Goal: Transaction & Acquisition: Purchase product/service

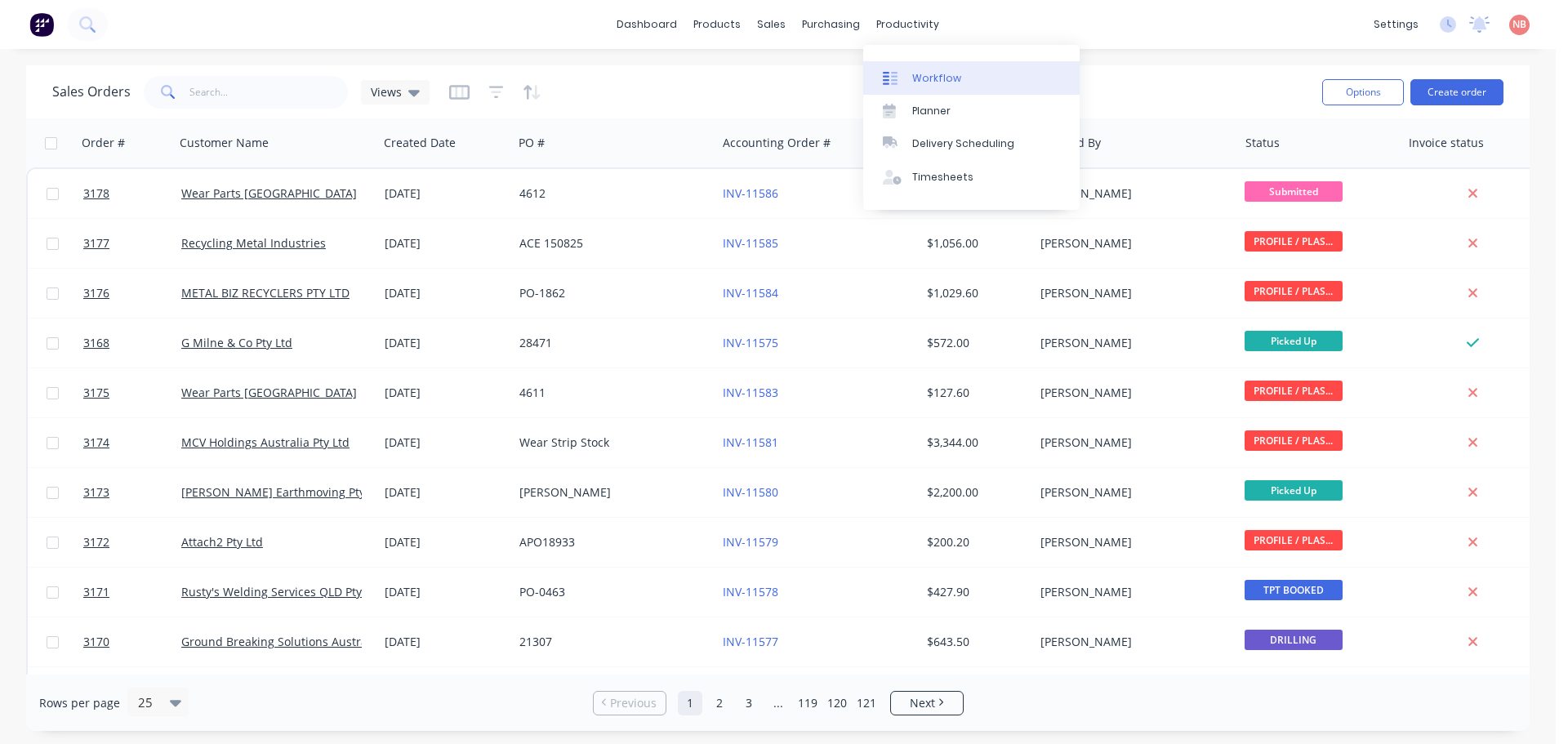
click at [927, 77] on div "Workflow" at bounding box center [936, 78] width 49 height 15
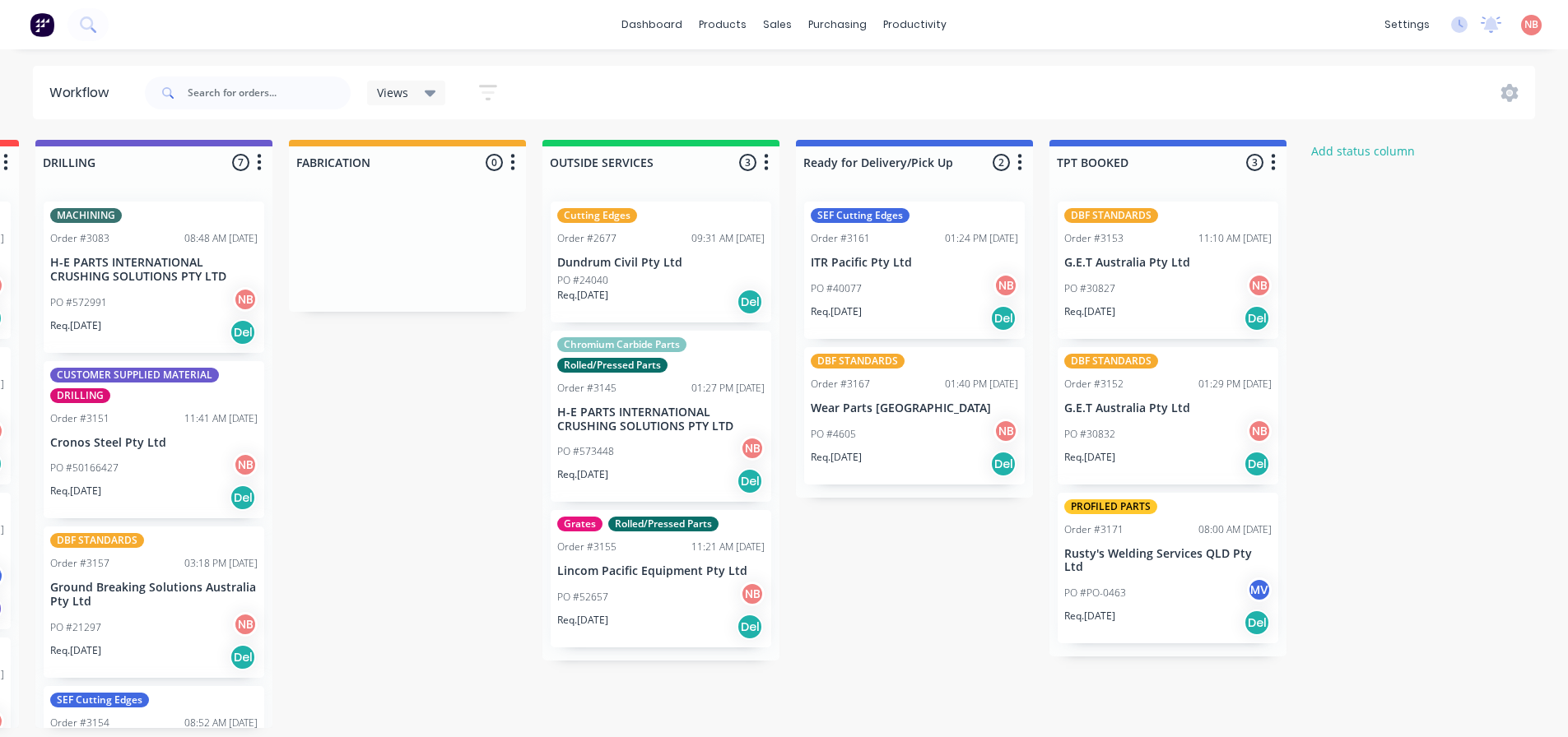
scroll to position [0, 1083]
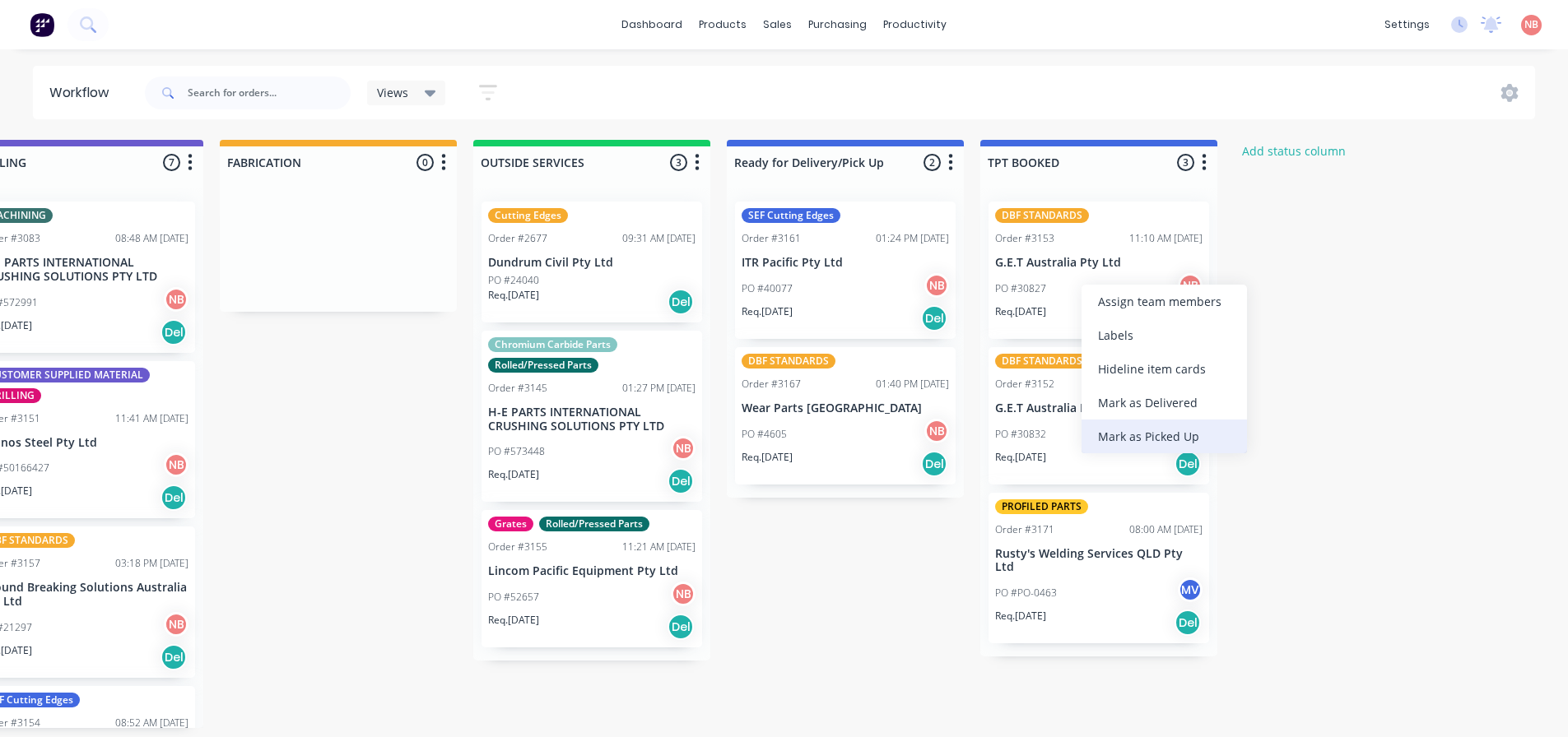
click at [1126, 442] on div "Mark as Picked Up" at bounding box center [1164, 436] width 165 height 33
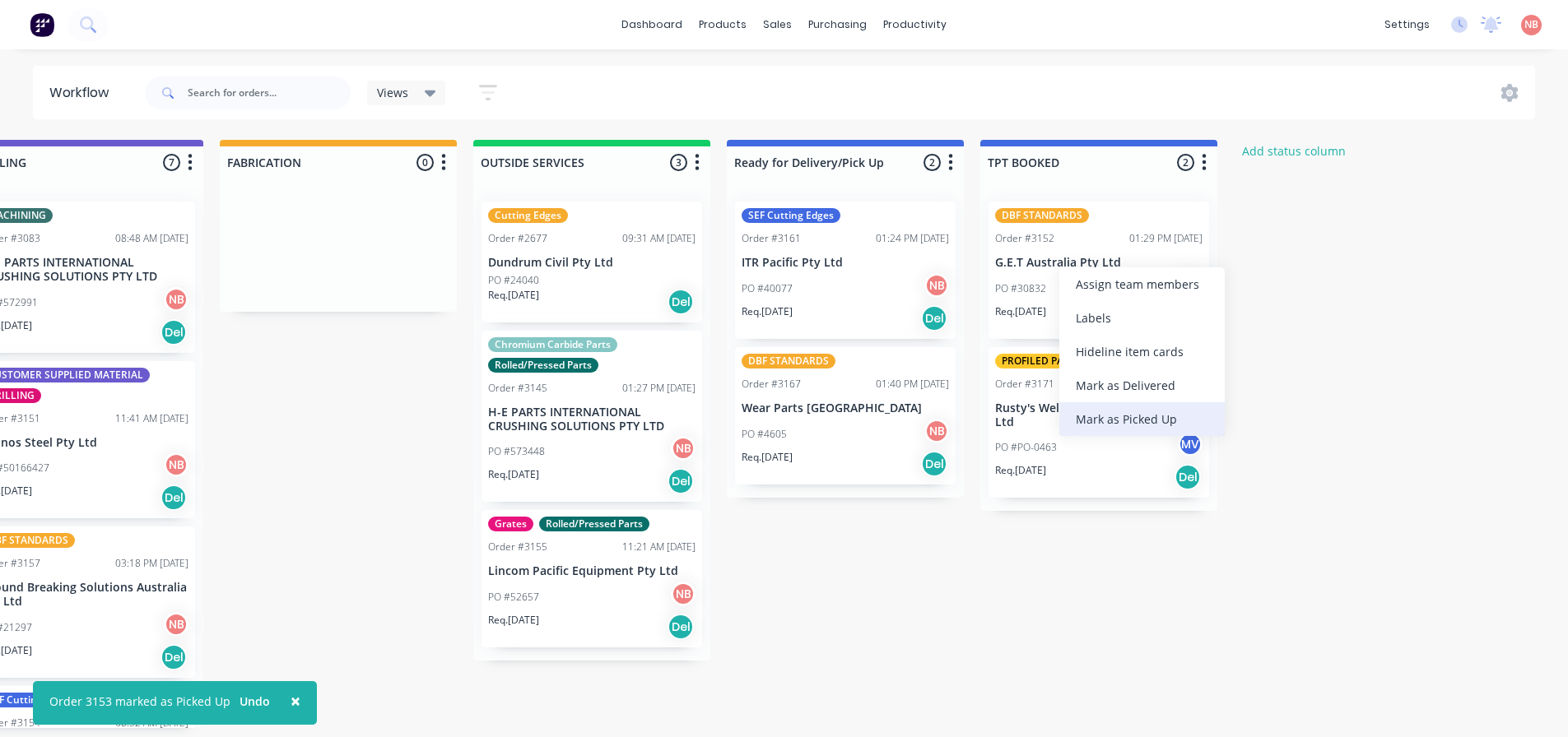
click at [1097, 421] on div "Mark as Picked Up" at bounding box center [1141, 419] width 165 height 33
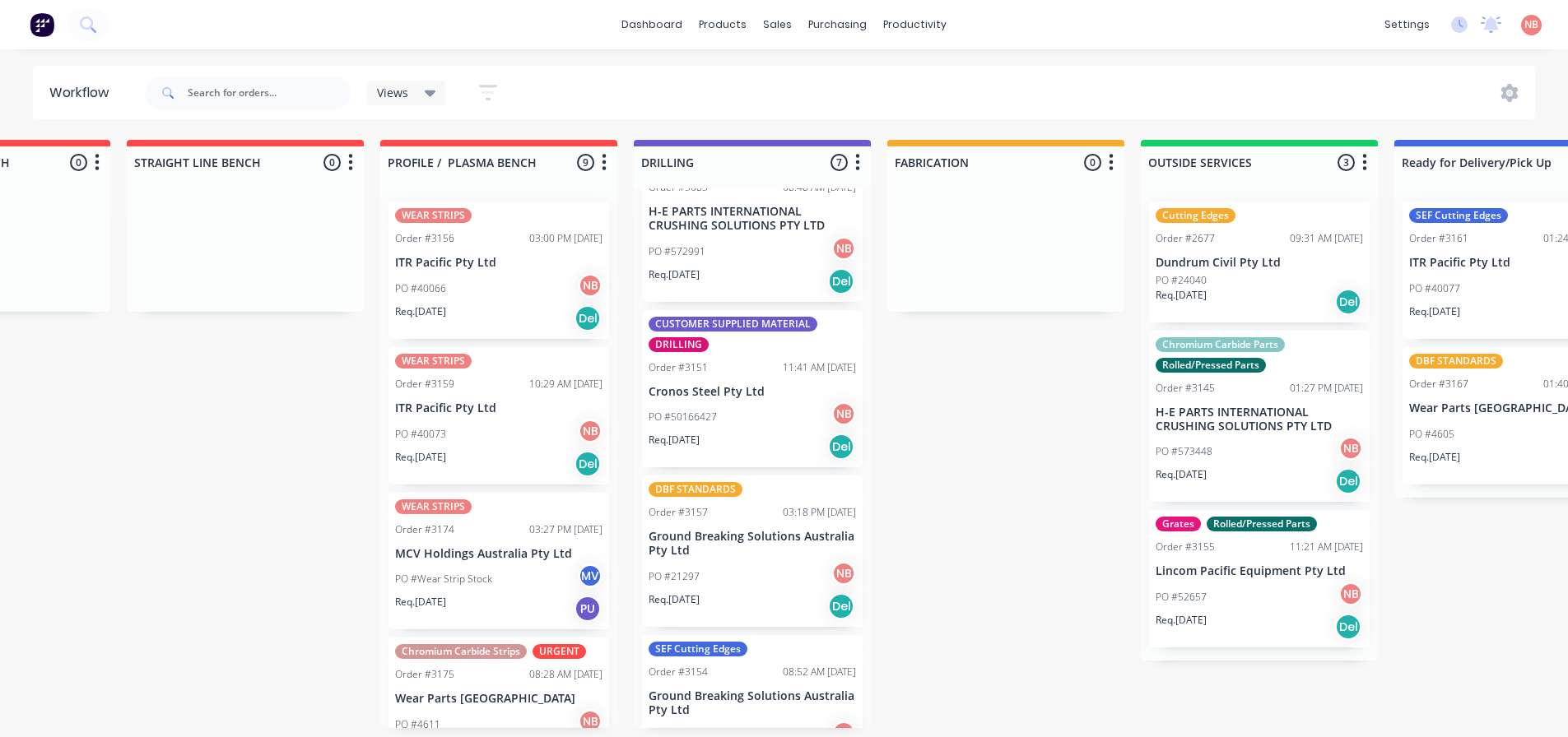
scroll to position [0, 0]
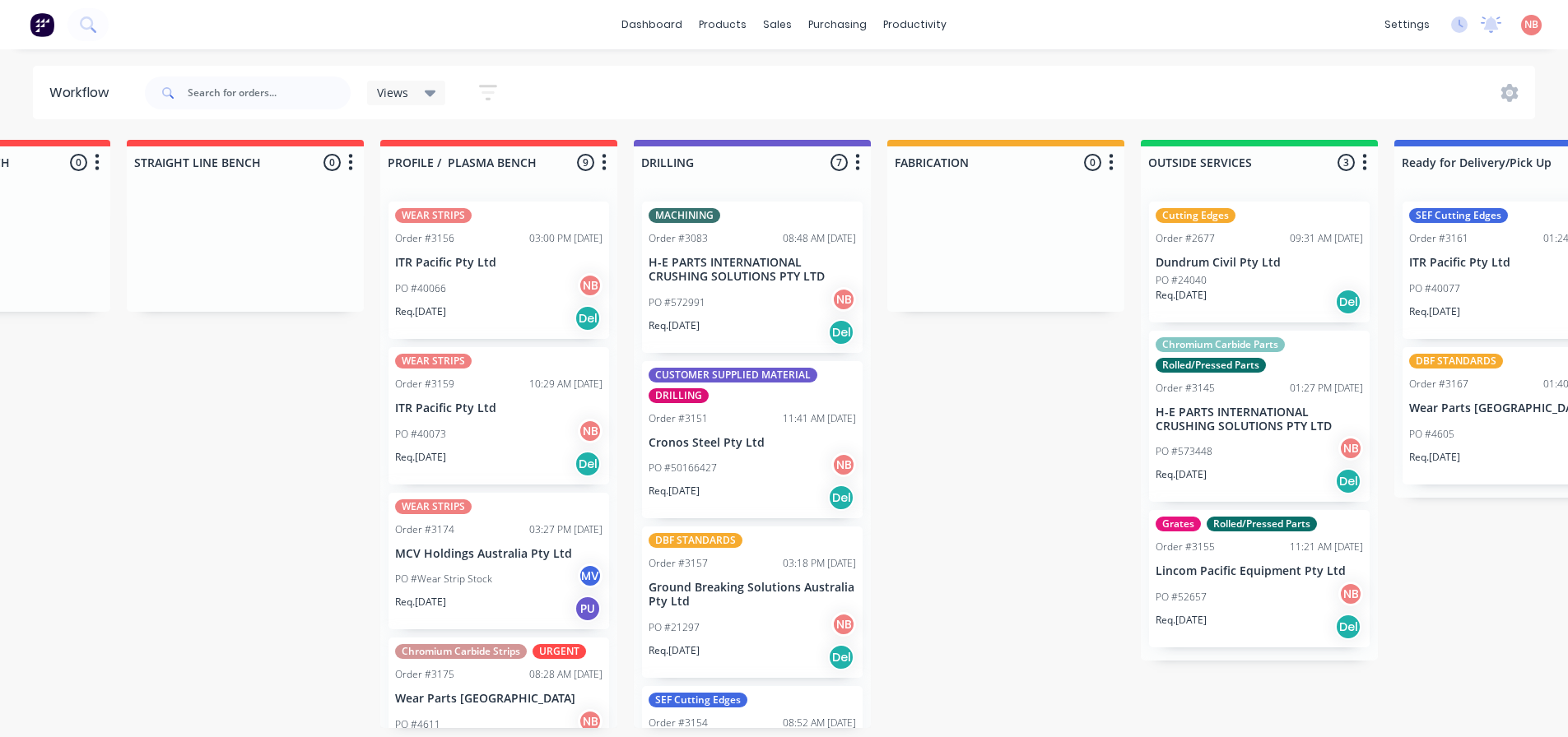
click at [1195, 576] on p "Lincom Pacific Equipment Pty Ltd" at bounding box center [1259, 571] width 207 height 14
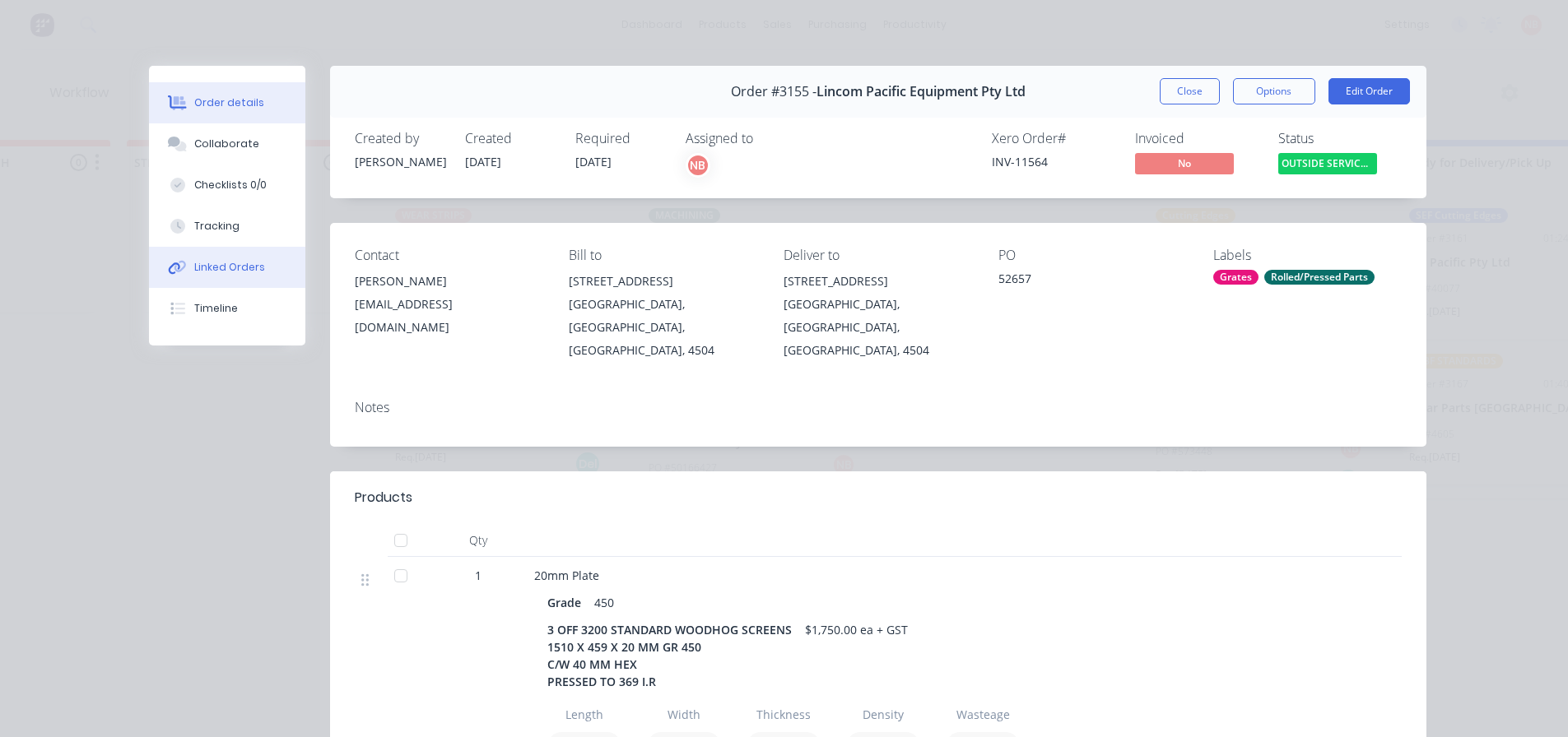
click at [243, 267] on div "Linked Orders" at bounding box center [229, 267] width 71 height 15
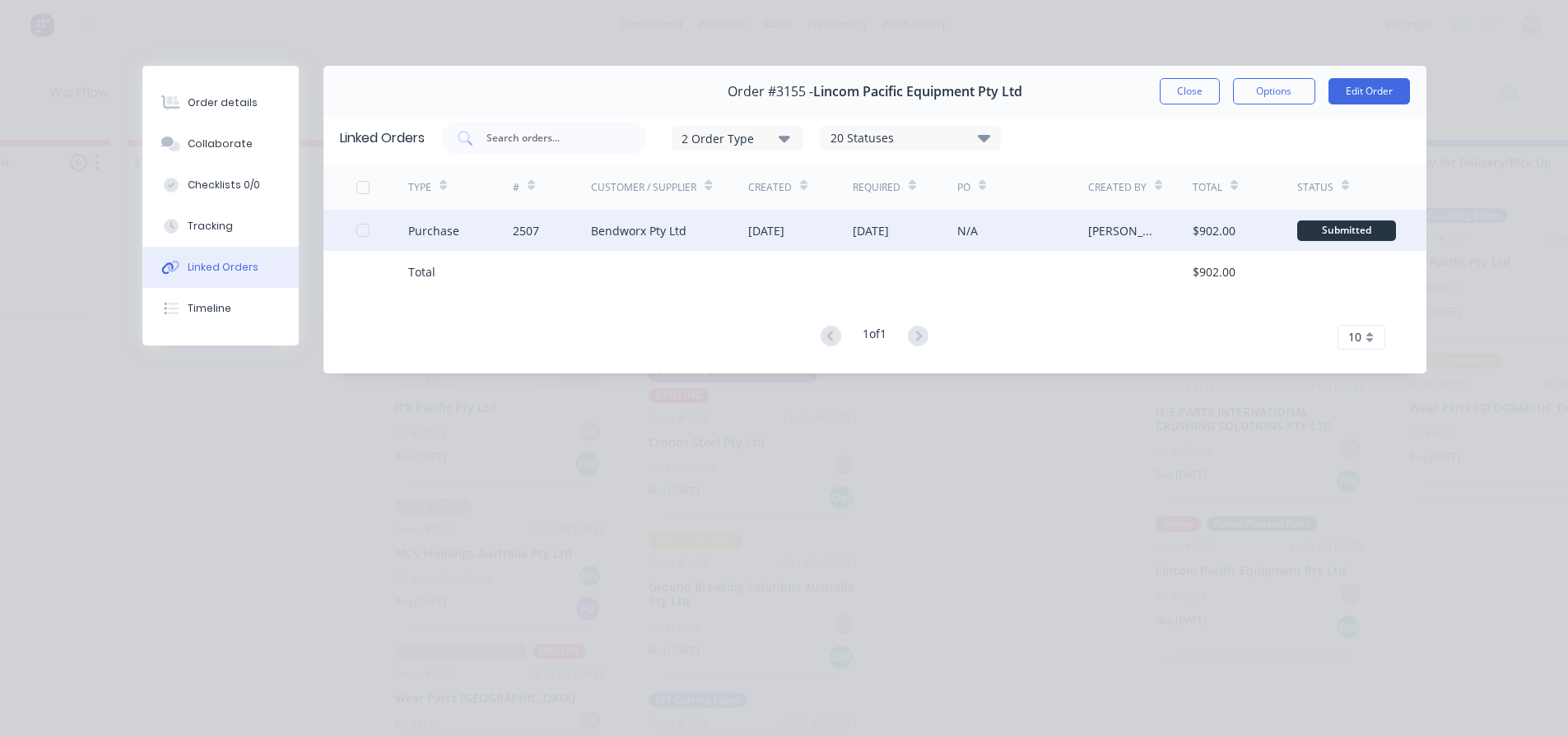
click at [751, 222] on div "[DATE]" at bounding box center [766, 231] width 36 height 18
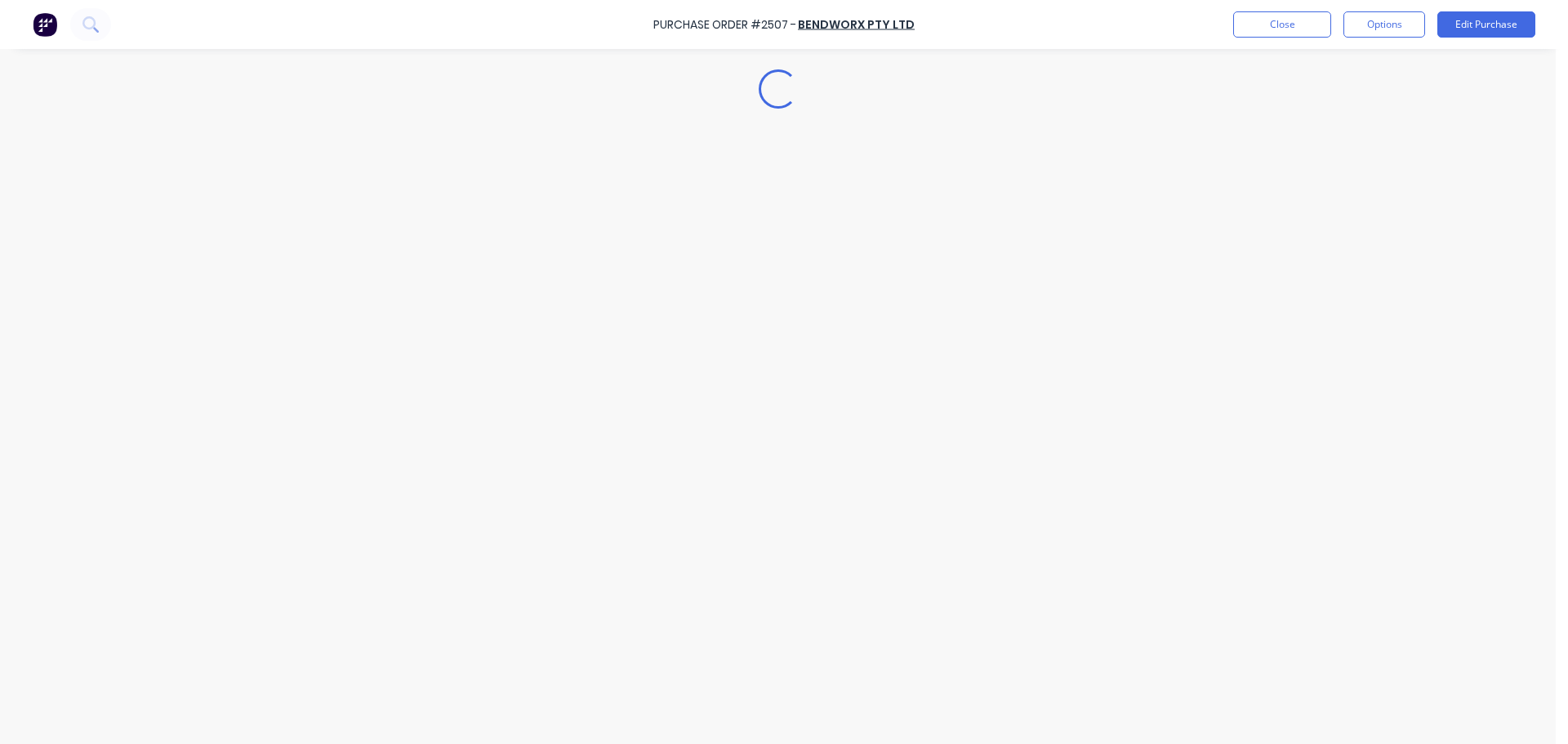
type textarea "x"
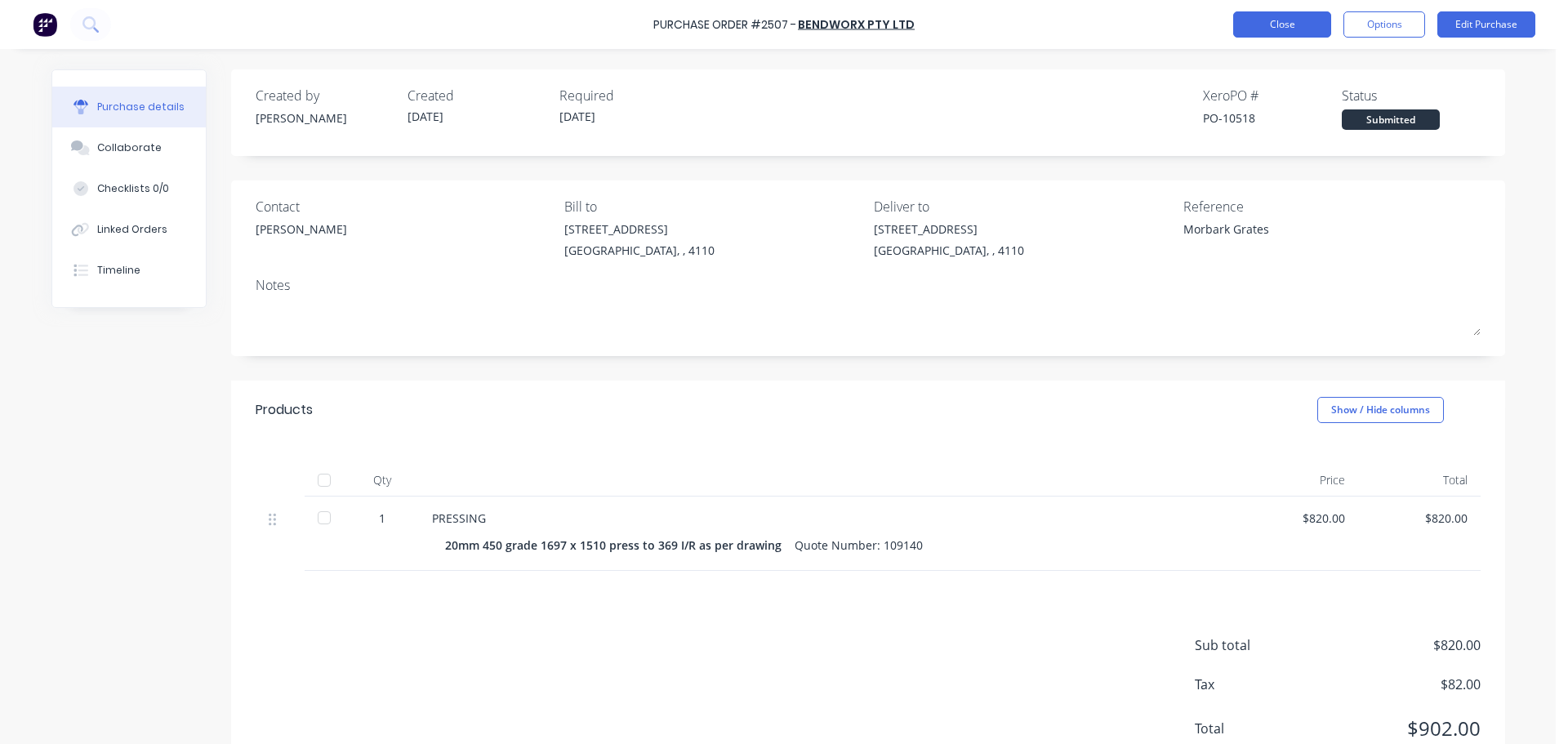
click at [1257, 19] on button "Close" at bounding box center [1281, 24] width 98 height 26
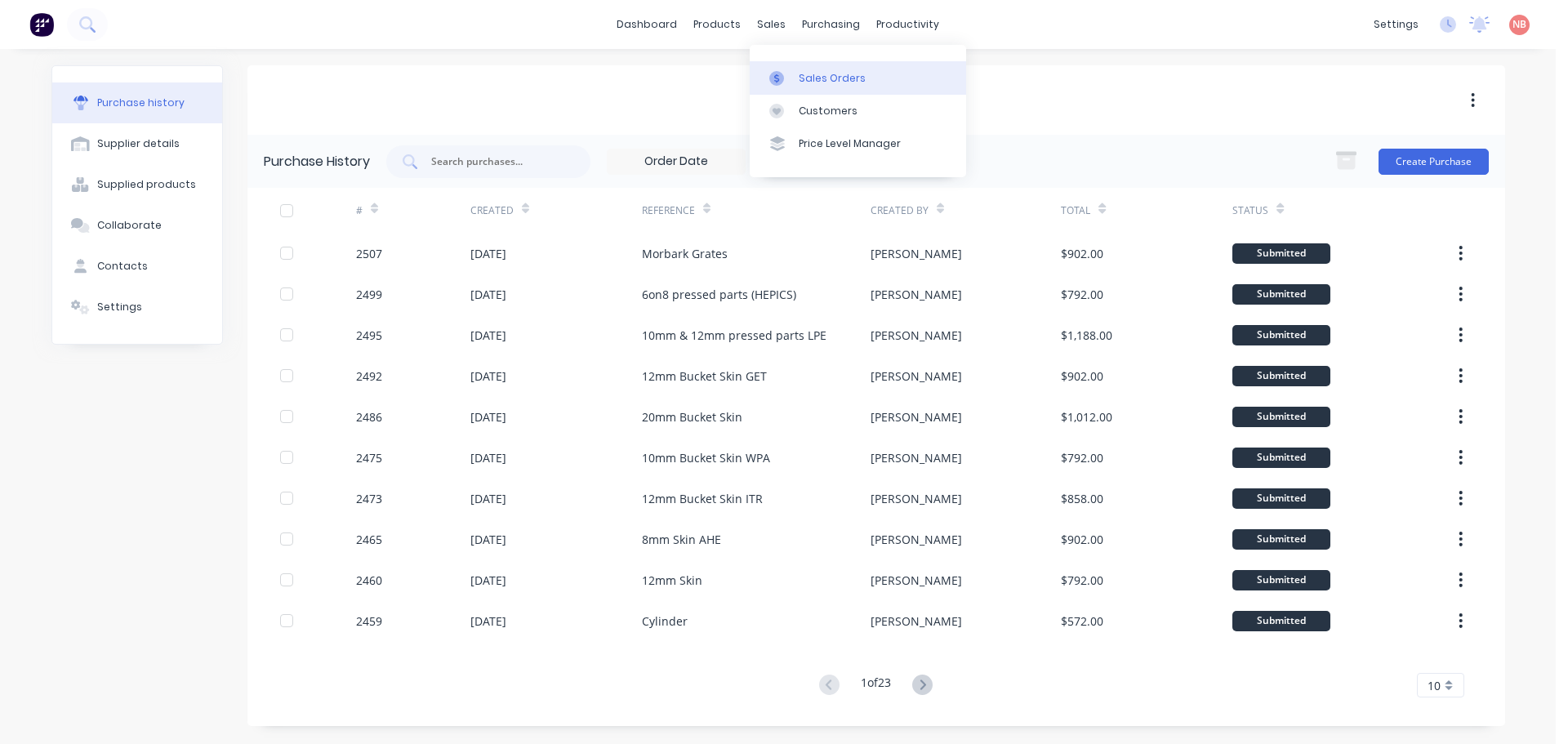
click at [776, 76] on icon at bounding box center [777, 78] width 5 height 9
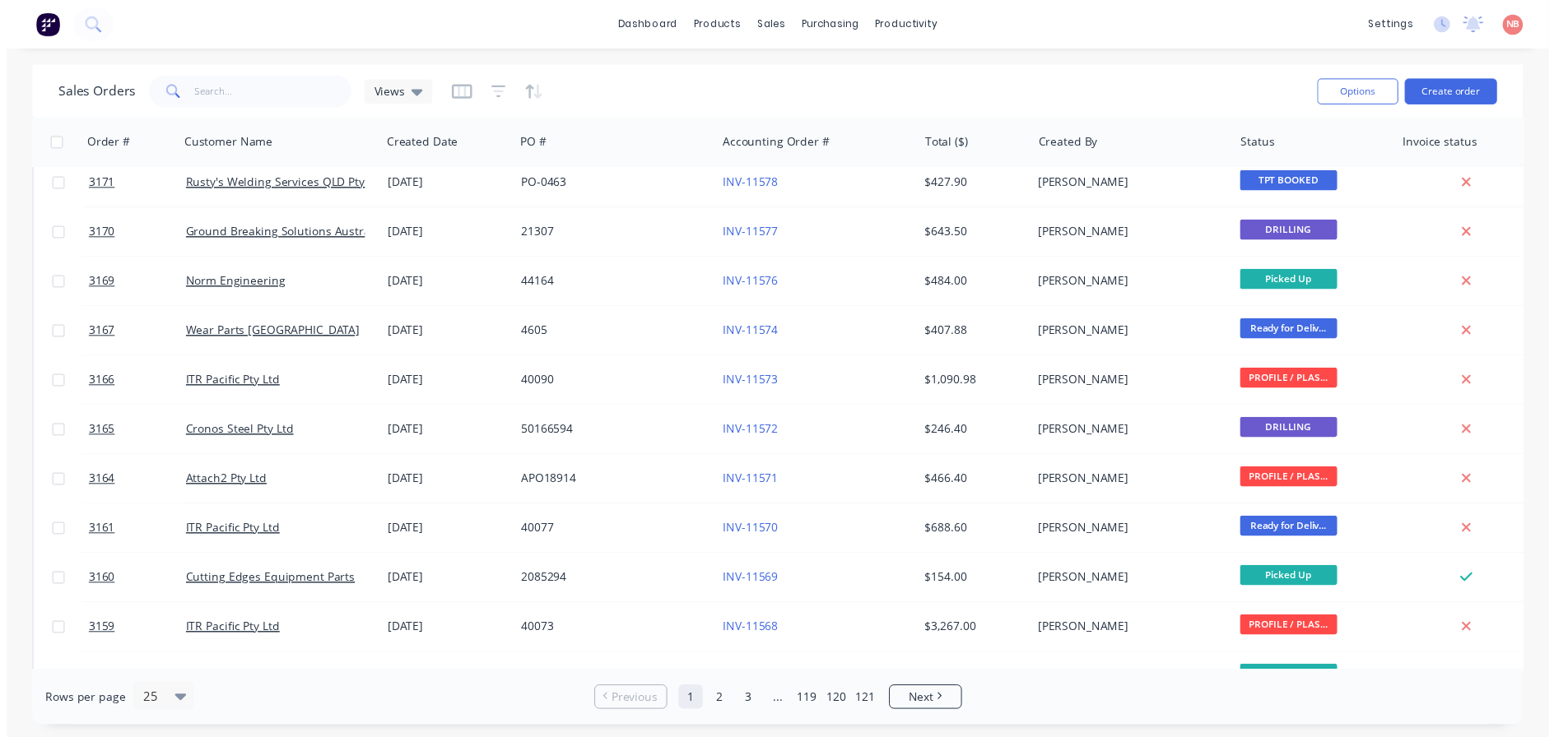
scroll to position [752, 0]
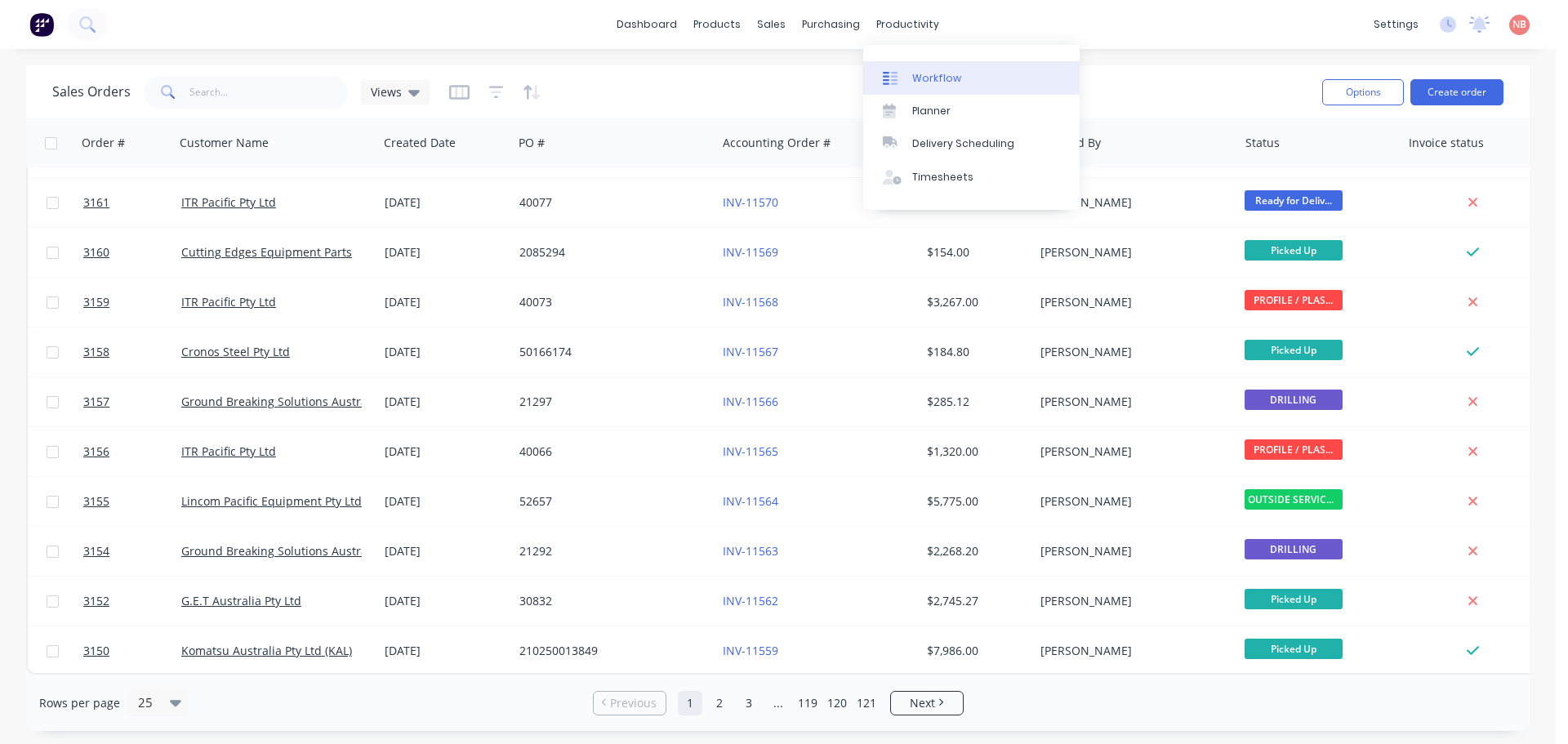
click at [927, 93] on link "Workflow" at bounding box center [971, 77] width 216 height 32
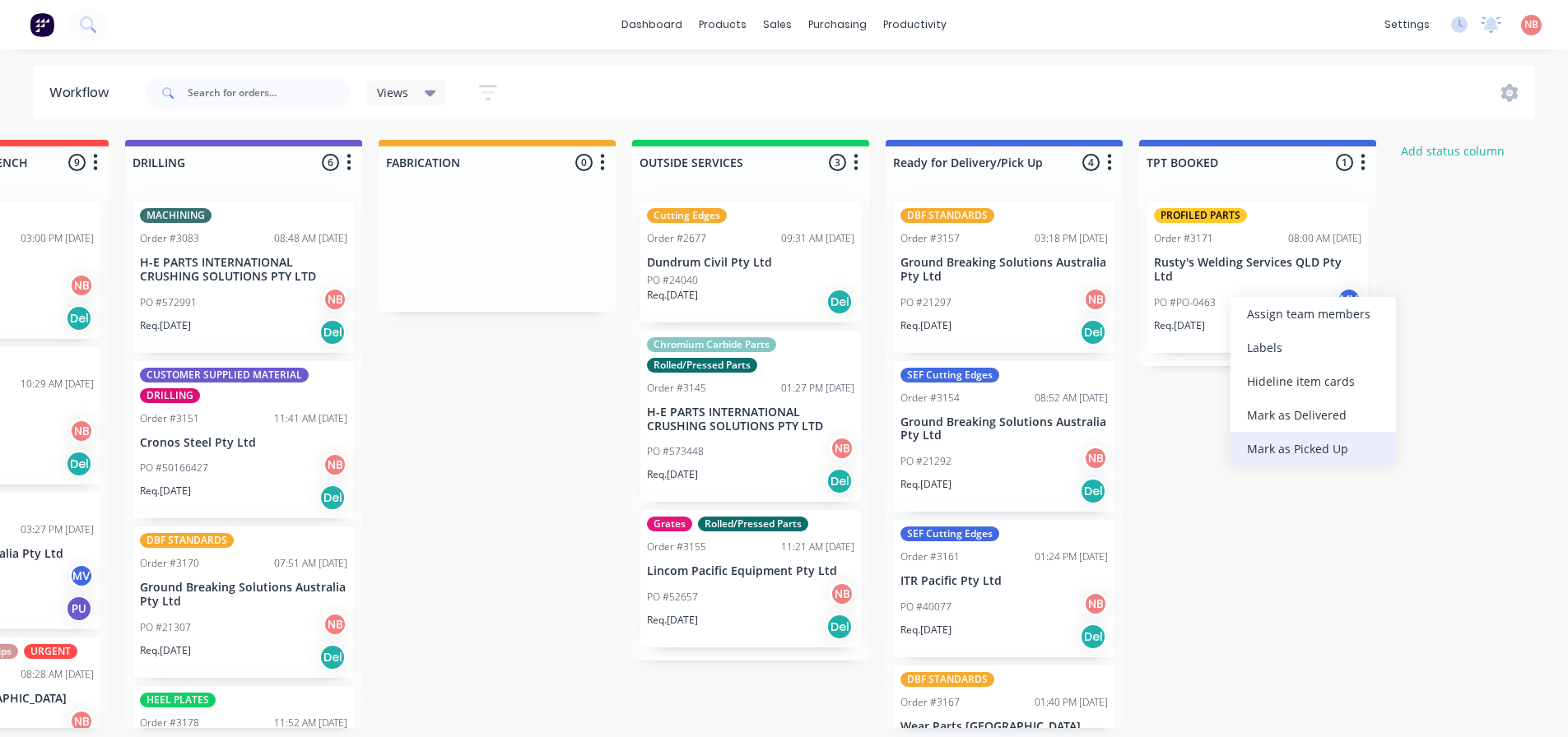
click at [1267, 447] on div "Mark as Picked Up" at bounding box center [1313, 448] width 165 height 33
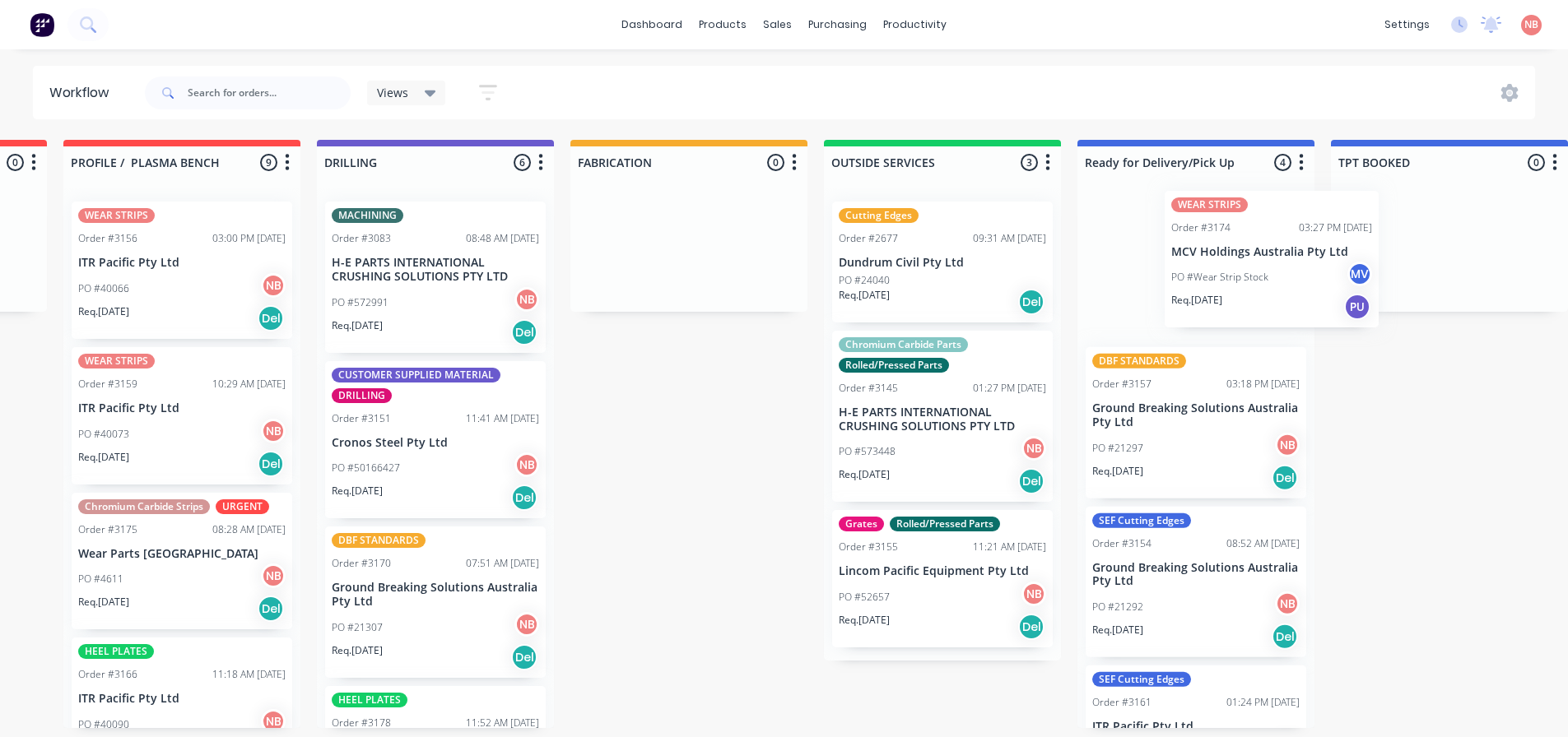
scroll to position [0, 738]
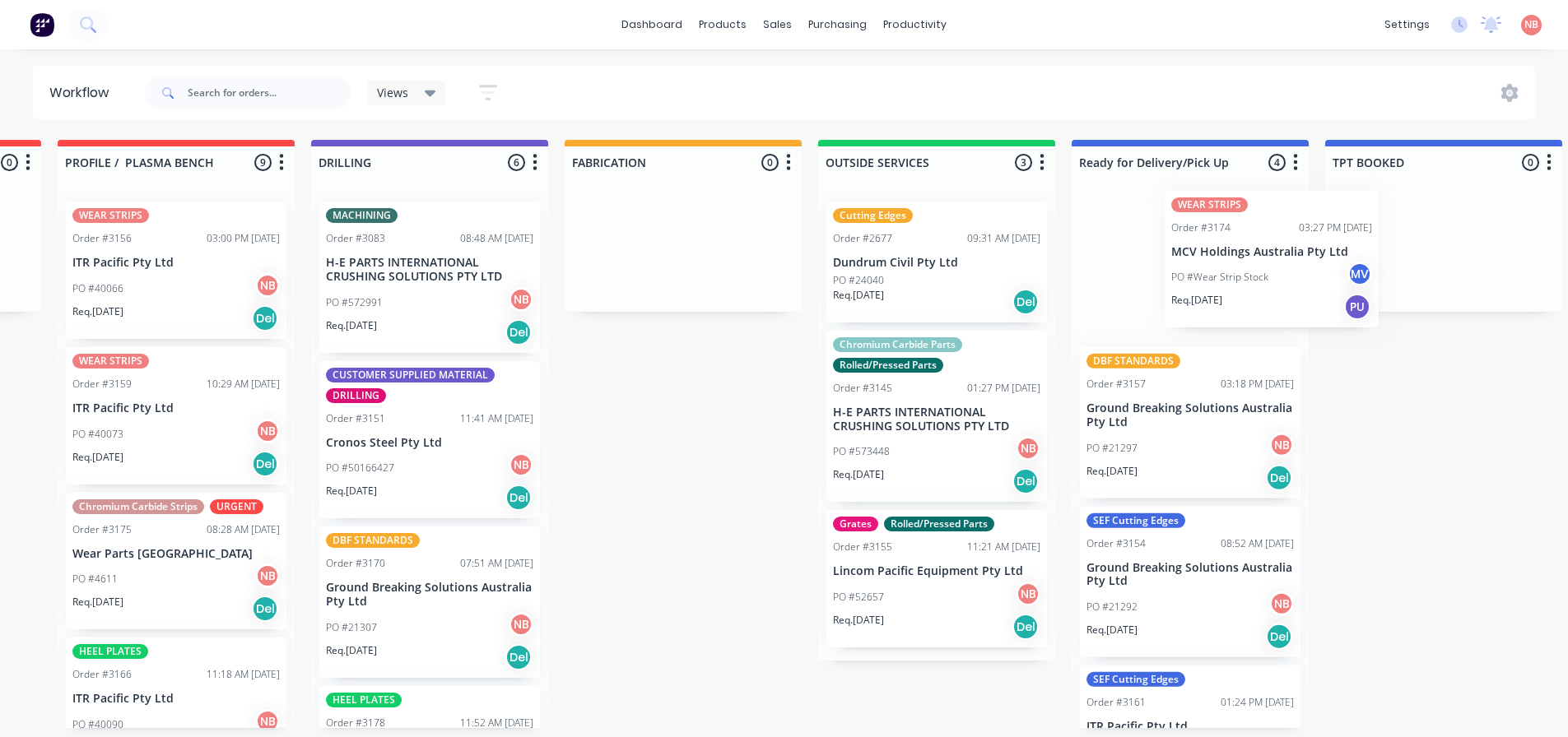
drag, startPoint x: 439, startPoint y: 545, endPoint x: 1229, endPoint y: 239, distance: 847.2
click at [1229, 239] on div "Submitted 0 Status colour #FF69B4 hex #FF69B4 Save Cancel Summaries Total order…" at bounding box center [622, 433] width 2744 height 588
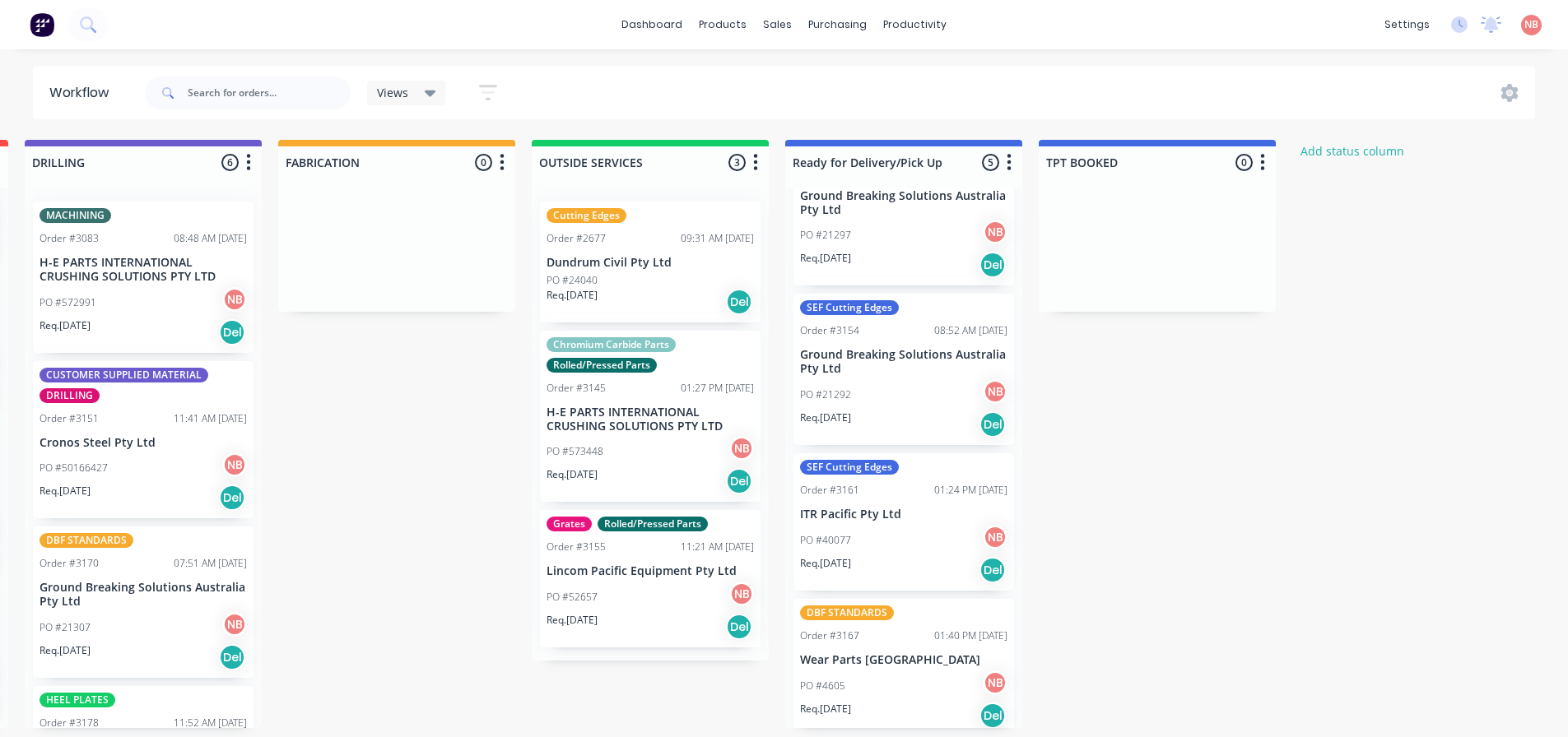
scroll to position [221, 0]
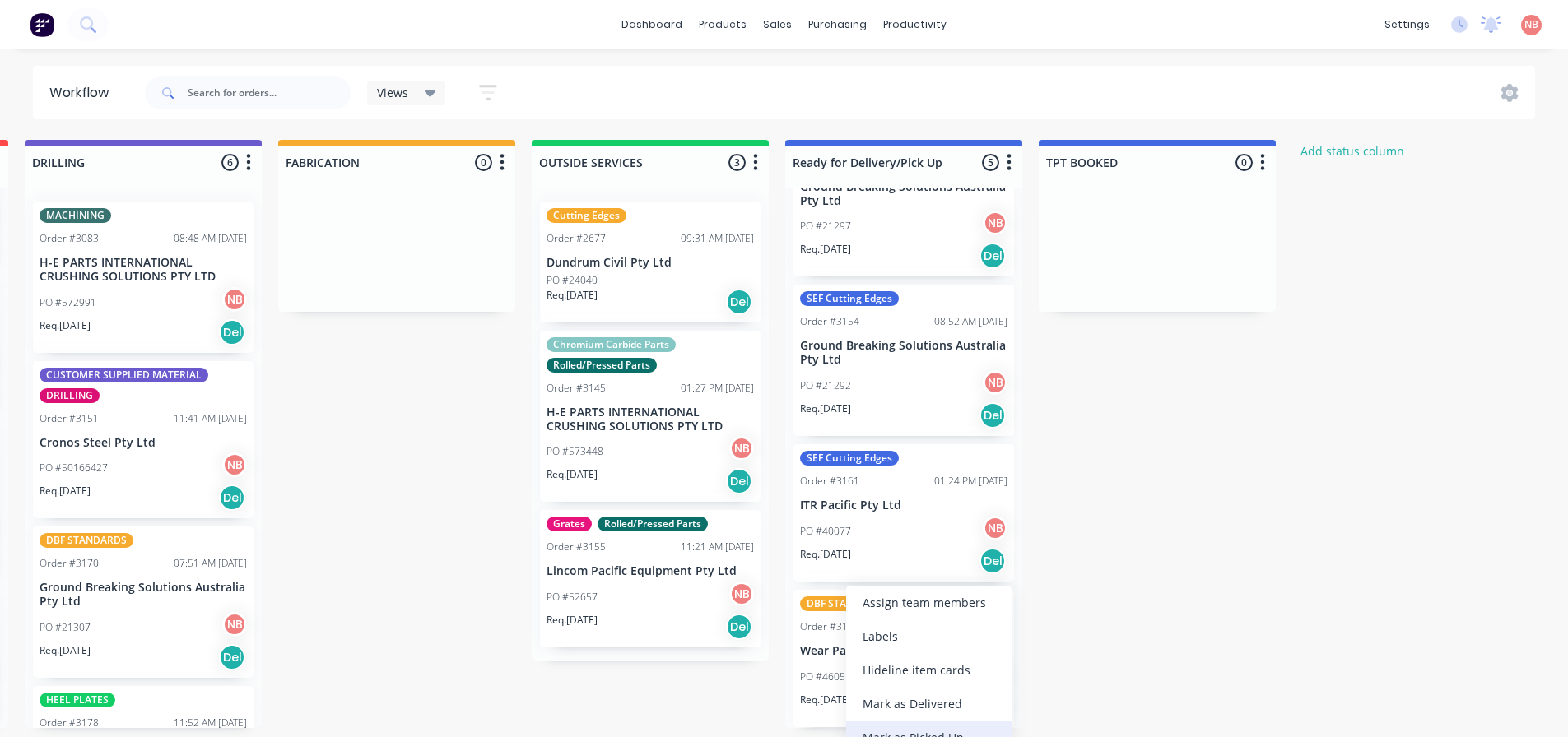
click at [897, 724] on div "Mark as Picked Up" at bounding box center [929, 737] width 165 height 33
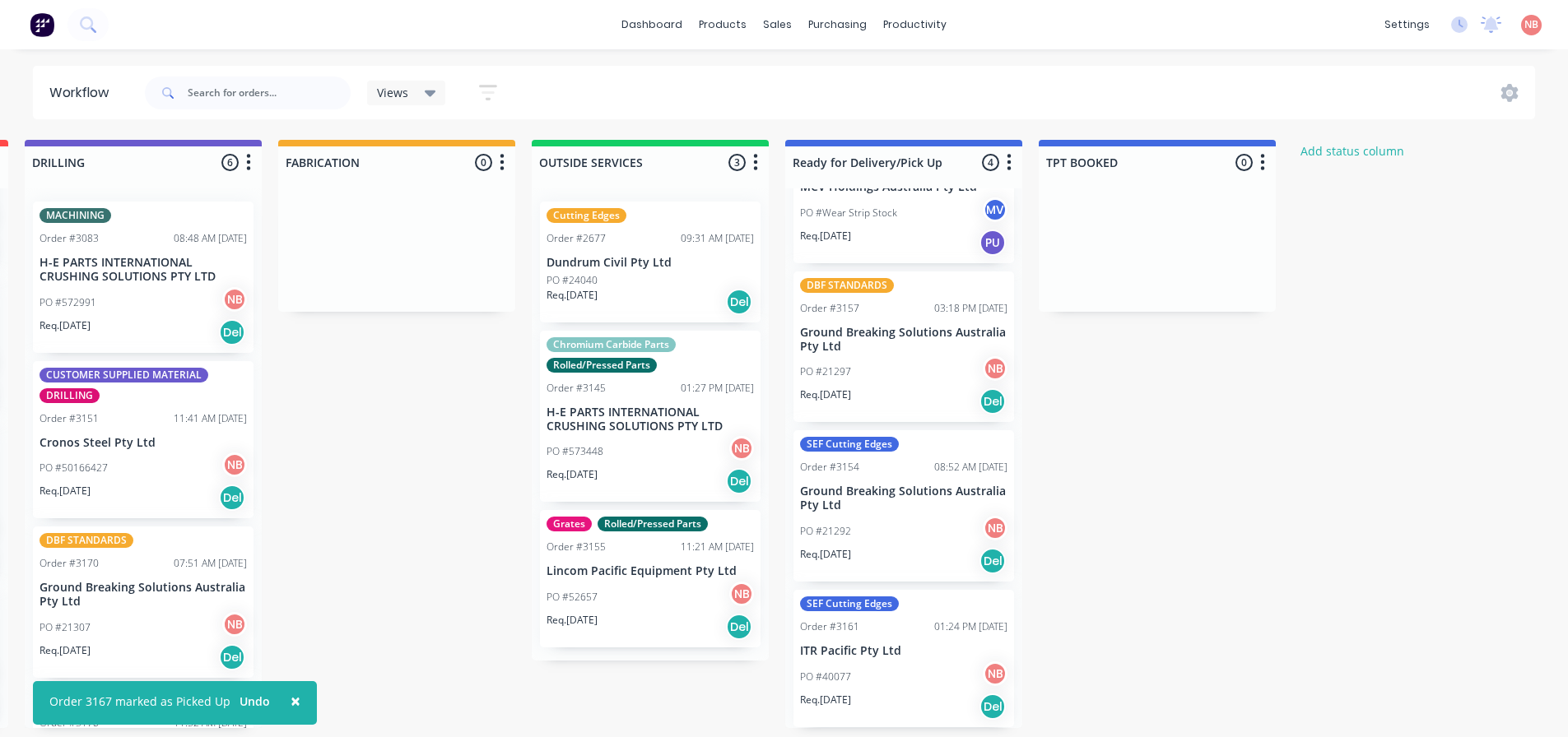
scroll to position [0, 0]
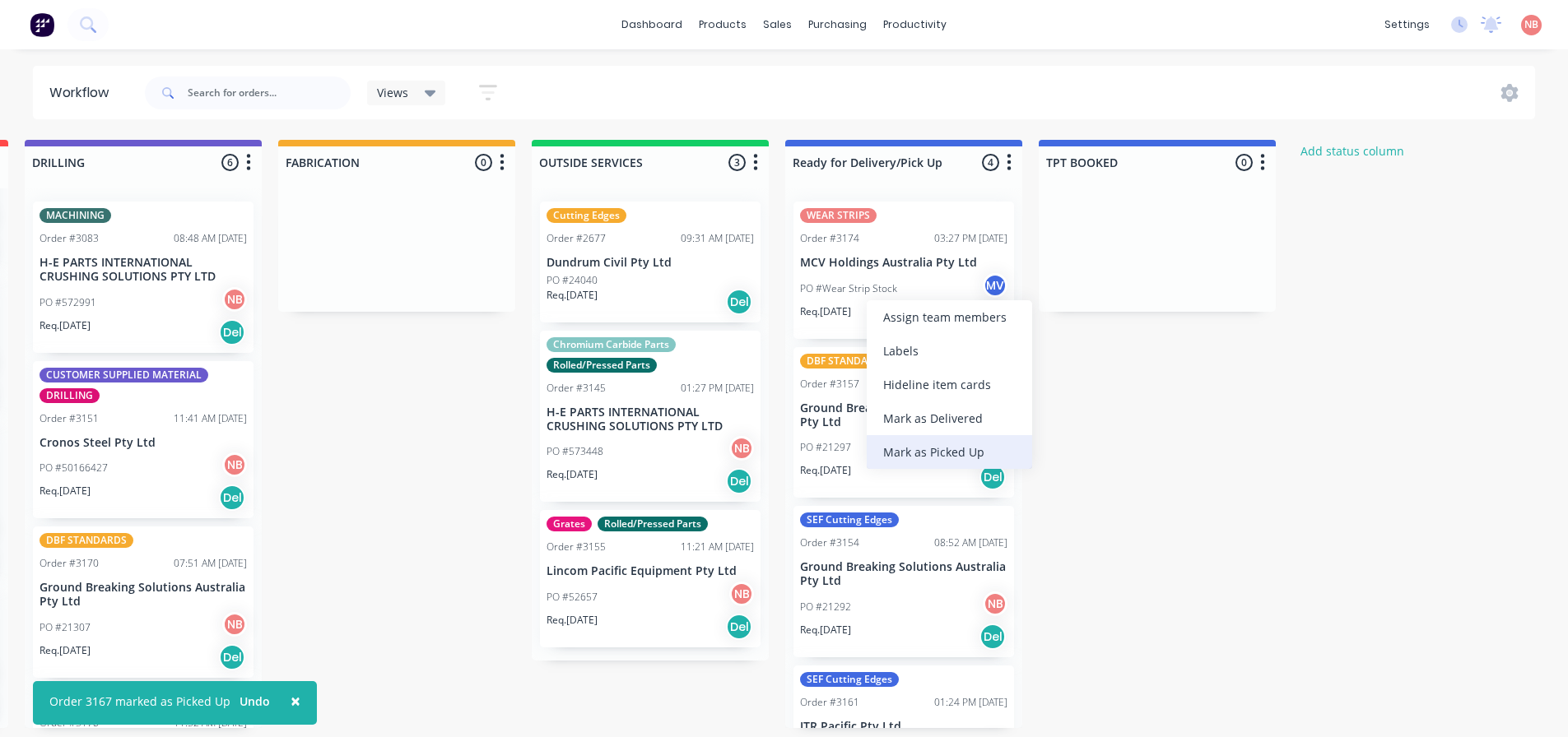
click at [894, 462] on div "Mark as Picked Up" at bounding box center [949, 452] width 165 height 33
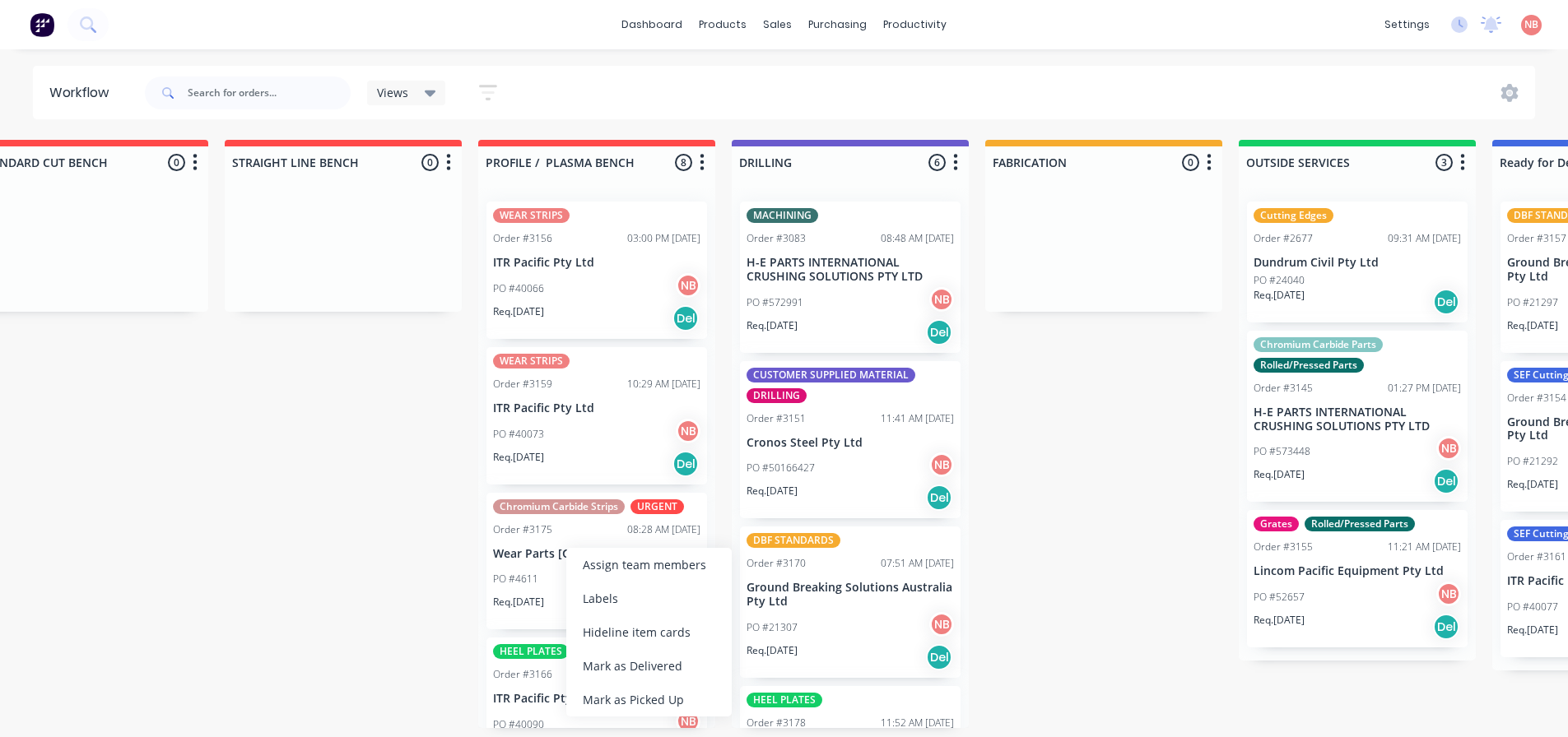
drag, startPoint x: 628, startPoint y: 692, endPoint x: 618, endPoint y: 682, distance: 14.1
click at [628, 690] on div "Mark as Picked Up" at bounding box center [649, 699] width 165 height 33
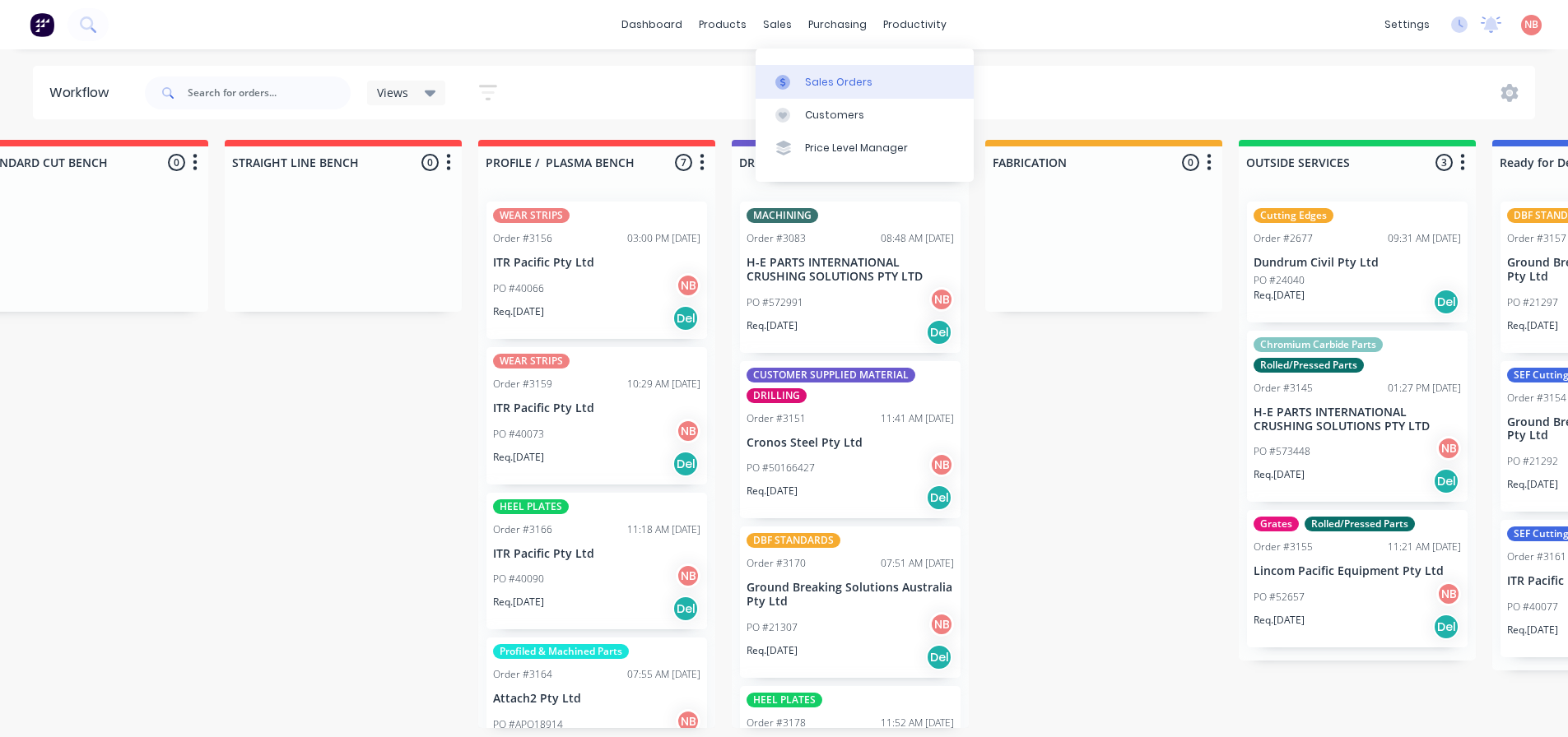
click at [791, 75] on div at bounding box center [788, 82] width 25 height 15
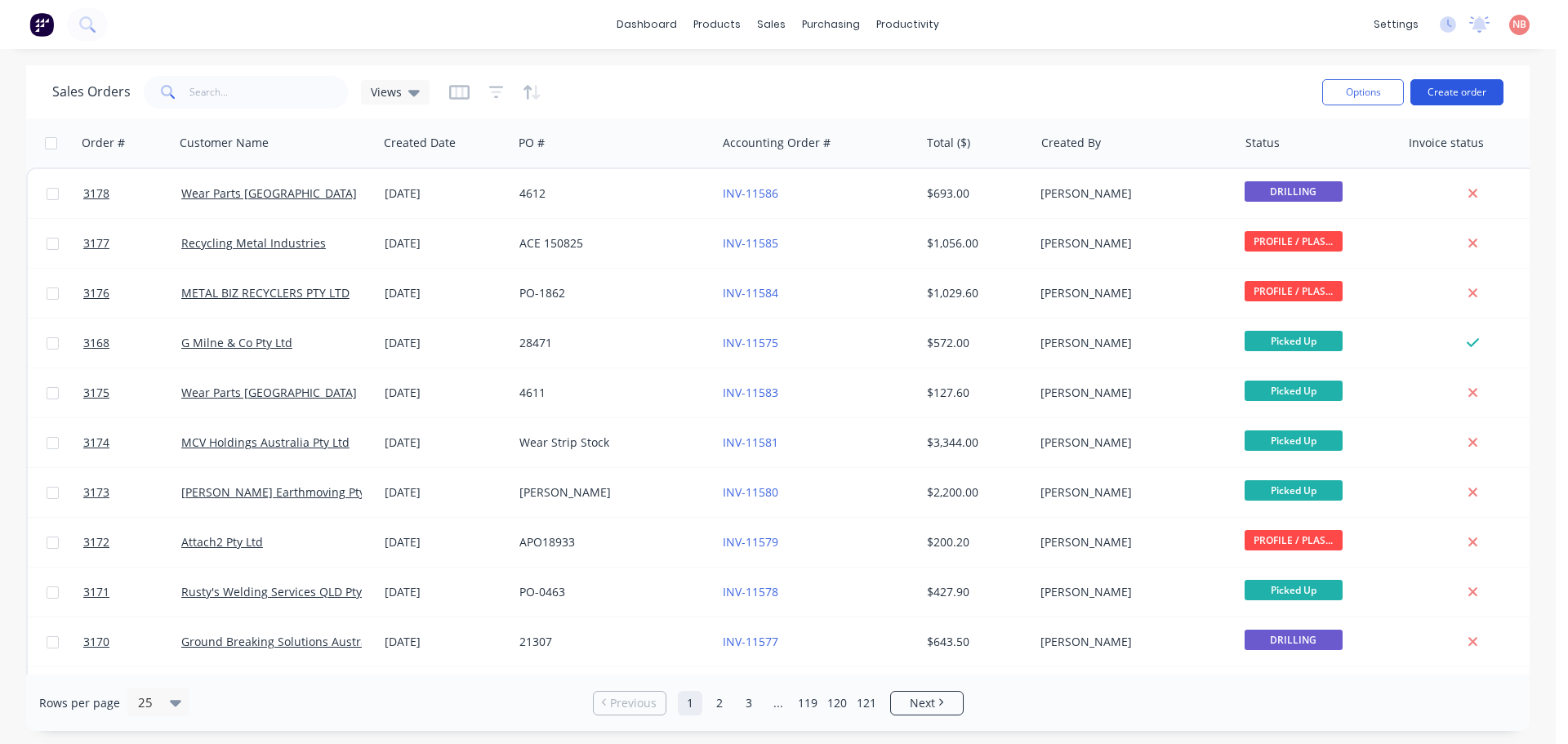
click at [1445, 92] on button "Create order" at bounding box center [1456, 92] width 93 height 26
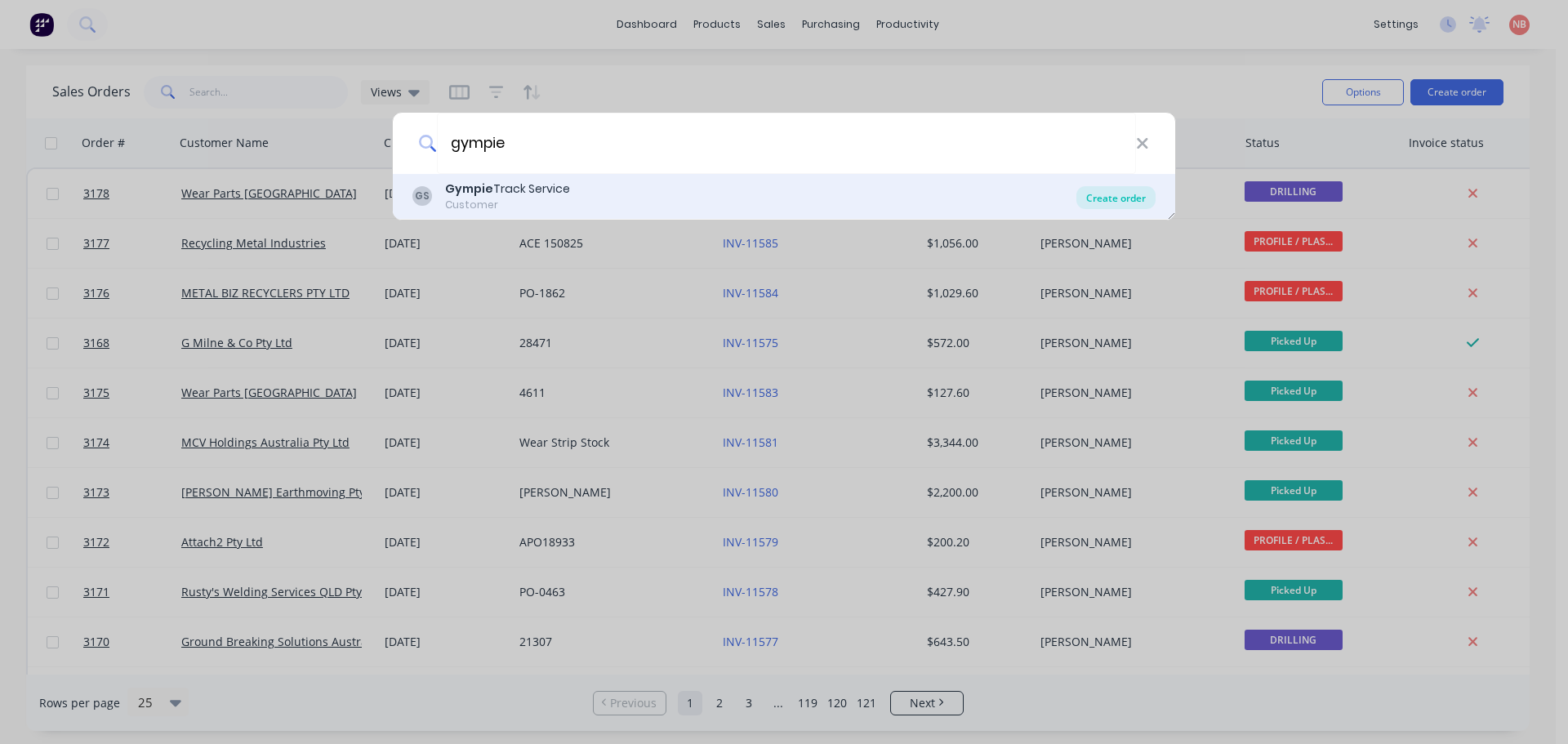
type input "gympie"
click at [1098, 190] on div "Create order" at bounding box center [1115, 198] width 79 height 23
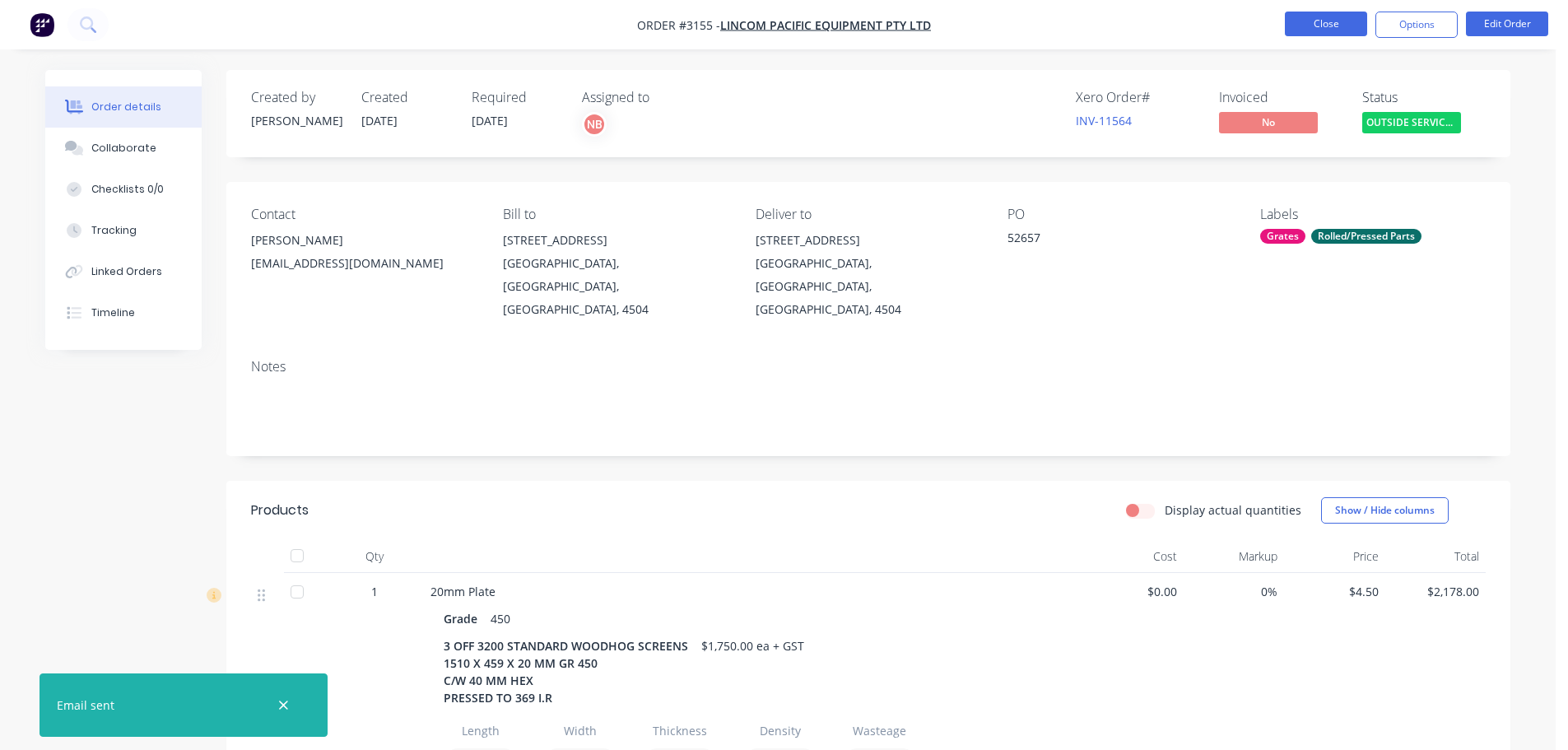
click at [1300, 26] on button "Close" at bounding box center [1326, 24] width 83 height 25
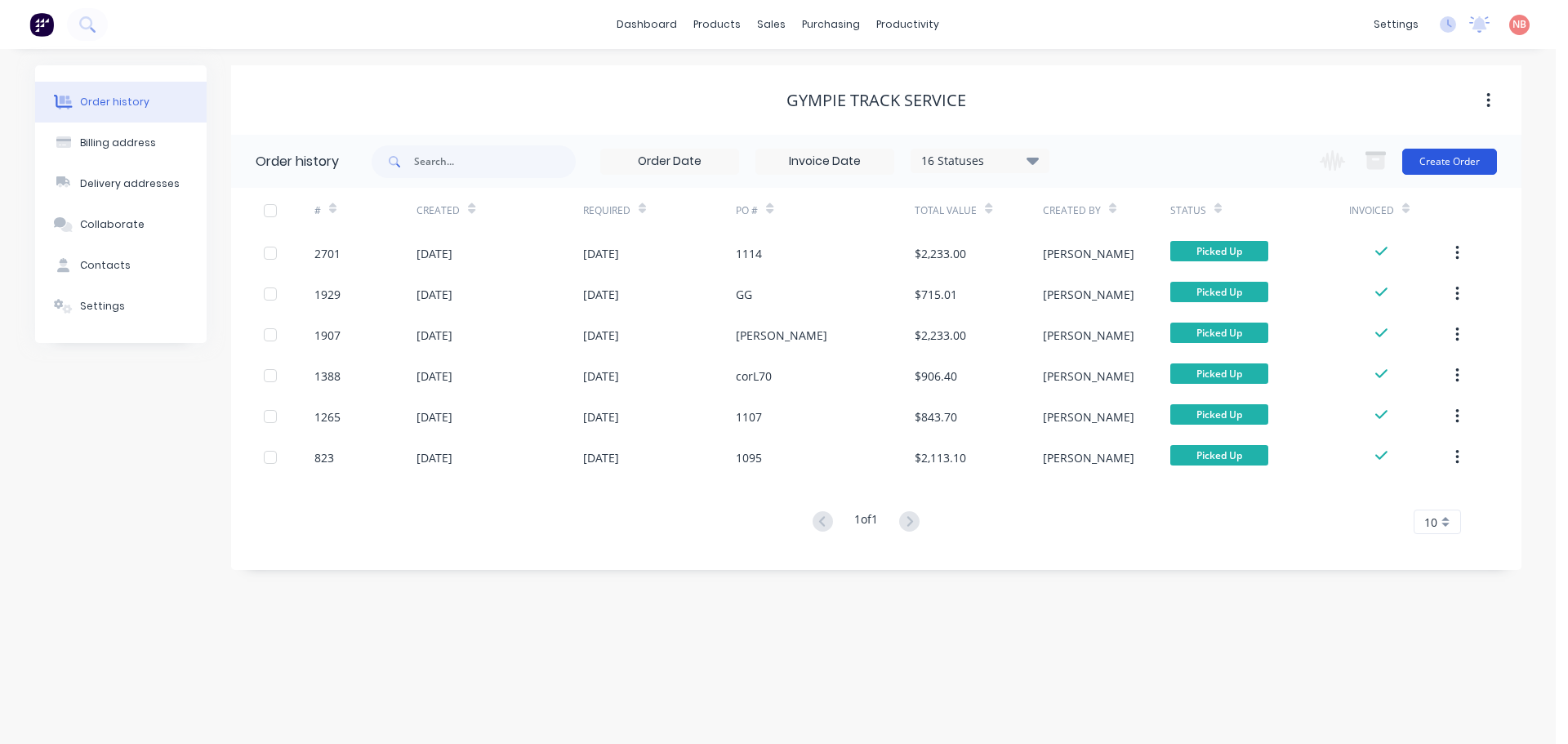
click at [1431, 161] on button "Create Order" at bounding box center [1449, 162] width 95 height 26
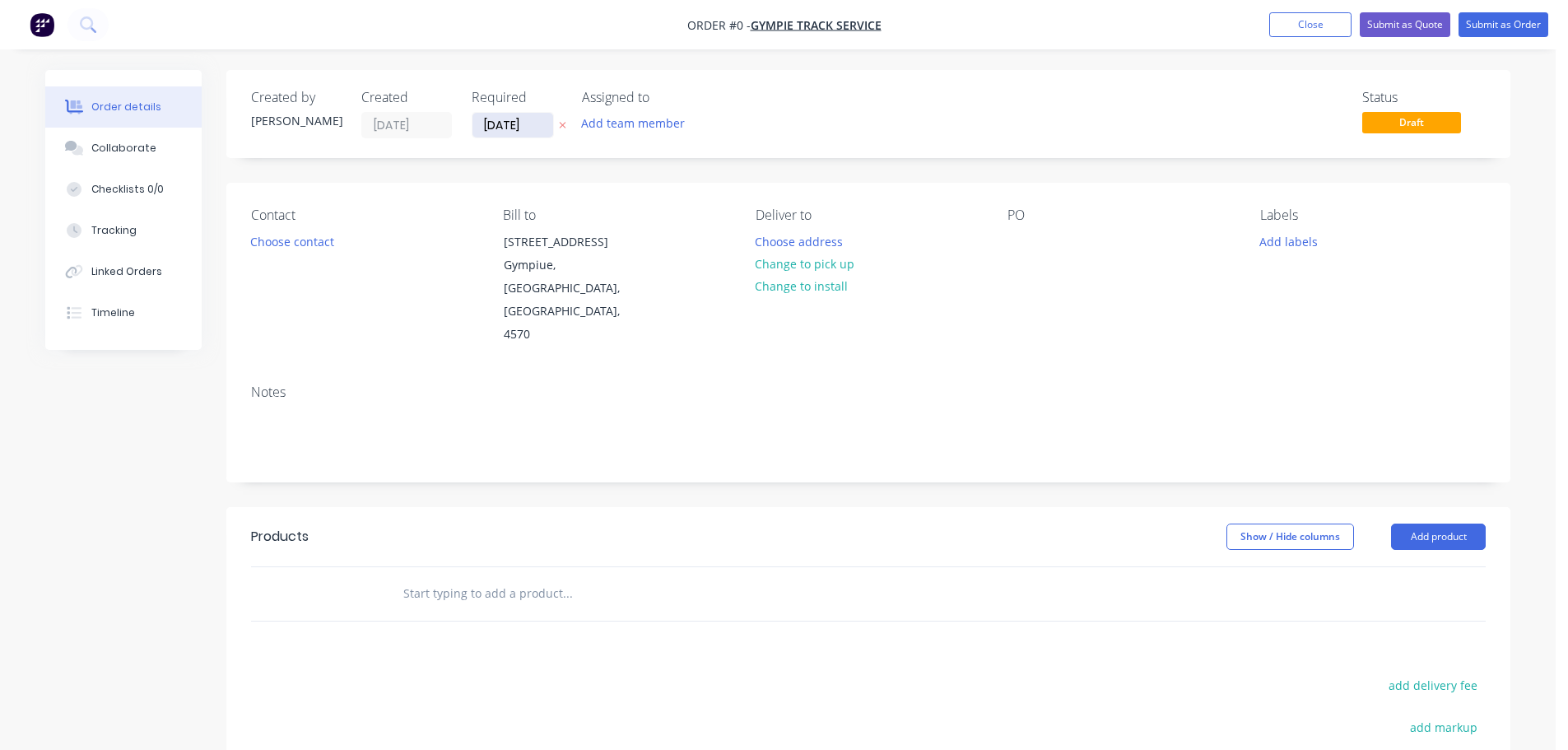
click at [491, 125] on input "[DATE]" at bounding box center [513, 125] width 81 height 25
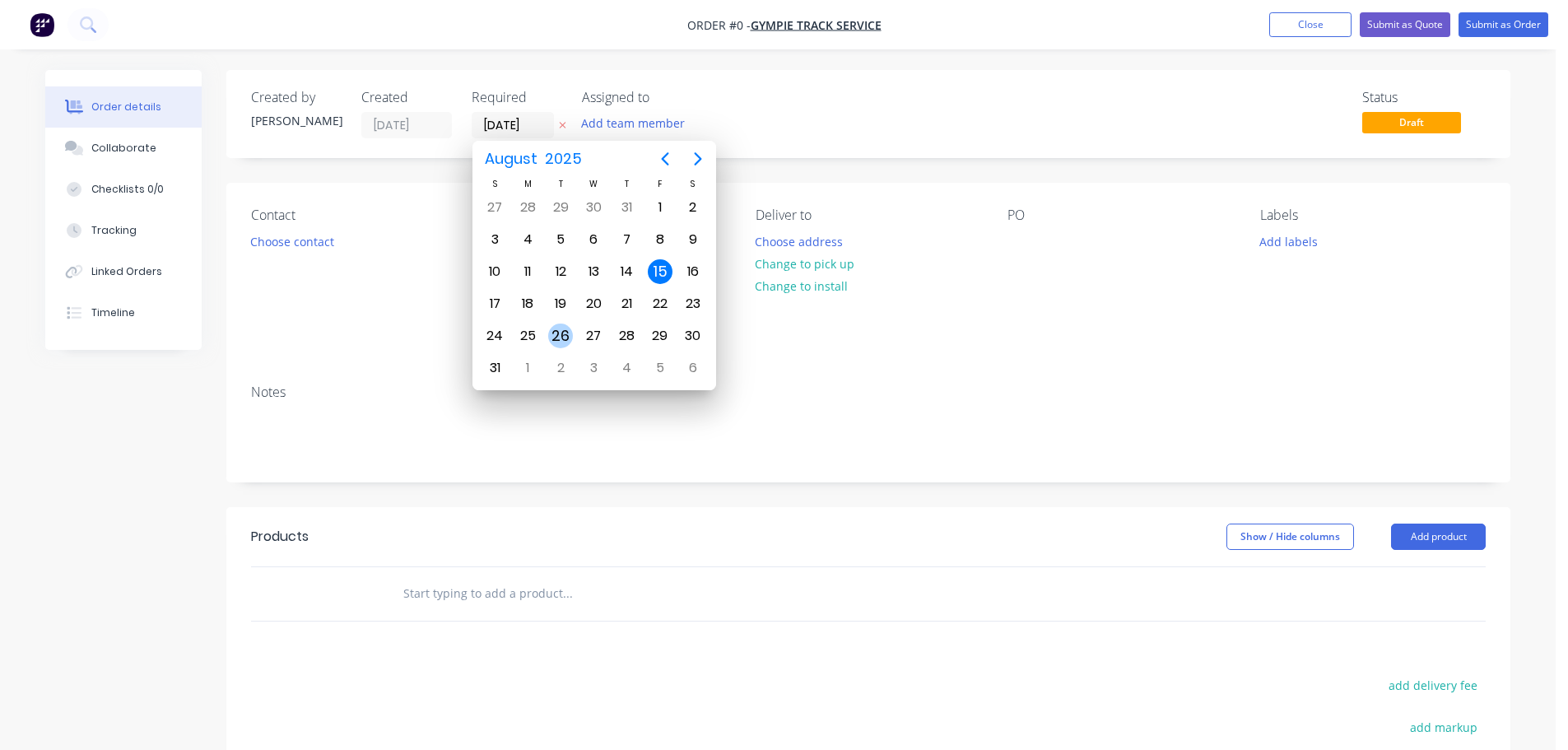
click at [551, 334] on div "26" at bounding box center [560, 335] width 25 height 25
type input "[DATE]"
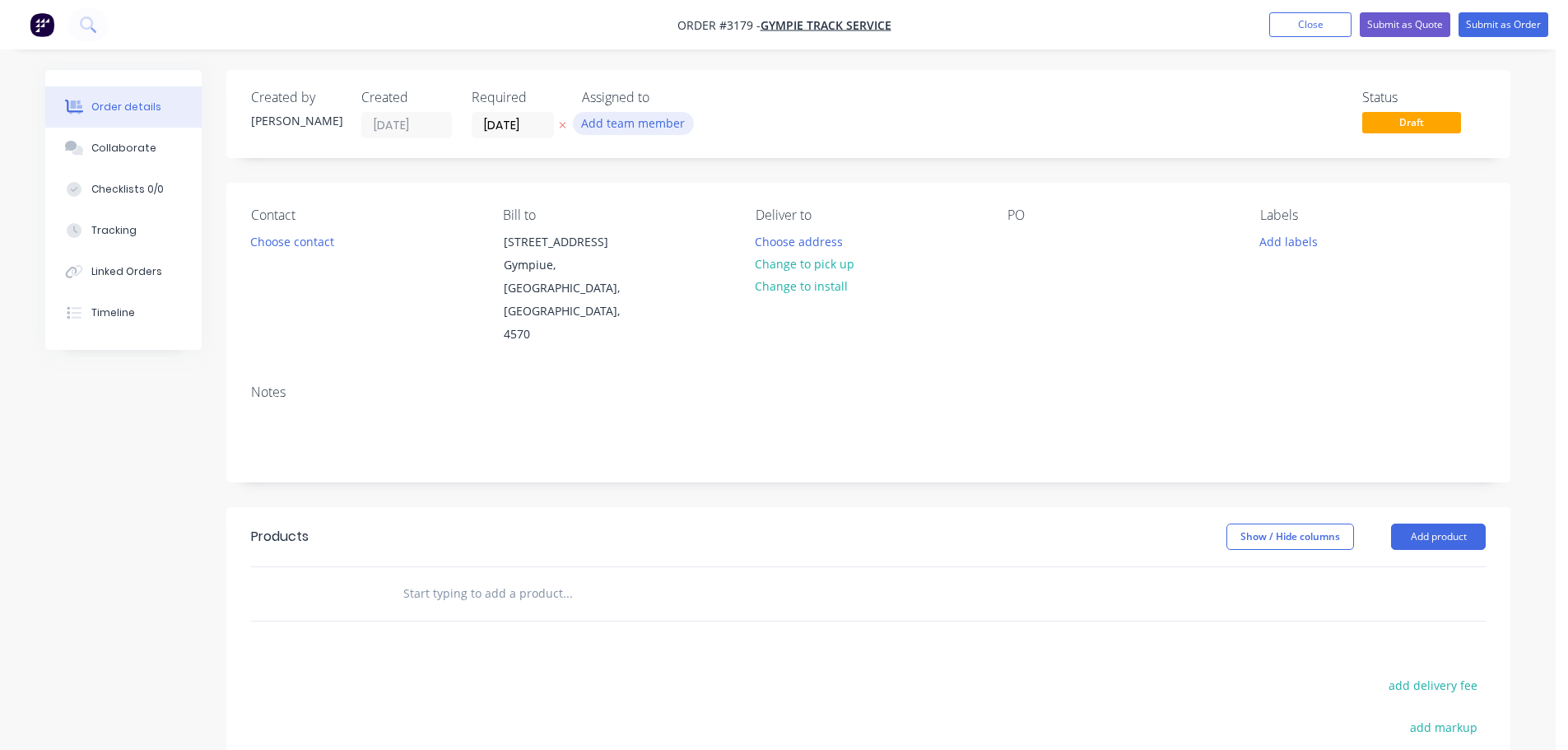
click at [641, 124] on button "Add team member" at bounding box center [633, 122] width 121 height 22
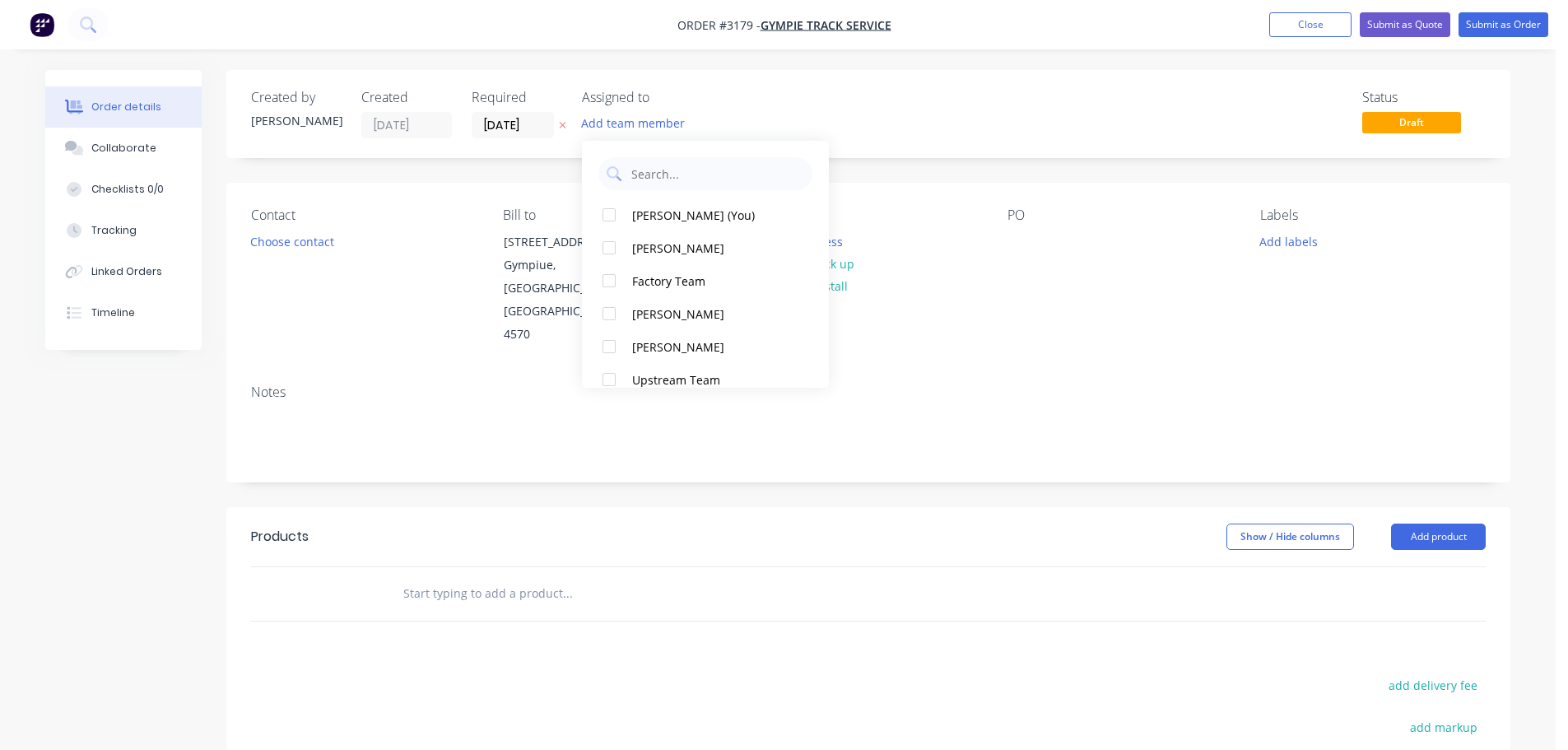
drag, startPoint x: 664, startPoint y: 208, endPoint x: 346, endPoint y: 217, distance: 318.1
click at [664, 209] on div "[PERSON_NAME] (You)" at bounding box center [714, 215] width 164 height 18
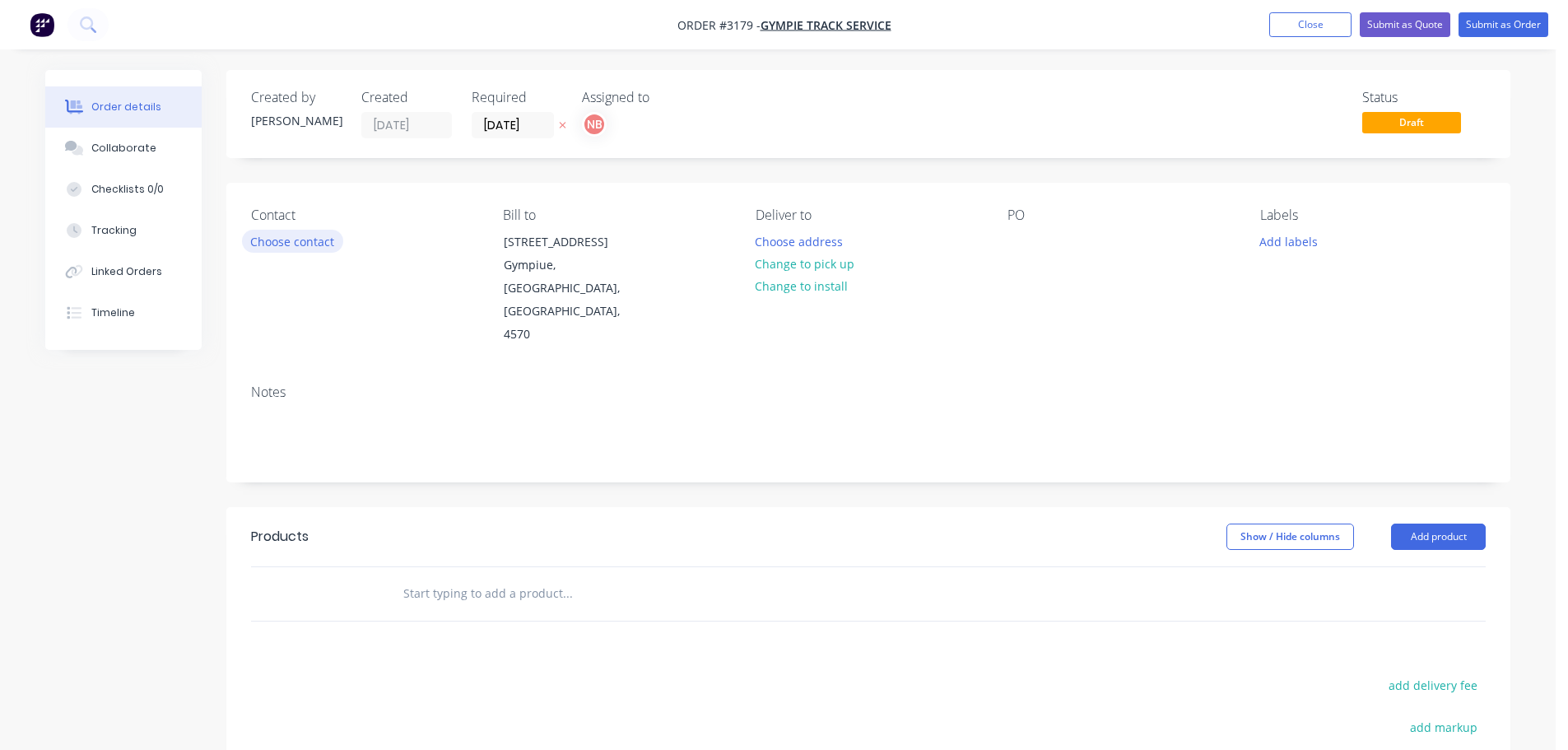
click at [283, 243] on button "Choose contact" at bounding box center [292, 241] width 101 height 22
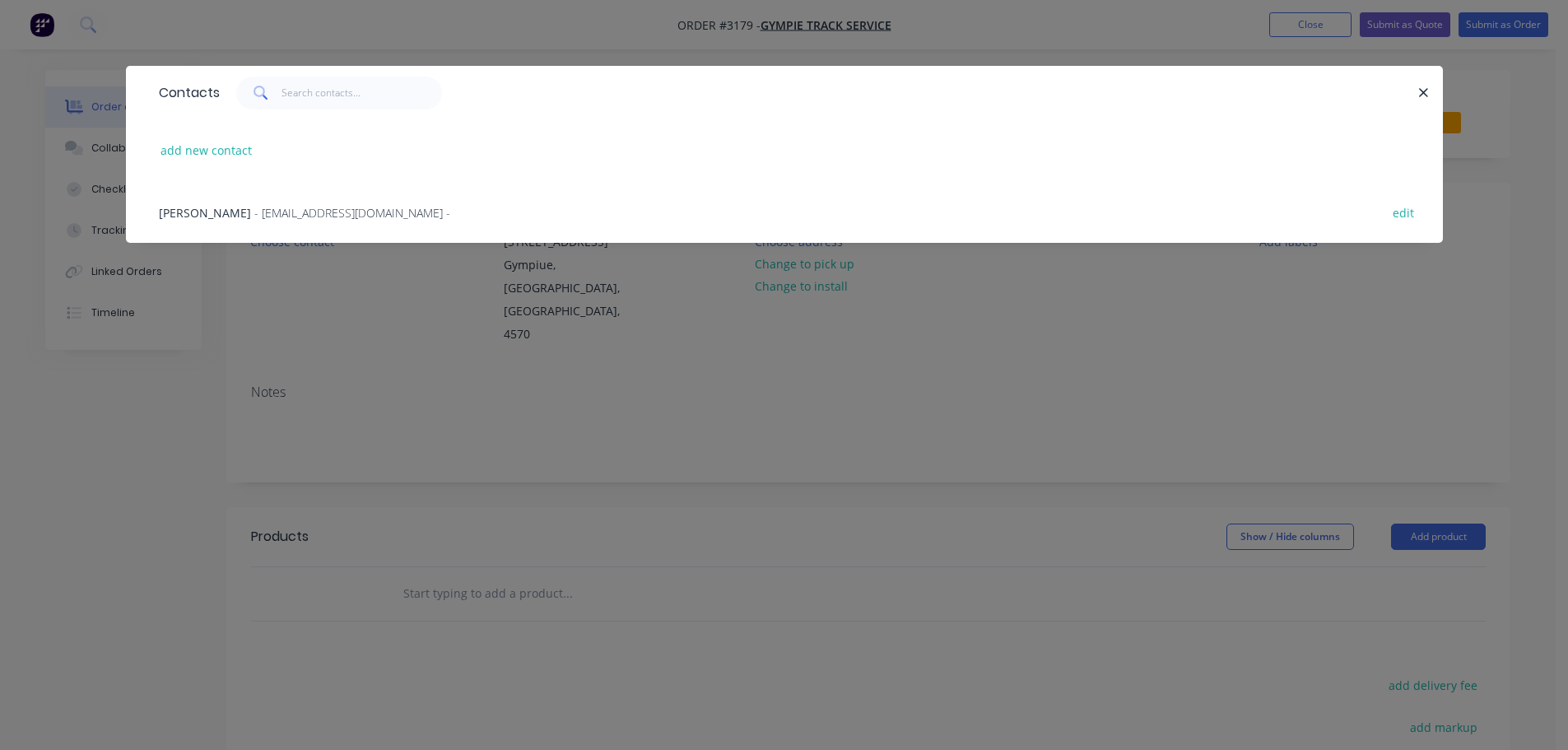
click at [276, 213] on span "- [EMAIL_ADDRESS][DOMAIN_NAME] -" at bounding box center [352, 213] width 196 height 16
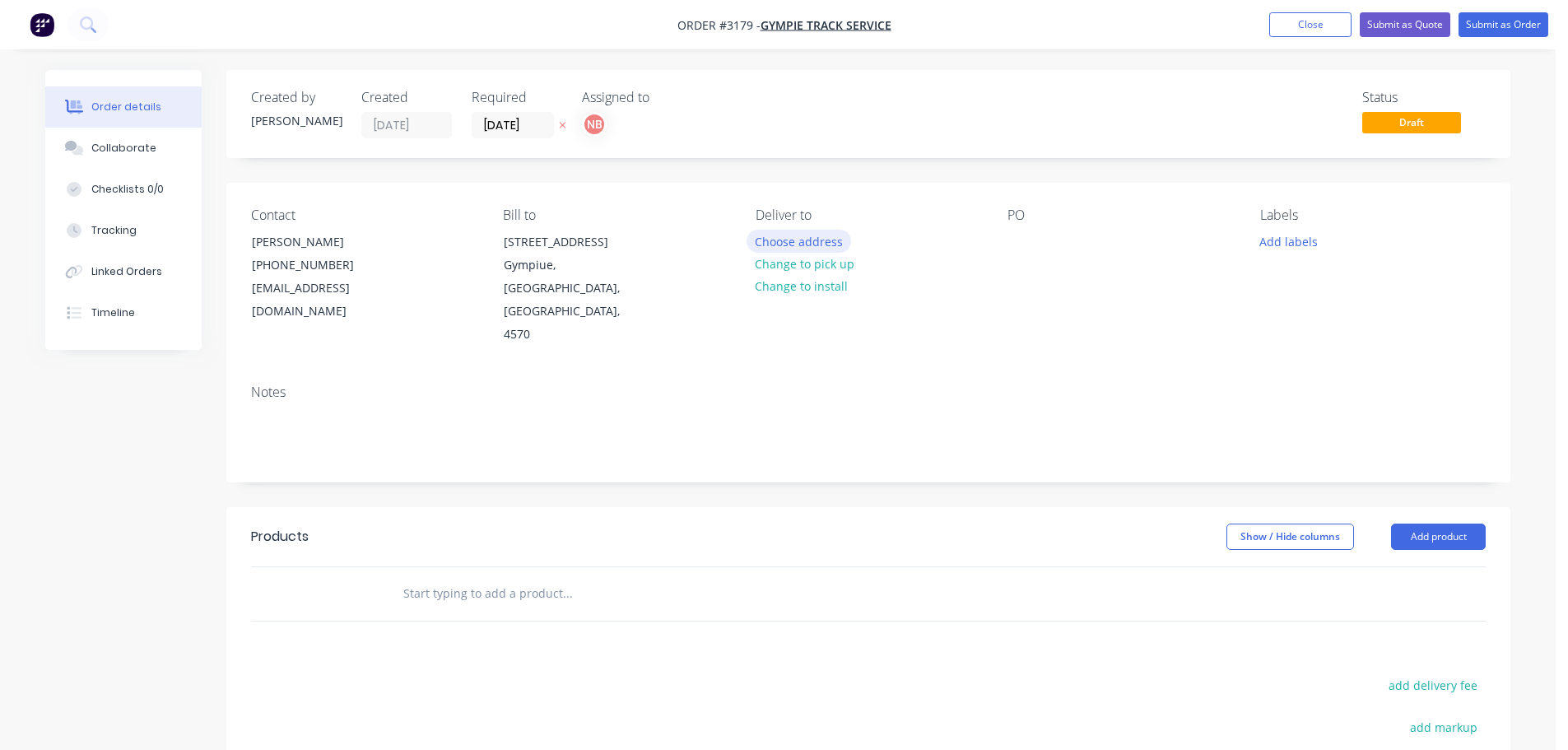
click at [783, 240] on button "Choose address" at bounding box center [799, 241] width 105 height 22
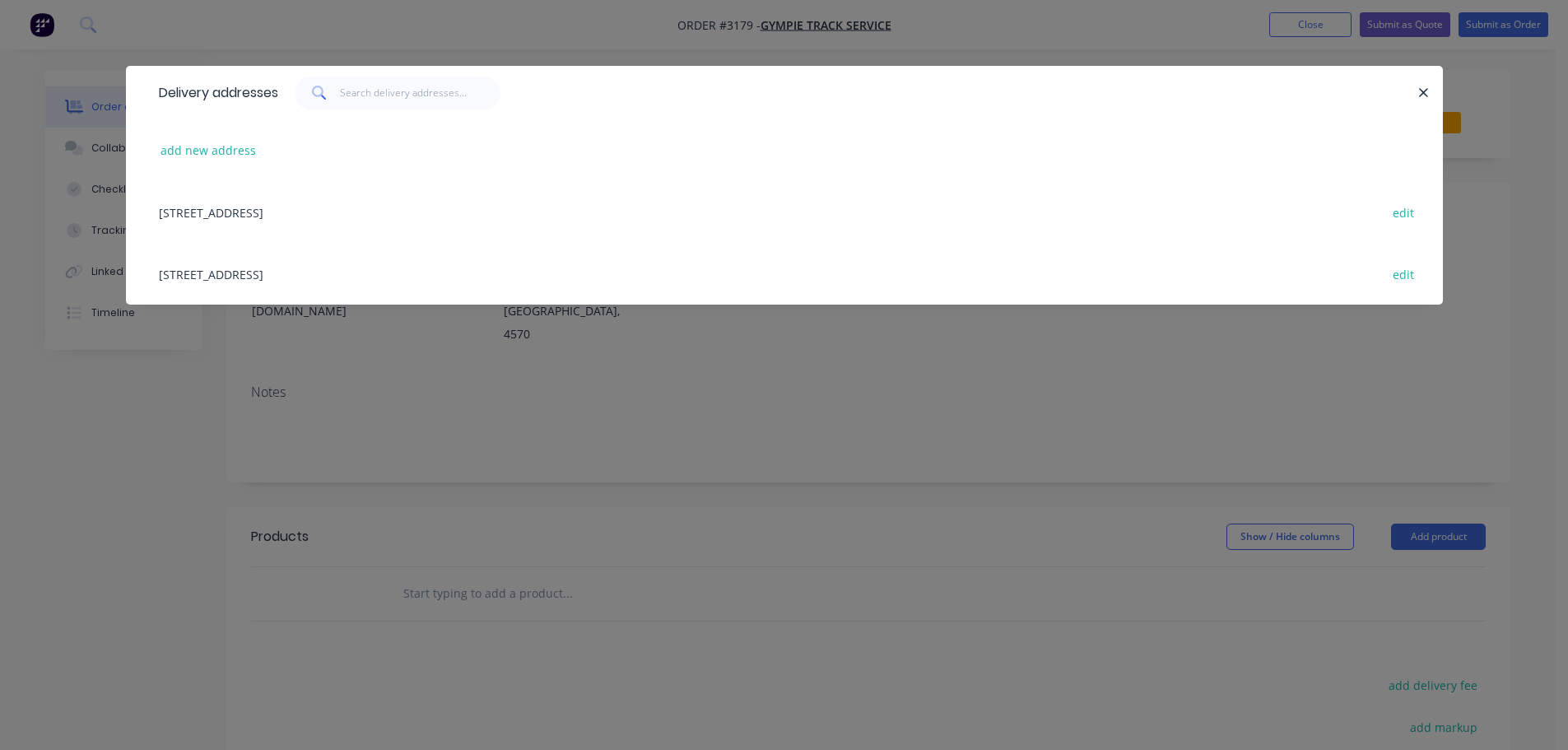
click at [315, 213] on div "[STREET_ADDRESS] edit" at bounding box center [785, 212] width 1268 height 61
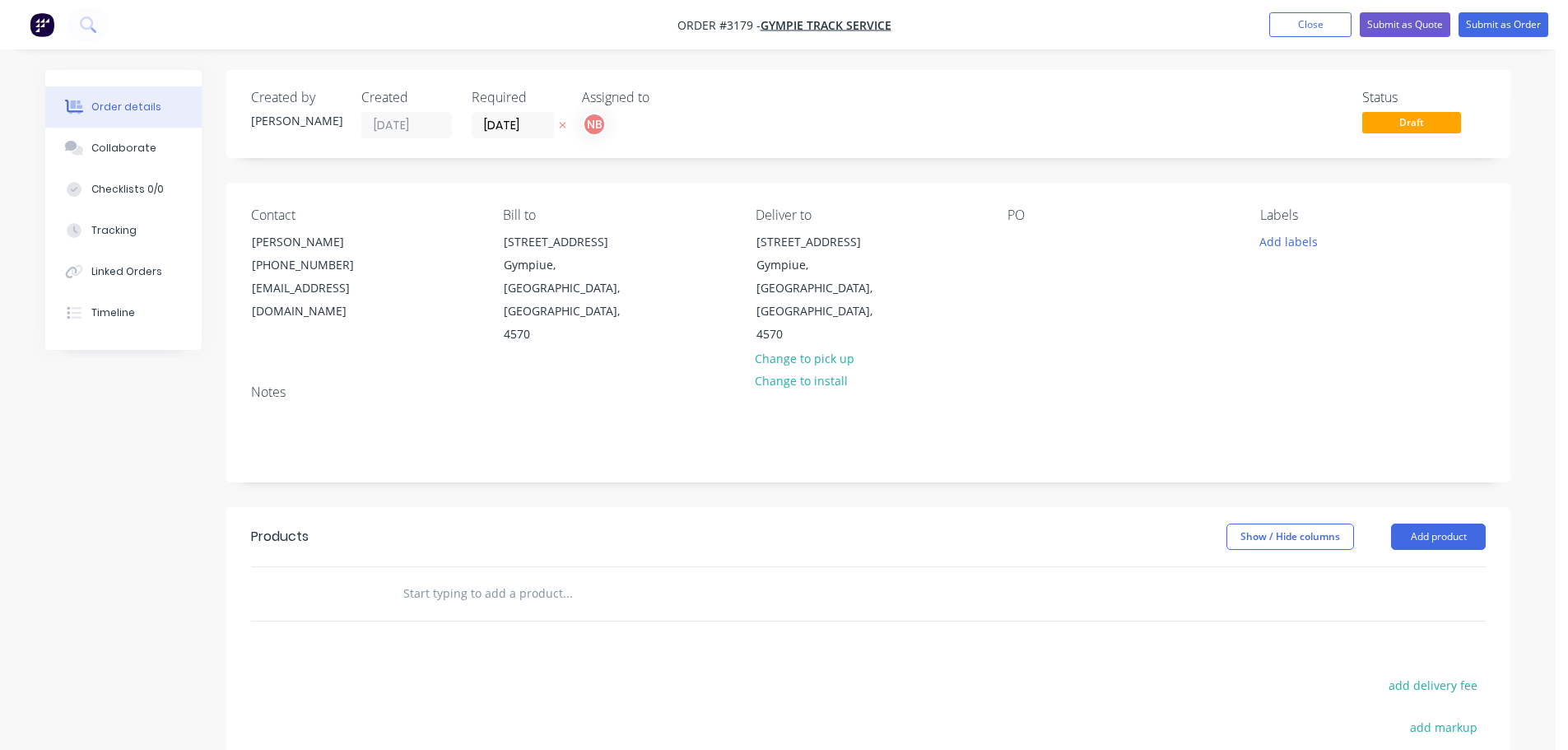
click at [1002, 244] on div "Contact [PERSON_NAME] [PHONE_NUMBER] [EMAIL_ADDRESS][DOMAIN_NAME] Bill to [STRE…" at bounding box center [868, 277] width 1284 height 189
click at [1018, 239] on div at bounding box center [1020, 242] width 26 height 24
click at [1273, 240] on button "Add labels" at bounding box center [1288, 241] width 76 height 22
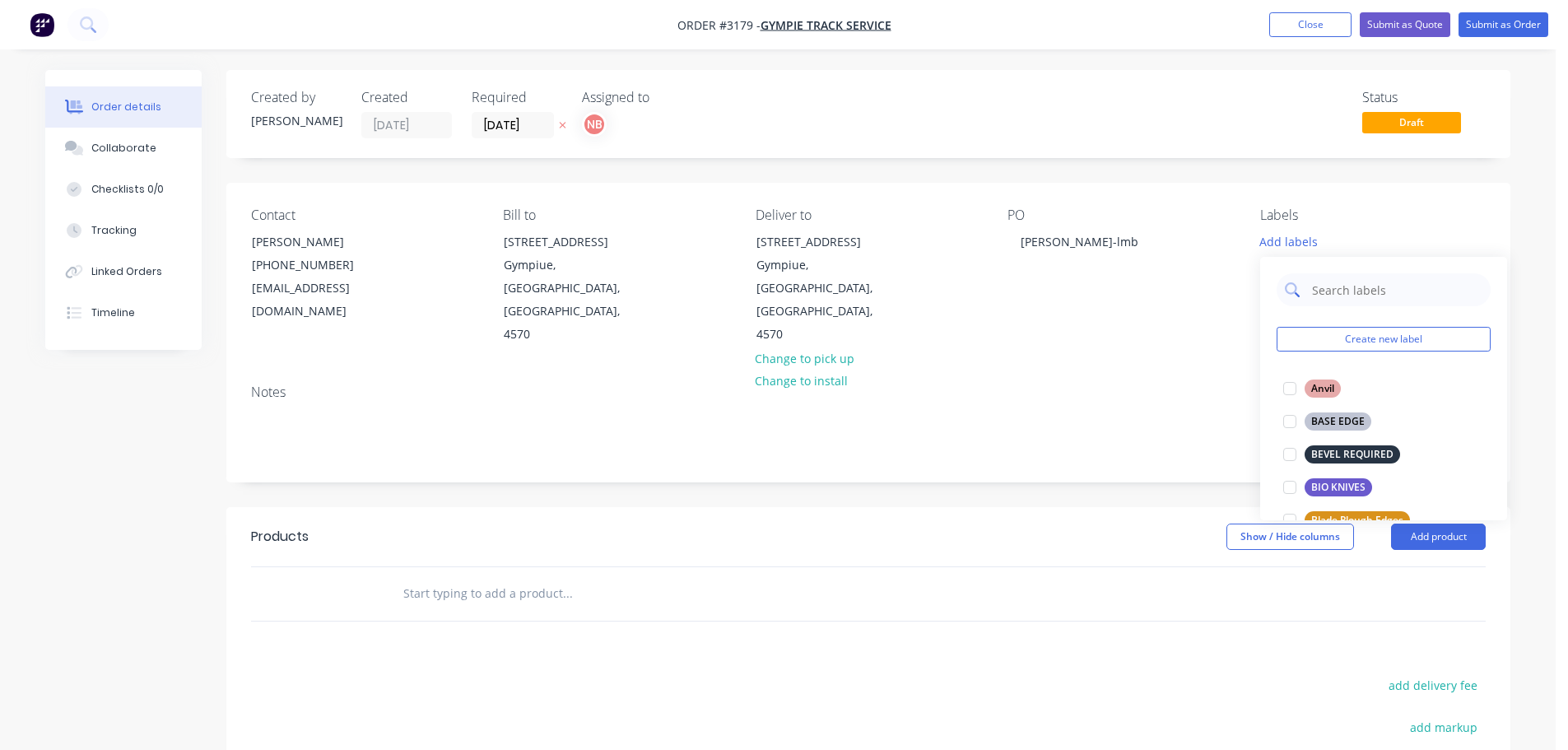
click at [1322, 289] on input "text" at bounding box center [1396, 289] width 172 height 32
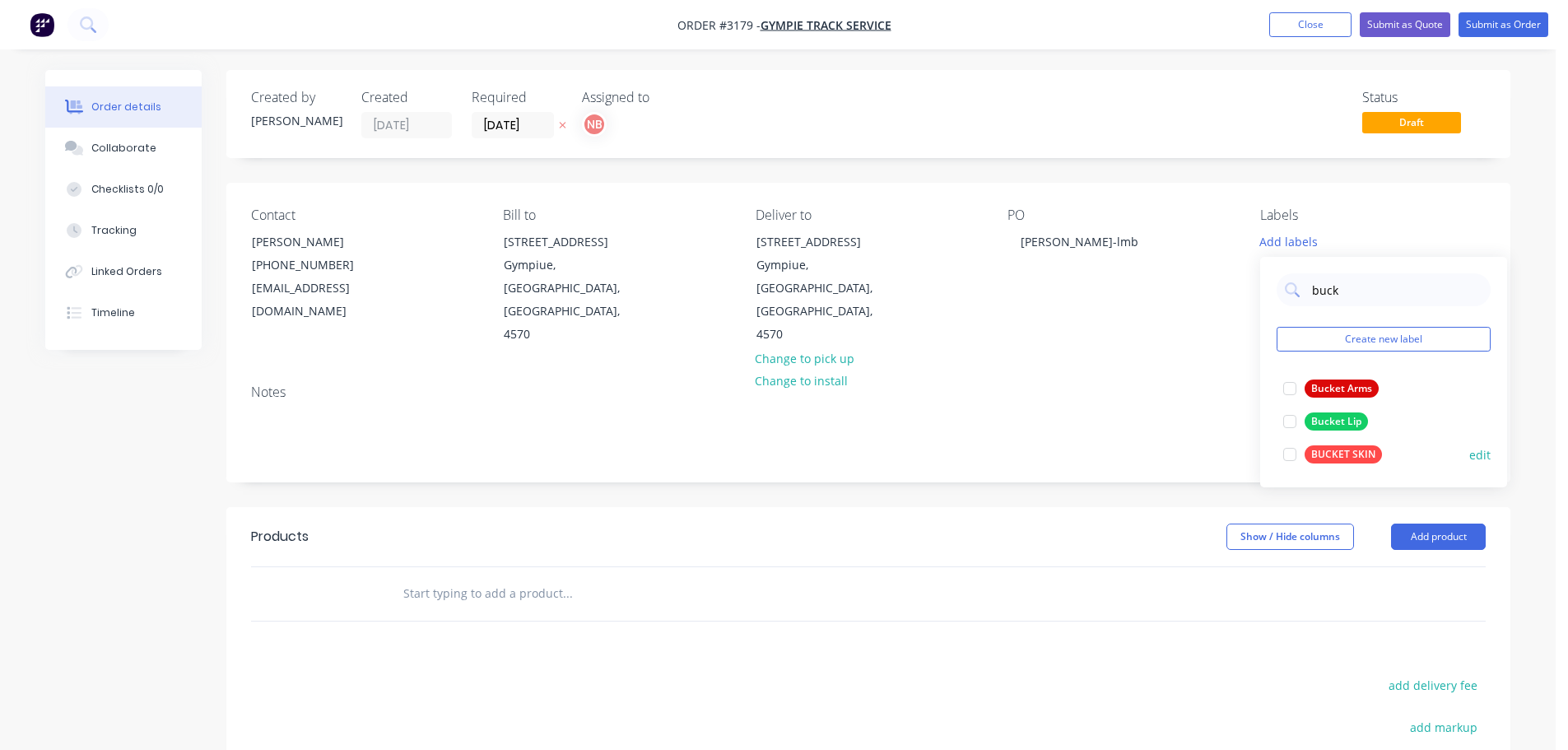
type input "buck"
click at [1335, 451] on div "BUCKET SKIN" at bounding box center [1343, 454] width 77 height 18
click at [1152, 507] on header "Products Show / Hide columns Add product" at bounding box center [868, 536] width 1284 height 59
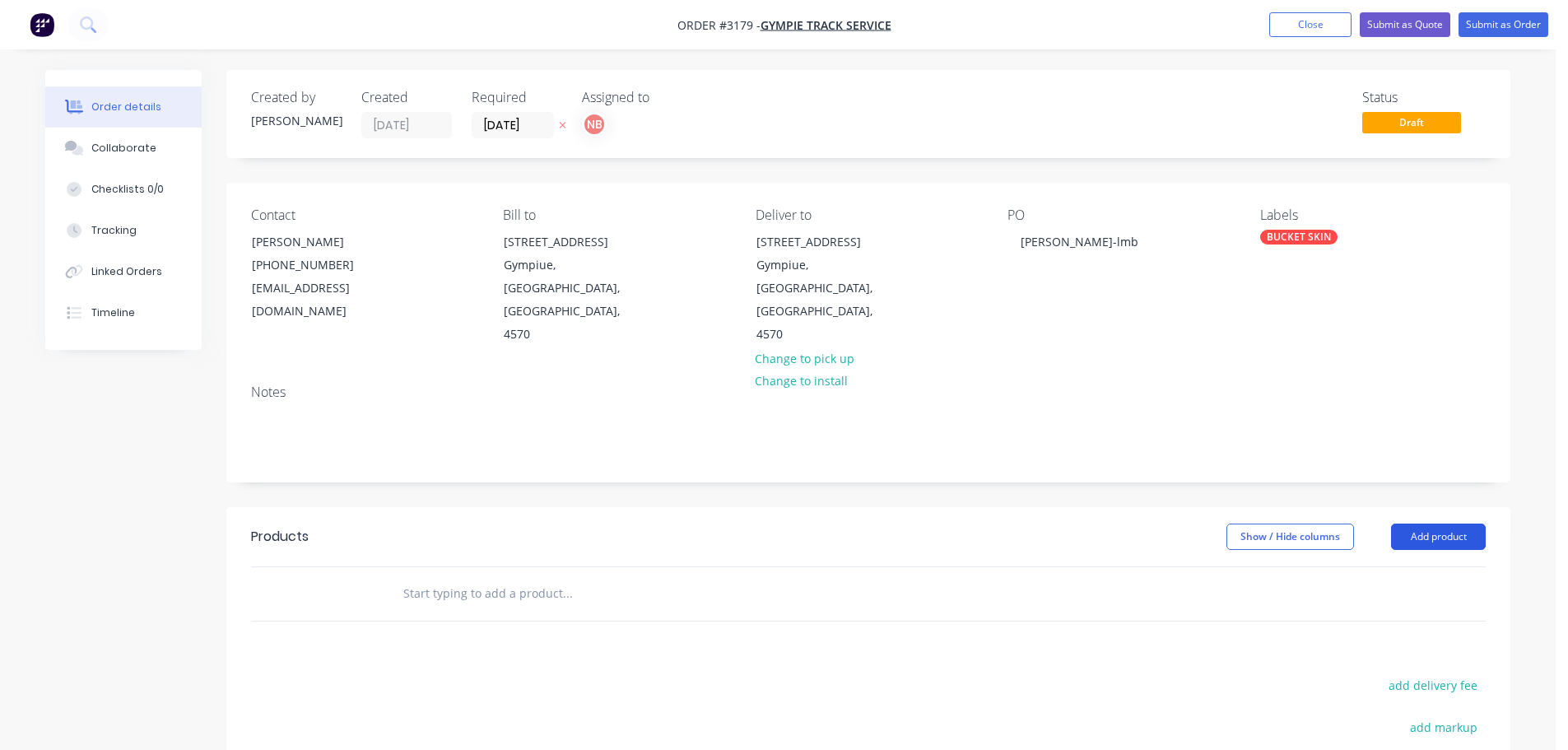
click at [1428, 523] on button "Add product" at bounding box center [1438, 537] width 95 height 26
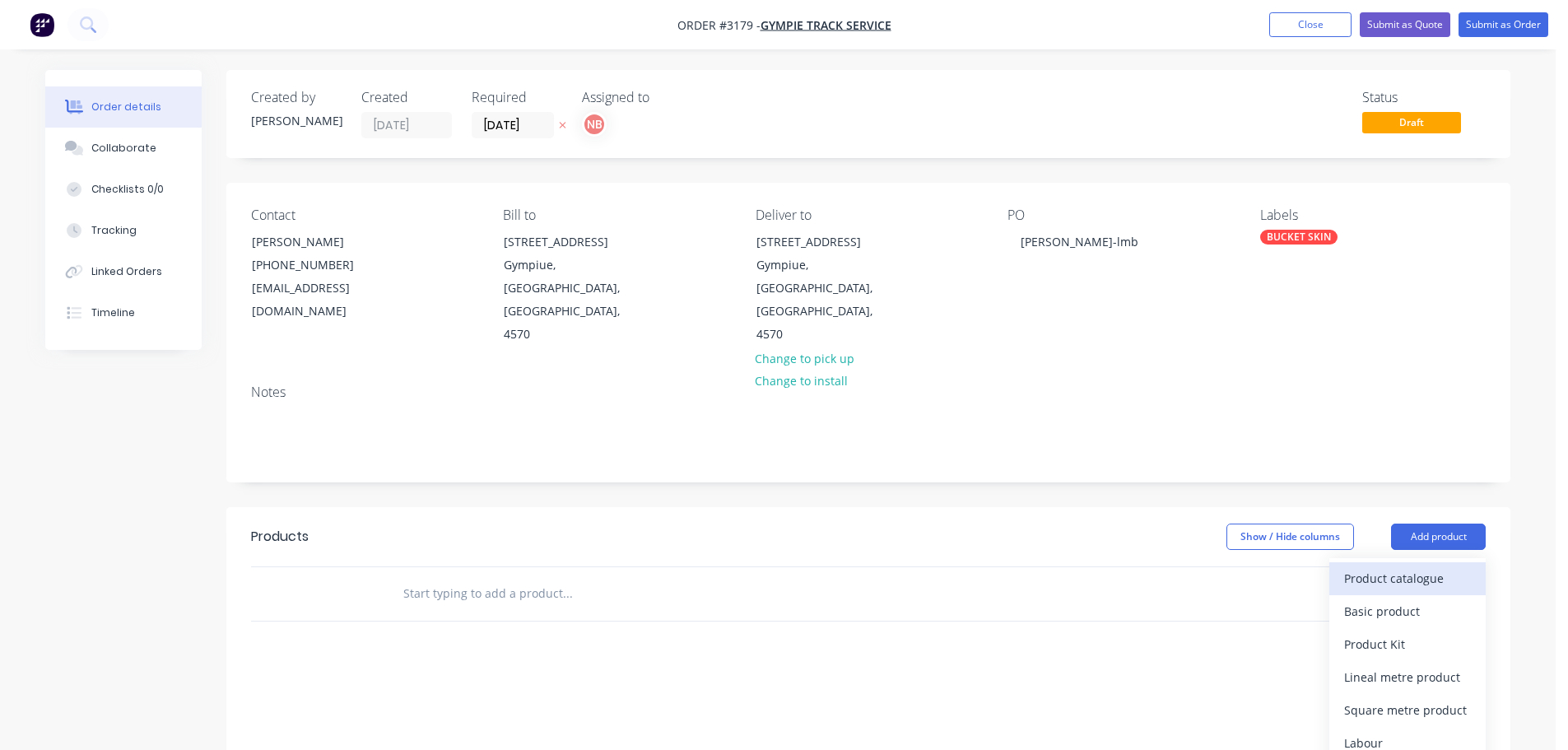
click at [1409, 566] on div "Product catalogue" at bounding box center [1407, 578] width 126 height 24
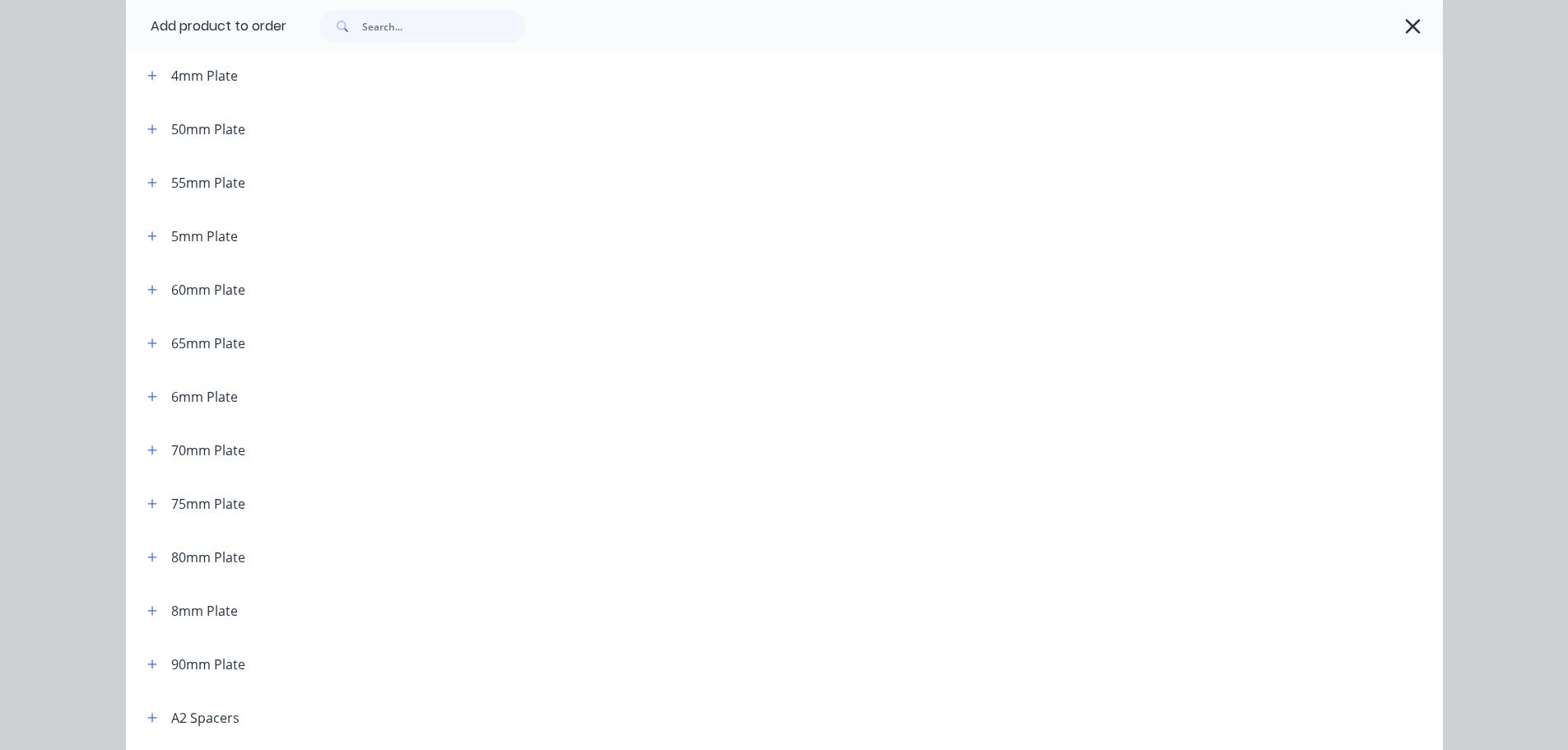
scroll to position [741, 0]
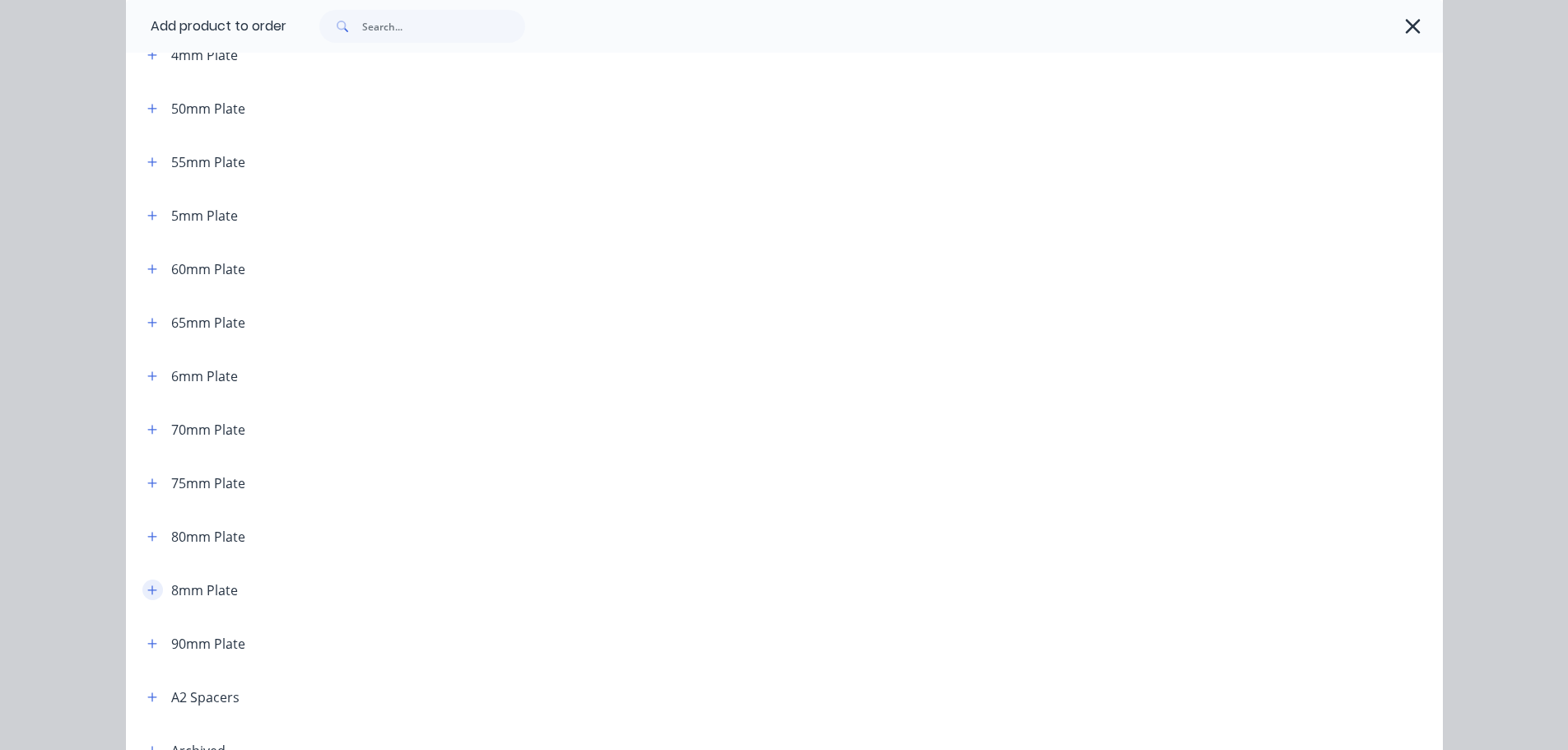
click at [149, 588] on icon "button" at bounding box center [152, 590] width 10 height 11
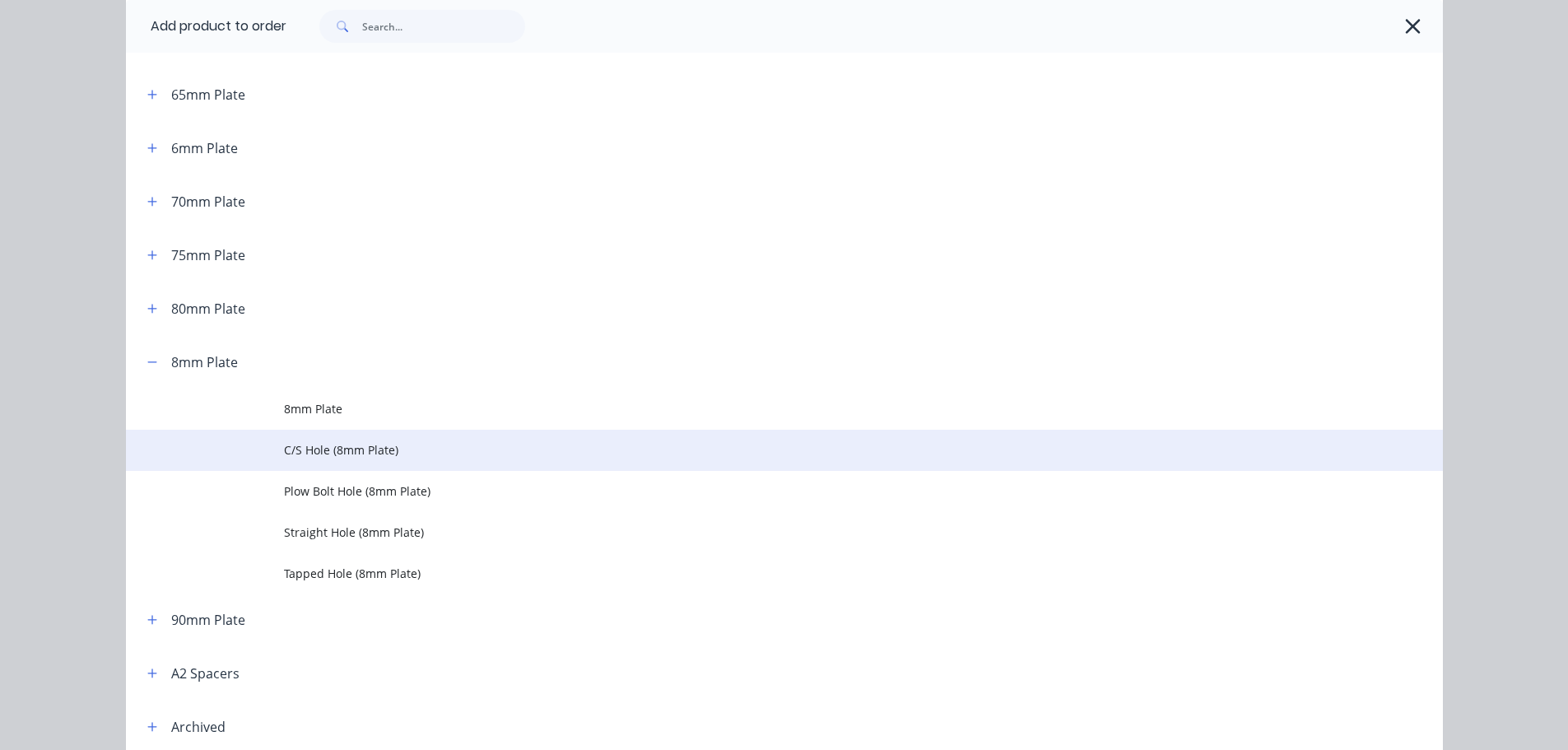
scroll to position [988, 0]
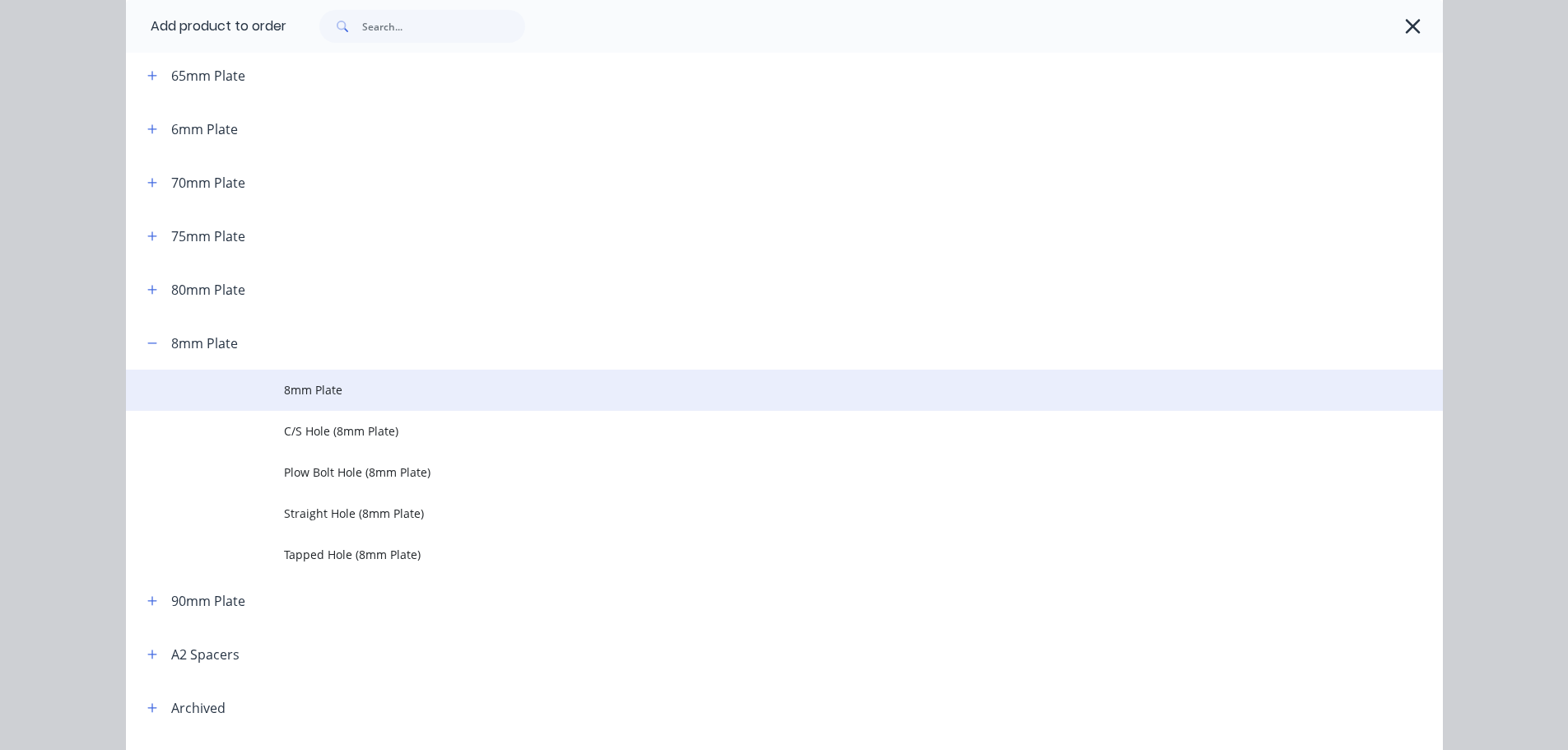
click at [312, 400] on td "8mm Plate" at bounding box center [863, 390] width 1159 height 41
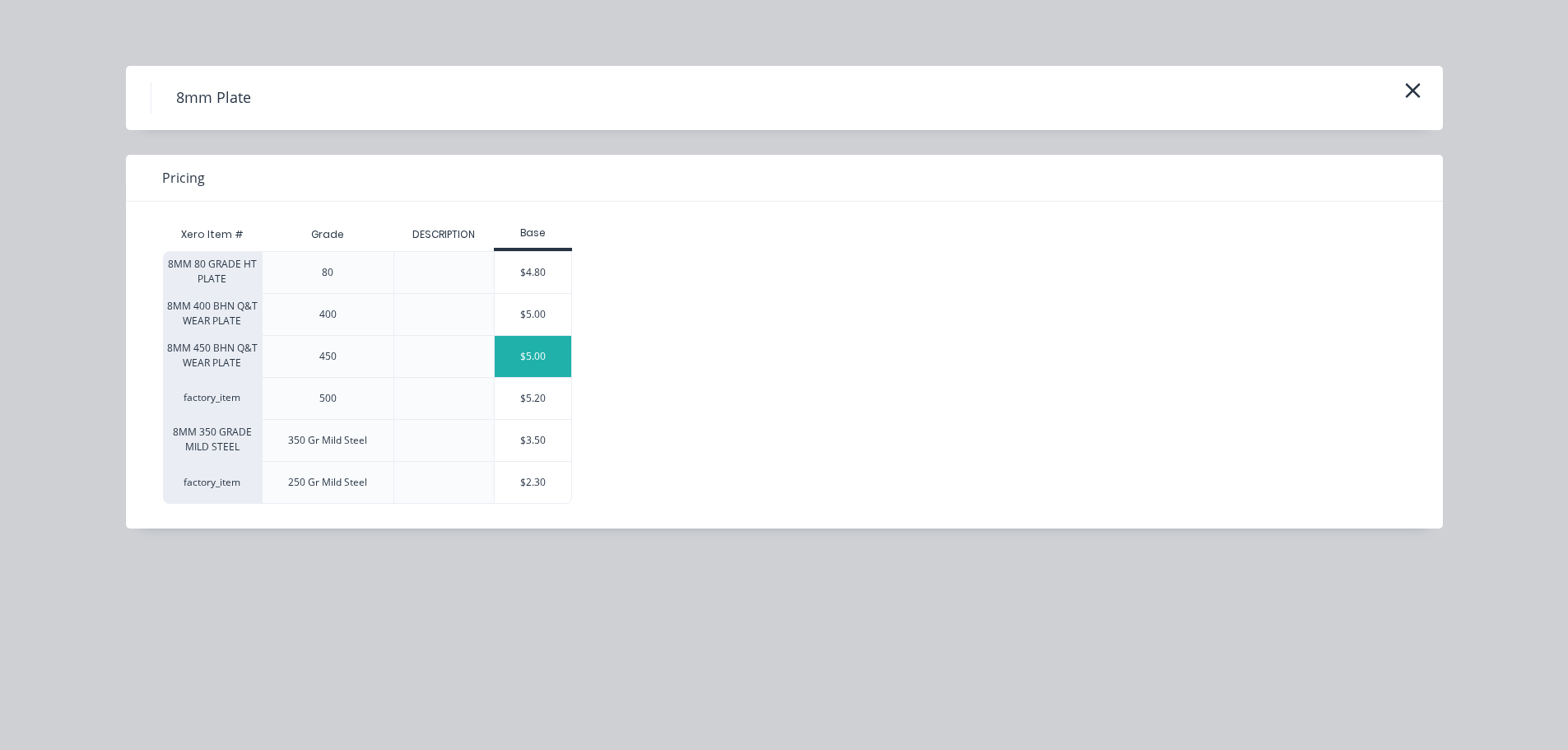
click at [532, 359] on div "$5.00" at bounding box center [533, 356] width 77 height 41
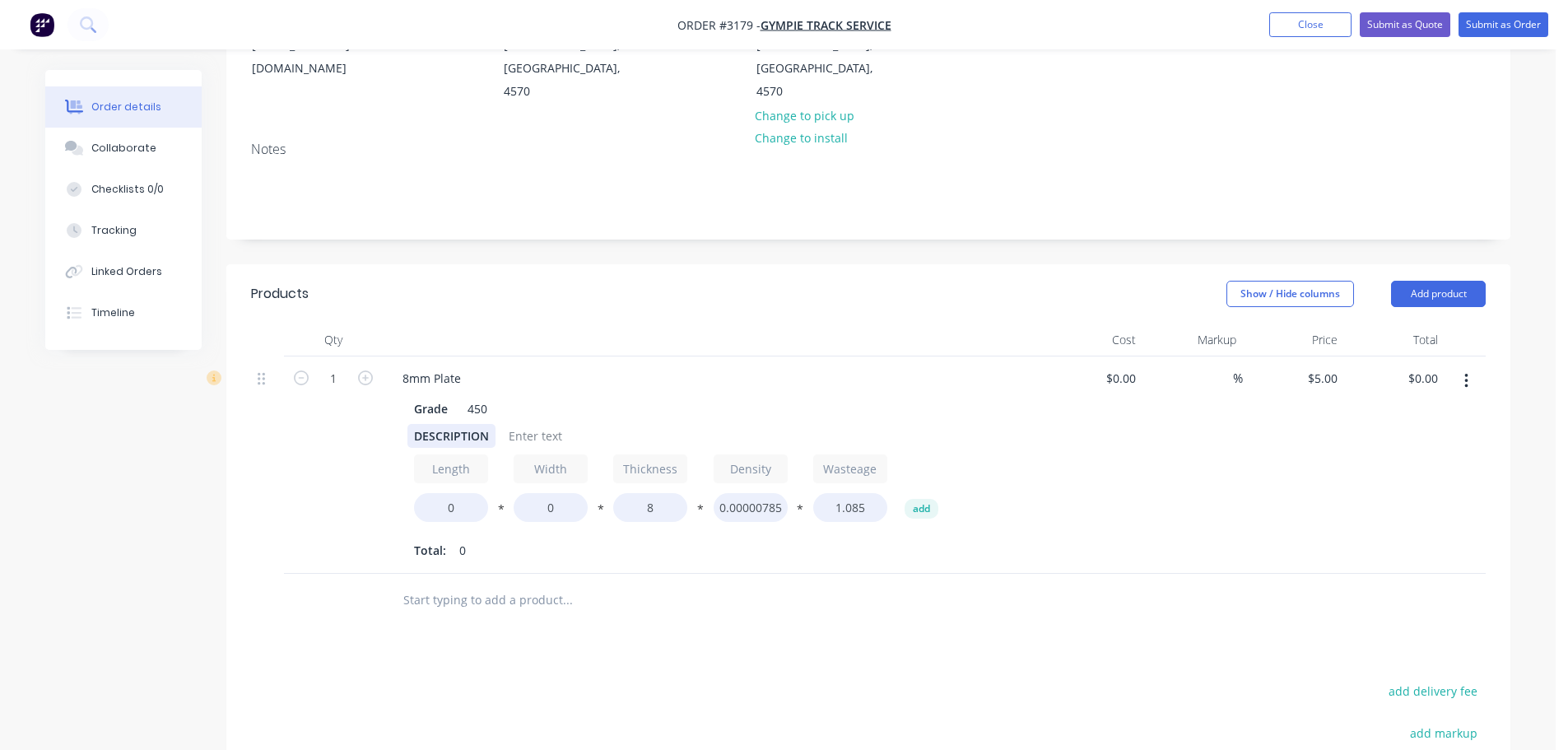
scroll to position [247, 0]
click at [431, 420] on div "DESCRIPTION" at bounding box center [451, 431] width 88 height 24
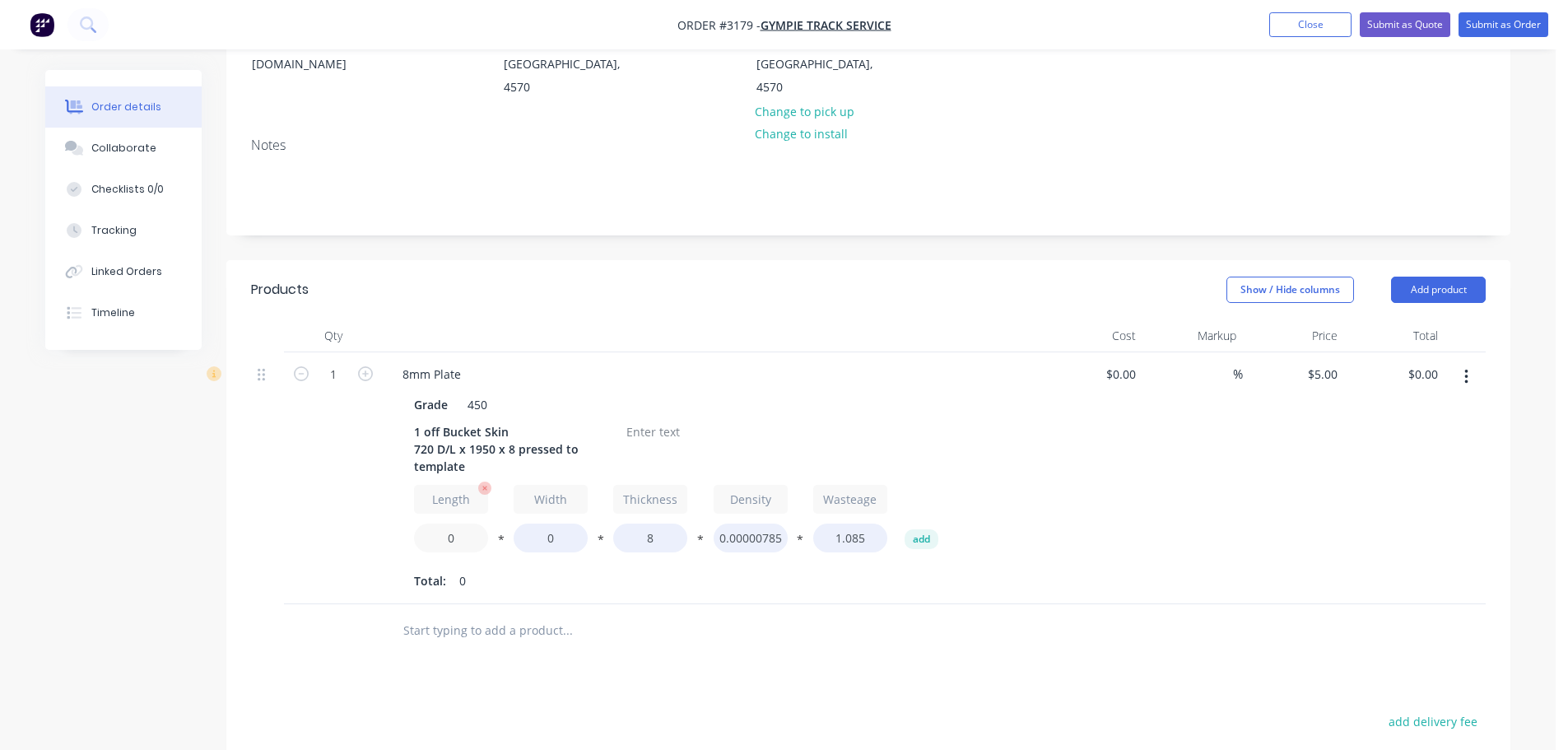
click at [447, 523] on input "0" at bounding box center [451, 537] width 74 height 29
type input "720"
click at [540, 523] on input "0" at bounding box center [550, 537] width 74 height 29
type input "1950"
type input "$480.00"
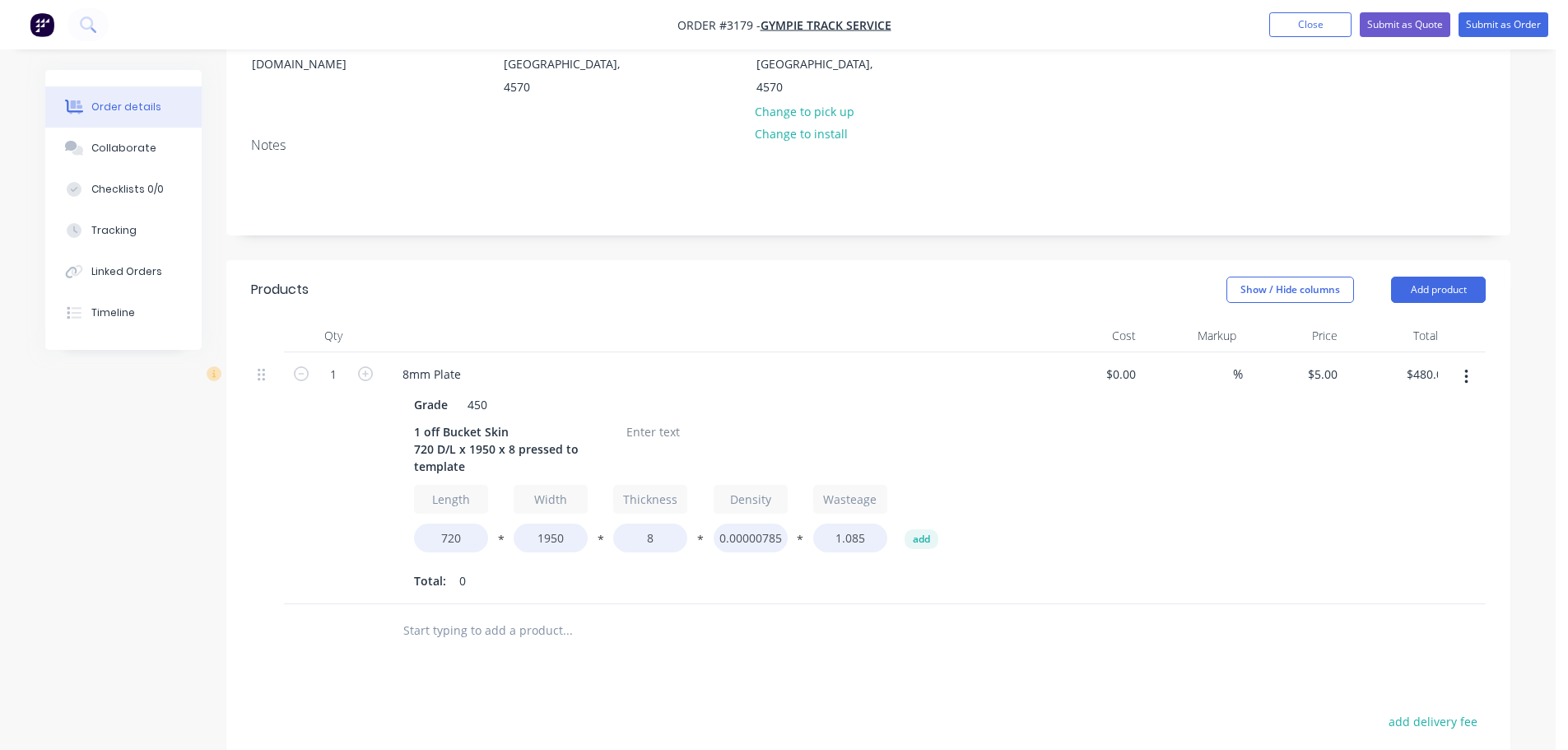
click at [571, 519] on div "Length 720 * Width 1950 * Thickness 8 * Density 0.00000785 * Wasteage 1.085 add…" at bounding box center [712, 539] width 596 height 109
click at [637, 420] on div at bounding box center [653, 431] width 67 height 24
click at [1412, 277] on button "Add product" at bounding box center [1438, 290] width 95 height 26
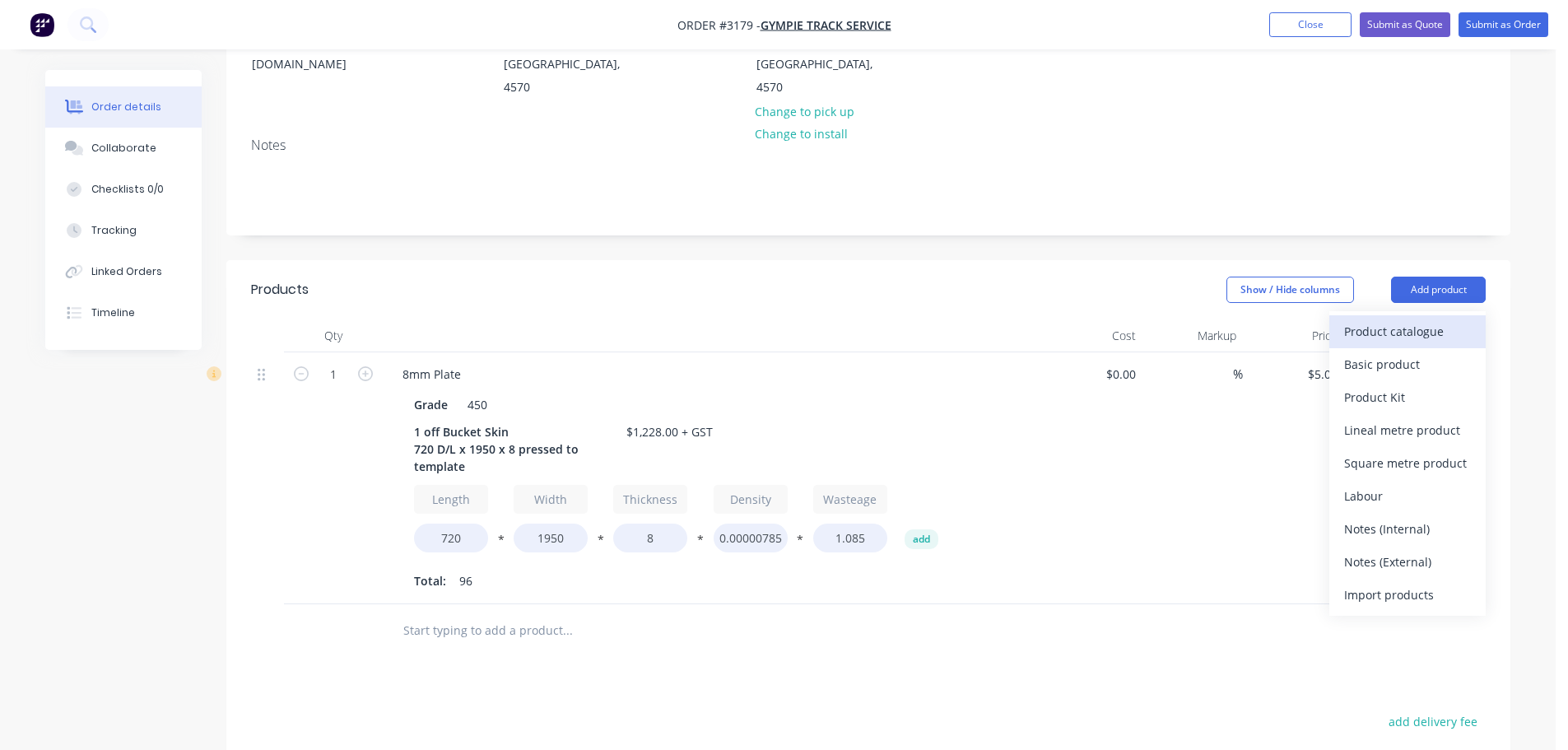
click at [1403, 320] on div "Product catalogue" at bounding box center [1407, 331] width 126 height 24
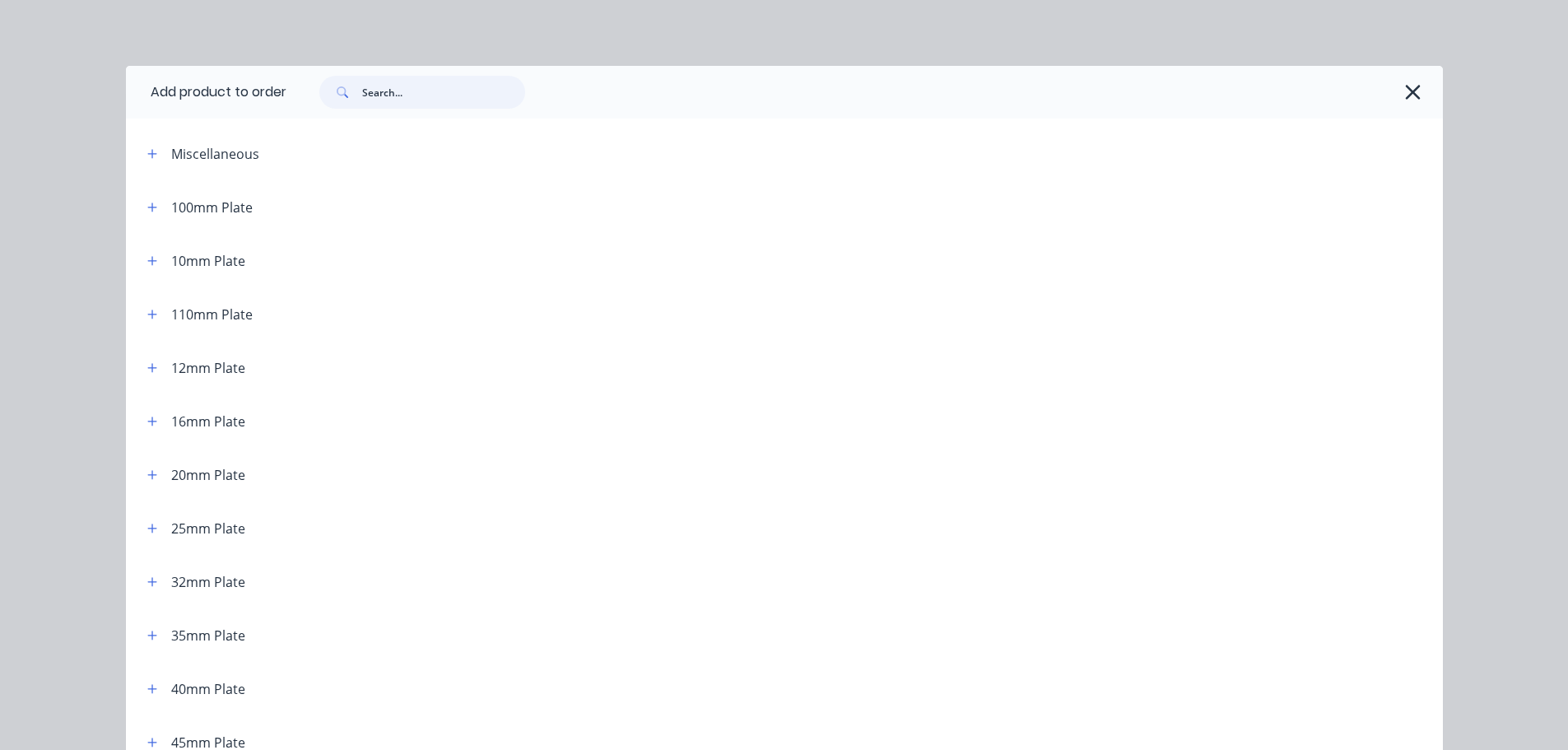
click at [420, 90] on input "text" at bounding box center [443, 91] width 163 height 32
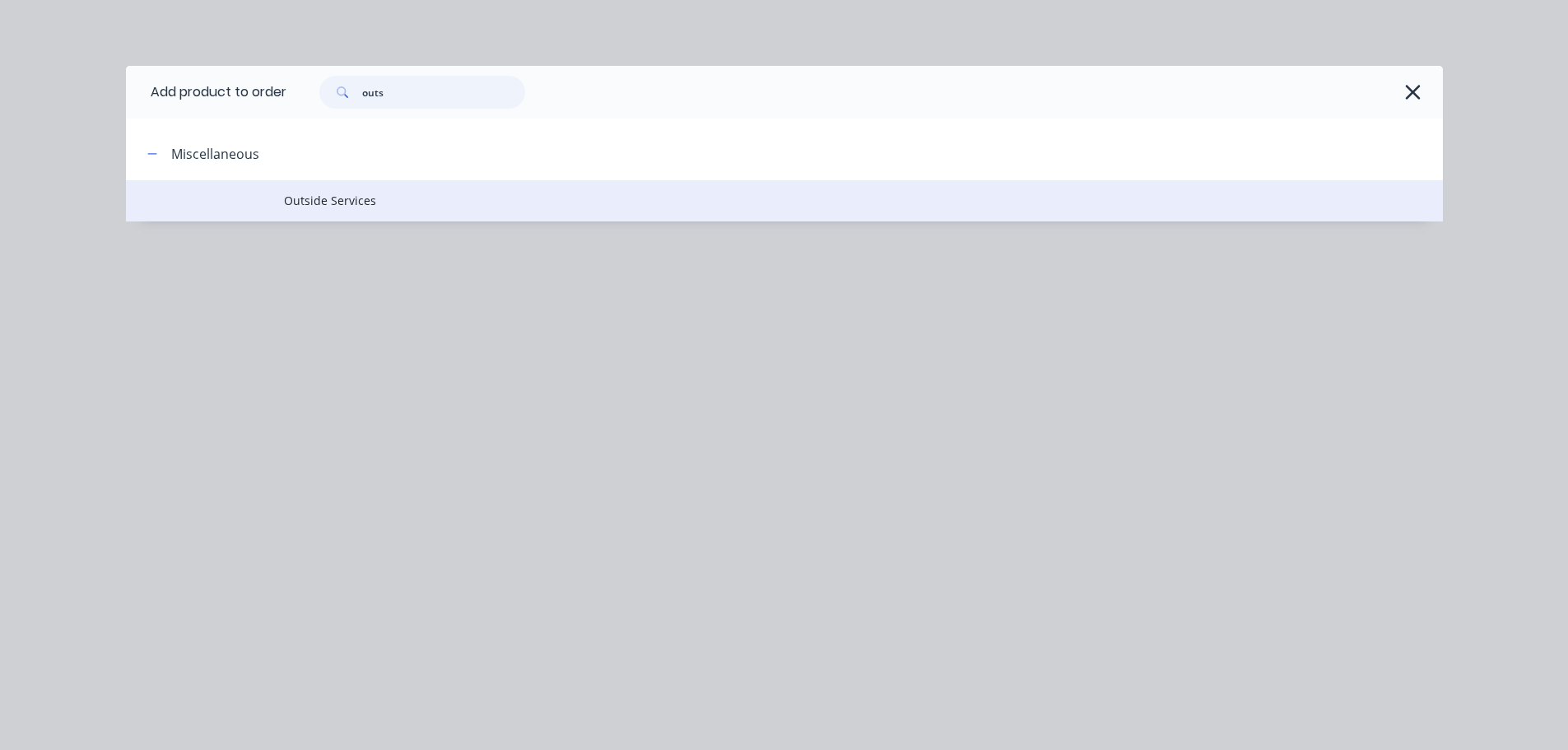
type input "outs"
click at [330, 199] on span "Outside Services" at bounding box center [746, 200] width 926 height 18
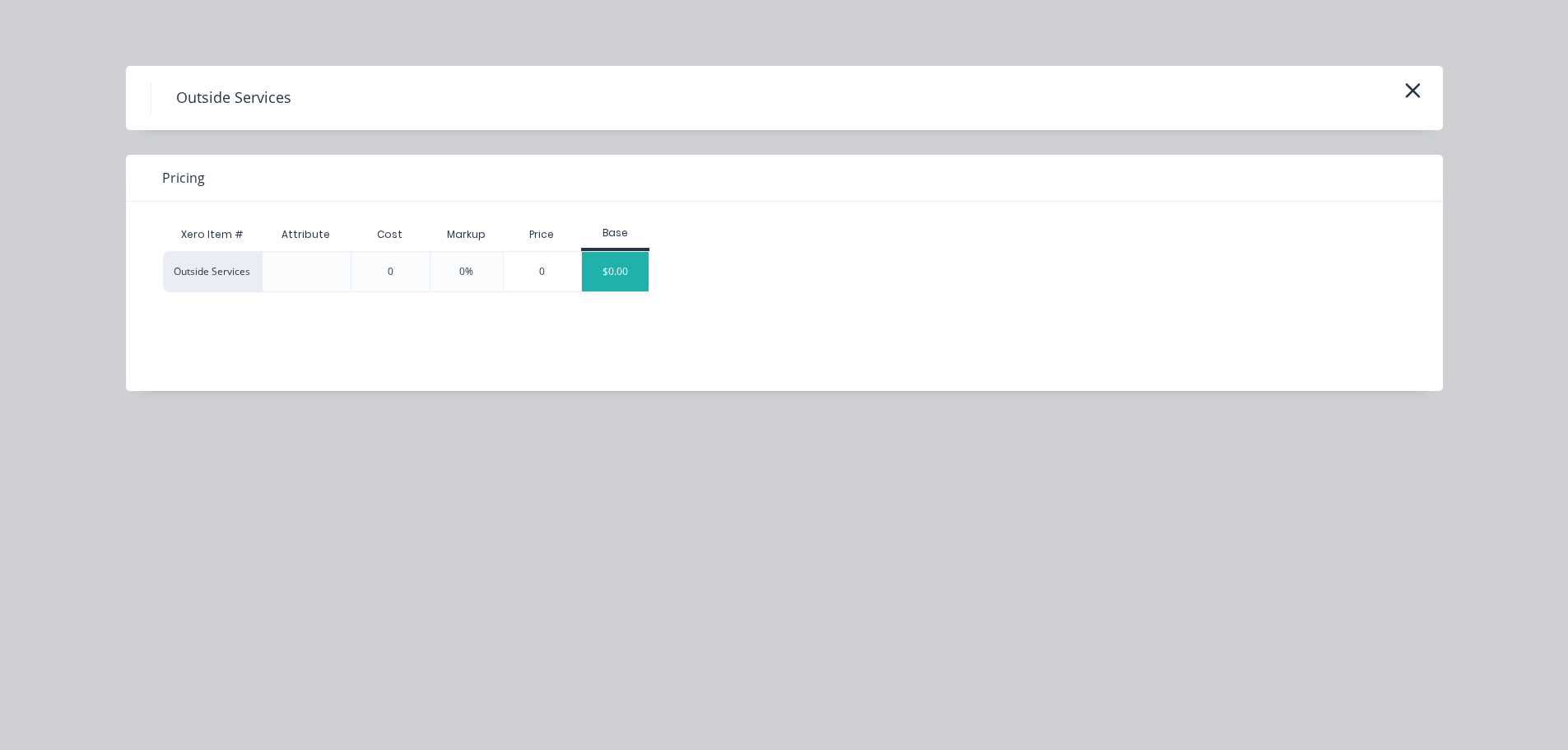
click at [608, 263] on div "$0.00" at bounding box center [615, 271] width 67 height 40
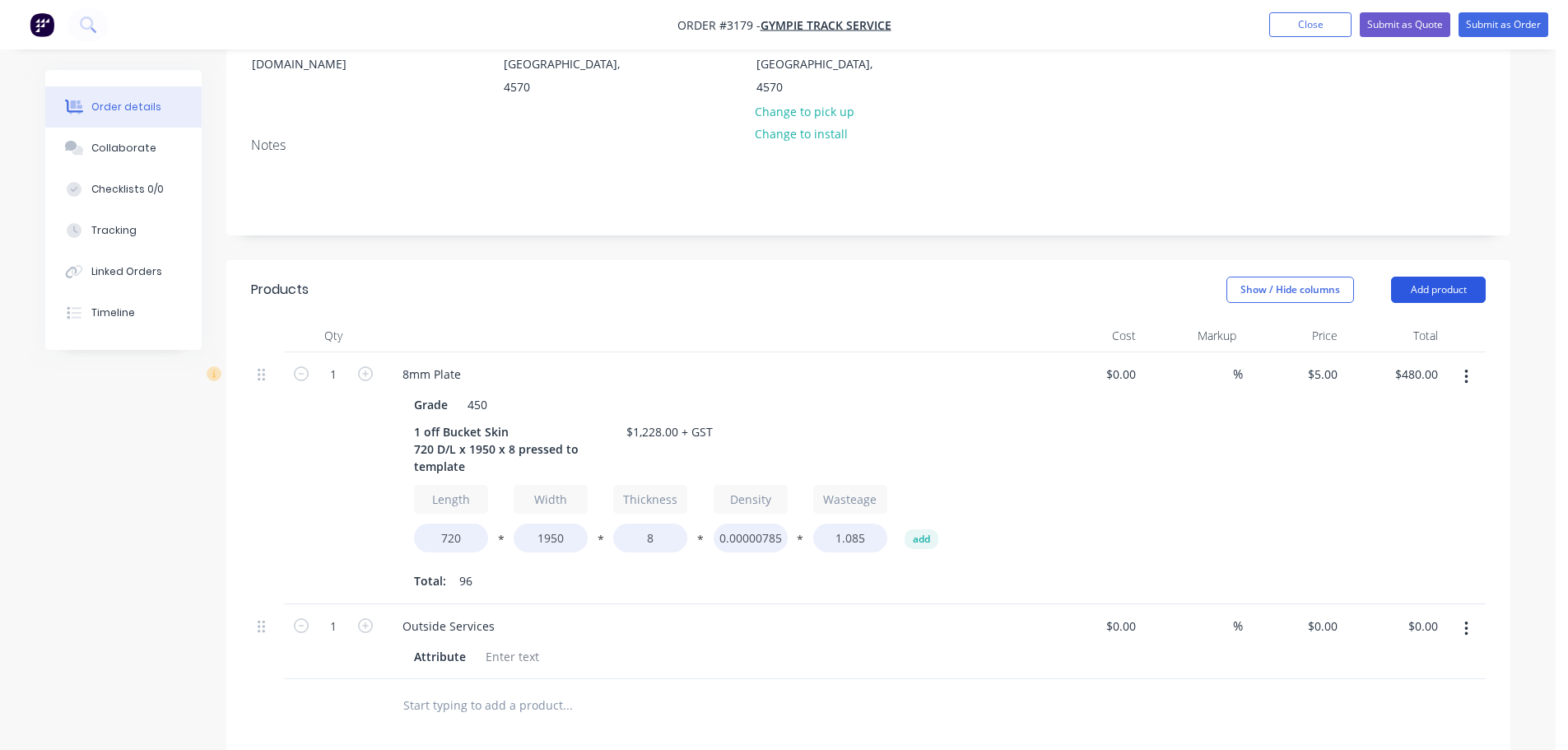
click at [1432, 277] on button "Add product" at bounding box center [1438, 290] width 95 height 26
click at [1413, 320] on div "Product catalogue" at bounding box center [1407, 331] width 126 height 24
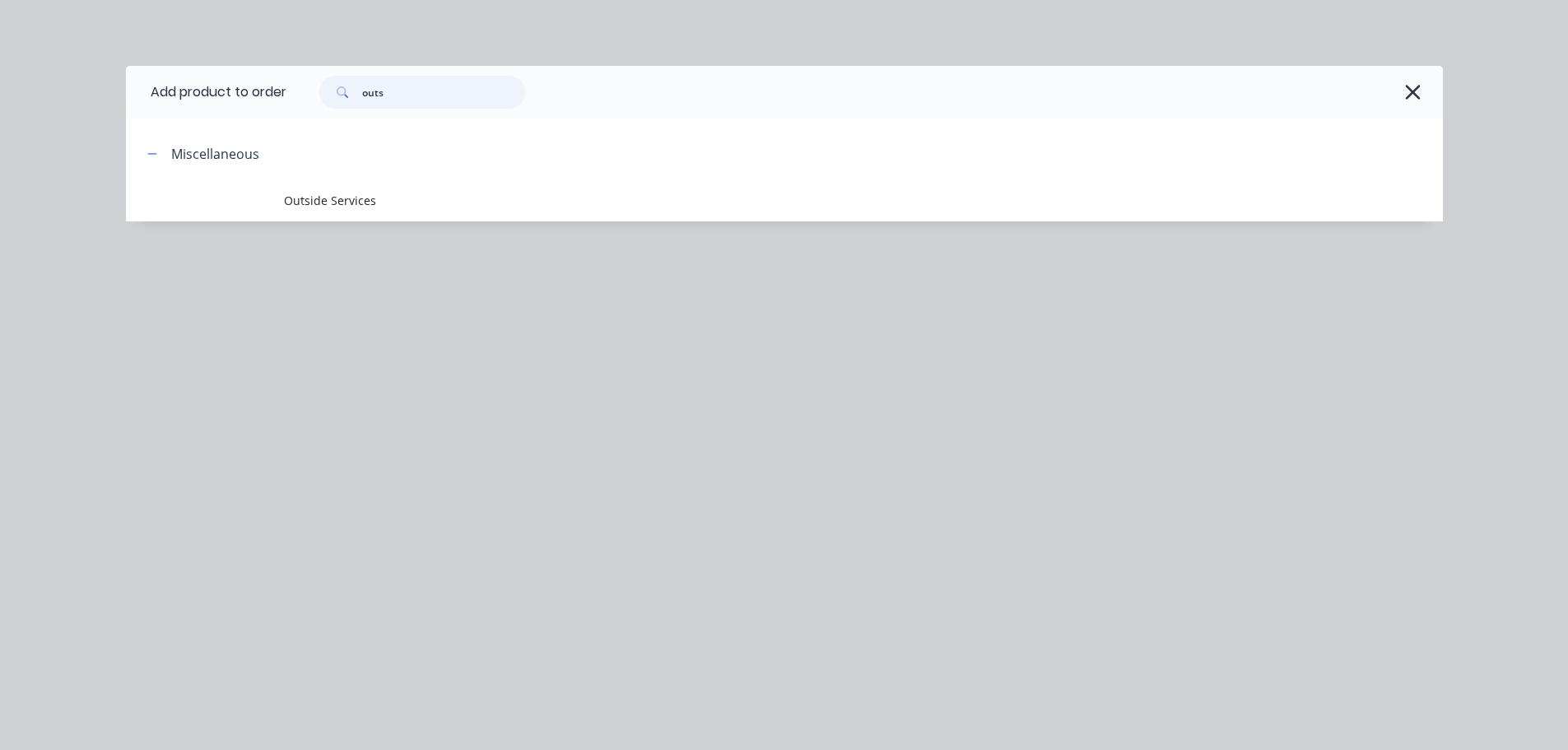
drag, startPoint x: 421, startPoint y: 85, endPoint x: 83, endPoint y: 112, distance: 339.1
click at [83, 112] on div "Add product to order outs Miscellaneous Outside Services" at bounding box center [784, 375] width 1568 height 750
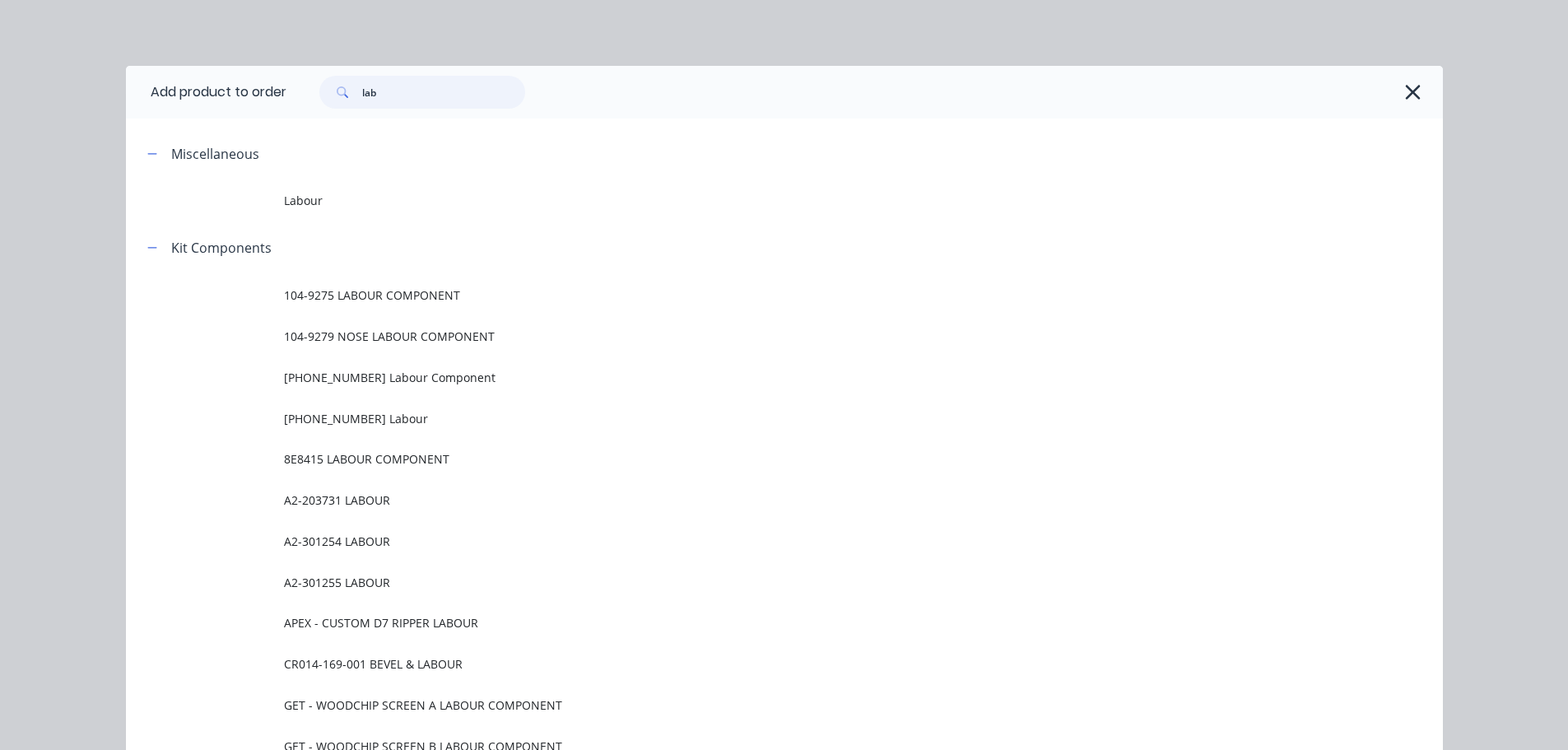
type input "lab"
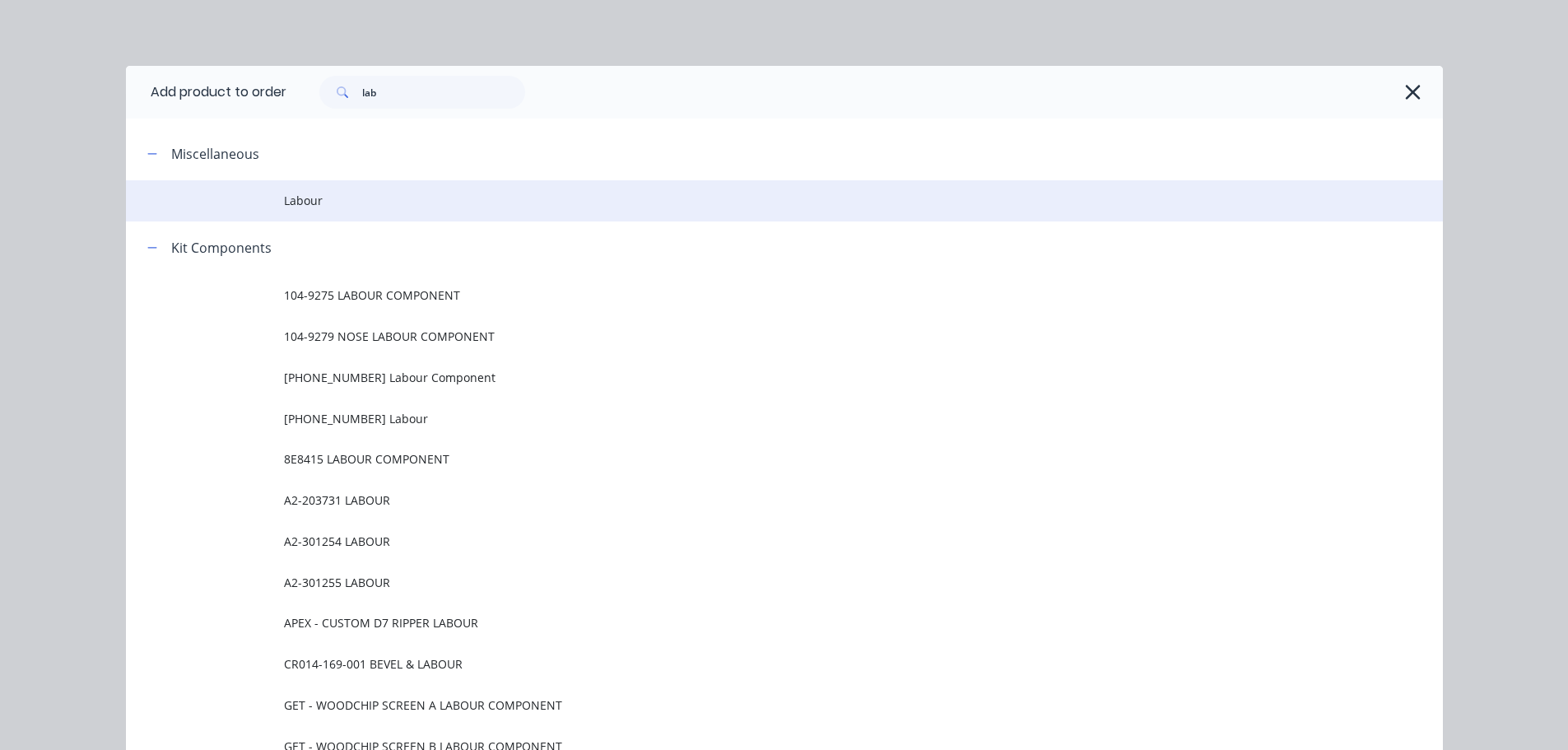
click at [325, 200] on span "Labour" at bounding box center [746, 200] width 926 height 18
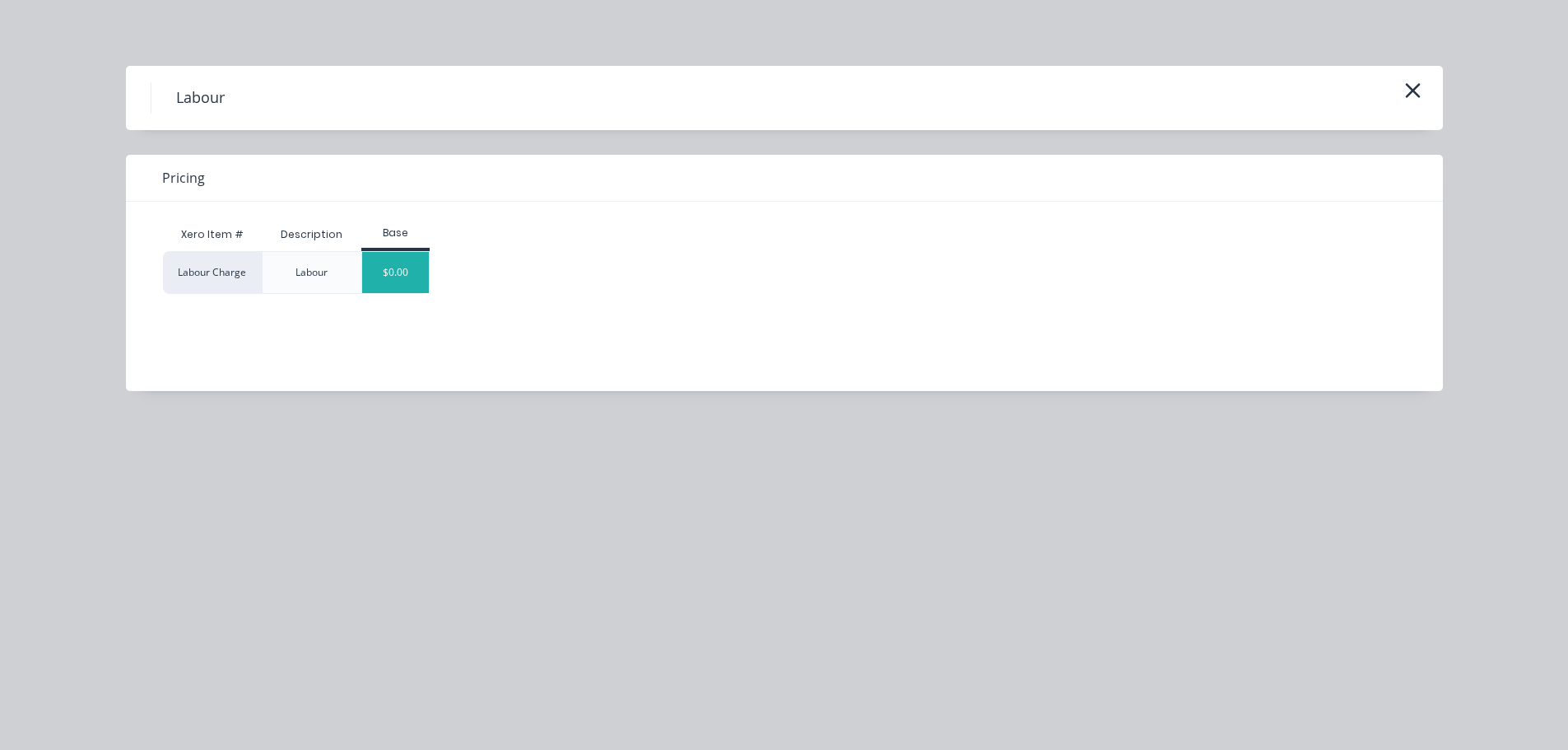
click at [405, 267] on div "$0.00" at bounding box center [395, 272] width 67 height 41
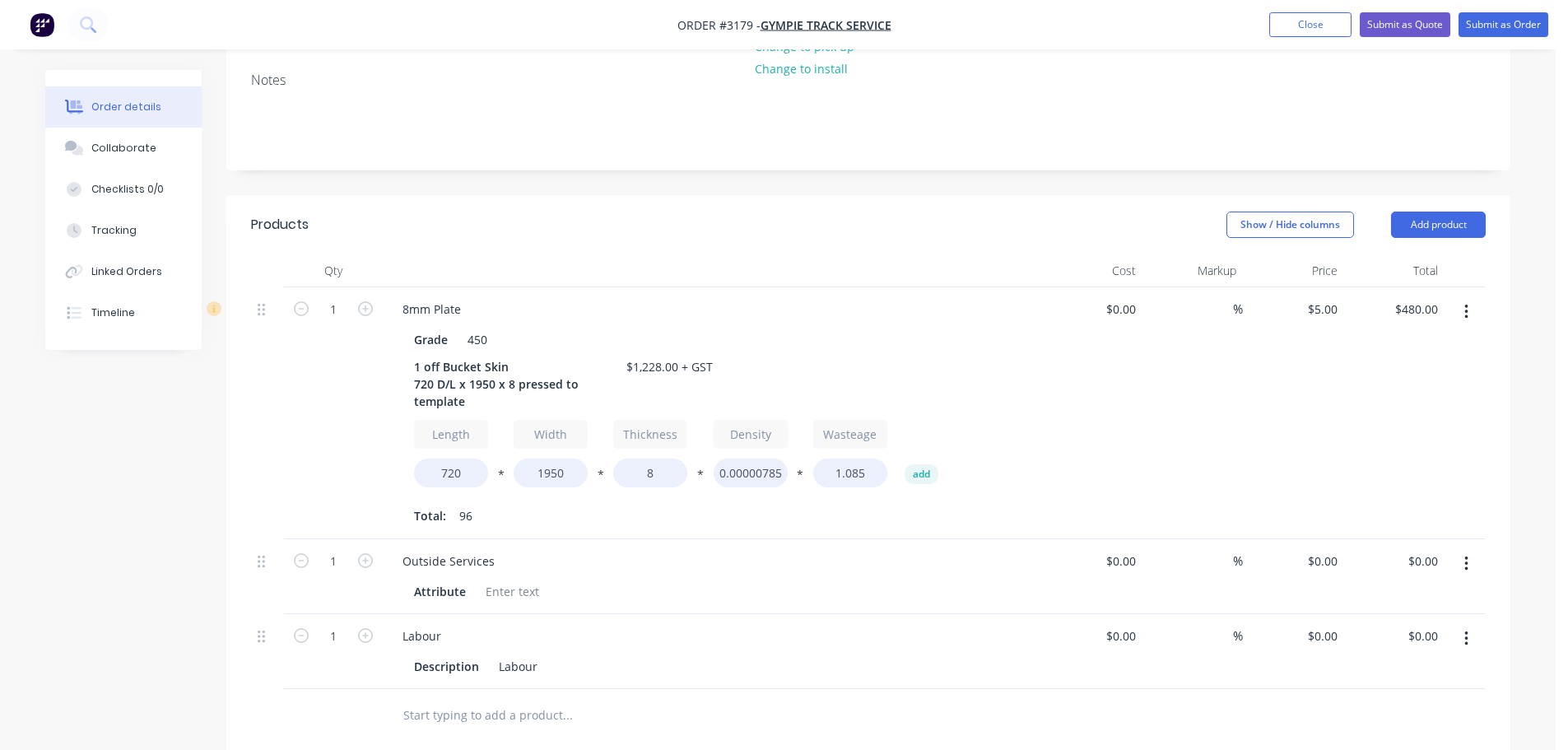
scroll to position [412, 0]
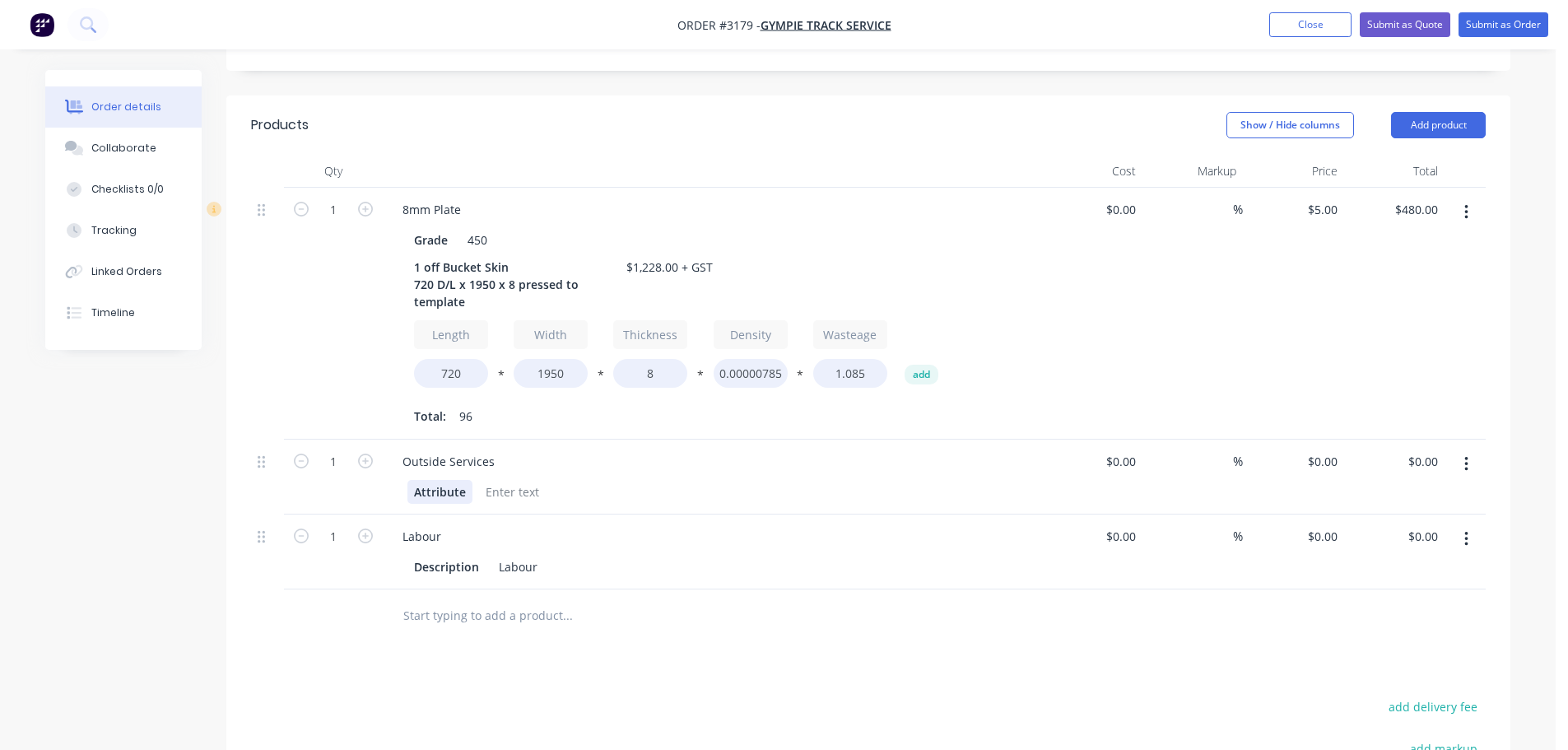
click at [458, 480] on div "Attribute" at bounding box center [440, 491] width 65 height 24
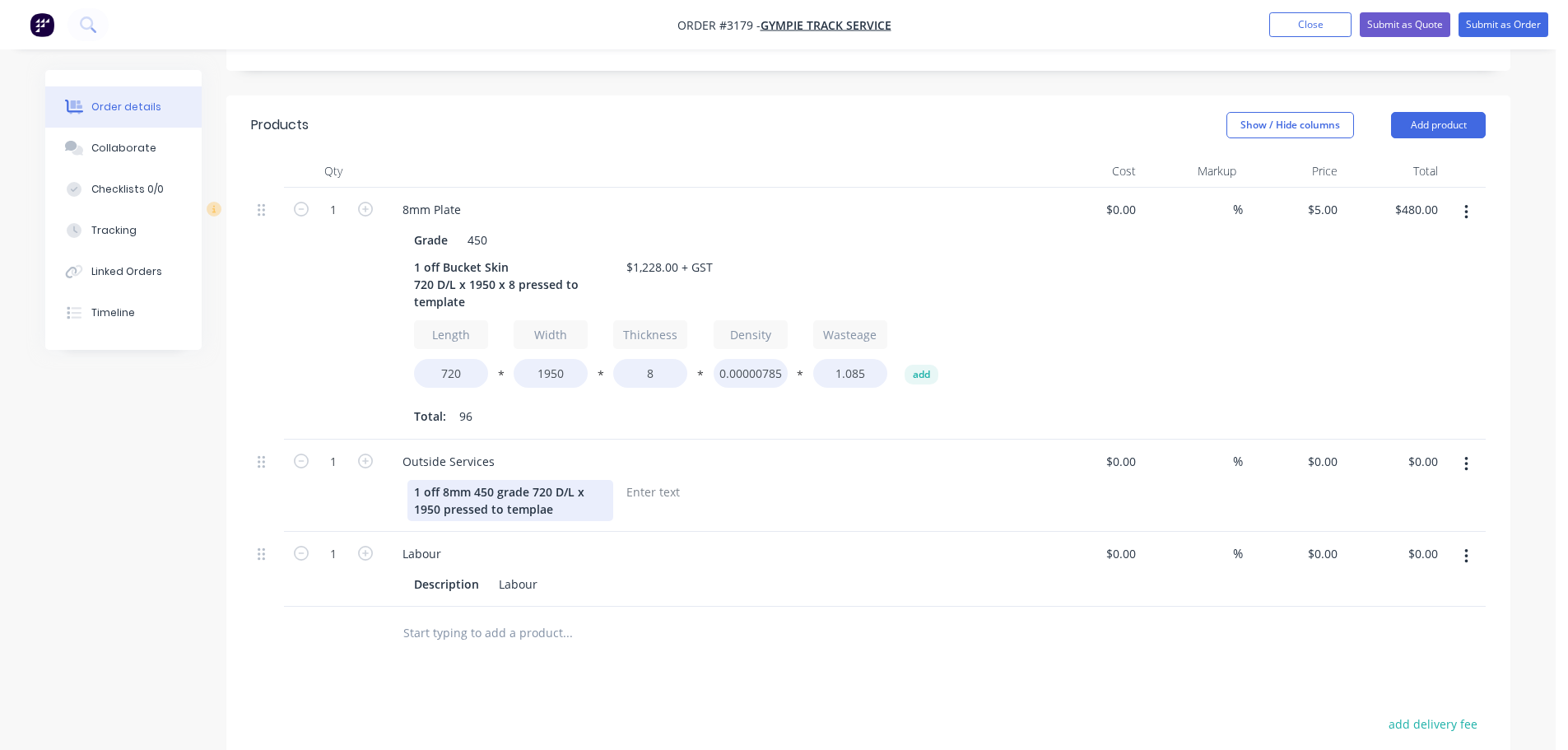
click at [544, 480] on div "1 off 8mm 450 grade 720 D/L x 1950 pressed to templae" at bounding box center [510, 500] width 205 height 41
click at [672, 480] on div at bounding box center [653, 491] width 67 height 24
click at [1322, 450] on div "0 $0.00" at bounding box center [1321, 461] width 45 height 24
type input "$775.00"
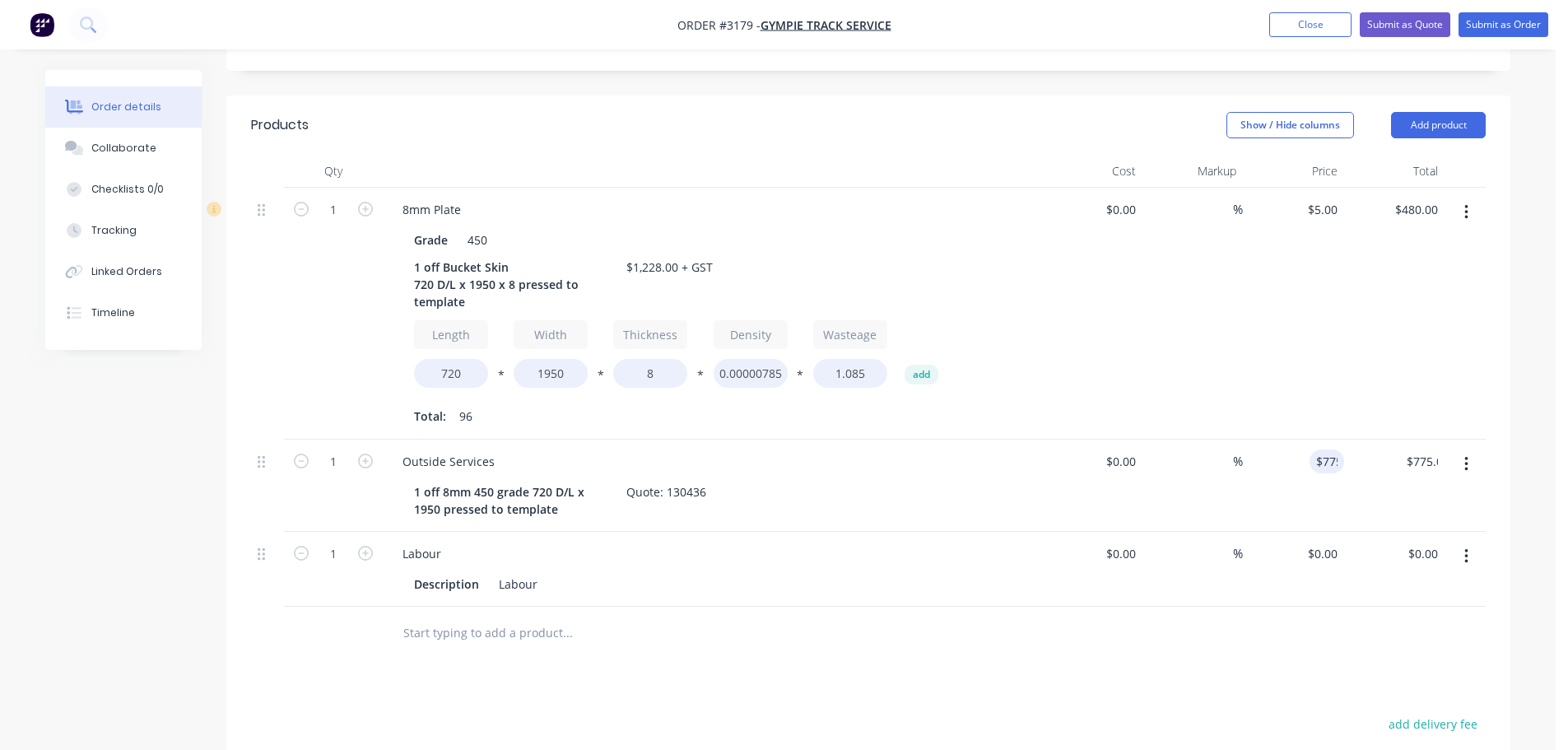
click at [1291, 607] on div at bounding box center [868, 633] width 1234 height 54
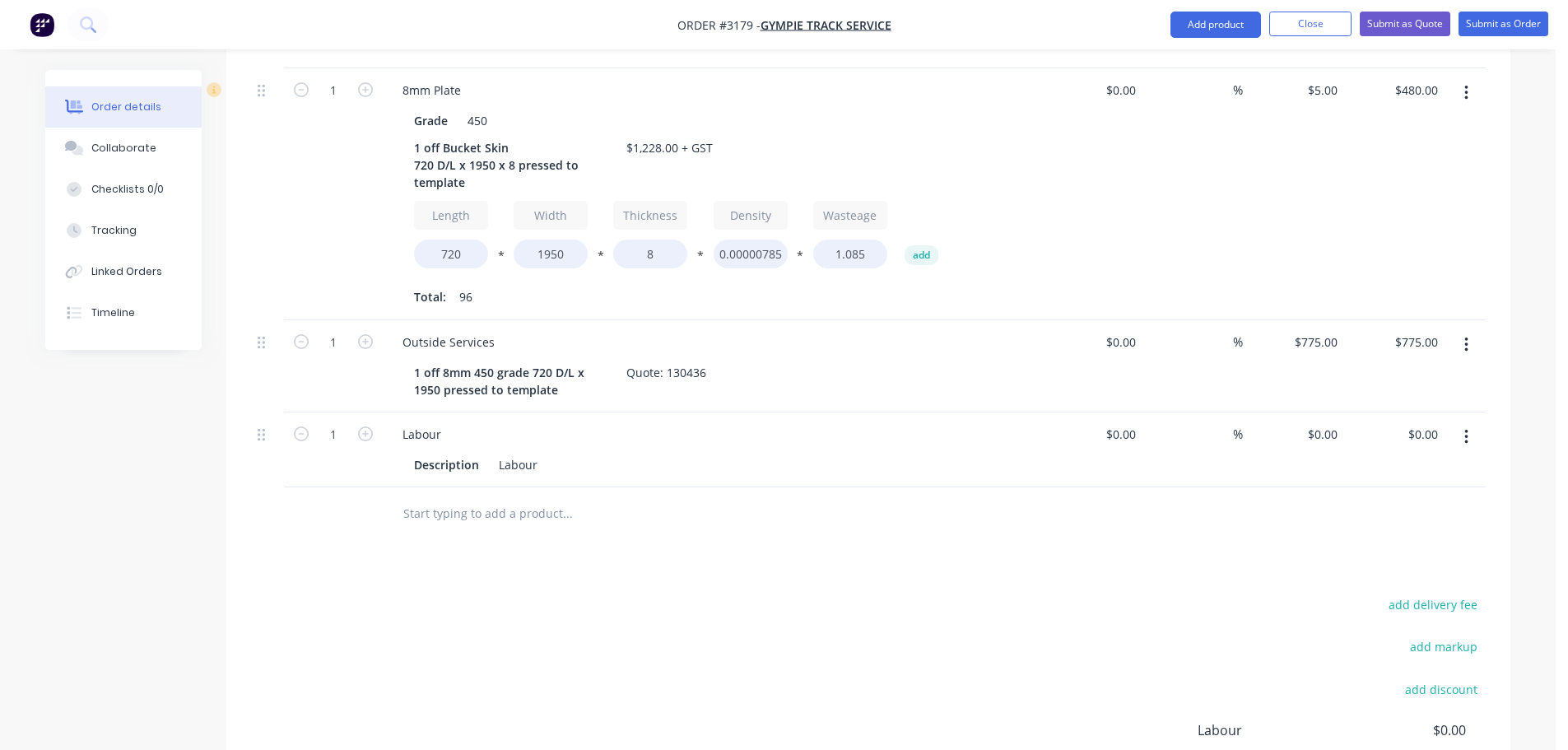
scroll to position [449, 0]
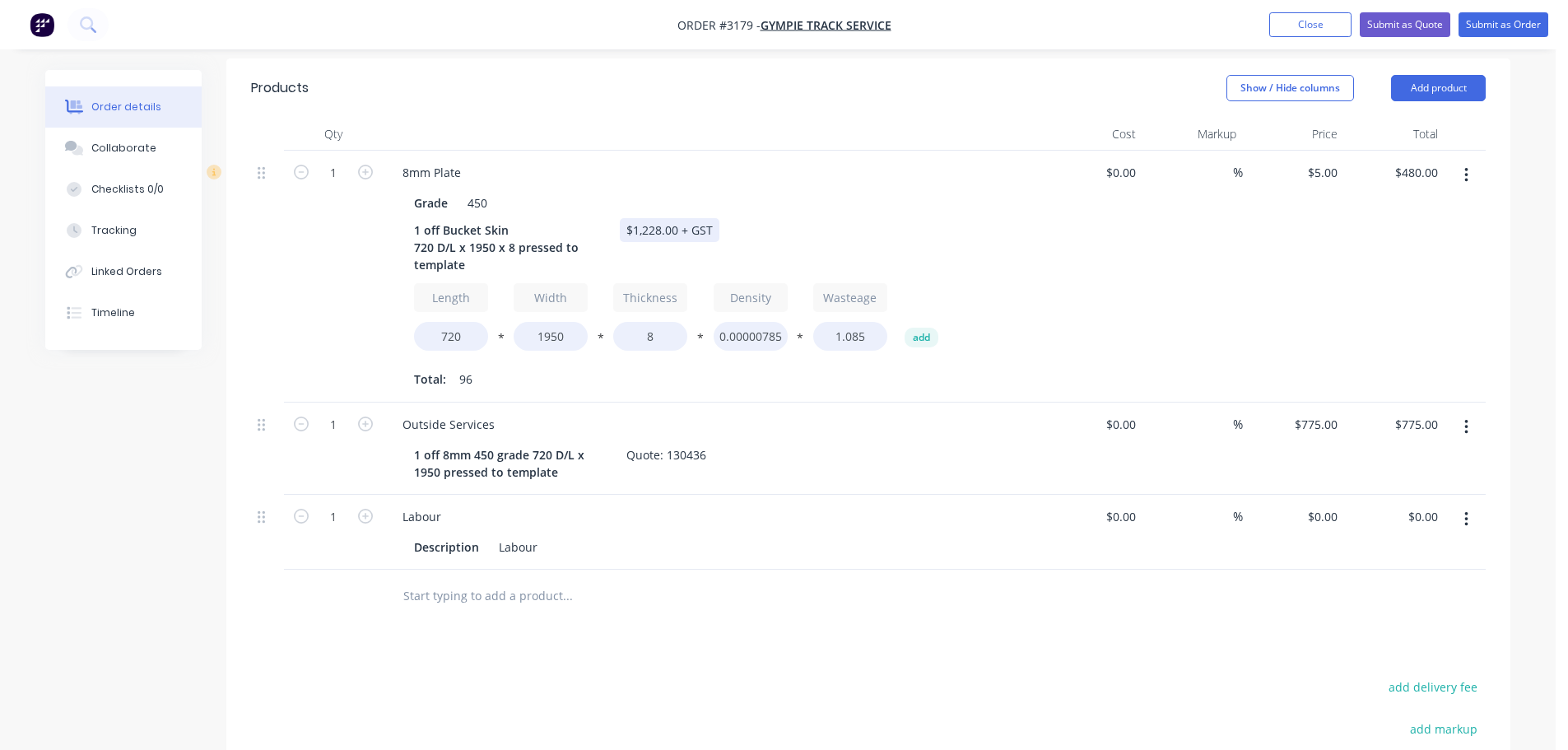
click at [655, 218] on div "$1,228.00 + GST" at bounding box center [669, 229] width 99 height 24
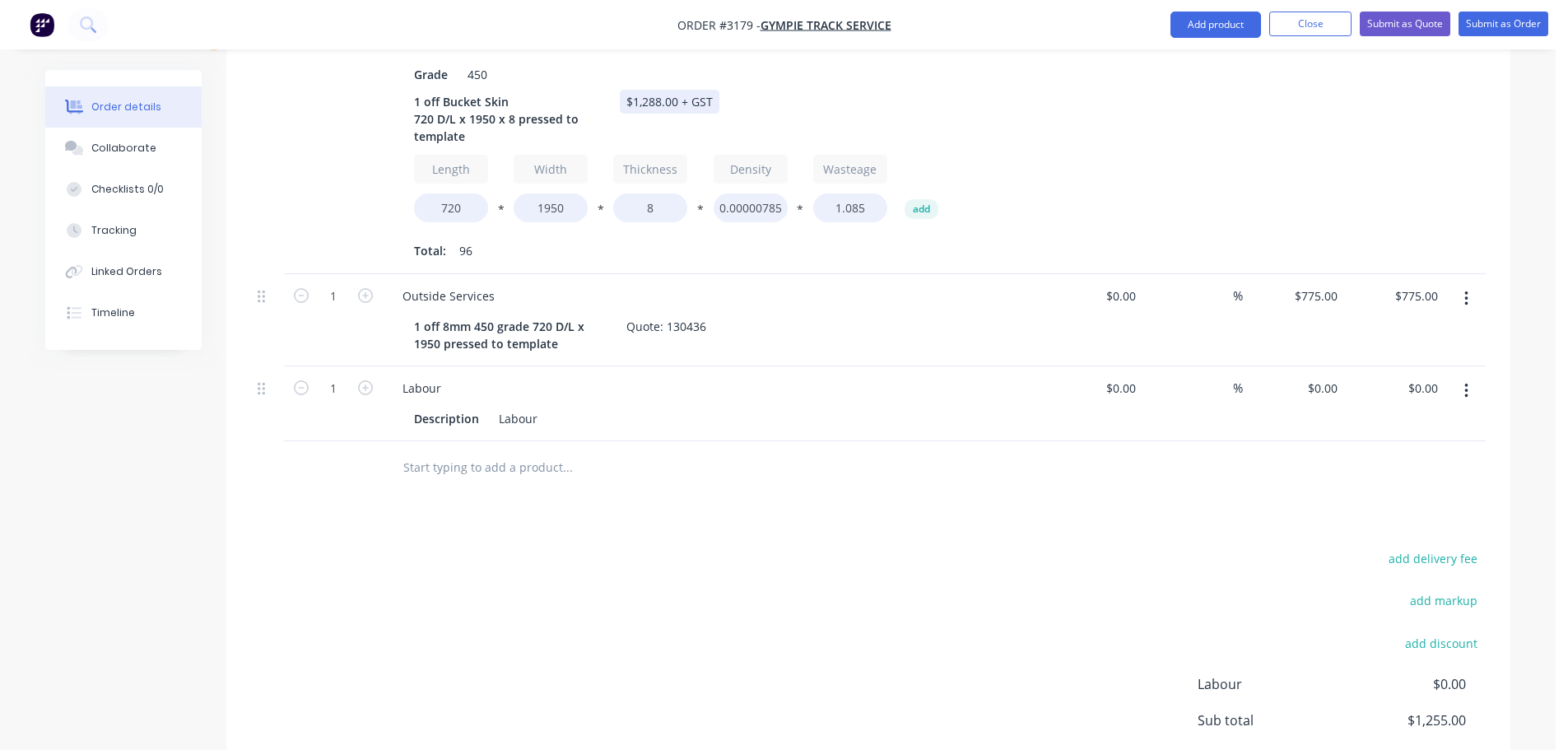
scroll to position [696, 0]
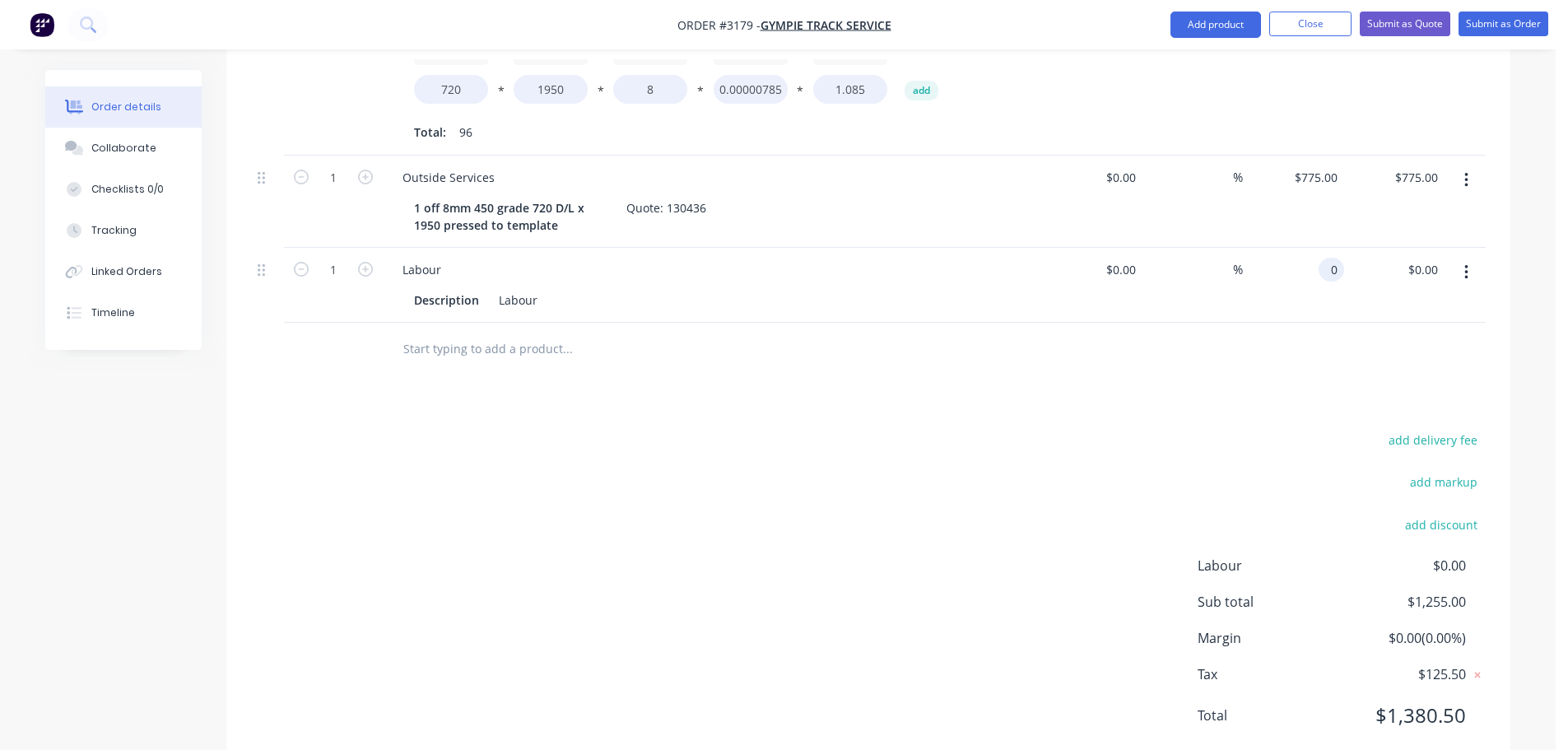
click at [1325, 257] on input "0" at bounding box center [1334, 269] width 19 height 24
type input "$33.00"
click at [1104, 429] on div "add delivery fee add markup add discount Labour $0.00 Sub total $1,255.00 Margi…" at bounding box center [868, 588] width 1234 height 318
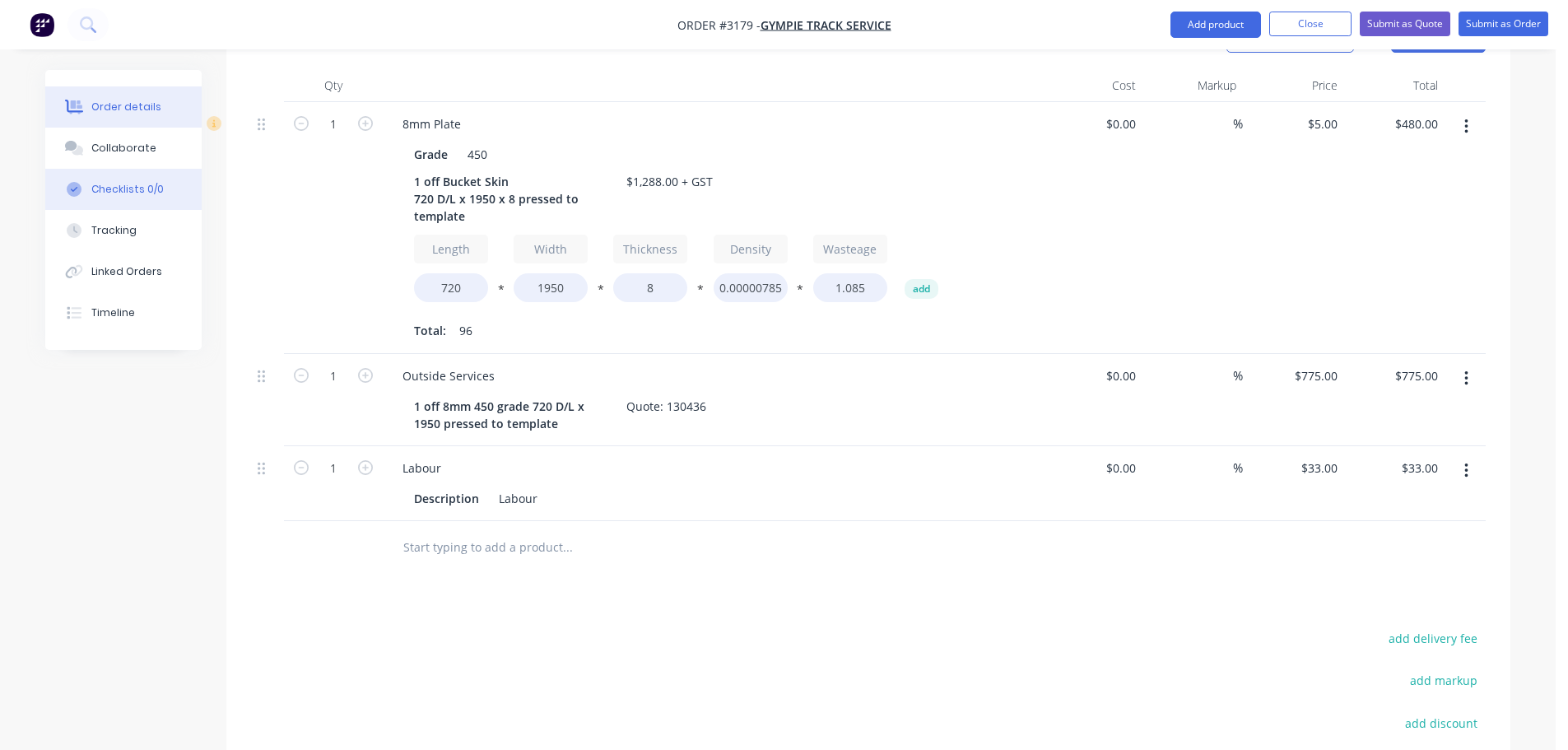
scroll to position [449, 0]
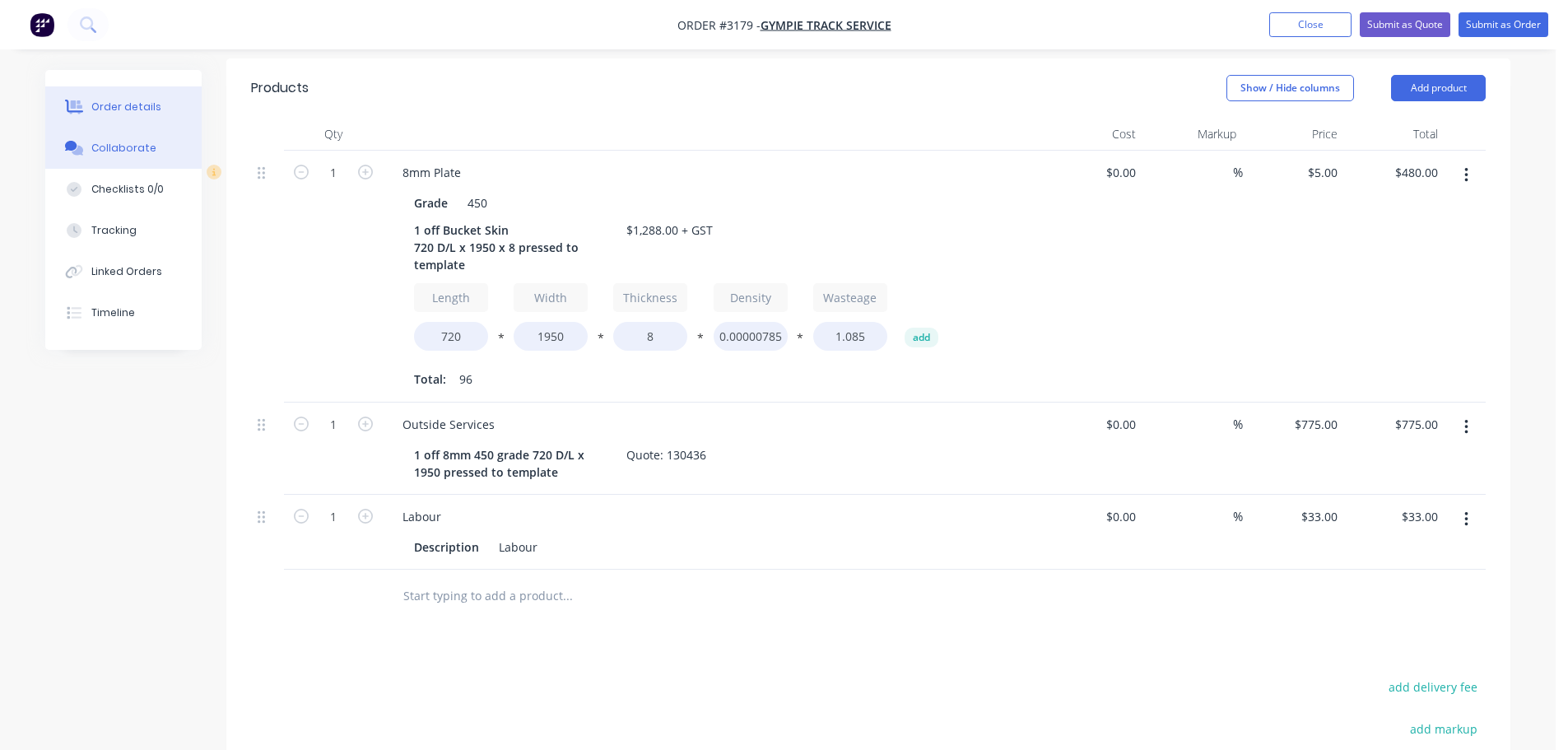
click at [119, 138] on button "Collaborate" at bounding box center [124, 148] width 156 height 41
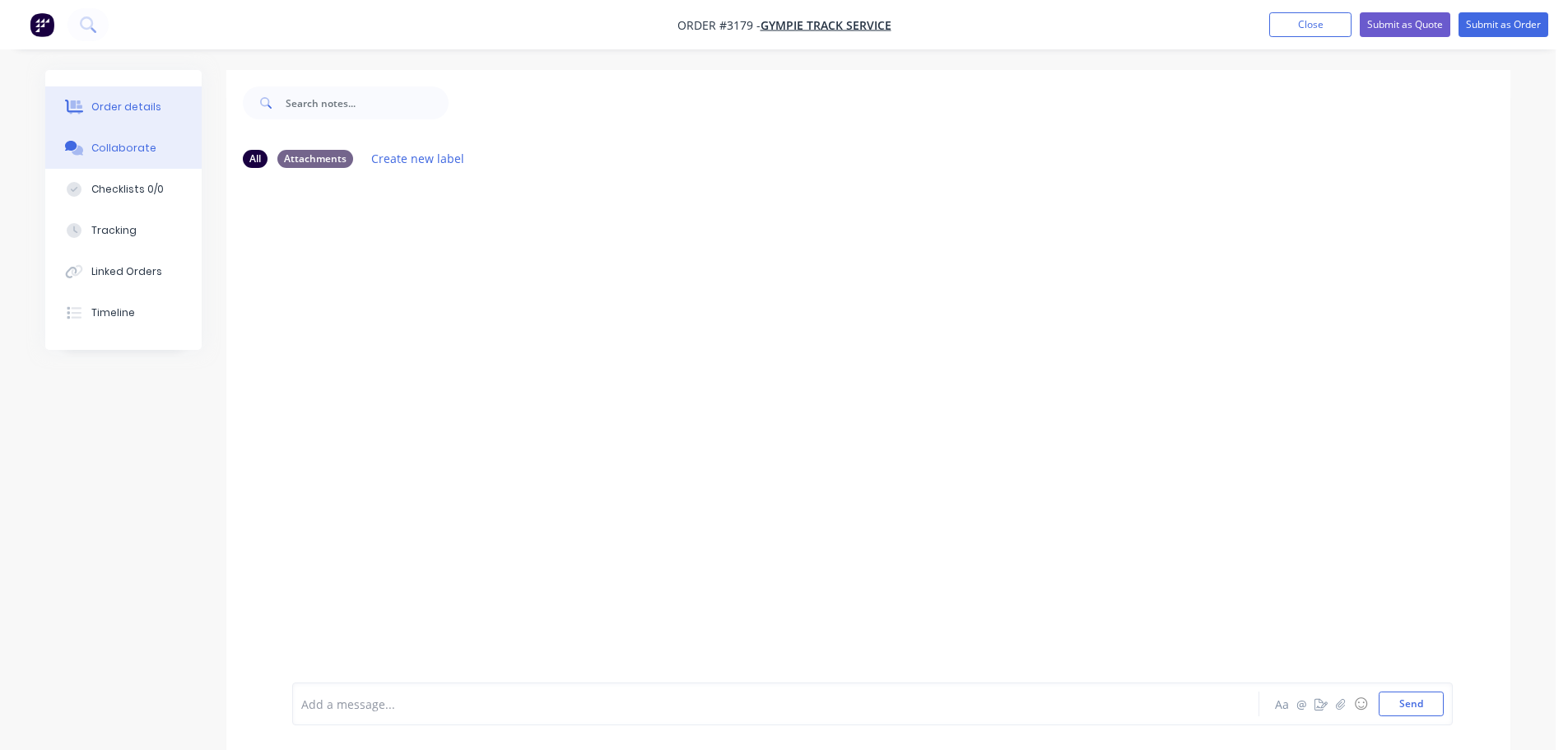
click at [106, 103] on div "Order details" at bounding box center [126, 106] width 70 height 15
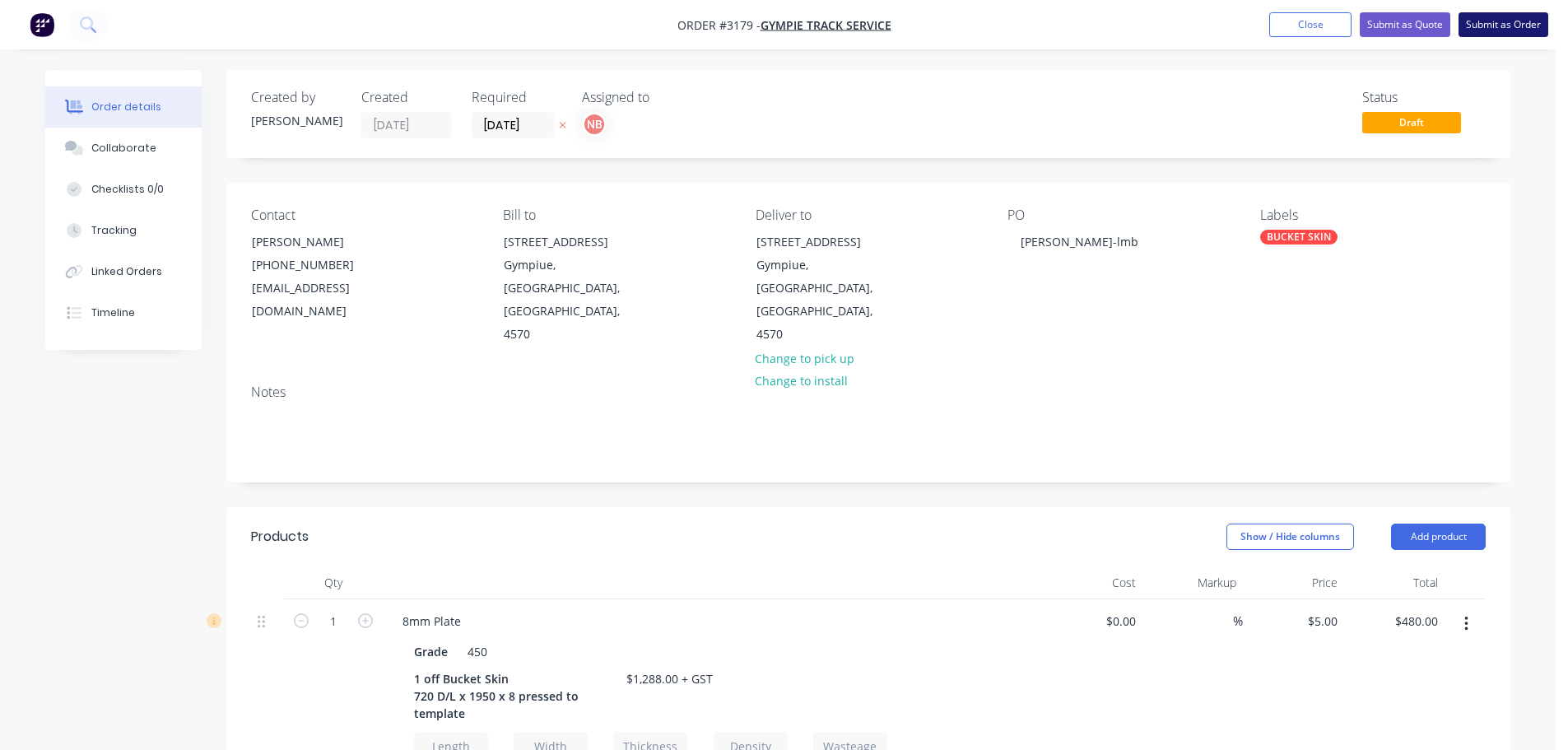
click at [1497, 19] on button "Submit as Order" at bounding box center [1503, 25] width 90 height 25
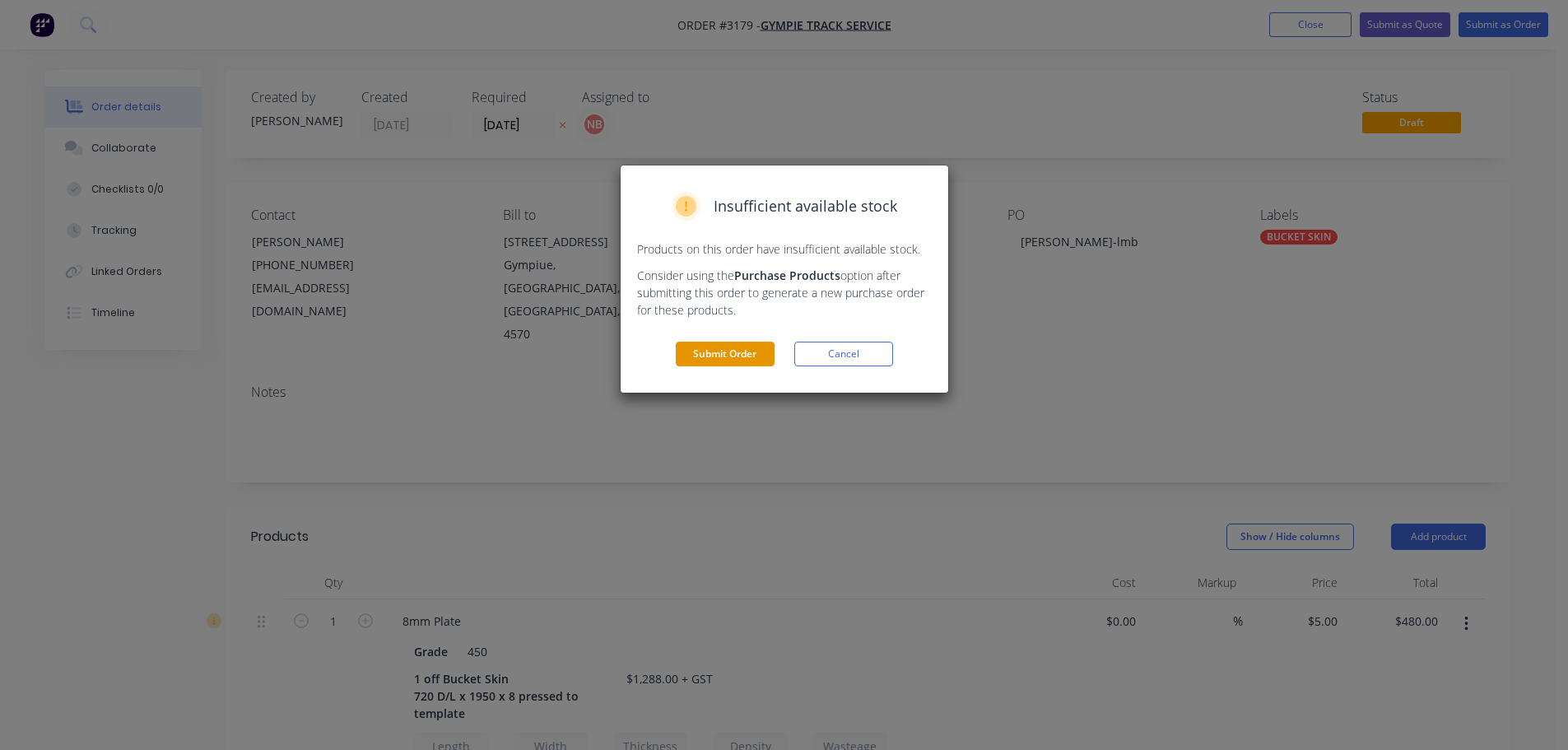
click at [695, 362] on button "Submit Order" at bounding box center [725, 354] width 98 height 25
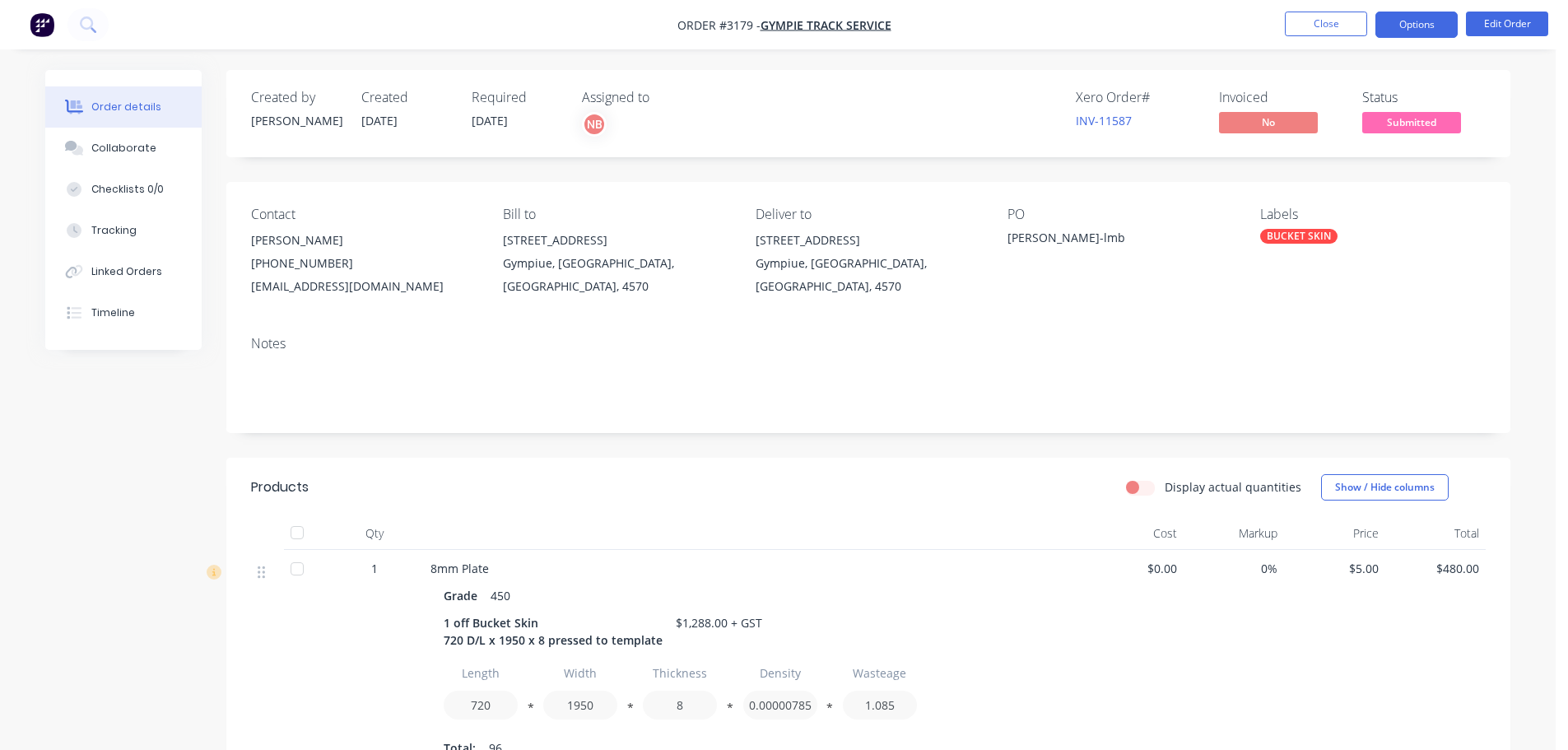
click at [1445, 24] on button "Options" at bounding box center [1416, 25] width 83 height 26
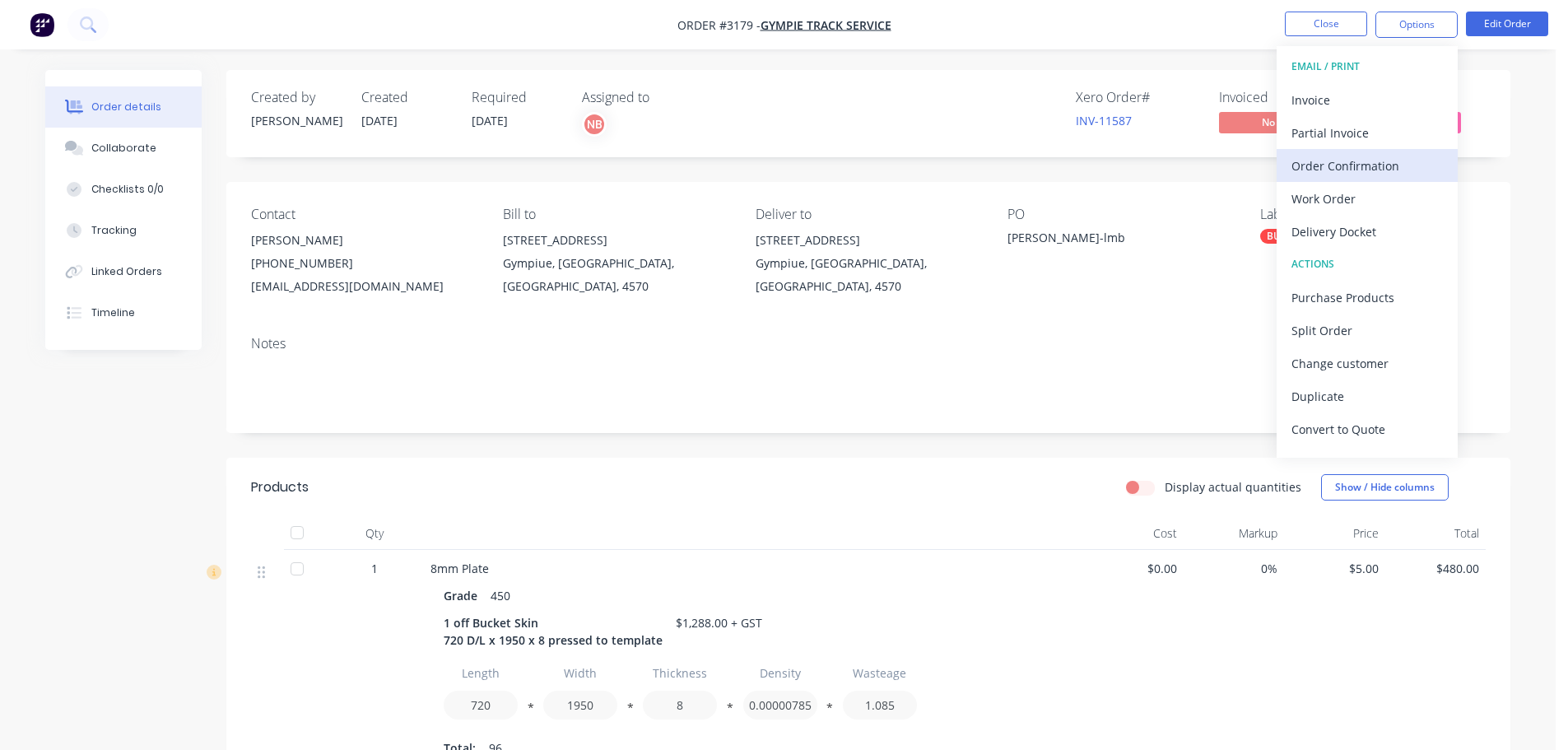
click at [1324, 163] on div "Order Confirmation" at bounding box center [1367, 165] width 151 height 24
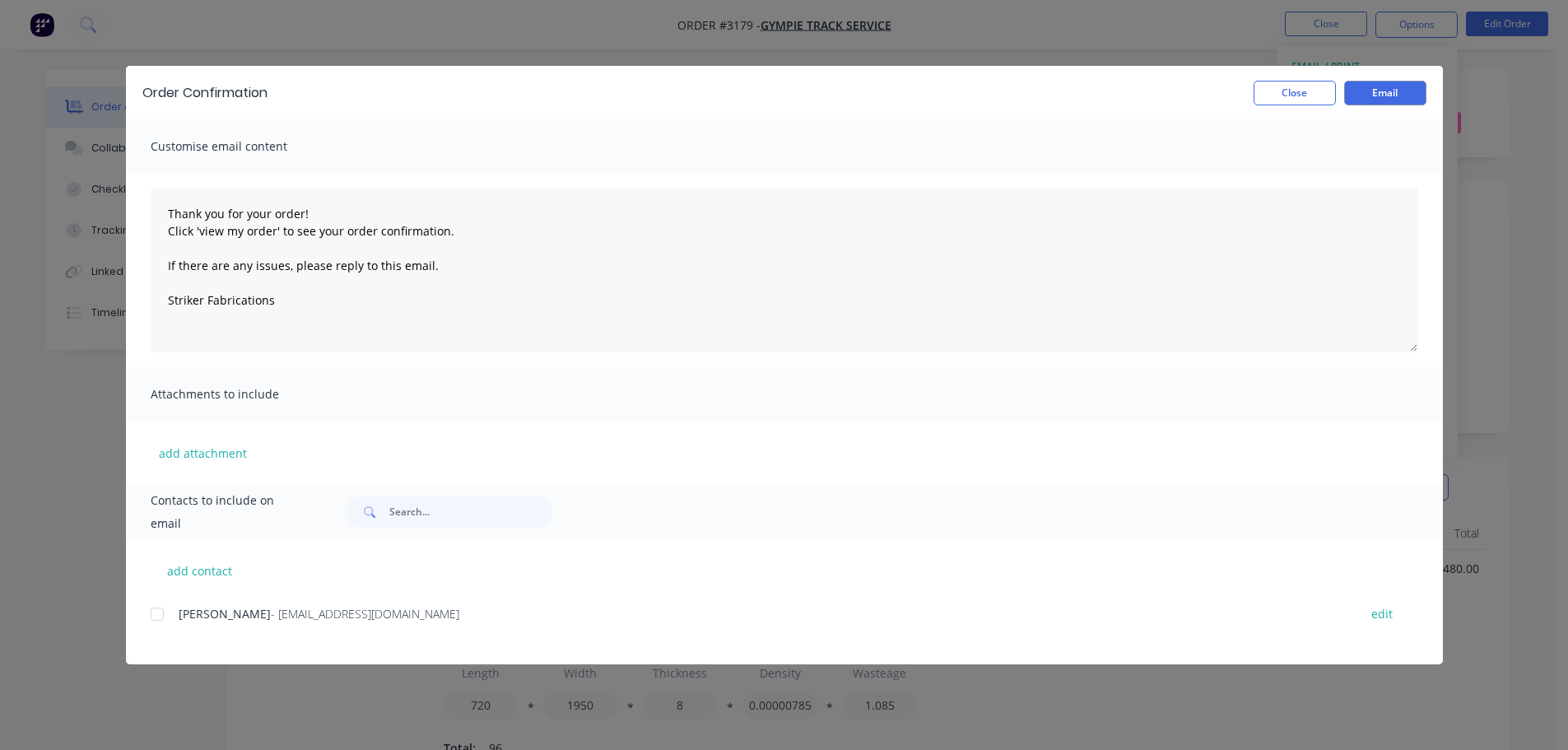
click at [151, 612] on div at bounding box center [156, 614] width 32 height 32
type textarea "Thank you for your order! Click 'view my order' to see your order confirmation.…"
click at [1422, 86] on button "Email" at bounding box center [1385, 93] width 83 height 25
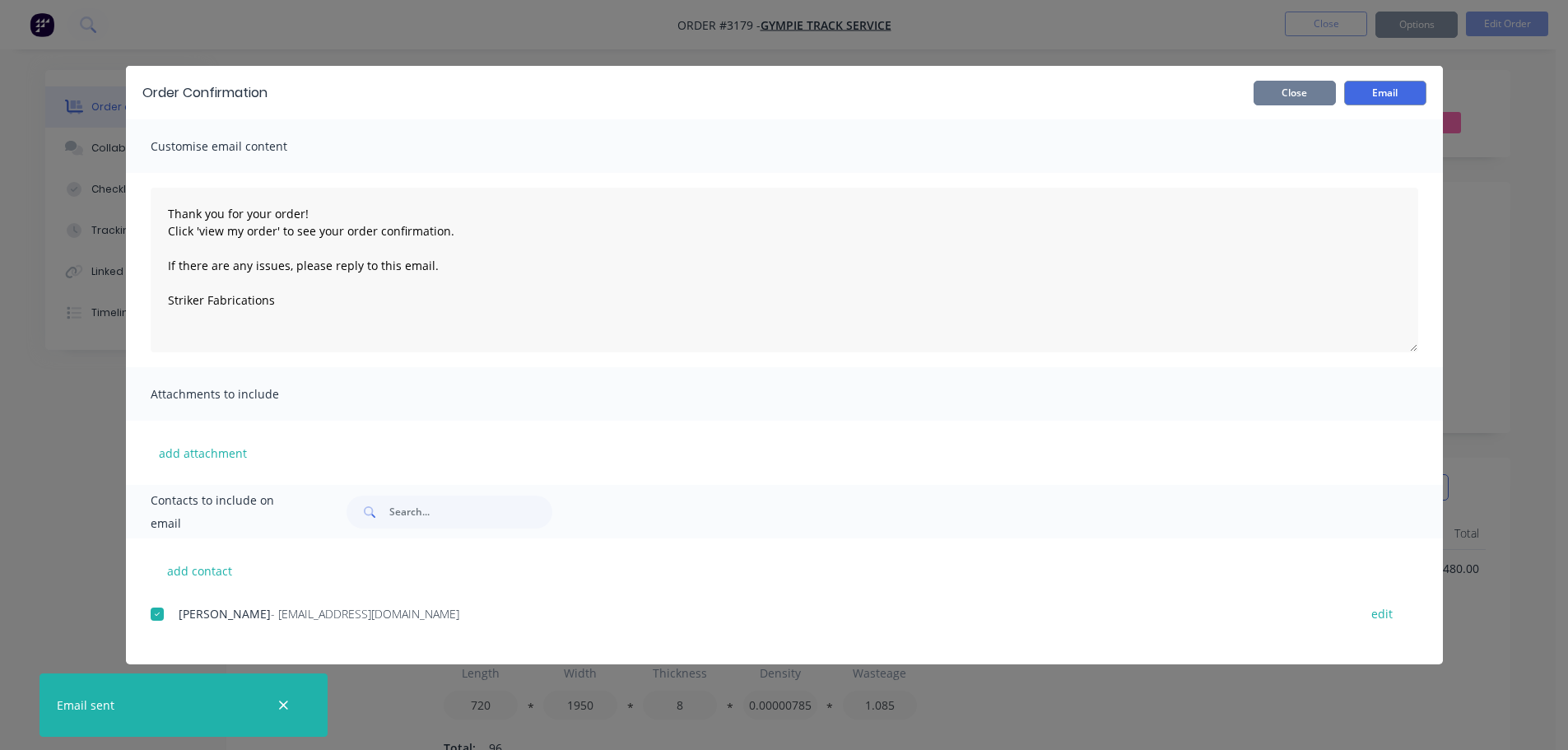
click at [1305, 87] on button "Close" at bounding box center [1295, 93] width 83 height 25
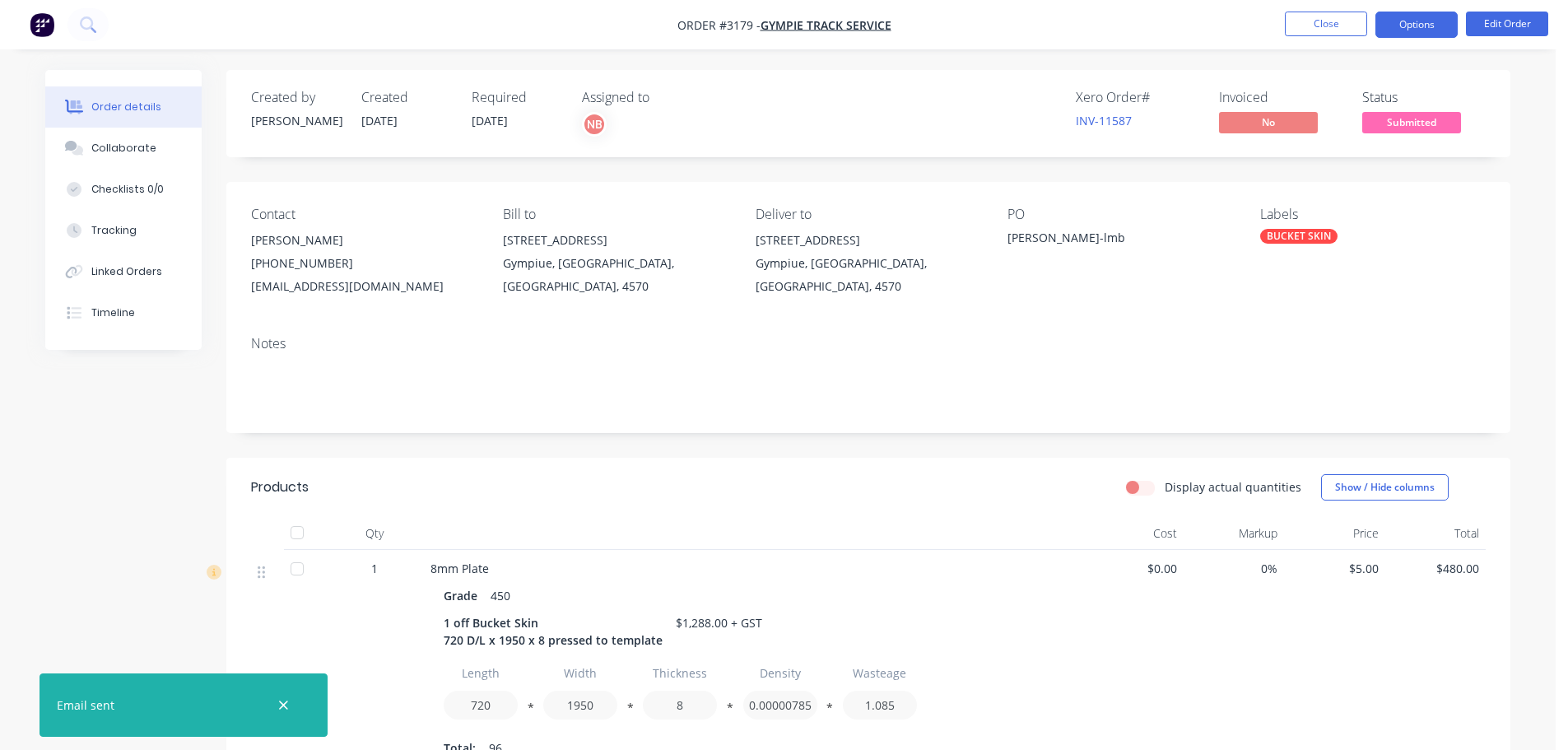
click at [1404, 31] on button "Options" at bounding box center [1416, 25] width 83 height 26
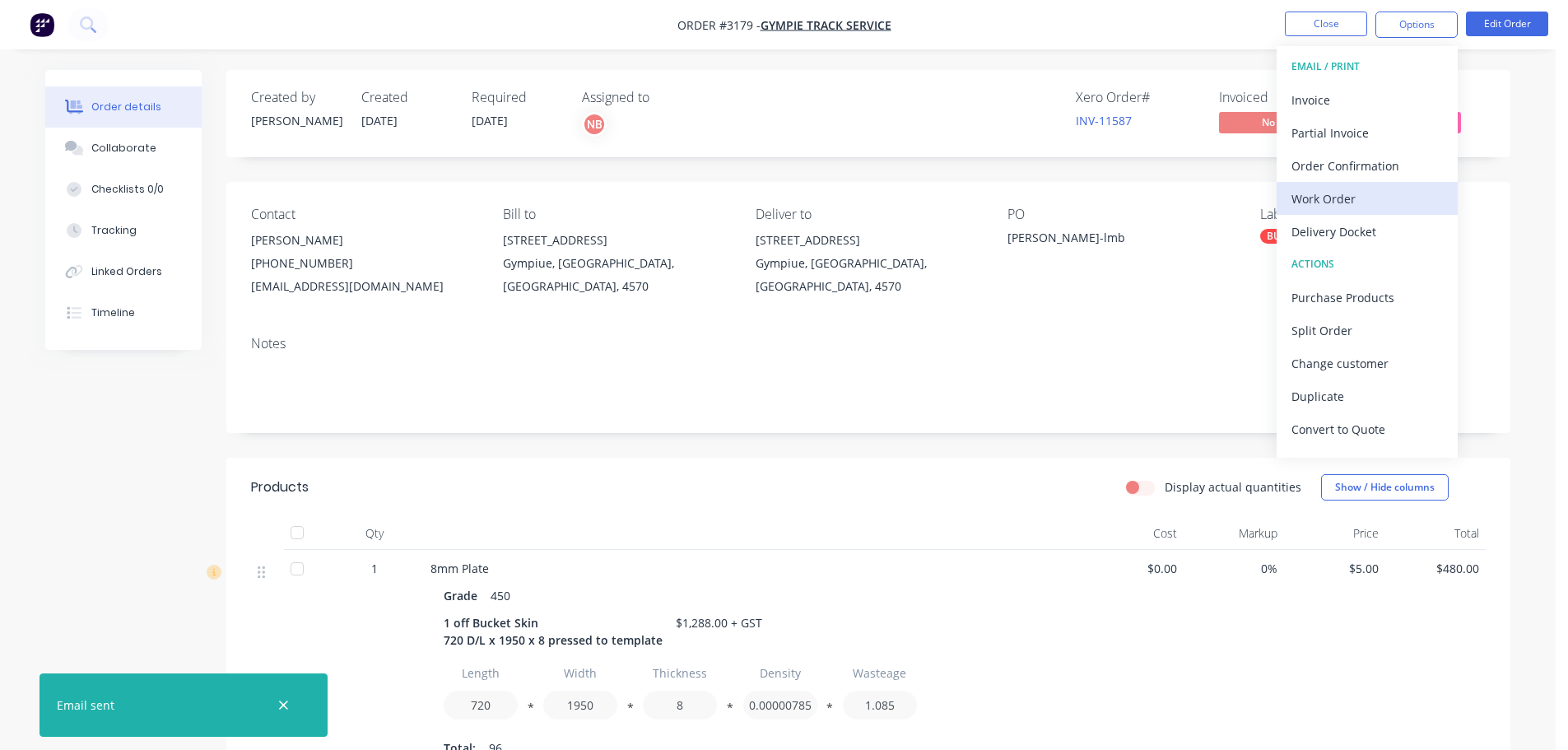
click at [1320, 198] on div "Work Order" at bounding box center [1367, 198] width 151 height 24
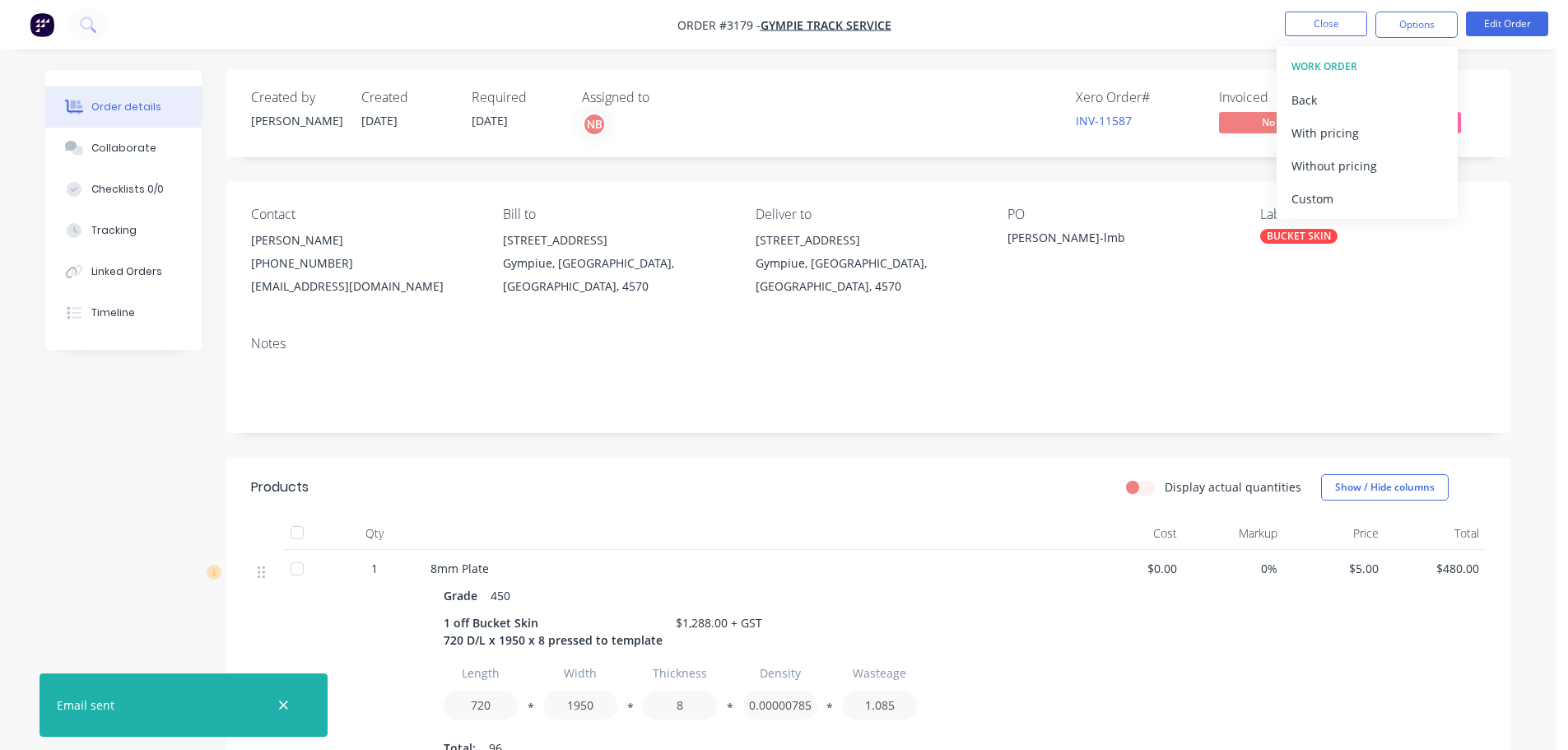
drag, startPoint x: 1320, startPoint y: 198, endPoint x: 1321, endPoint y: 173, distance: 25.0
click at [1320, 194] on div "Custom" at bounding box center [1367, 198] width 151 height 24
click at [1321, 173] on div "Without pricing" at bounding box center [1367, 165] width 151 height 24
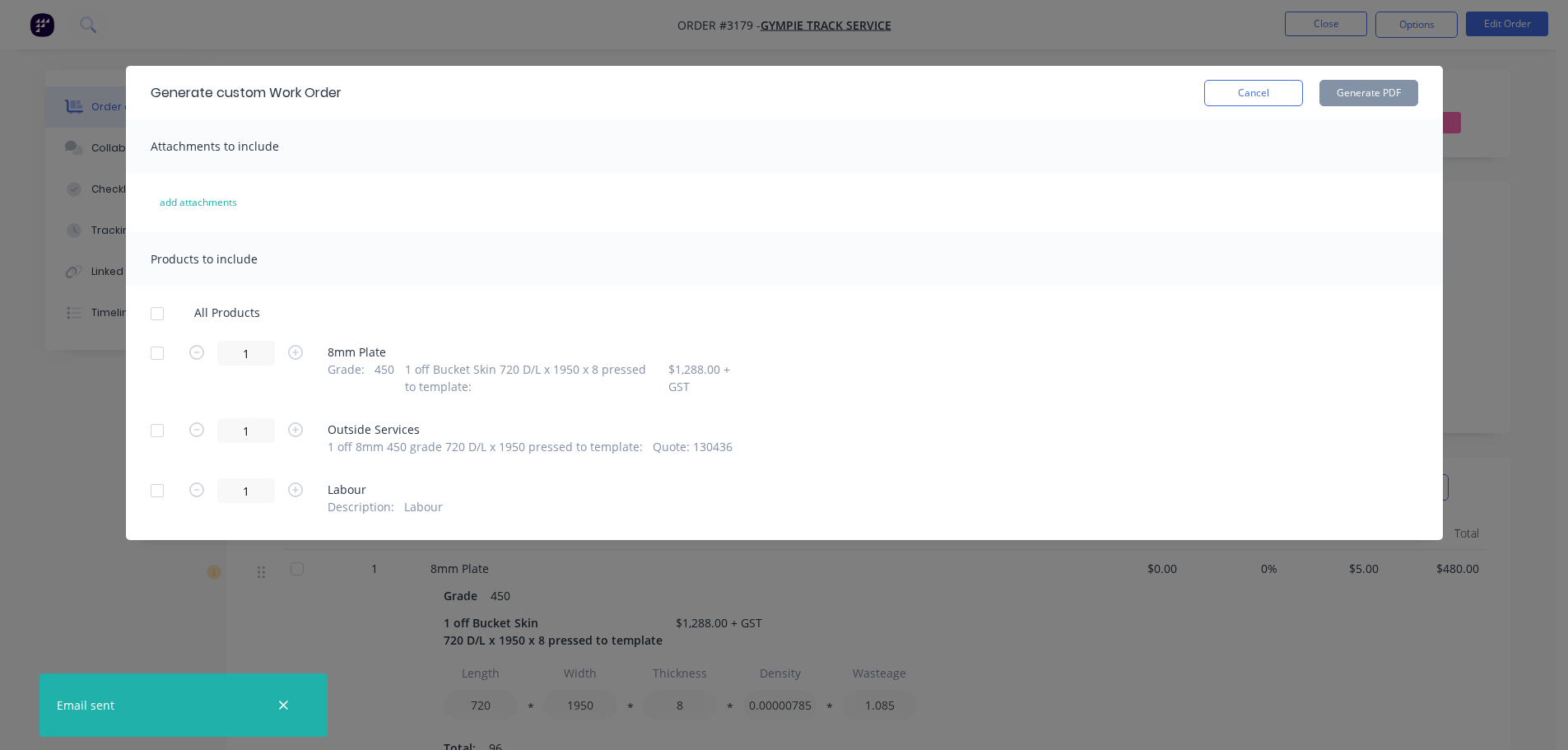
click at [162, 351] on div at bounding box center [156, 352] width 32 height 32
click at [1341, 91] on button "Generate PDF" at bounding box center [1369, 93] width 98 height 26
click at [1270, 93] on button "Cancel" at bounding box center [1253, 93] width 98 height 26
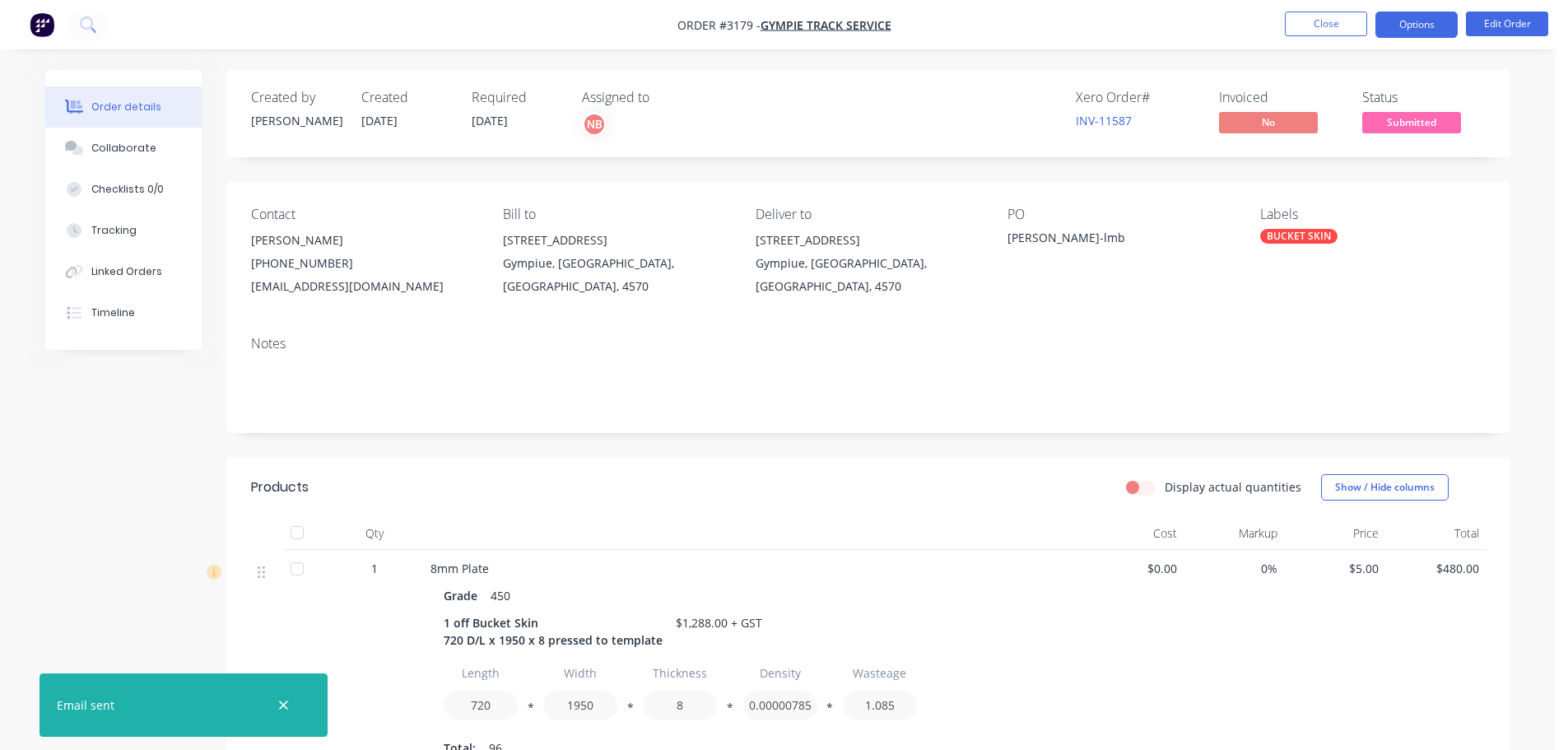
click at [1424, 29] on button "Options" at bounding box center [1416, 25] width 83 height 26
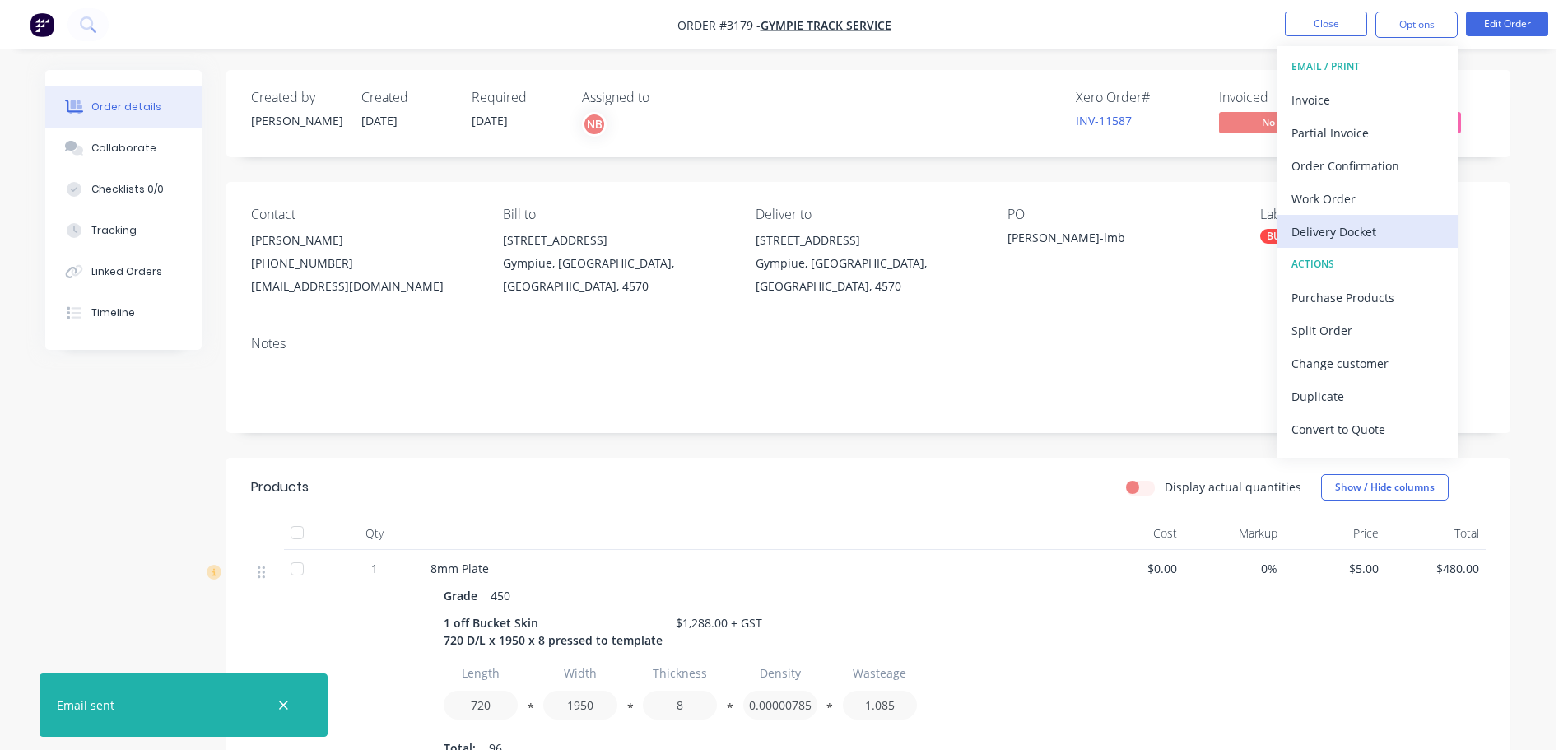
click at [1345, 220] on div "Delivery Docket" at bounding box center [1367, 231] width 151 height 24
click at [1340, 192] on div "Custom" at bounding box center [1367, 198] width 151 height 24
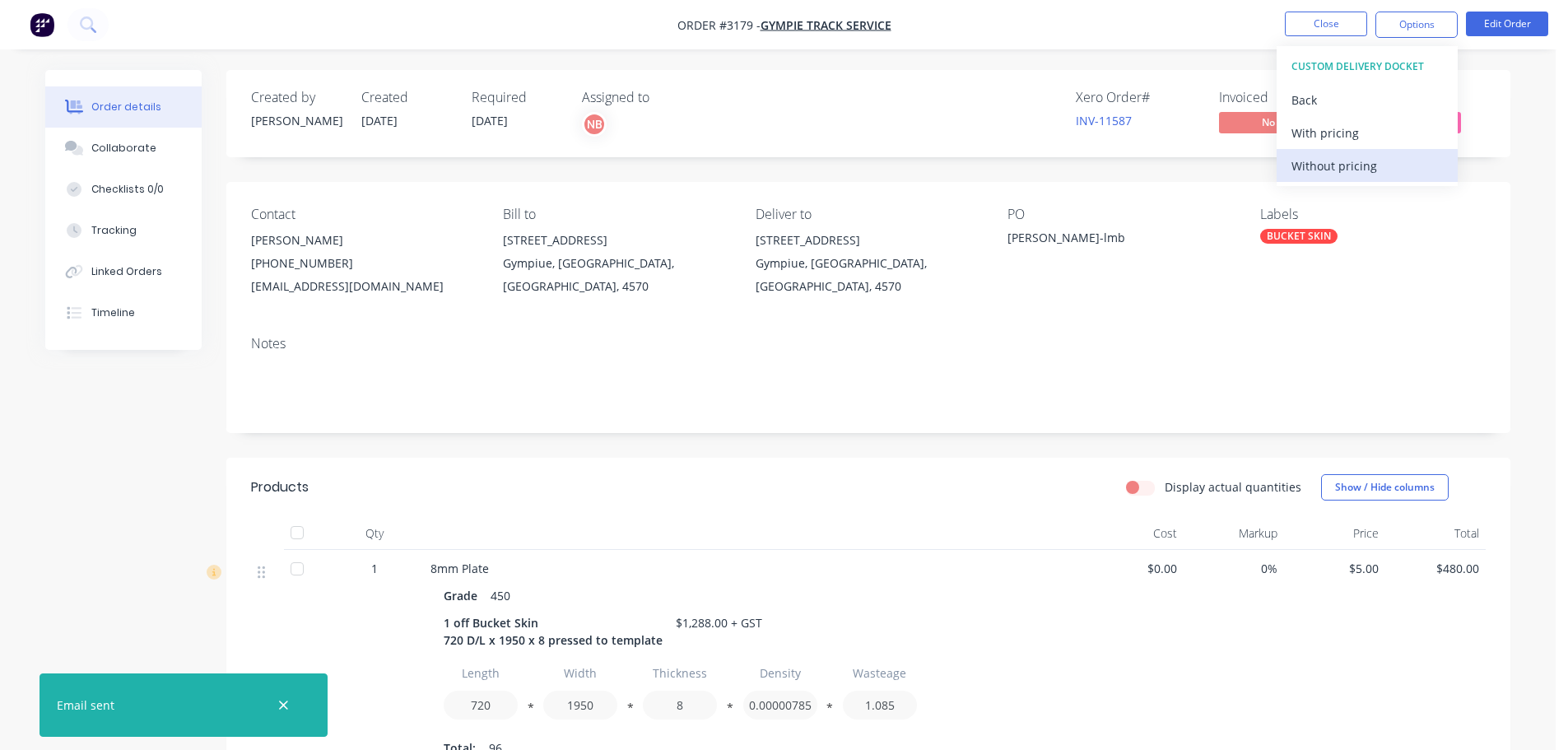
click at [1340, 172] on div "Without pricing" at bounding box center [1367, 165] width 151 height 24
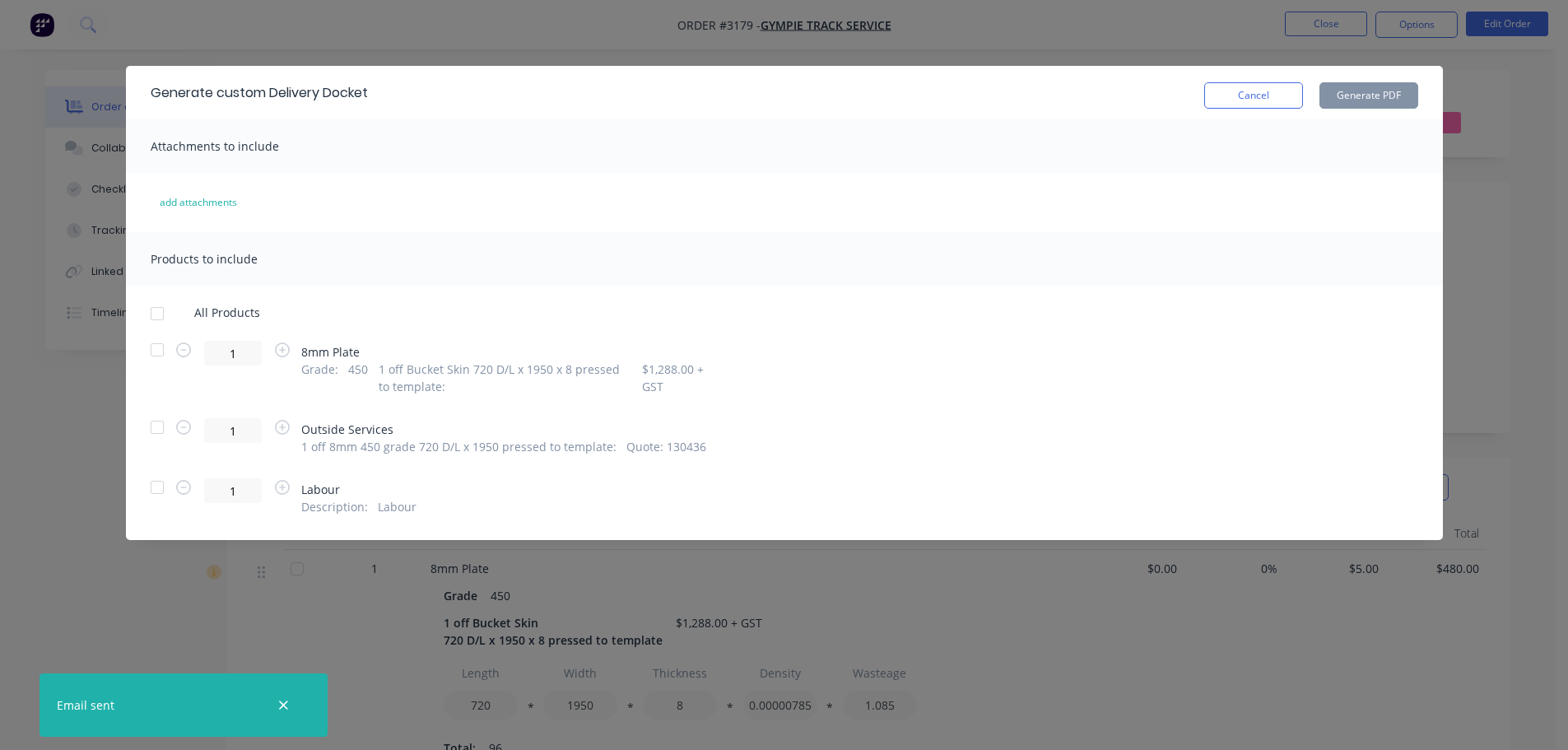
click at [149, 353] on div at bounding box center [156, 350] width 32 height 32
click at [1371, 103] on button "Generate PDF" at bounding box center [1369, 96] width 98 height 26
click at [1230, 98] on button "Cancel" at bounding box center [1253, 96] width 98 height 26
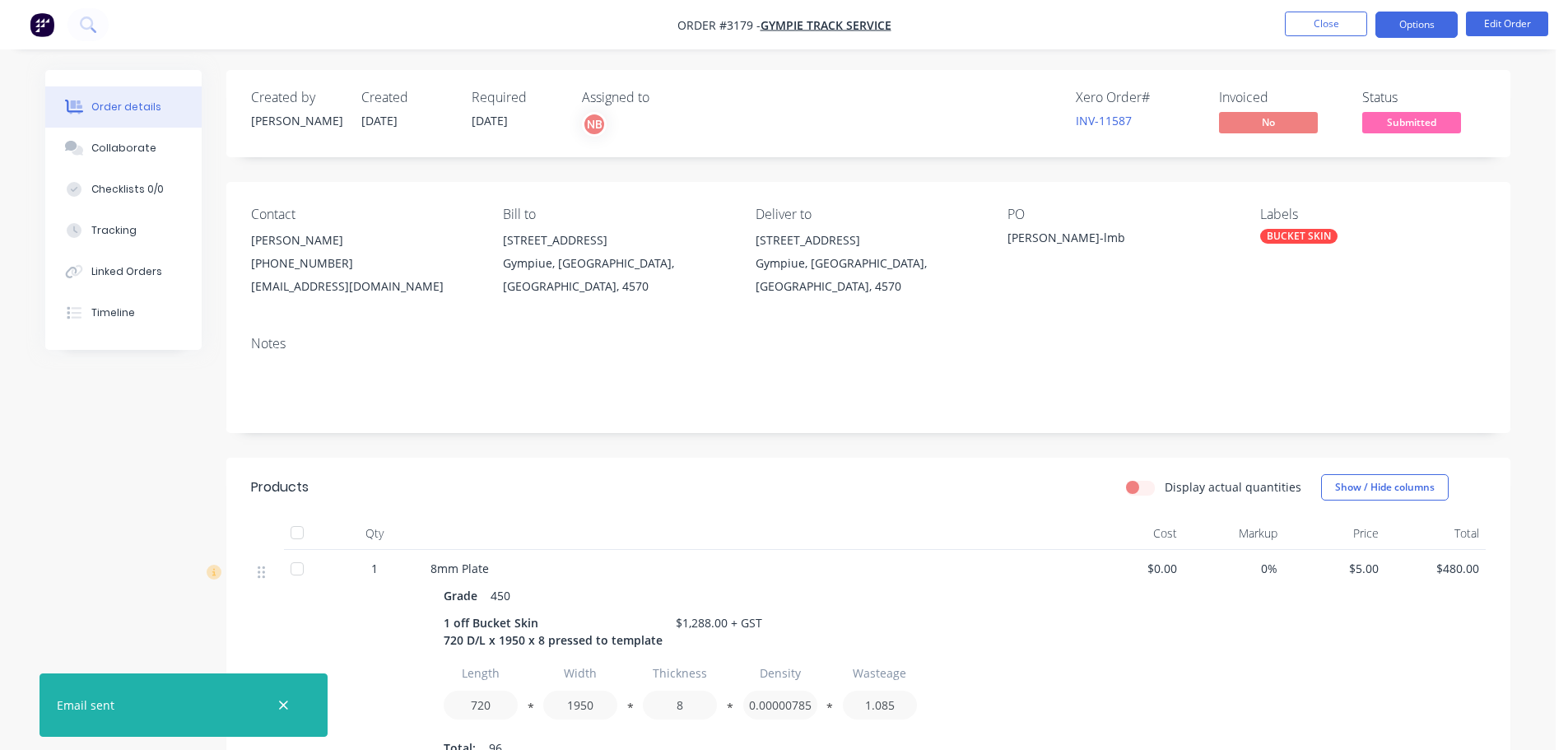
click at [1384, 27] on button "Options" at bounding box center [1416, 25] width 83 height 26
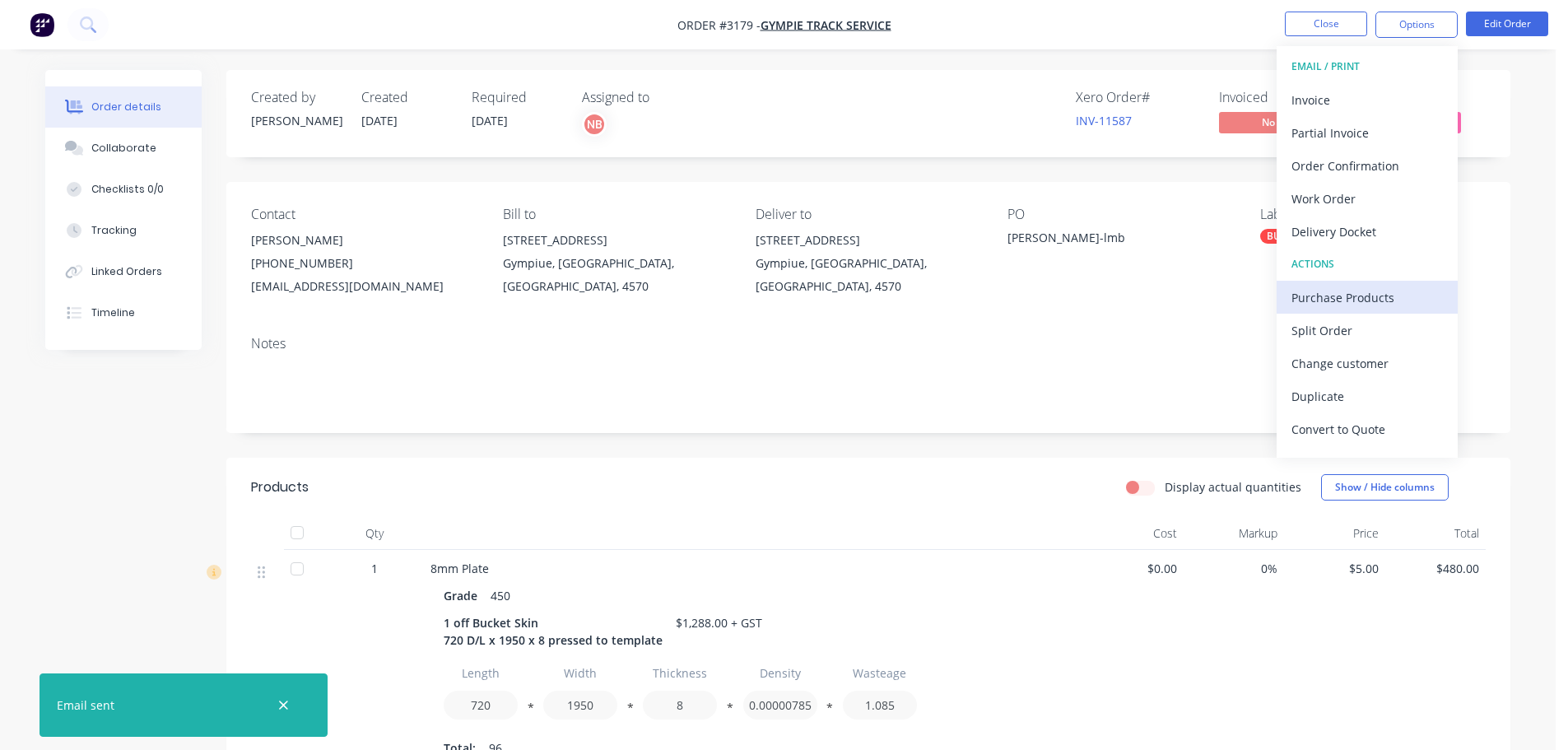
click at [1320, 298] on div "Purchase Products" at bounding box center [1367, 297] width 151 height 24
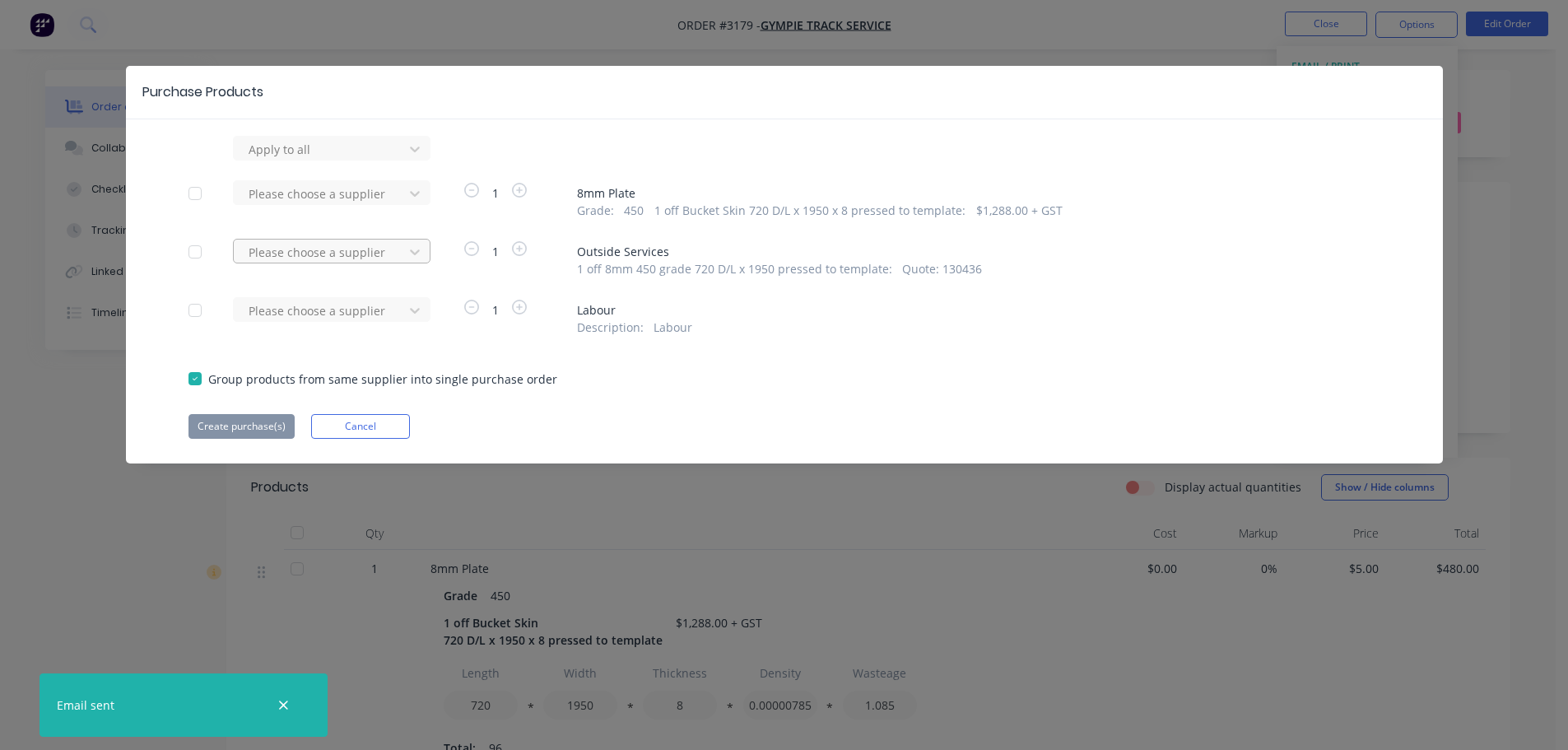
click at [397, 162] on div "Please choose a supplier" at bounding box center [321, 149] width 158 height 25
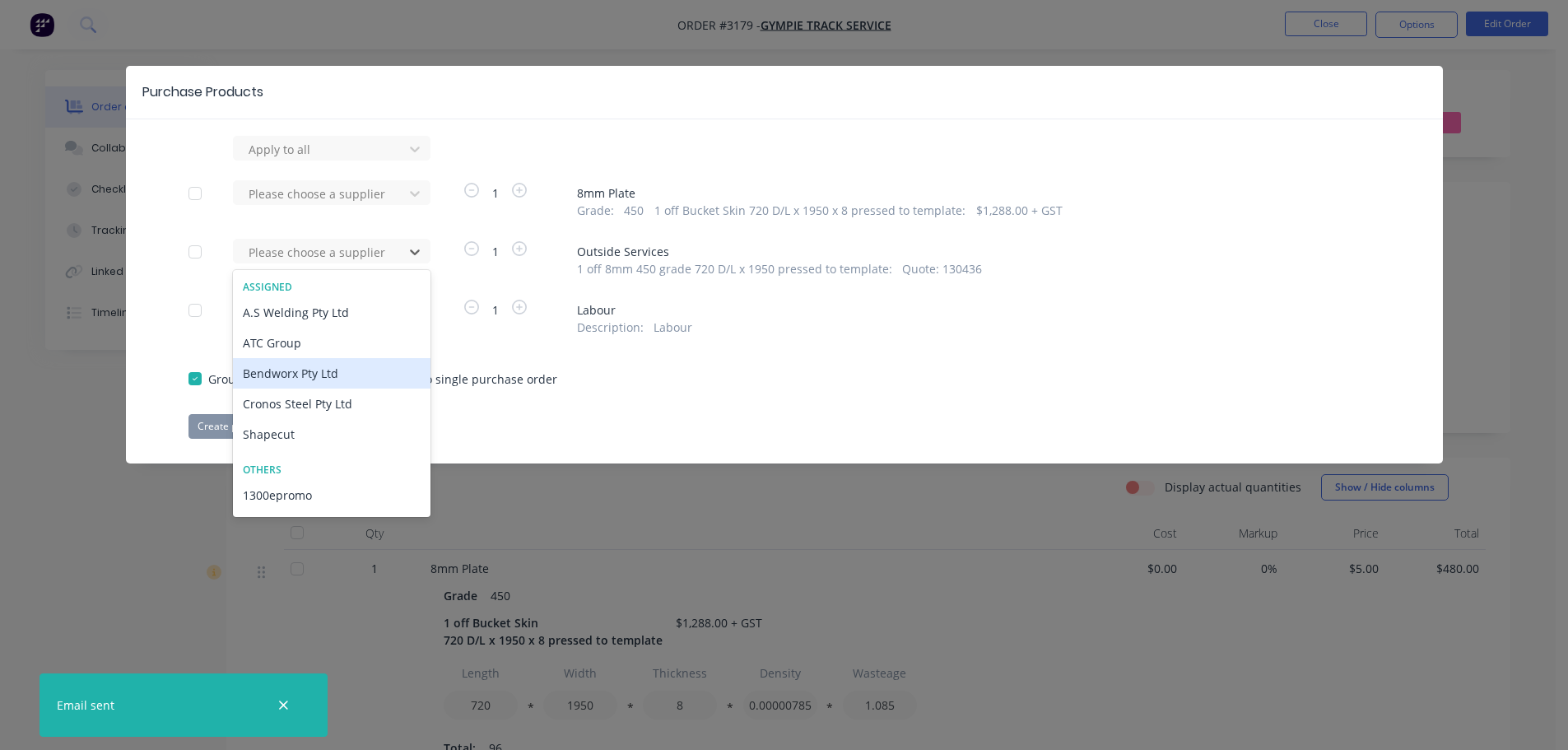
click at [268, 373] on div "Bendworx Pty Ltd" at bounding box center [331, 373] width 198 height 31
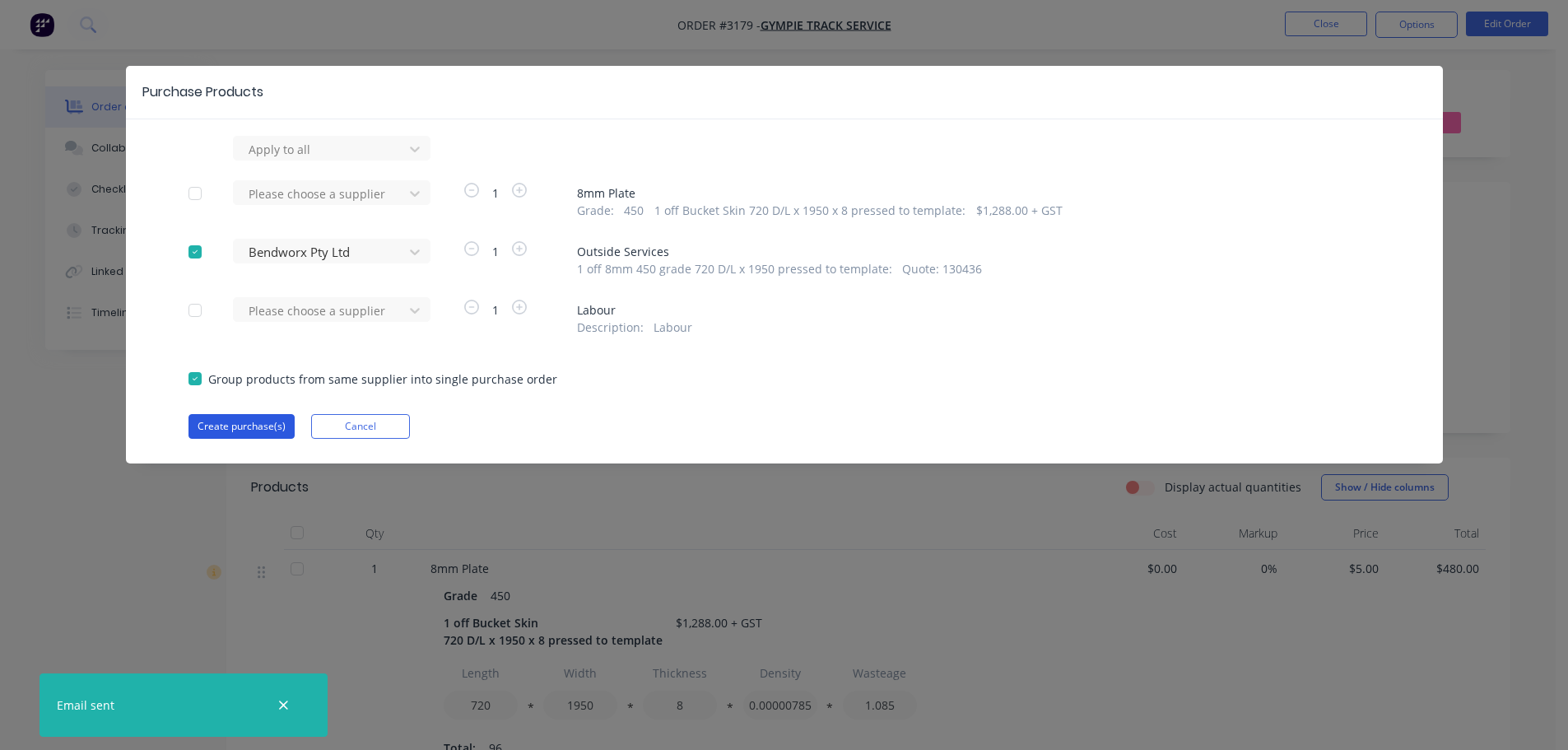
click at [264, 422] on button "Create purchase(s)" at bounding box center [241, 427] width 106 height 25
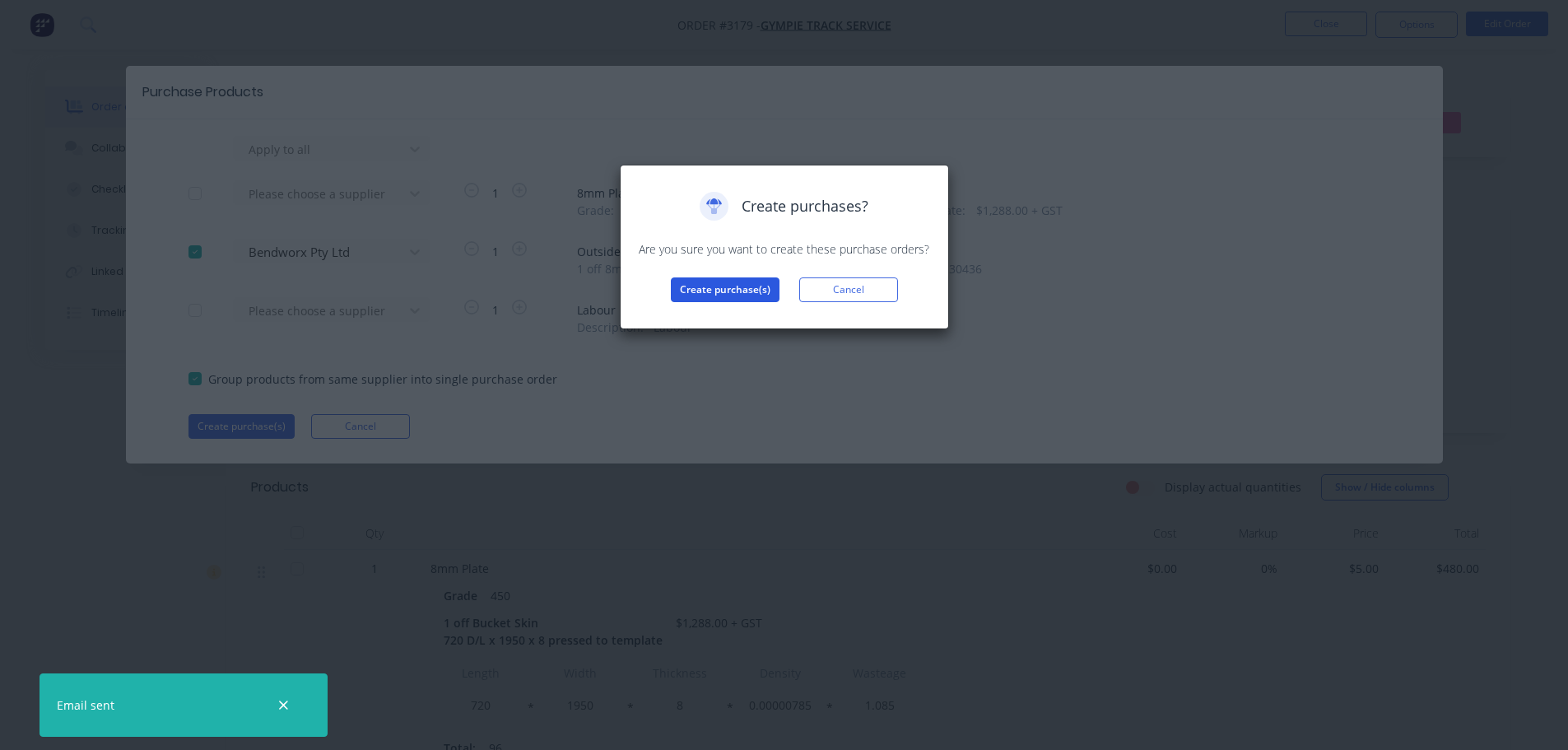
click at [729, 281] on button "Create purchase(s)" at bounding box center [725, 290] width 109 height 25
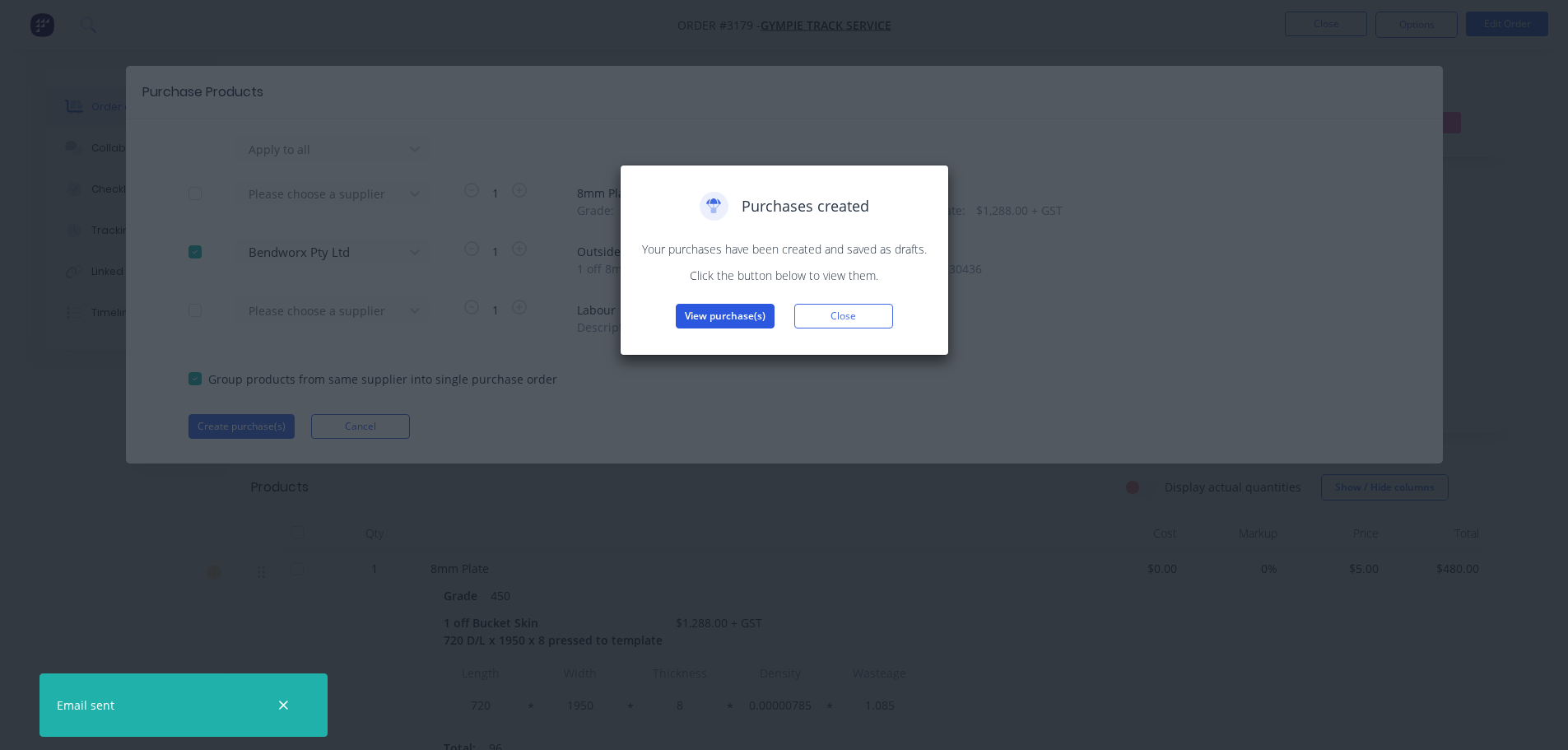
click at [708, 324] on button "View purchase(s)" at bounding box center [725, 316] width 98 height 25
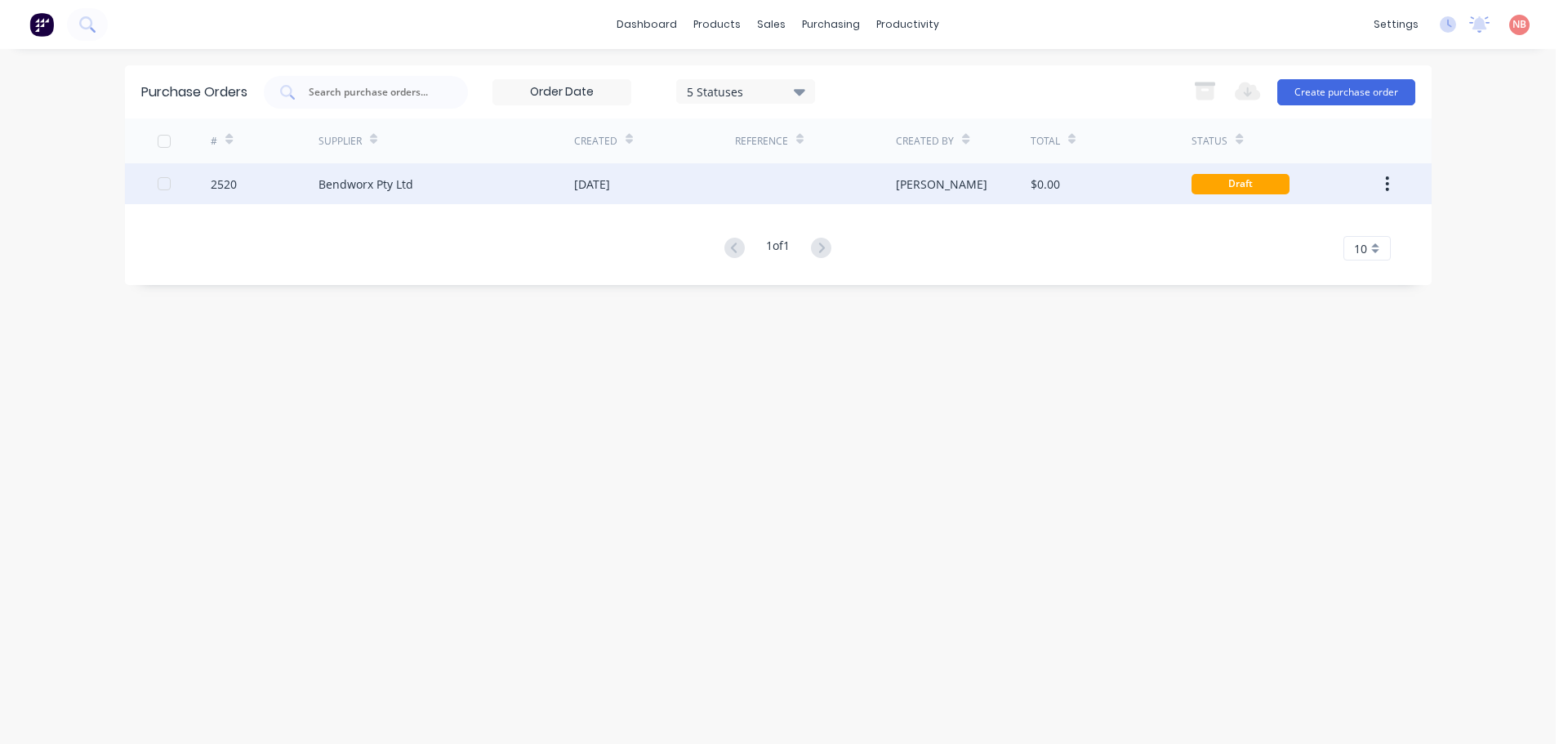
click at [679, 179] on div "[DATE]" at bounding box center [654, 183] width 161 height 41
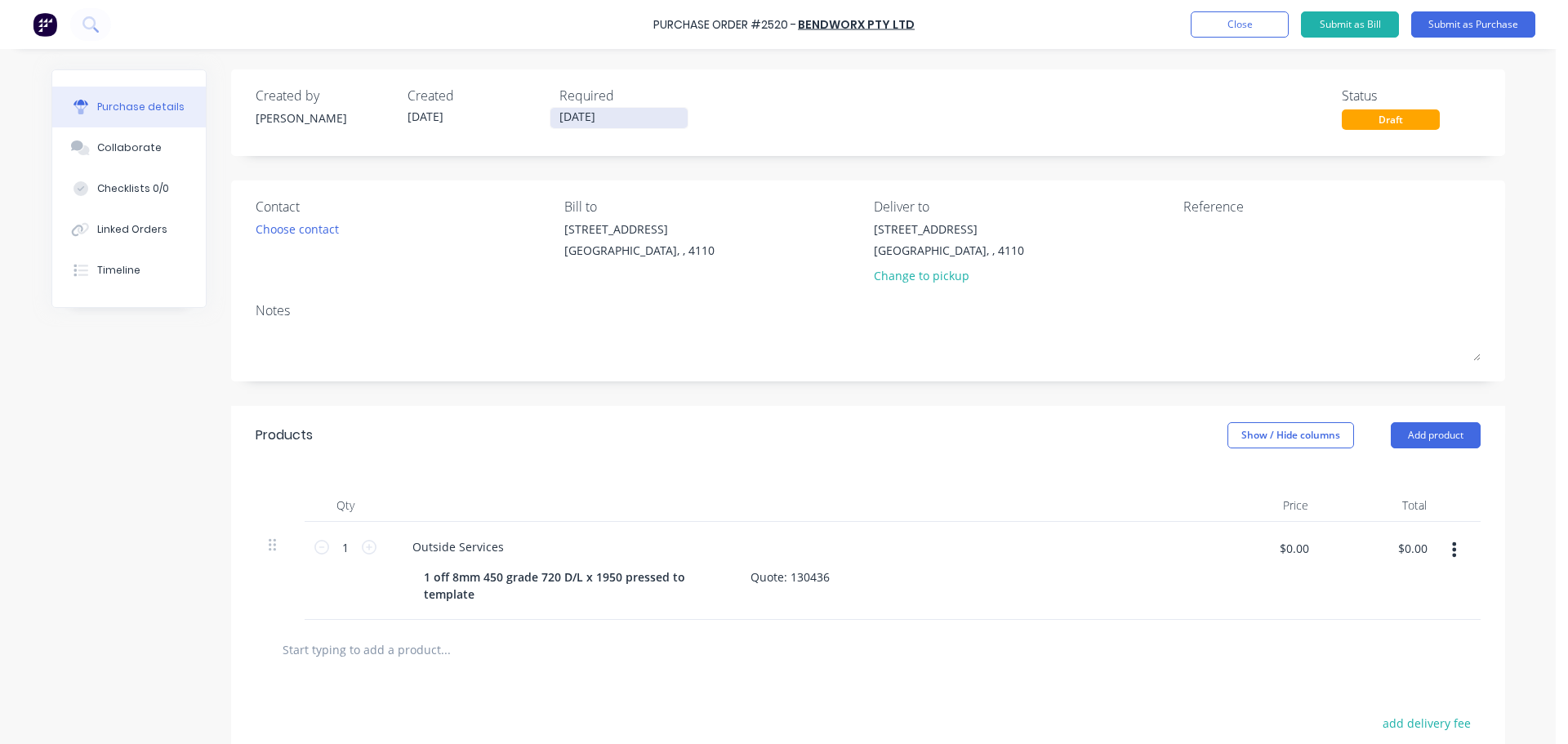
click at [577, 119] on input "[DATE]" at bounding box center [618, 118] width 137 height 20
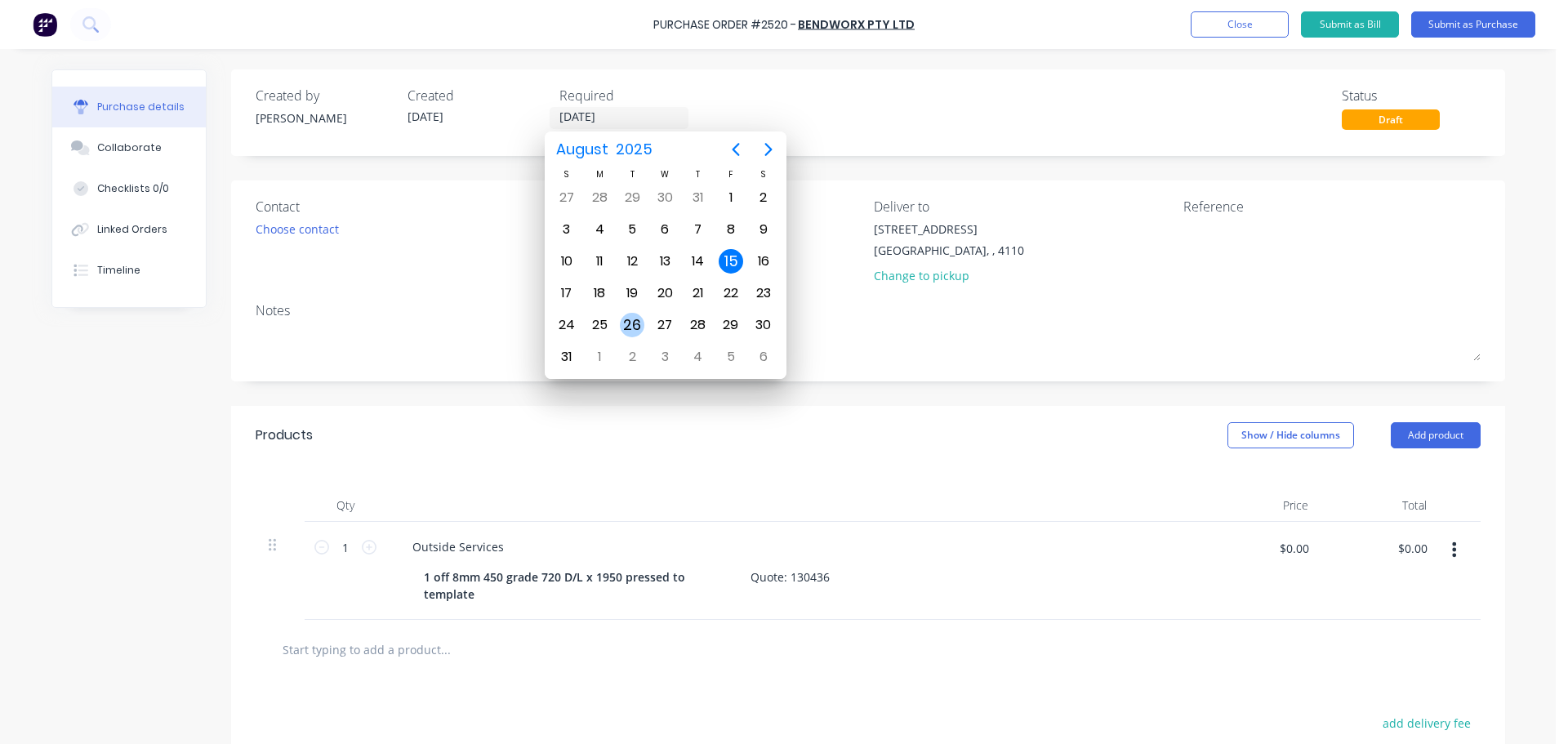
click at [620, 320] on div "26" at bounding box center [632, 325] width 24 height 24
type input "[DATE]"
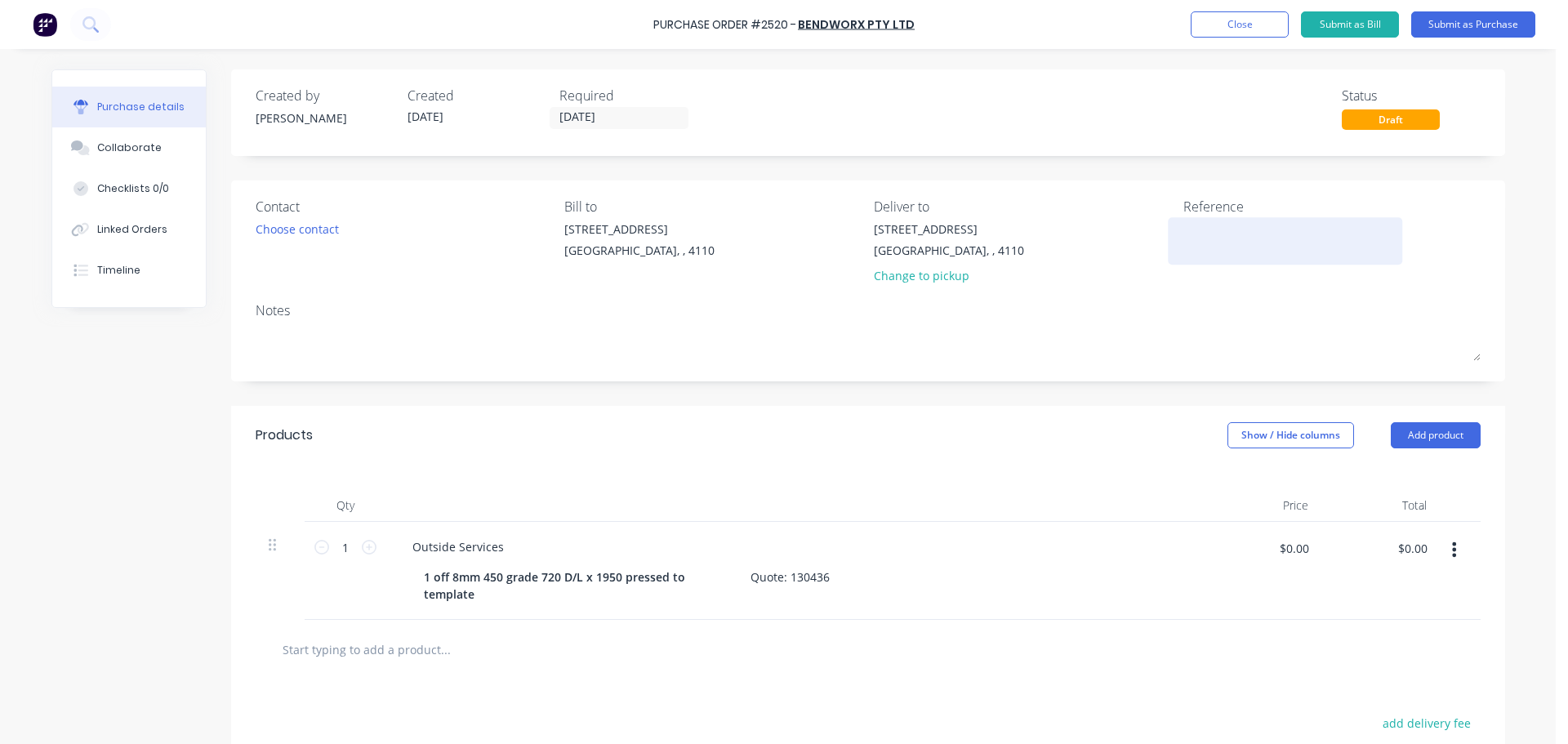
click at [1206, 227] on textarea at bounding box center [1285, 239] width 204 height 37
type textarea "8mm Bucket SKi"
type textarea "x"
type textarea "8mm Bucket SKin"
type textarea "x"
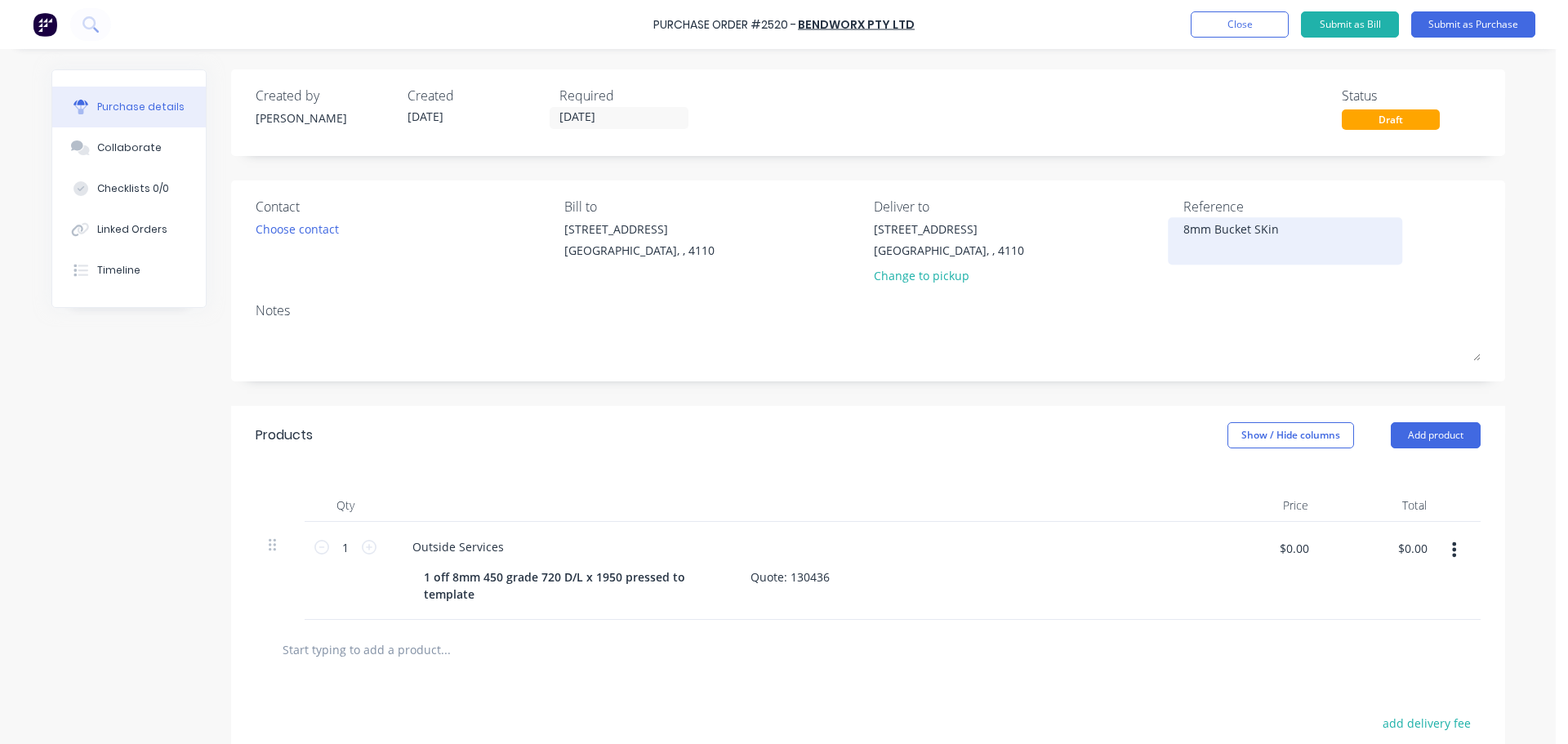
click at [1259, 232] on textarea "8mm Bucket SKin" at bounding box center [1285, 239] width 204 height 37
type textarea "8mm Bucket Skin"
type textarea "x"
type textarea "8mm Bucket Skin"
click at [1285, 555] on input "$0.00" at bounding box center [1294, 548] width 49 height 26
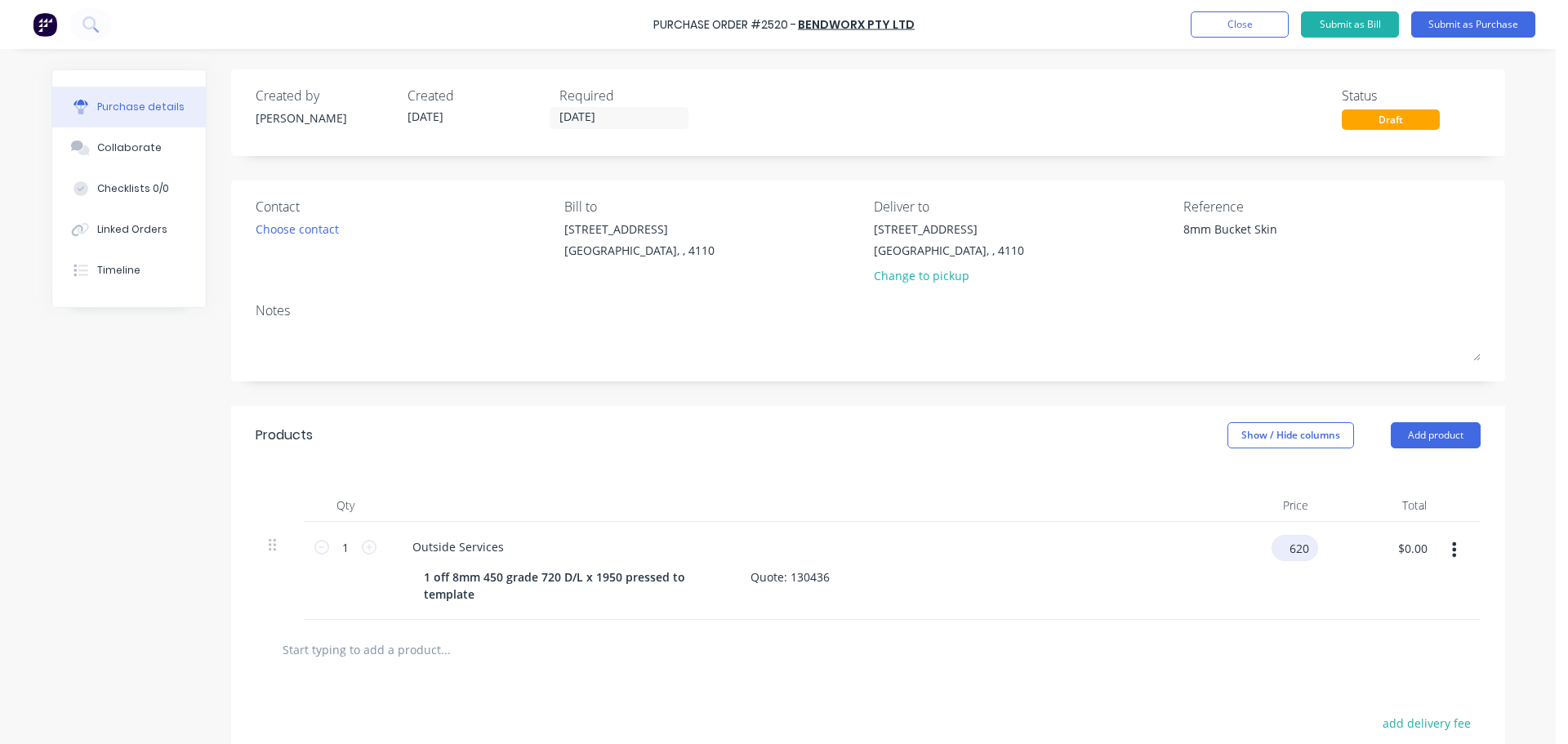
type input "620"
type textarea "x"
type input "$620.00"
click at [1226, 586] on div "$620.00 620" at bounding box center [1262, 571] width 118 height 98
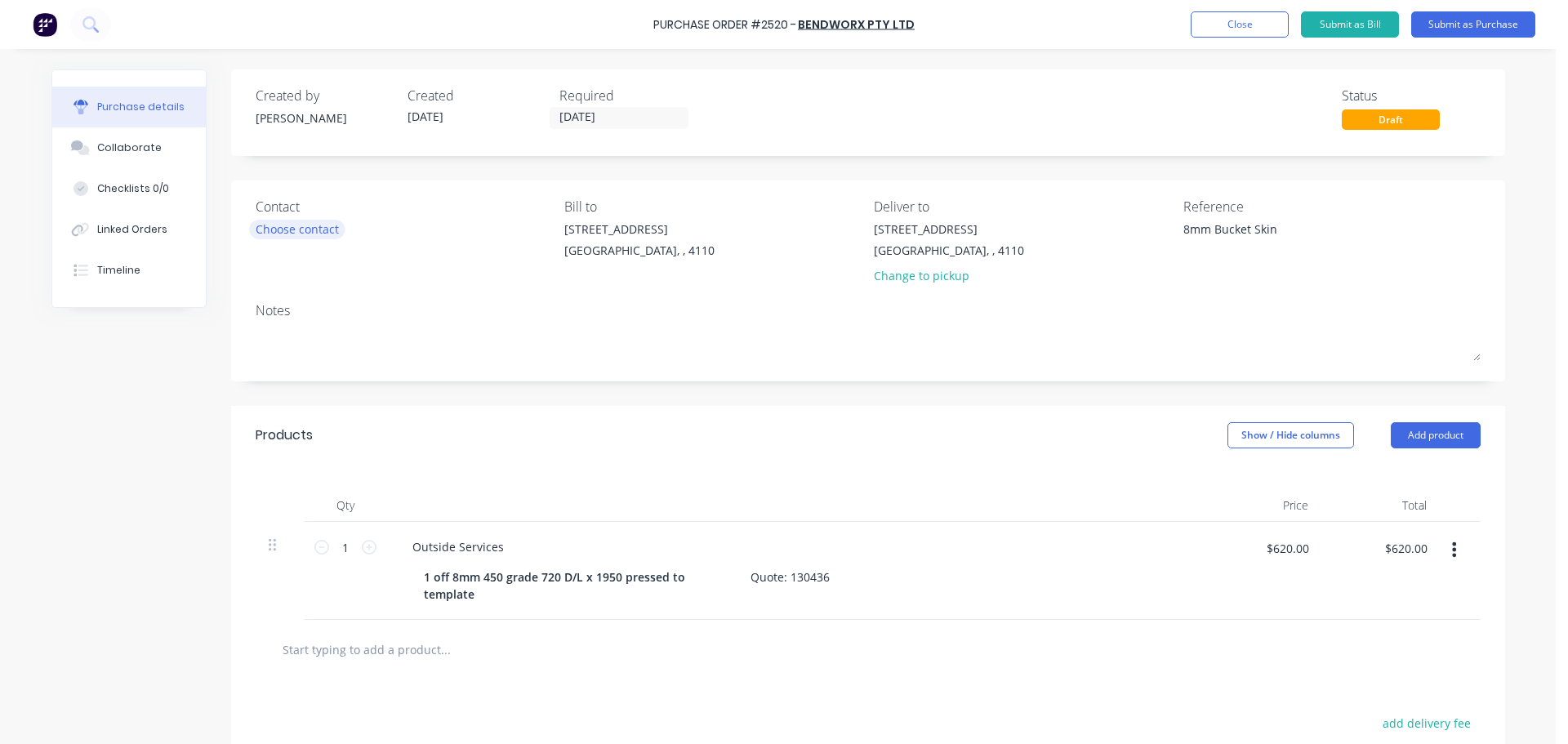
click at [294, 233] on div "Choose contact" at bounding box center [297, 229] width 84 height 17
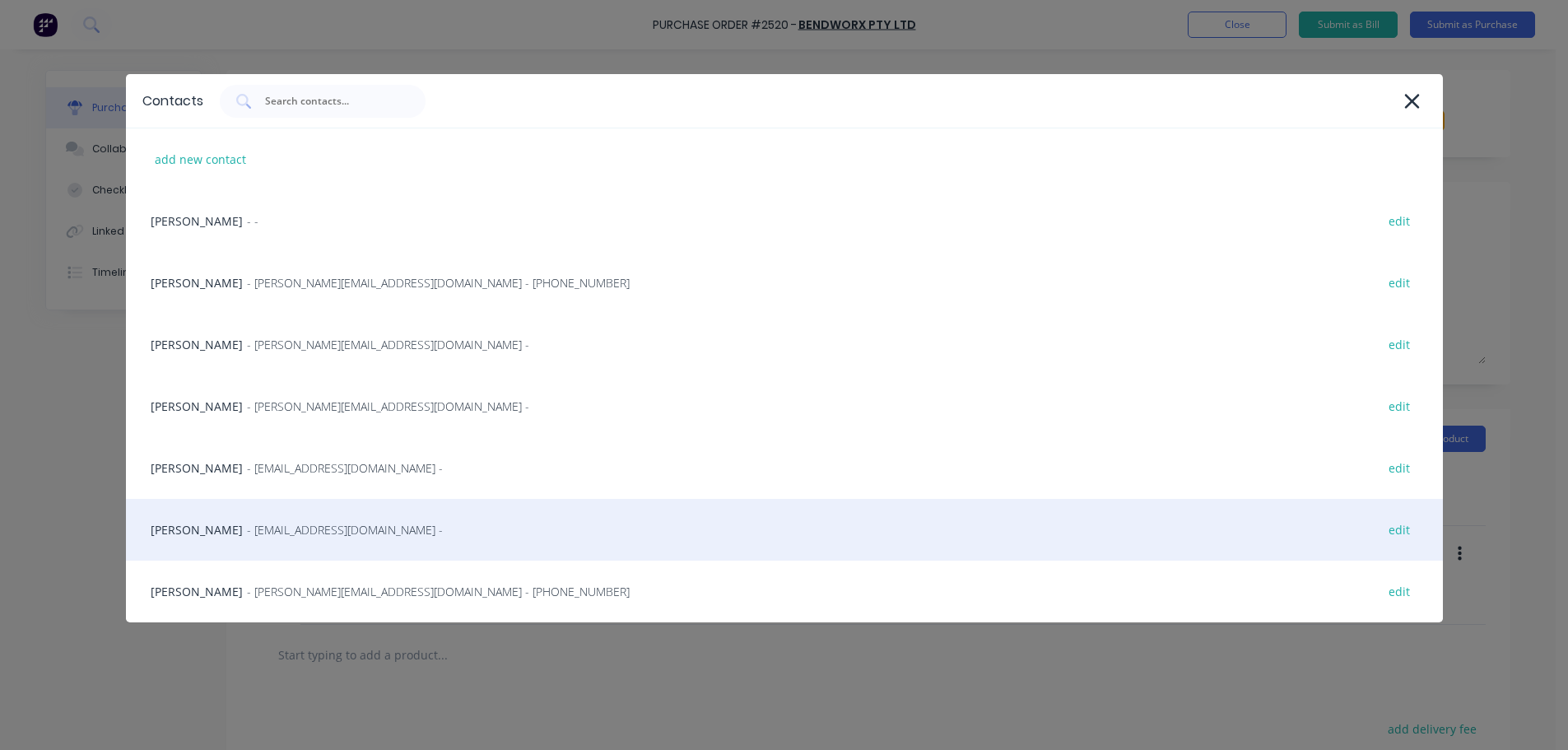
click at [208, 530] on div "[PERSON_NAME] - [EMAIL_ADDRESS][DOMAIN_NAME] - edit" at bounding box center [784, 530] width 1317 height 61
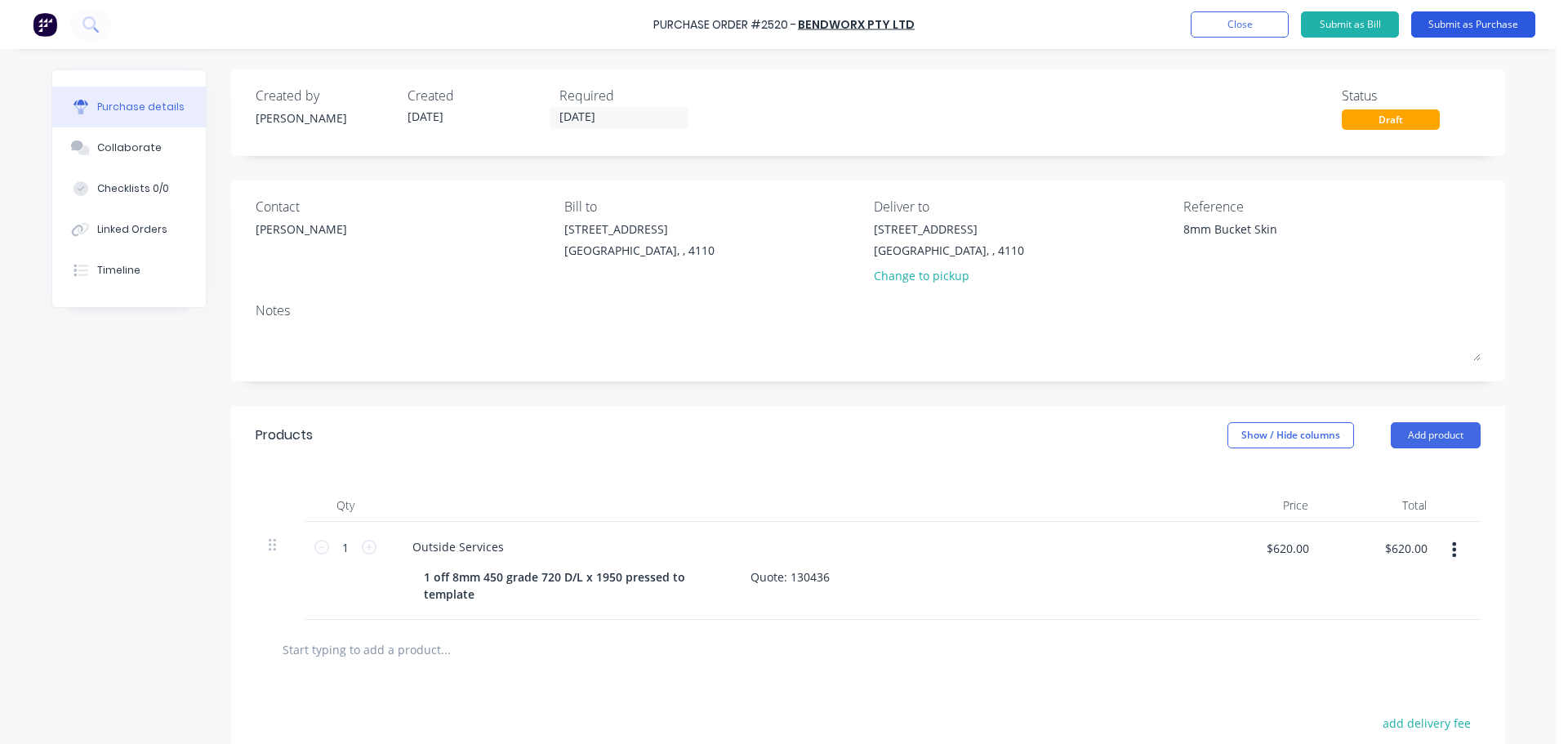
click at [1447, 26] on button "Submit as Purchase" at bounding box center [1473, 24] width 124 height 26
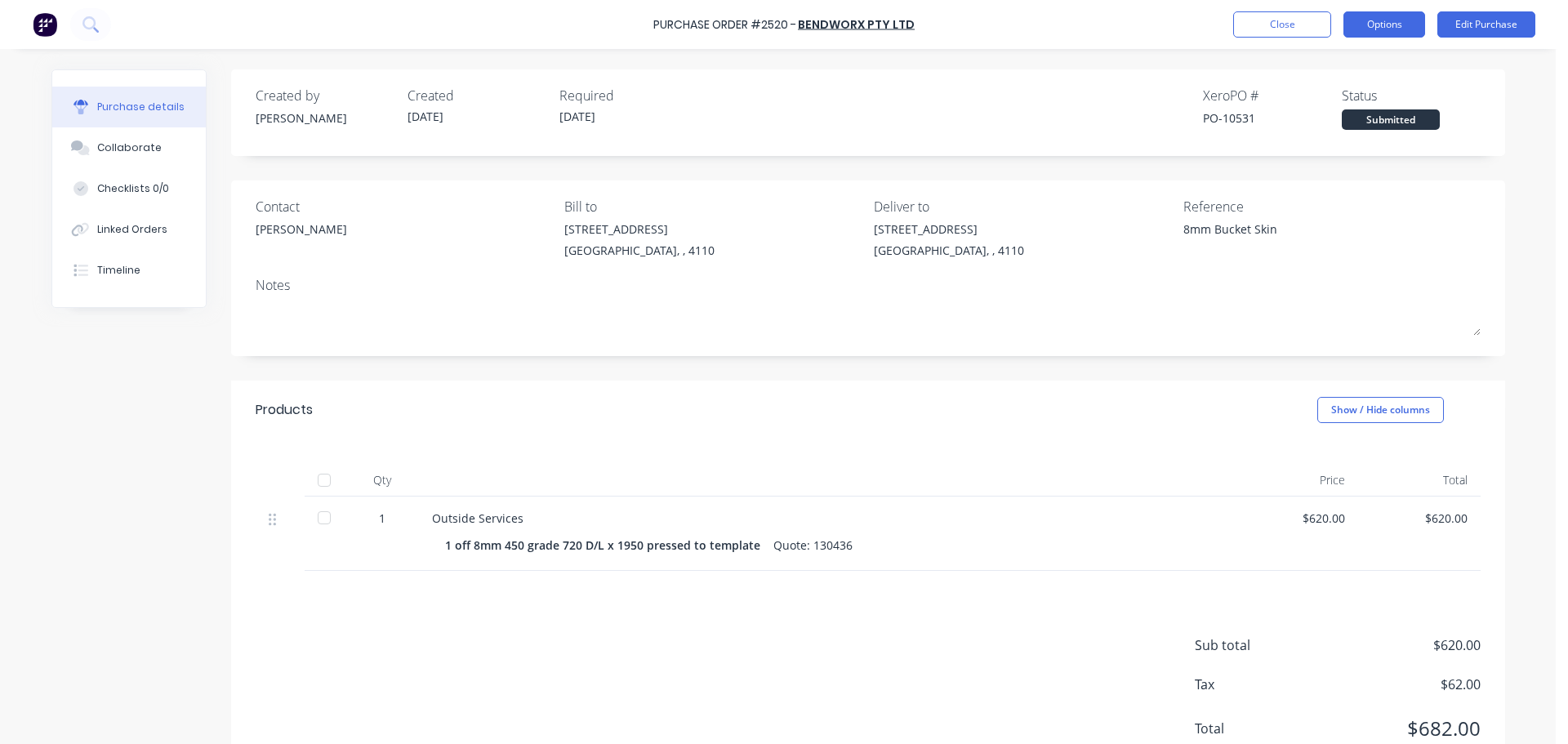
click at [1387, 24] on button "Options" at bounding box center [1384, 24] width 82 height 26
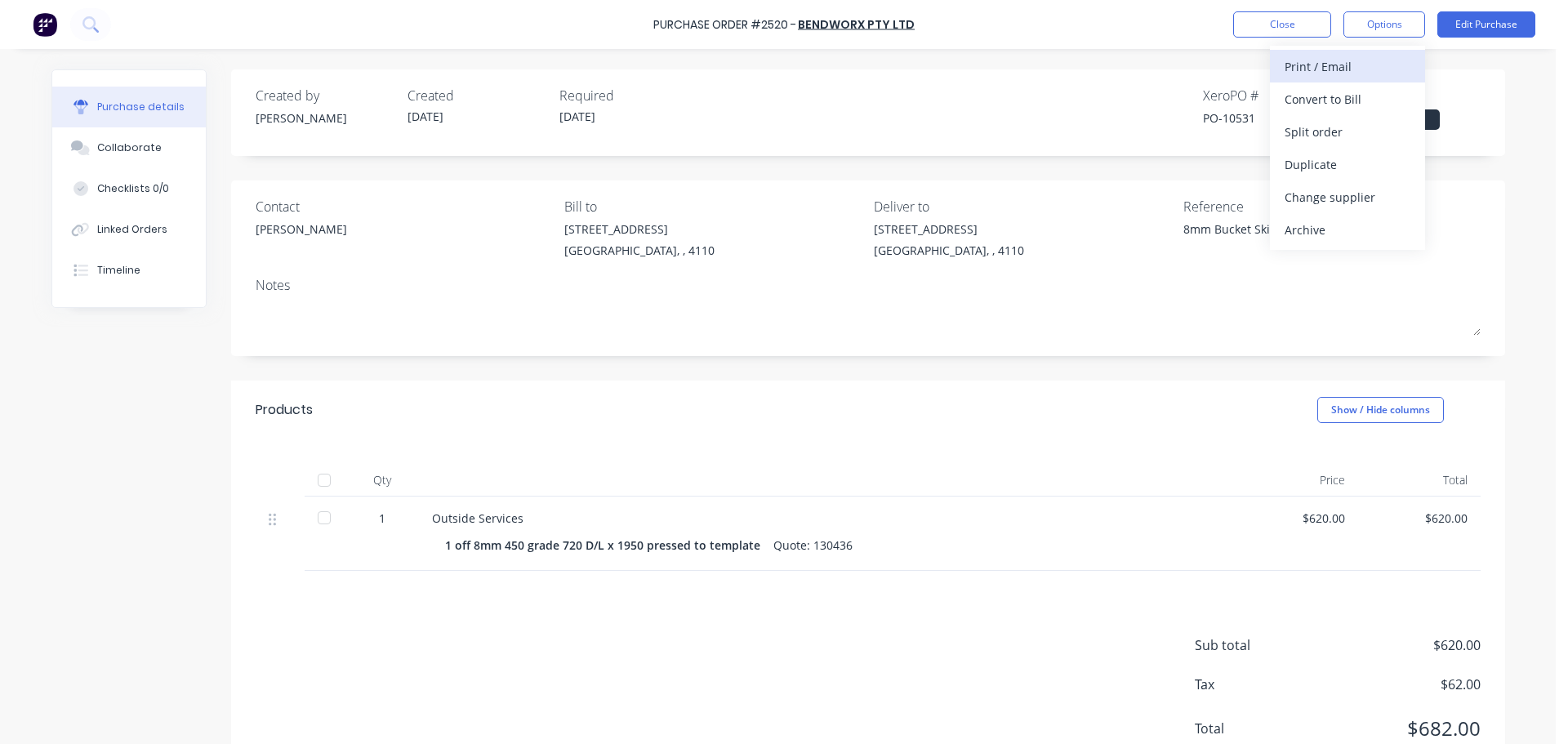
click at [1375, 57] on div "Print / Email" at bounding box center [1347, 66] width 125 height 24
click at [1322, 103] on div "With pricing" at bounding box center [1347, 98] width 125 height 24
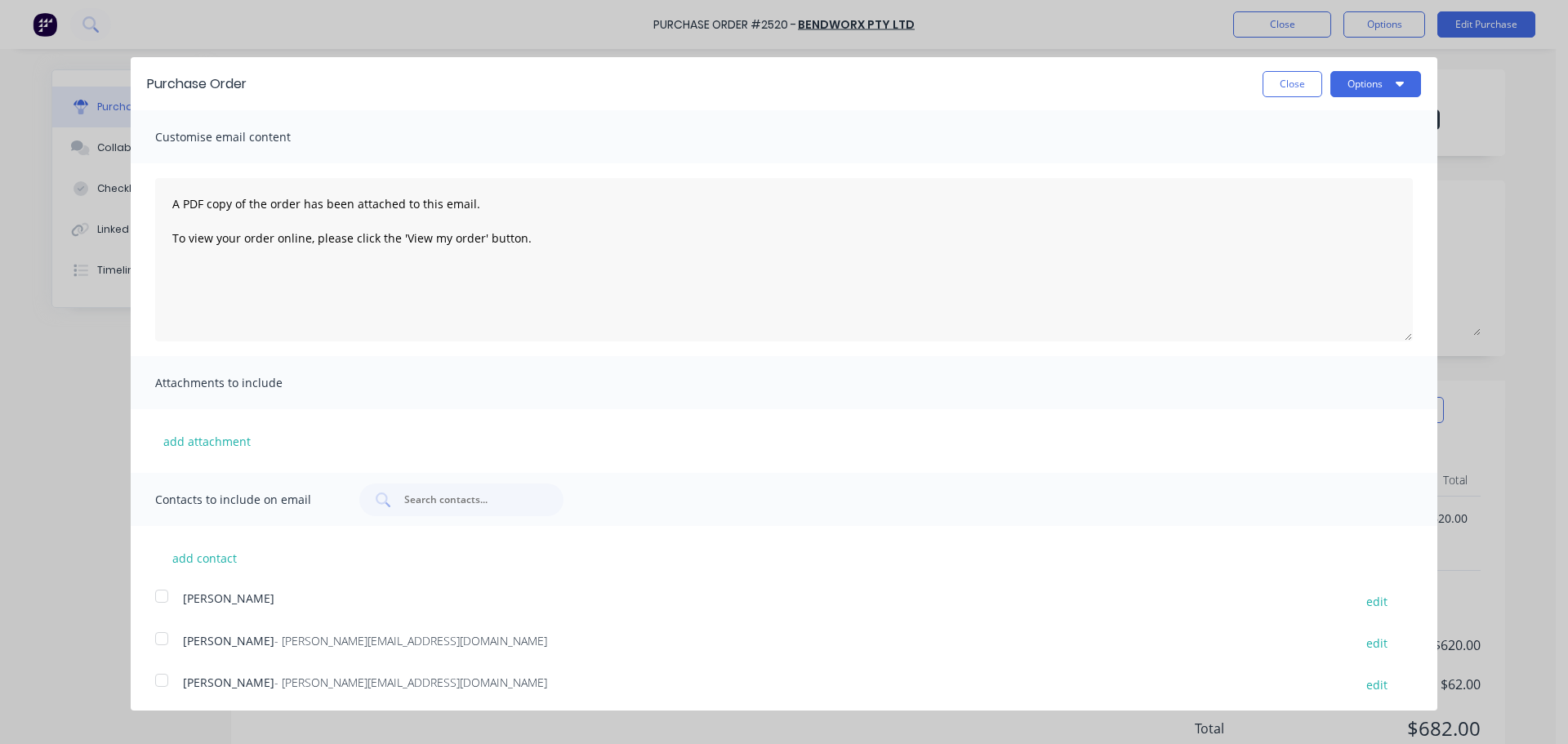
click at [165, 674] on div at bounding box center [161, 680] width 32 height 32
click at [1342, 87] on button "Options" at bounding box center [1375, 85] width 91 height 26
click at [1321, 129] on div "Print" at bounding box center [1343, 125] width 125 height 24
click at [1328, 162] on div "Email" at bounding box center [1343, 158] width 125 height 24
type textarea "x"
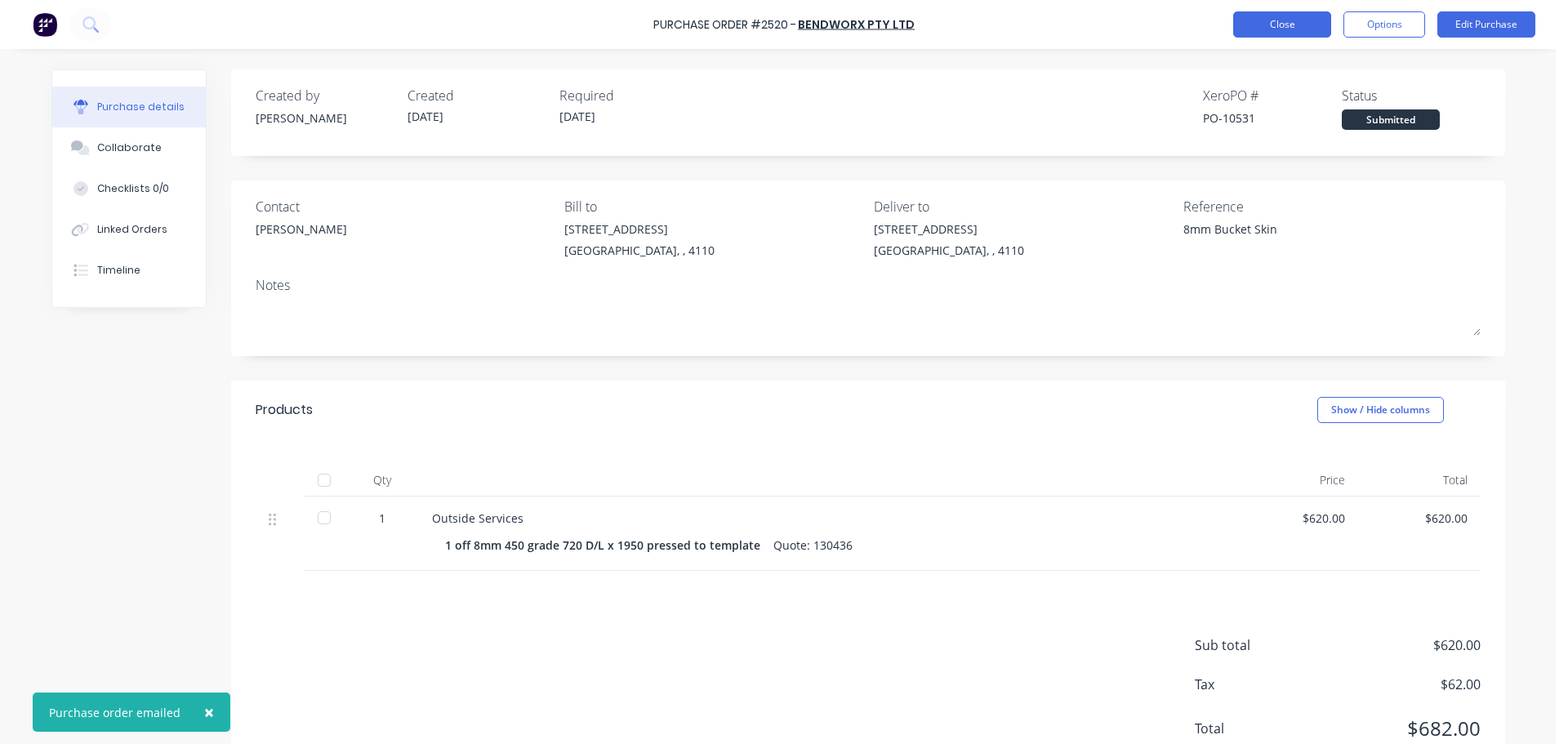
click at [1295, 36] on button "Close" at bounding box center [1281, 24] width 98 height 26
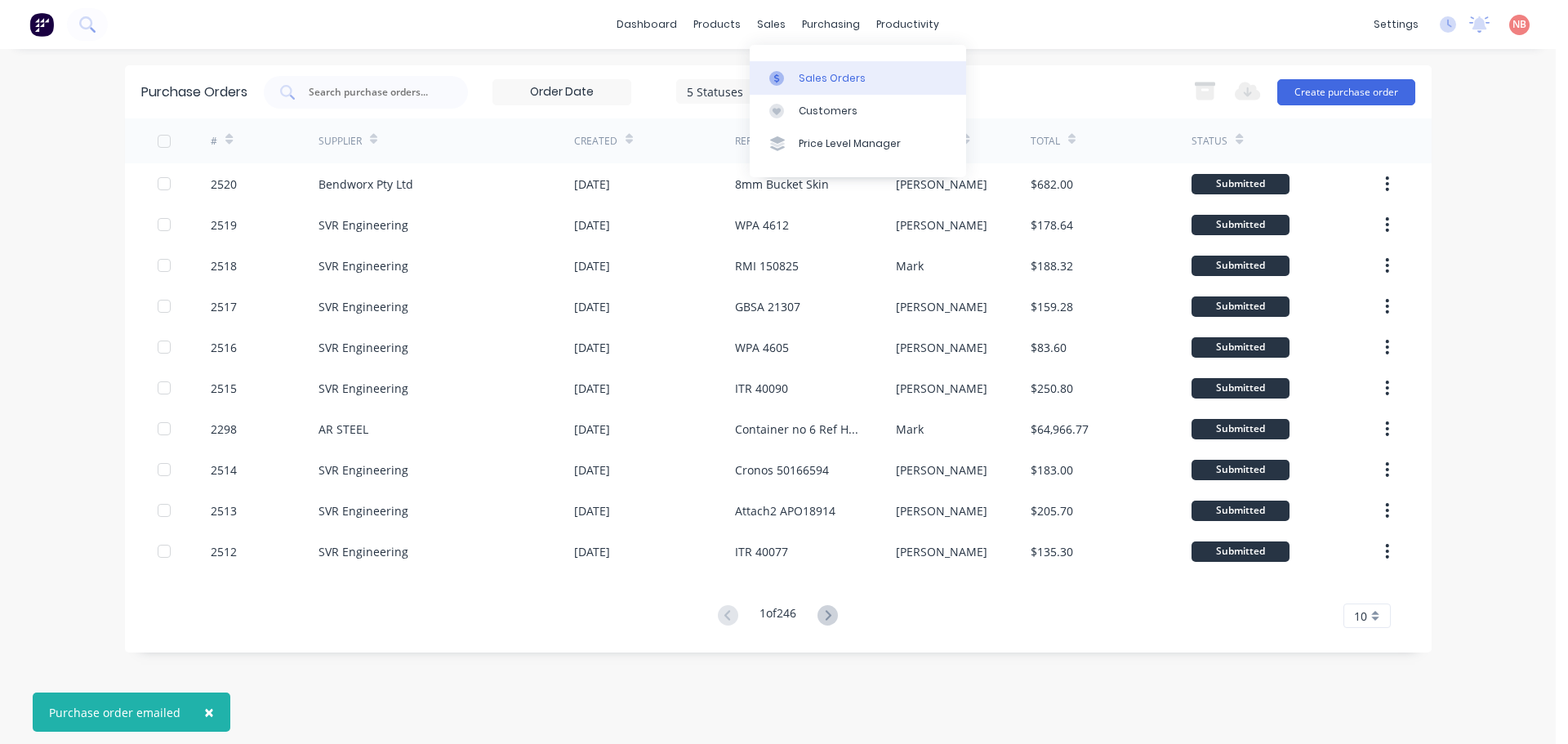
click at [778, 69] on link "Sales Orders" at bounding box center [858, 77] width 216 height 32
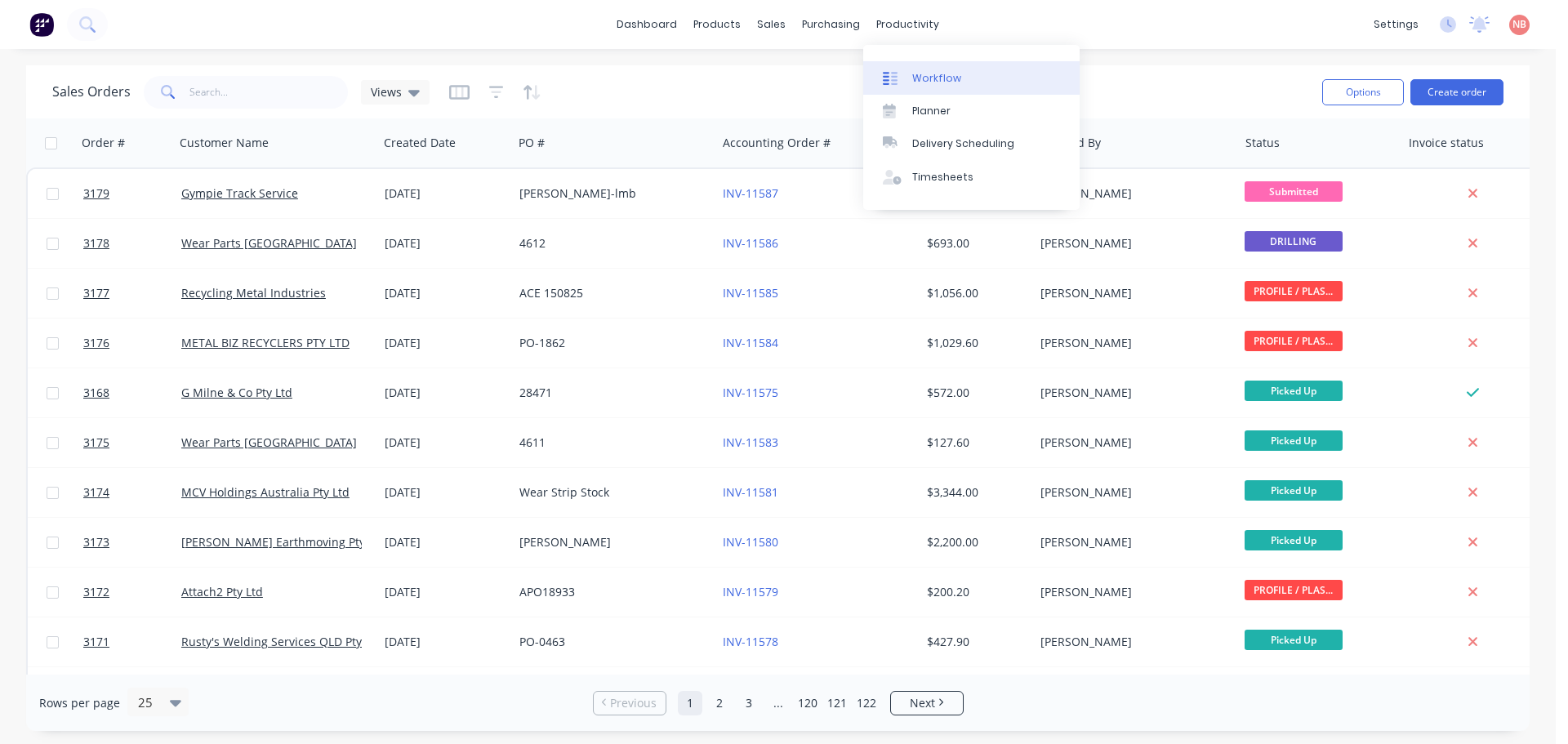
click at [912, 72] on div "Workflow" at bounding box center [936, 78] width 49 height 15
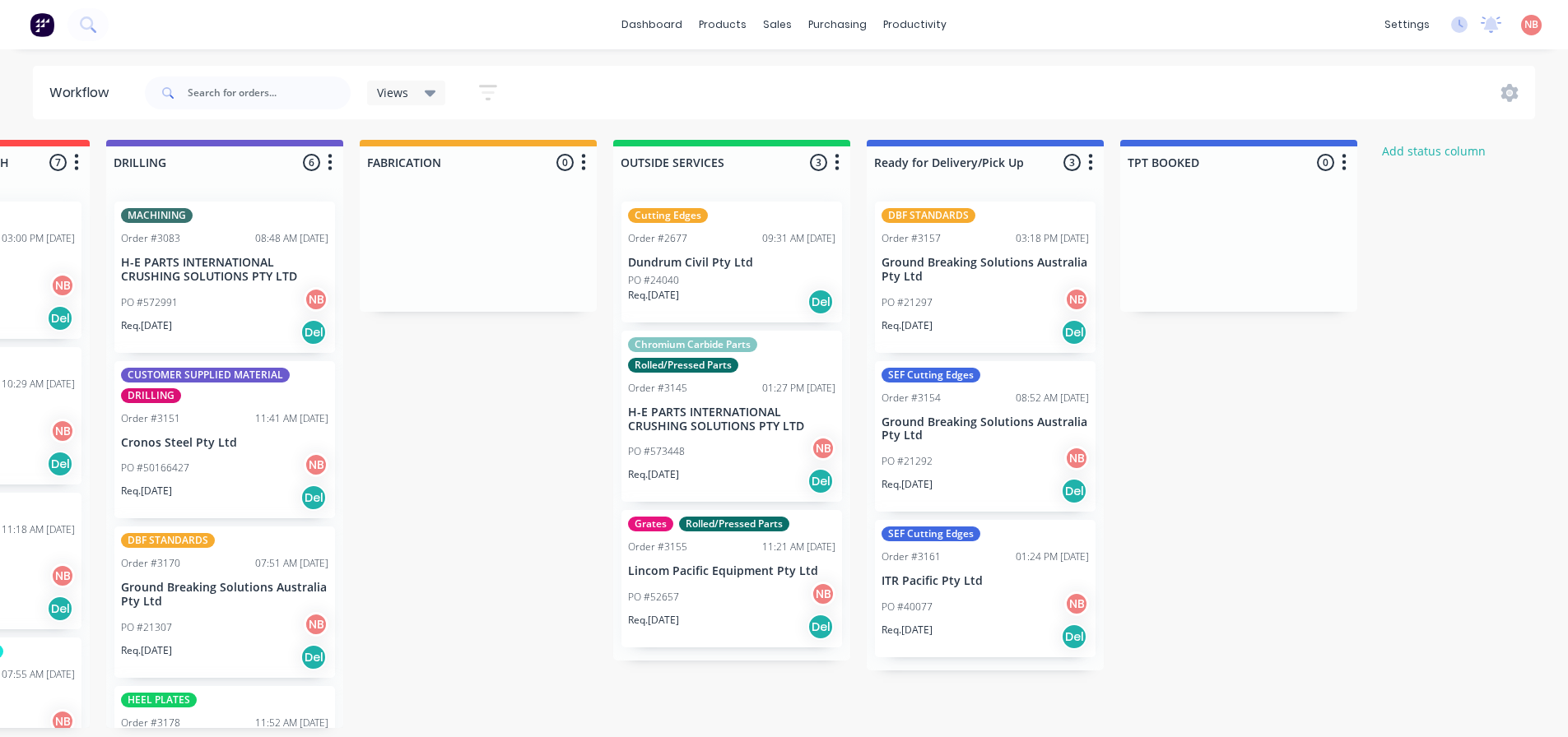
scroll to position [0, 940]
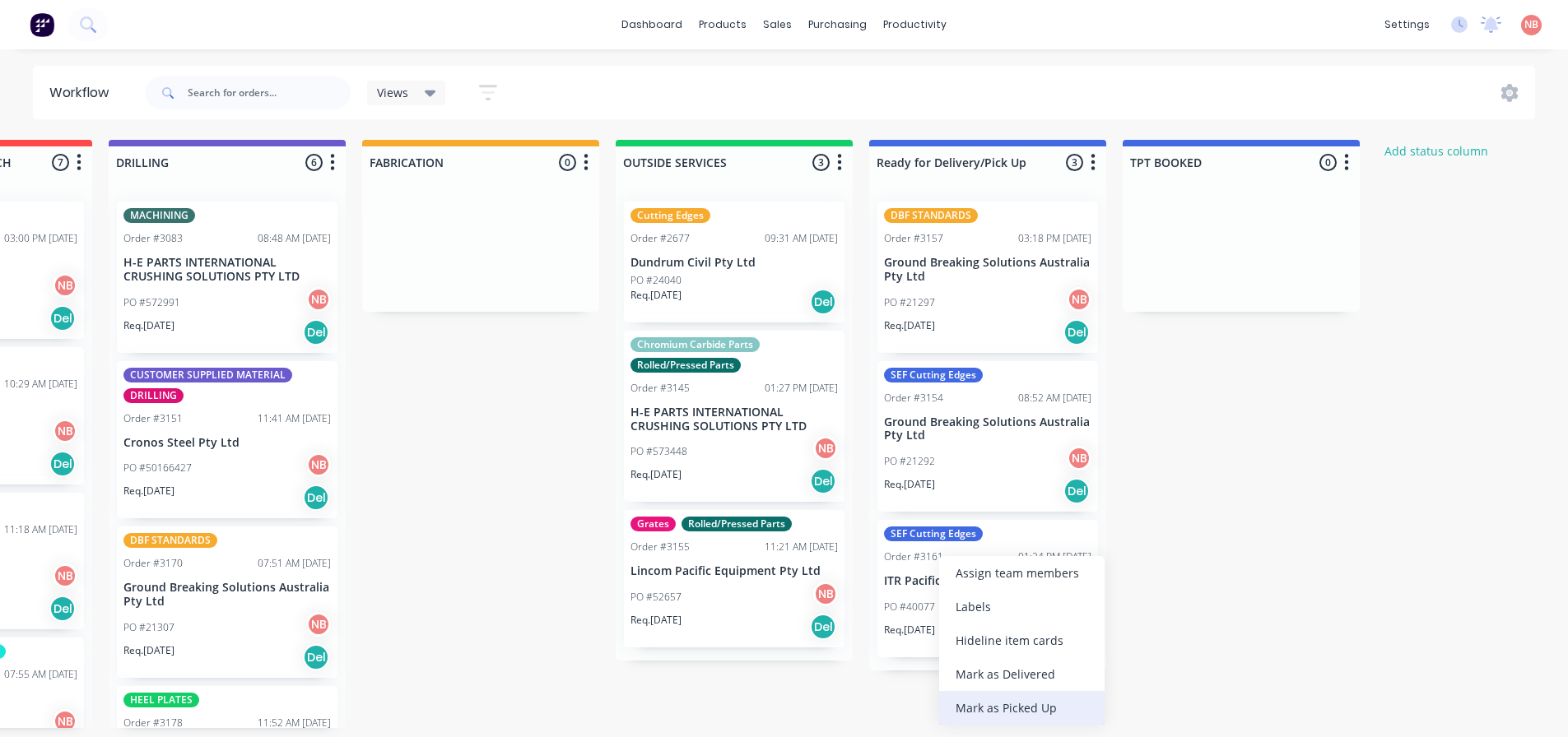
click at [980, 691] on div "Mark as Picked Up" at bounding box center [1022, 707] width 165 height 33
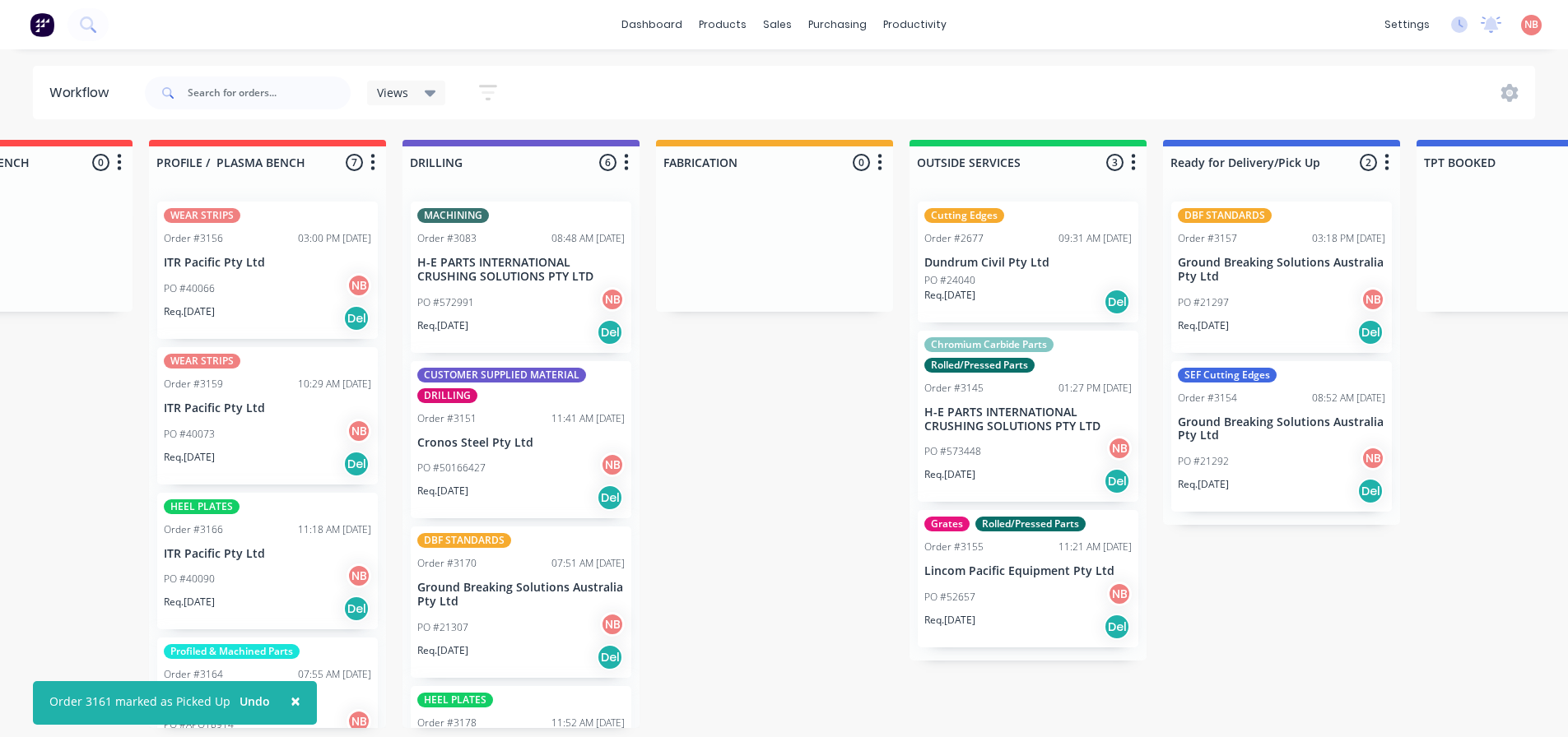
scroll to position [0, 0]
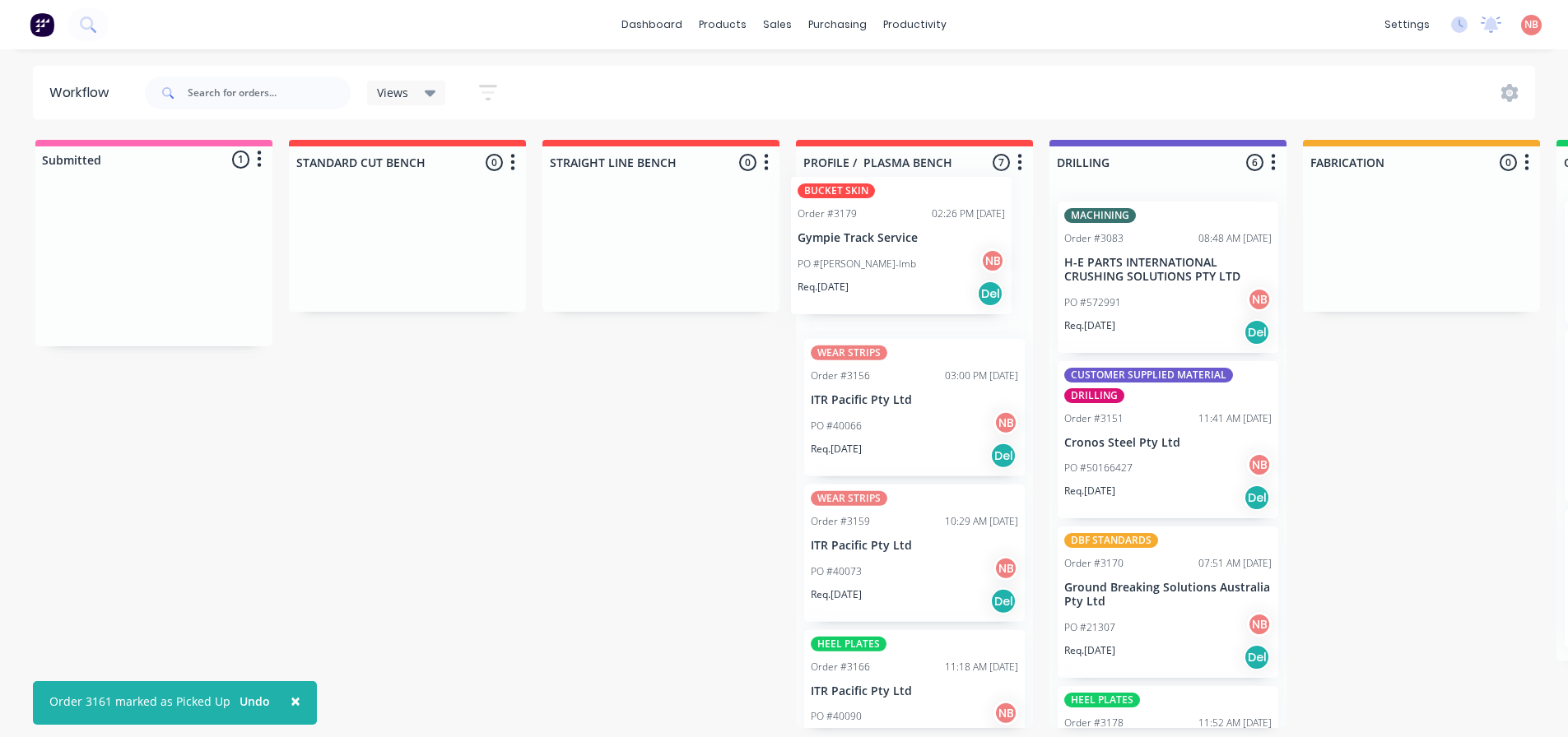
drag, startPoint x: 106, startPoint y: 240, endPoint x: 863, endPoint y: 221, distance: 757.2
click at [863, 221] on div "Submitted 1 Status colour #FF69B4 hex #FF69B4 Save Cancel Summaries Total order…" at bounding box center [1360, 433] width 2744 height 588
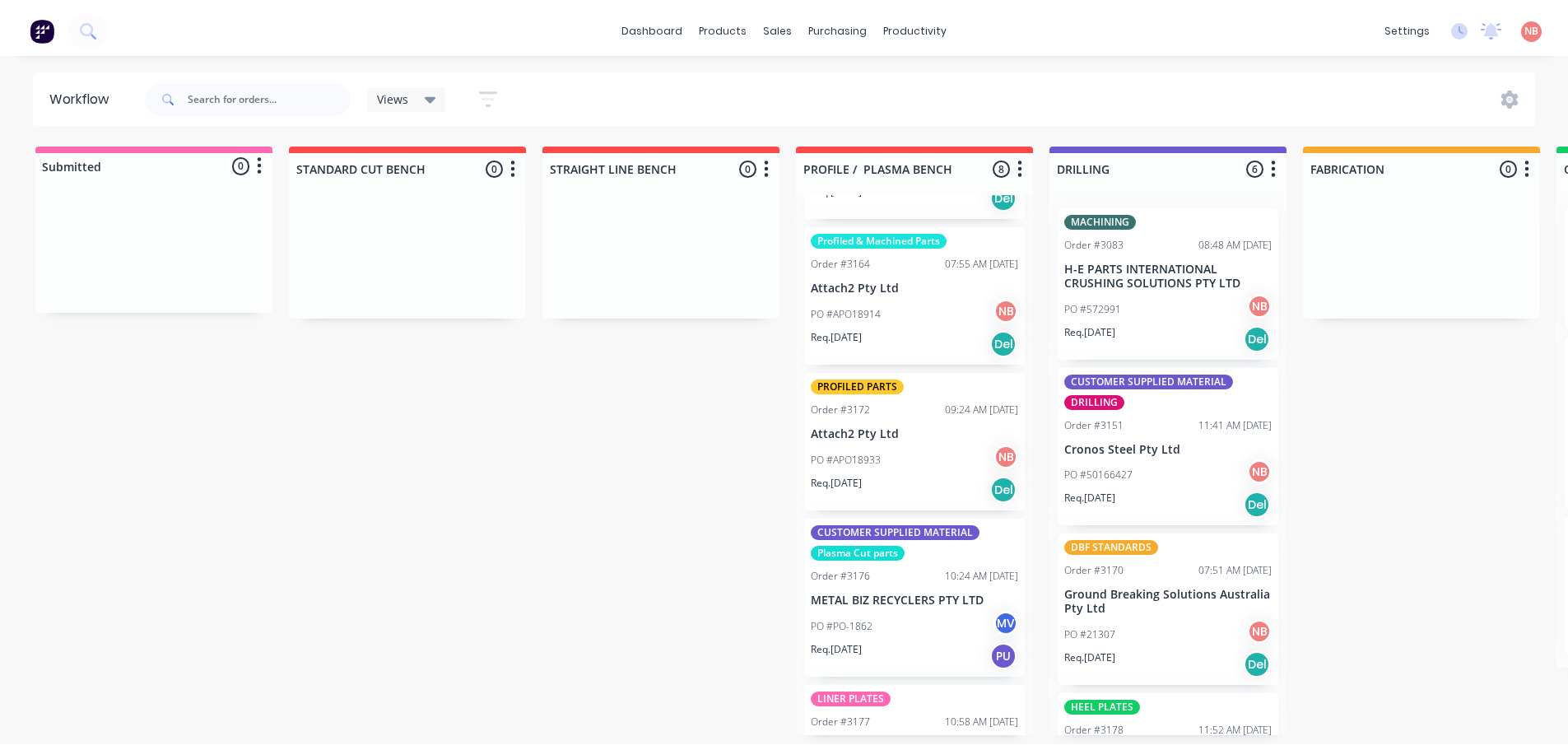
scroll to position [486, 0]
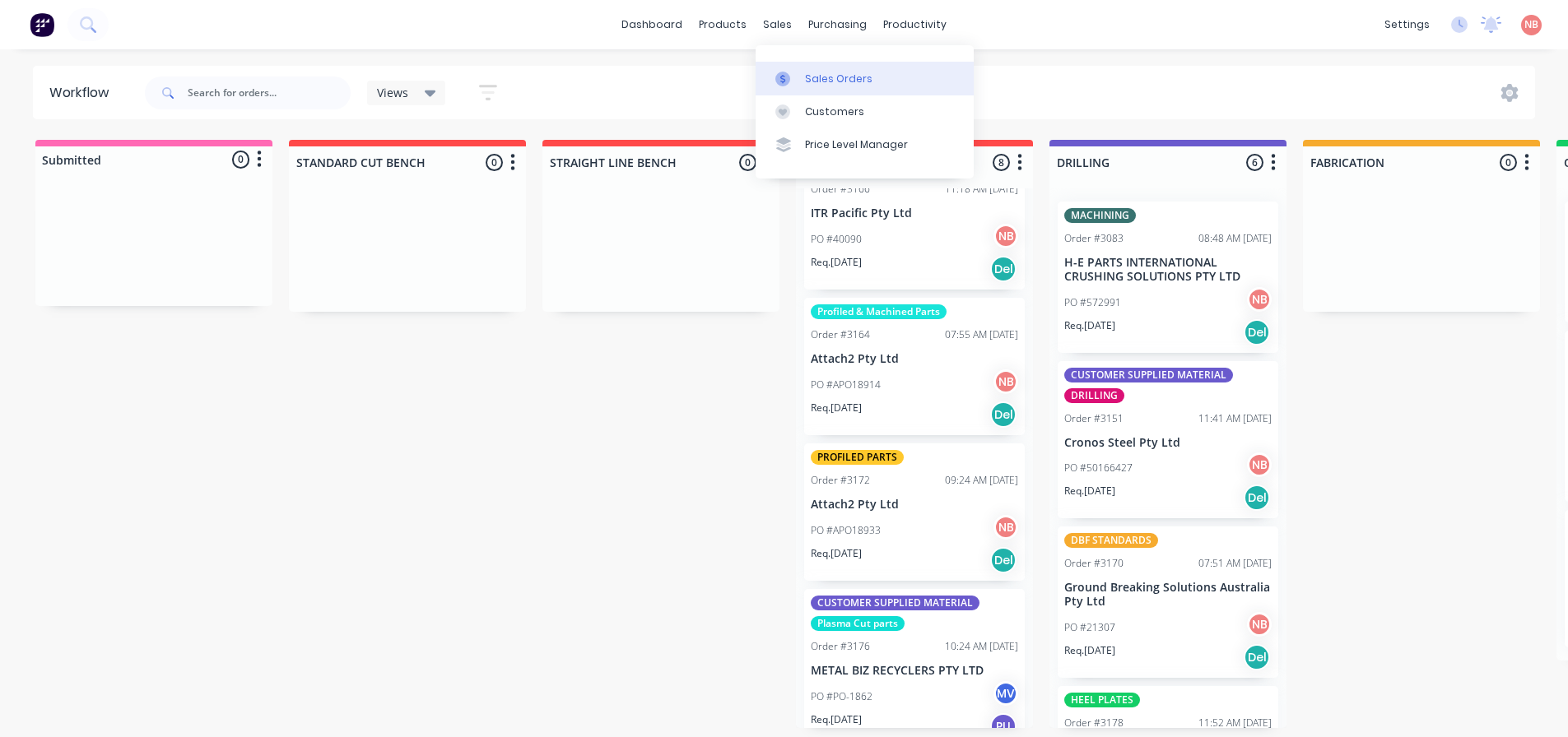
click at [793, 82] on div at bounding box center [788, 79] width 25 height 15
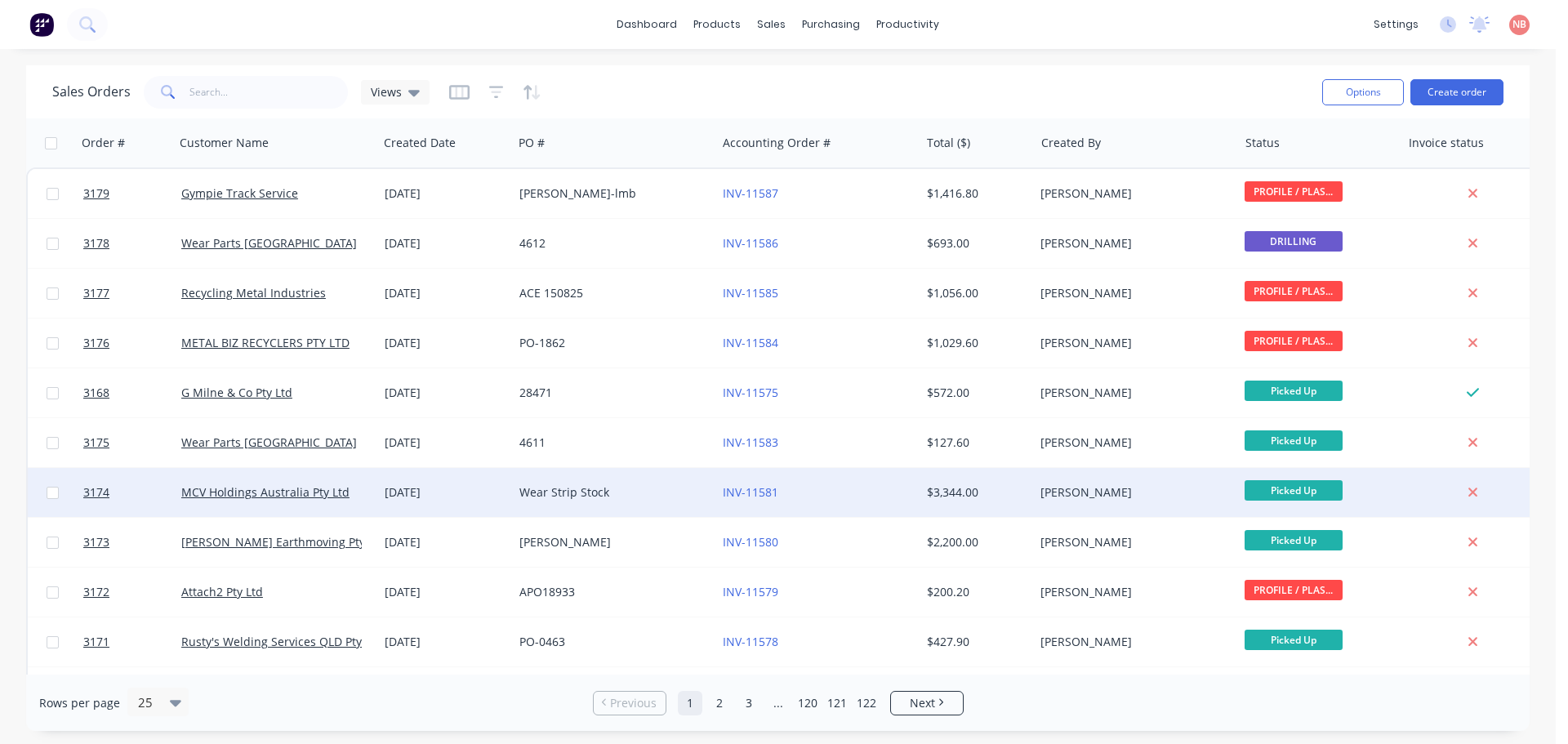
click at [528, 497] on div "Wear Strip Stock" at bounding box center [610, 492] width 181 height 17
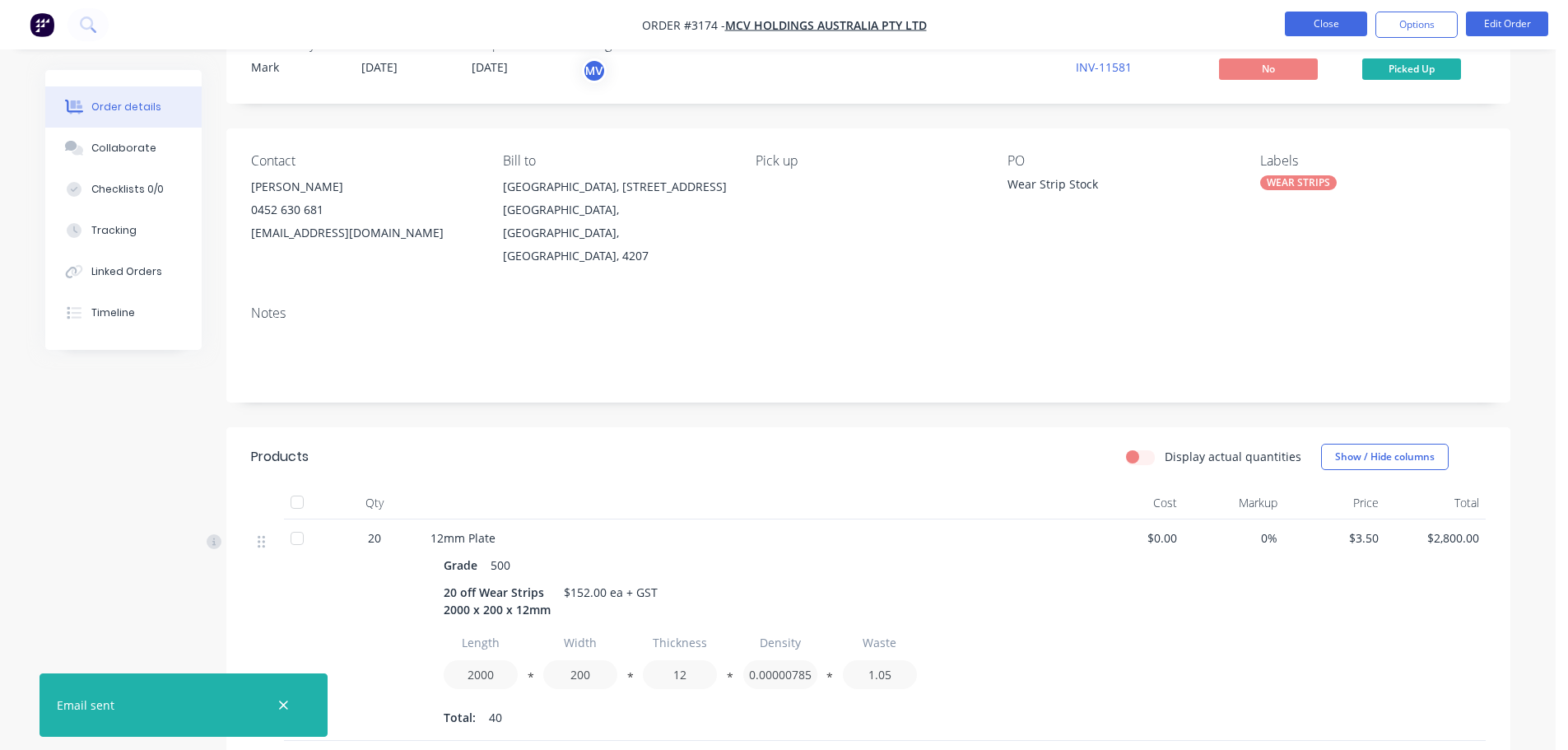
scroll to position [83, 0]
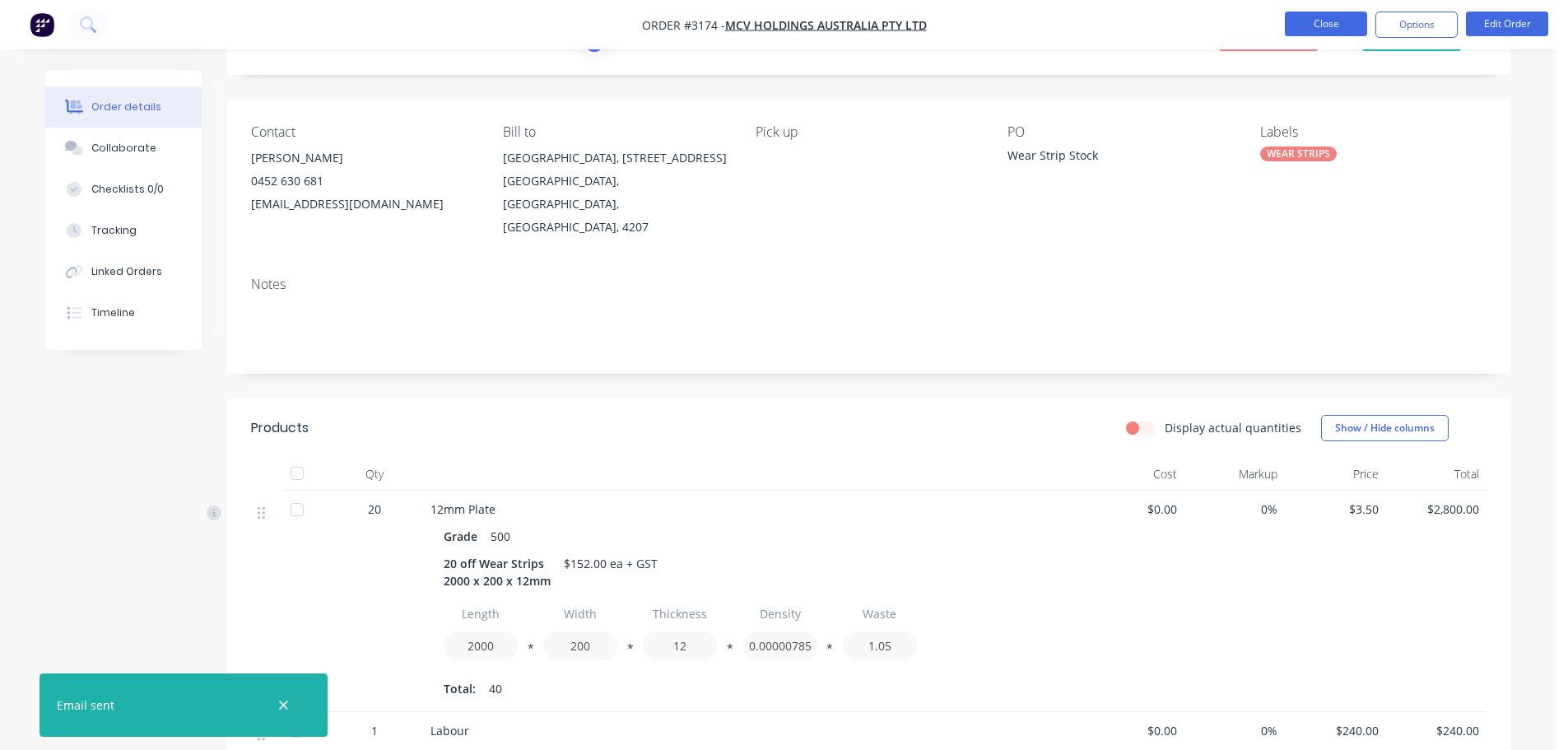
drag, startPoint x: 1335, startPoint y: 7, endPoint x: 1333, endPoint y: 18, distance: 11.2
click at [1334, 10] on nav "Order #3174 - MCV Holdings Australia Pty Ltd Close Options Edit Order" at bounding box center [784, 25] width 1568 height 49
click at [1329, 25] on button "Close" at bounding box center [1326, 24] width 83 height 25
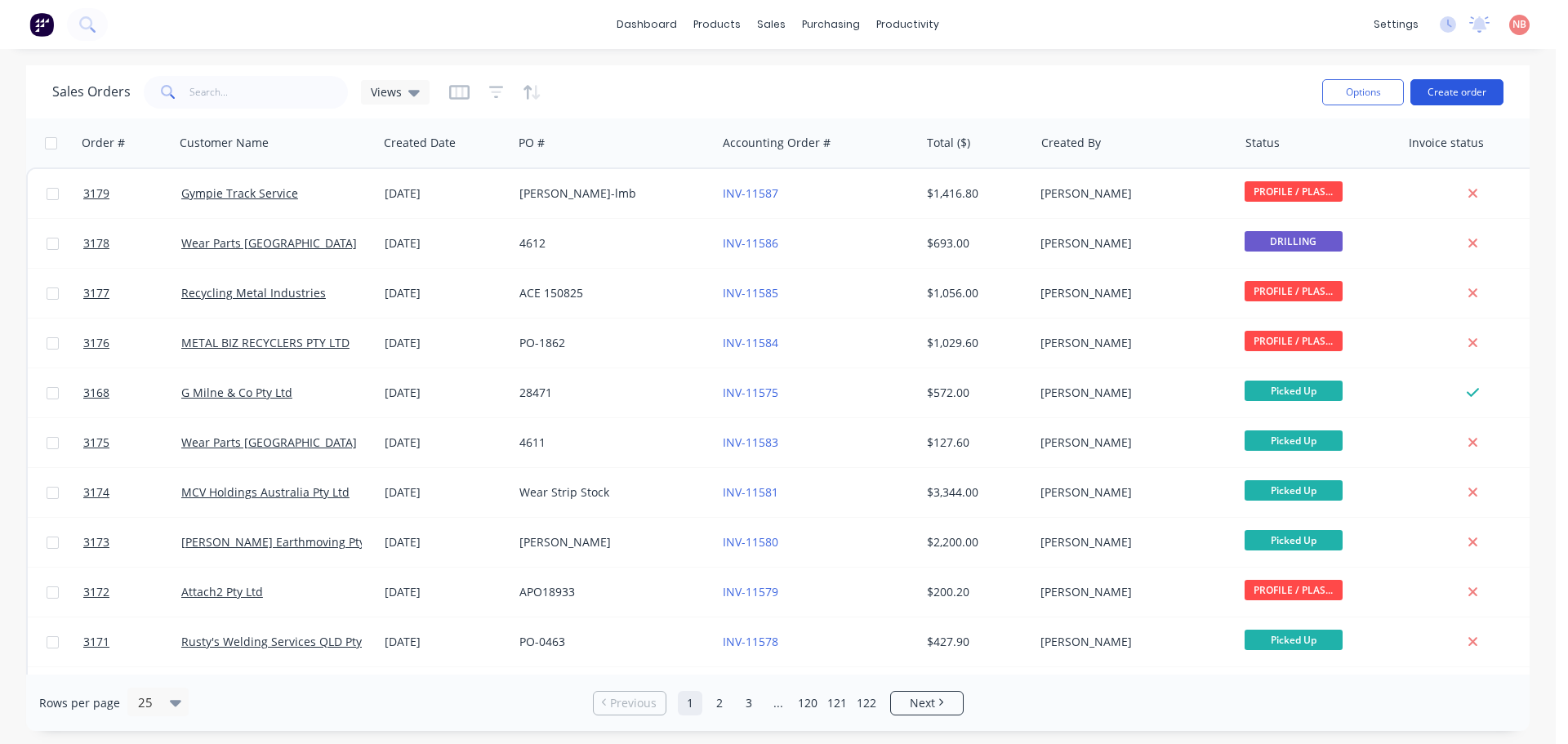
click at [1448, 88] on button "Create order" at bounding box center [1456, 92] width 93 height 26
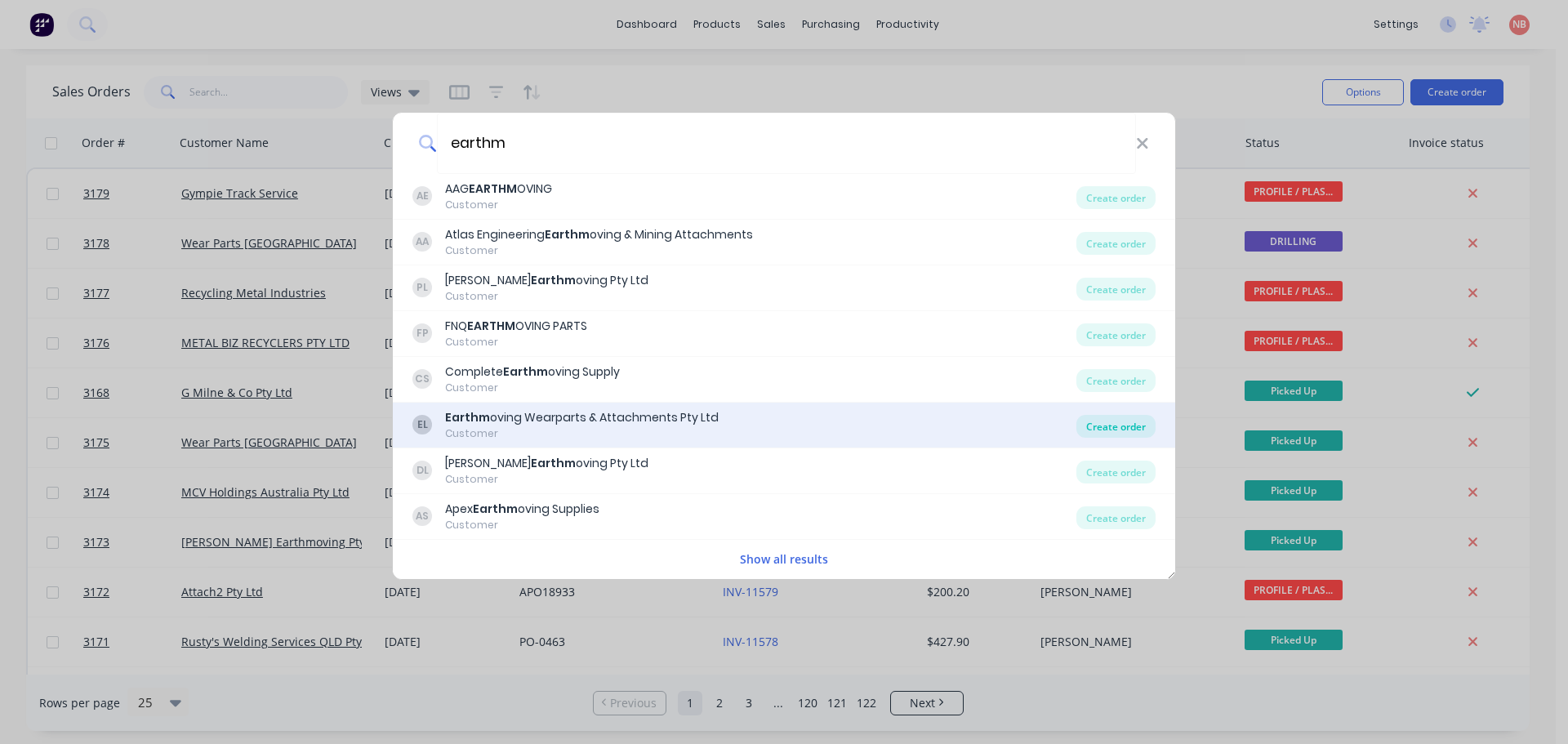
type input "earthm"
click at [1117, 427] on div "Create order" at bounding box center [1115, 426] width 79 height 23
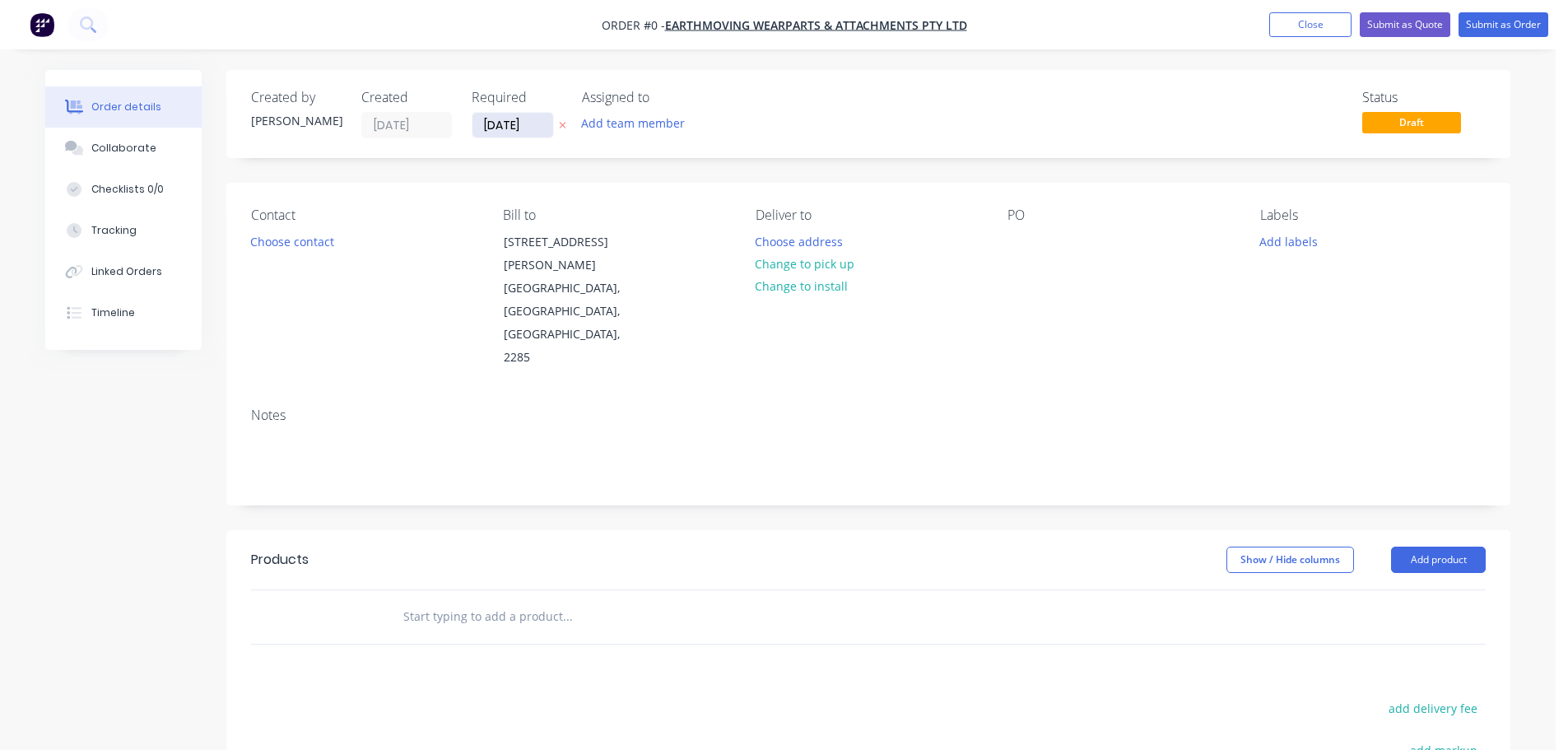
click at [481, 128] on input "[DATE]" at bounding box center [513, 125] width 81 height 25
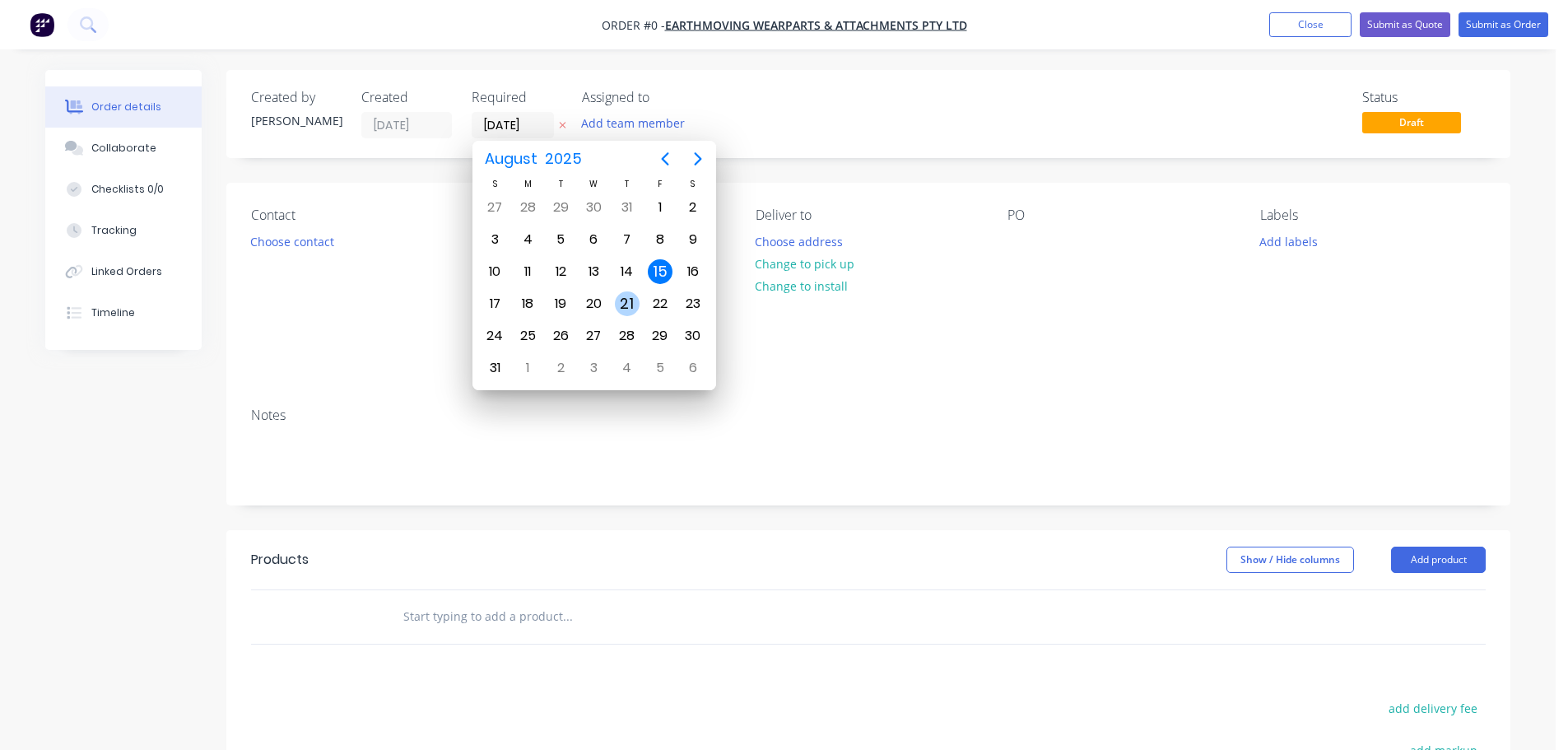
click at [615, 306] on div "21" at bounding box center [627, 304] width 25 height 25
type input "[DATE]"
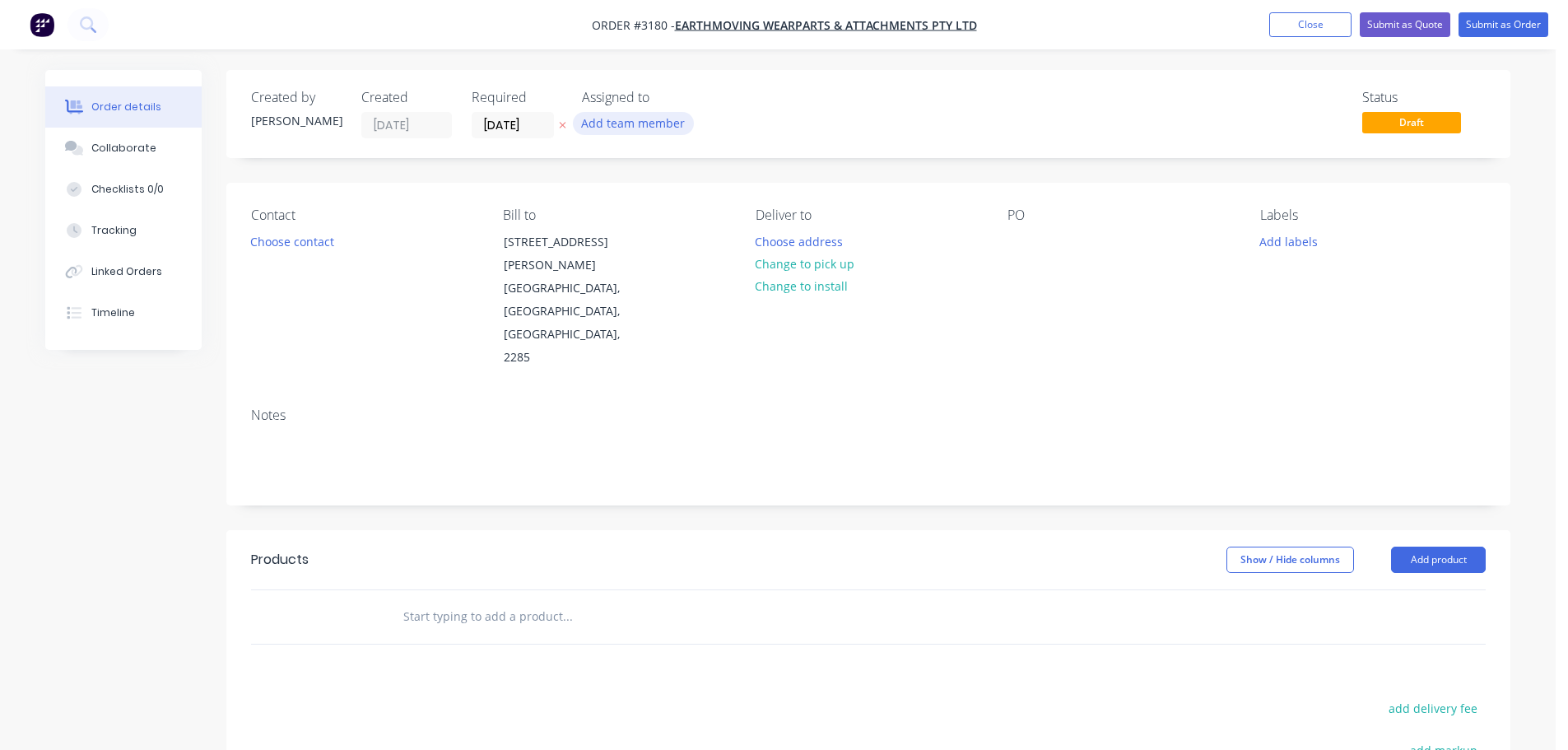
click at [625, 123] on button "Add team member" at bounding box center [633, 122] width 121 height 22
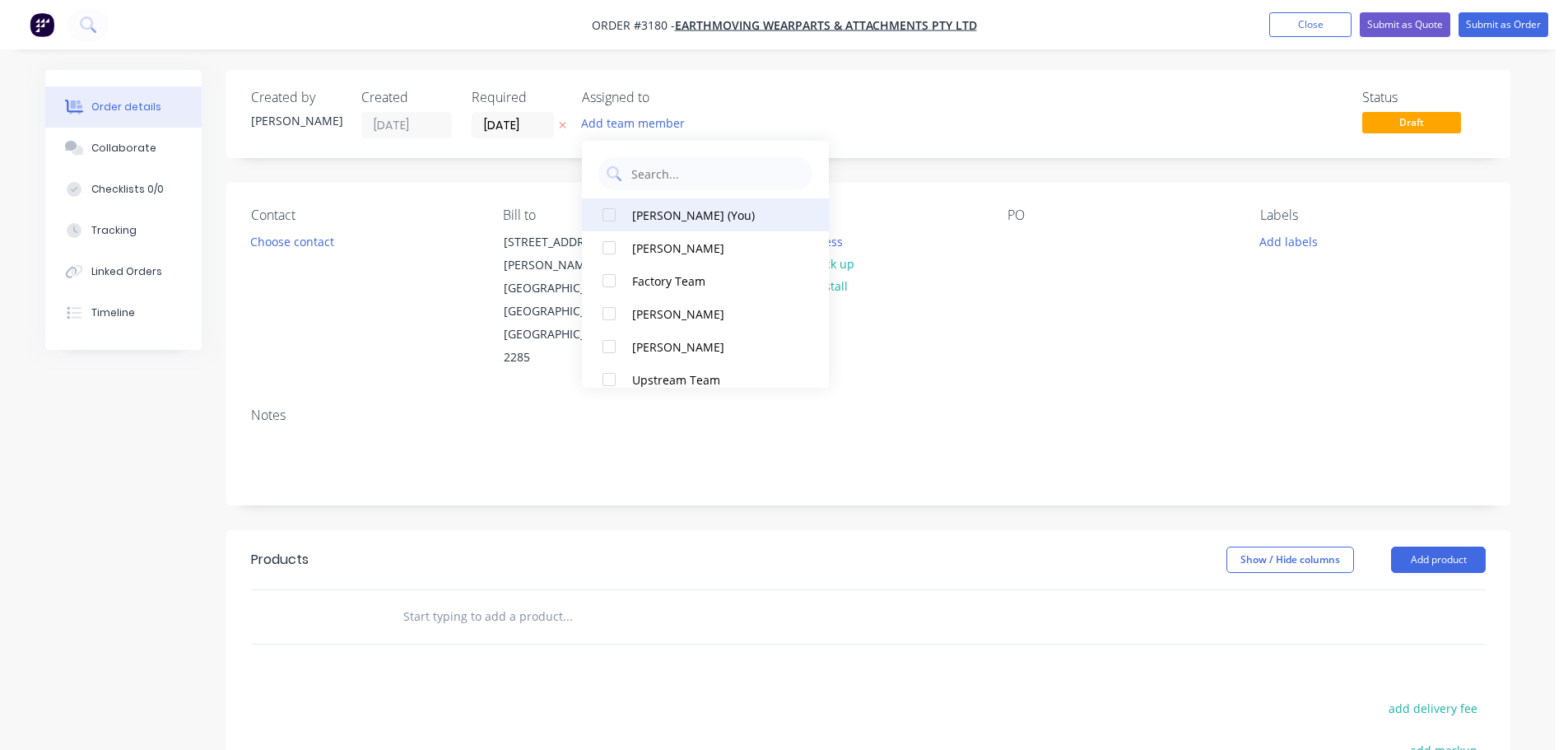
click at [652, 209] on div "[PERSON_NAME] (You)" at bounding box center [714, 215] width 164 height 18
click at [337, 245] on button "Choose contact" at bounding box center [292, 241] width 101 height 22
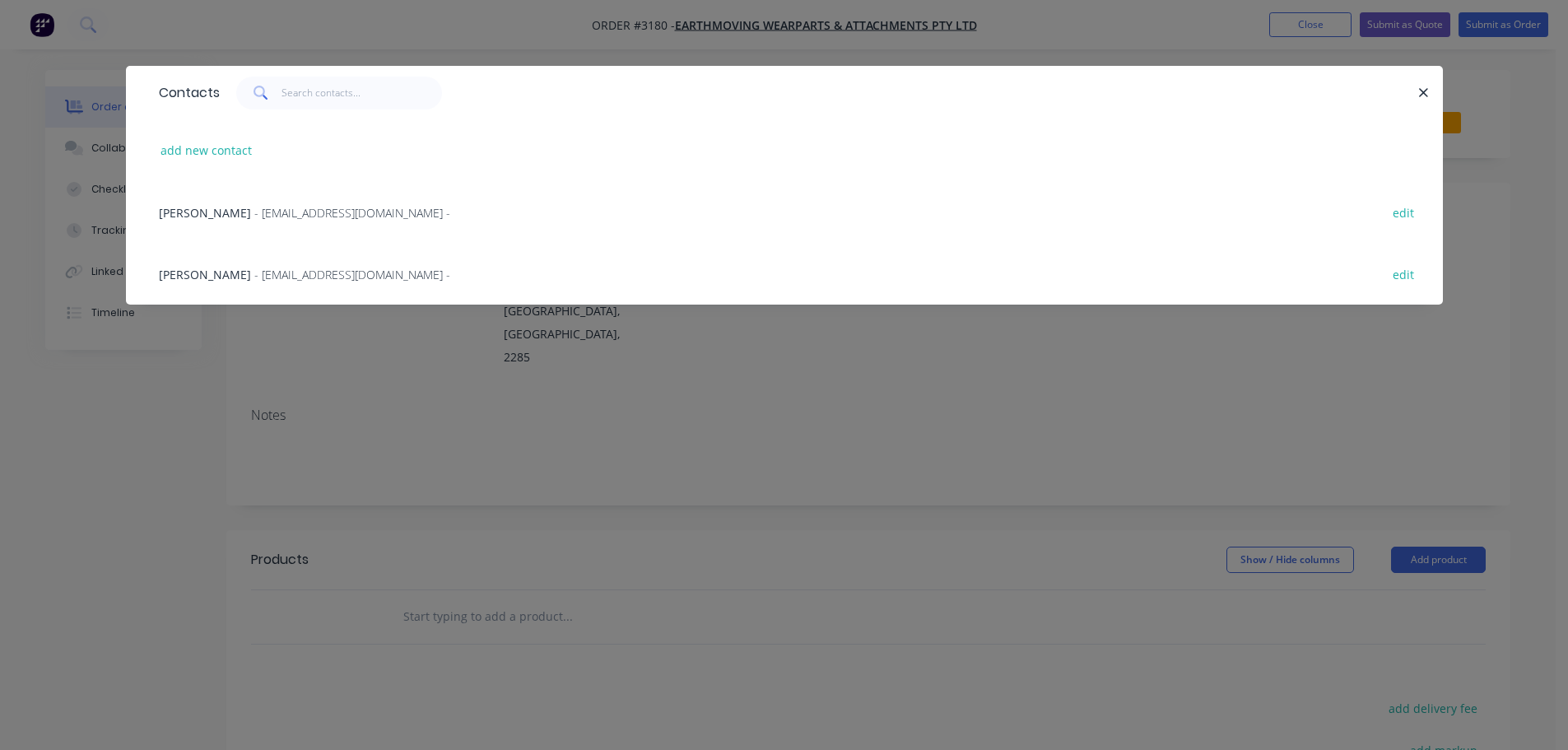
click at [255, 270] on span "- [EMAIL_ADDRESS][DOMAIN_NAME] -" at bounding box center [352, 275] width 196 height 16
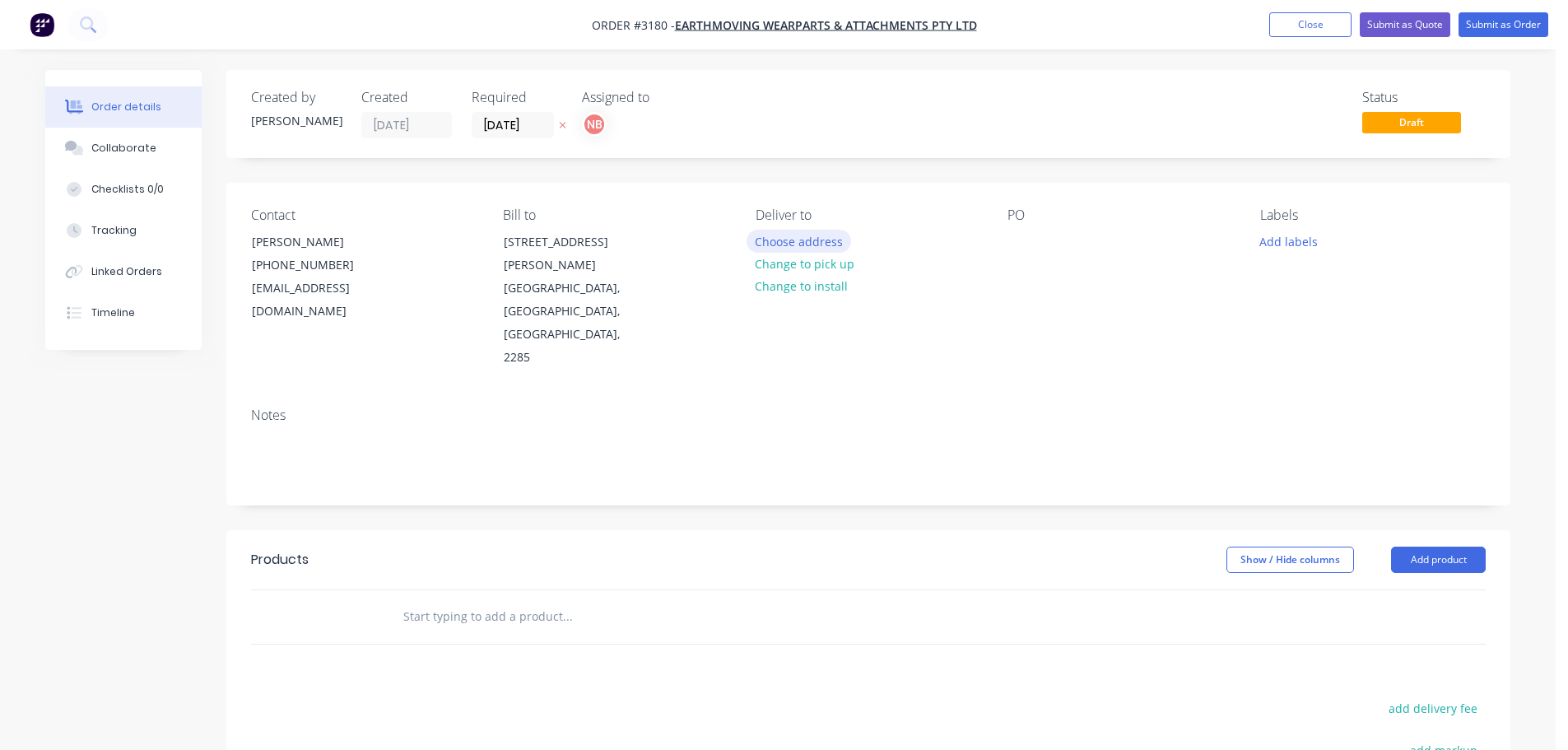
click at [815, 238] on button "Choose address" at bounding box center [799, 241] width 105 height 22
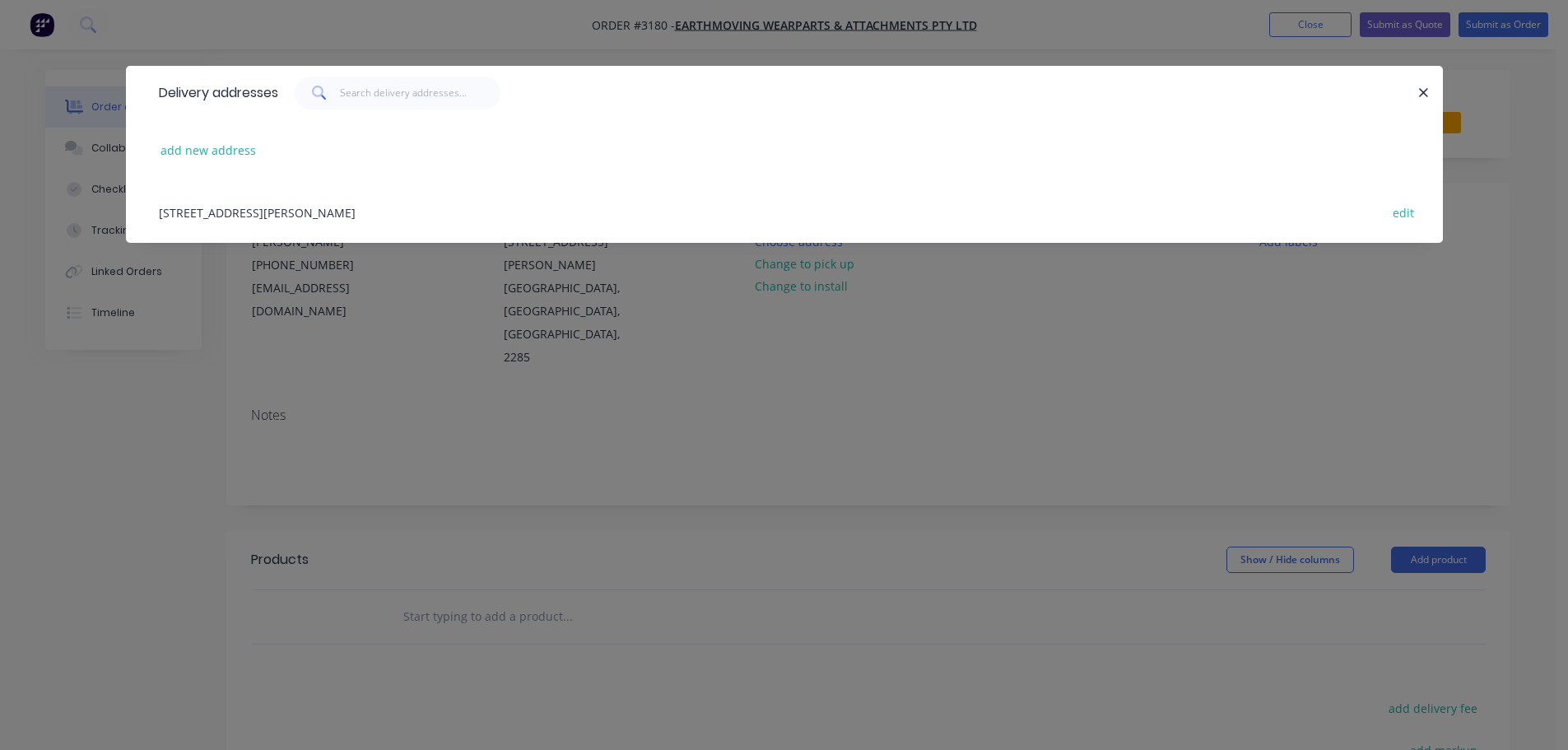
click at [292, 220] on div "[STREET_ADDRESS][PERSON_NAME] edit" at bounding box center [785, 212] width 1268 height 61
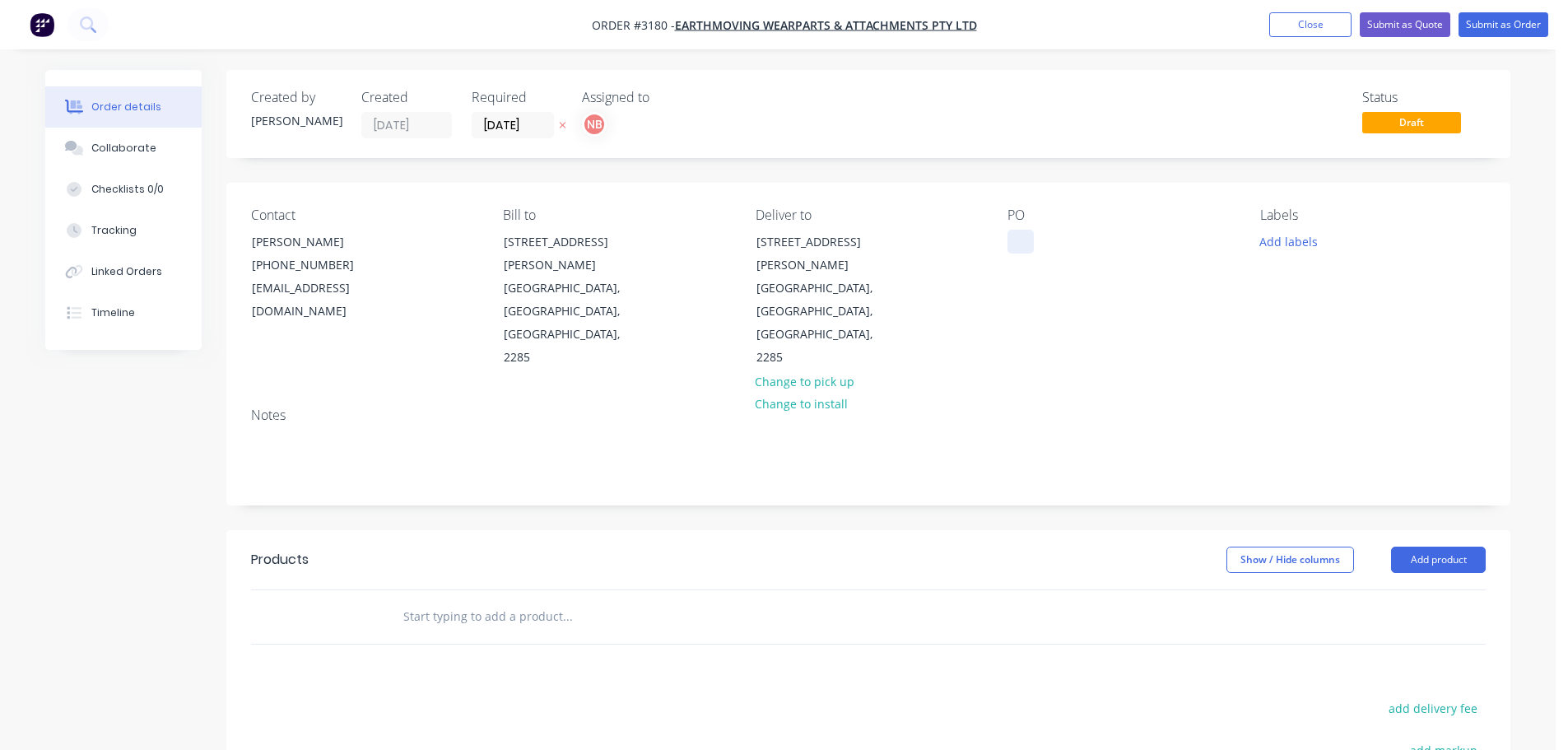
click at [1031, 237] on div at bounding box center [1020, 242] width 26 height 24
click at [1284, 241] on button "Add labels" at bounding box center [1288, 241] width 76 height 22
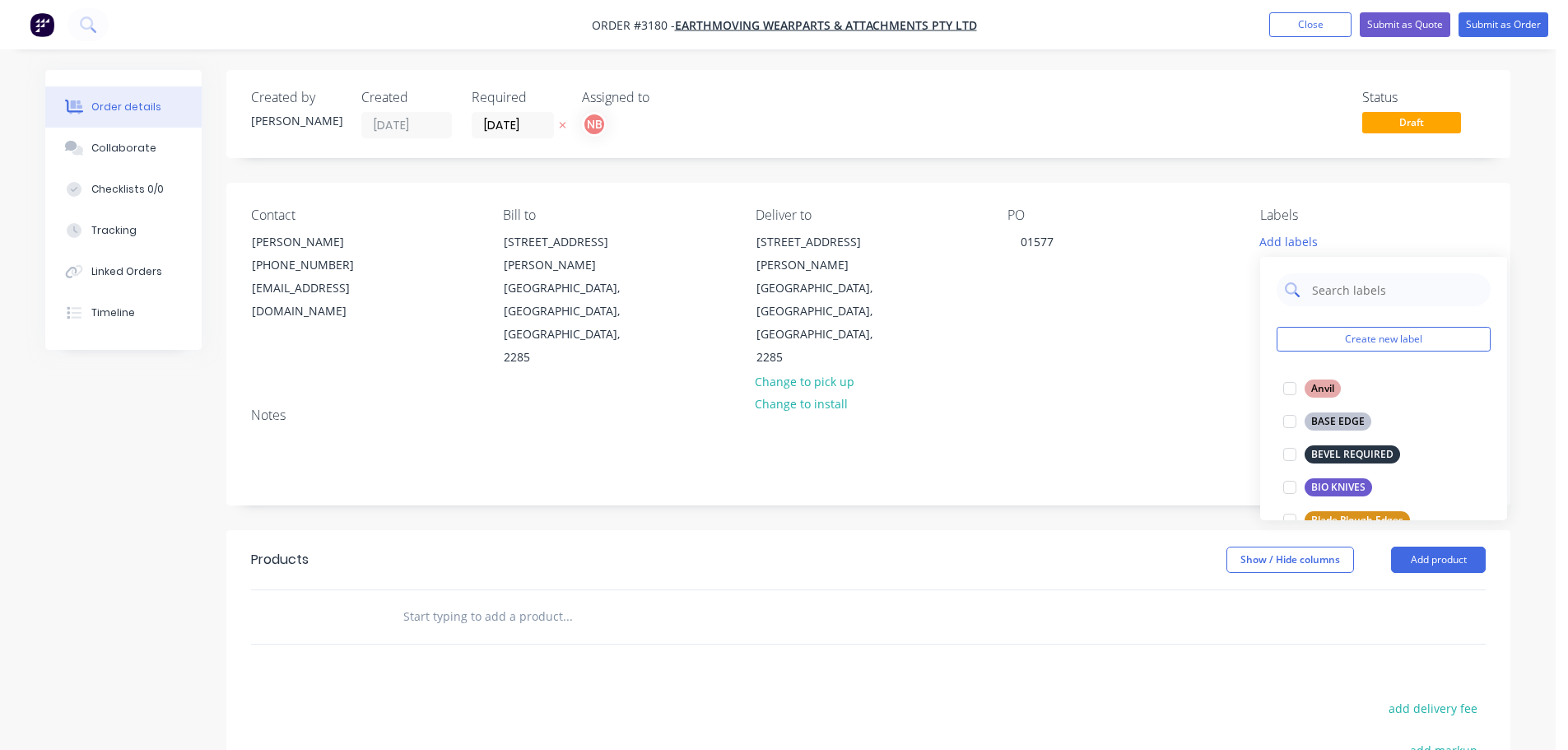
click at [1320, 286] on input "text" at bounding box center [1396, 289] width 172 height 32
type input "sef"
click at [1344, 397] on div "SEF Cutting Edges" at bounding box center [1354, 388] width 98 height 18
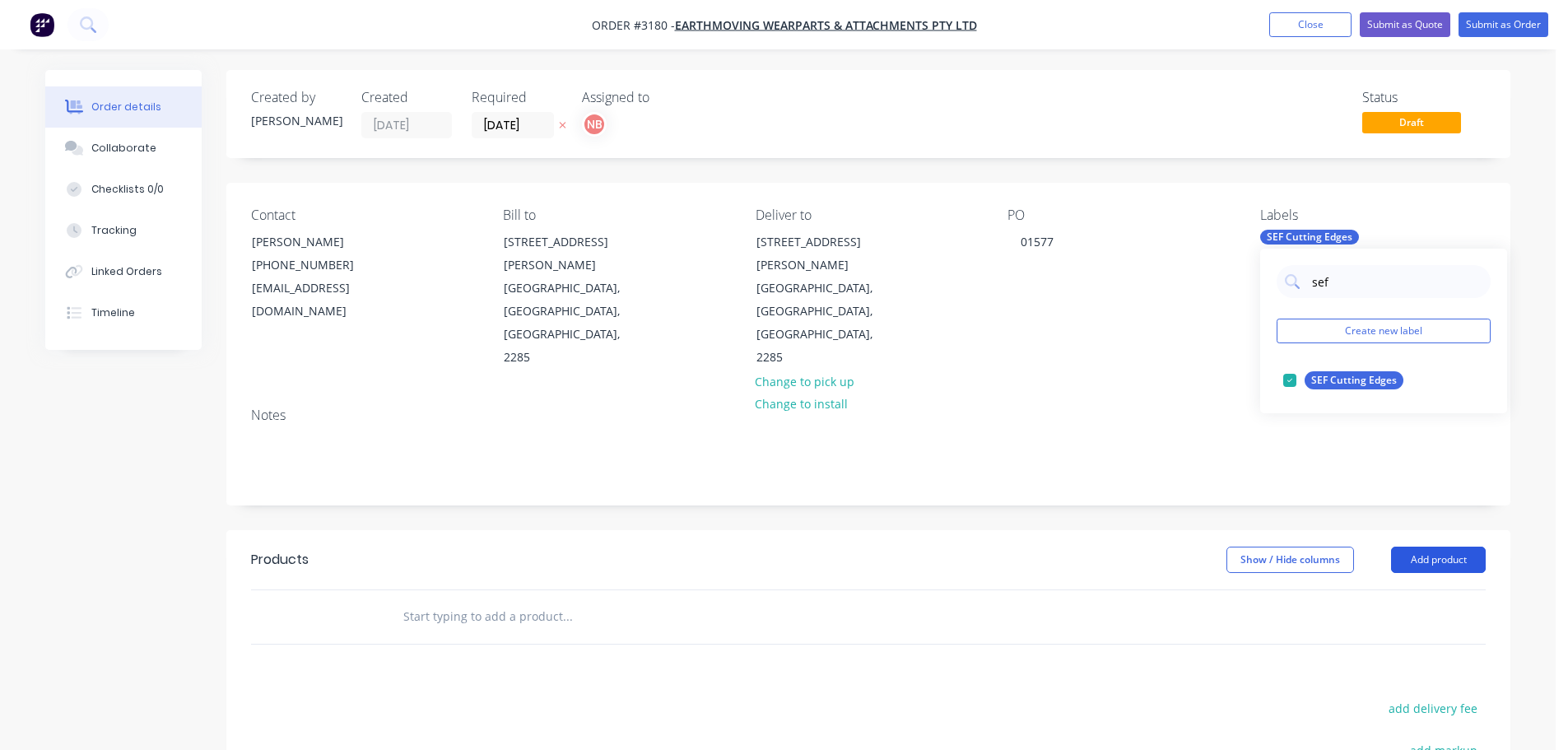
click at [1432, 546] on button "Add product" at bounding box center [1438, 559] width 95 height 26
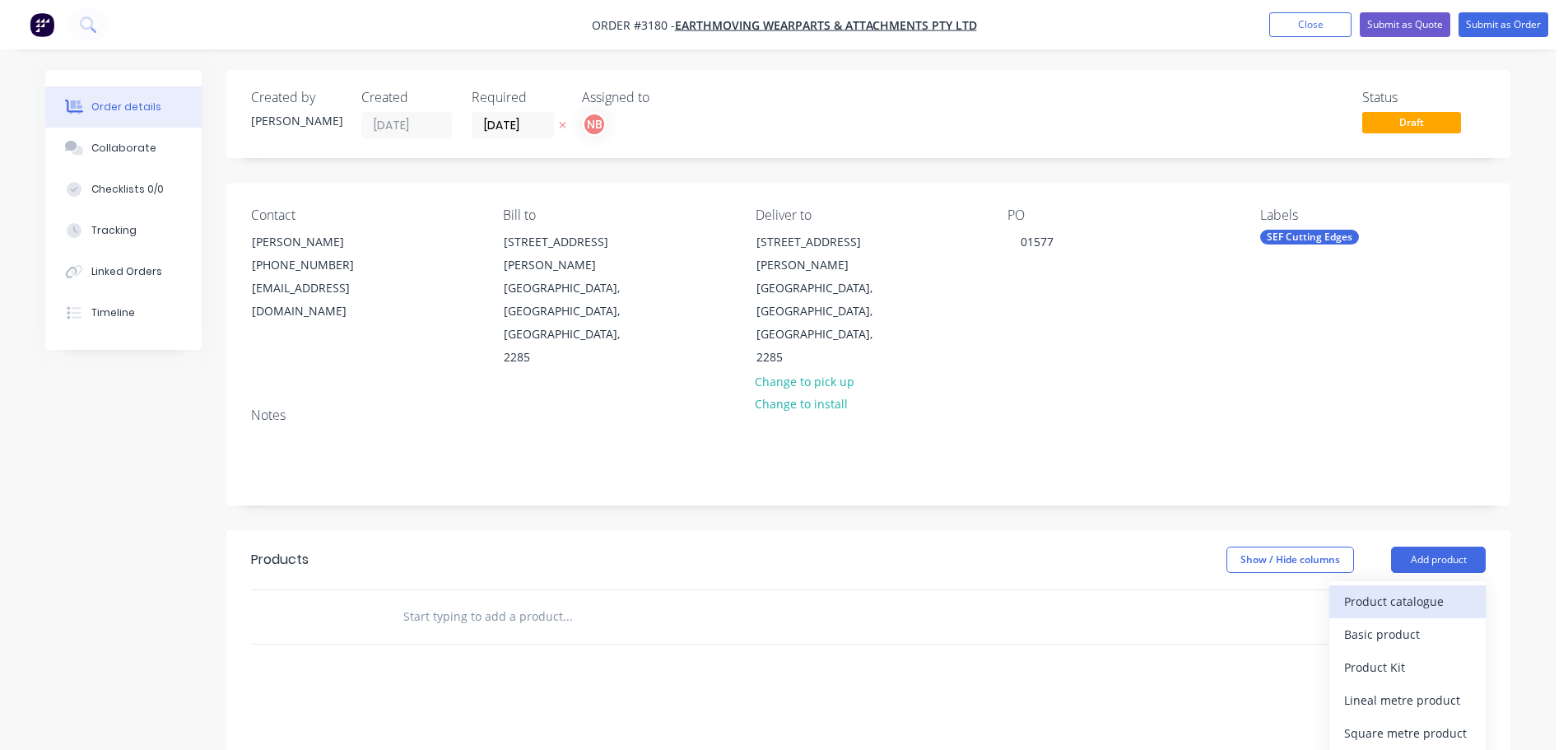
click at [1403, 589] on div "Product catalogue" at bounding box center [1407, 601] width 126 height 24
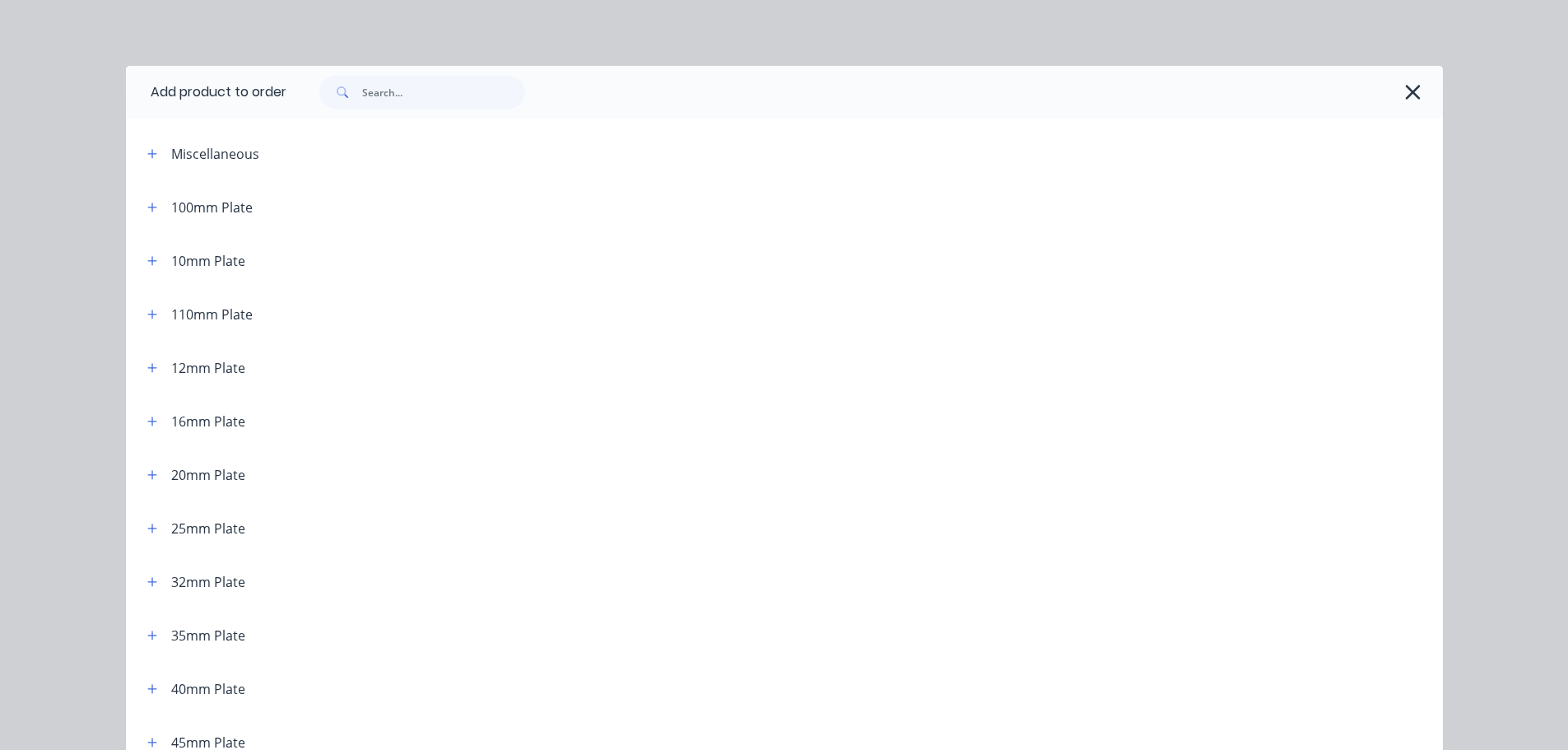
scroll to position [83, 0]
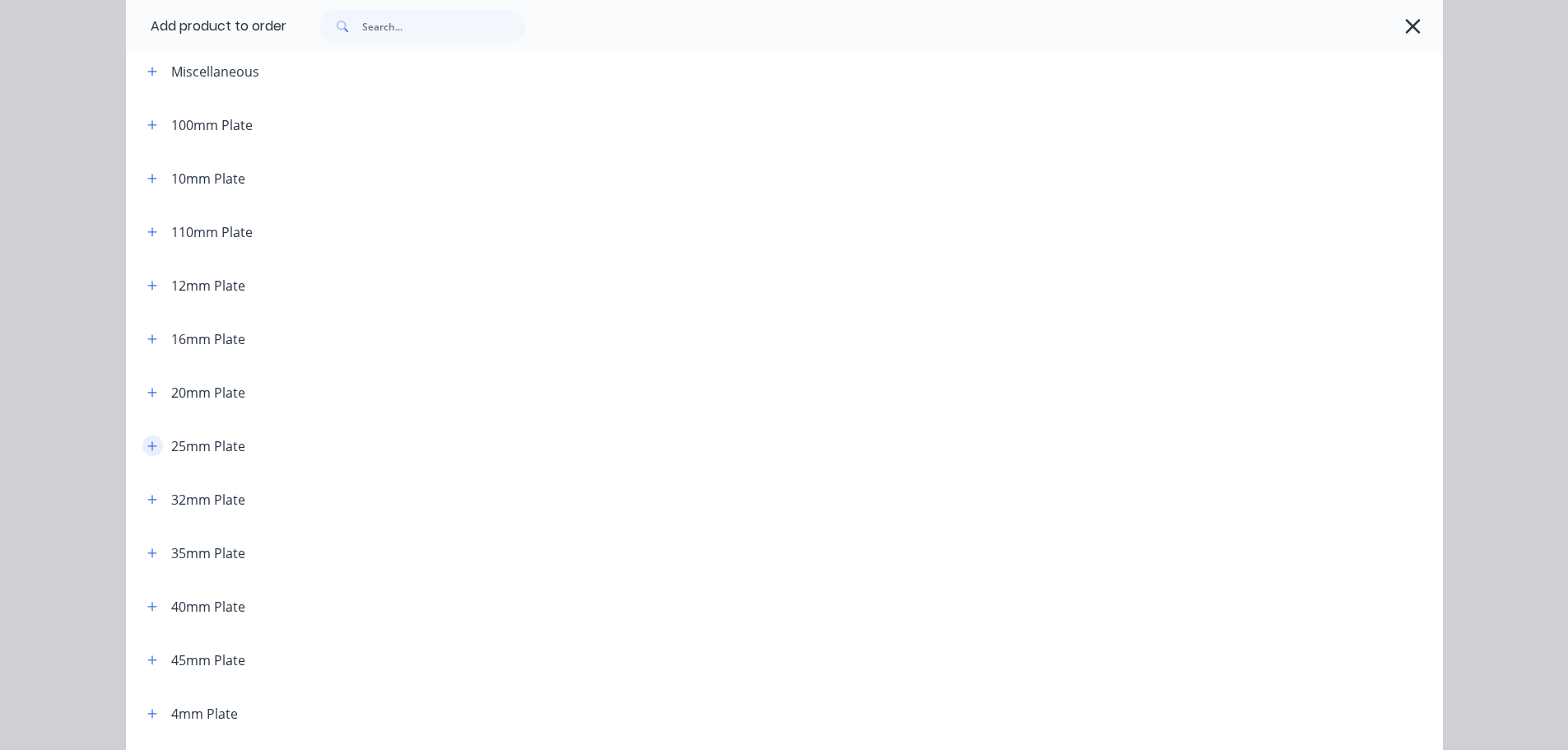
click at [147, 444] on icon "button" at bounding box center [152, 445] width 10 height 11
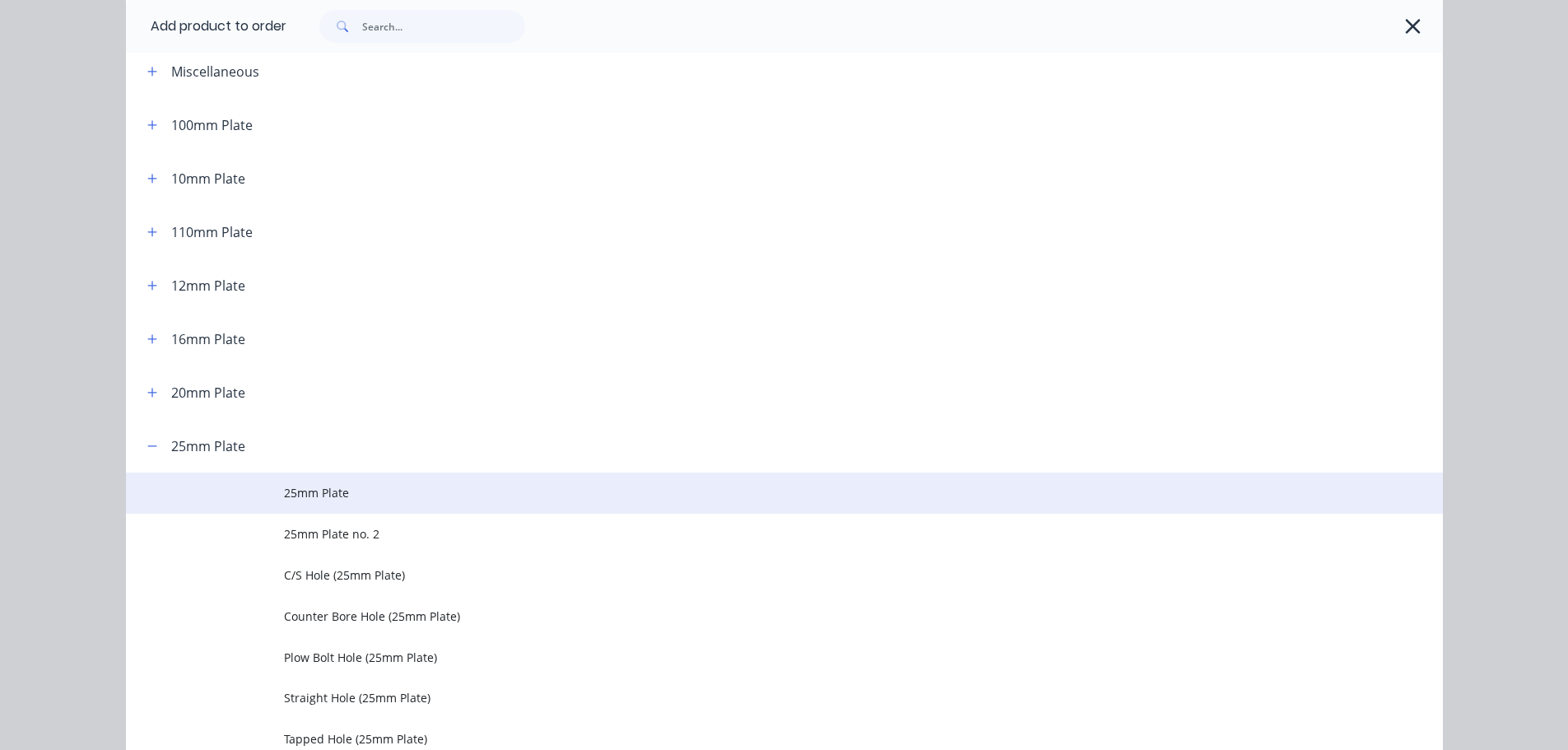
click at [294, 506] on td "25mm Plate" at bounding box center [863, 493] width 1159 height 41
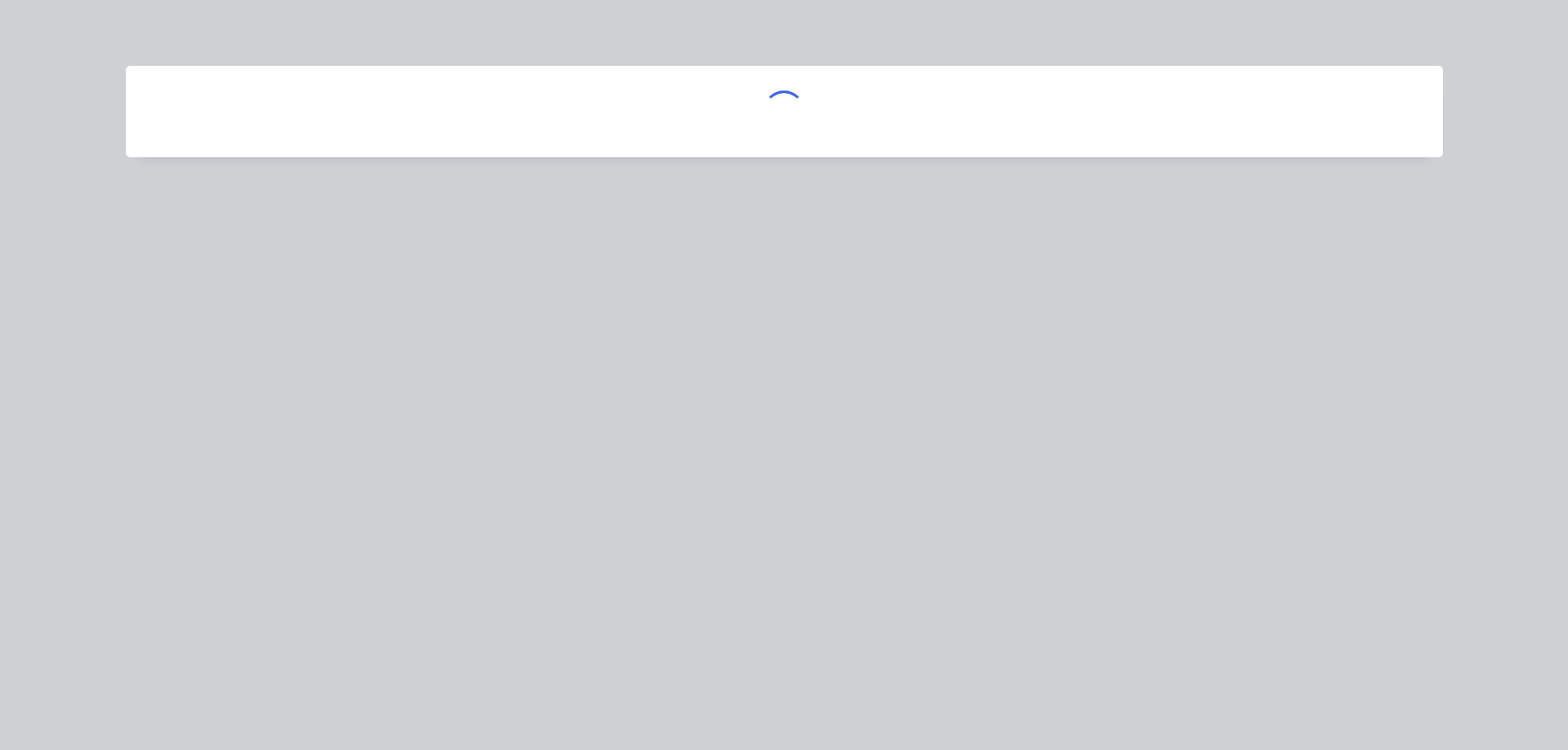
scroll to position [0, 0]
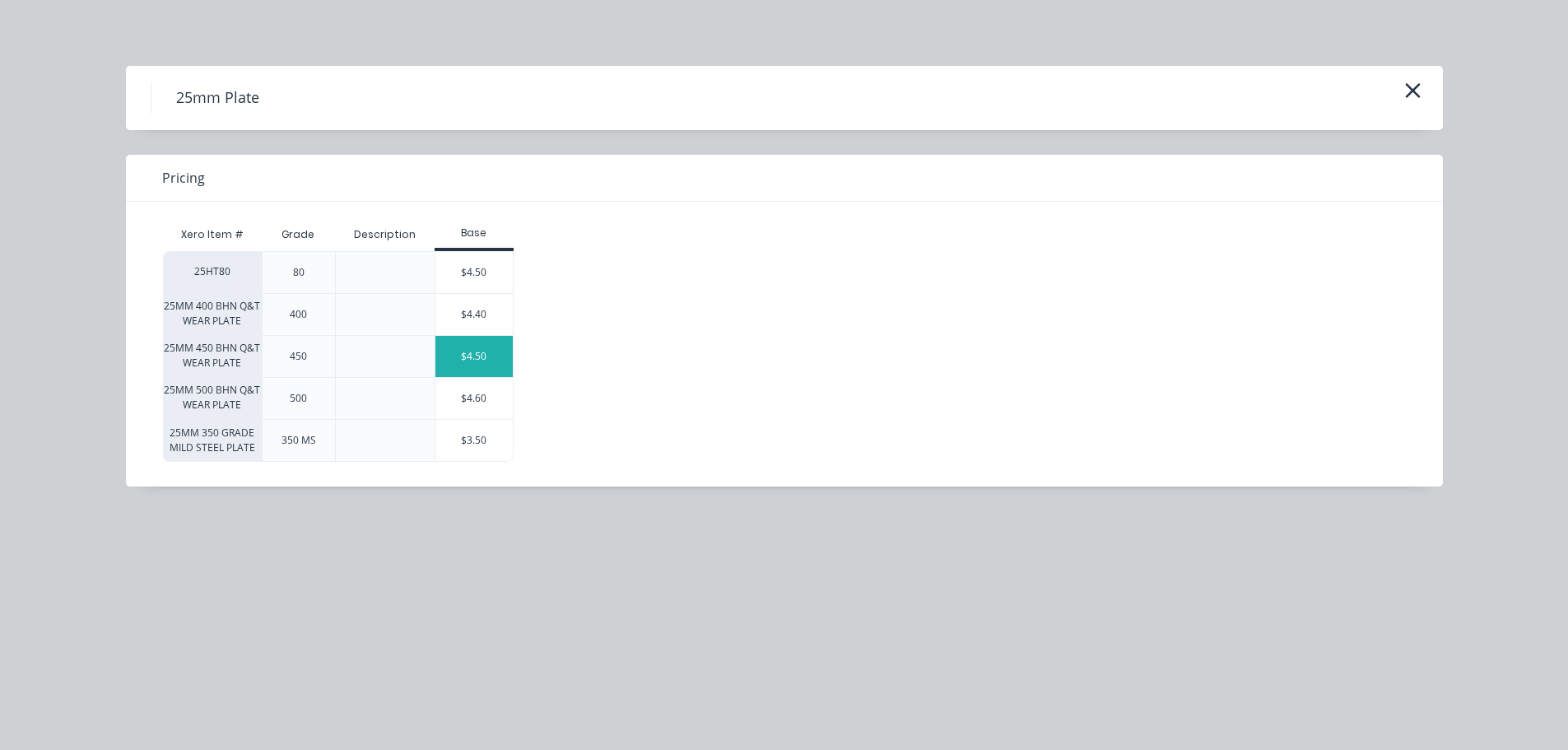
click at [476, 364] on div "$4.50" at bounding box center [474, 356] width 77 height 41
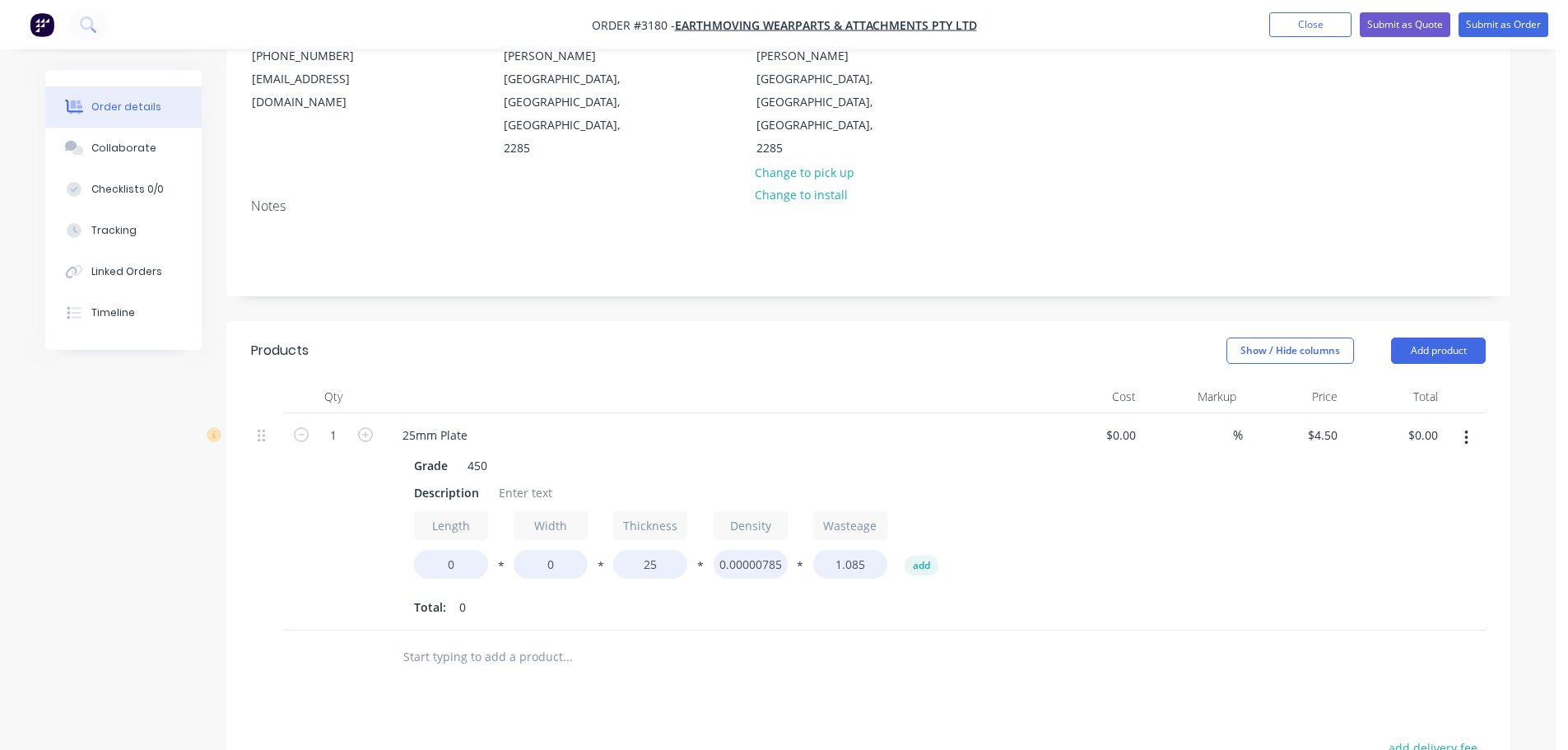
scroll to position [247, 0]
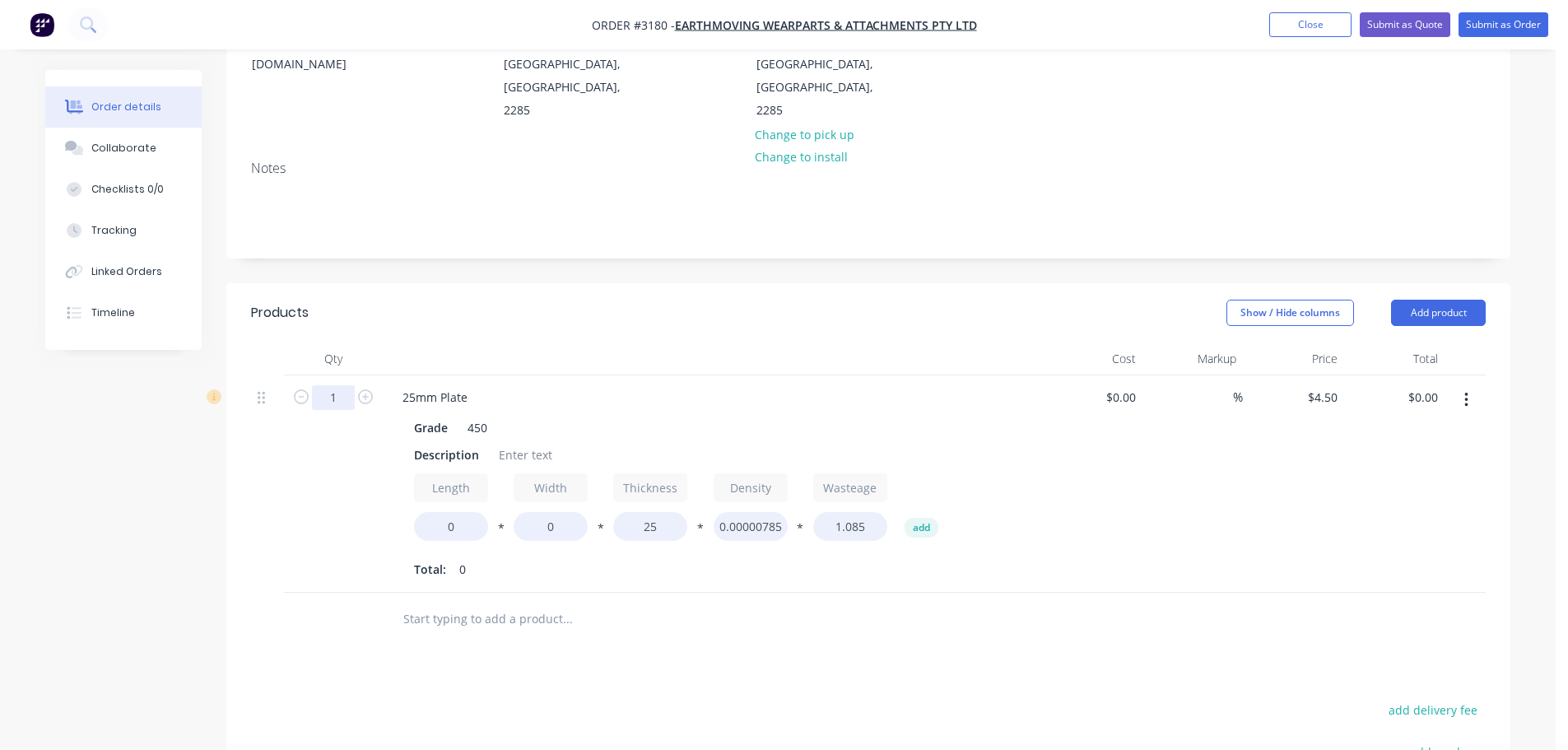
click at [338, 386] on input "1" at bounding box center [333, 398] width 43 height 25
type input "4"
click at [370, 343] on div "Qty" at bounding box center [333, 358] width 98 height 32
click at [425, 443] on div "Description" at bounding box center [446, 454] width 78 height 24
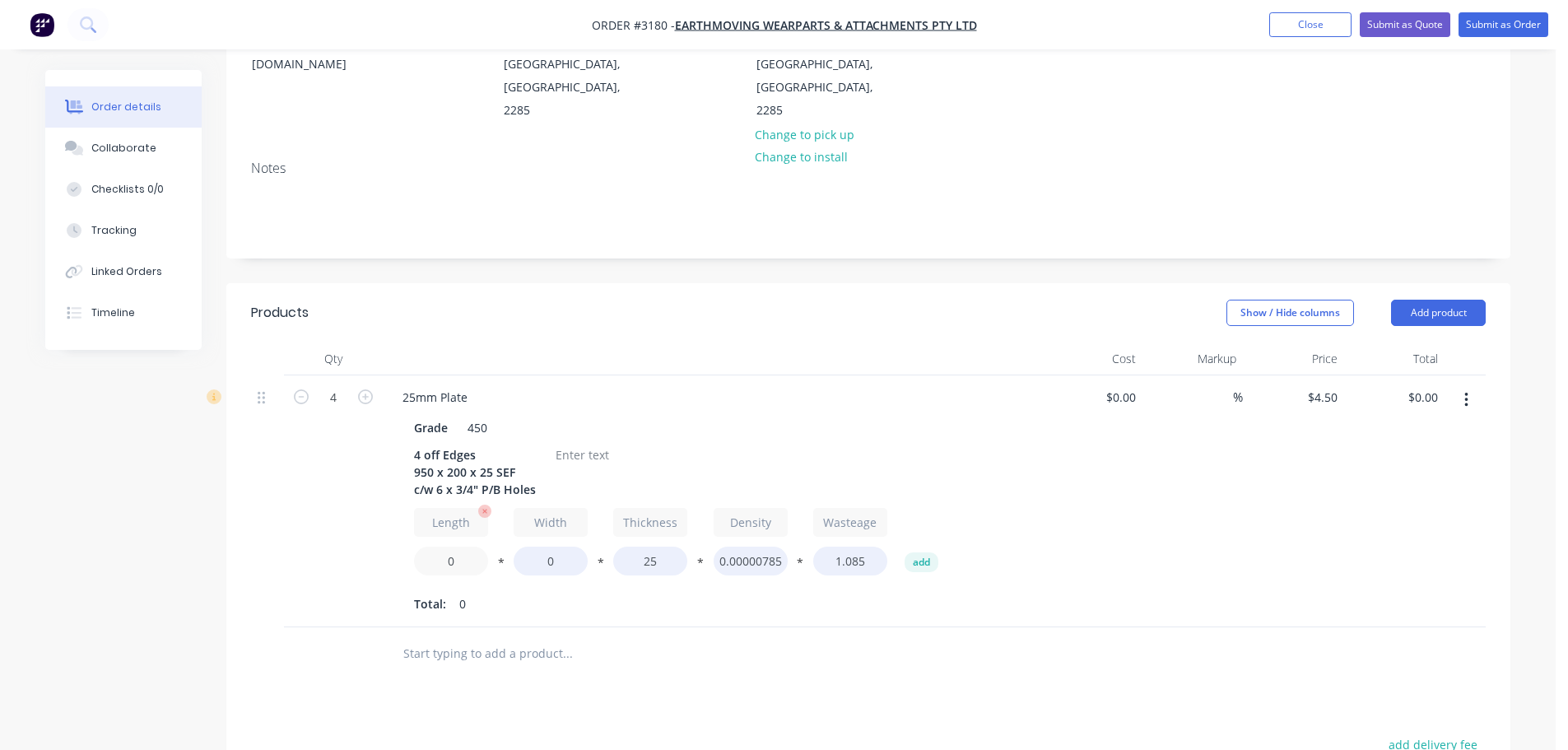
click at [449, 546] on input "0" at bounding box center [451, 560] width 74 height 29
type input "950"
click at [533, 546] on input "0" at bounding box center [550, 560] width 74 height 29
type input "200"
type input "$720.00"
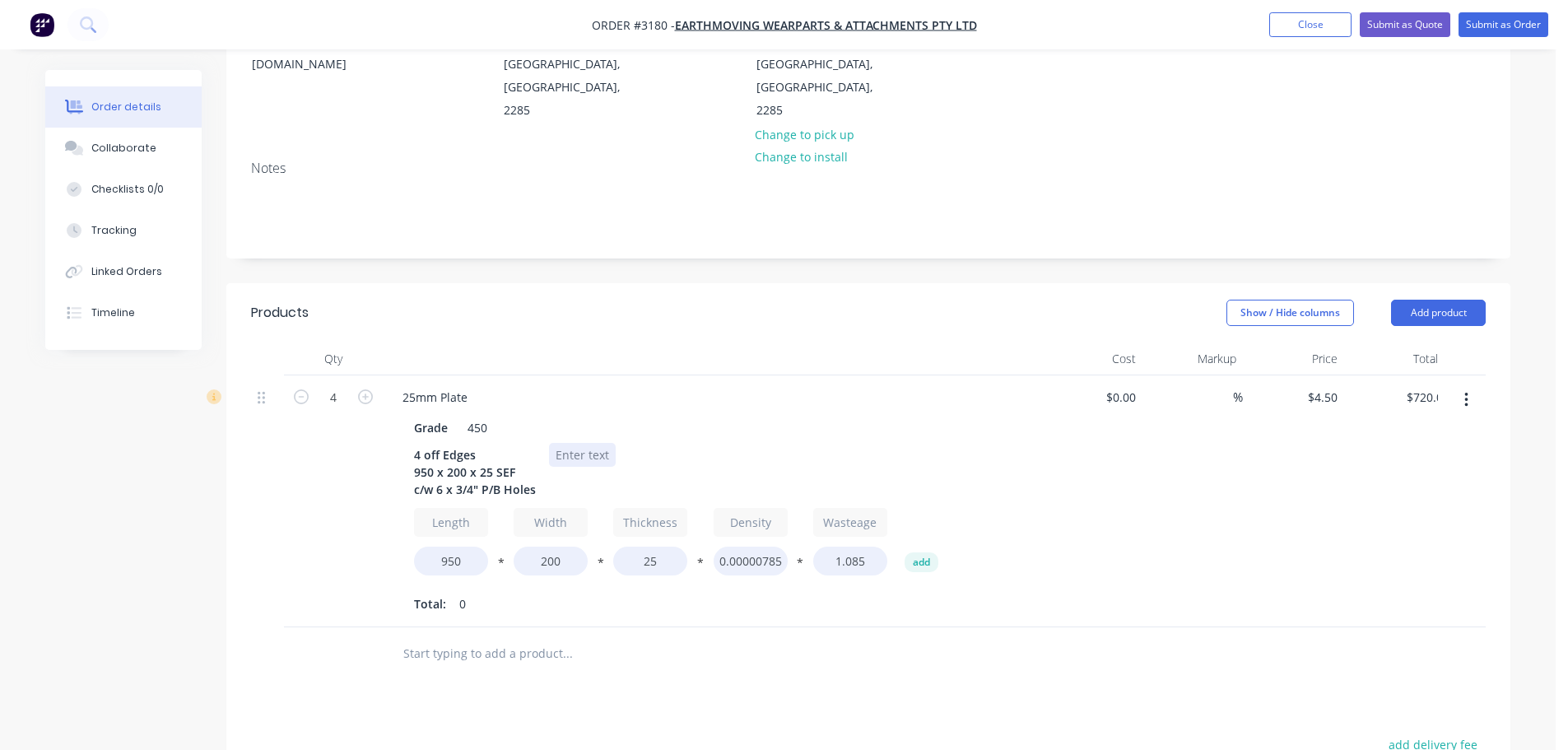
click at [569, 443] on div at bounding box center [582, 454] width 67 height 24
click at [1416, 299] on button "Add product" at bounding box center [1438, 313] width 95 height 26
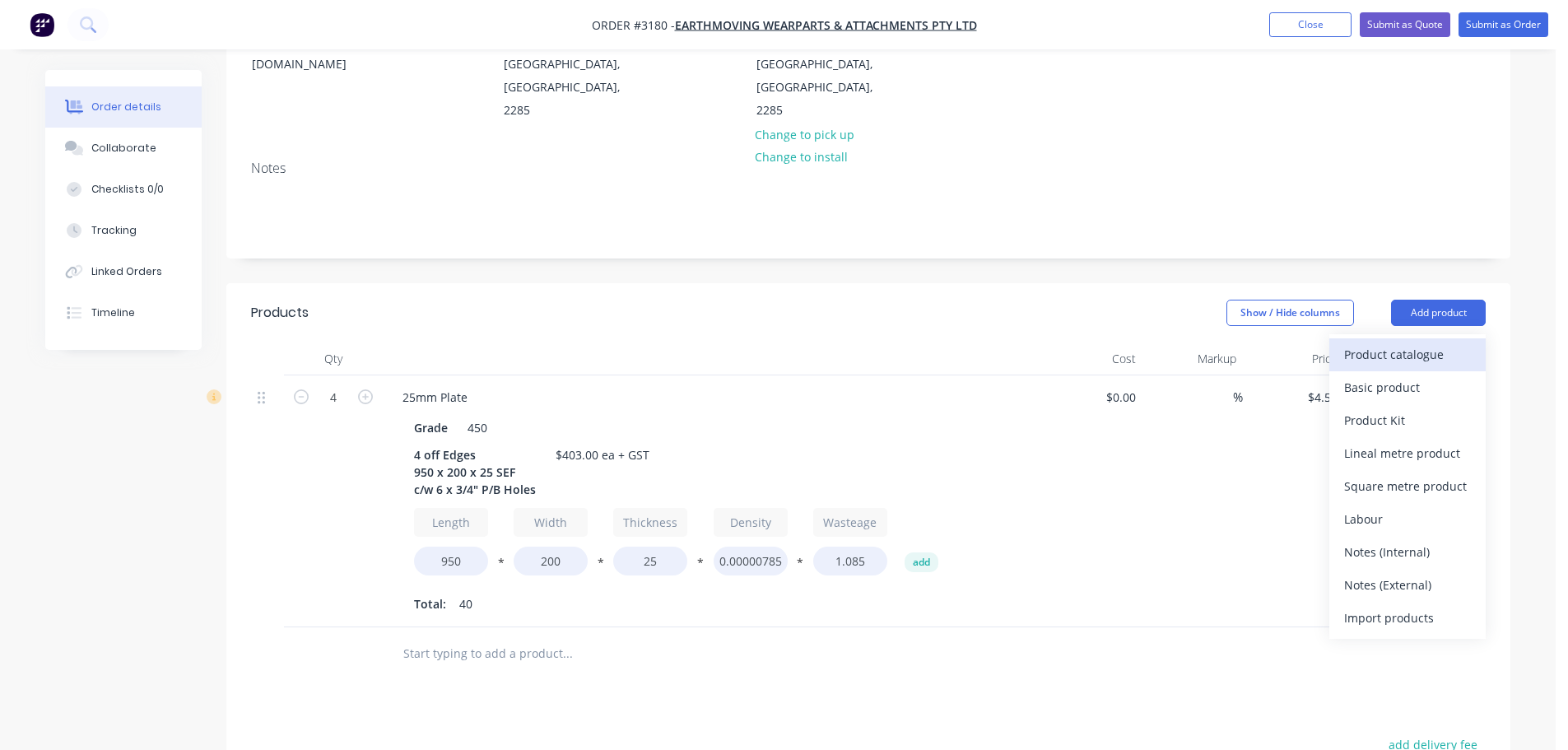
click at [1396, 338] on button "Product catalogue" at bounding box center [1407, 354] width 156 height 32
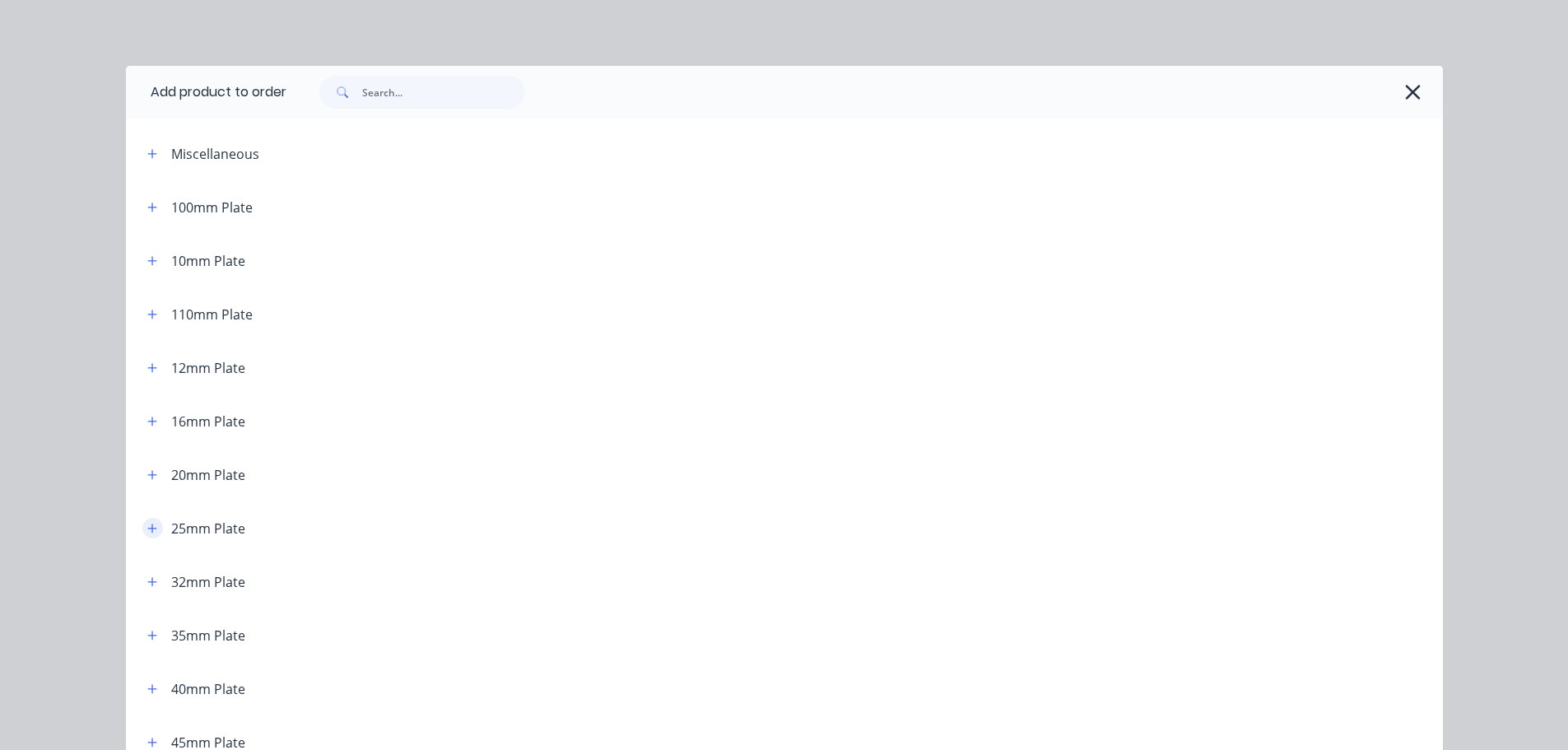
click at [147, 525] on icon "button" at bounding box center [152, 528] width 10 height 11
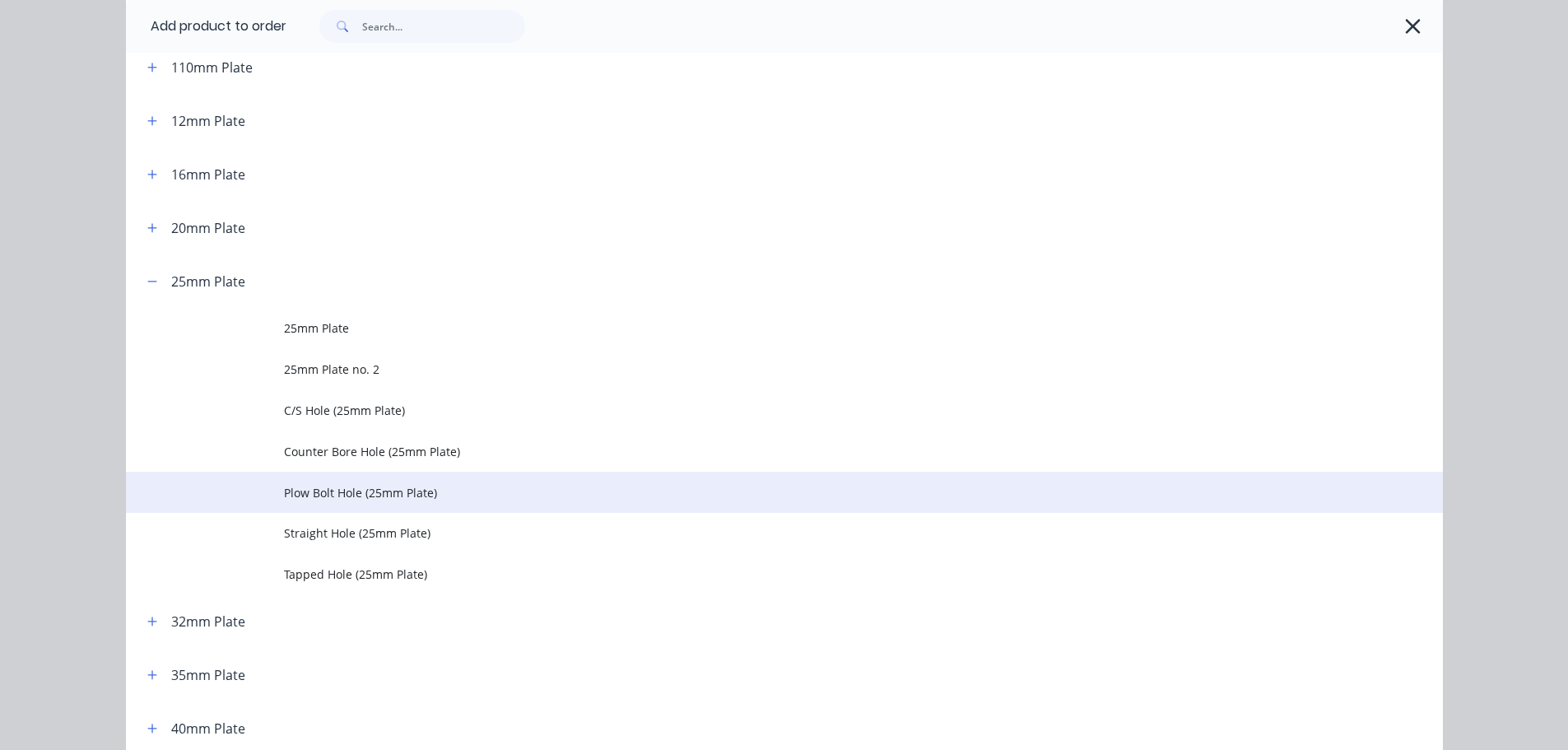
click at [258, 497] on td at bounding box center [205, 492] width 158 height 41
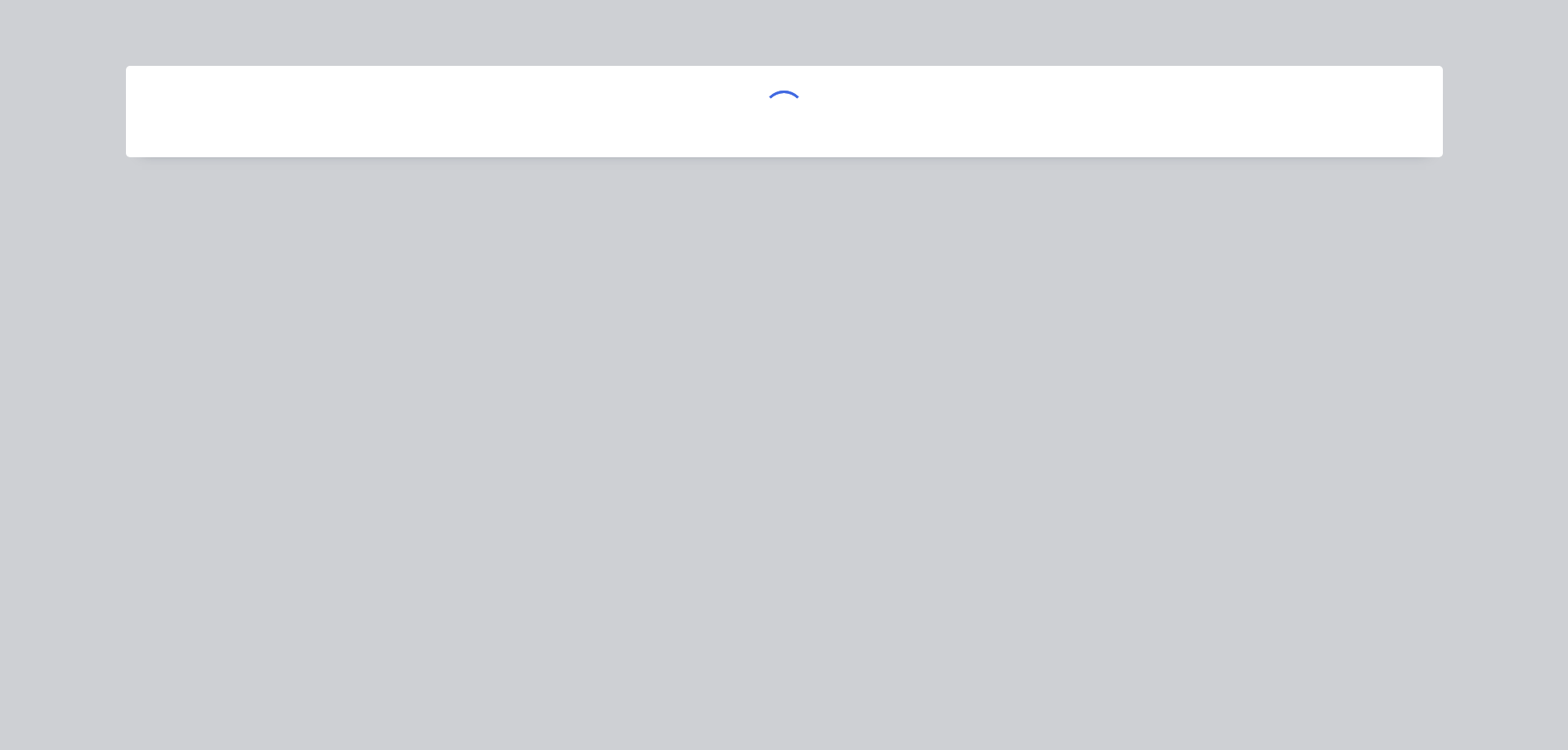
scroll to position [0, 0]
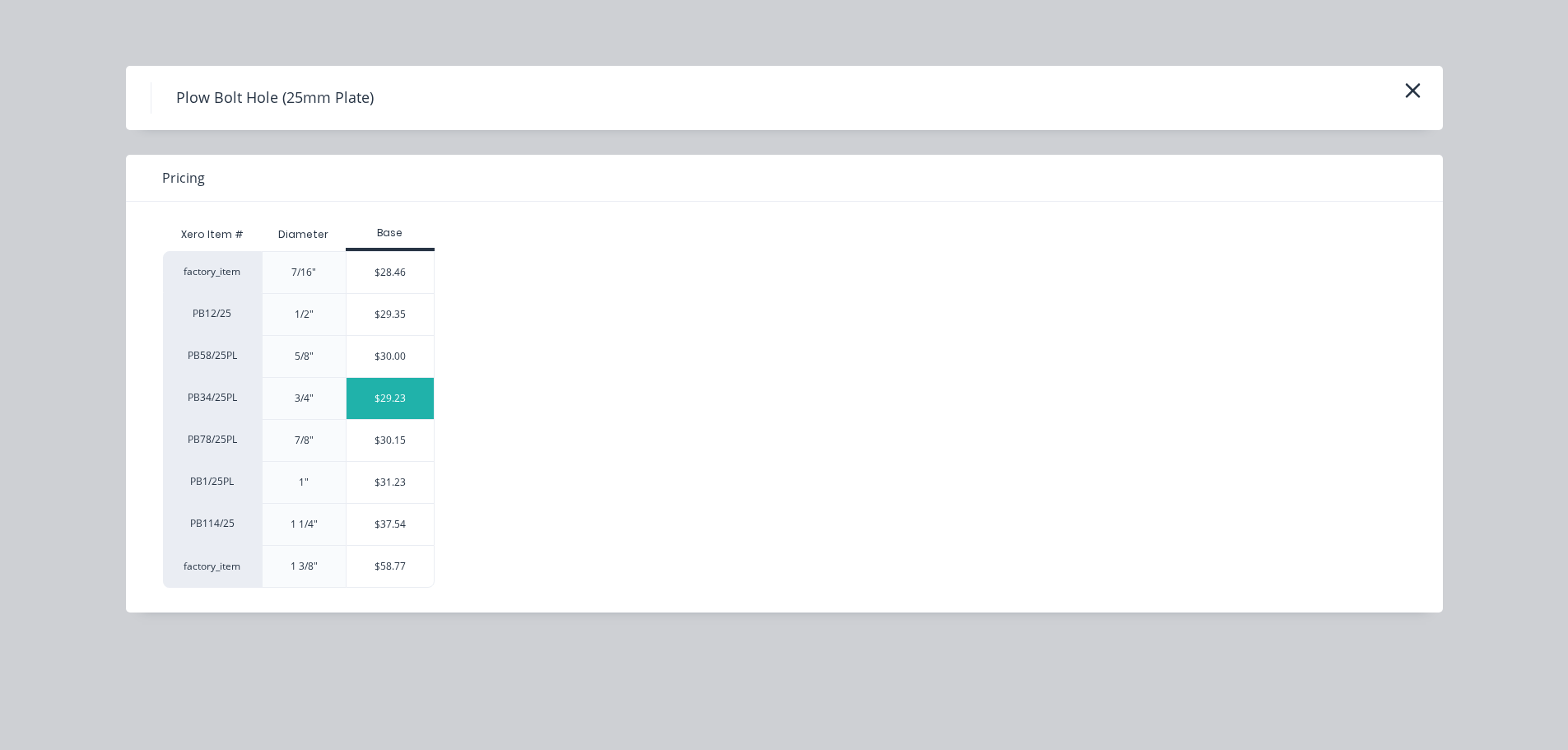
click at [385, 391] on div "$29.23" at bounding box center [391, 398] width 88 height 41
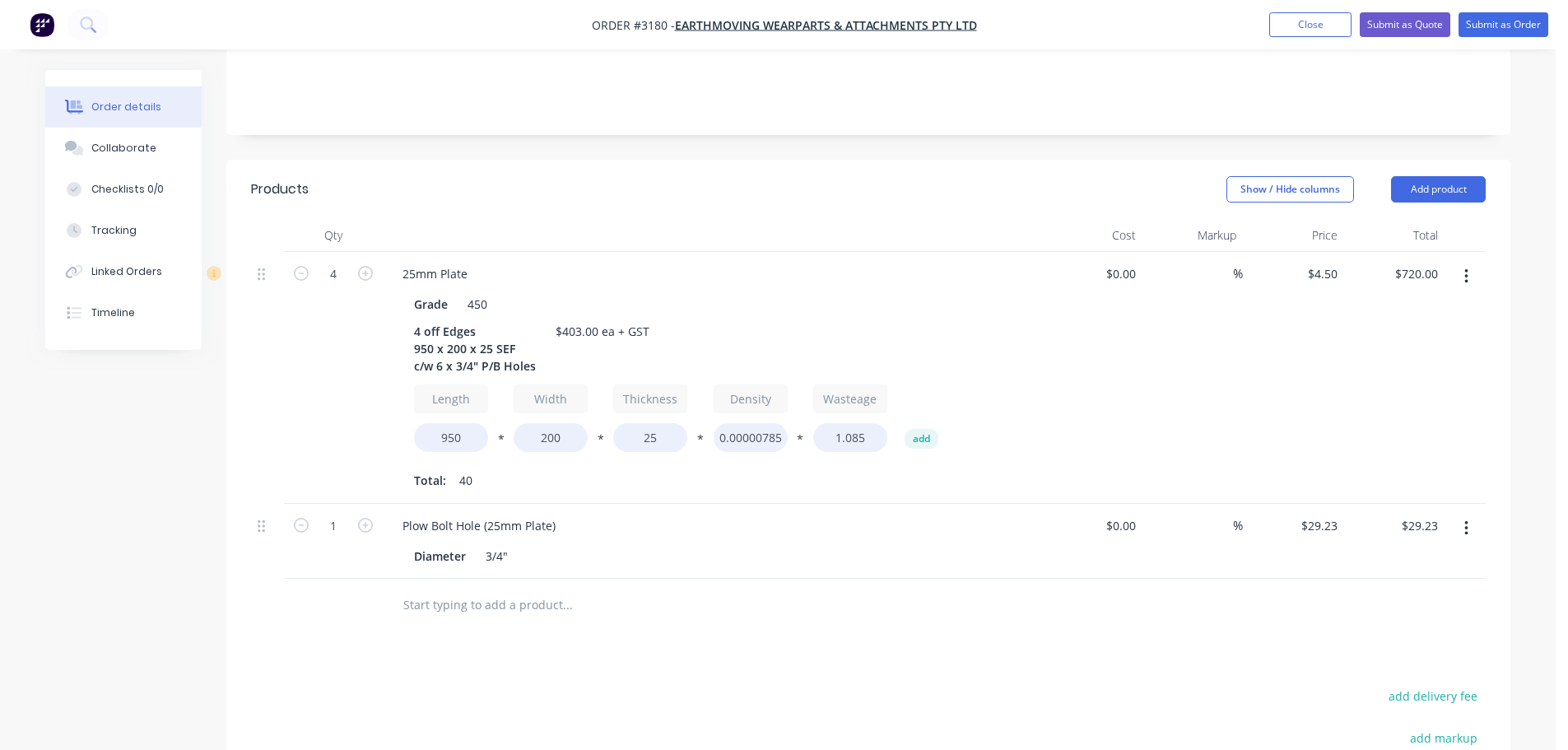
scroll to position [412, 0]
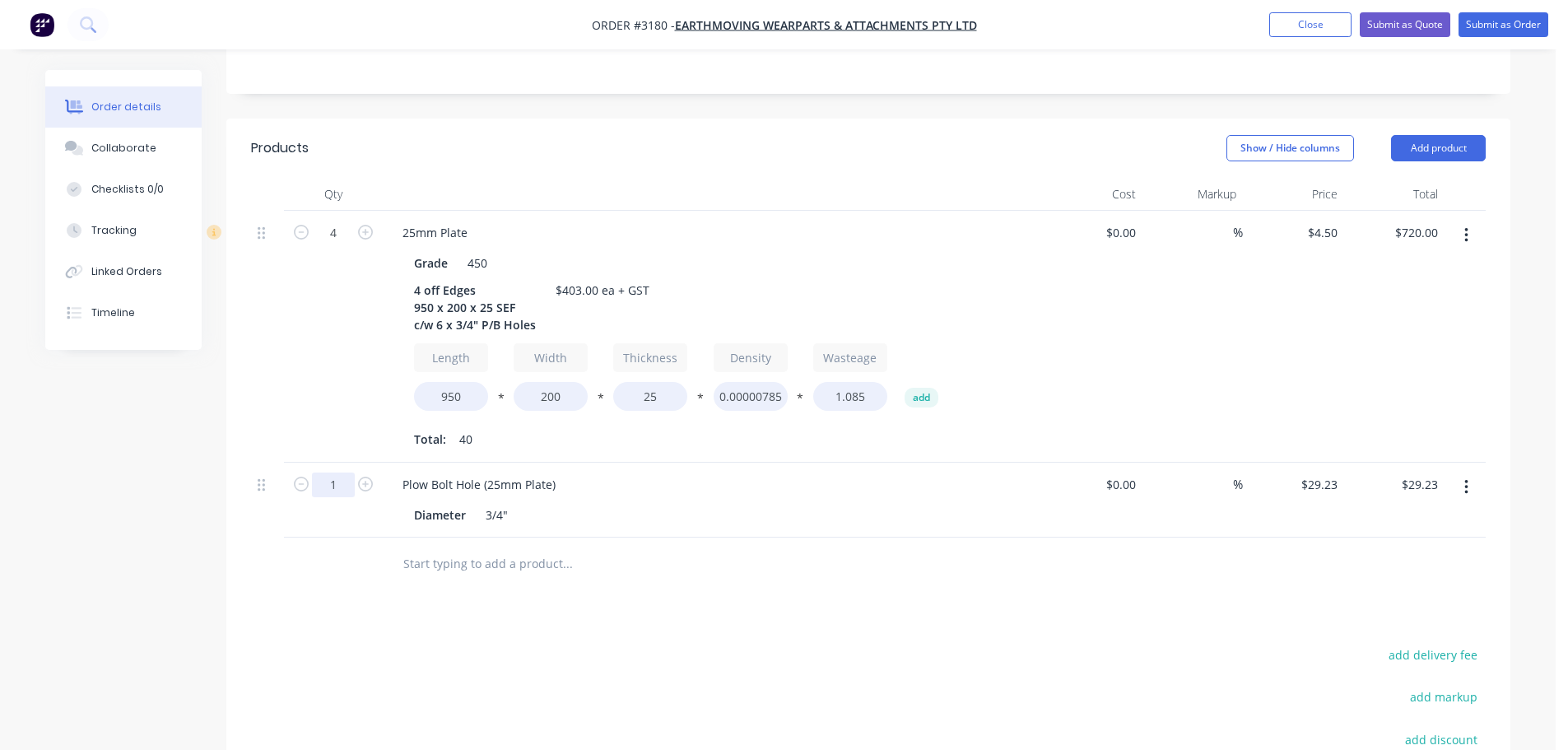
click at [344, 245] on input "1" at bounding box center [333, 233] width 43 height 25
type input "24"
type input "$701.52"
click at [373, 370] on div "4" at bounding box center [333, 336] width 98 height 252
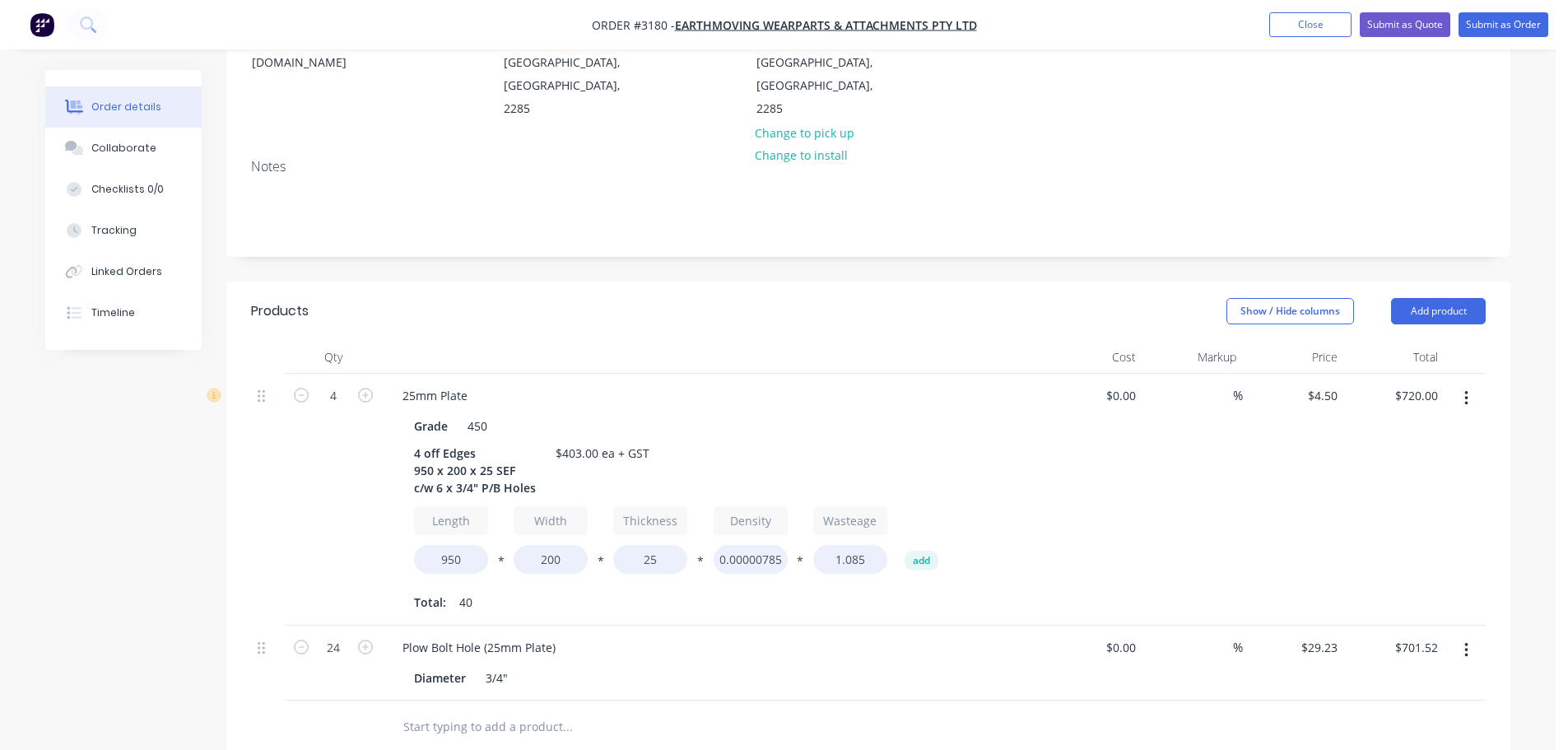
scroll to position [247, 0]
click at [1413, 299] on button "Add product" at bounding box center [1438, 313] width 95 height 26
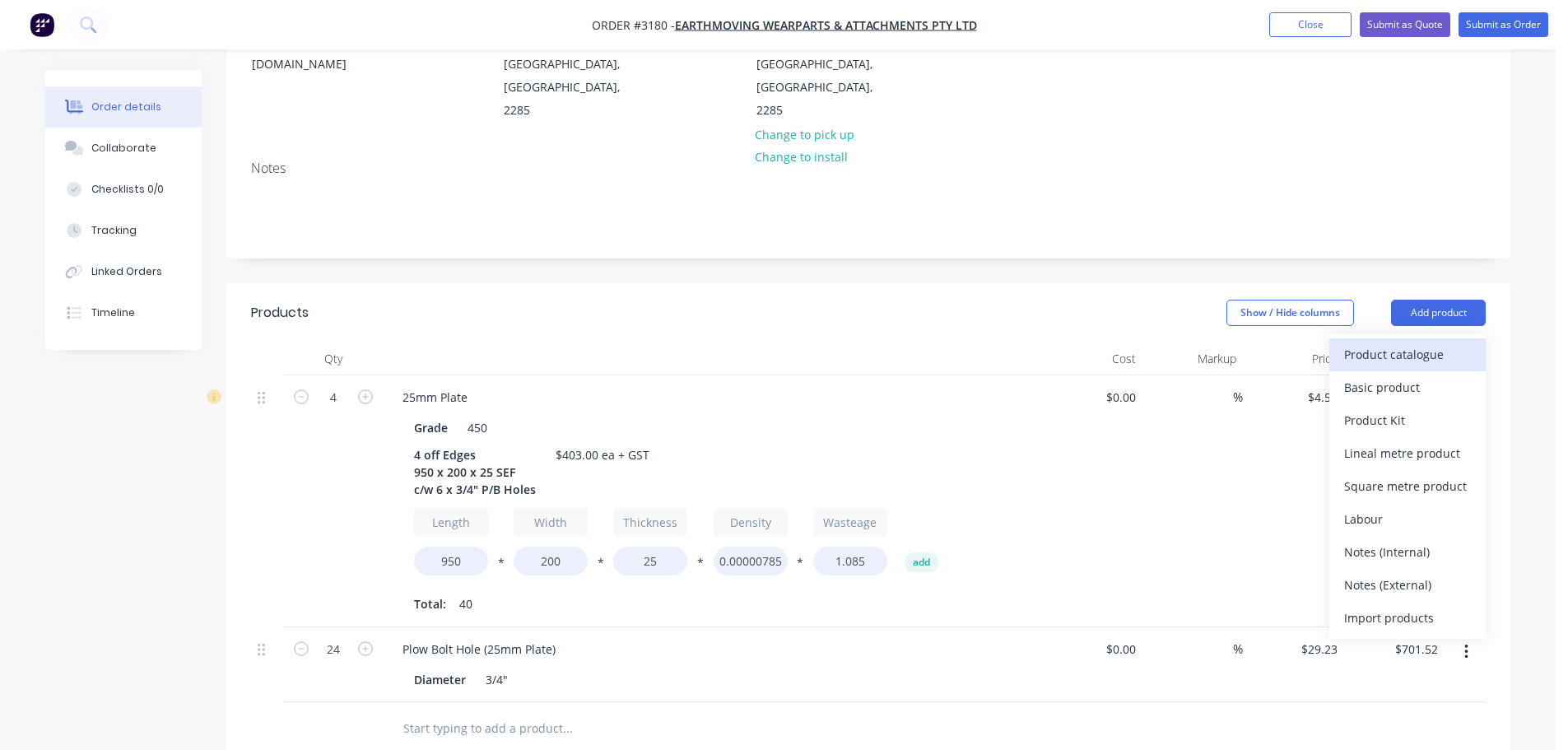
click at [1377, 343] on div "Product catalogue" at bounding box center [1407, 354] width 126 height 24
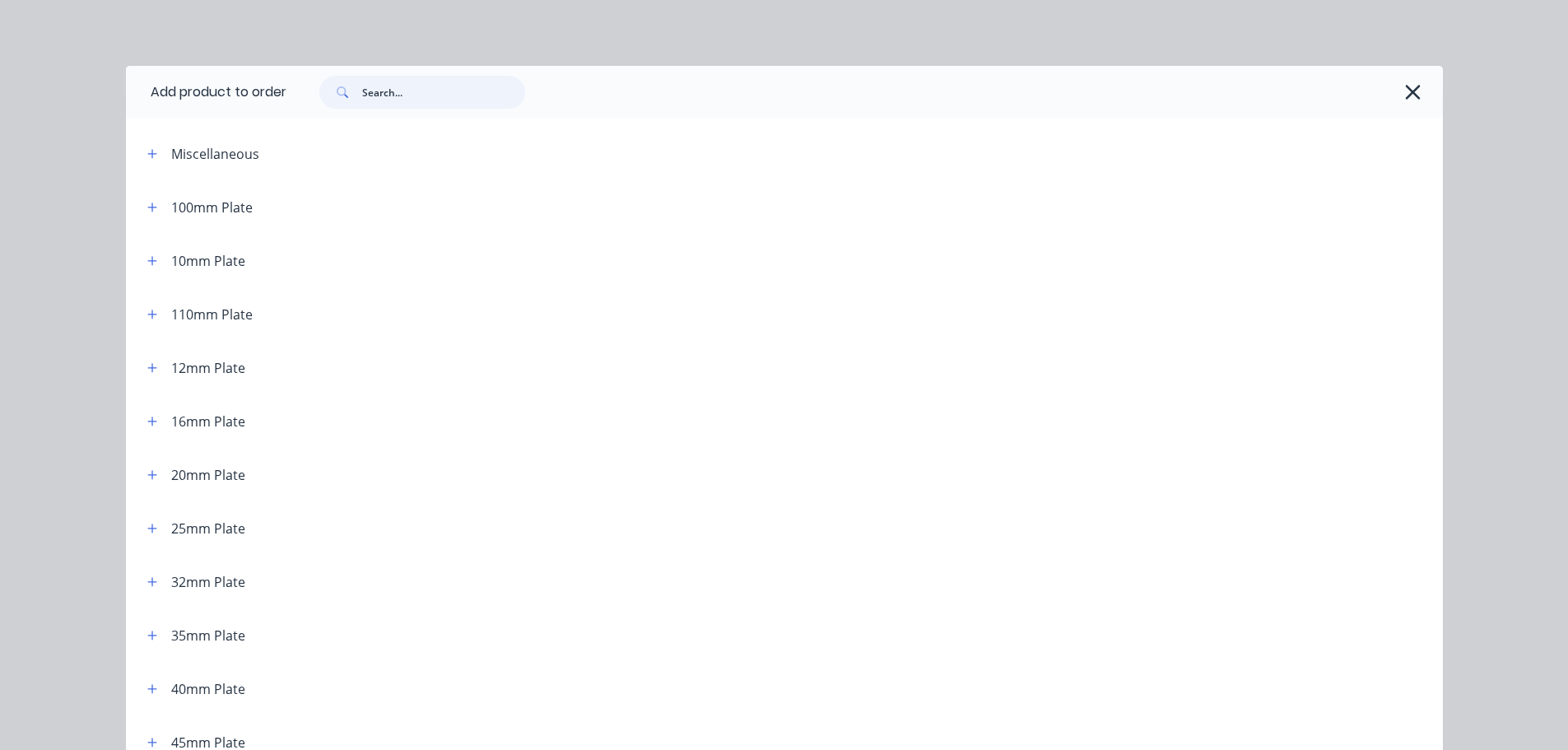
click at [428, 101] on input "text" at bounding box center [443, 91] width 163 height 32
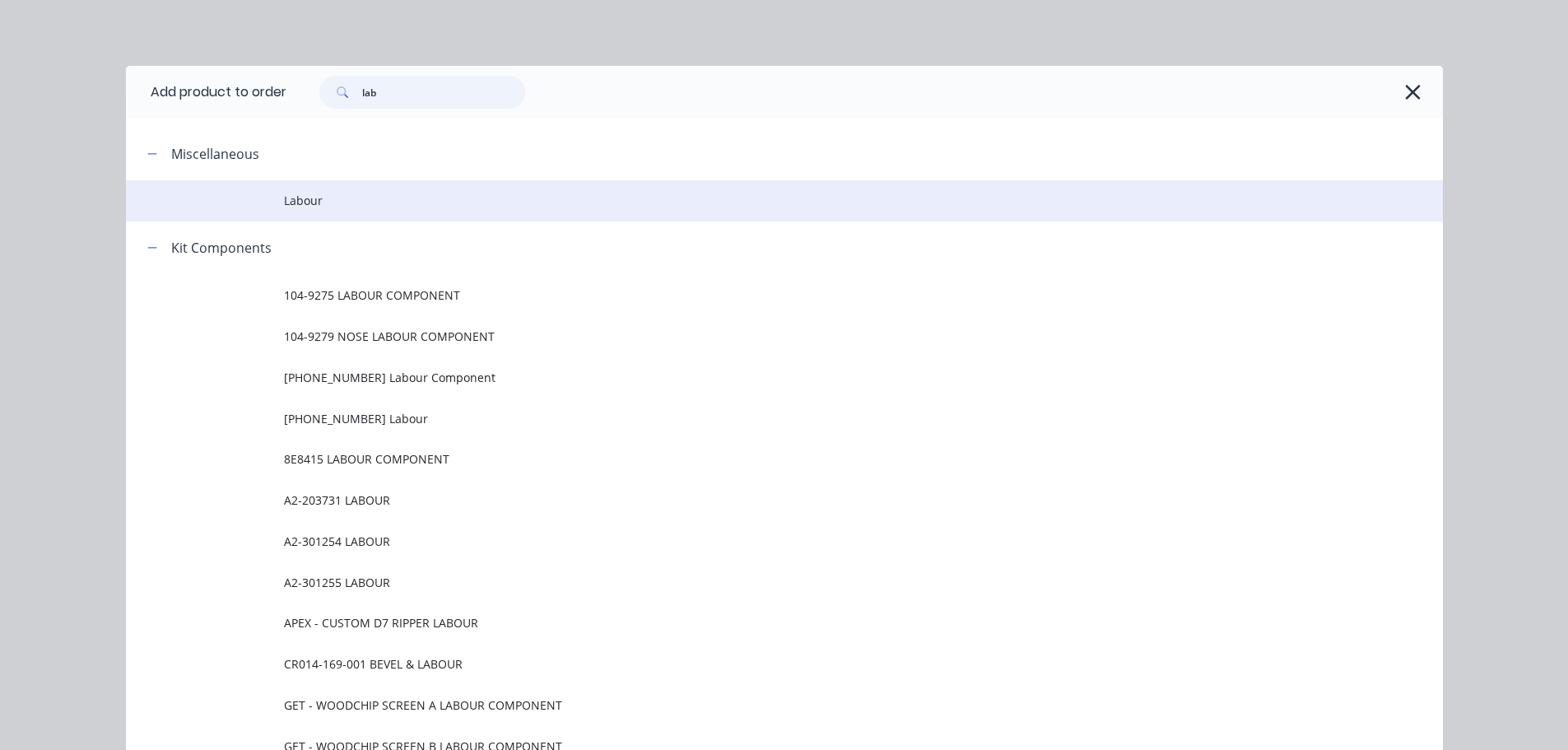
type input "lab"
click at [334, 205] on span "Labour" at bounding box center [746, 200] width 926 height 18
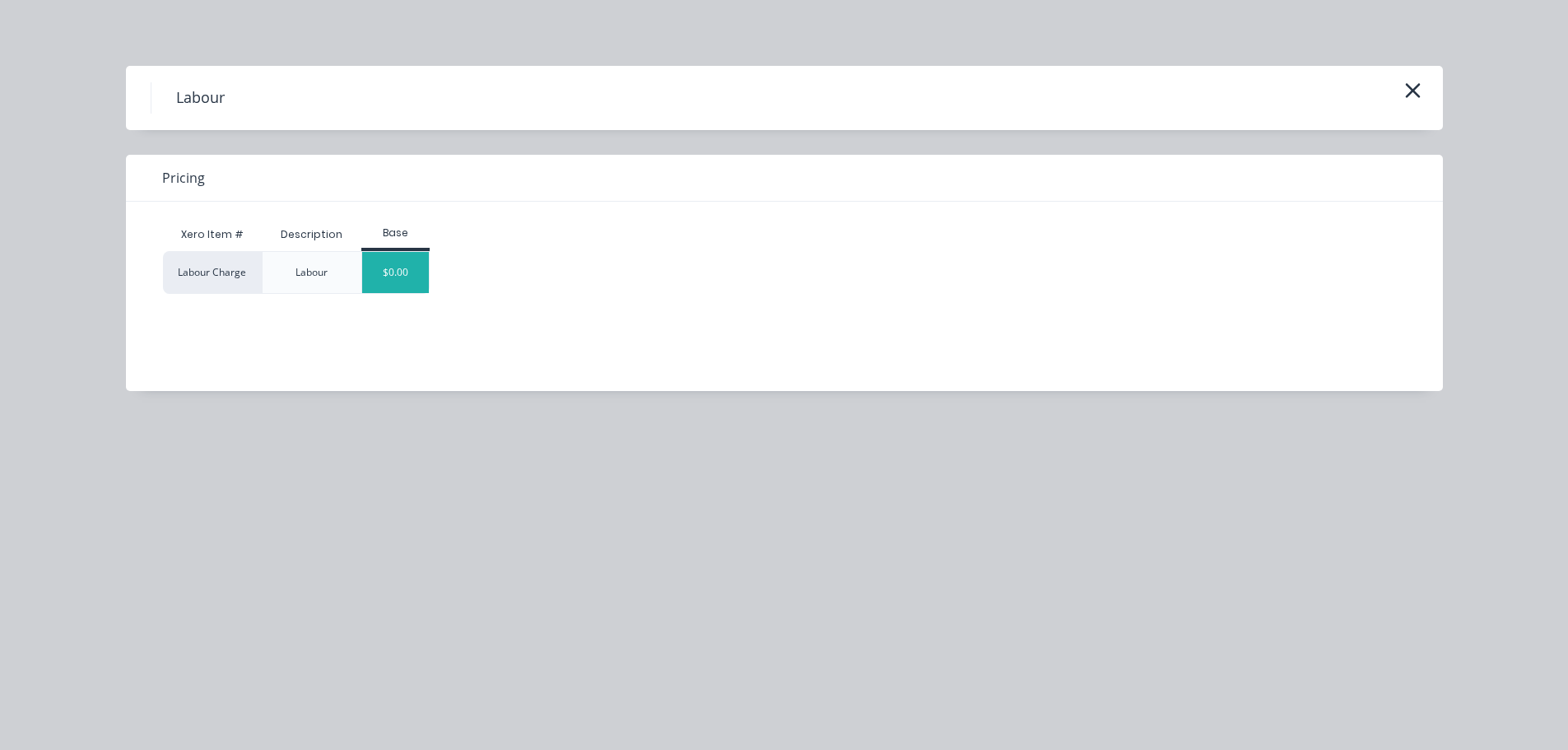
click at [389, 283] on div "$0.00" at bounding box center [395, 272] width 67 height 41
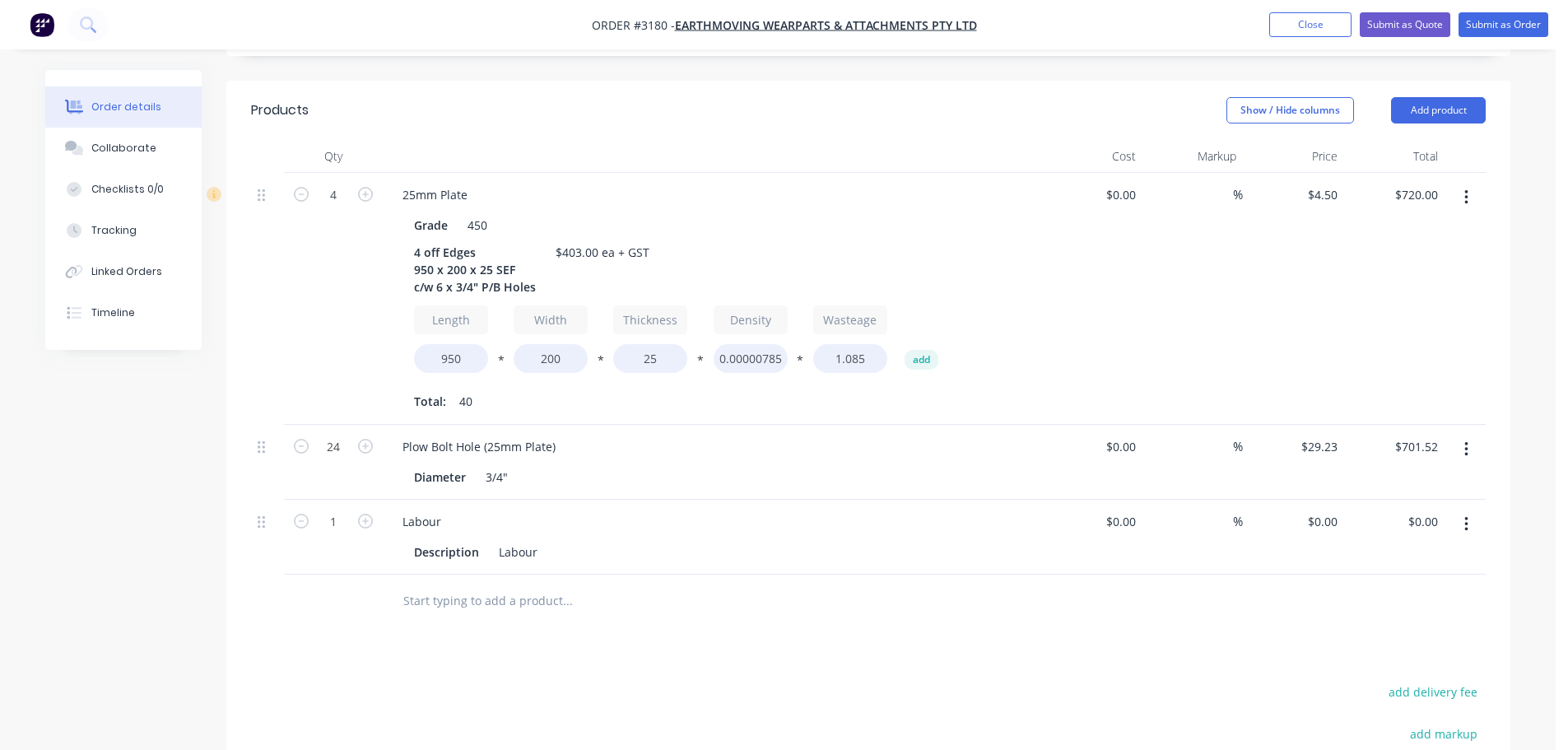
scroll to position [678, 0]
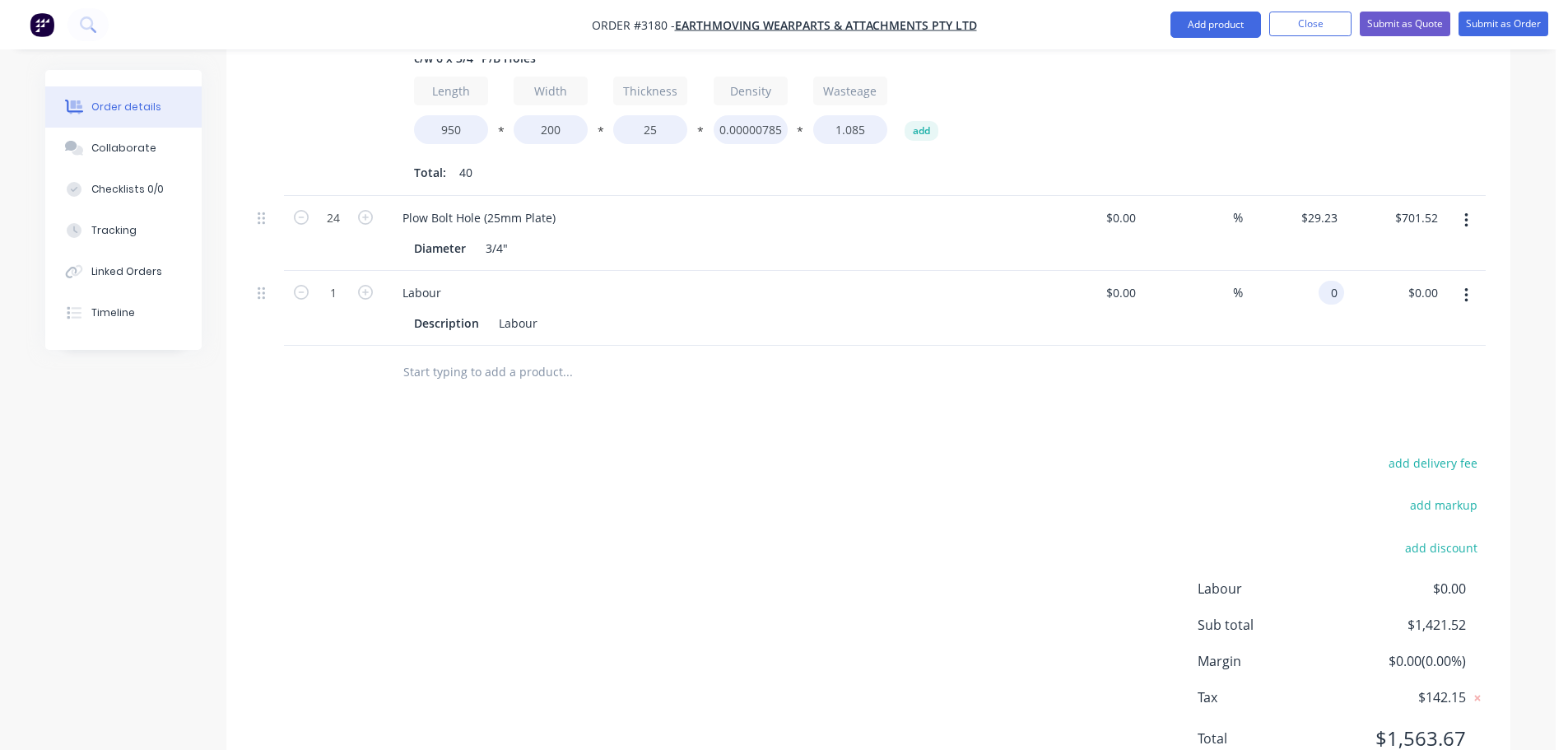
click at [1328, 281] on input "0" at bounding box center [1334, 292] width 19 height 24
type input "$190.48"
click at [1236, 346] on div at bounding box center [868, 372] width 1234 height 54
click at [120, 166] on button "Collaborate" at bounding box center [124, 148] width 156 height 41
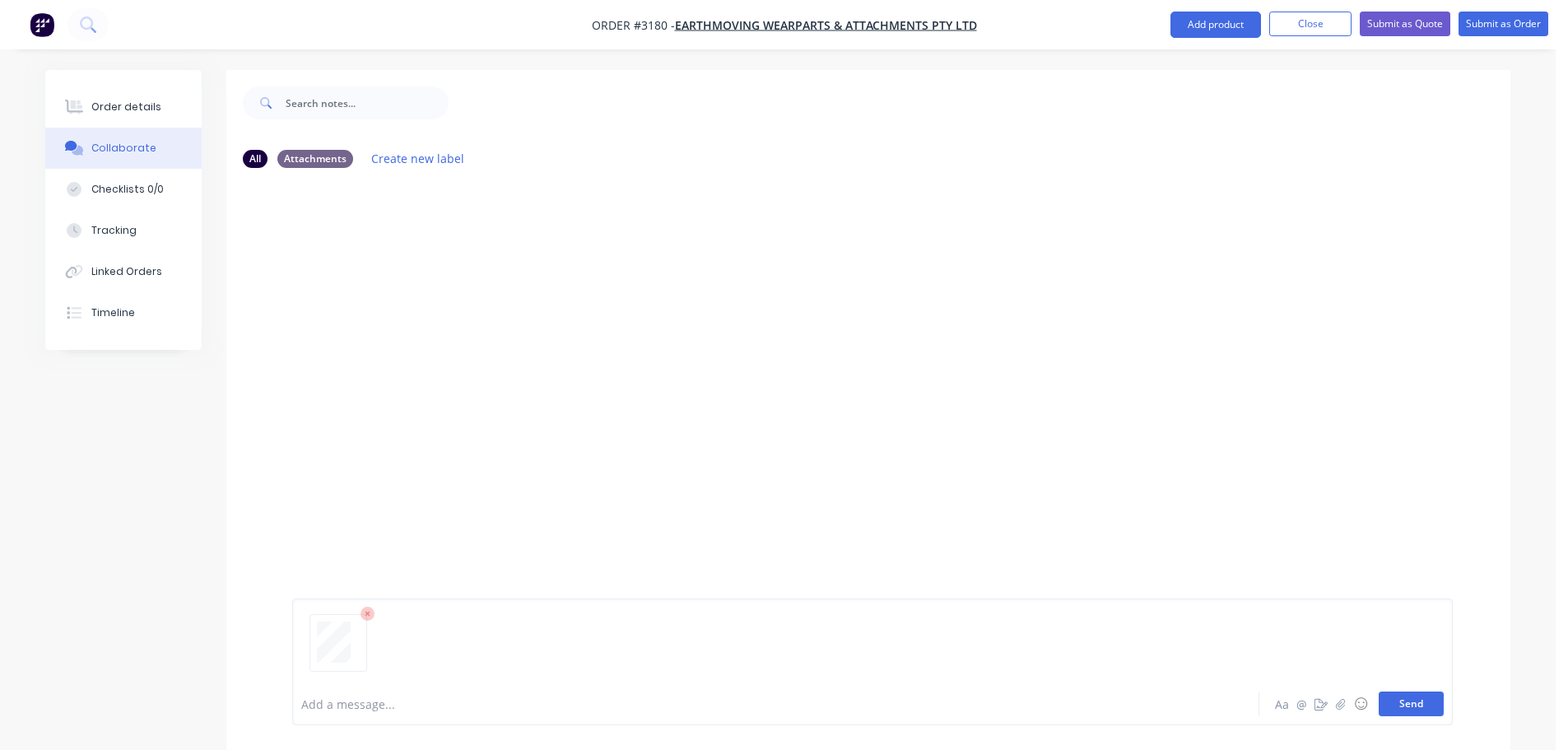
click at [1390, 709] on button "Send" at bounding box center [1411, 703] width 65 height 25
click at [132, 110] on div "Order details" at bounding box center [126, 106] width 70 height 15
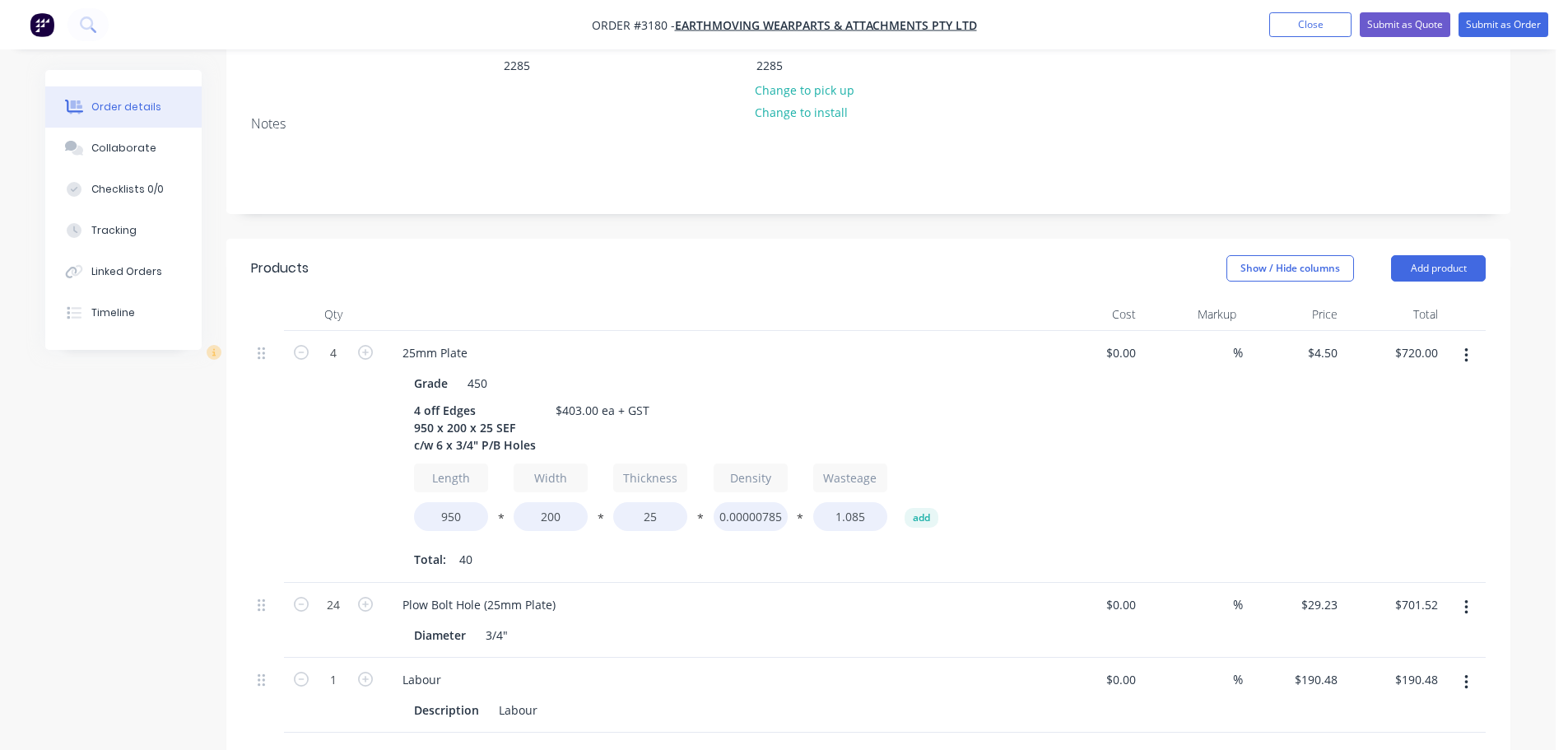
scroll to position [329, 0]
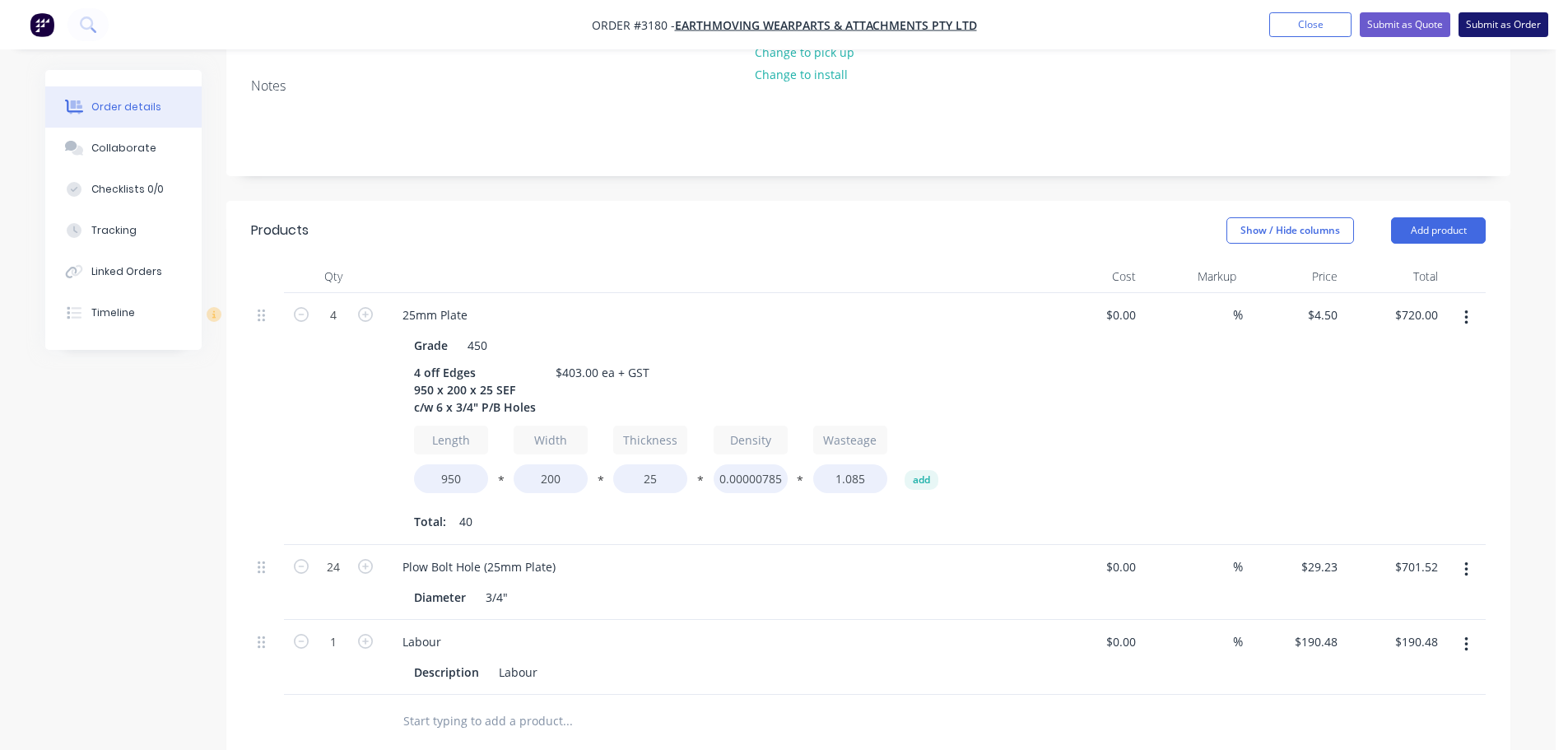
click at [1478, 21] on button "Submit as Order" at bounding box center [1503, 25] width 90 height 25
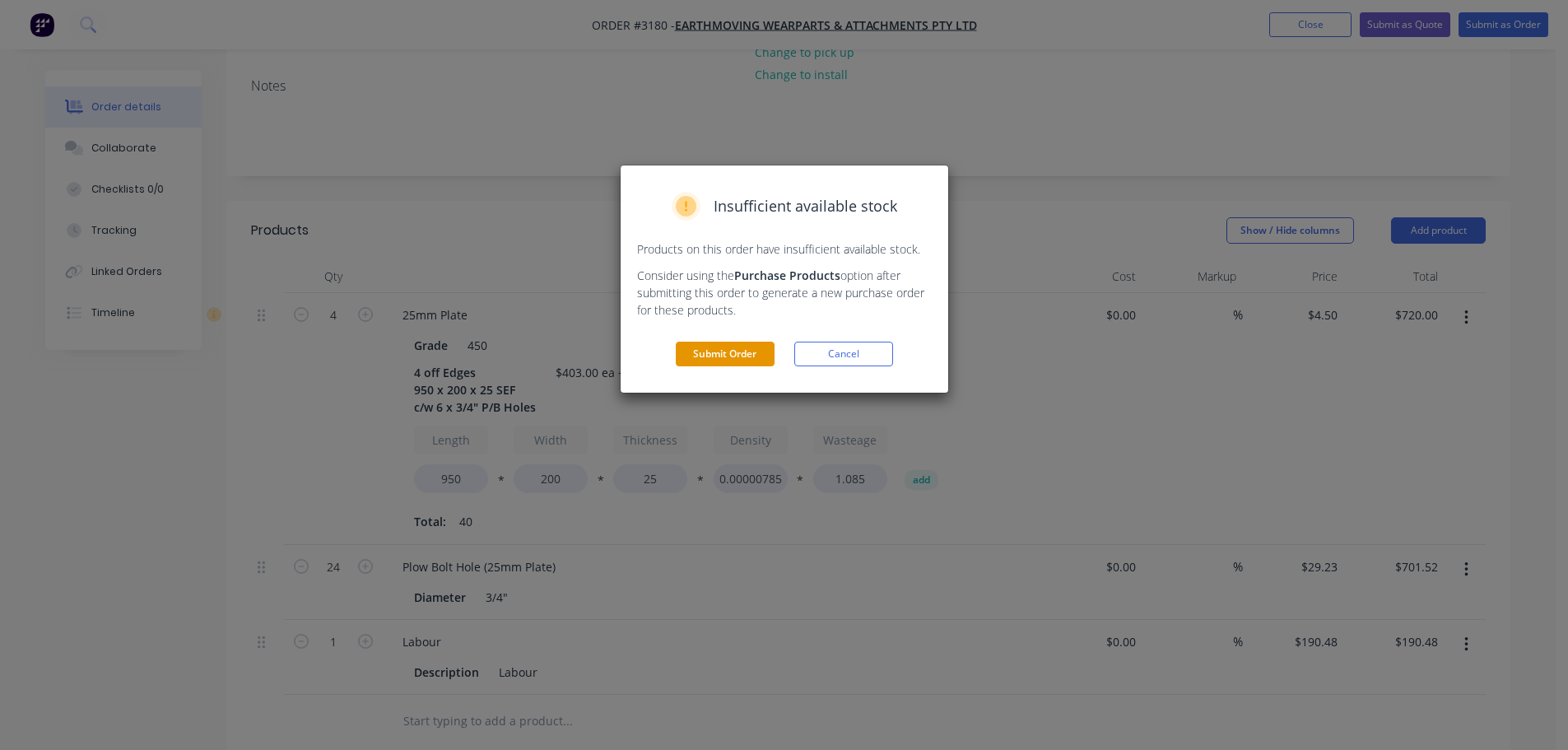
click at [715, 350] on button "Submit Order" at bounding box center [725, 354] width 98 height 25
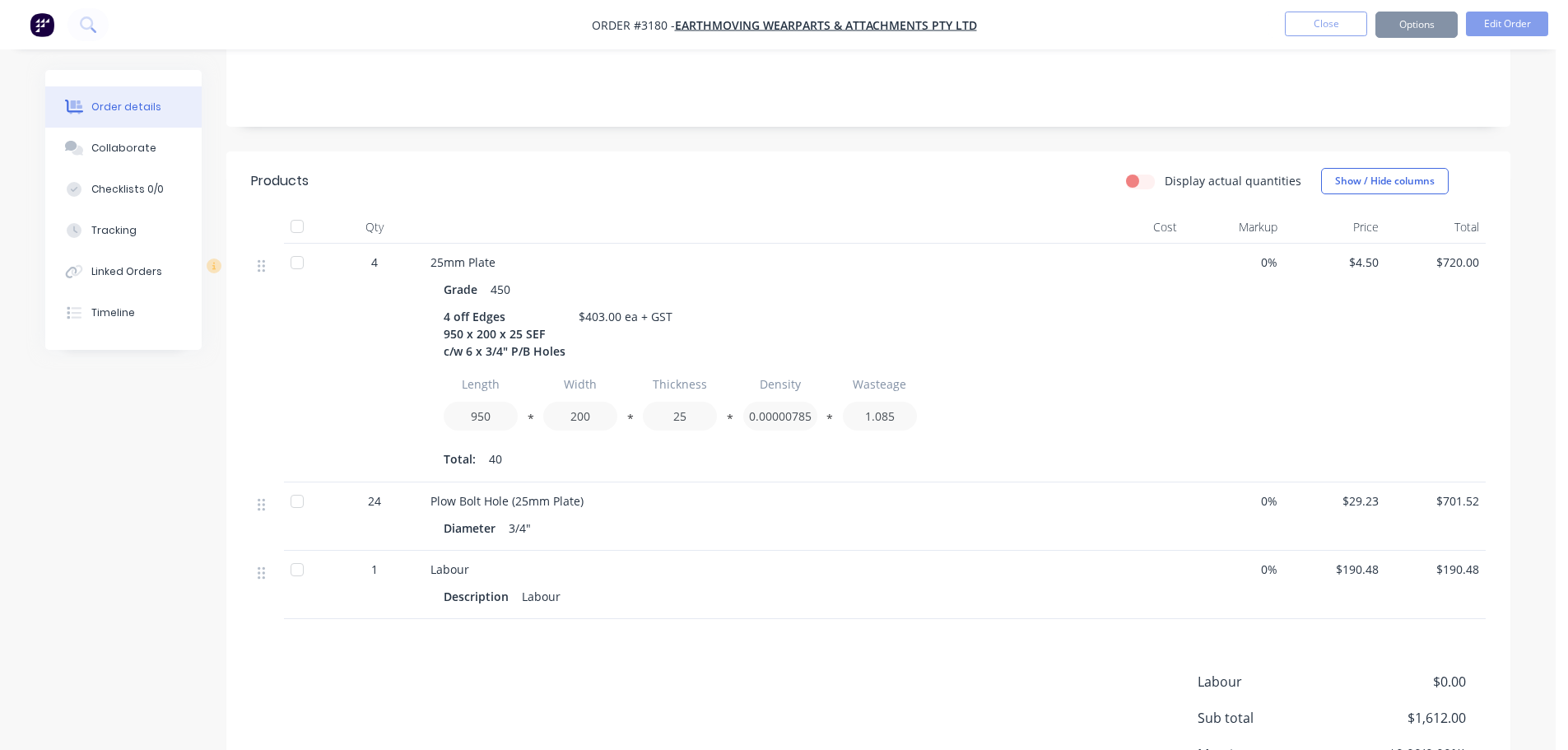
scroll to position [328, 0]
click at [1392, 32] on button "Options" at bounding box center [1416, 25] width 83 height 26
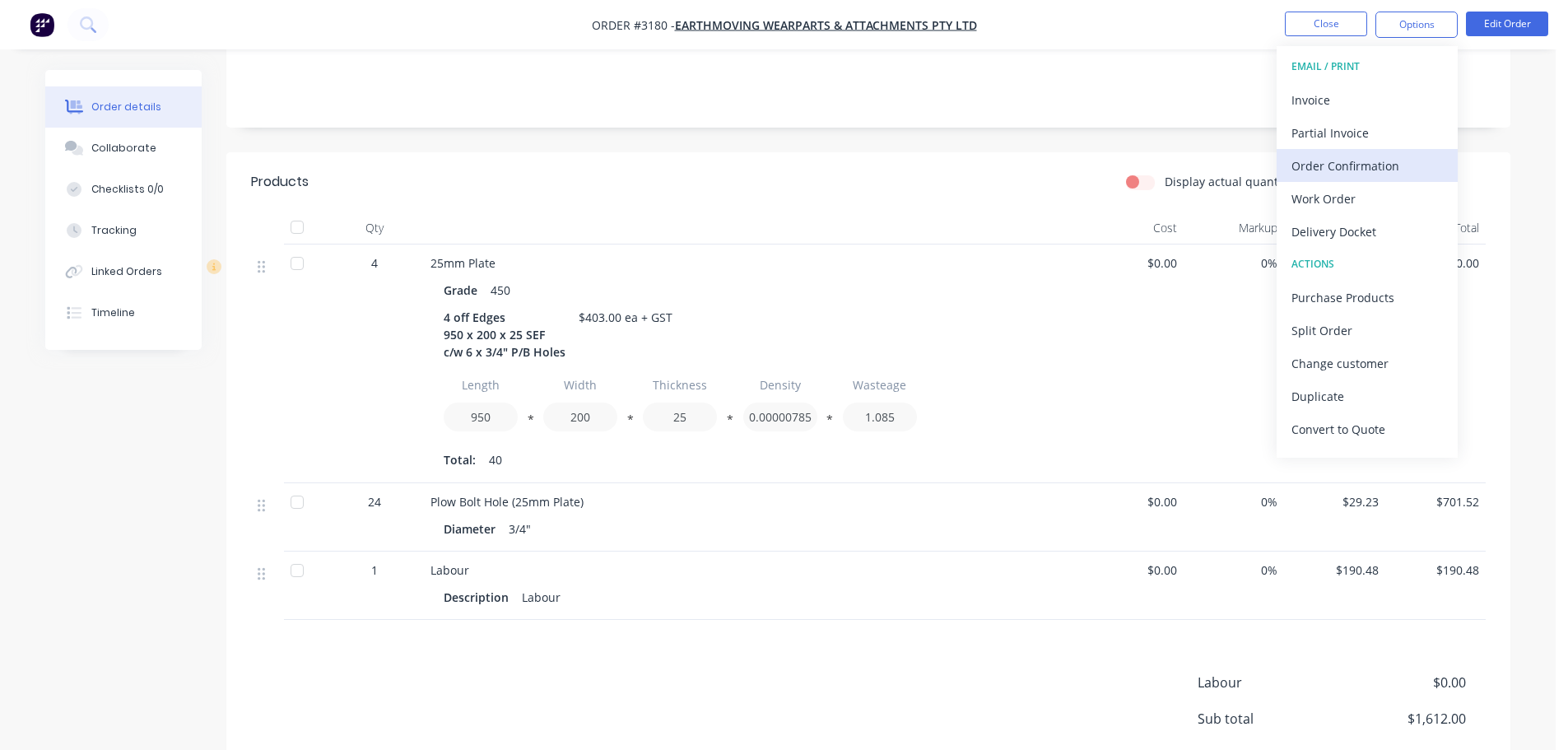
click at [1352, 154] on div "Order Confirmation" at bounding box center [1367, 165] width 151 height 24
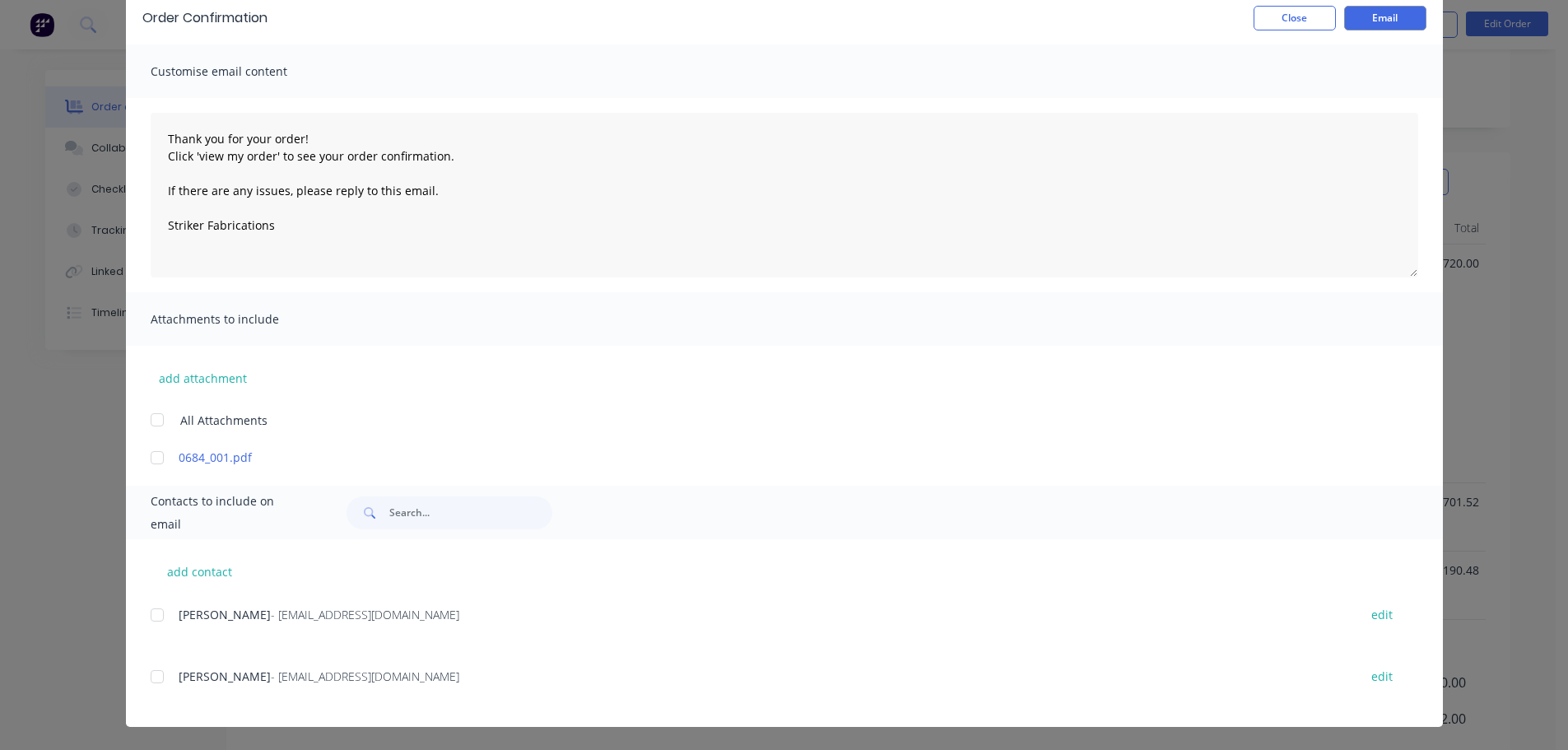
click at [154, 682] on div at bounding box center [156, 676] width 32 height 32
type textarea "Thank you for your order! Click 'view my order' to see your order confirmation.…"
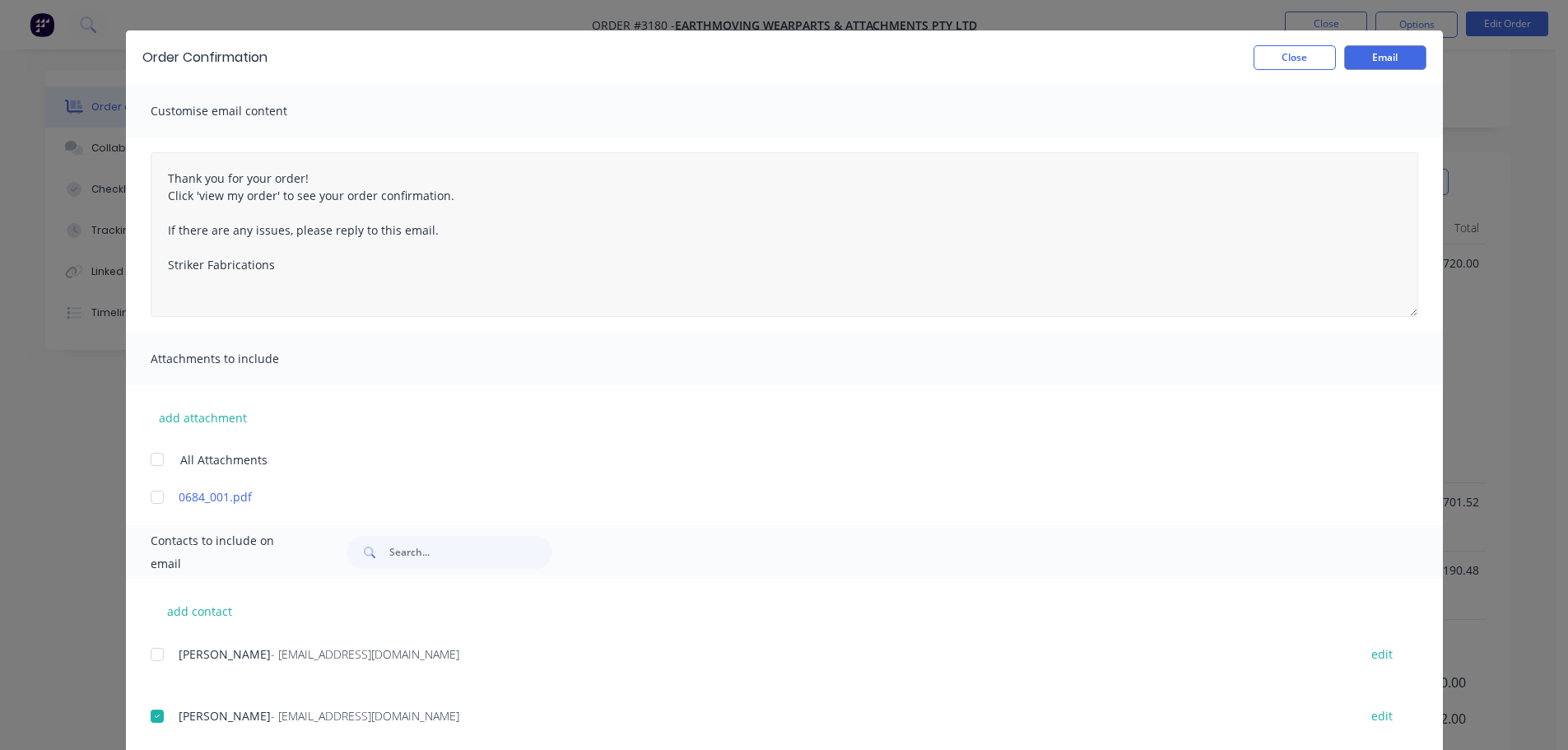
scroll to position [0, 0]
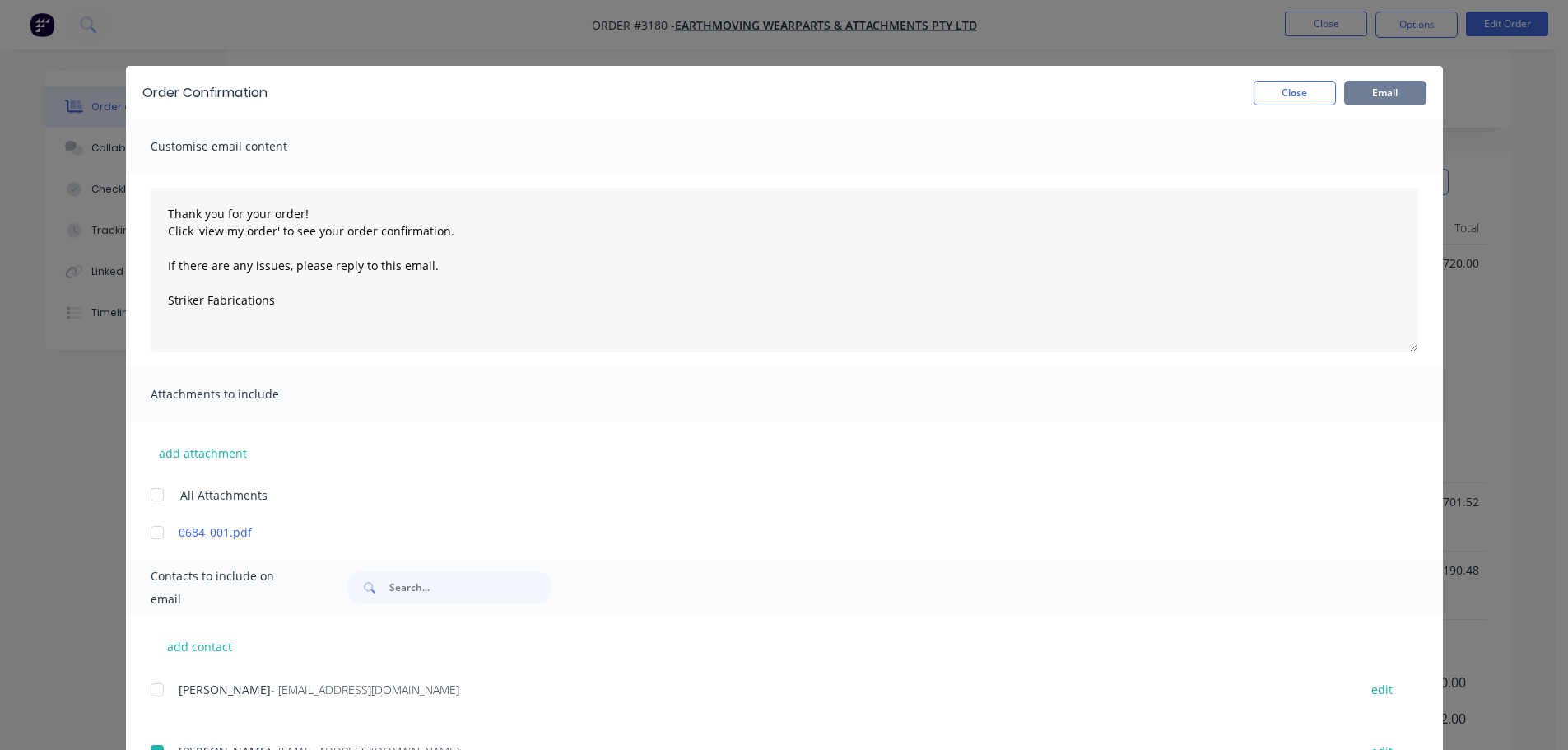
click at [1387, 91] on button "Email" at bounding box center [1385, 93] width 83 height 25
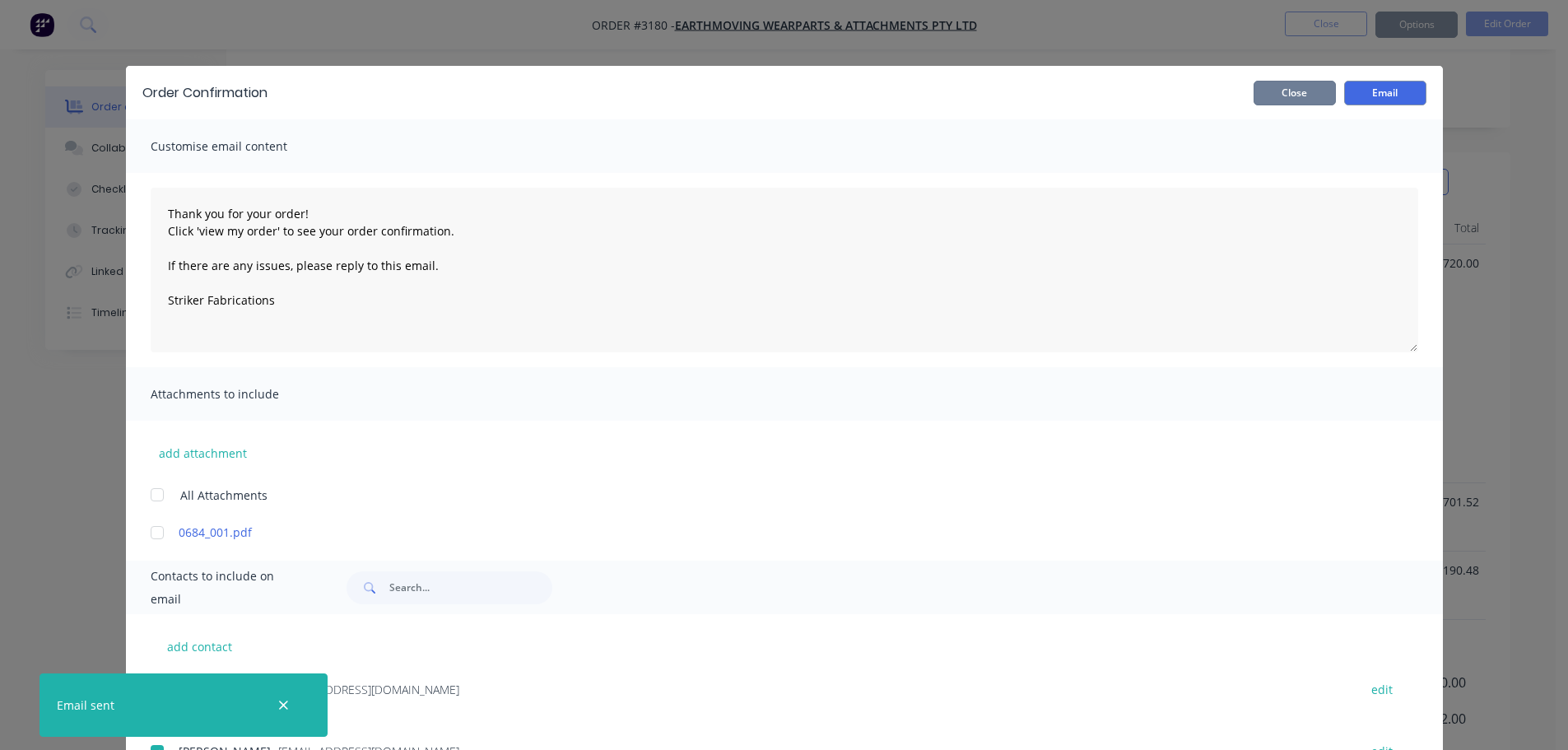
drag, startPoint x: 1294, startPoint y: 86, endPoint x: 1307, endPoint y: 83, distance: 13.3
click at [1292, 88] on button "Close" at bounding box center [1295, 93] width 83 height 25
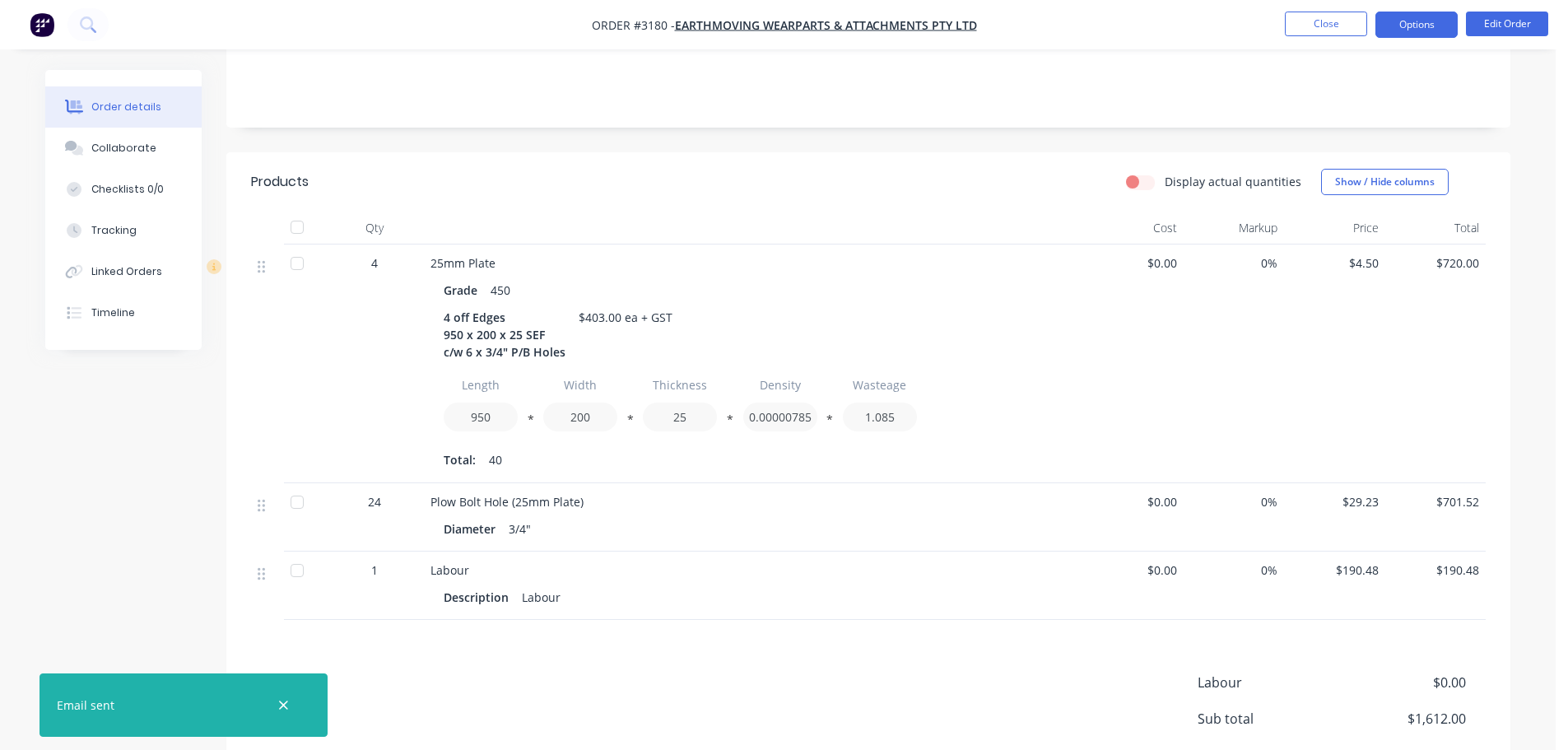
click at [1410, 19] on button "Options" at bounding box center [1416, 25] width 83 height 26
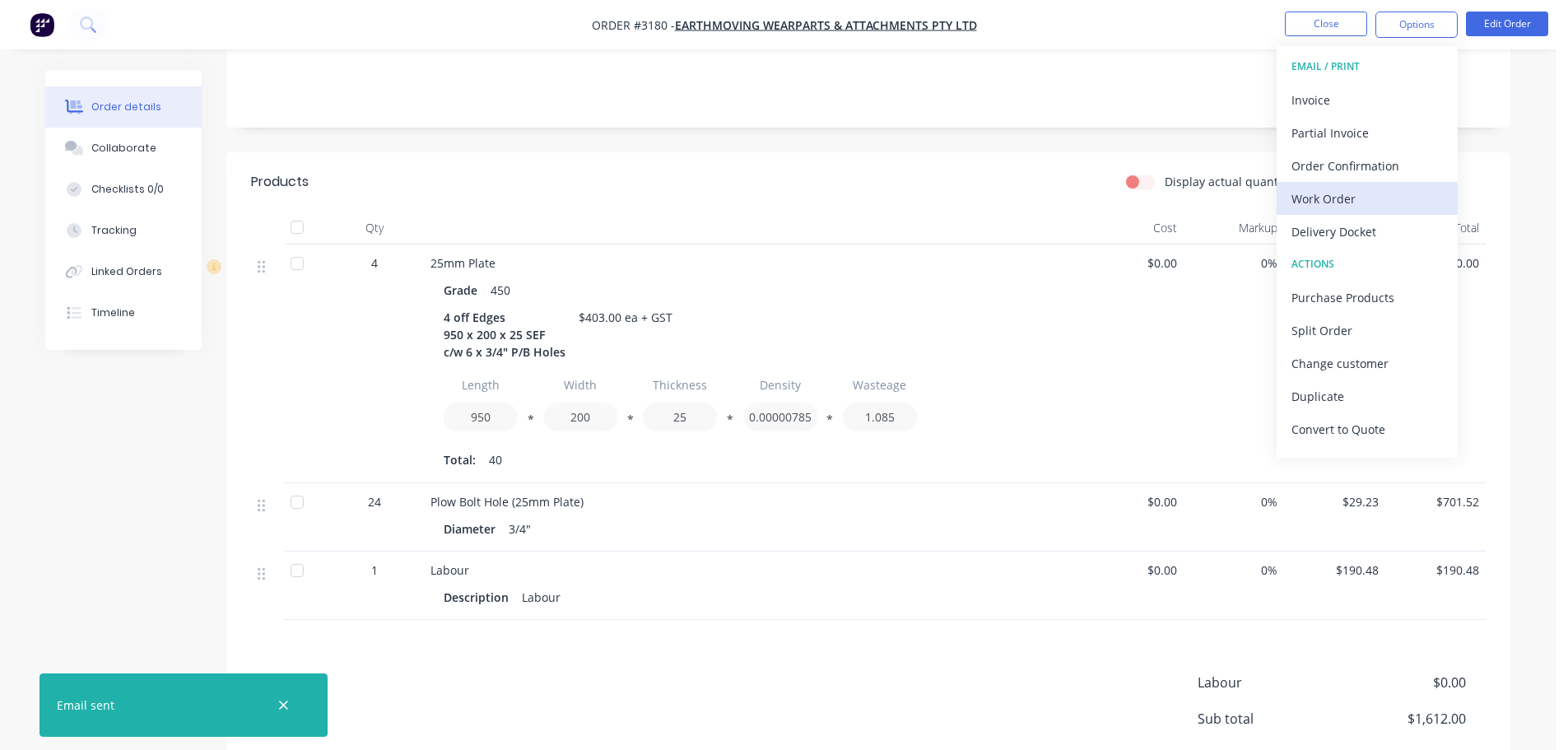
click at [1329, 204] on div "Work Order" at bounding box center [1367, 198] width 151 height 24
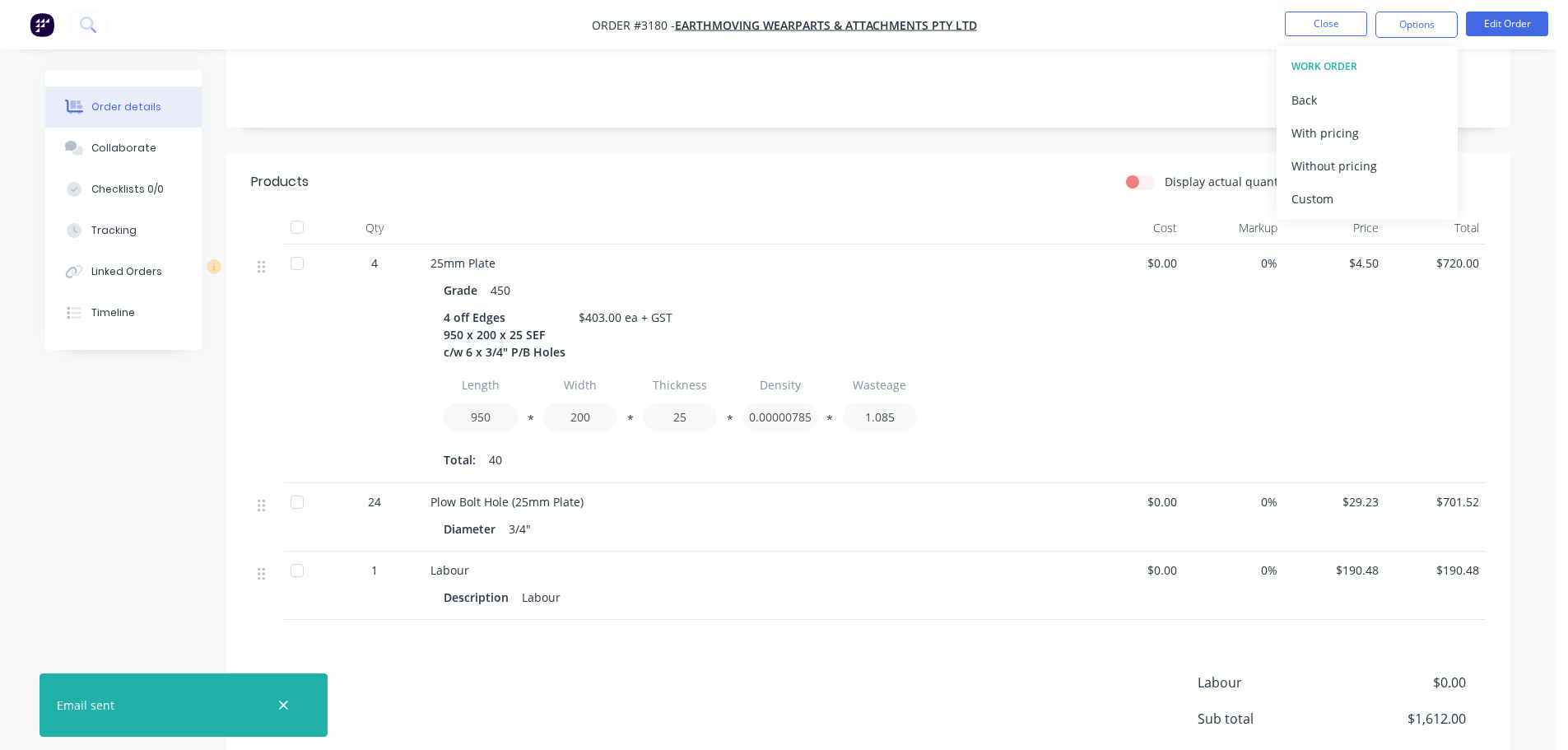
click at [1329, 204] on div "Custom" at bounding box center [1367, 198] width 151 height 24
click at [1327, 165] on div "Without pricing" at bounding box center [1367, 165] width 151 height 24
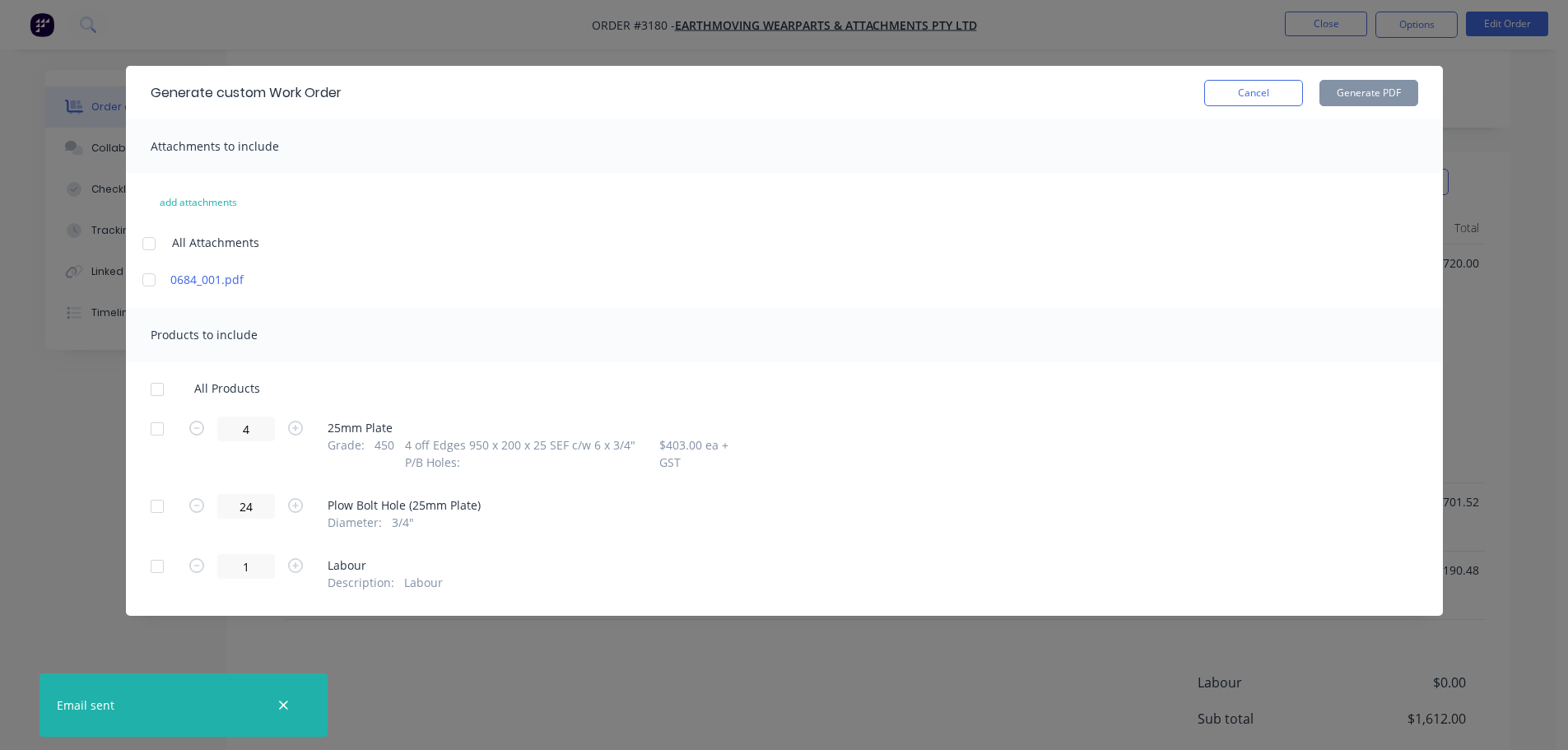
click at [161, 416] on div at bounding box center [156, 429] width 32 height 32
click at [1334, 97] on button "Generate PDF" at bounding box center [1369, 93] width 98 height 26
click at [1265, 101] on button "Cancel" at bounding box center [1253, 93] width 98 height 26
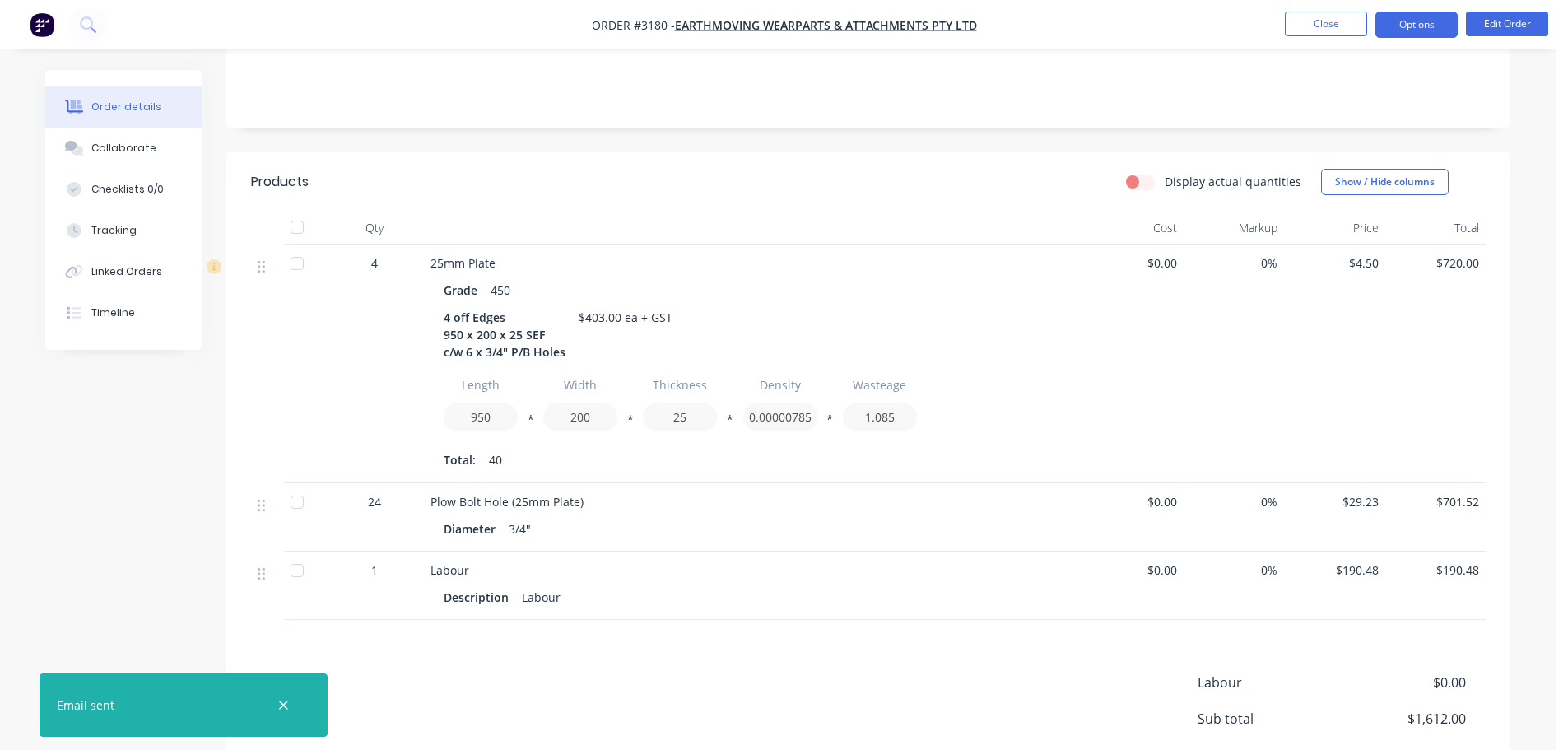
click at [1384, 32] on button "Options" at bounding box center [1416, 25] width 83 height 26
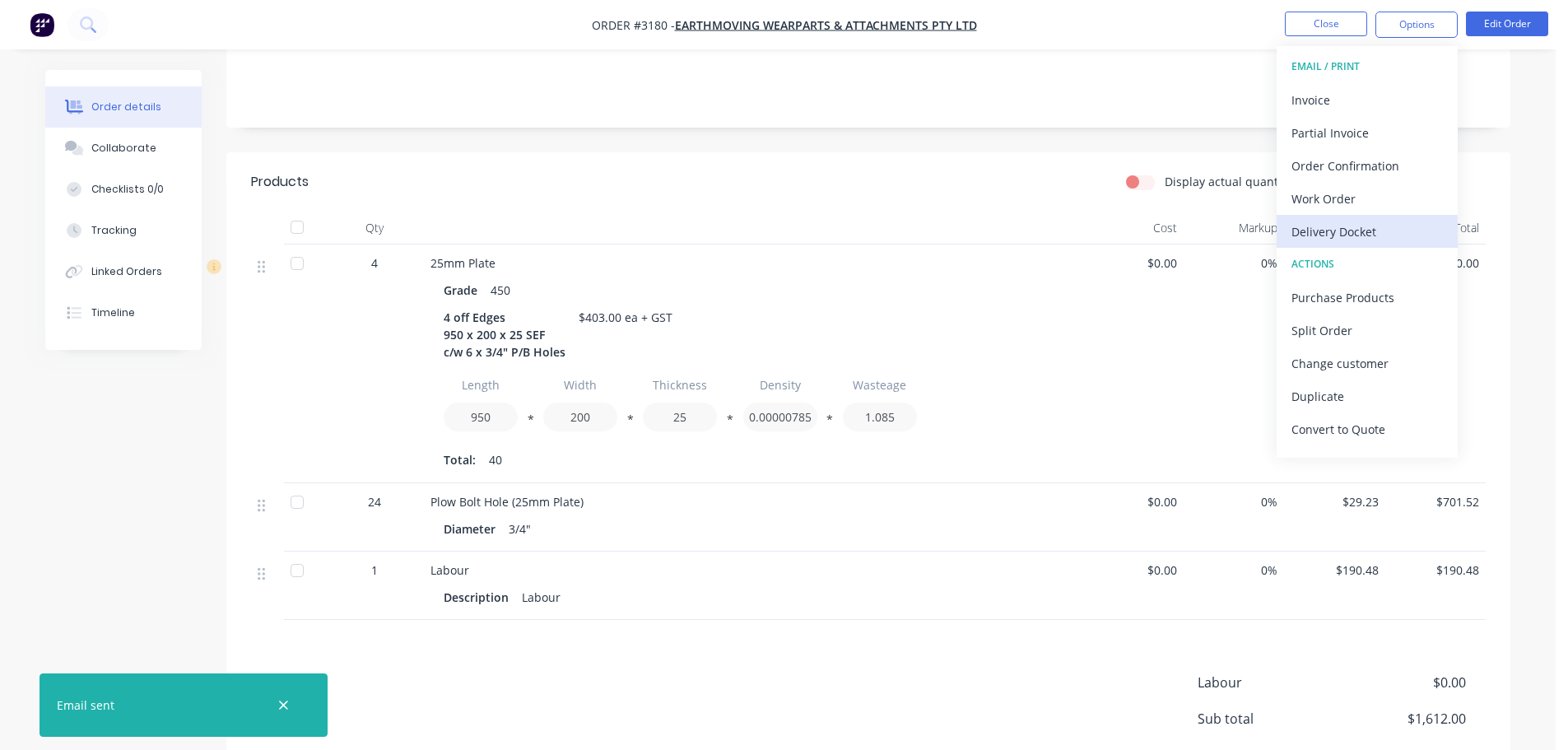
click at [1319, 217] on button "Delivery Docket" at bounding box center [1367, 231] width 181 height 32
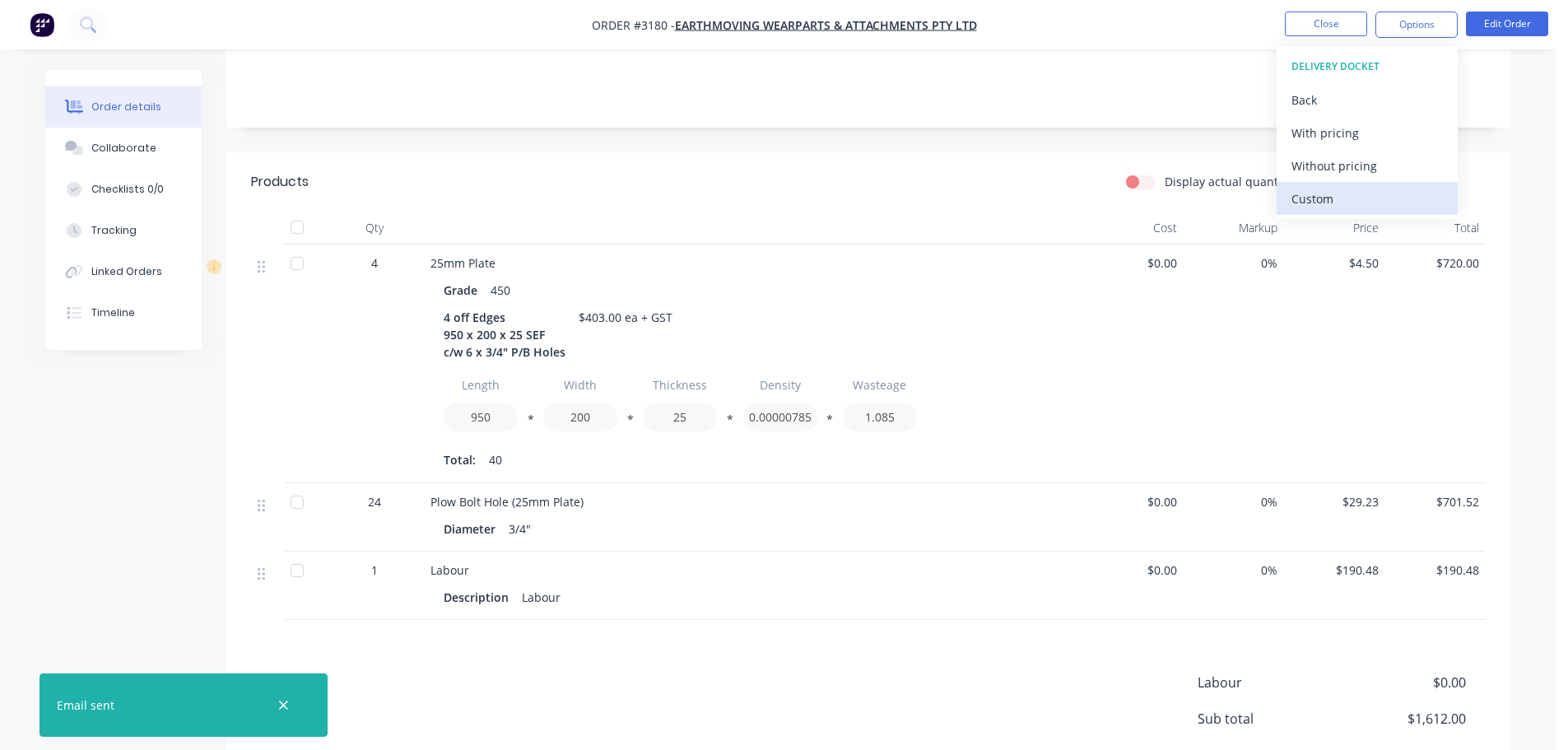
click at [1319, 196] on div "Custom" at bounding box center [1367, 198] width 151 height 24
click at [1318, 160] on div "Without pricing" at bounding box center [1367, 165] width 151 height 24
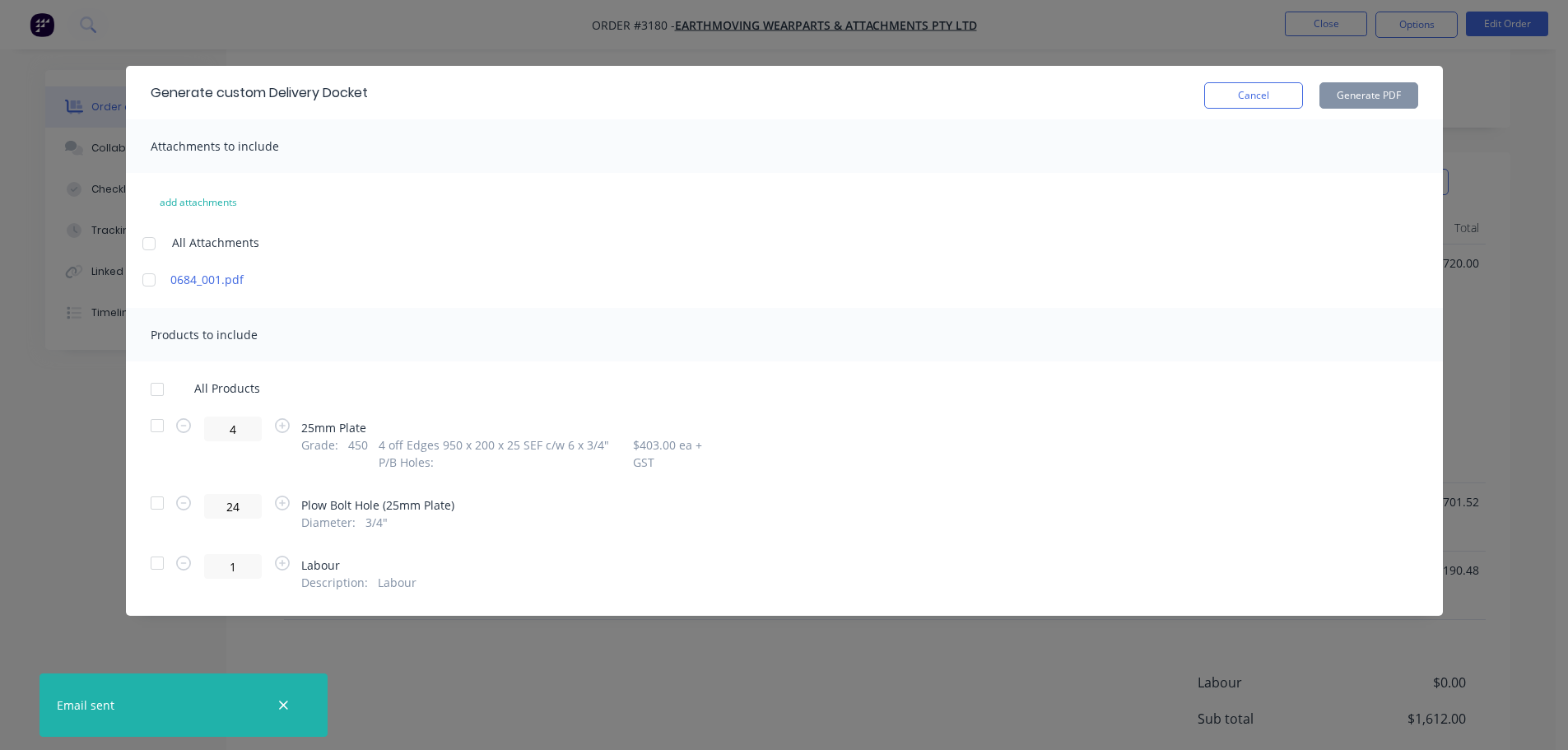
click at [156, 427] on div at bounding box center [156, 425] width 32 height 32
click at [1397, 101] on button "Generate PDF" at bounding box center [1369, 96] width 98 height 26
drag, startPoint x: 1263, startPoint y: 103, endPoint x: 1288, endPoint y: 75, distance: 37.5
click at [1263, 100] on button "Cancel" at bounding box center [1253, 96] width 98 height 26
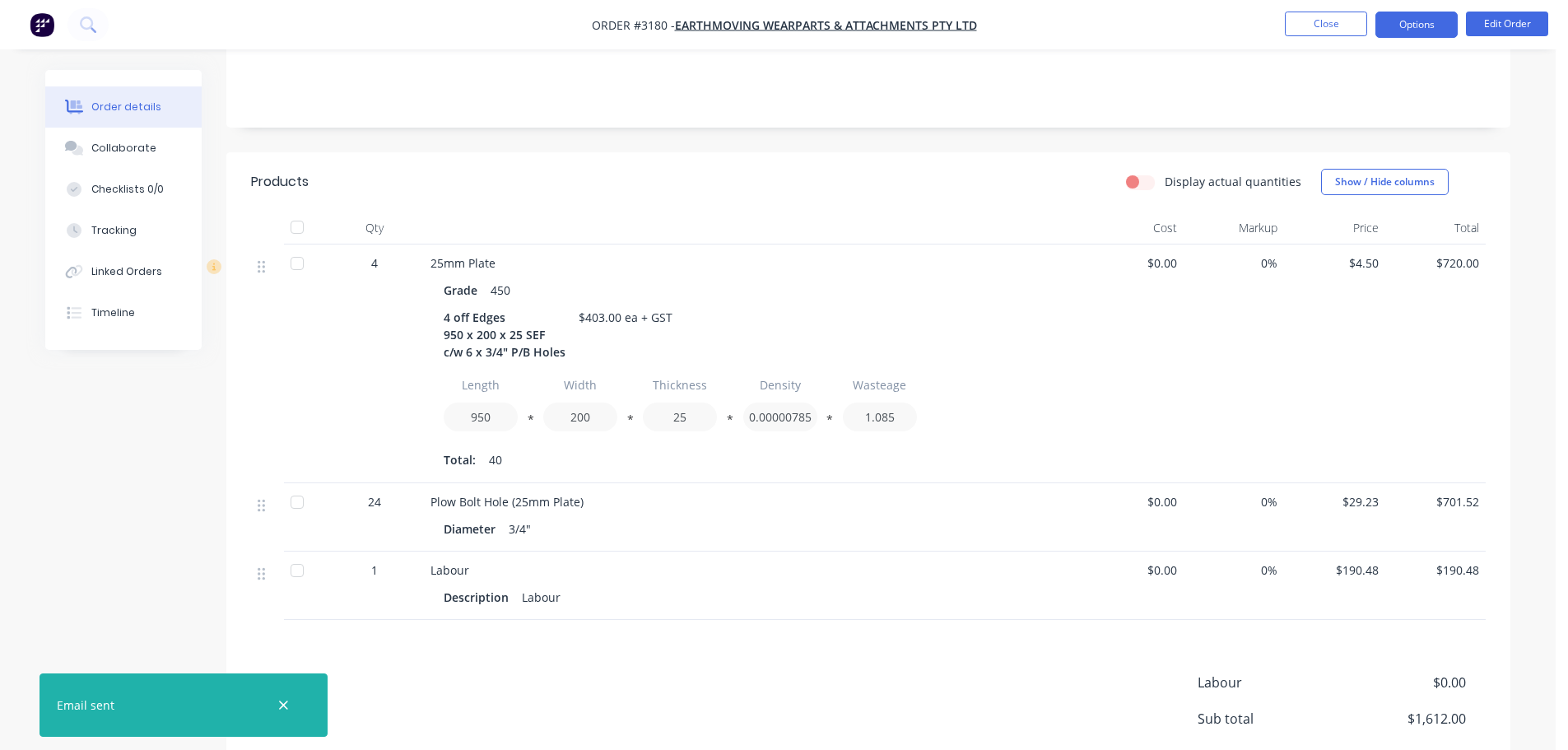
click at [1399, 29] on button "Options" at bounding box center [1416, 25] width 83 height 26
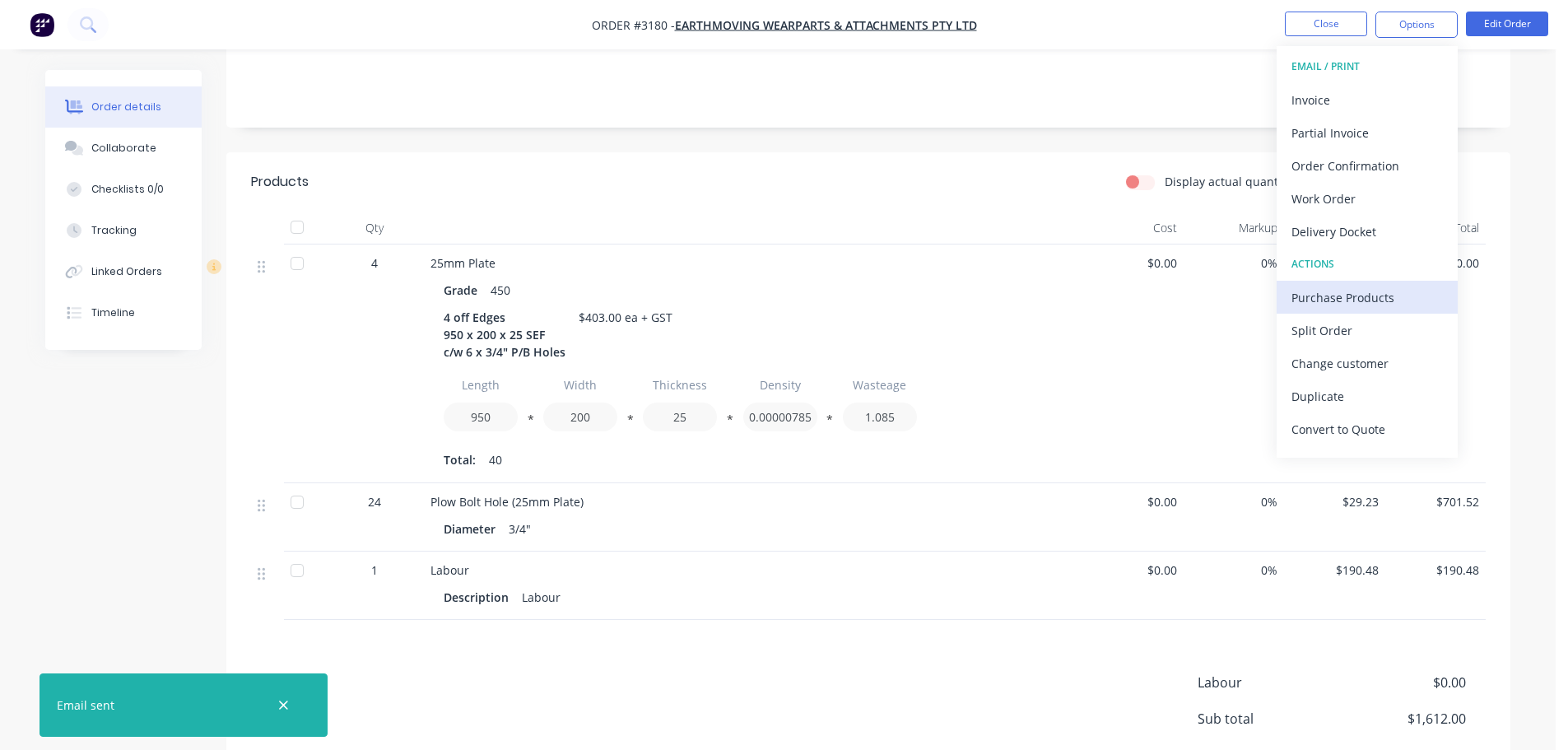
click at [1332, 299] on div "Purchase Products" at bounding box center [1367, 297] width 151 height 24
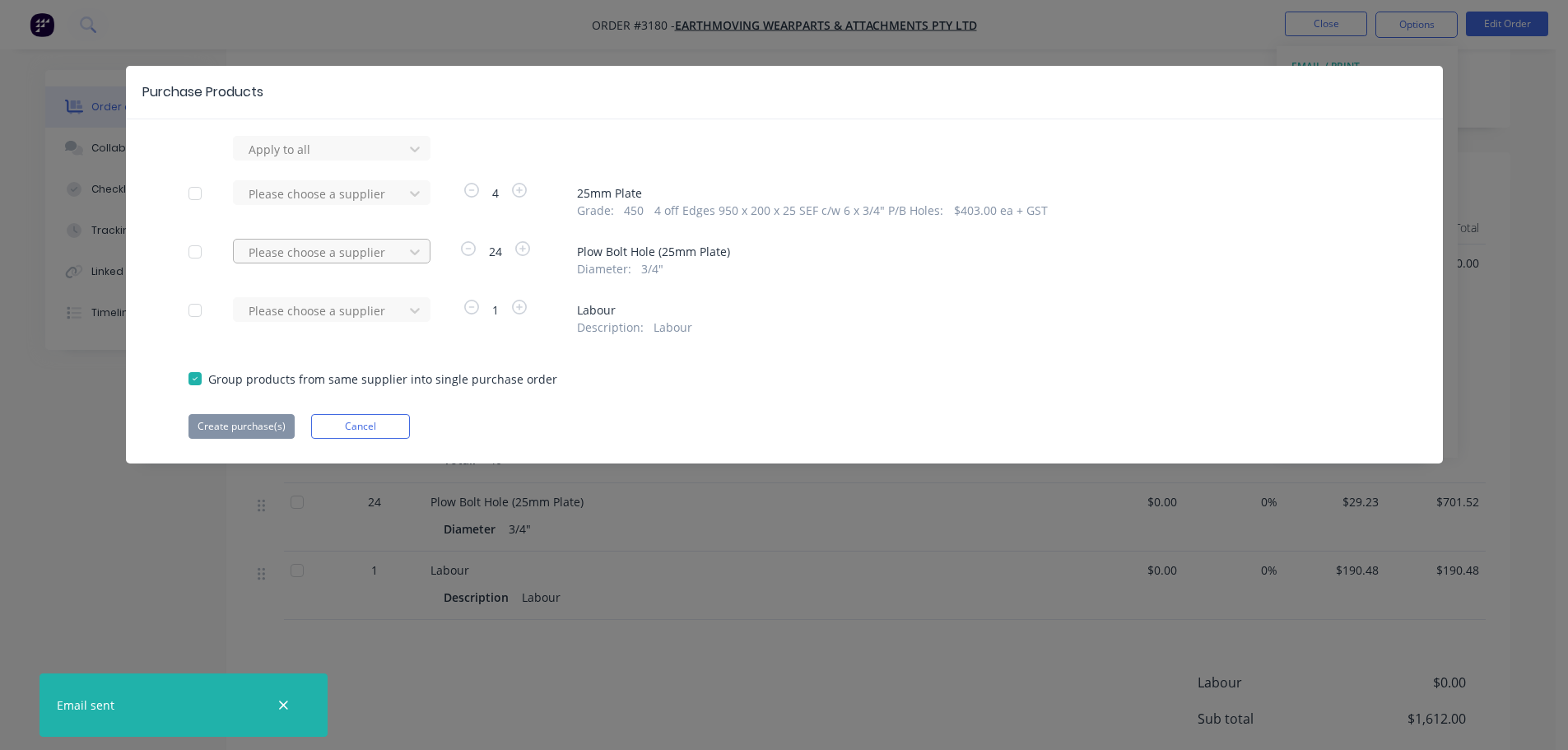
click at [320, 160] on div at bounding box center [320, 148] width 148 height 20
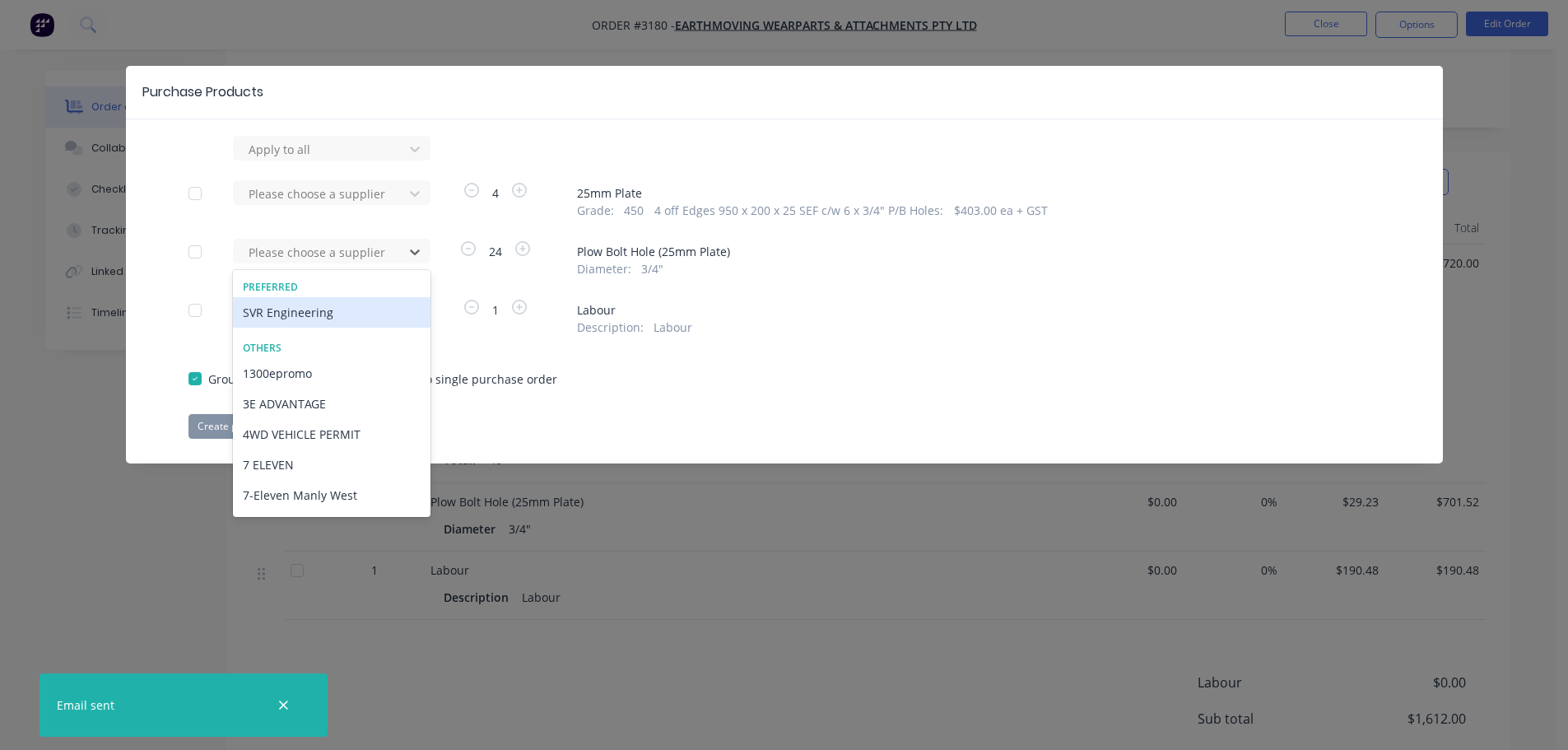
click at [317, 302] on div "SVR Engineering" at bounding box center [331, 312] width 198 height 31
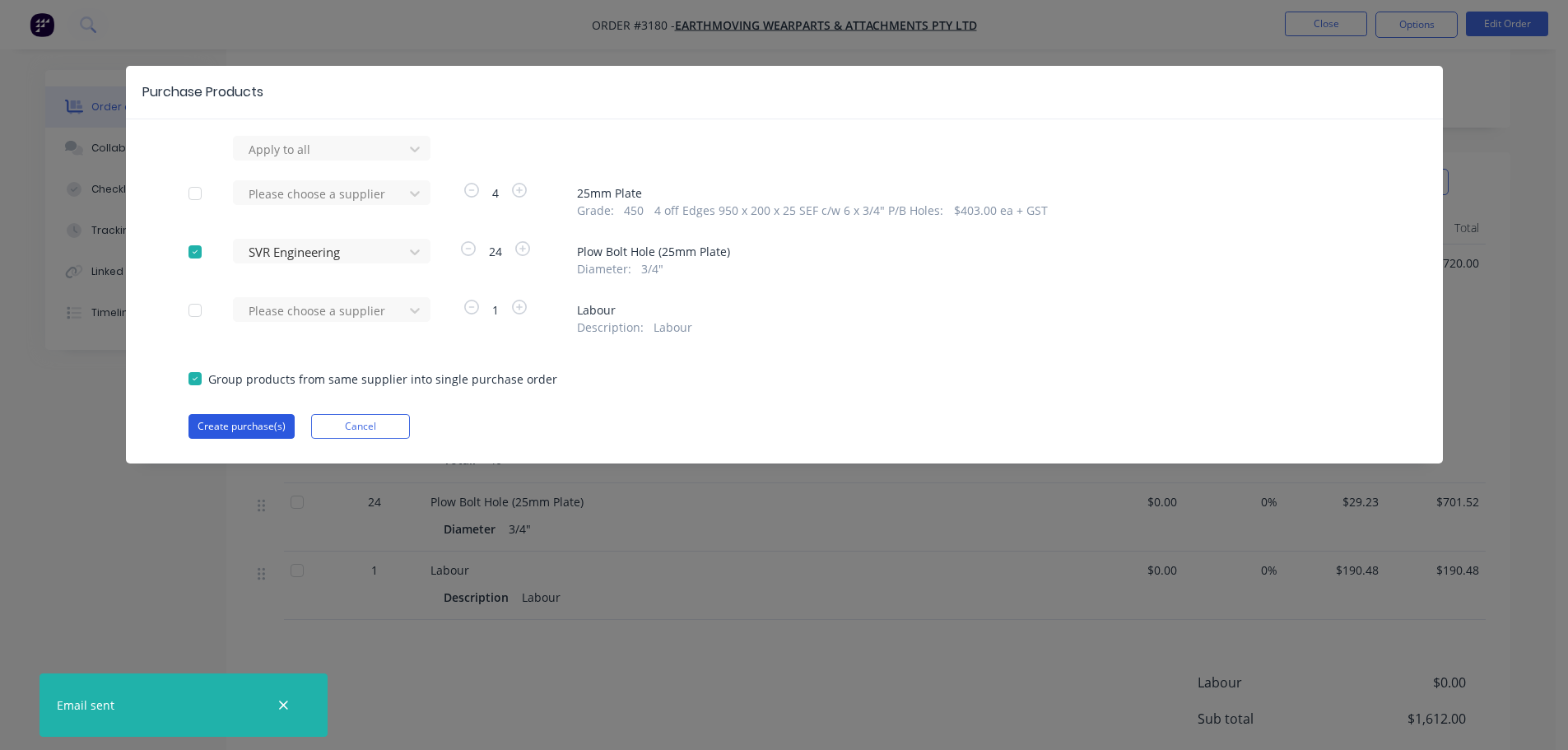
click at [256, 423] on button "Create purchase(s)" at bounding box center [241, 427] width 106 height 25
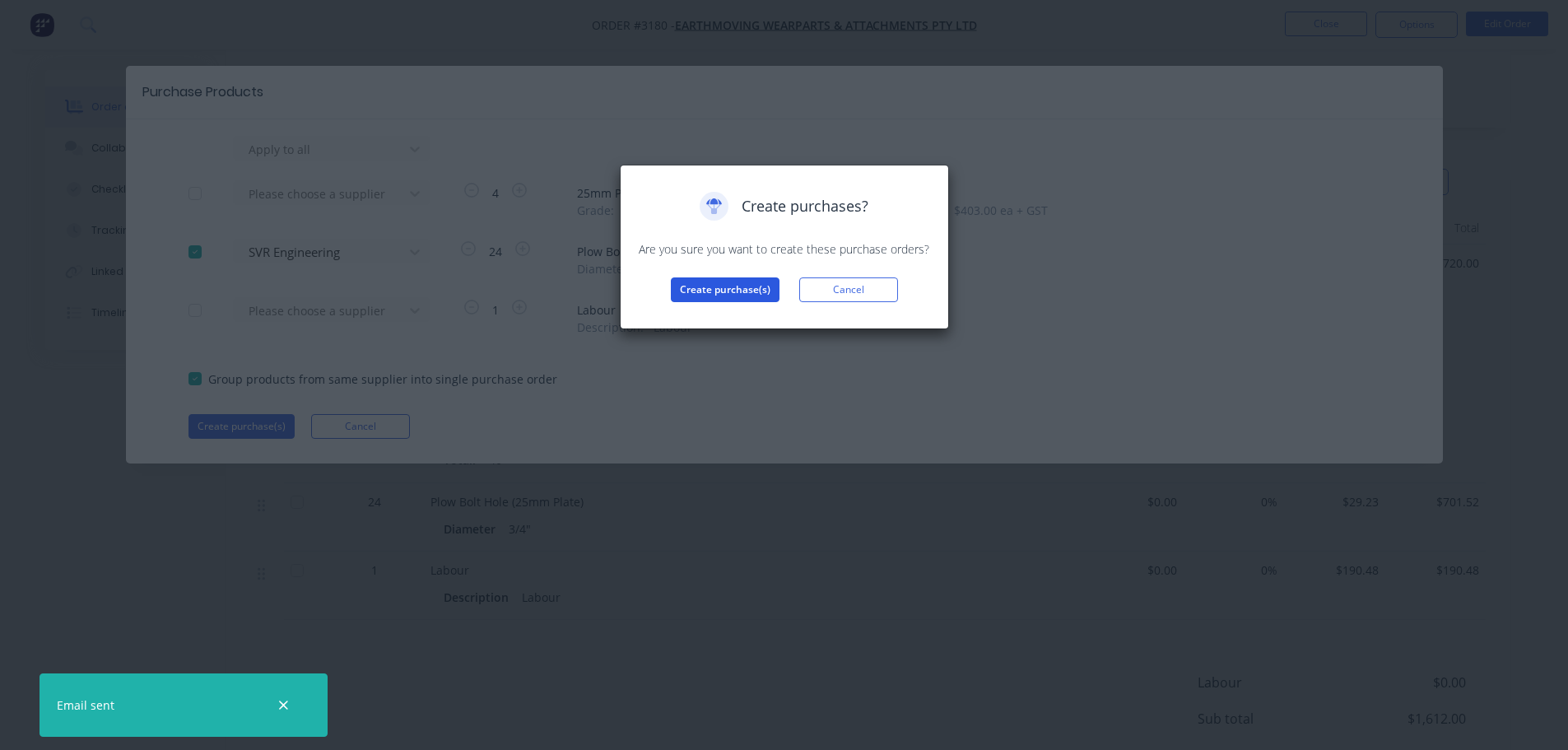
click at [701, 288] on button "Create purchase(s)" at bounding box center [725, 290] width 109 height 25
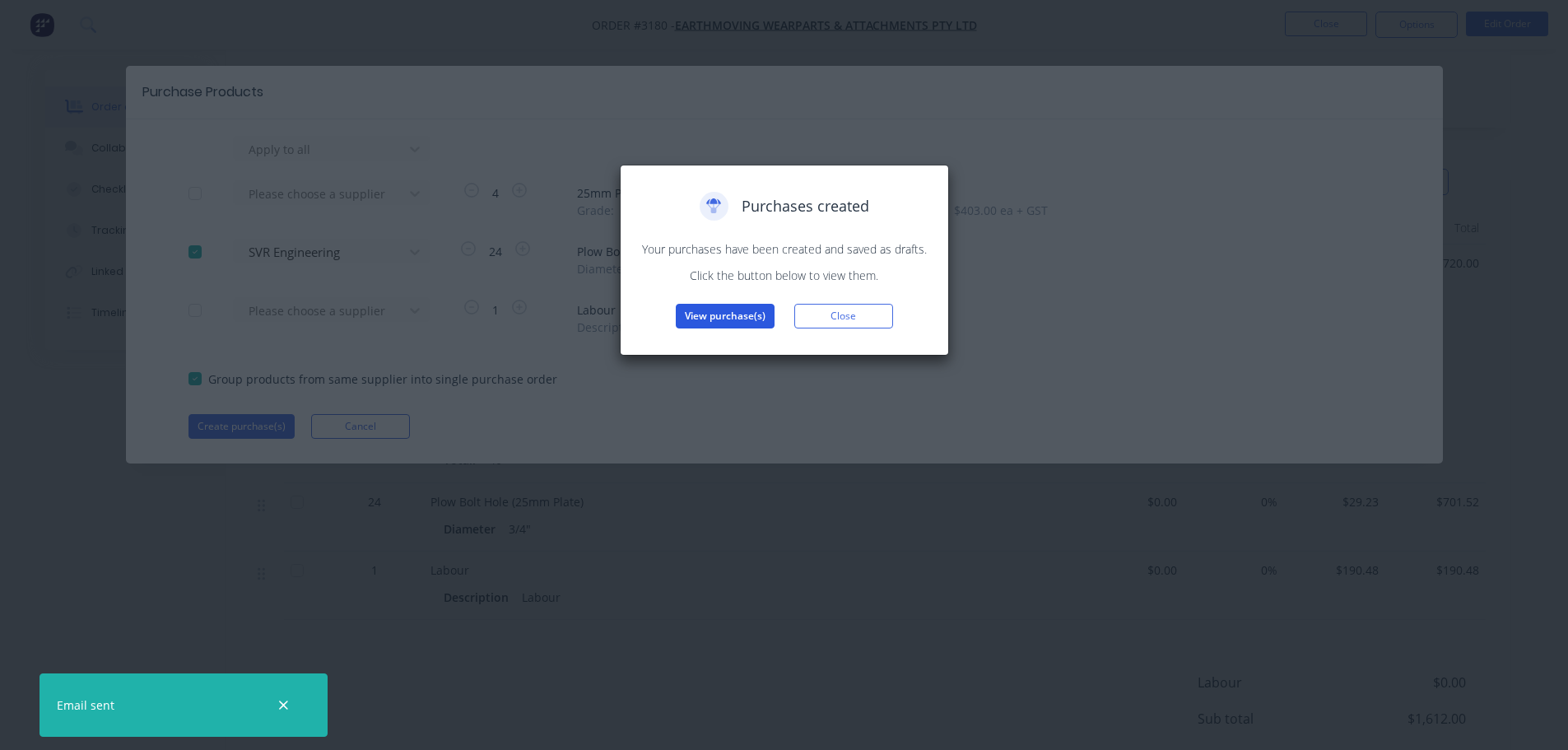
click at [711, 311] on button "View purchase(s)" at bounding box center [725, 316] width 98 height 25
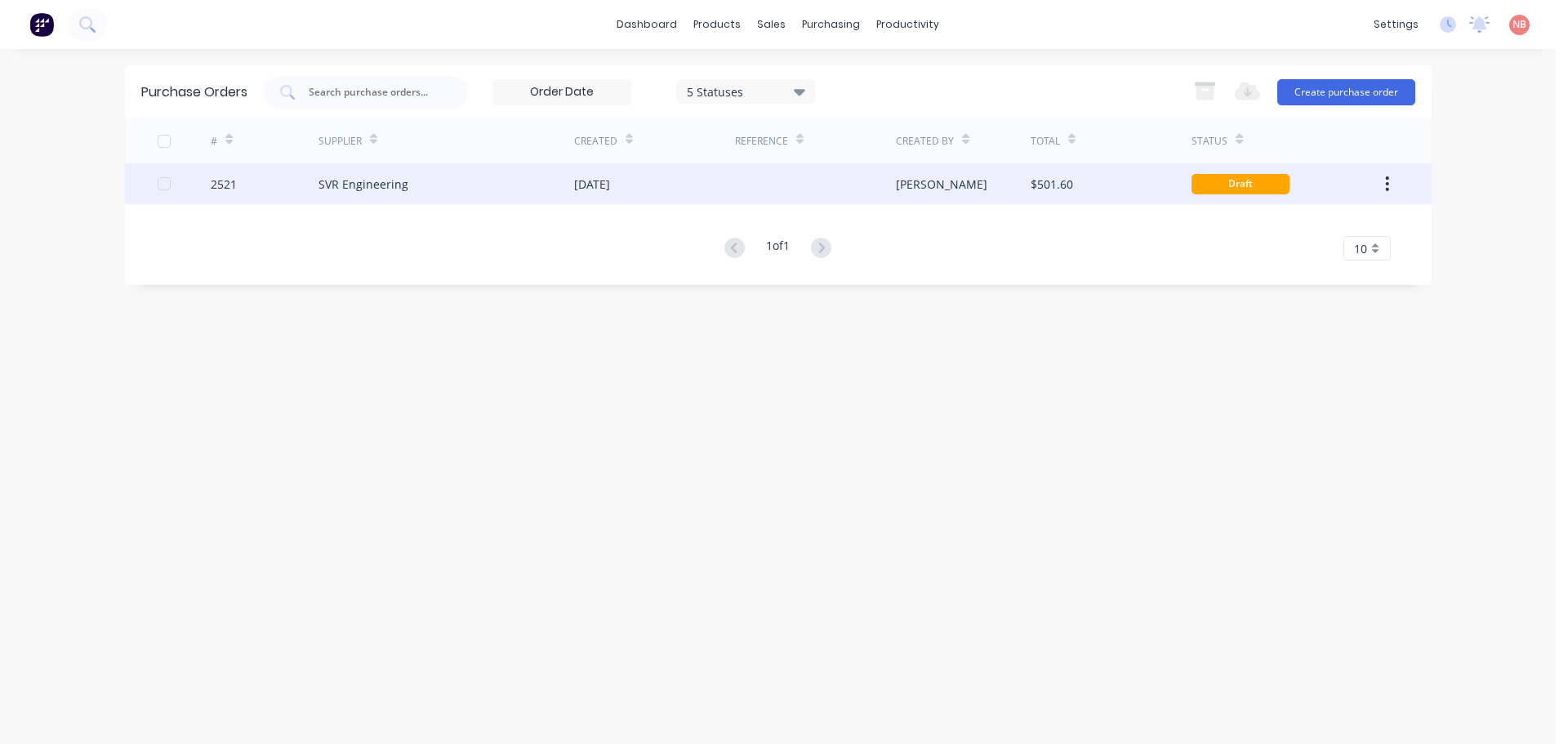
click at [610, 190] on div "[DATE]" at bounding box center [591, 185] width 36 height 17
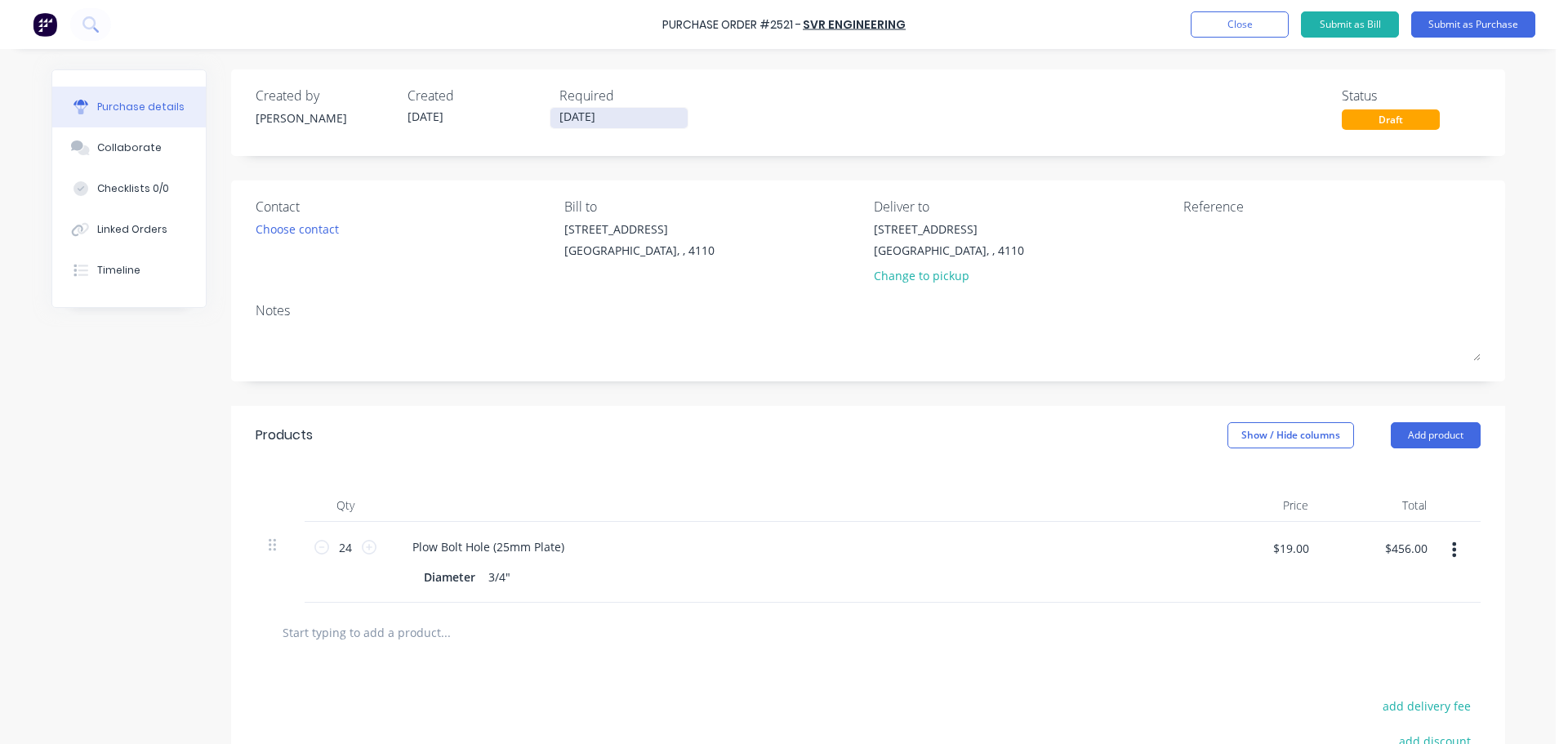
click at [586, 115] on input "[DATE]" at bounding box center [618, 118] width 137 height 20
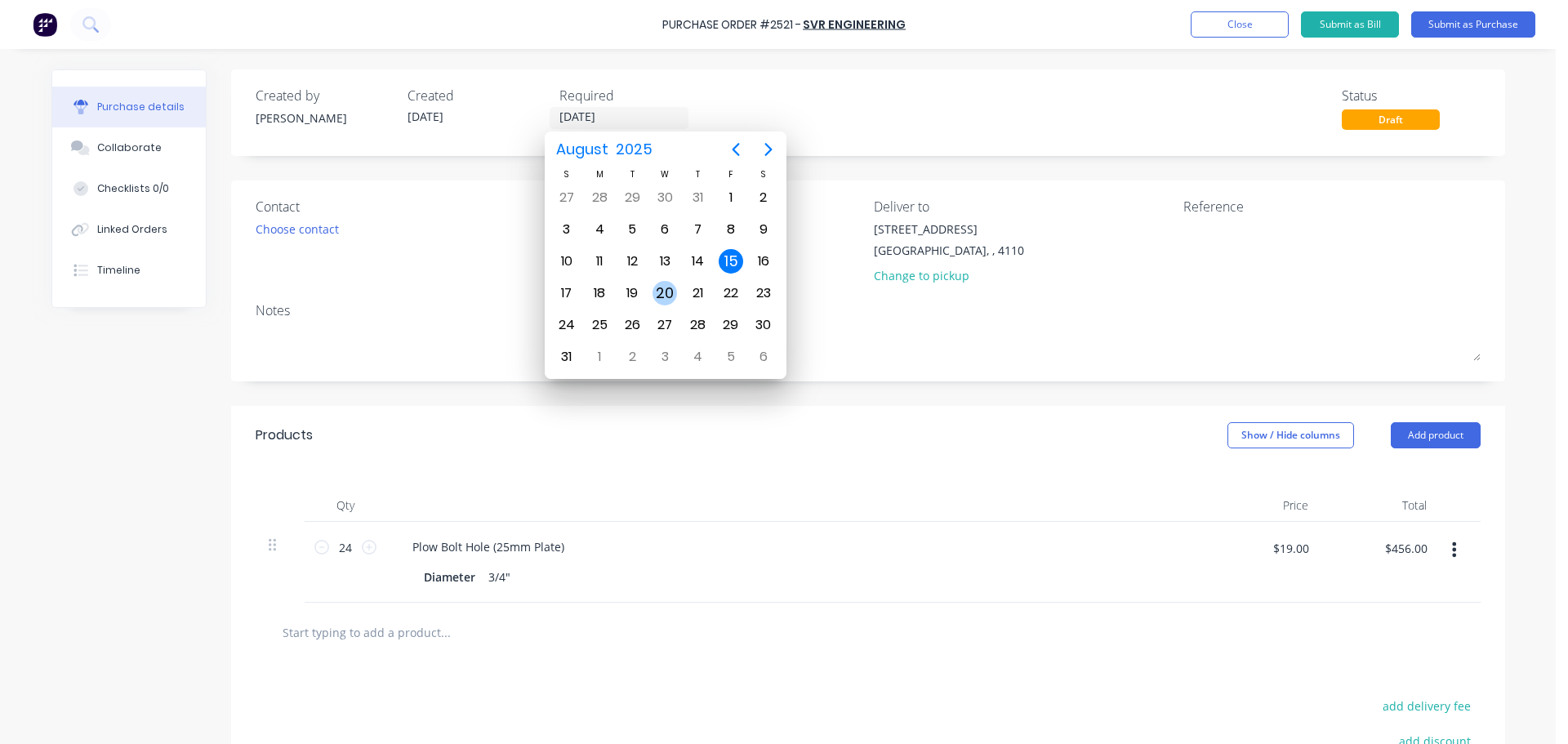
click at [659, 291] on div "20" at bounding box center [665, 293] width 24 height 24
type input "[DATE]"
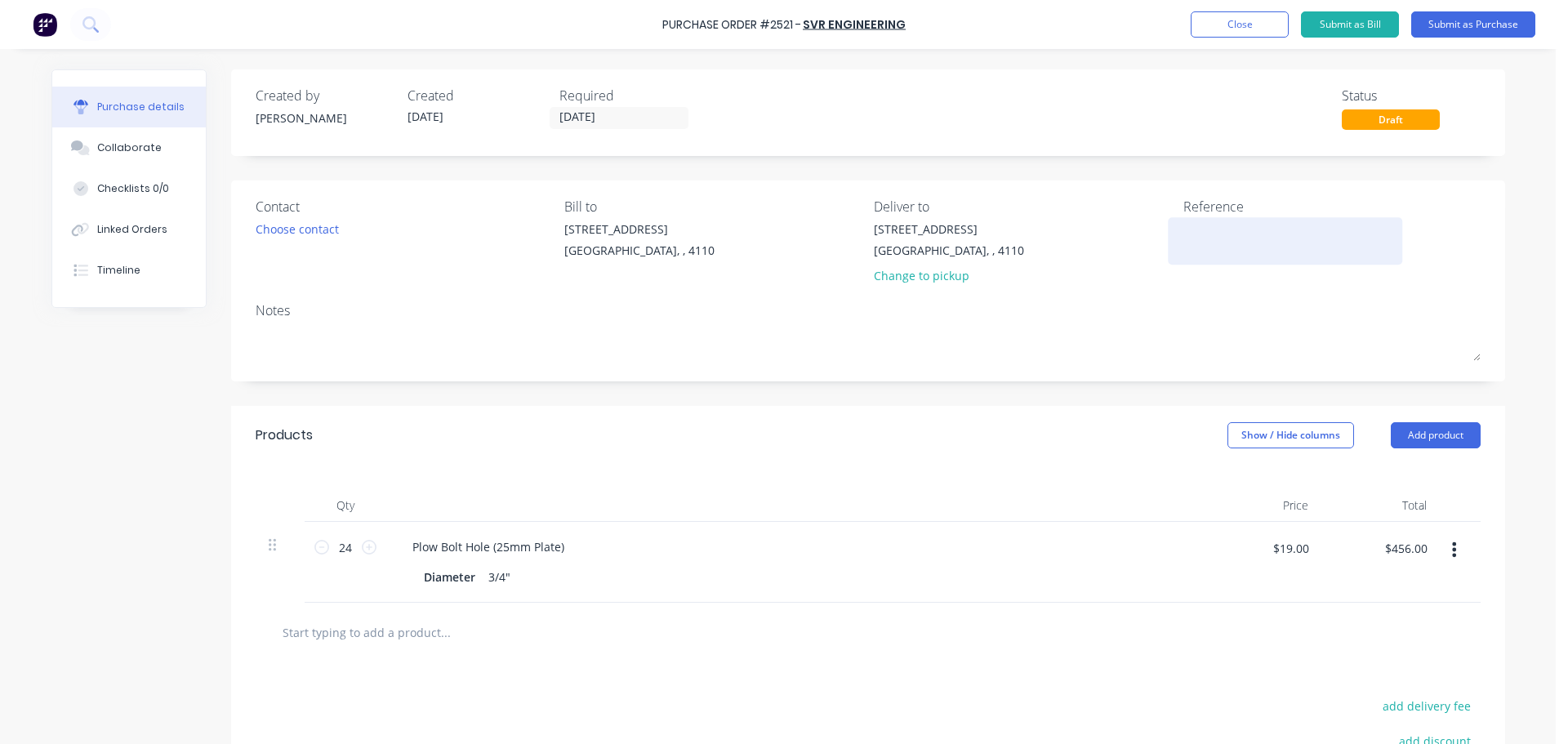
click at [1198, 228] on textarea at bounding box center [1285, 239] width 204 height 37
type textarea "EWA 01"
type textarea "x"
type textarea "EWA 015"
type textarea "x"
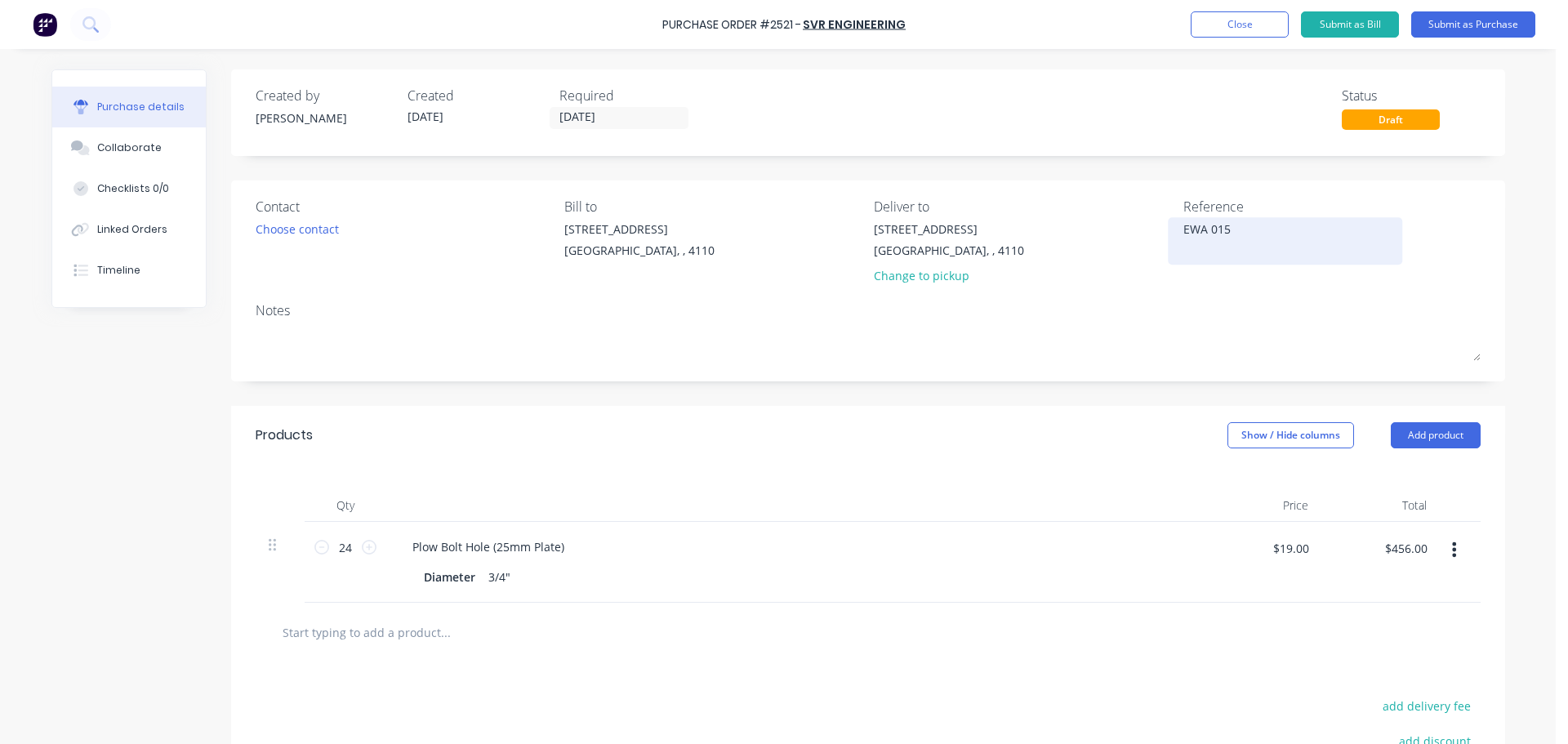
type textarea "EWA 0157"
type textarea "x"
type textarea "EWA 01577"
type textarea "x"
type textarea "EWA 01577"
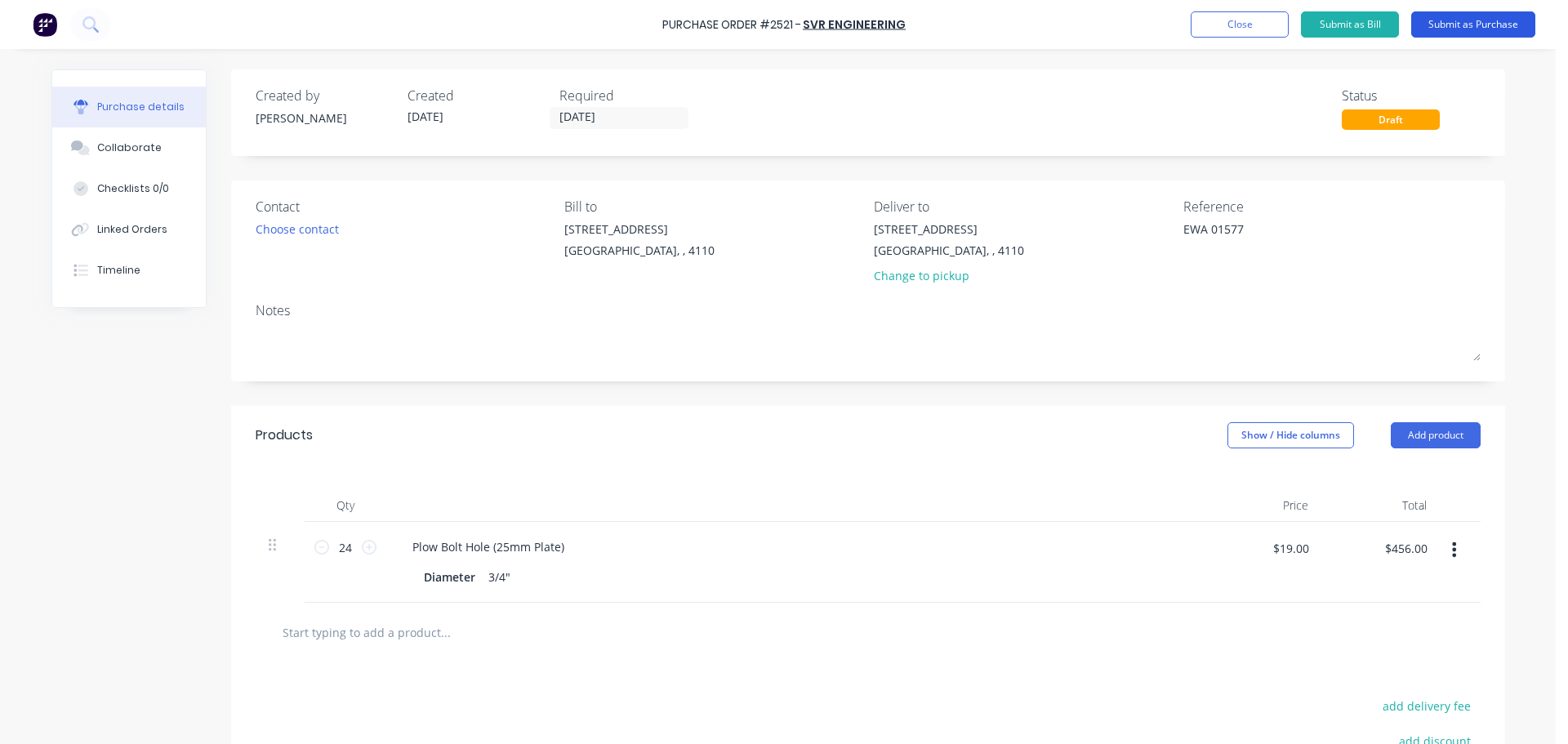
click at [1449, 22] on button "Submit as Purchase" at bounding box center [1473, 24] width 124 height 26
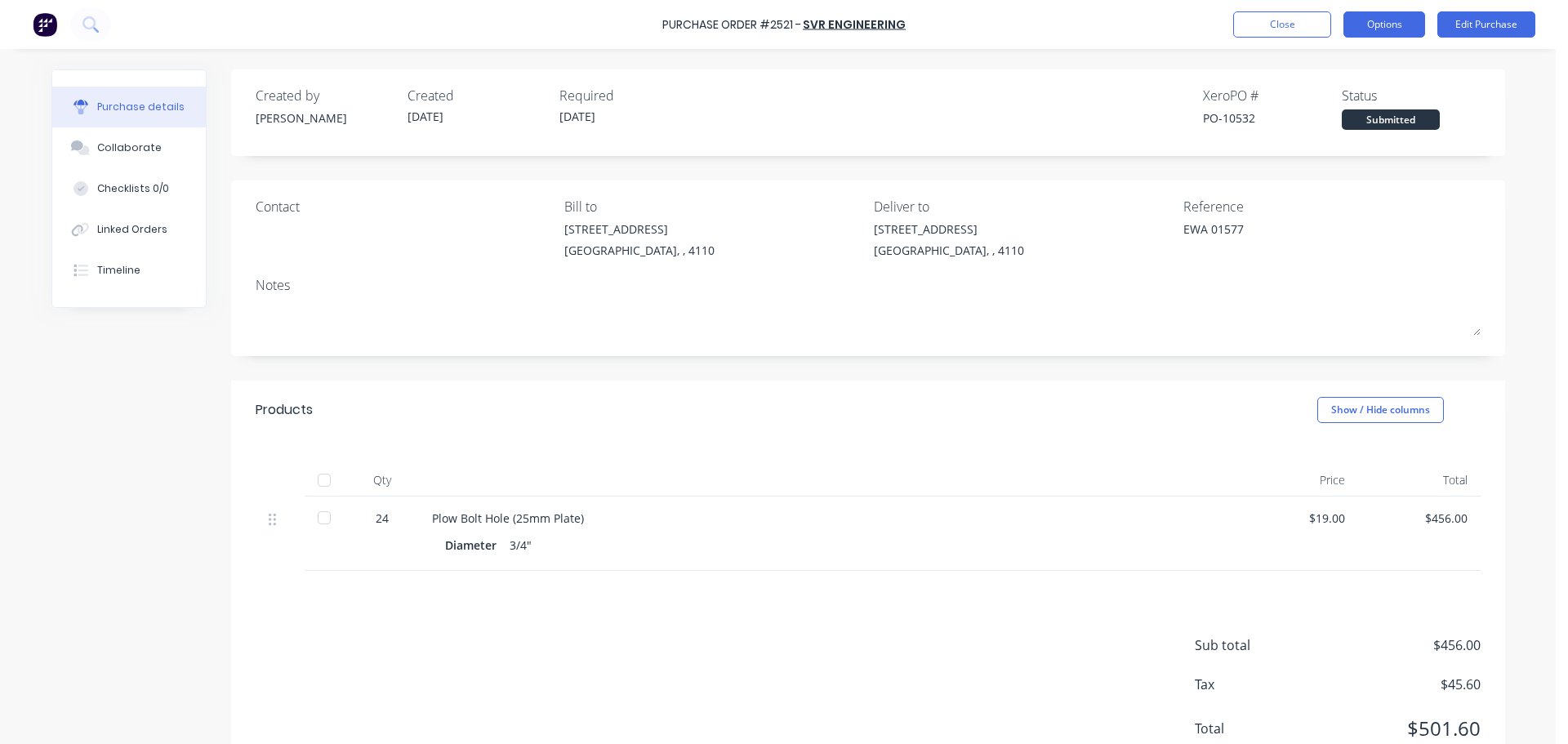
click at [1371, 31] on button "Options" at bounding box center [1384, 24] width 82 height 26
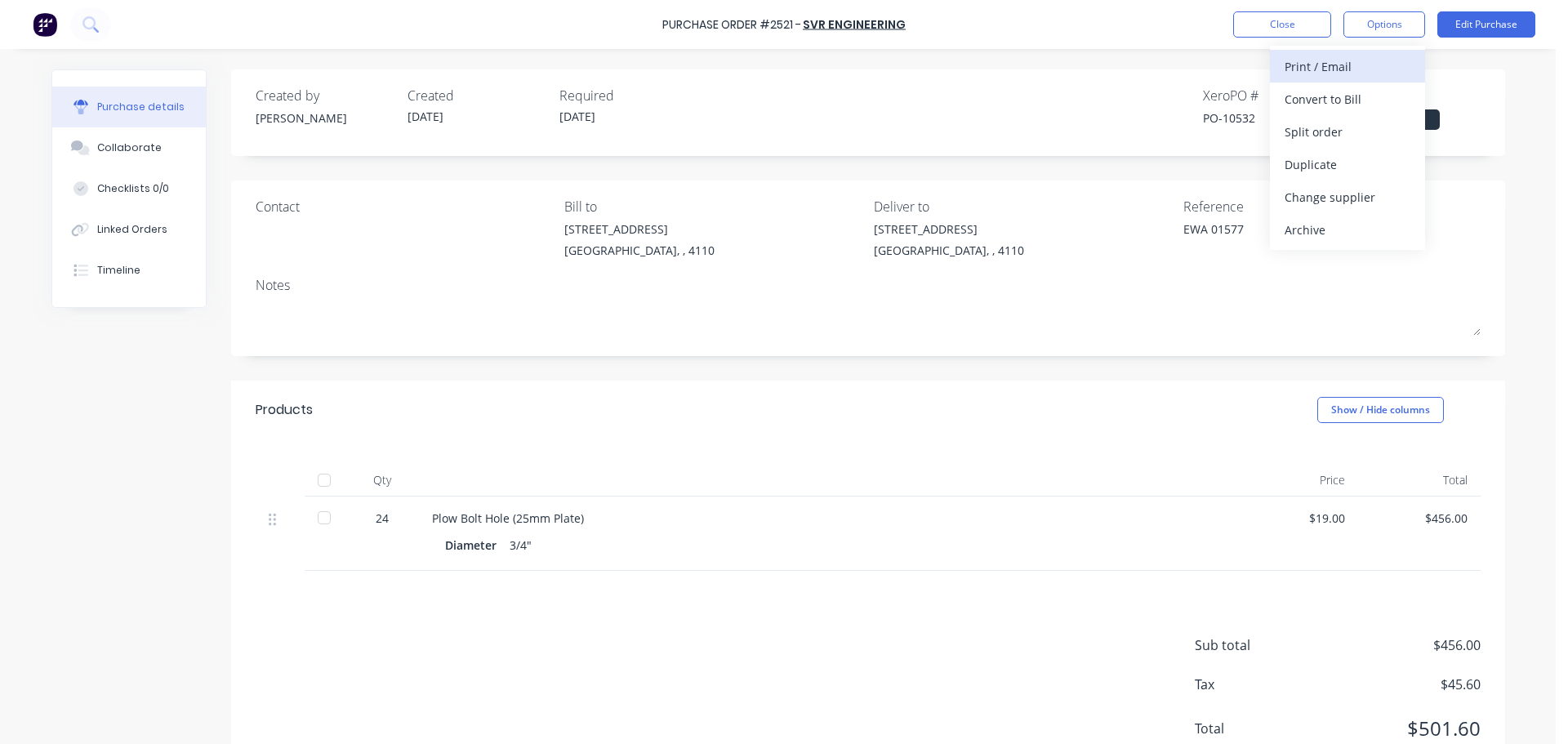
click at [1351, 58] on div "Print / Email" at bounding box center [1347, 66] width 125 height 24
click at [1332, 93] on div "With pricing" at bounding box center [1347, 98] width 125 height 24
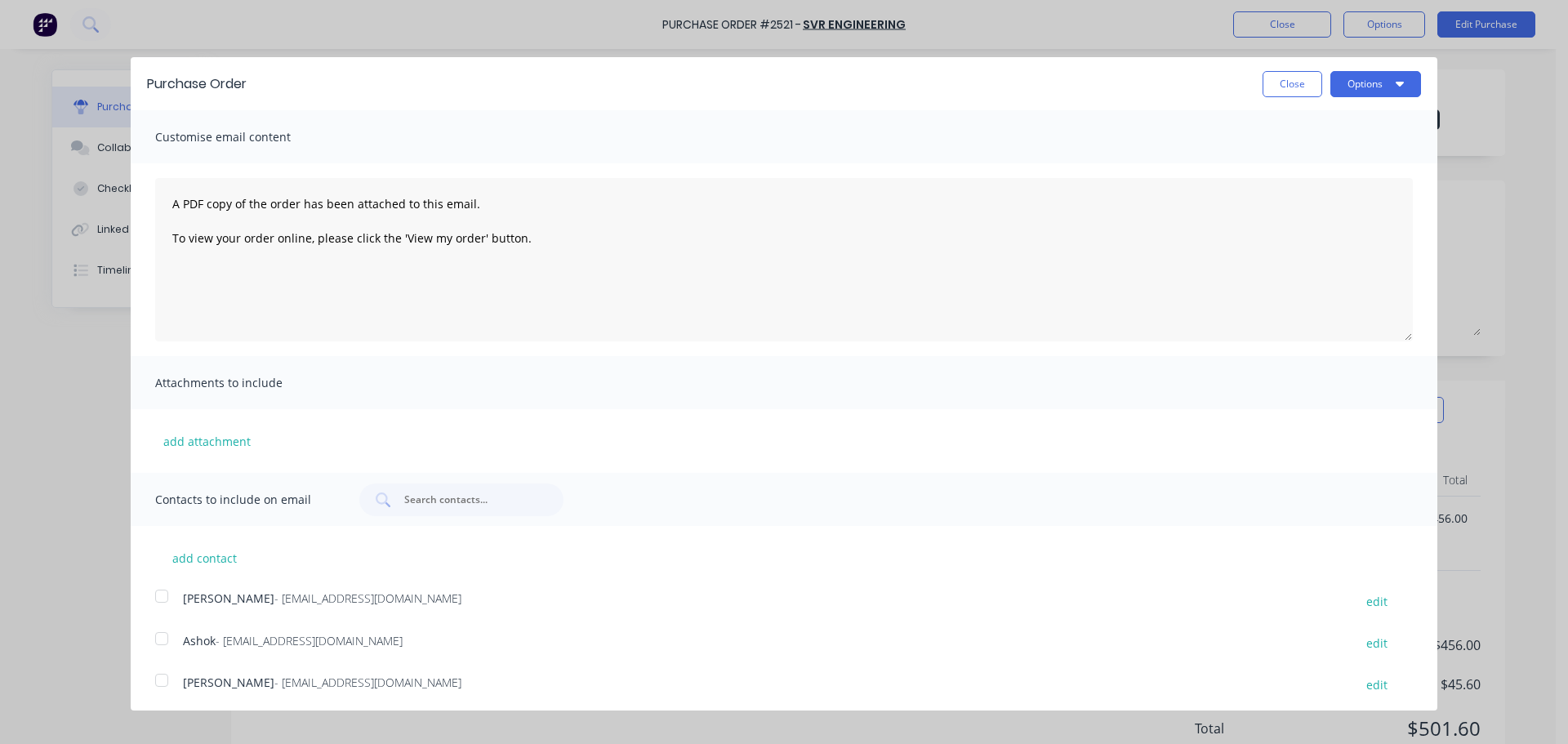
click at [160, 634] on div at bounding box center [161, 638] width 32 height 32
click at [1348, 71] on button "Options" at bounding box center [1375, 85] width 91 height 26
click at [1323, 127] on div "Print" at bounding box center [1343, 125] width 125 height 24
click at [1286, 159] on div "Email" at bounding box center [1343, 158] width 125 height 24
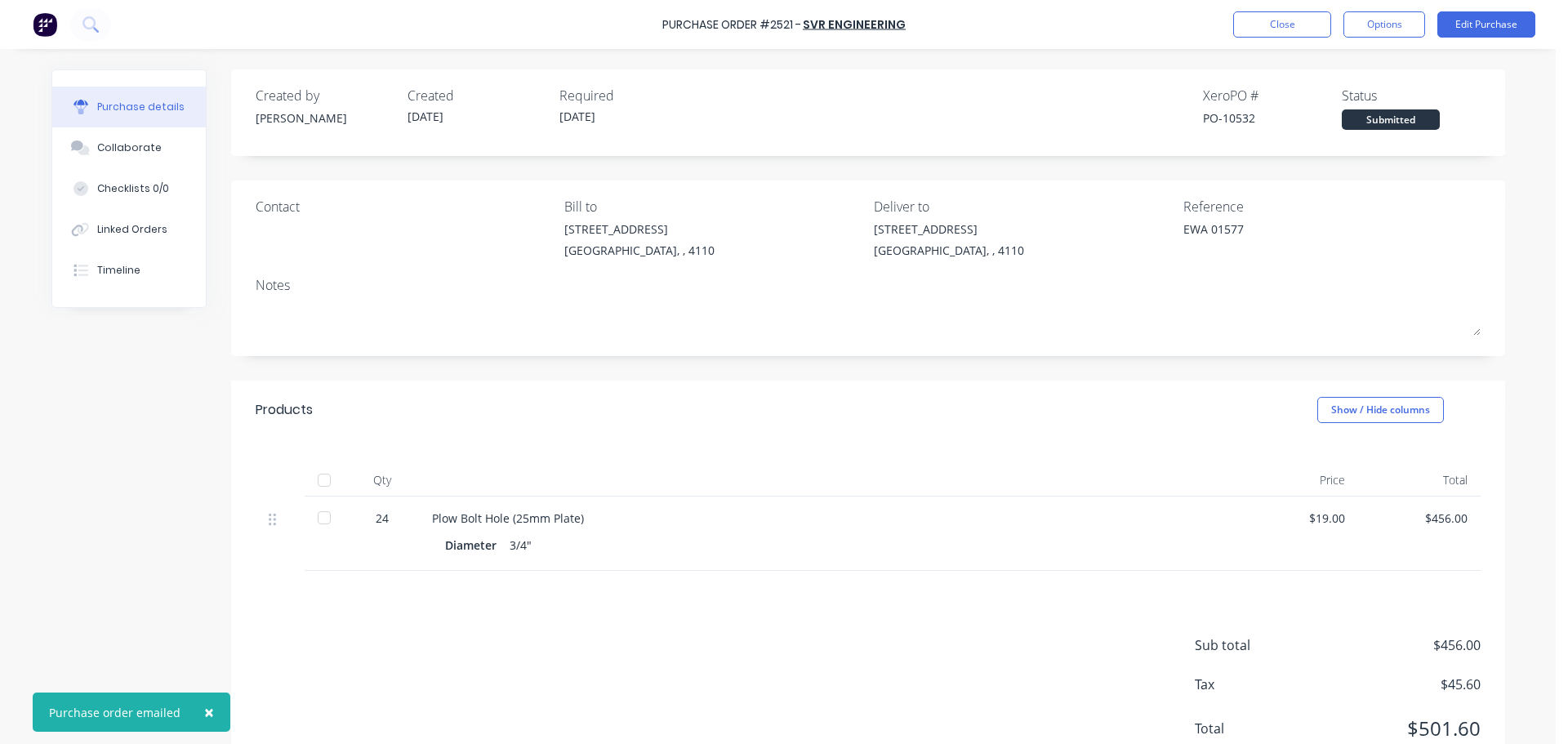
type textarea "x"
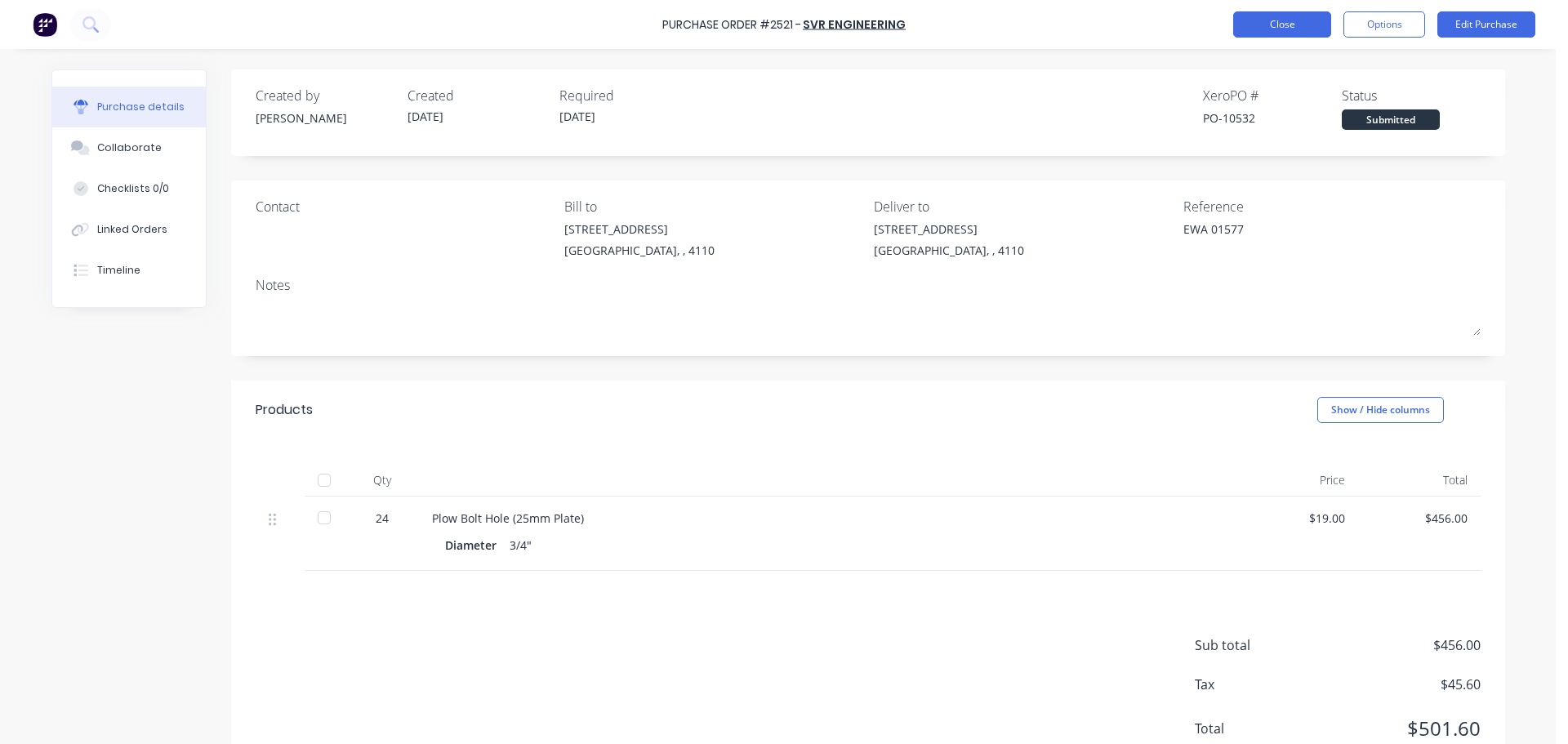
click at [1273, 33] on button "Close" at bounding box center [1281, 24] width 98 height 26
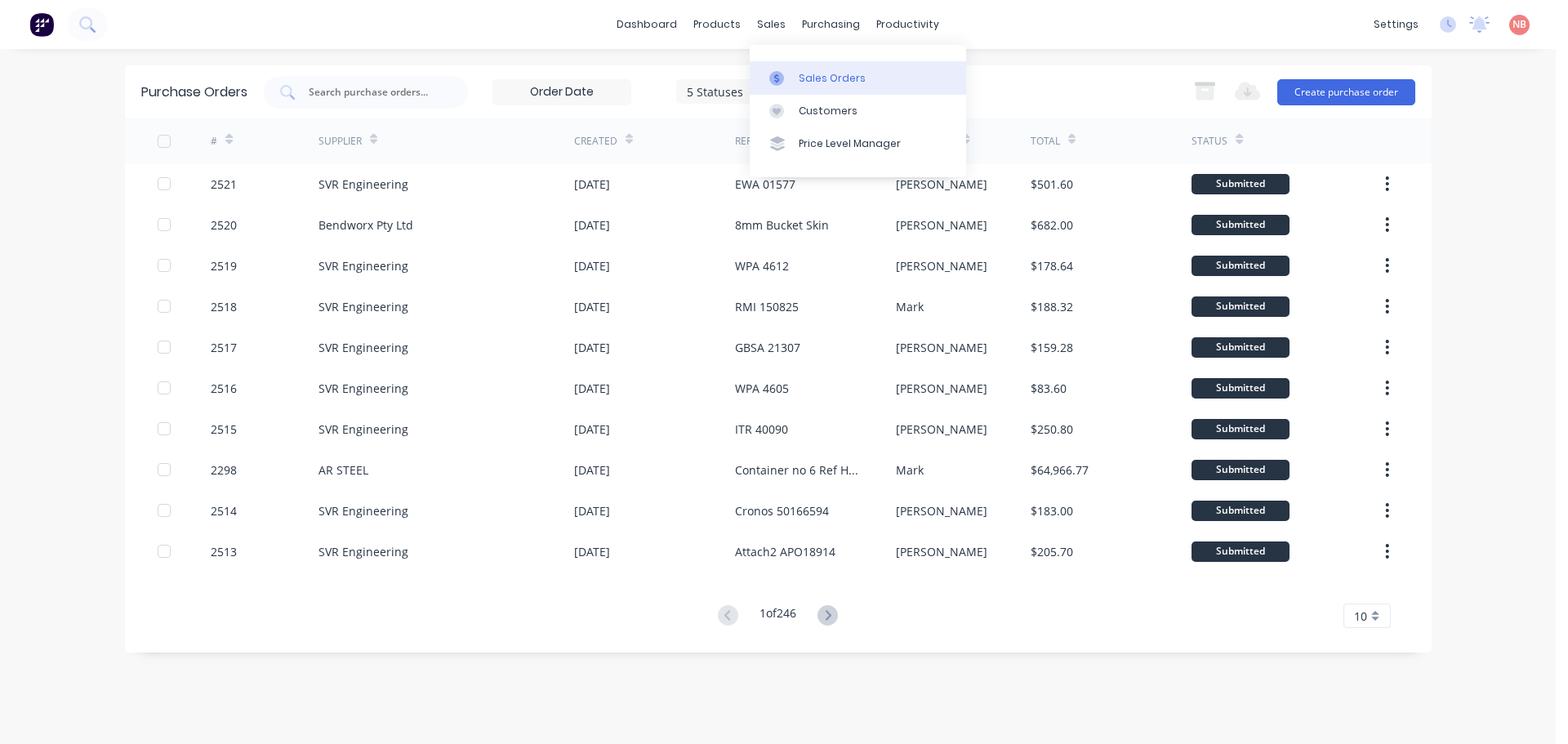
click at [782, 64] on link "Sales Orders" at bounding box center [858, 77] width 216 height 32
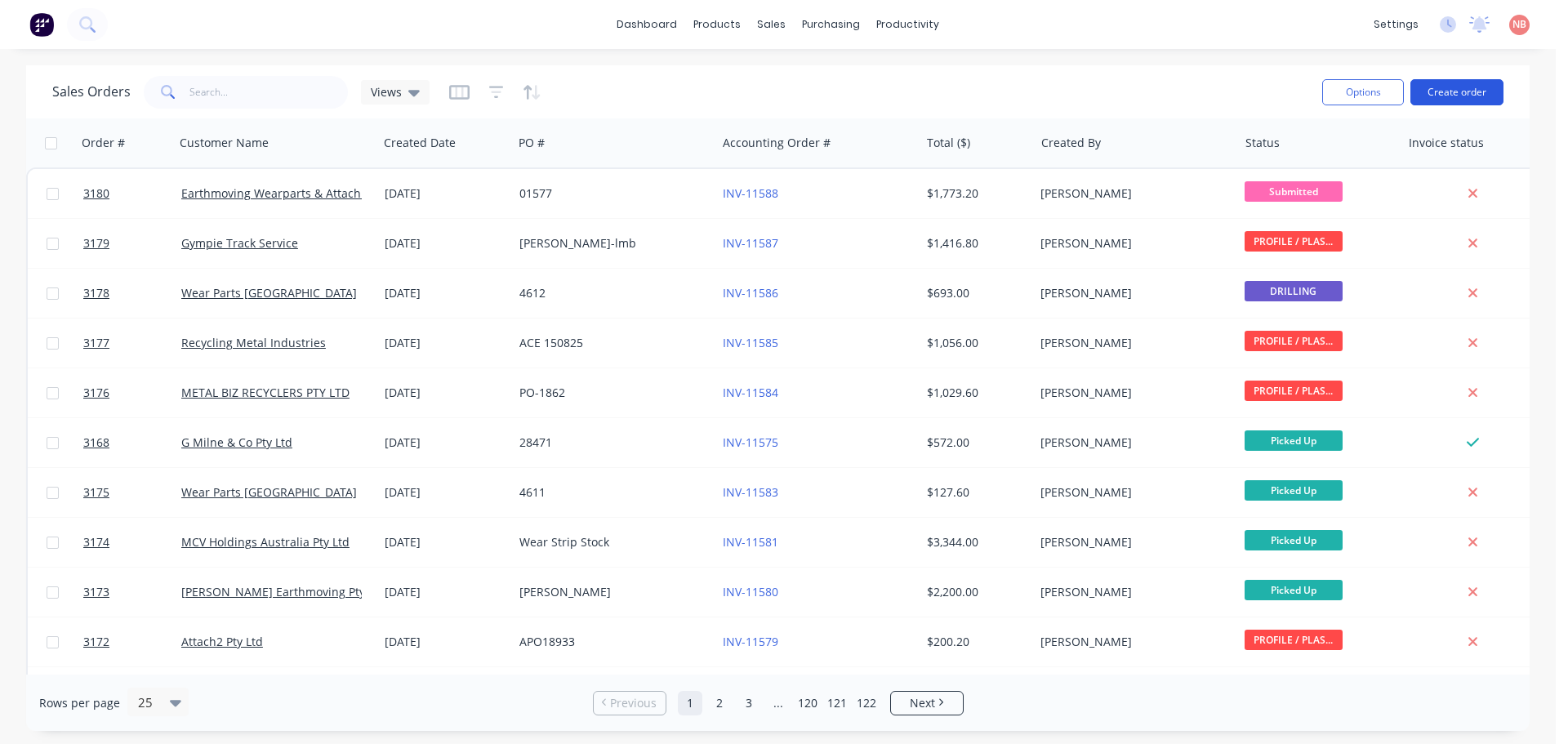
click at [1455, 96] on button "Create order" at bounding box center [1456, 92] width 93 height 26
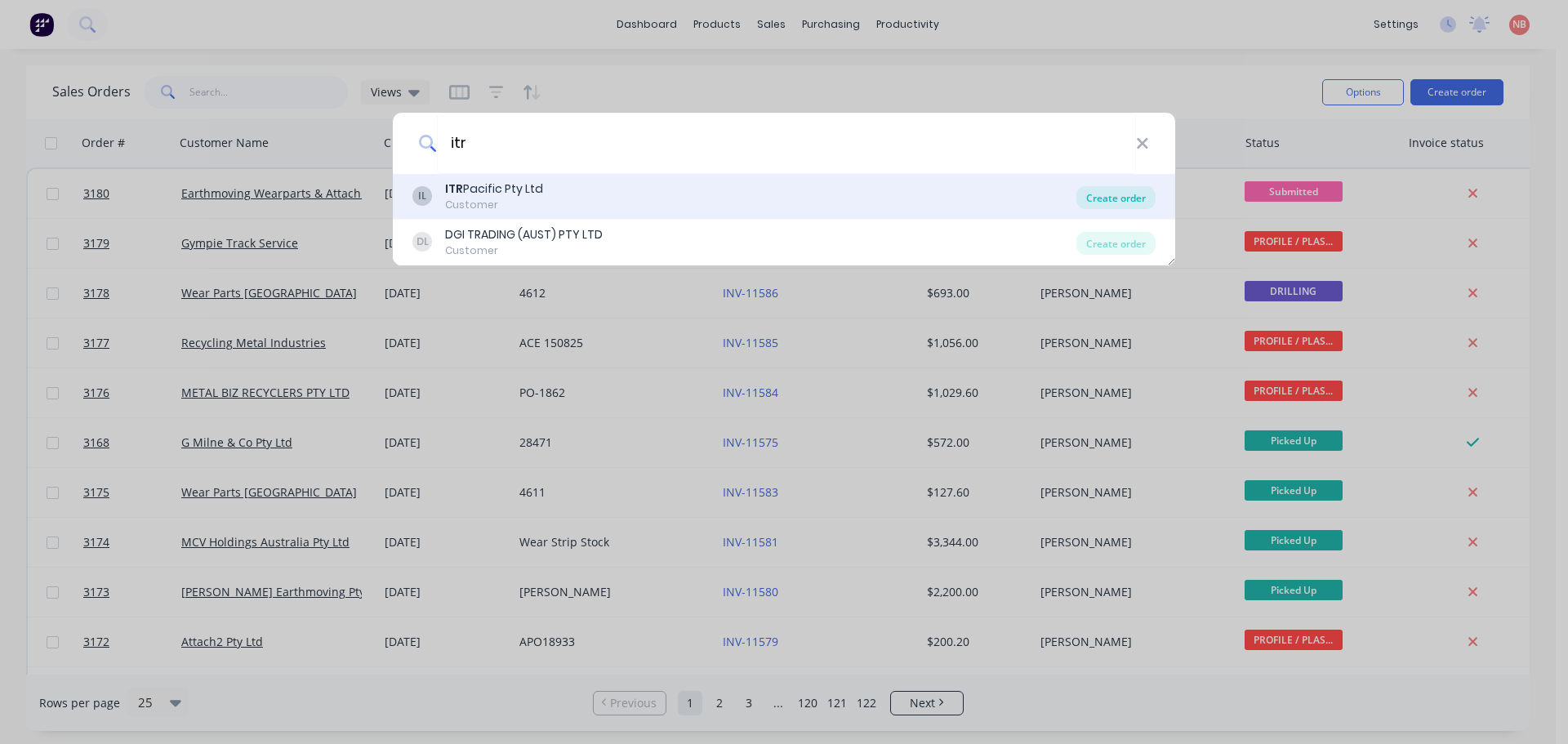
type input "itr"
click at [1101, 192] on div "Create order" at bounding box center [1115, 198] width 79 height 23
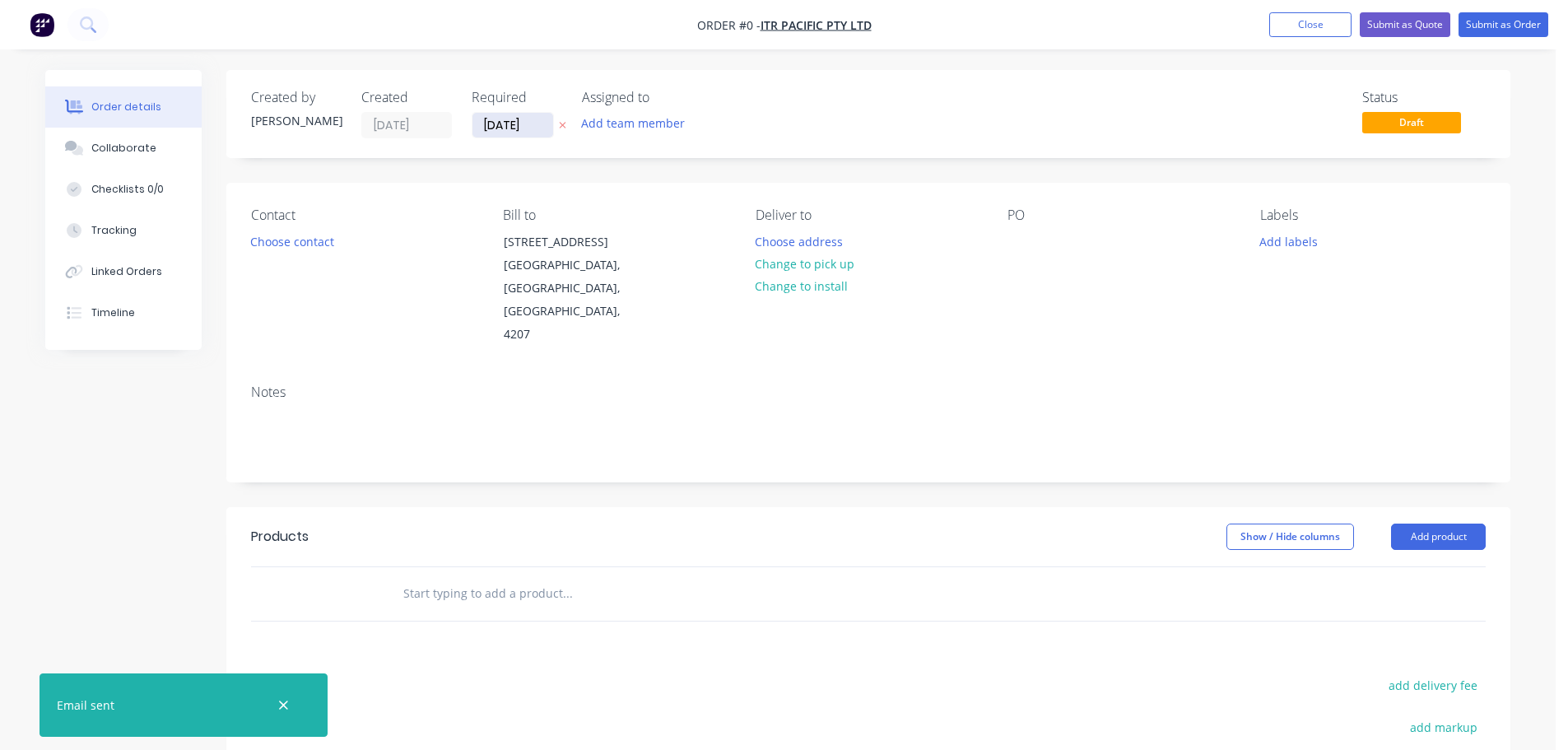
click at [521, 126] on input "[DATE]" at bounding box center [513, 125] width 81 height 25
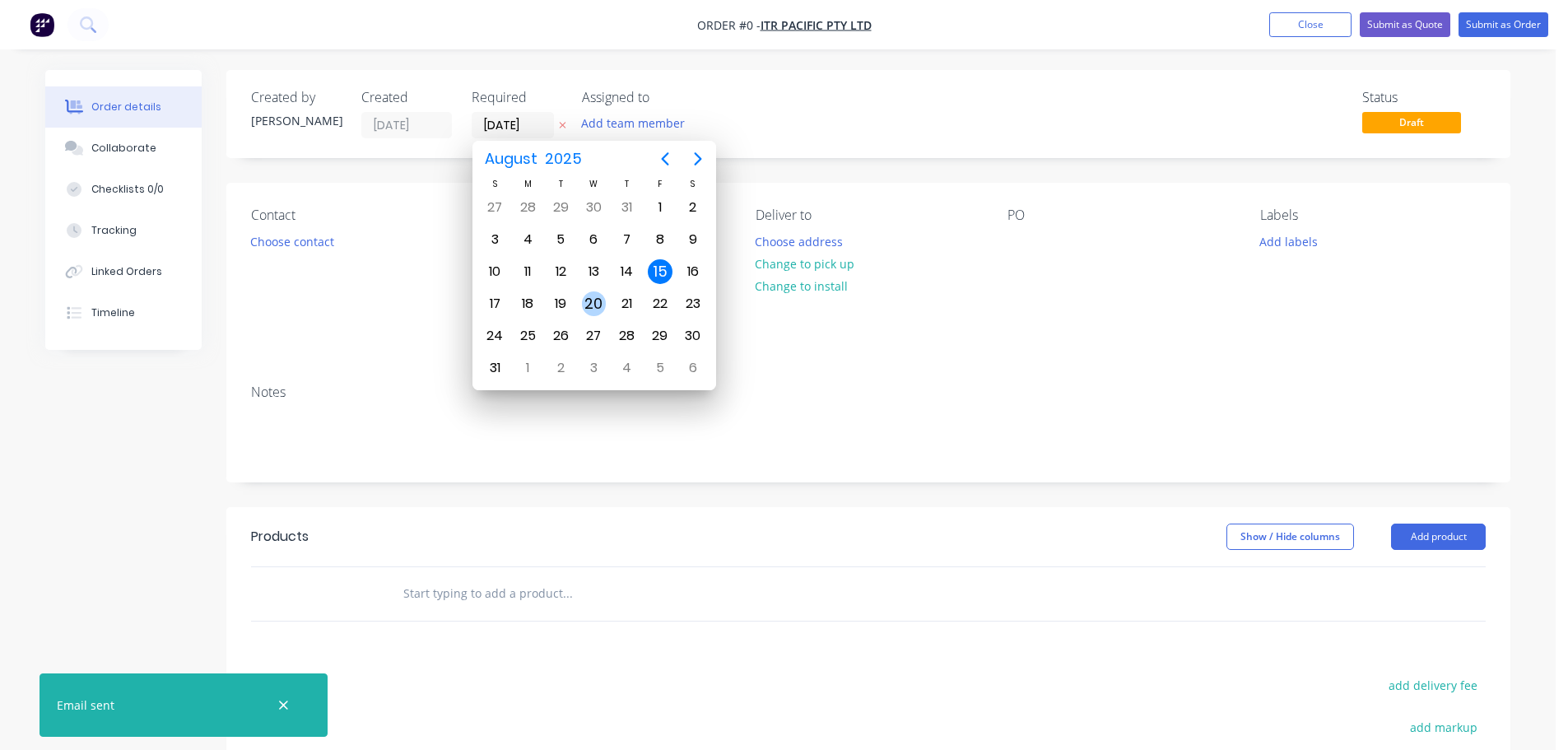
click at [602, 299] on div "20" at bounding box center [594, 304] width 25 height 25
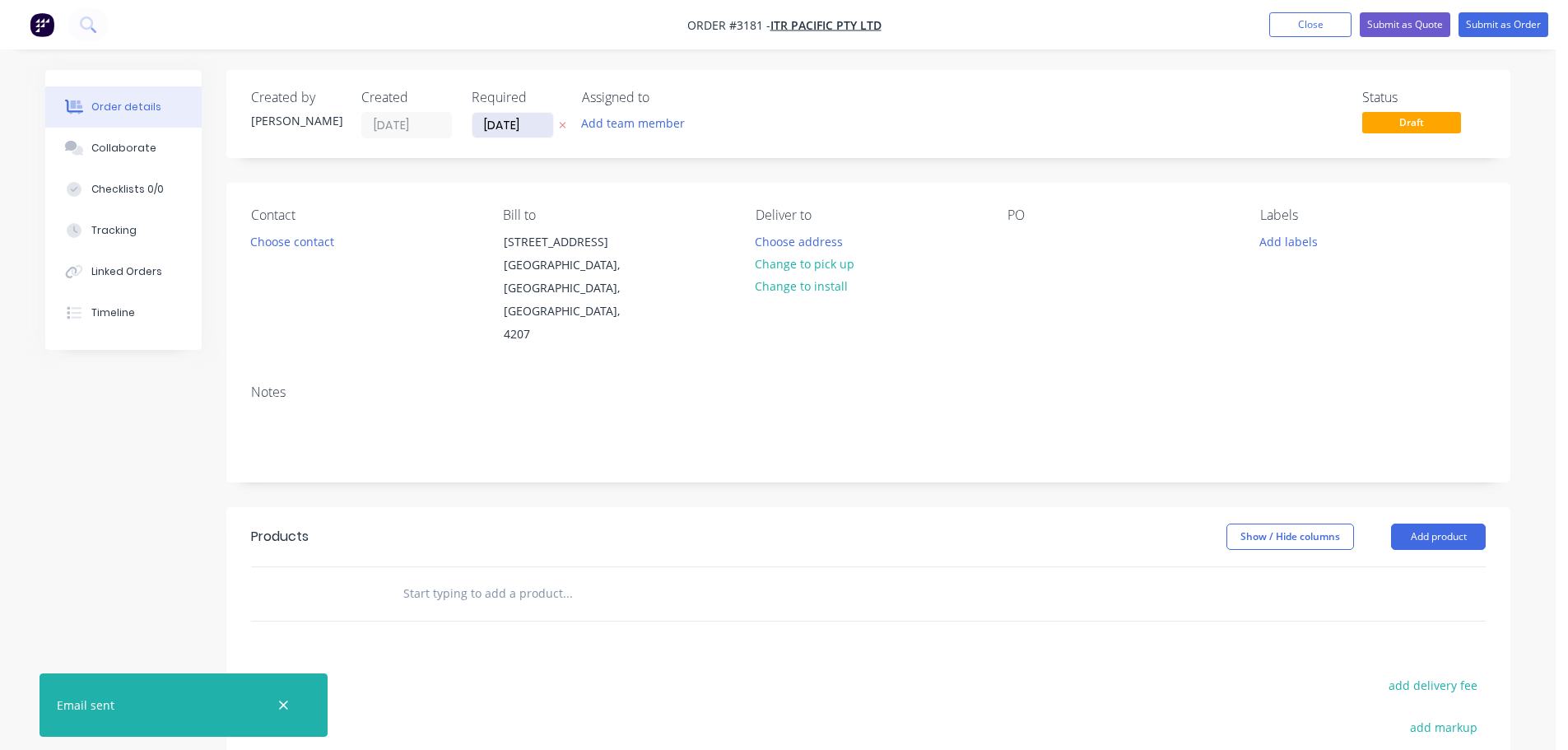
click at [515, 135] on input "[DATE]" at bounding box center [513, 125] width 81 height 25
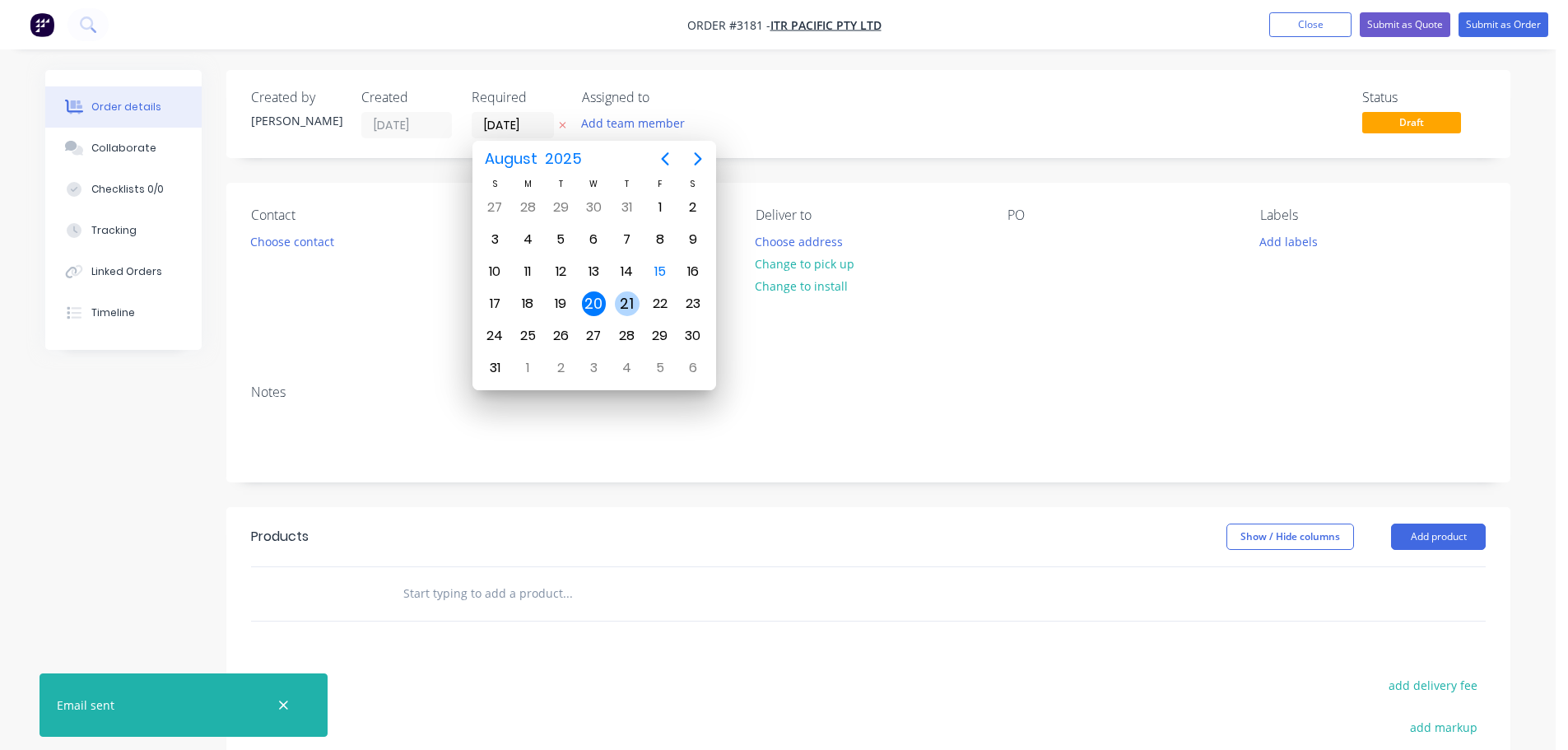
click at [622, 297] on div "21" at bounding box center [627, 304] width 25 height 25
type input "[DATE]"
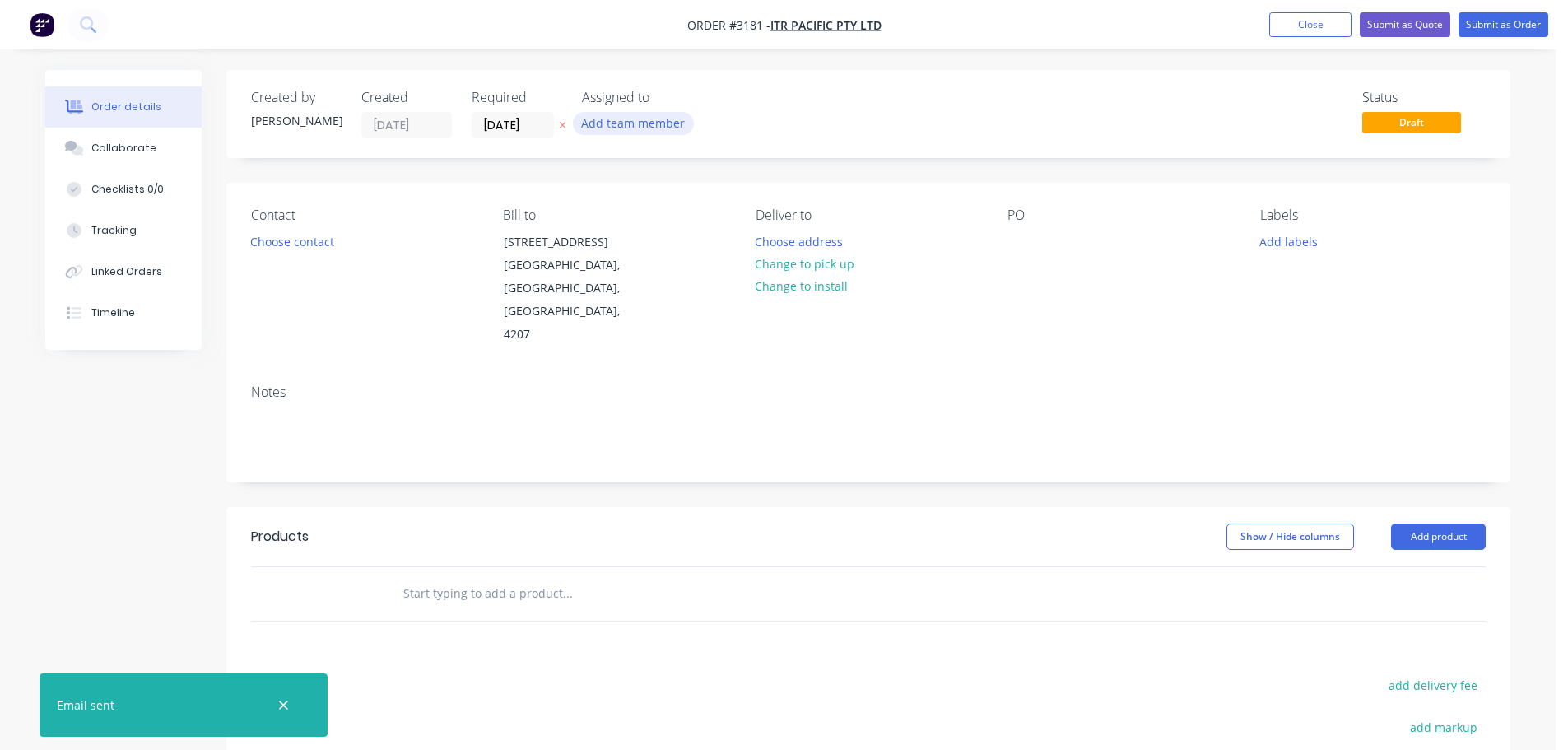
click at [614, 133] on button "Add team member" at bounding box center [633, 122] width 121 height 22
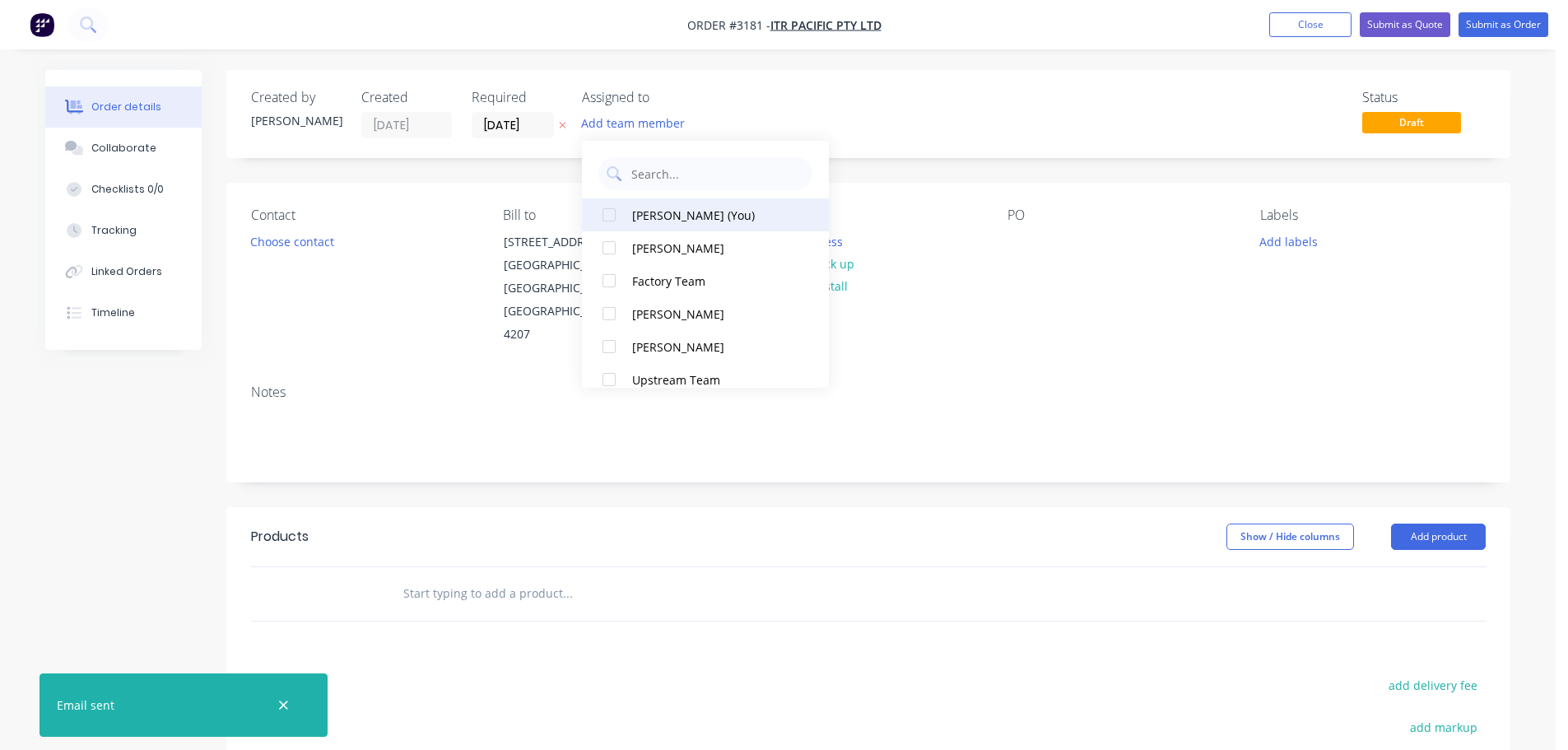
click at [624, 217] on div at bounding box center [608, 214] width 32 height 32
click at [266, 233] on button "Choose contact" at bounding box center [292, 241] width 101 height 22
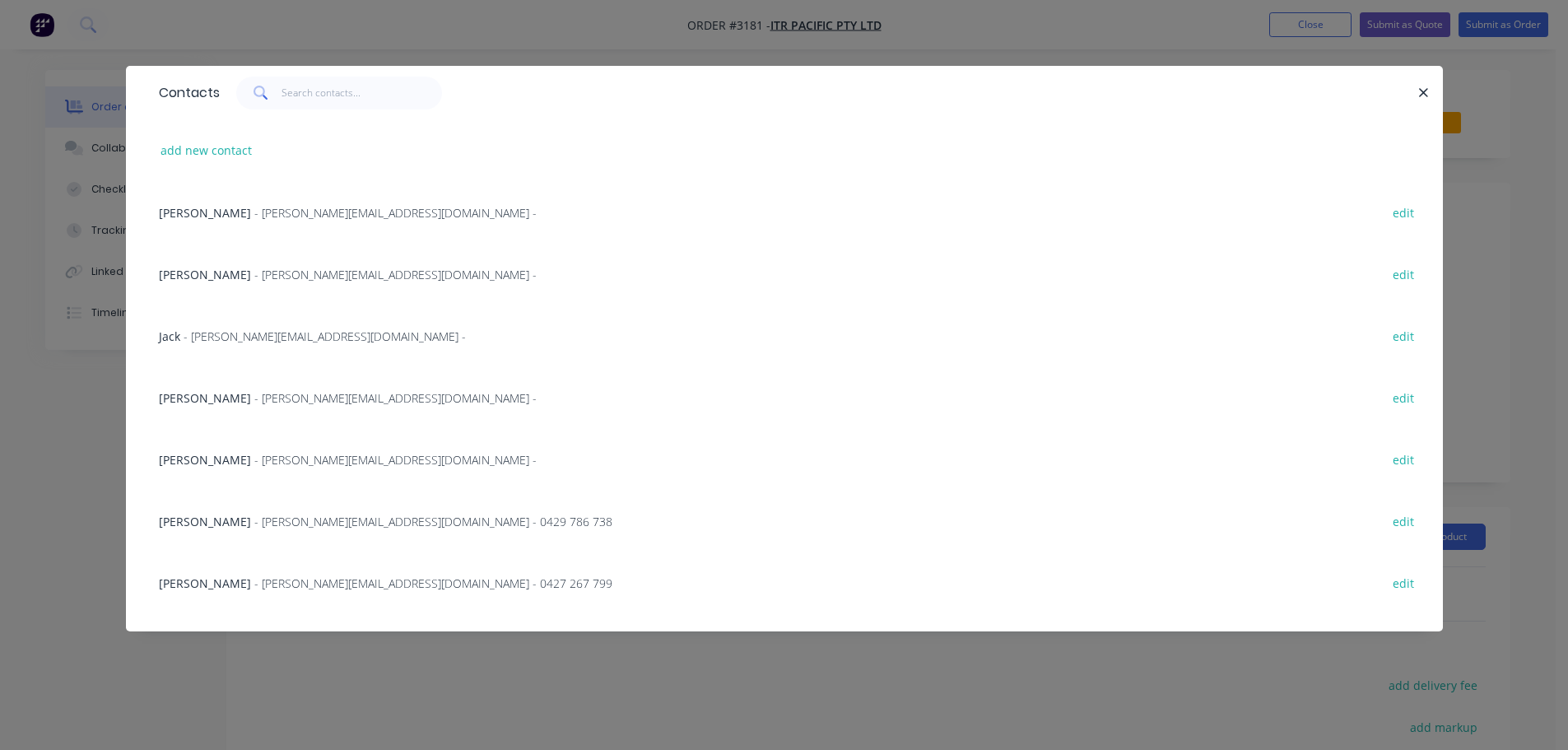
scroll to position [83, 0]
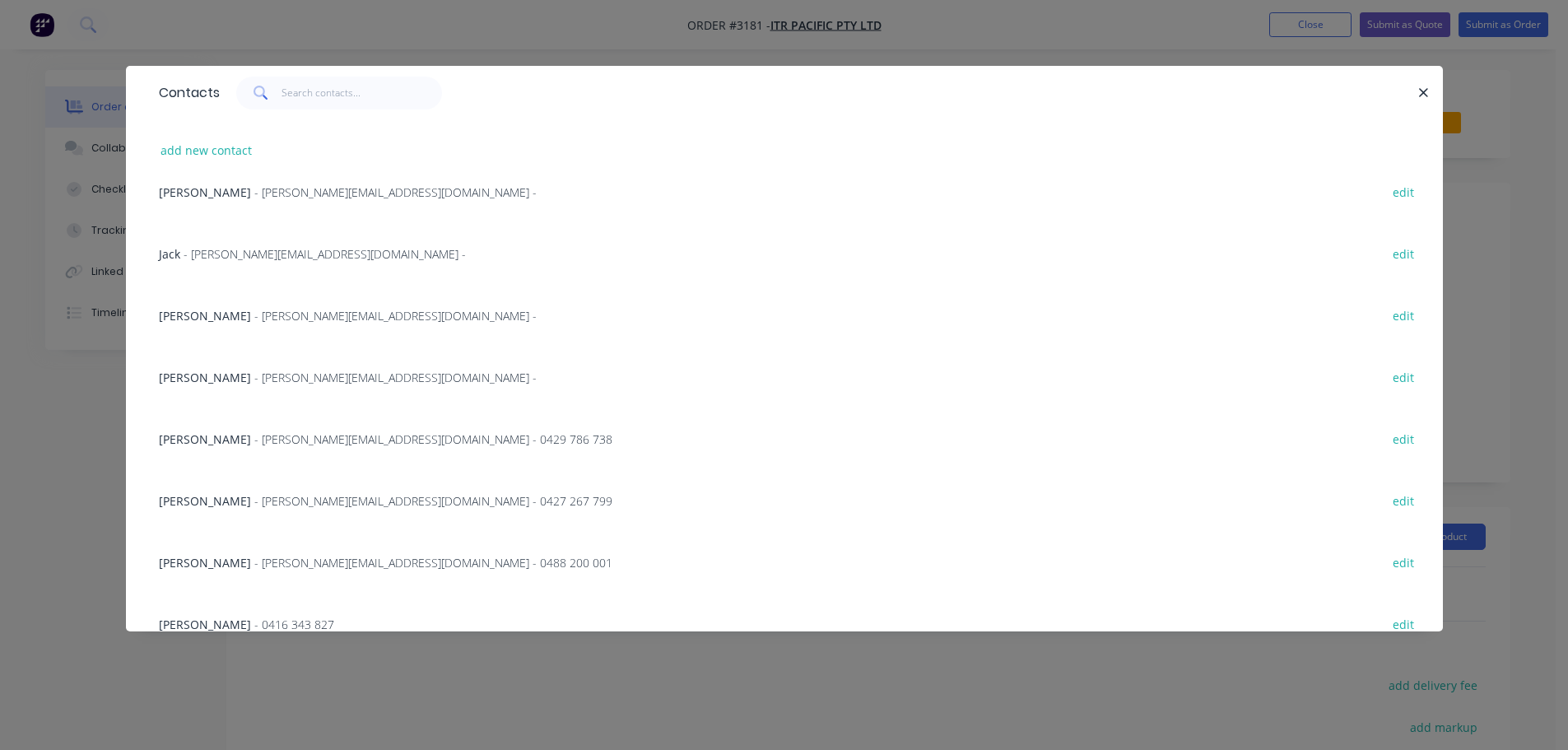
click at [227, 493] on span "[PERSON_NAME]" at bounding box center [205, 501] width 92 height 16
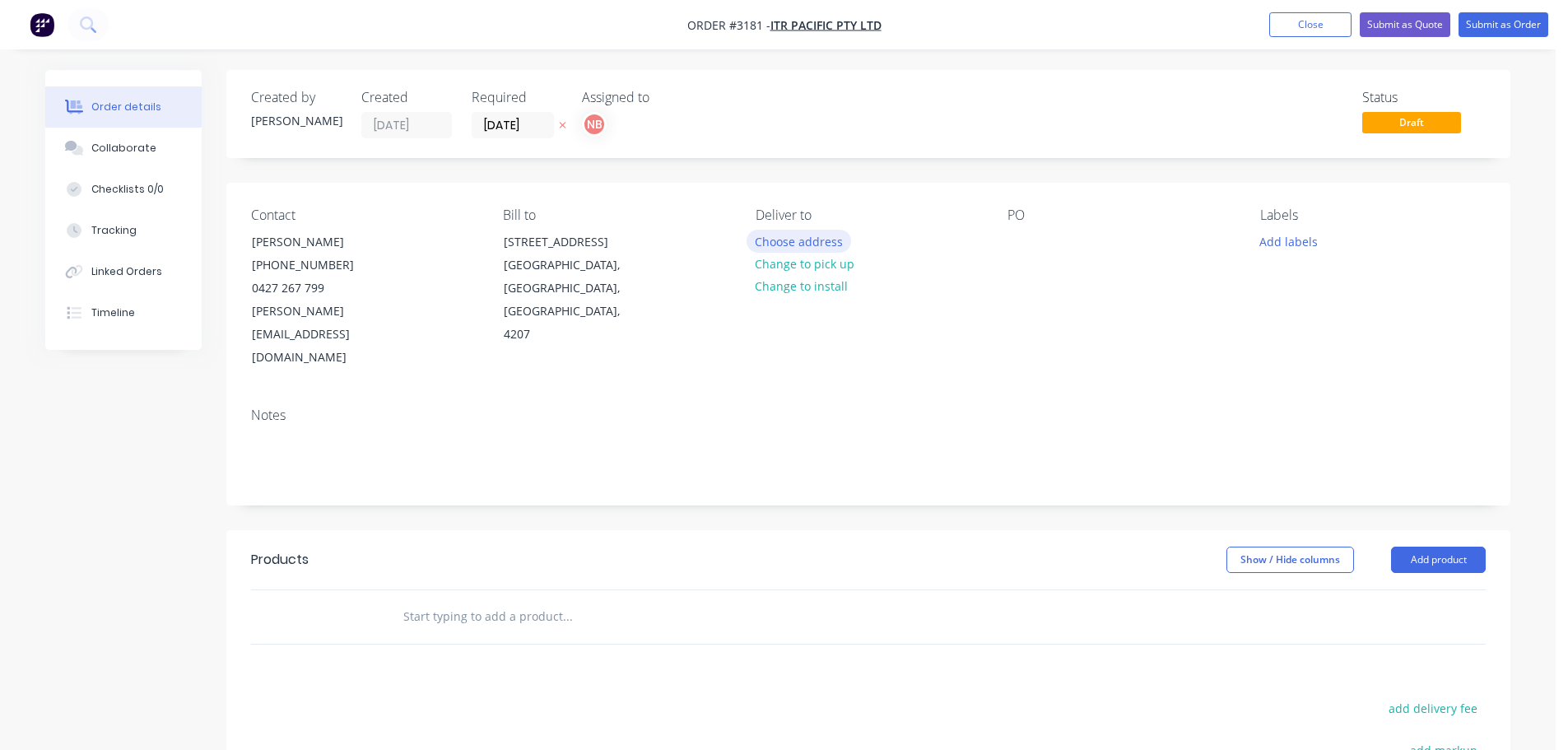
click at [764, 236] on button "Choose address" at bounding box center [799, 241] width 105 height 22
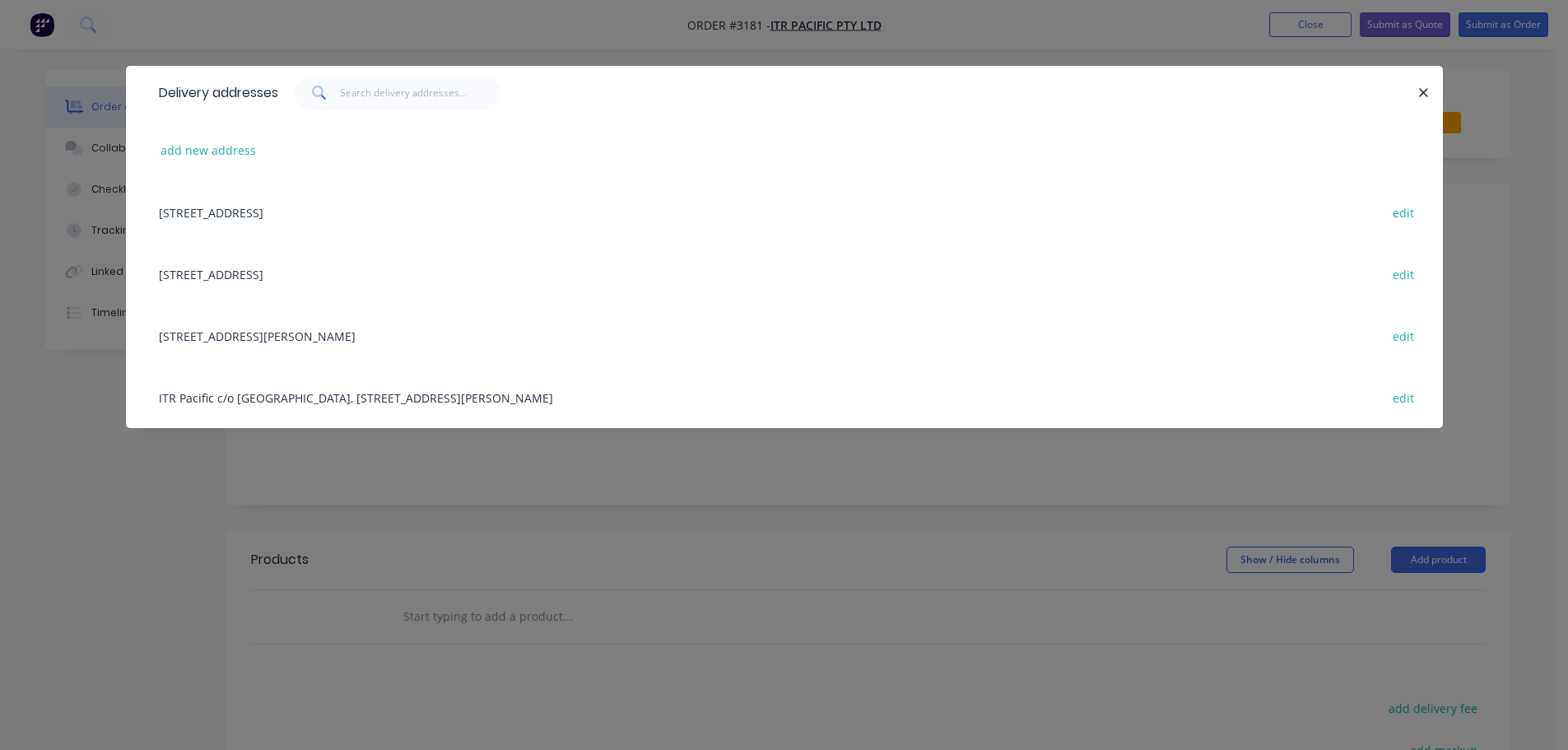
click at [280, 332] on div "[STREET_ADDRESS][PERSON_NAME] edit" at bounding box center [785, 335] width 1268 height 61
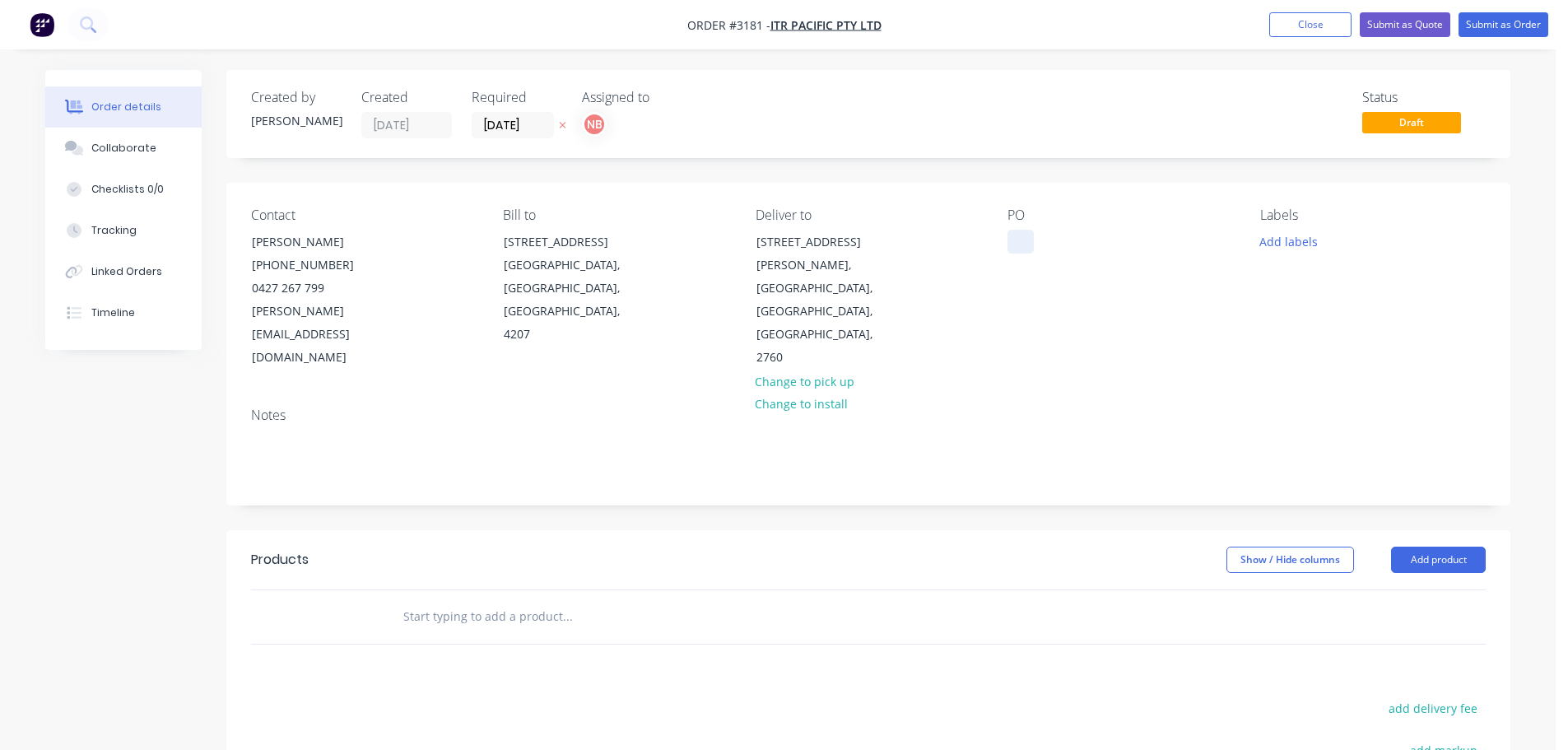
click at [1024, 242] on div at bounding box center [1020, 242] width 26 height 24
click at [1266, 246] on button "Add labels" at bounding box center [1288, 241] width 76 height 22
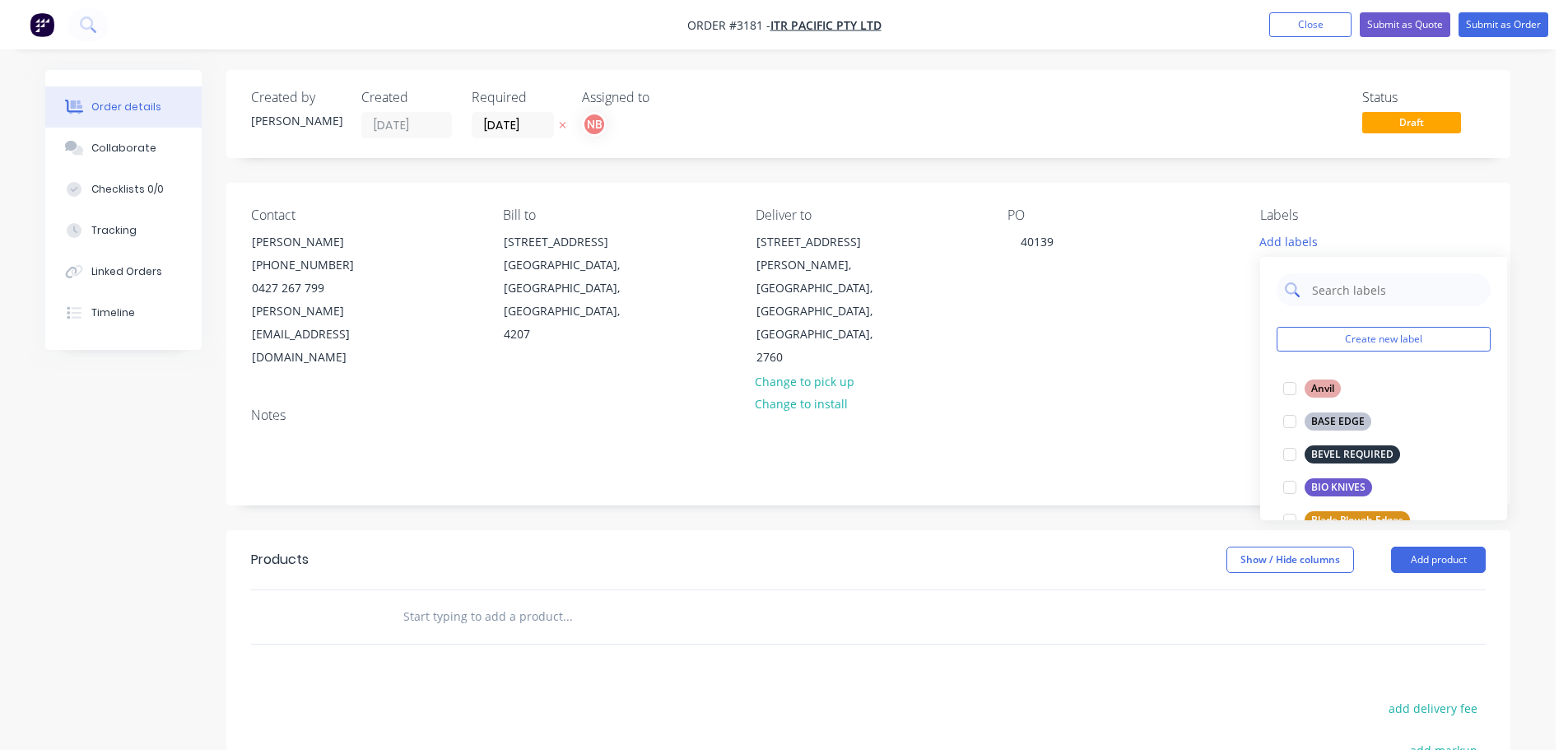
click at [1327, 290] on input "text" at bounding box center [1396, 289] width 172 height 32
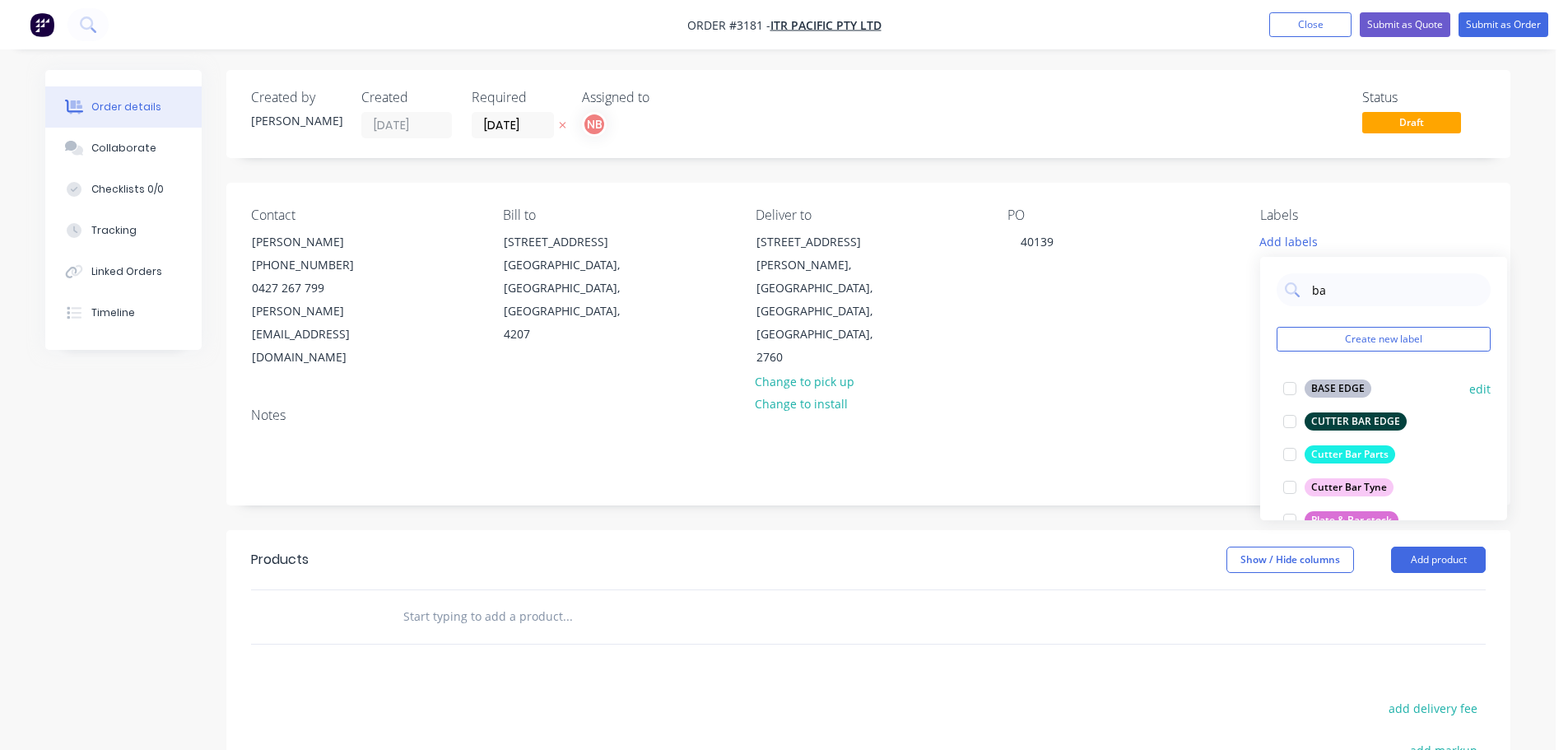
type input "ba"
drag, startPoint x: 1333, startPoint y: 384, endPoint x: 1213, endPoint y: 440, distance: 132.4
click at [1333, 384] on div "BASE EDGE" at bounding box center [1338, 388] width 67 height 18
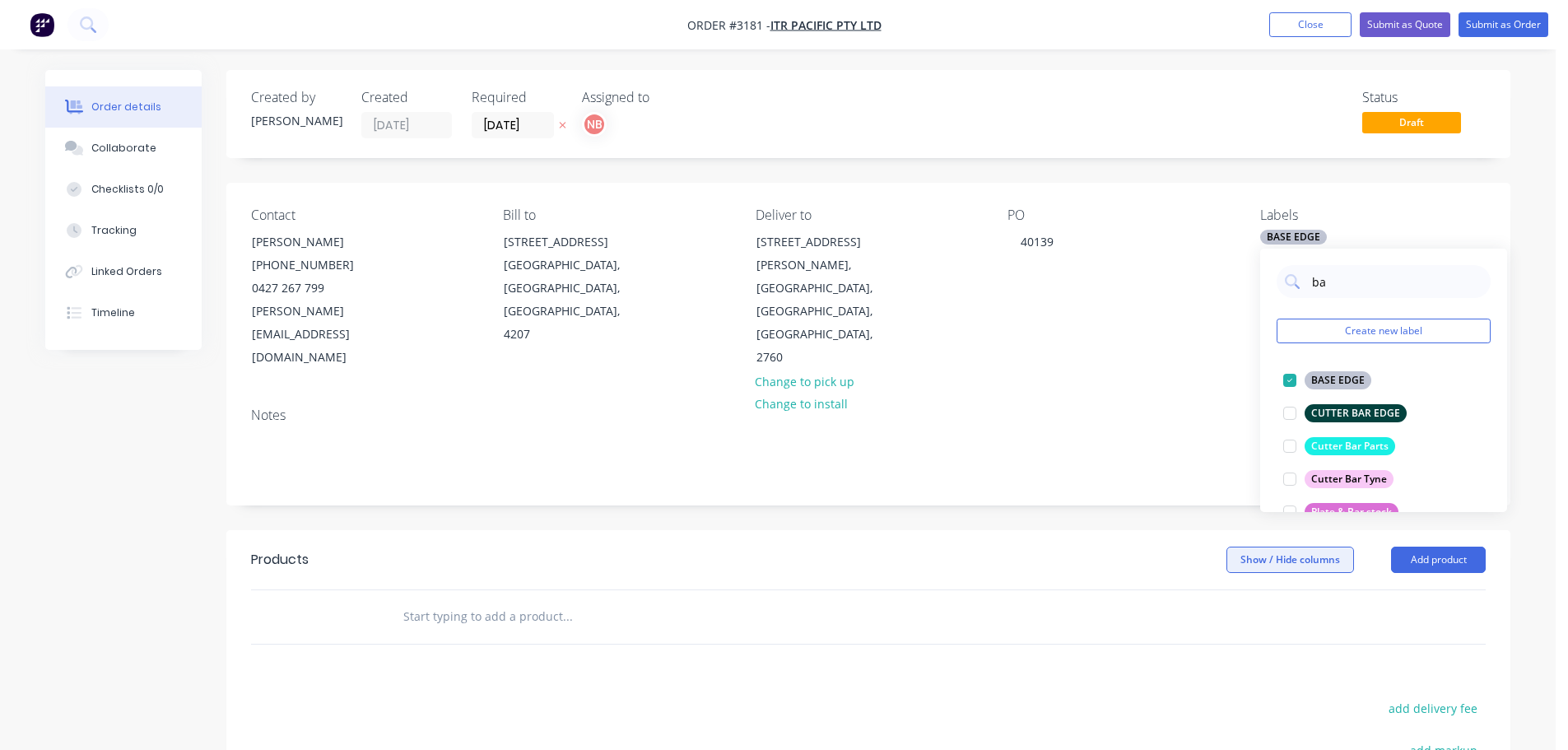
drag, startPoint x: 1007, startPoint y: 496, endPoint x: 1241, endPoint y: 508, distance: 234.3
click at [1011, 530] on header "Products Show / Hide columns Add product" at bounding box center [868, 559] width 1284 height 59
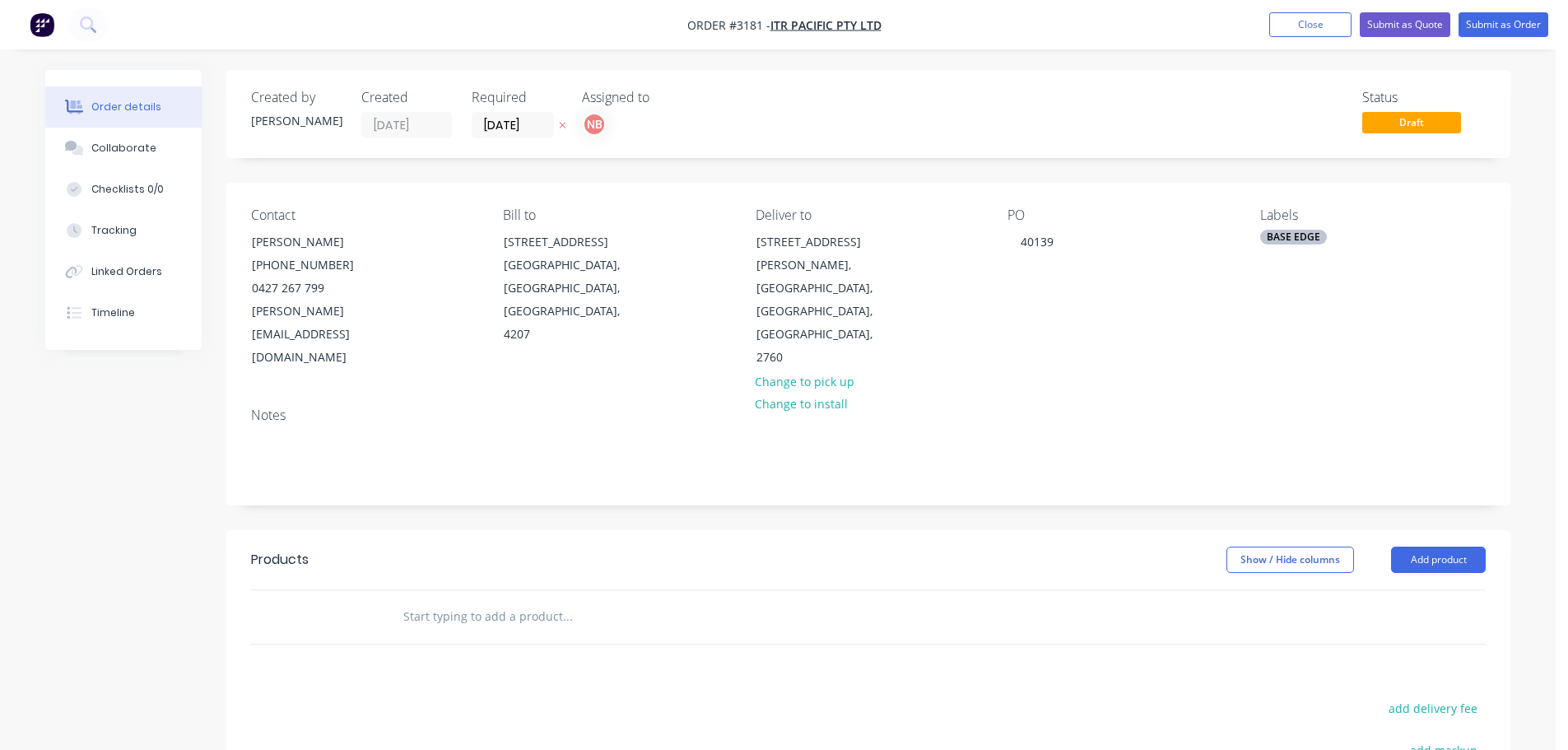
drag, startPoint x: 1472, startPoint y: 510, endPoint x: 1437, endPoint y: 530, distance: 40.3
click at [1471, 546] on button "Add product" at bounding box center [1438, 559] width 95 height 26
click at [1373, 589] on div "Product catalogue" at bounding box center [1407, 601] width 126 height 24
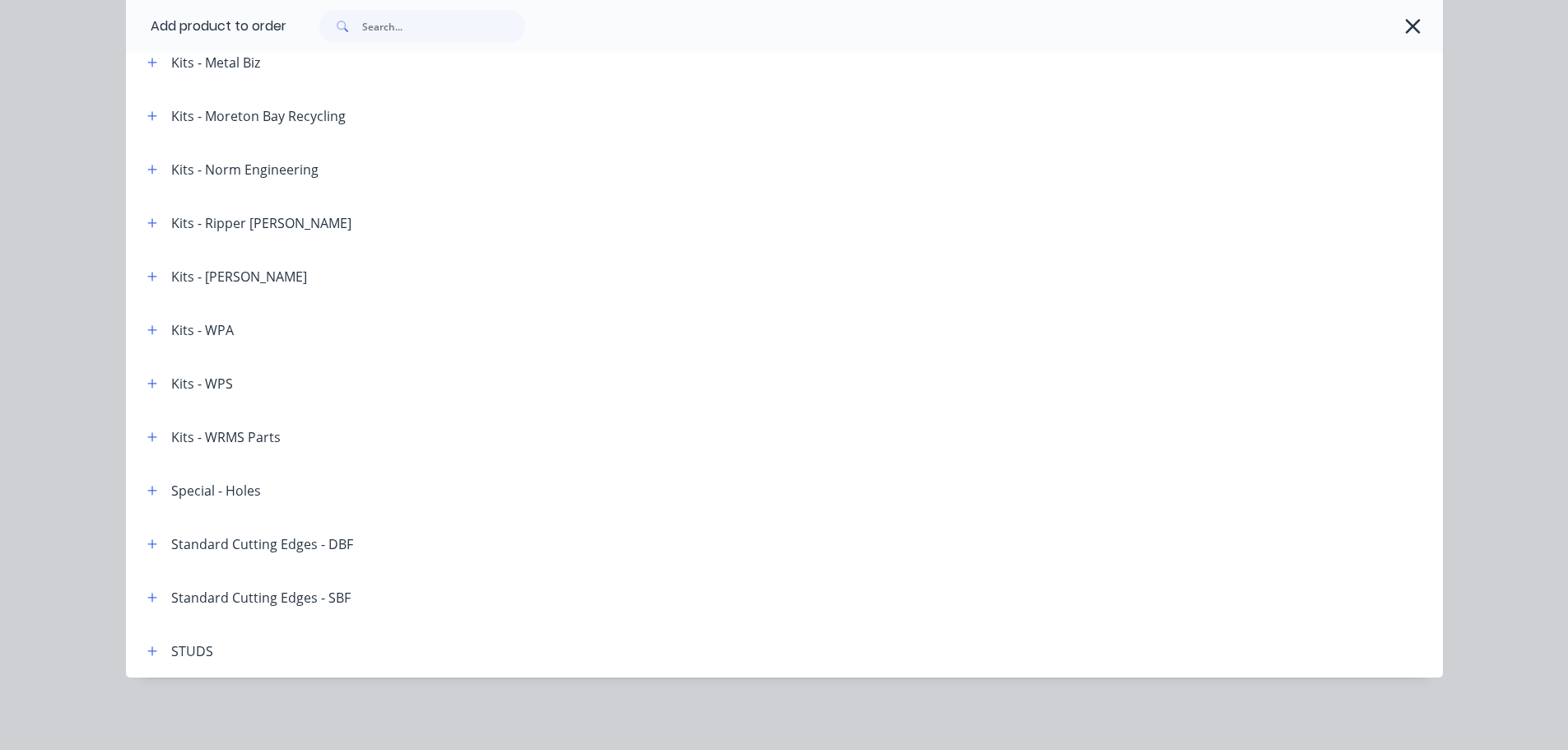
scroll to position [292, 0]
click at [149, 594] on icon "button" at bounding box center [152, 597] width 10 height 11
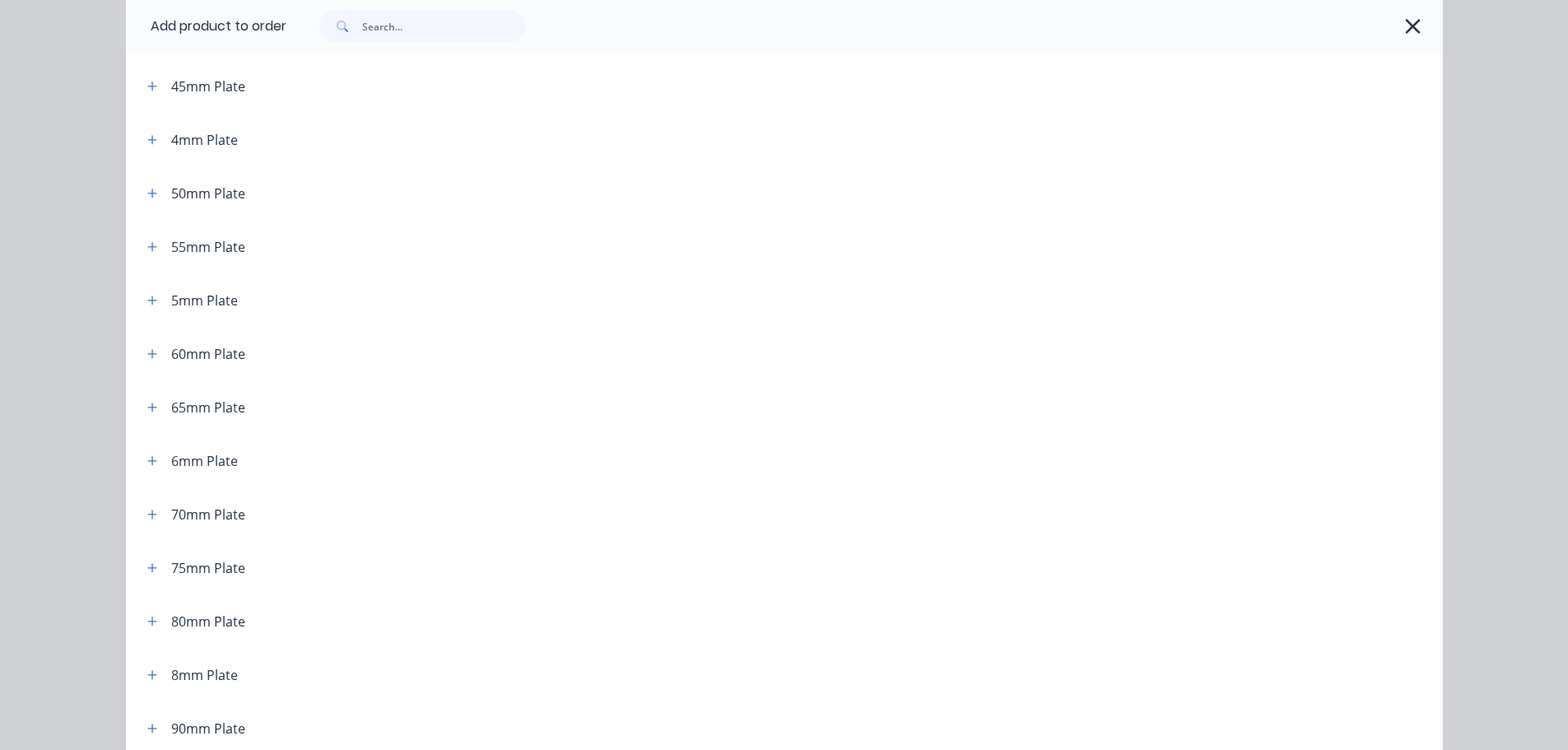
scroll to position [581, 0]
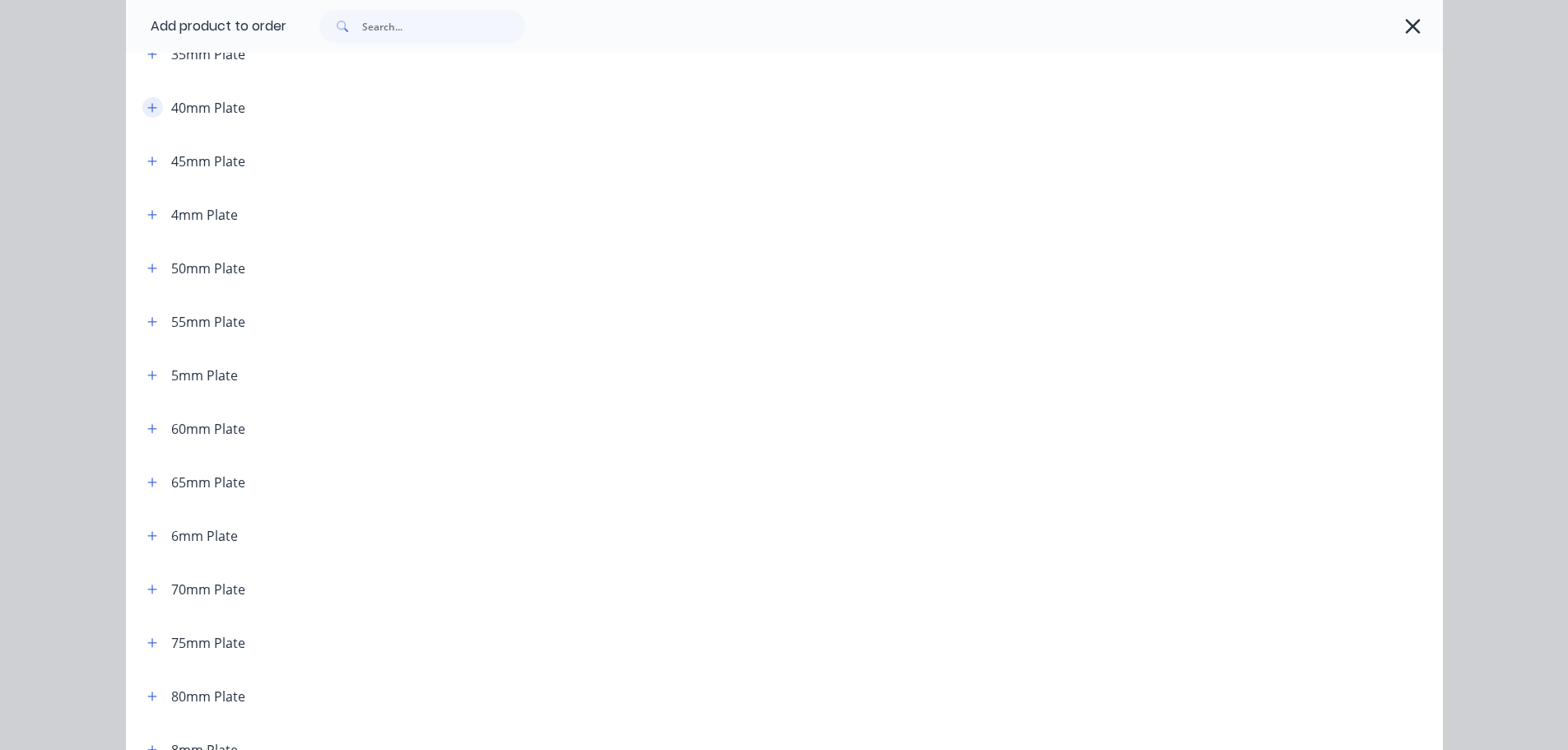
click at [142, 108] on button "button" at bounding box center [152, 107] width 20 height 20
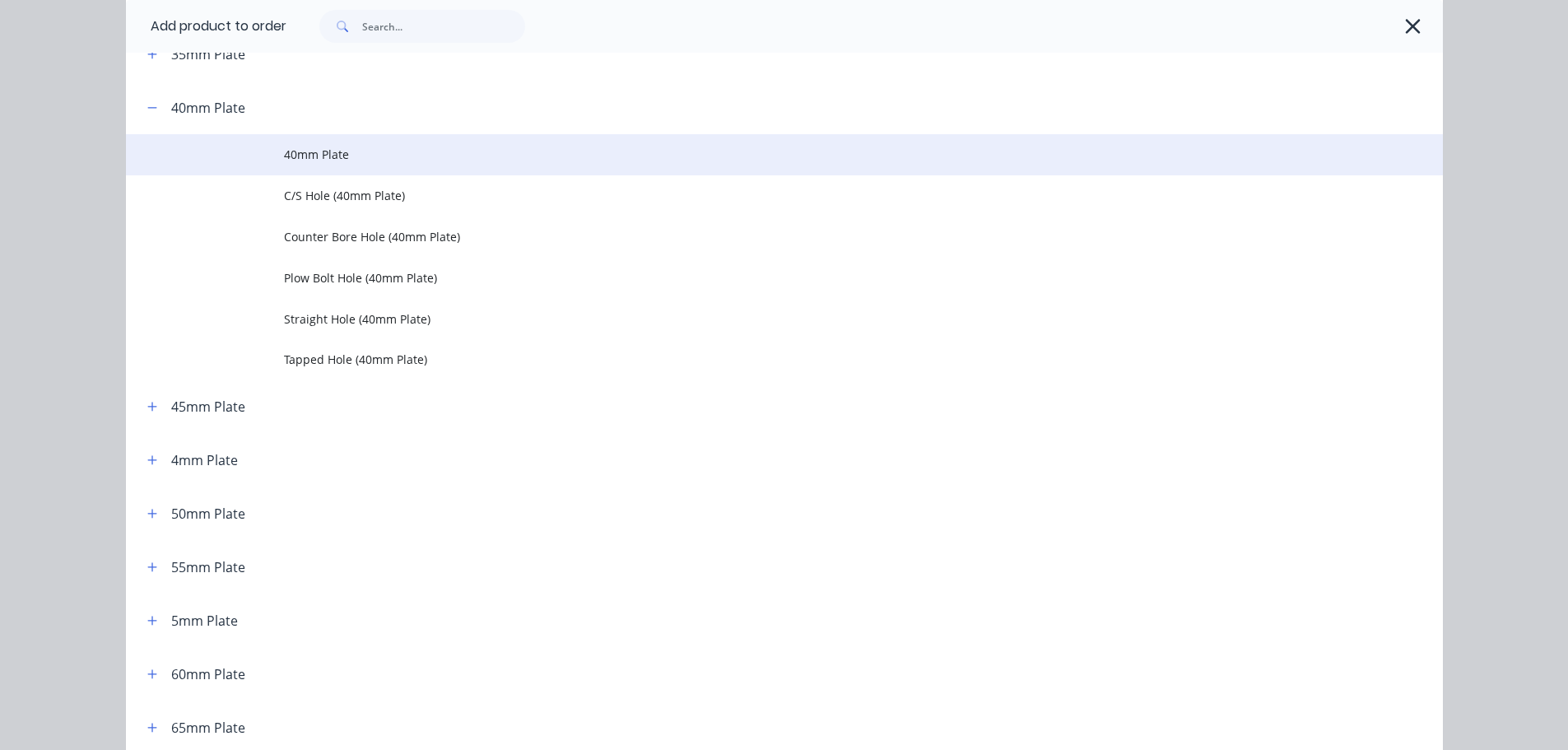
click at [284, 162] on span "40mm Plate" at bounding box center [746, 155] width 926 height 18
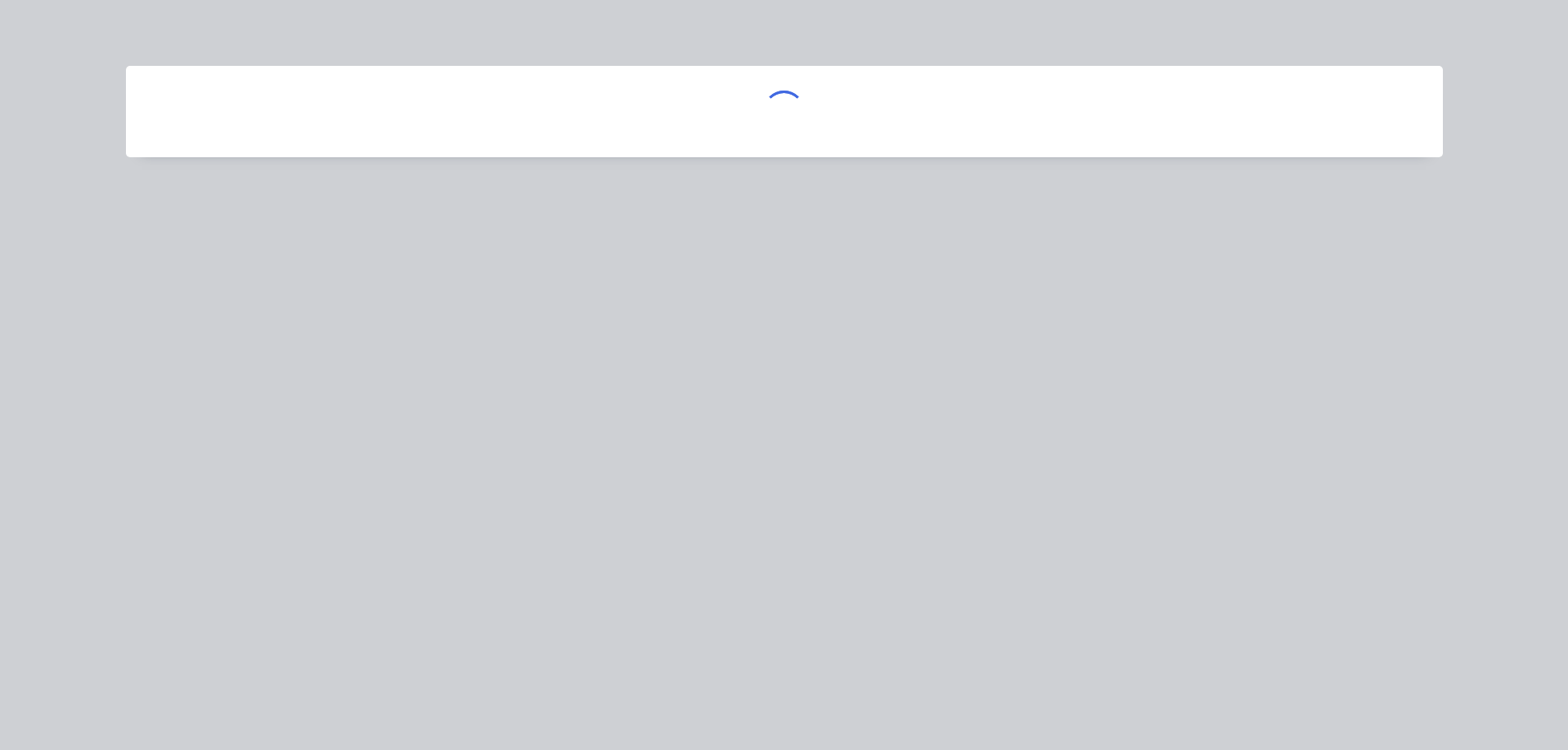
scroll to position [0, 0]
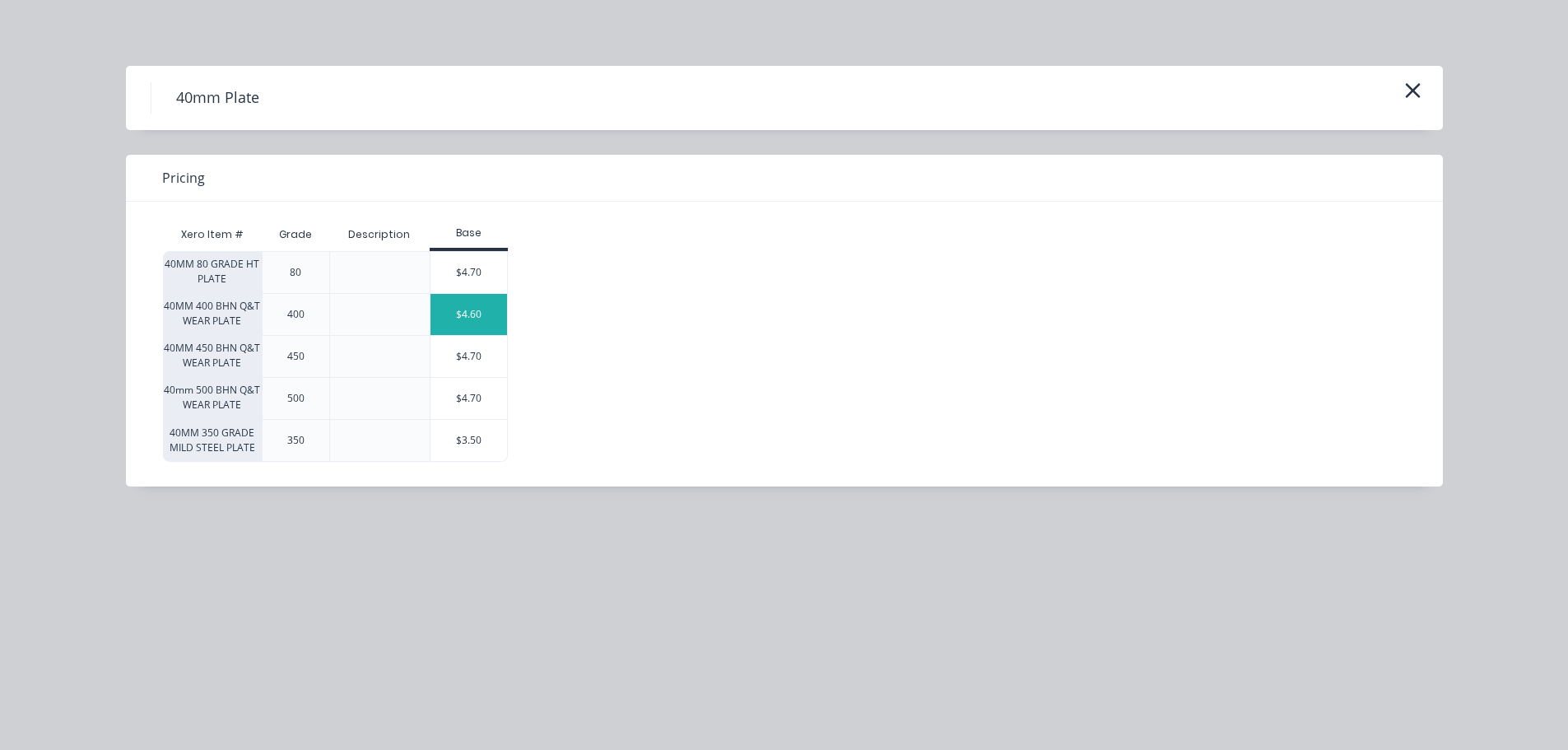
click at [455, 319] on div "$4.60" at bounding box center [469, 314] width 77 height 41
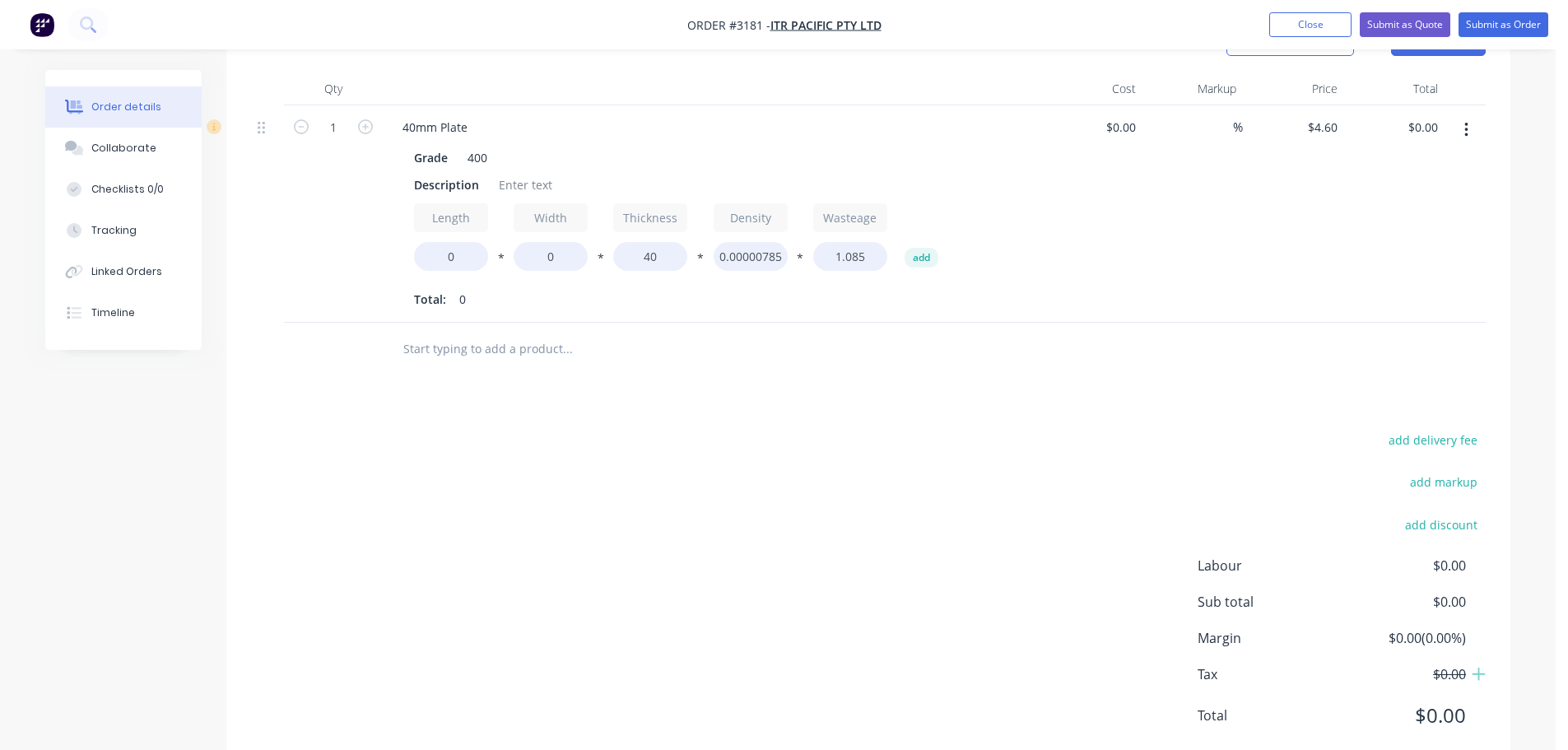
scroll to position [352, 0]
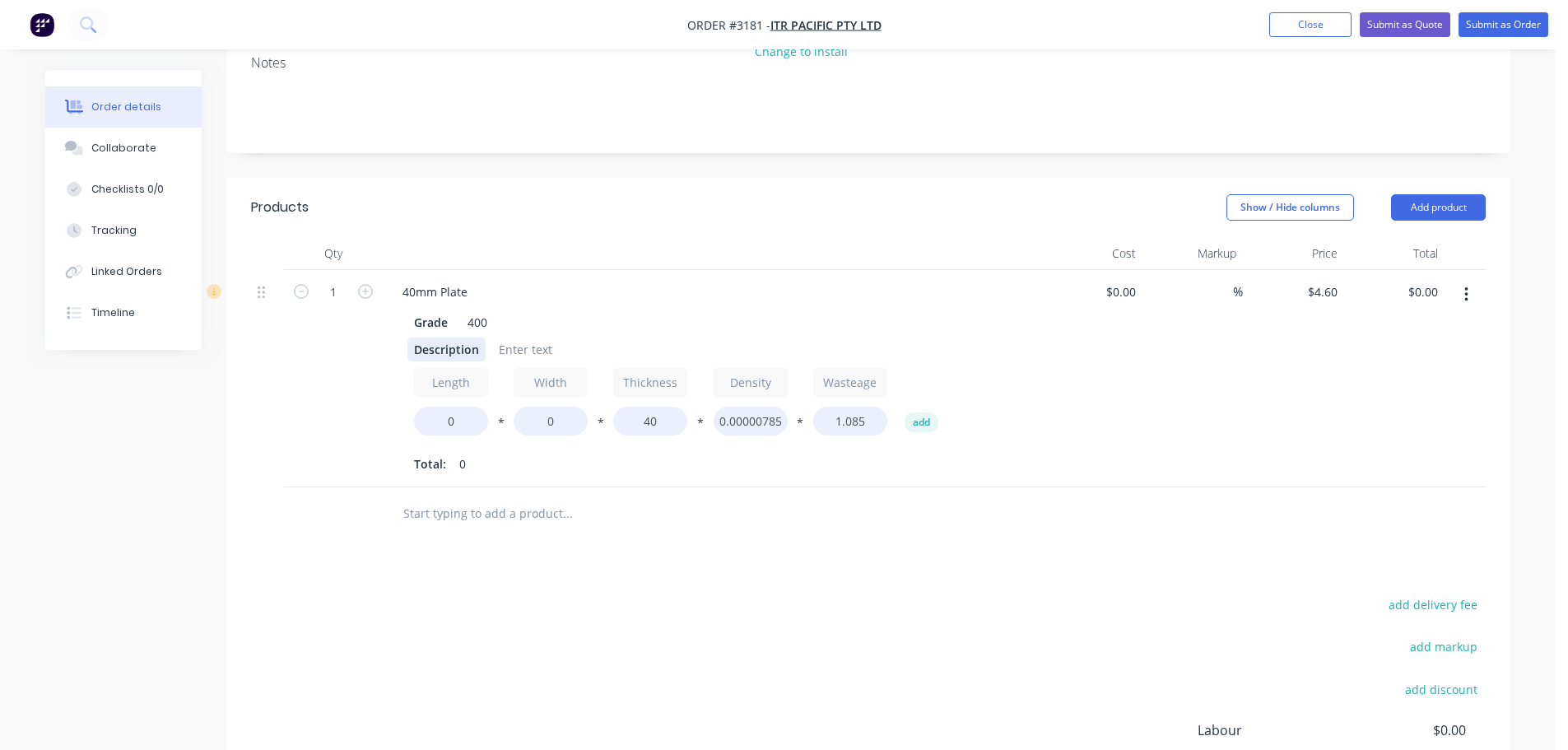
click at [422, 337] on div "Description" at bounding box center [446, 349] width 78 height 24
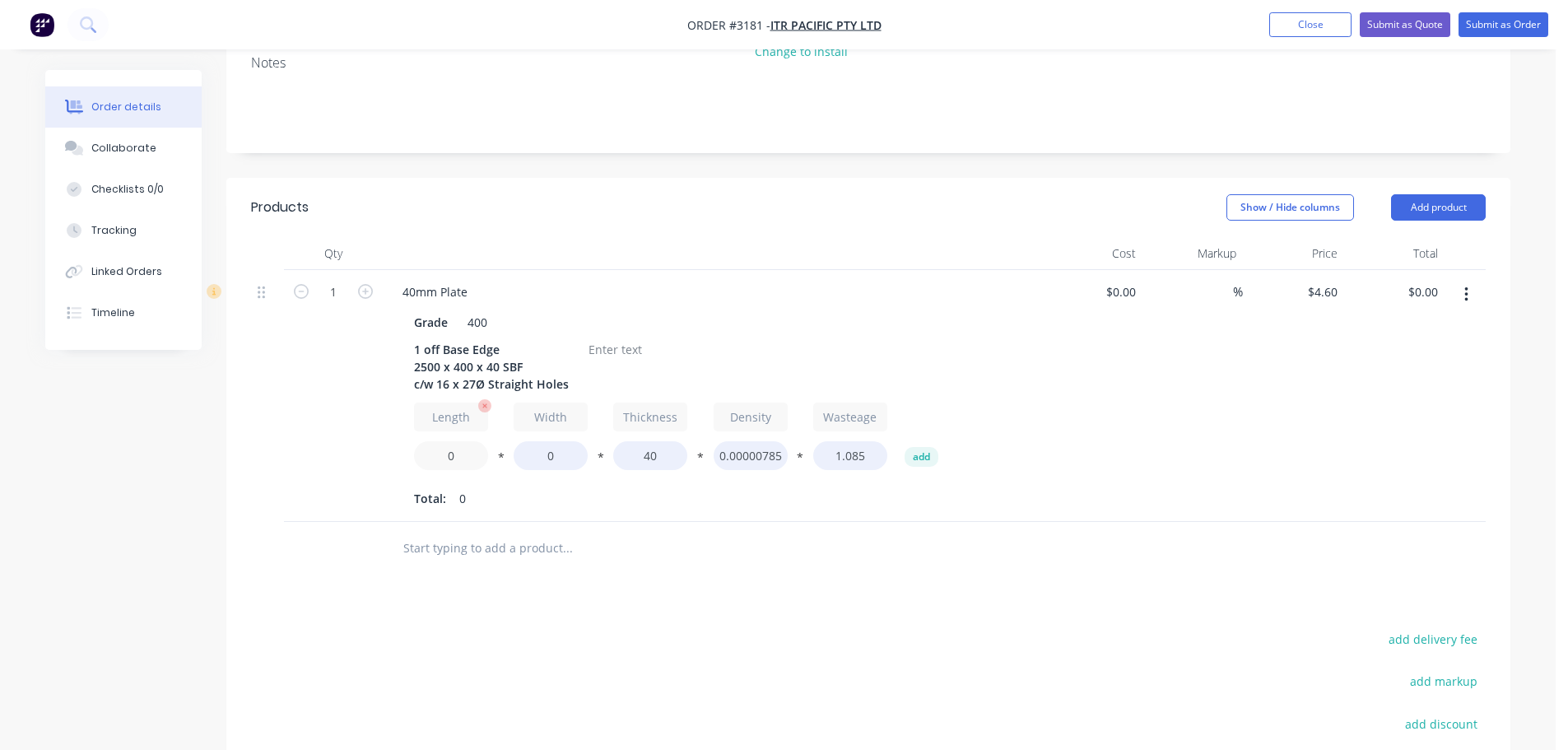
click at [440, 441] on input "0" at bounding box center [451, 455] width 74 height 29
type input "2500"
click at [530, 441] on input "0" at bounding box center [550, 455] width 74 height 29
type input "400"
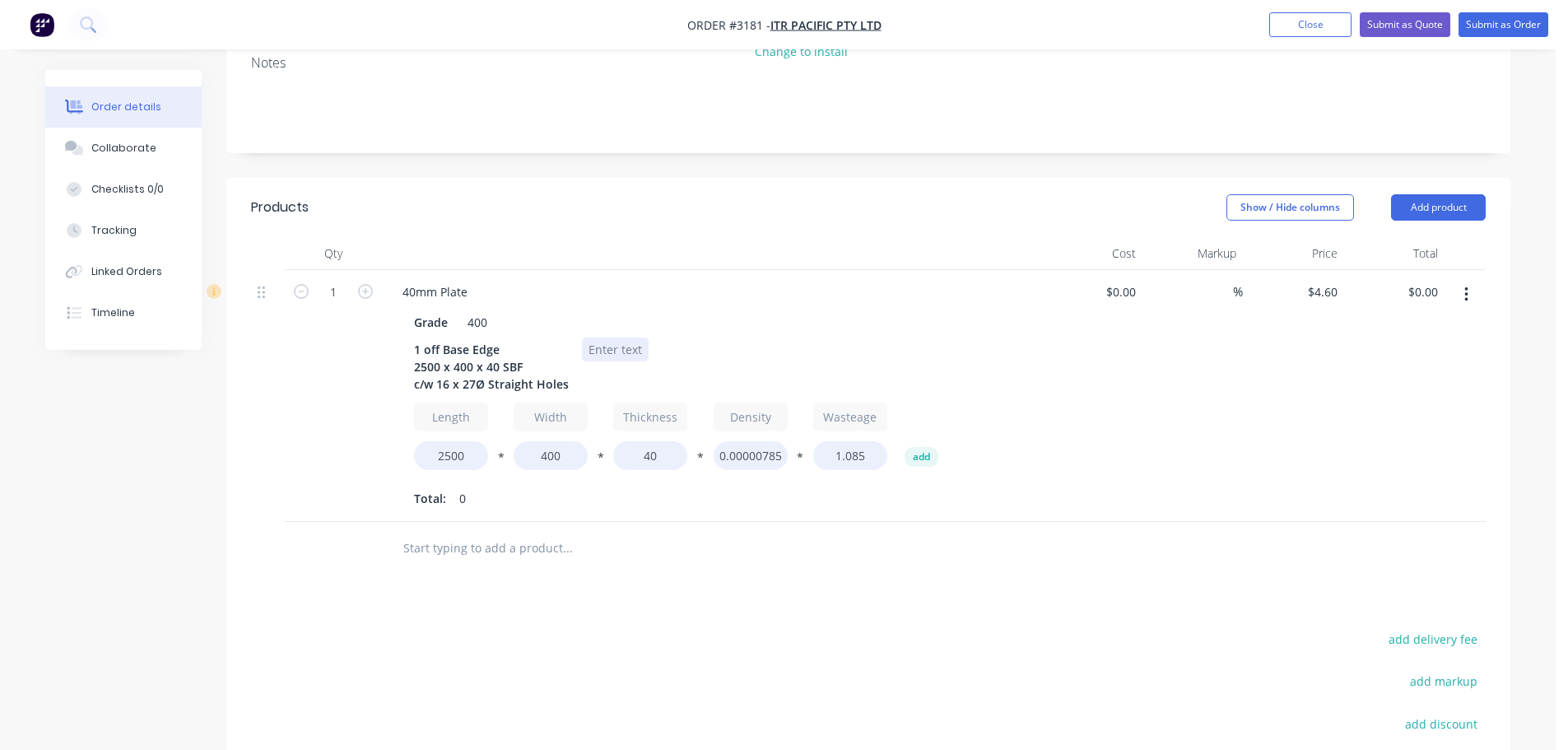
type input "$1,568.60"
click at [601, 337] on div at bounding box center [615, 349] width 67 height 24
click at [1395, 194] on button "Add product" at bounding box center [1438, 207] width 95 height 26
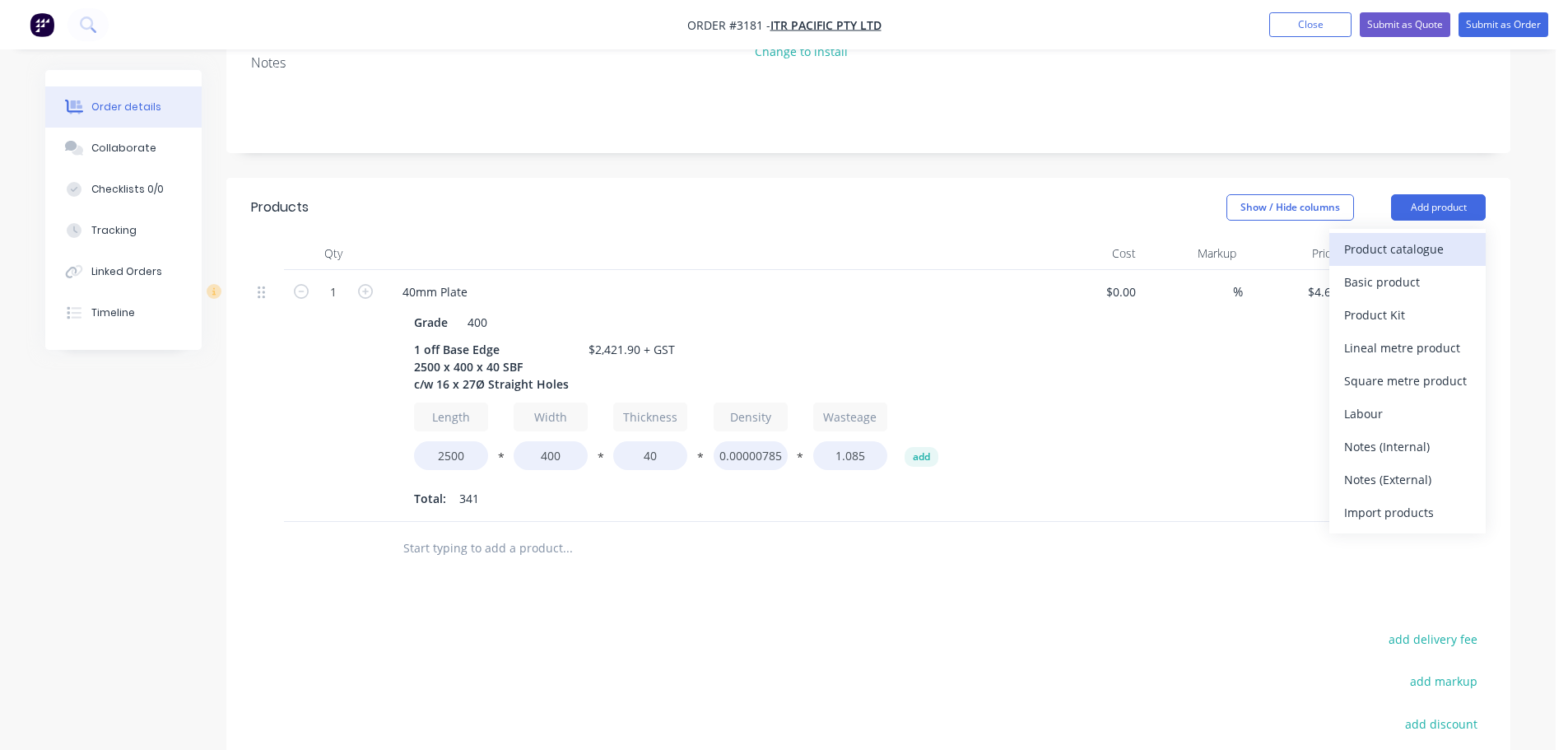
click at [1384, 237] on div "Product catalogue" at bounding box center [1407, 249] width 126 height 24
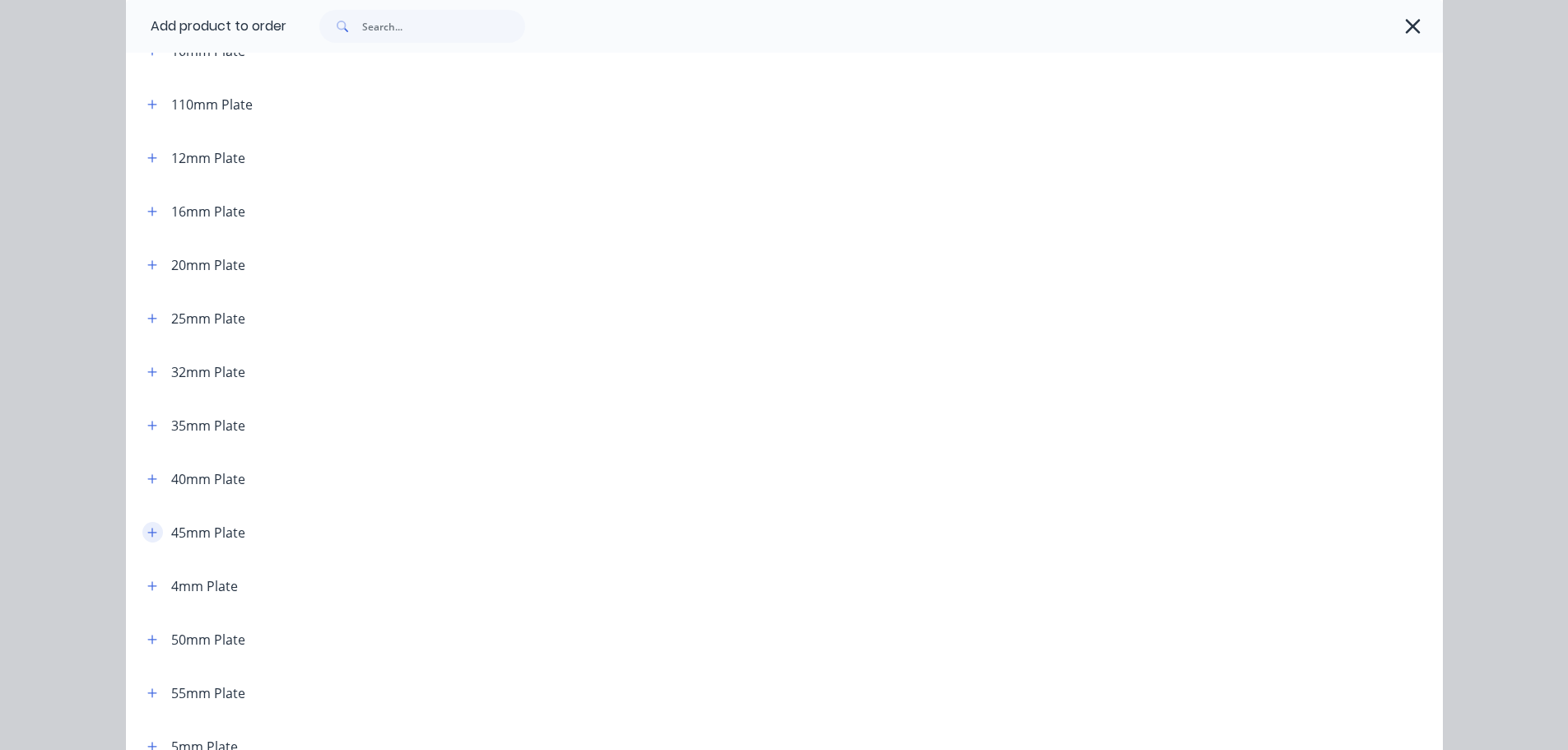
scroll to position [247, 0]
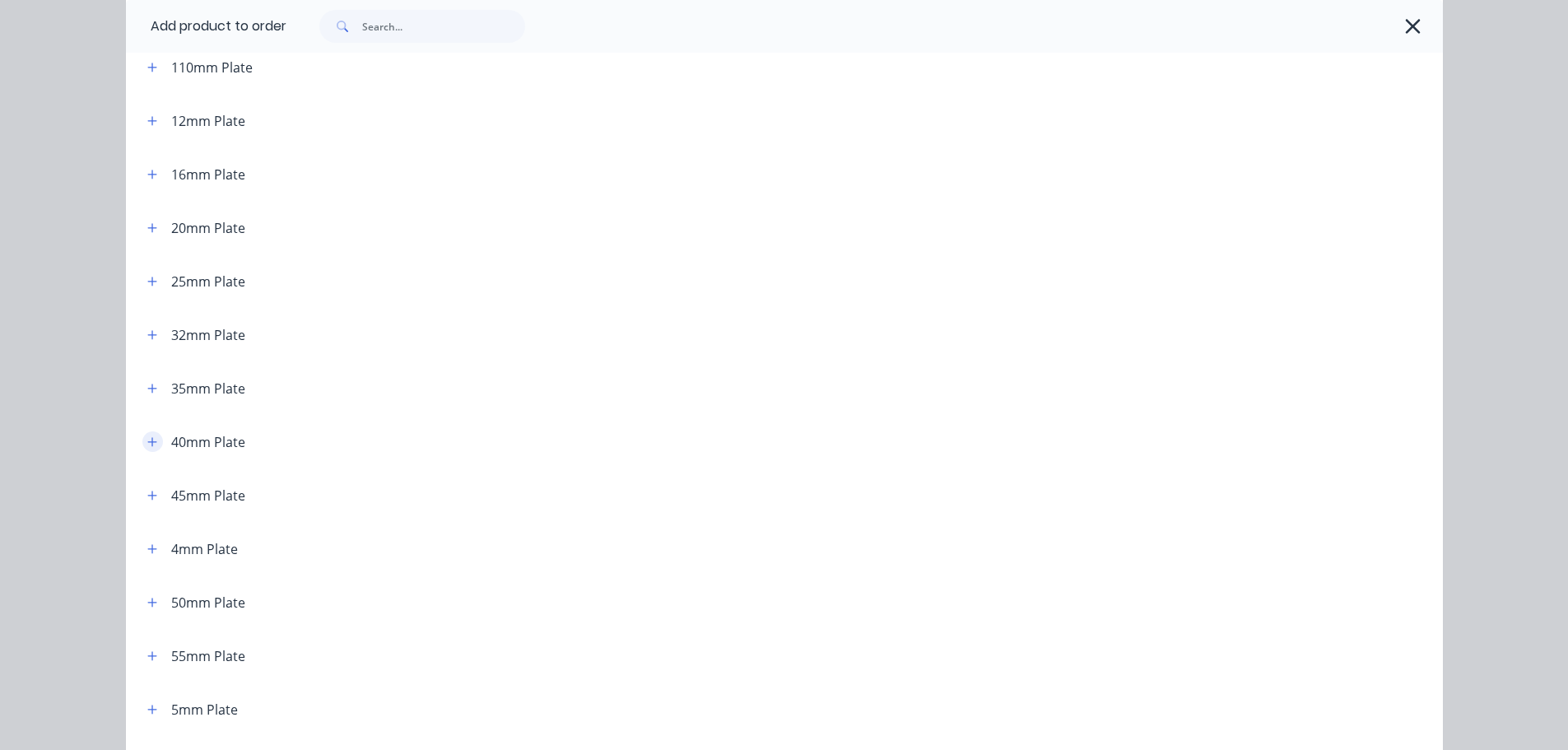
click at [153, 440] on button "button" at bounding box center [152, 441] width 20 height 20
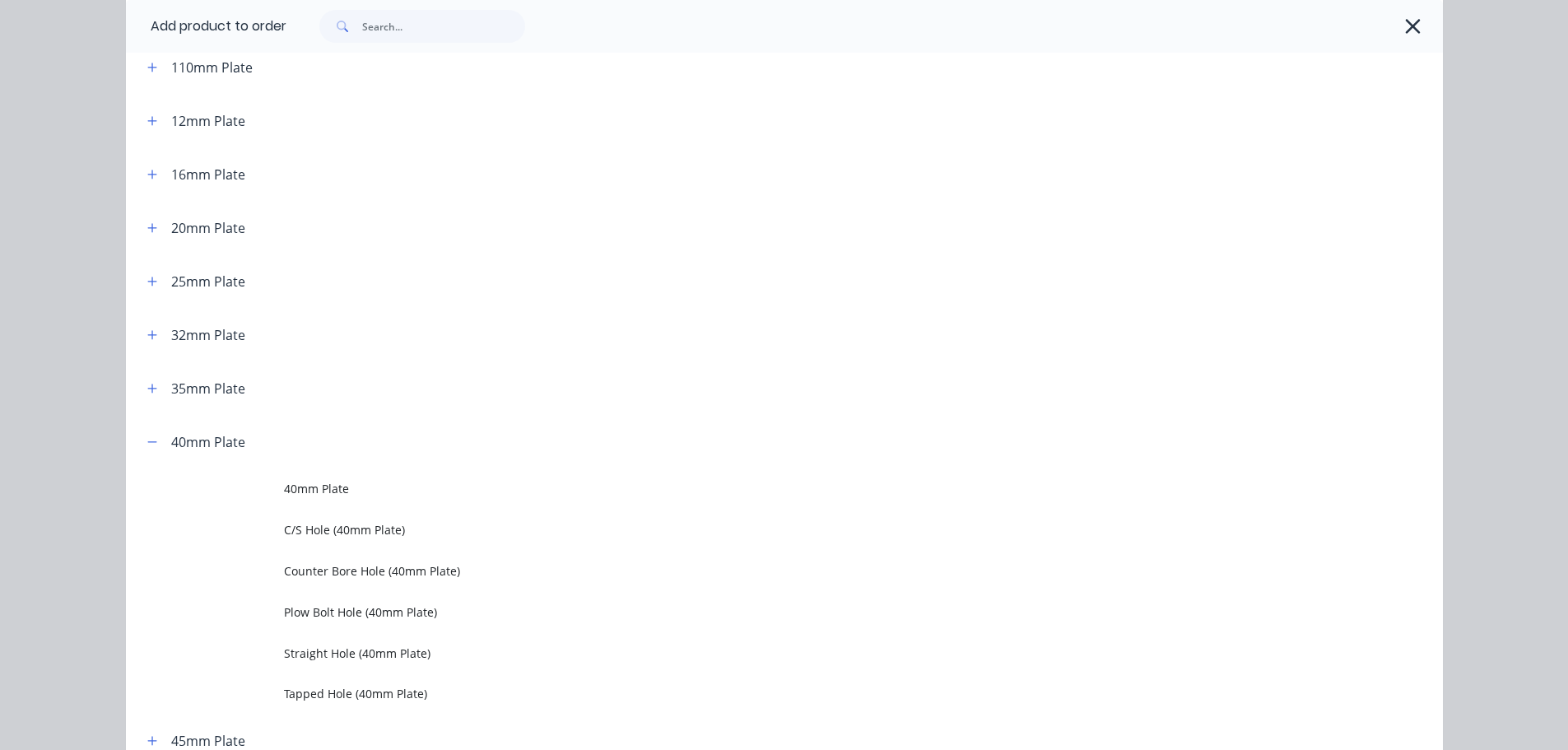
scroll to position [329, 0]
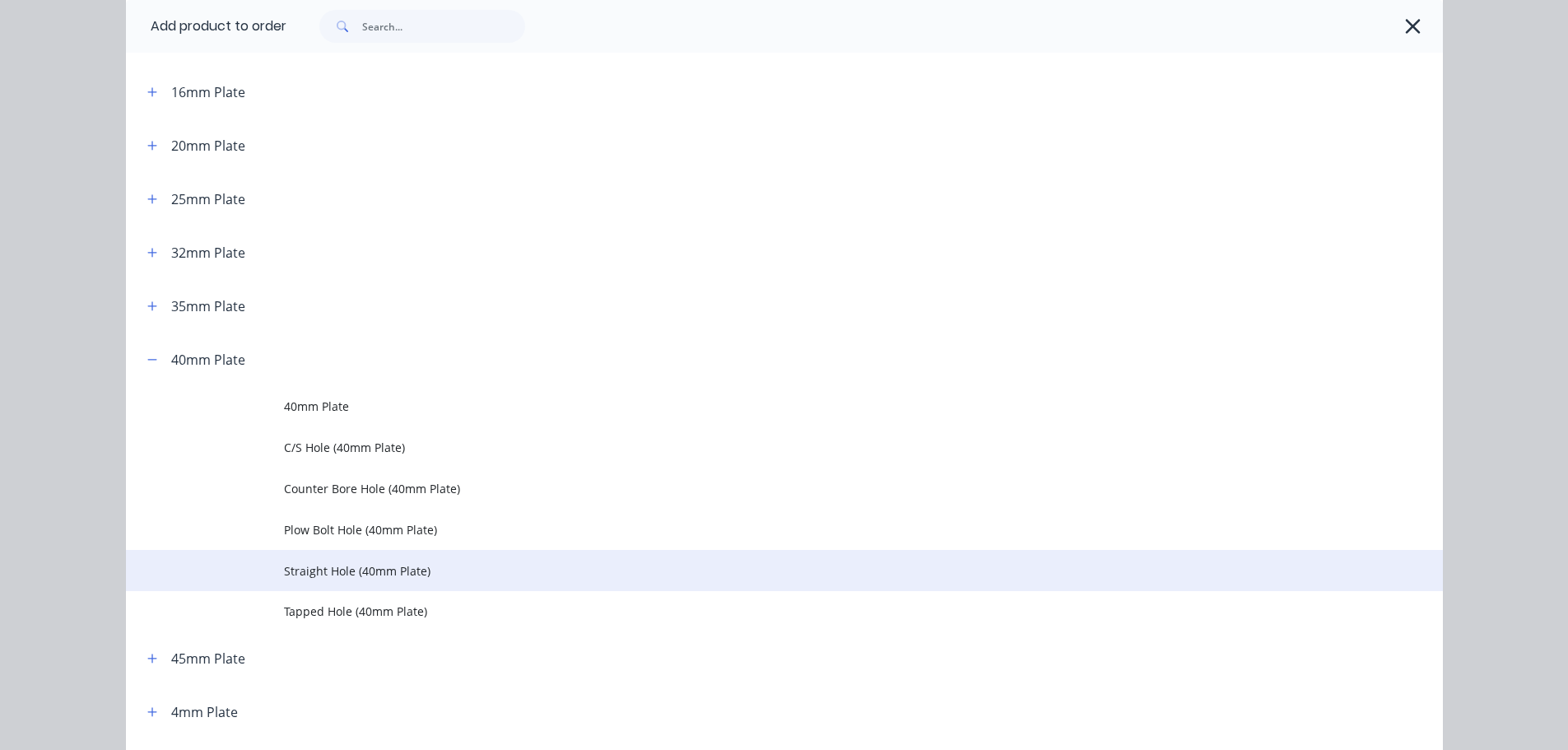
click at [320, 566] on span "Straight Hole (40mm Plate)" at bounding box center [746, 571] width 926 height 18
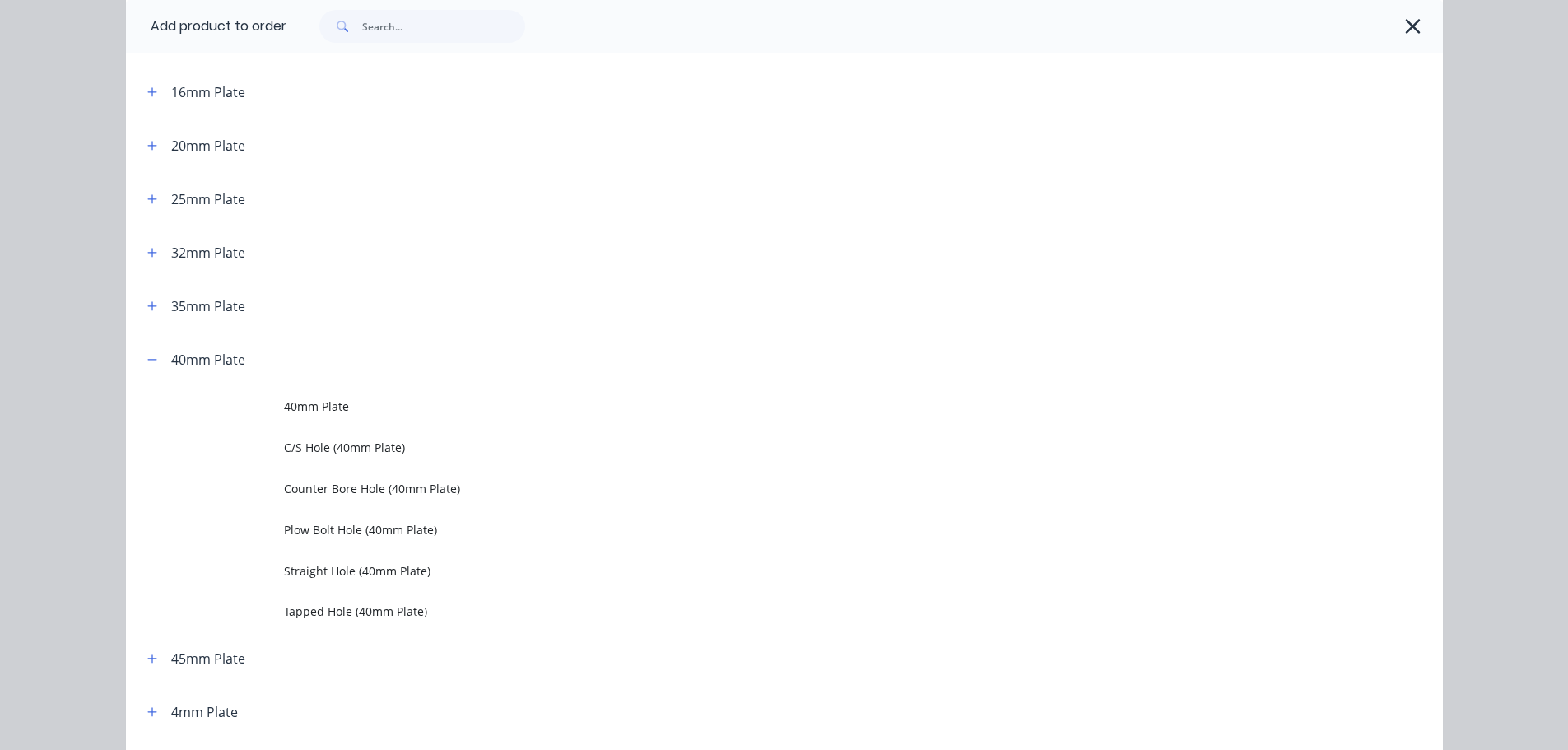
scroll to position [0, 0]
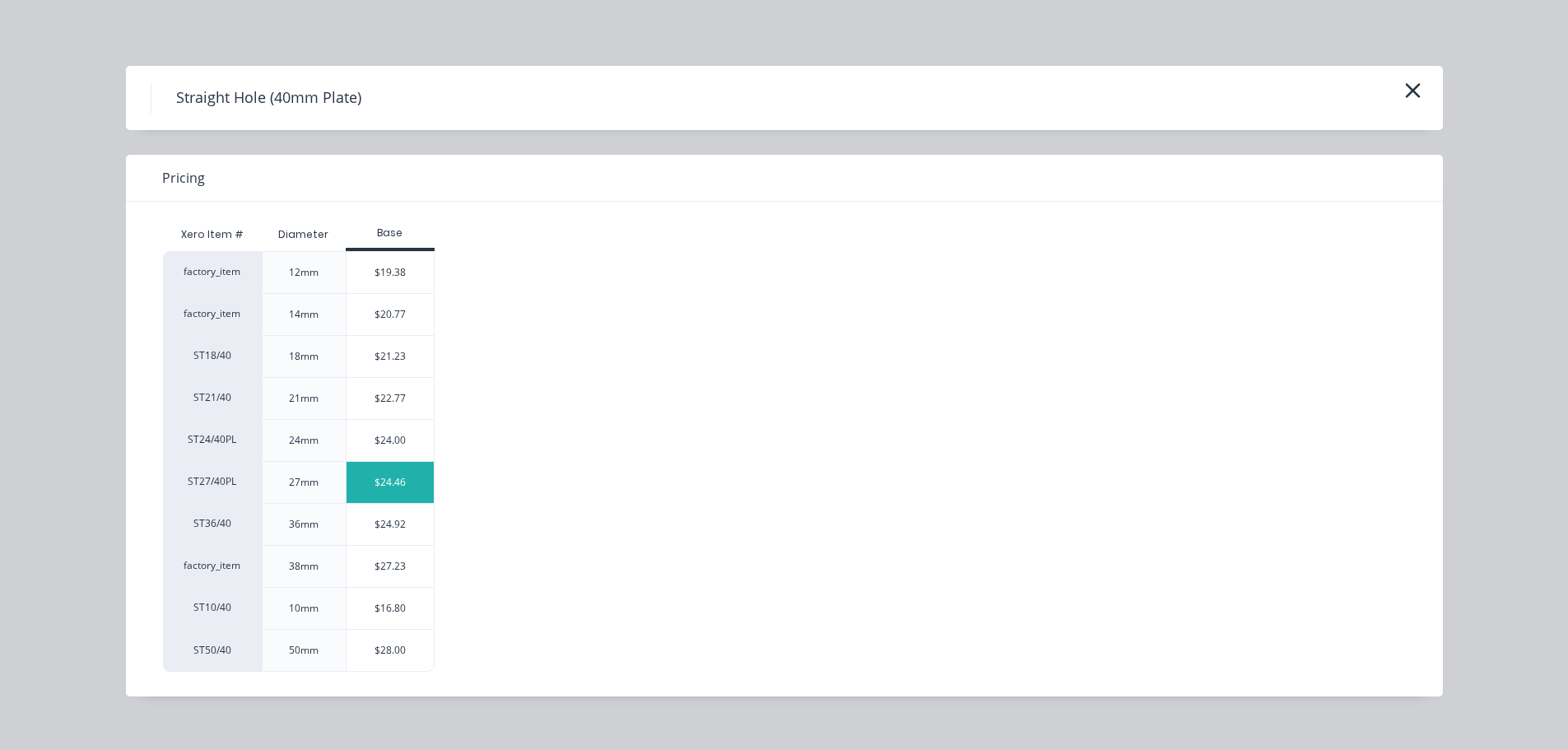
click at [362, 475] on div "$24.46" at bounding box center [391, 482] width 88 height 41
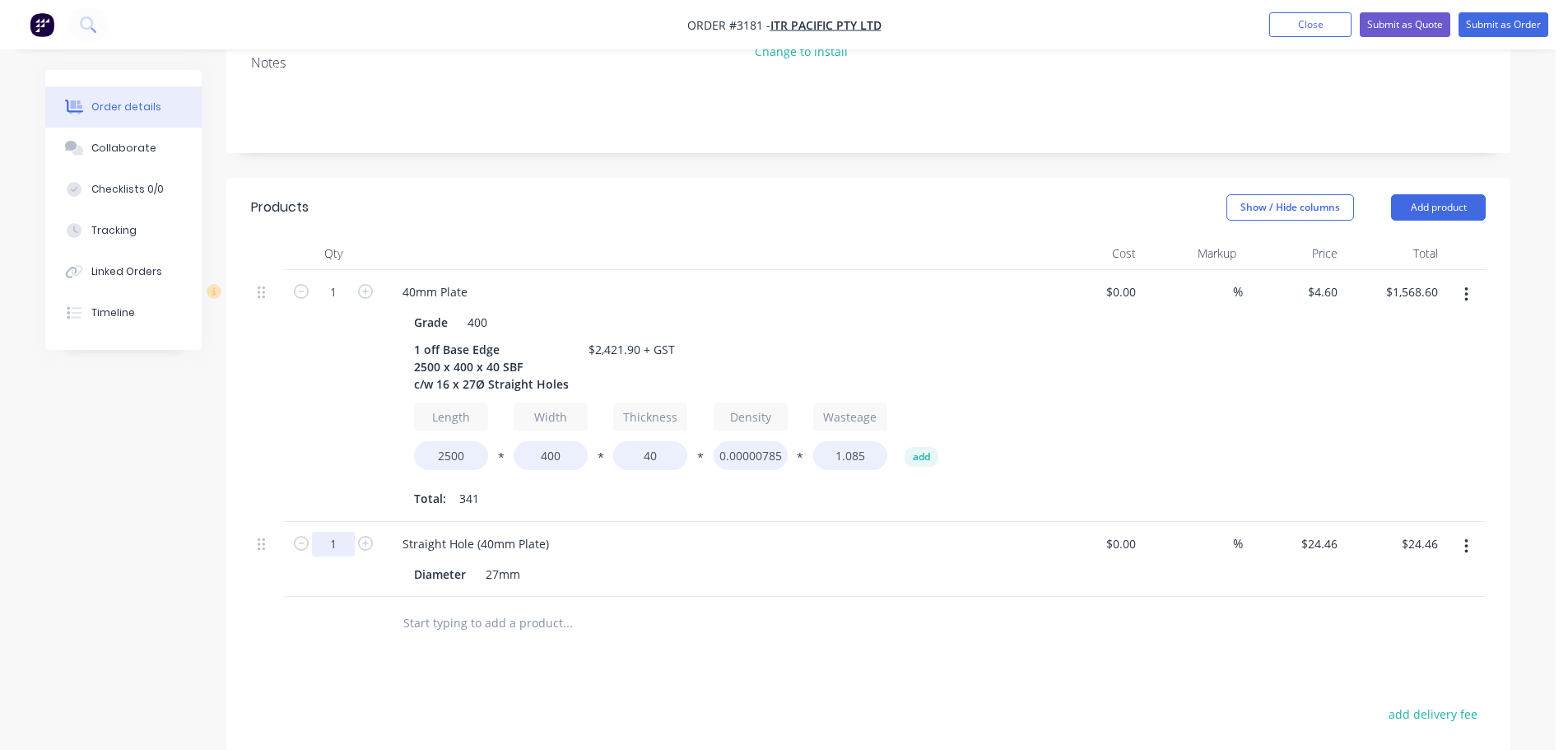
click at [334, 305] on input "1" at bounding box center [333, 292] width 43 height 25
type input "16"
type input "$391.36"
drag, startPoint x: 1020, startPoint y: 634, endPoint x: 1026, endPoint y: 627, distance: 9.2
click at [1021, 633] on div "Products Show / Hide columns Add product Qty Cost Markup Price Total 1 40mm Pla…" at bounding box center [868, 611] width 1284 height 868
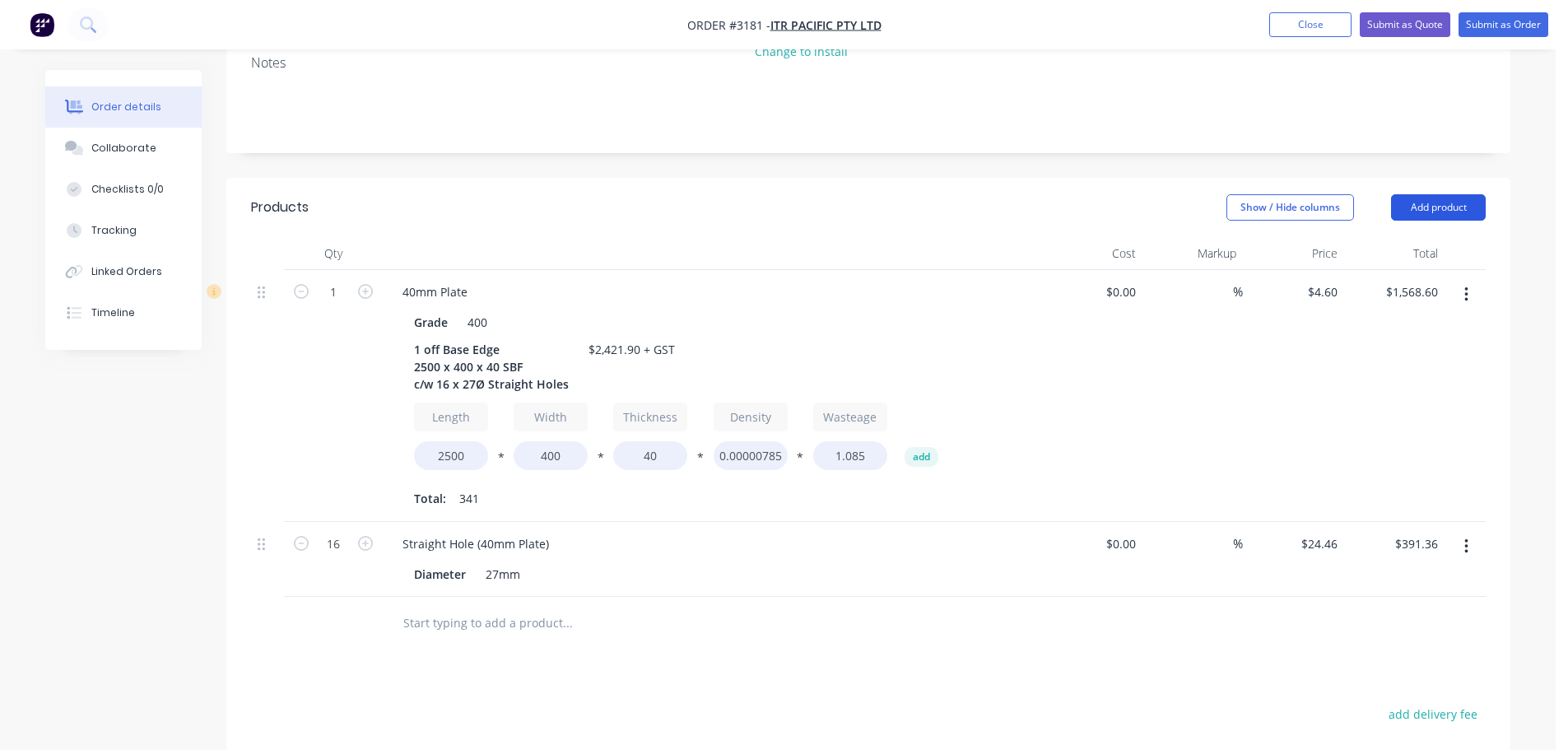
click at [1422, 194] on button "Add product" at bounding box center [1438, 207] width 95 height 26
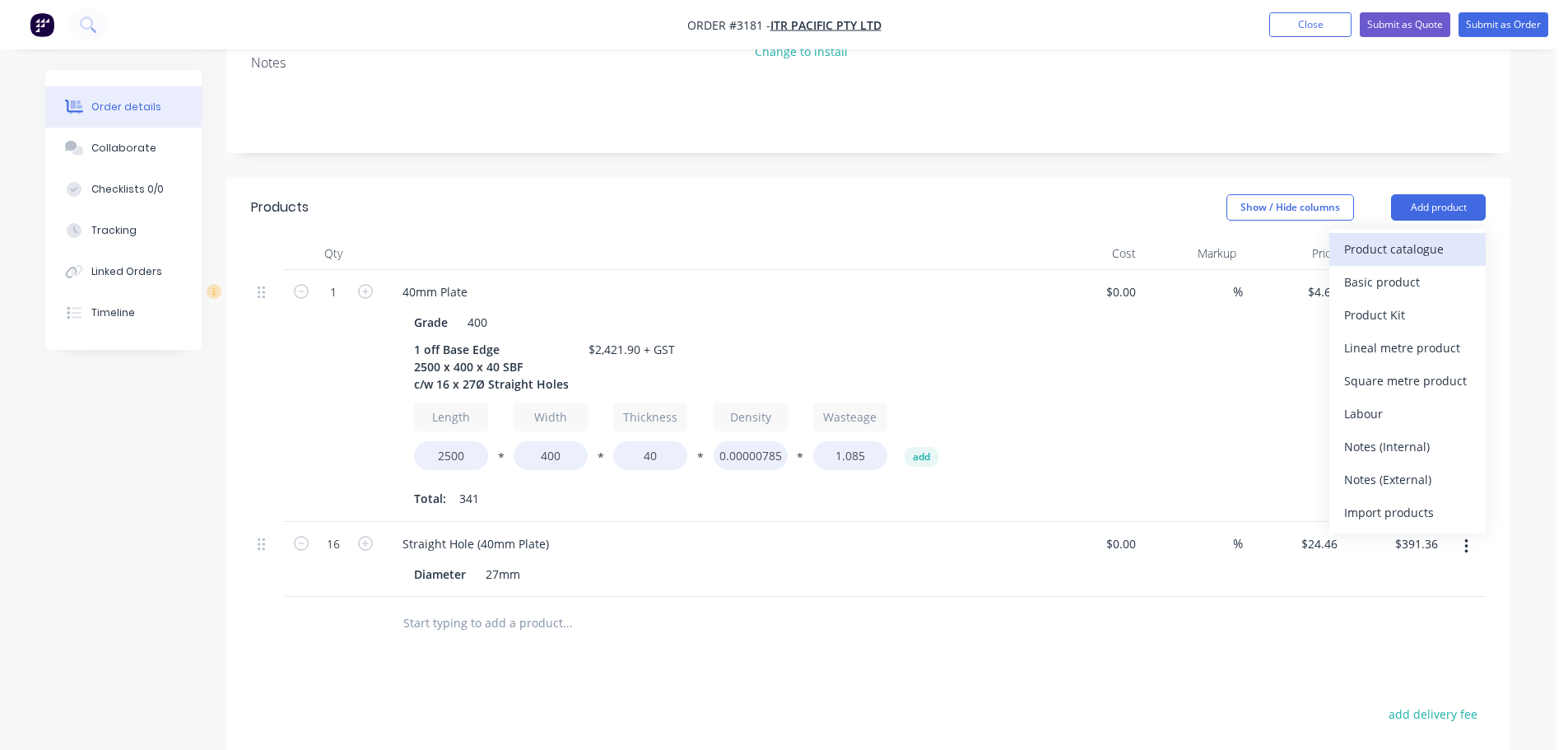
click at [1390, 237] on div "Product catalogue" at bounding box center [1407, 249] width 126 height 24
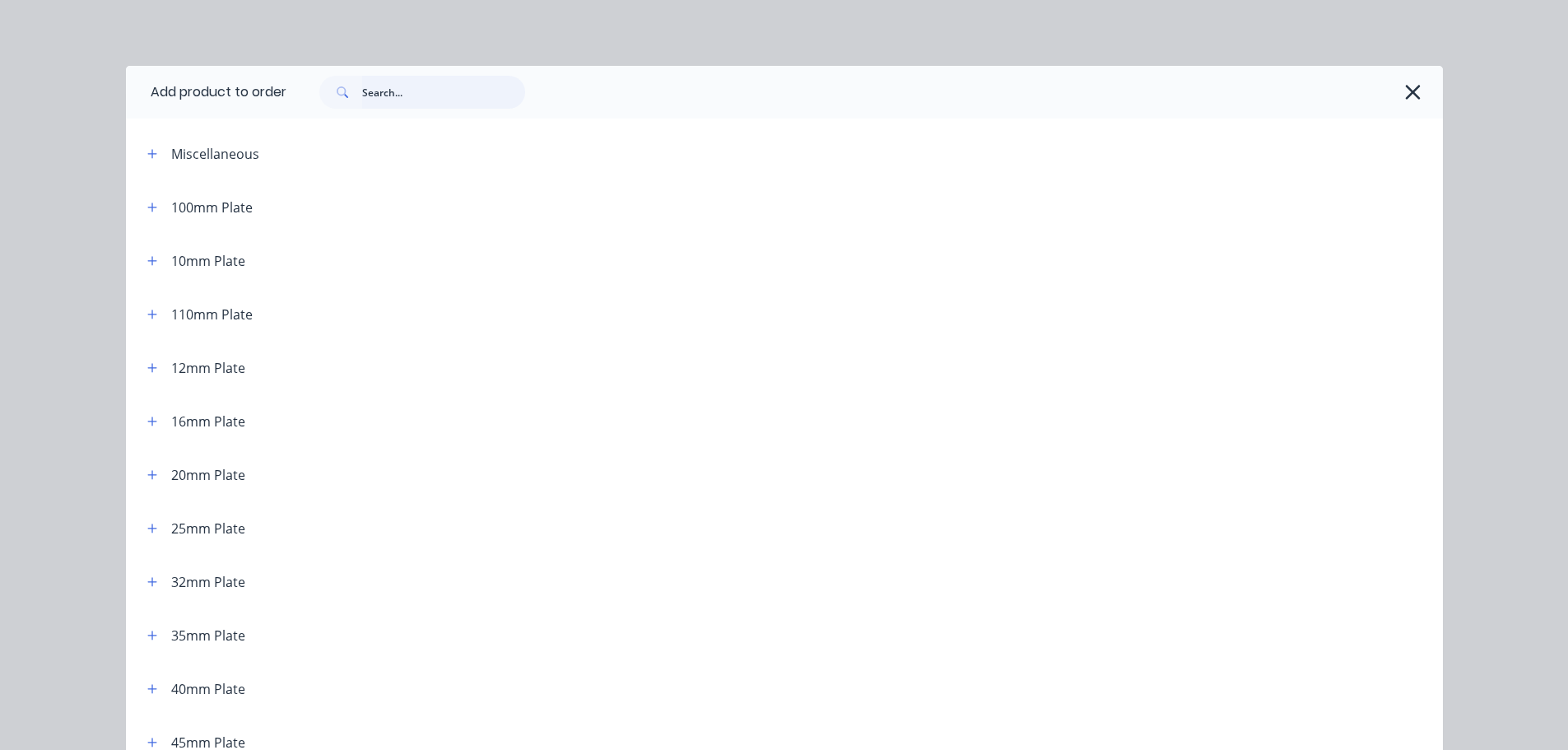
click at [385, 96] on input "text" at bounding box center [443, 91] width 163 height 32
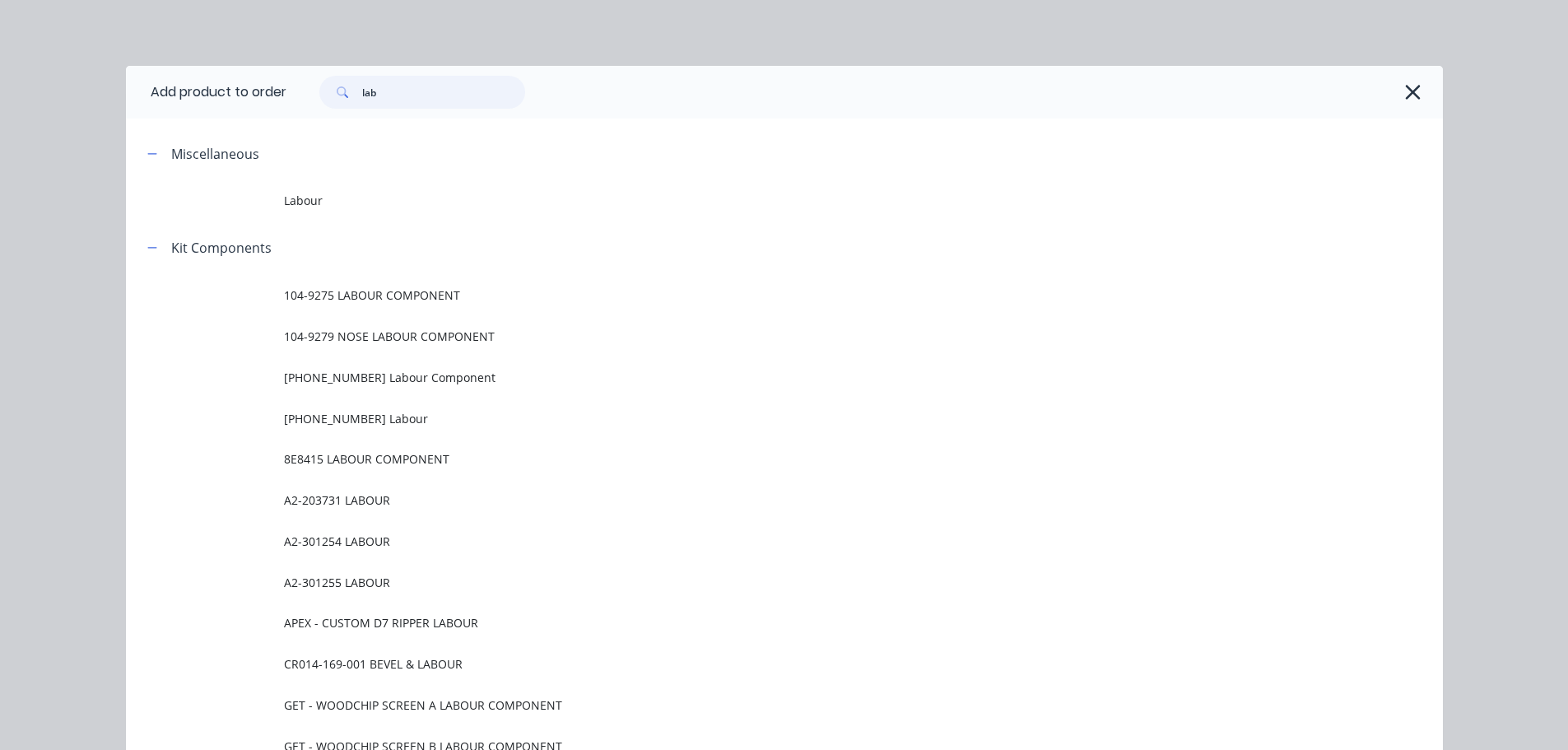
type input "lab"
click at [301, 213] on td "Labour" at bounding box center [863, 200] width 1159 height 41
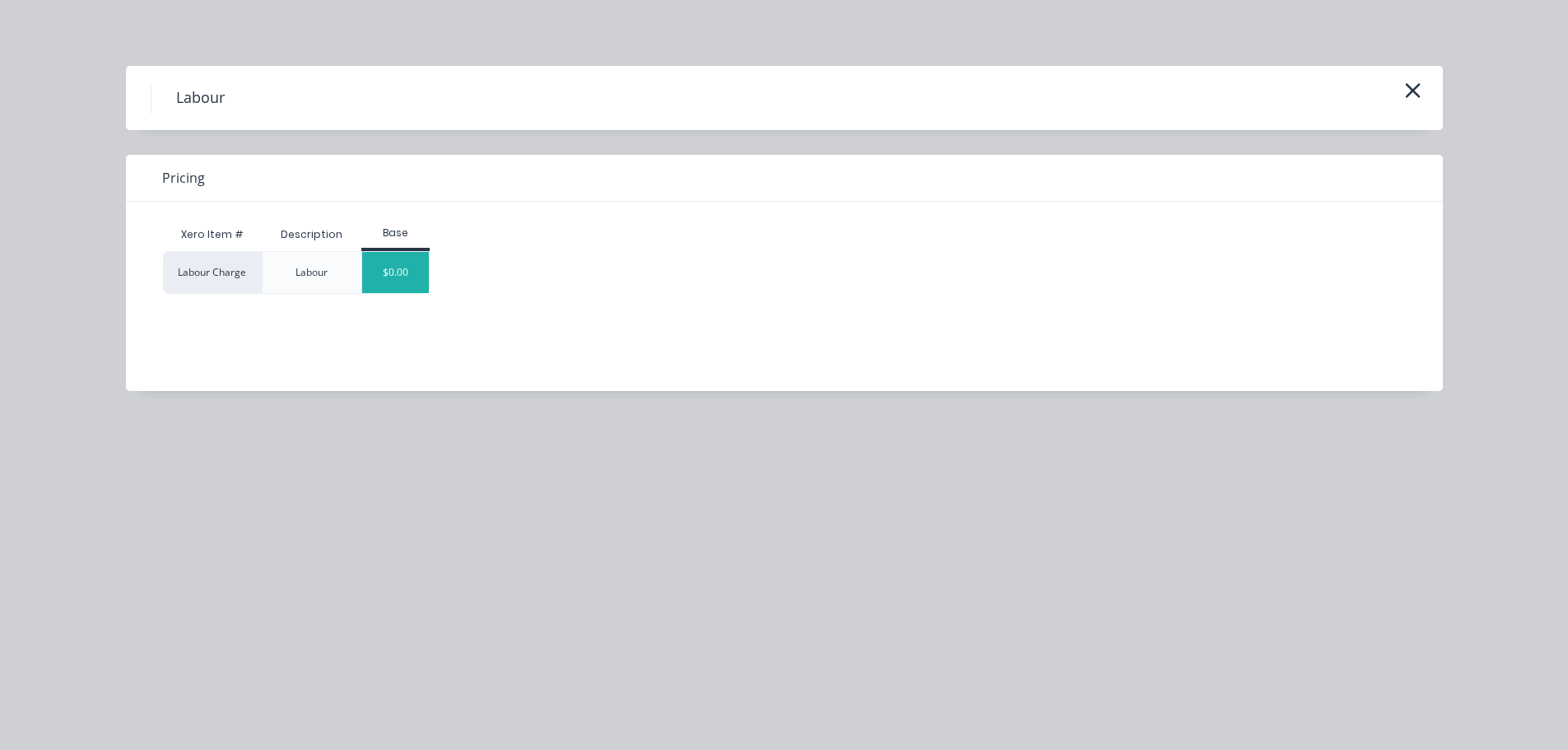
click at [398, 273] on div "$0.00" at bounding box center [395, 272] width 67 height 41
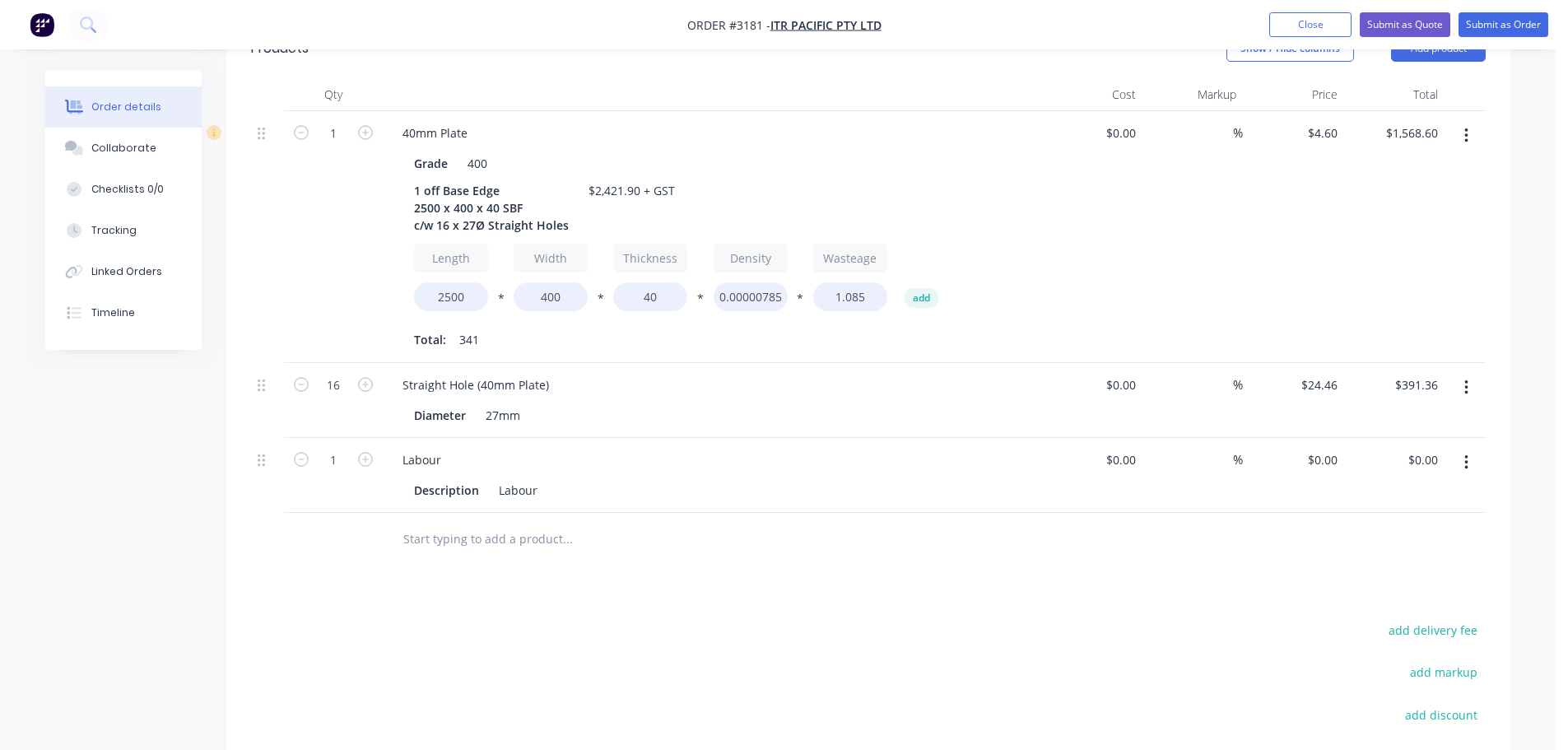
scroll to position [702, 0]
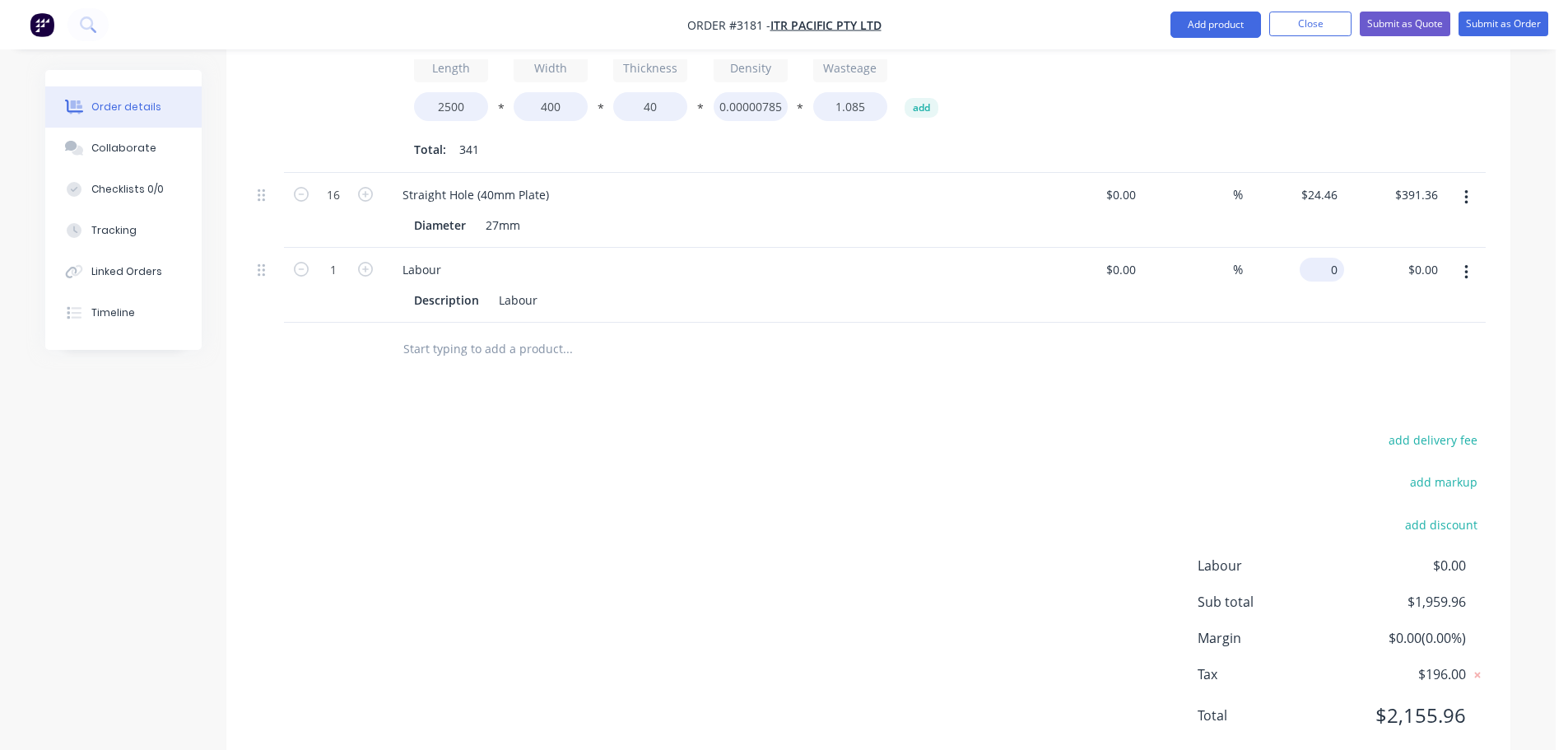
click at [1329, 257] on input "0" at bounding box center [1325, 269] width 38 height 24
type input "$461.94"
click at [984, 429] on div "add delivery fee add markup add discount Labour $0.00 Sub total $2,421.90 Margi…" at bounding box center [868, 588] width 1234 height 318
click at [134, 148] on div "Collaborate" at bounding box center [124, 148] width 65 height 15
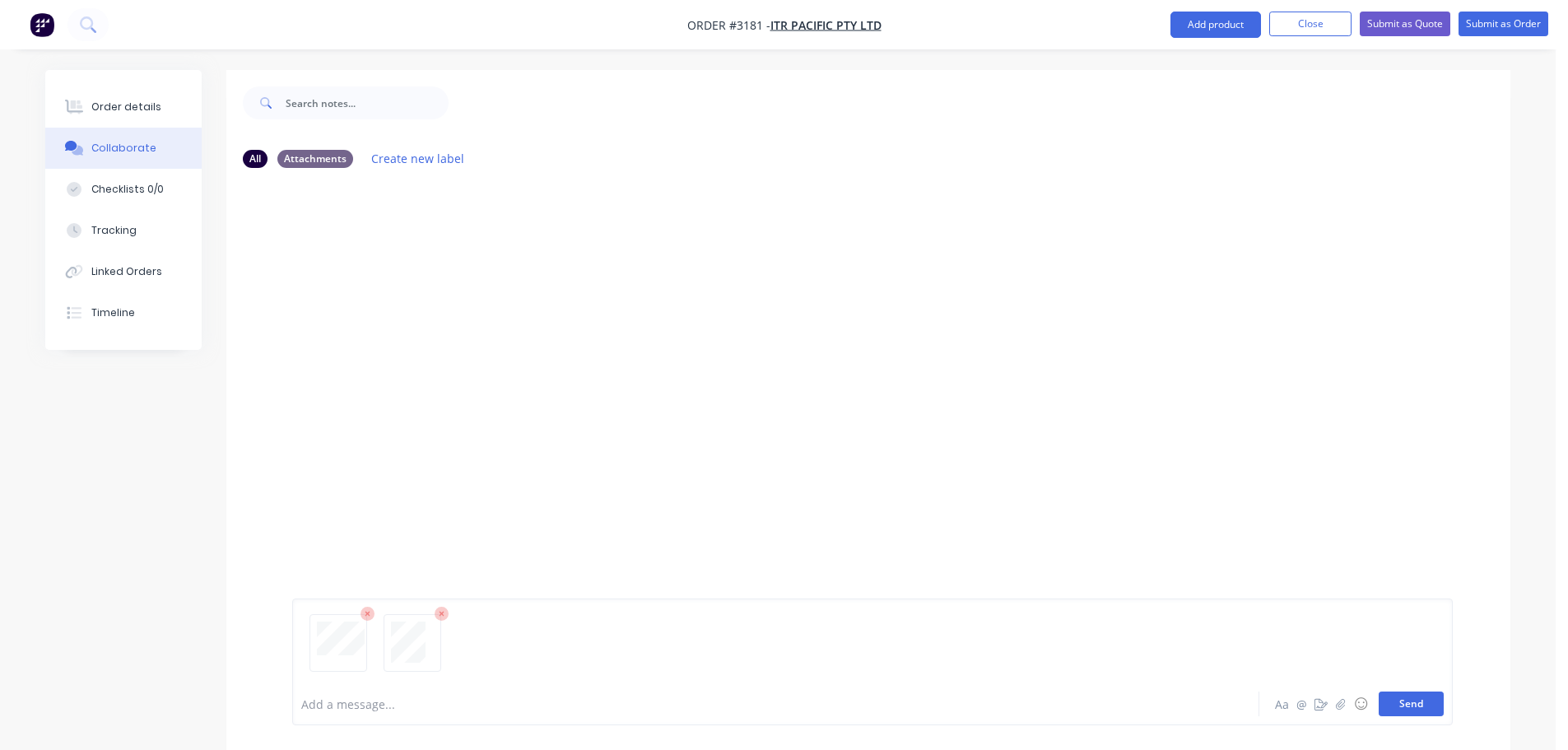
click at [1410, 694] on button "Send" at bounding box center [1411, 703] width 65 height 25
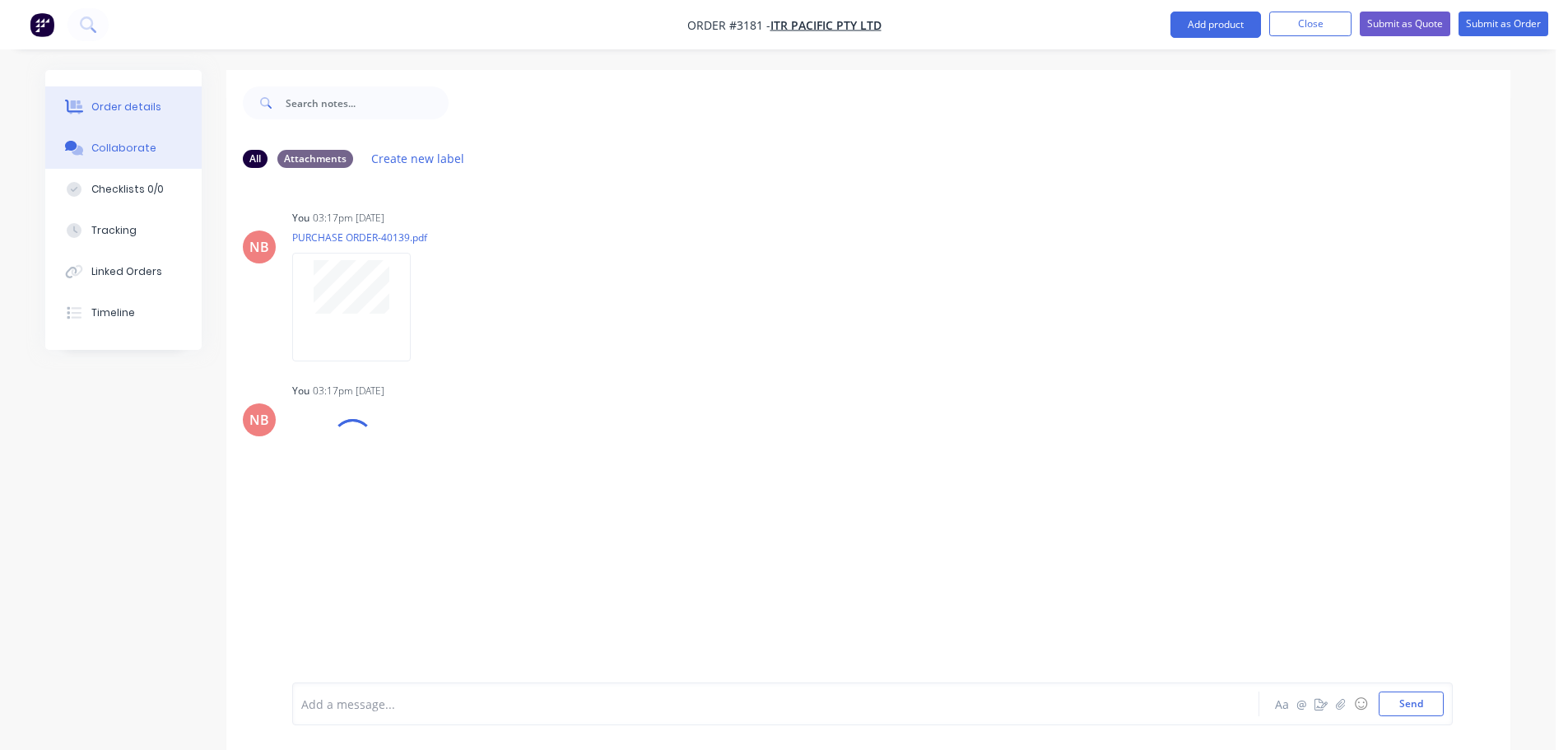
click at [123, 112] on div "Order details" at bounding box center [126, 106] width 70 height 15
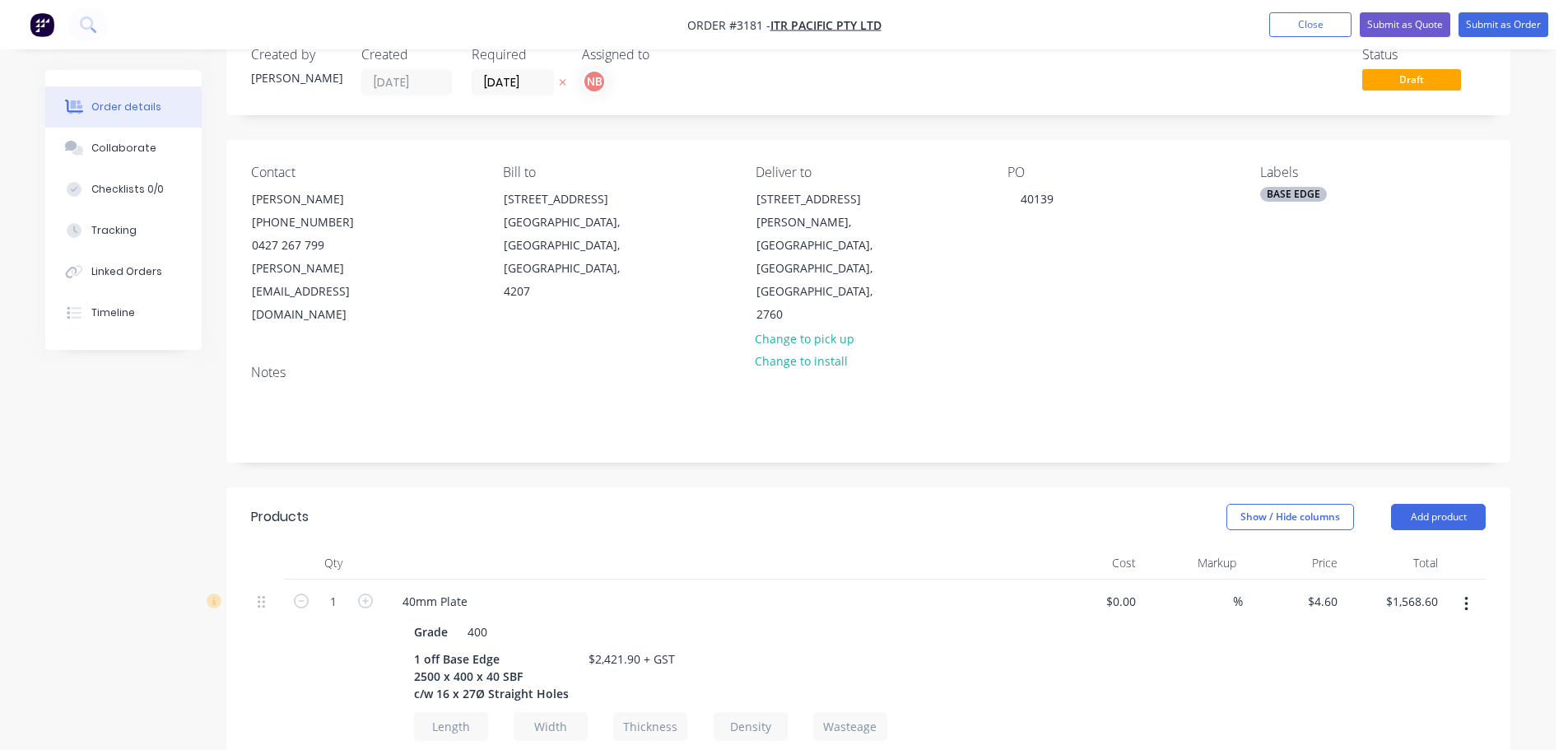
scroll to position [329, 0]
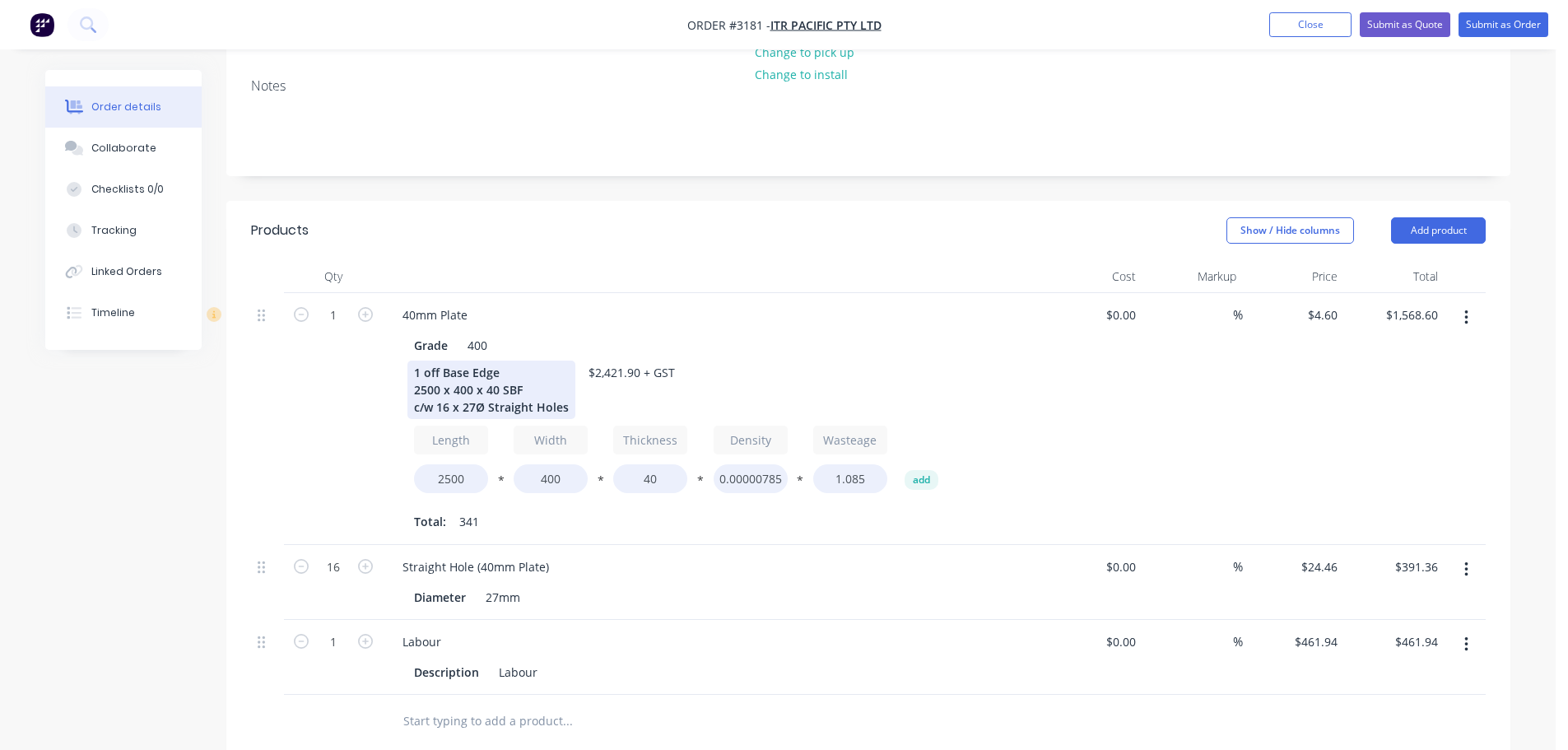
click at [569, 362] on div "1 off Base Edge 2500 x 400 x 40 SBF c/w 16 x 27Ø Straight Holes" at bounding box center [491, 390] width 168 height 59
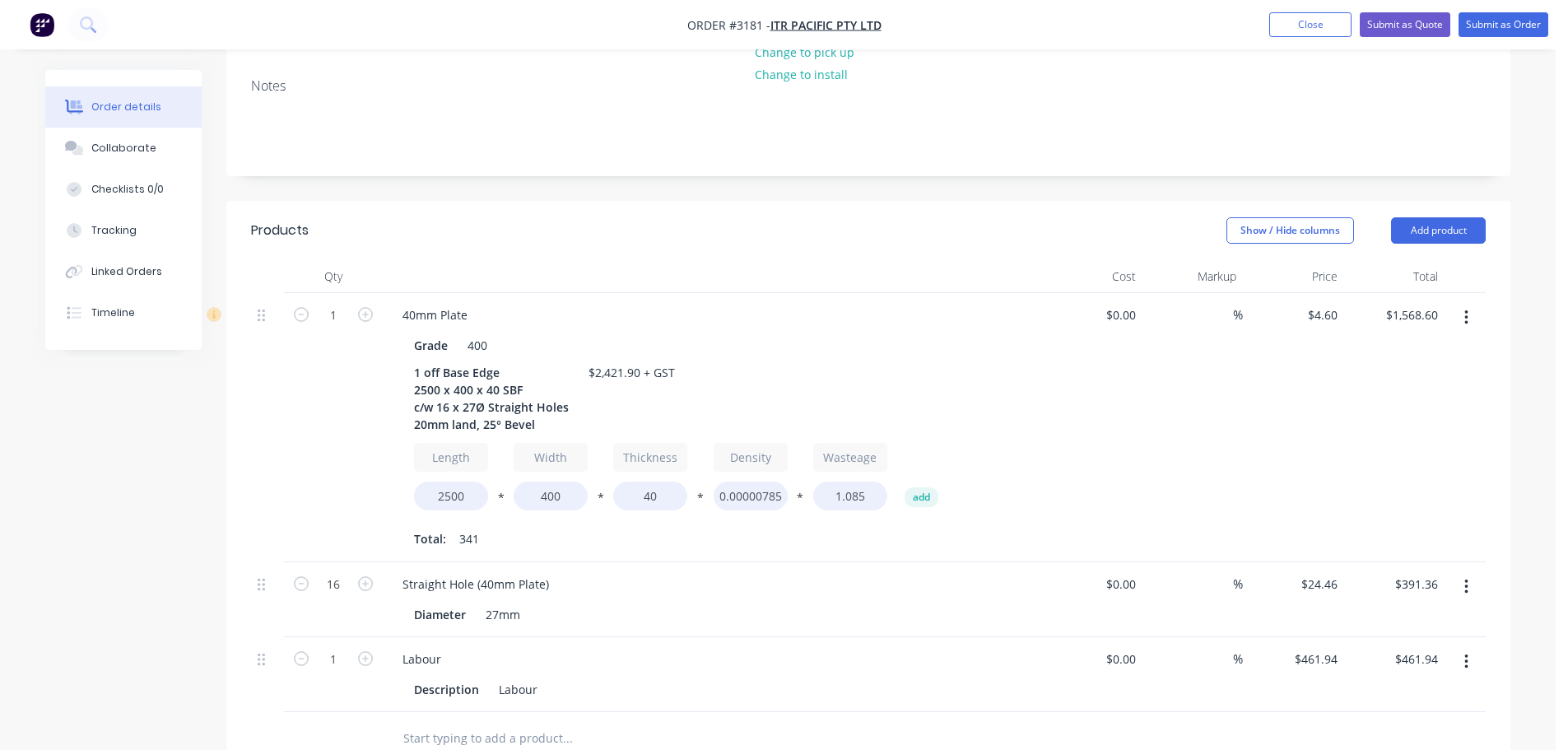
click at [280, 373] on div at bounding box center [267, 428] width 32 height 270
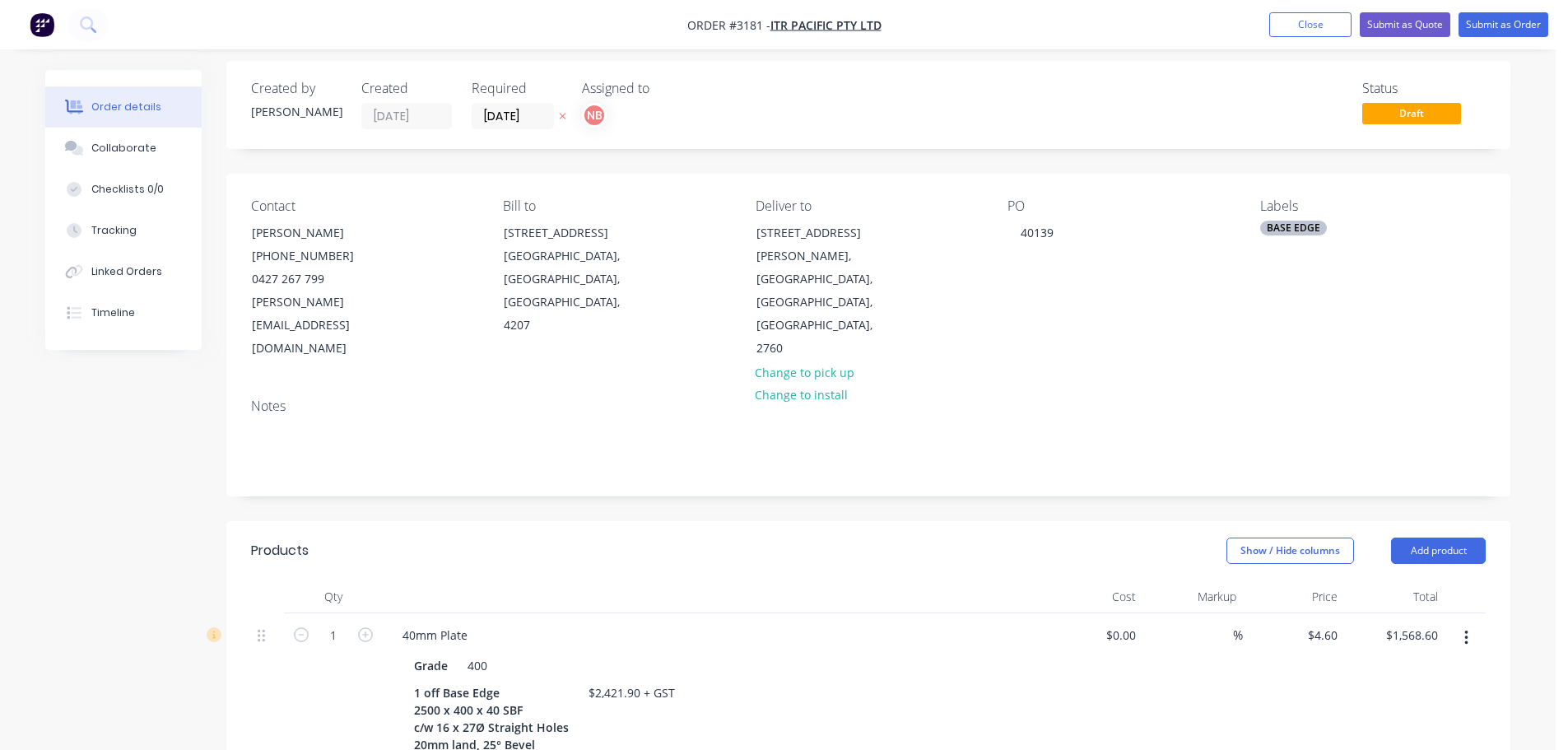
scroll to position [0, 0]
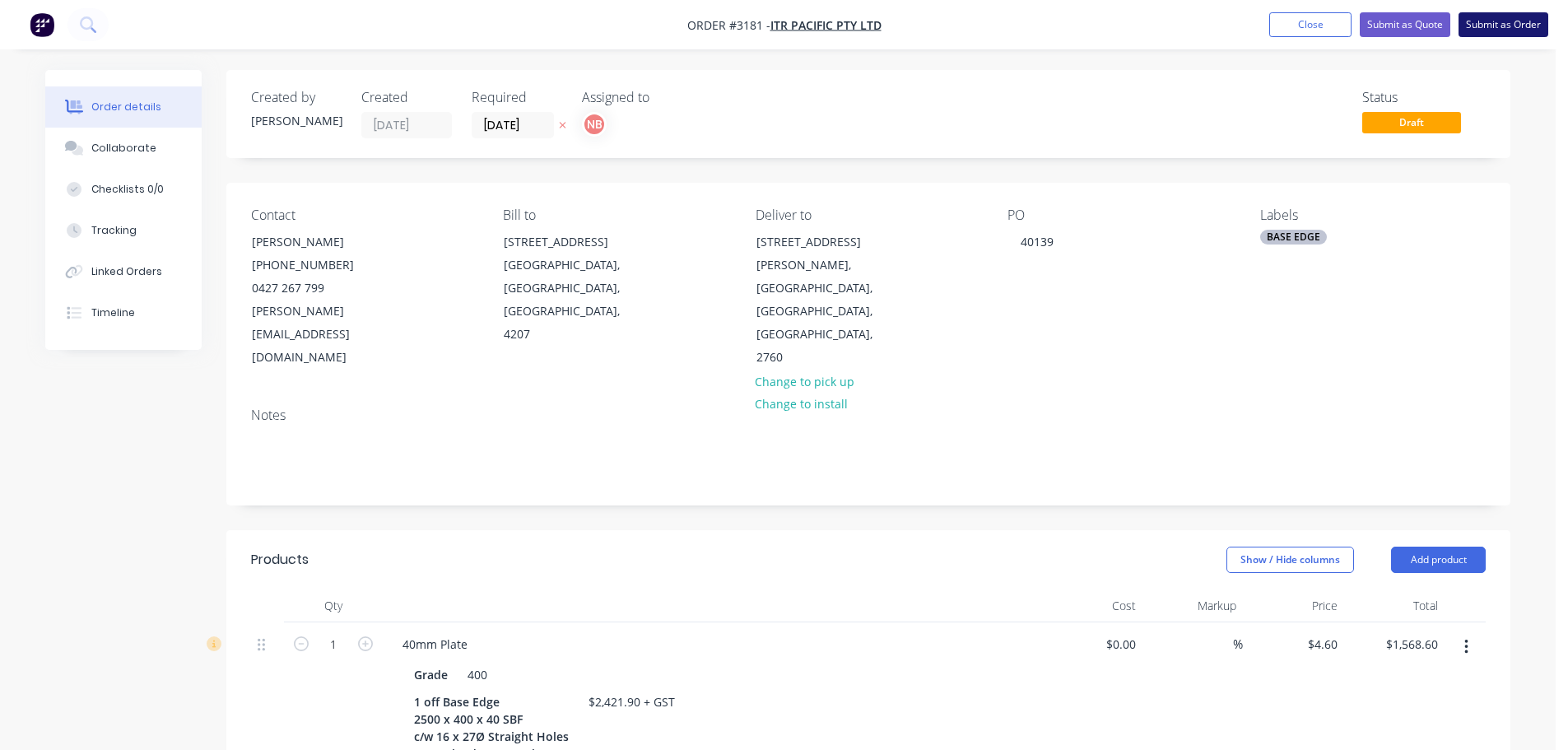
click at [1505, 17] on button "Submit as Order" at bounding box center [1503, 25] width 90 height 25
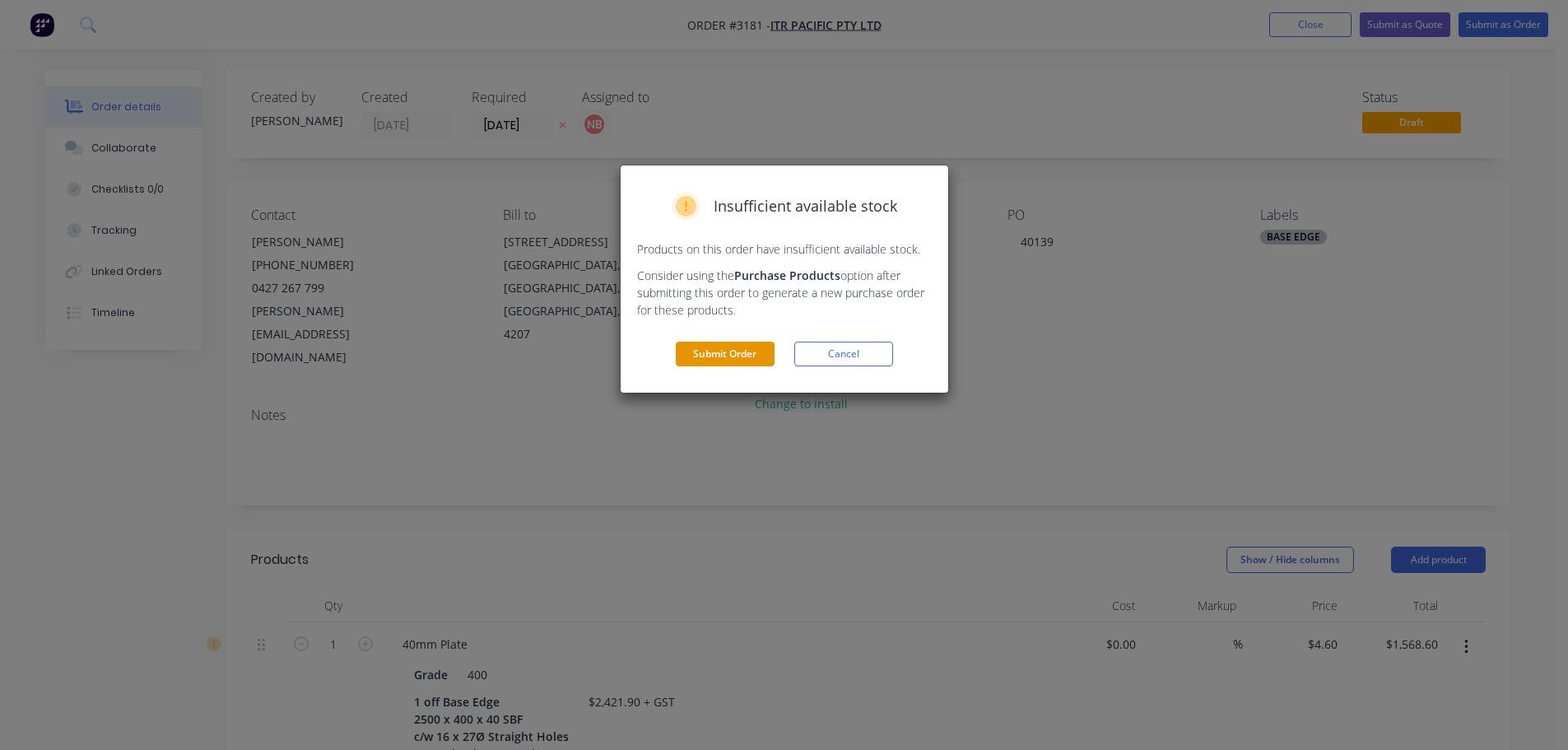
click at [708, 350] on button "Submit Order" at bounding box center [725, 354] width 98 height 25
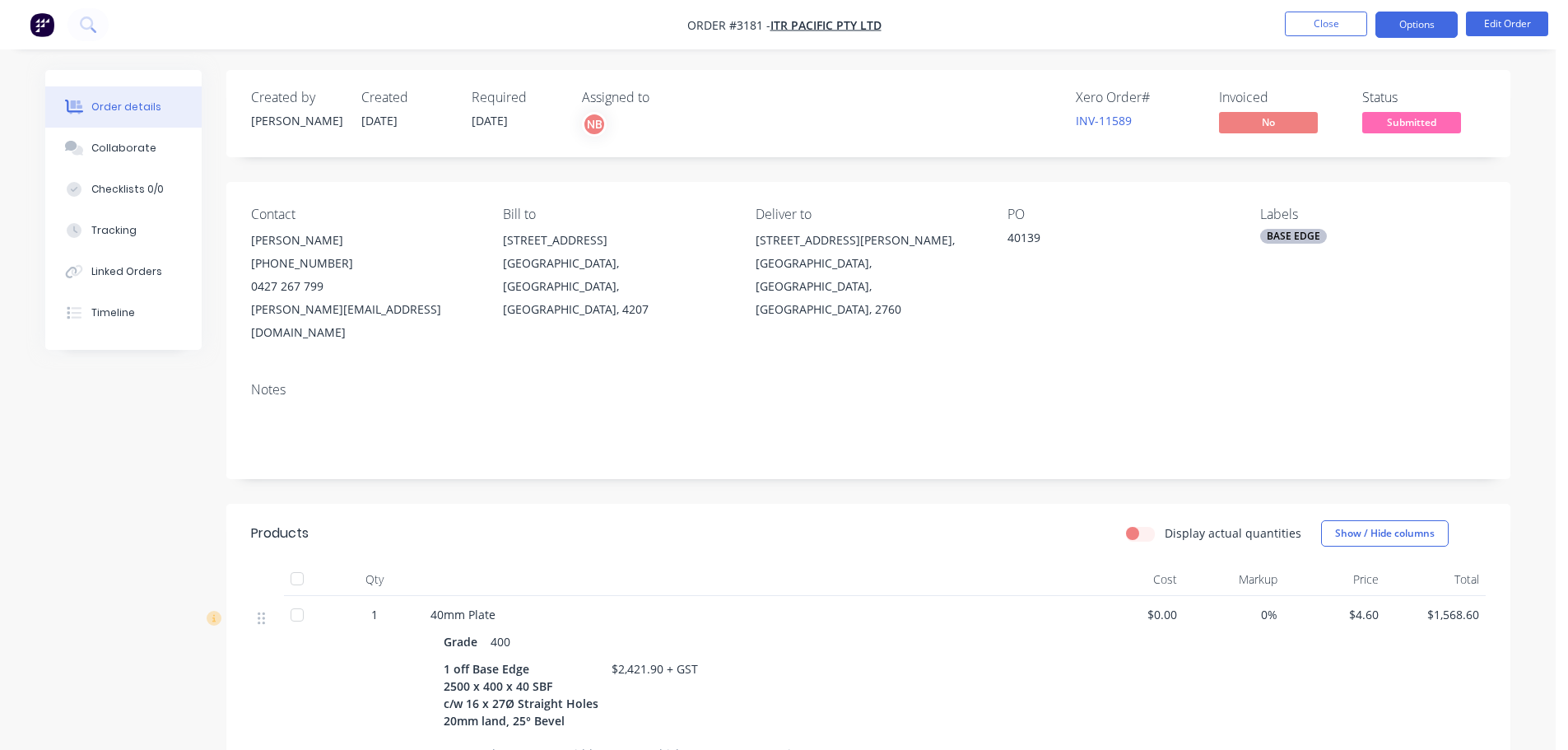
click at [1384, 29] on button "Options" at bounding box center [1416, 25] width 83 height 26
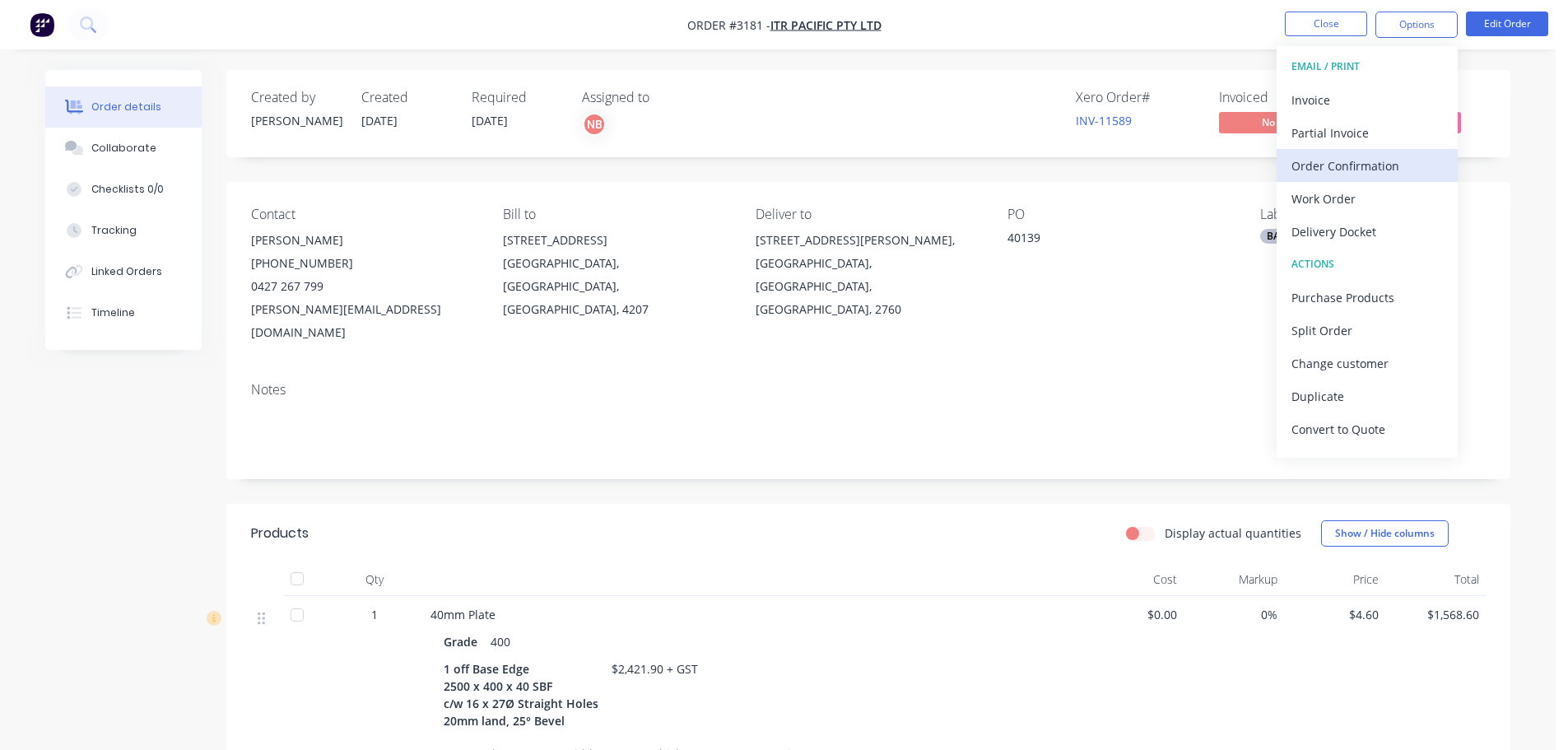
click at [1347, 166] on div "Order Confirmation" at bounding box center [1367, 165] width 151 height 24
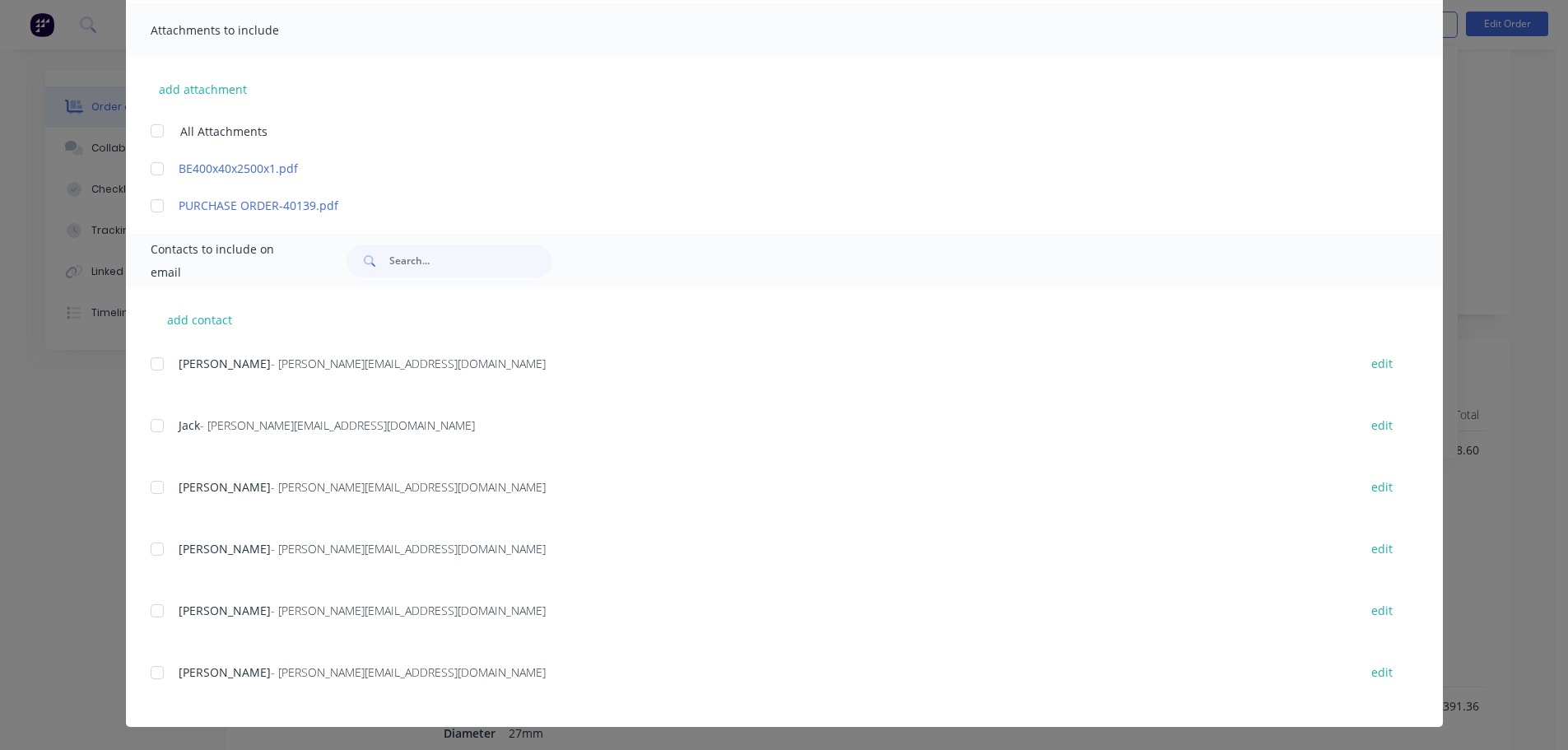
scroll to position [247, 0]
click at [144, 487] on div at bounding box center [156, 486] width 32 height 32
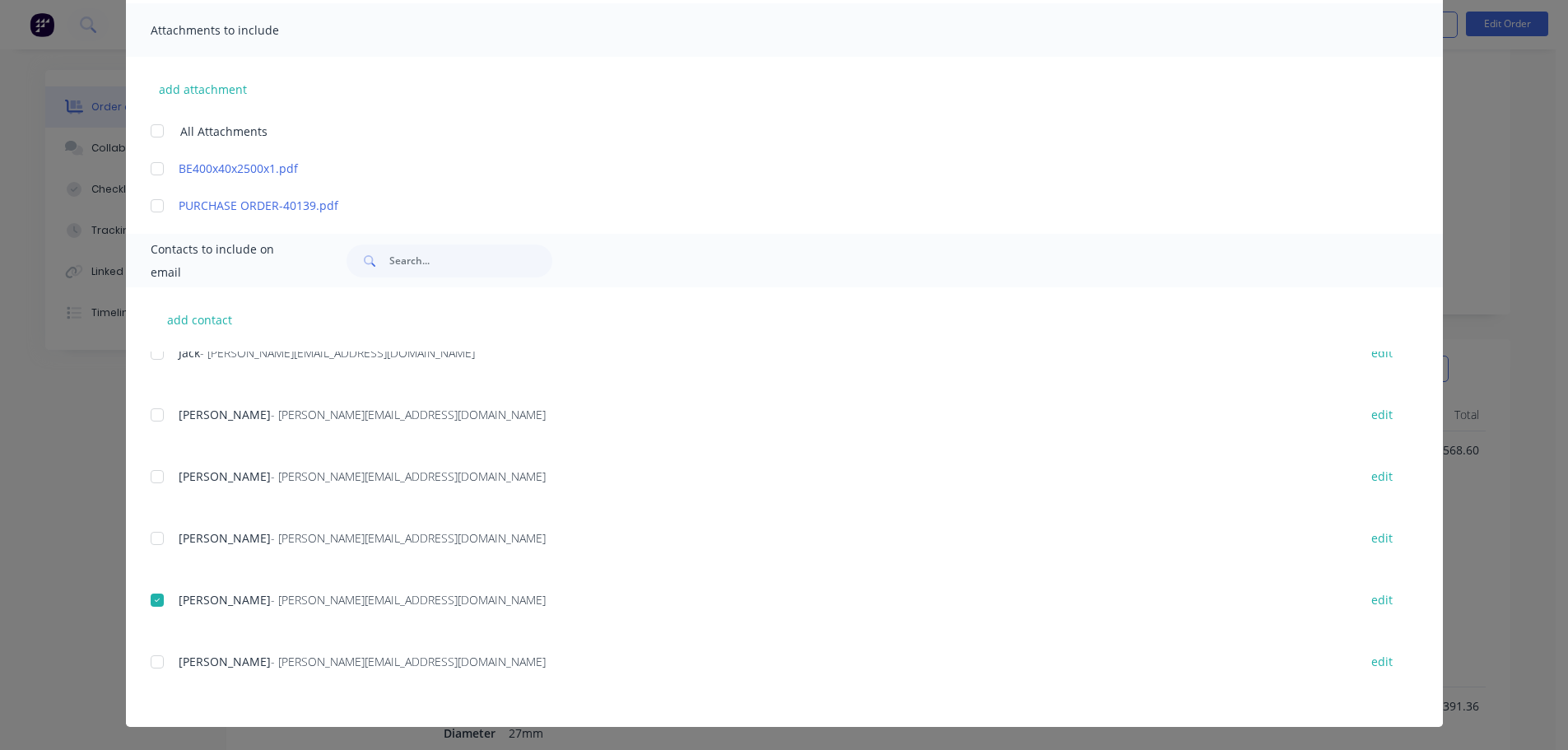
scroll to position [0, 0]
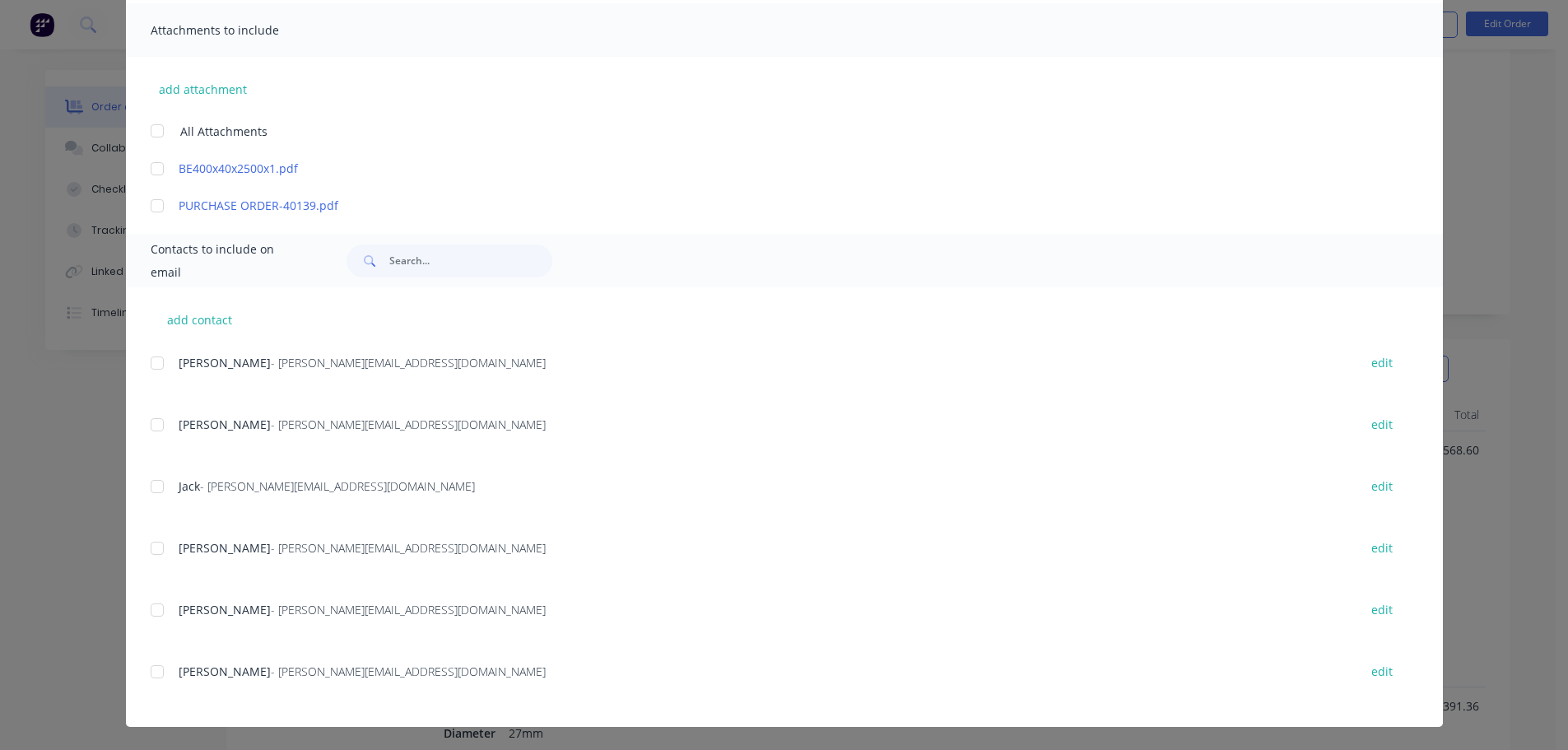
type textarea "Thank you for your order! Click 'view my order' to see your order confirmation.…"
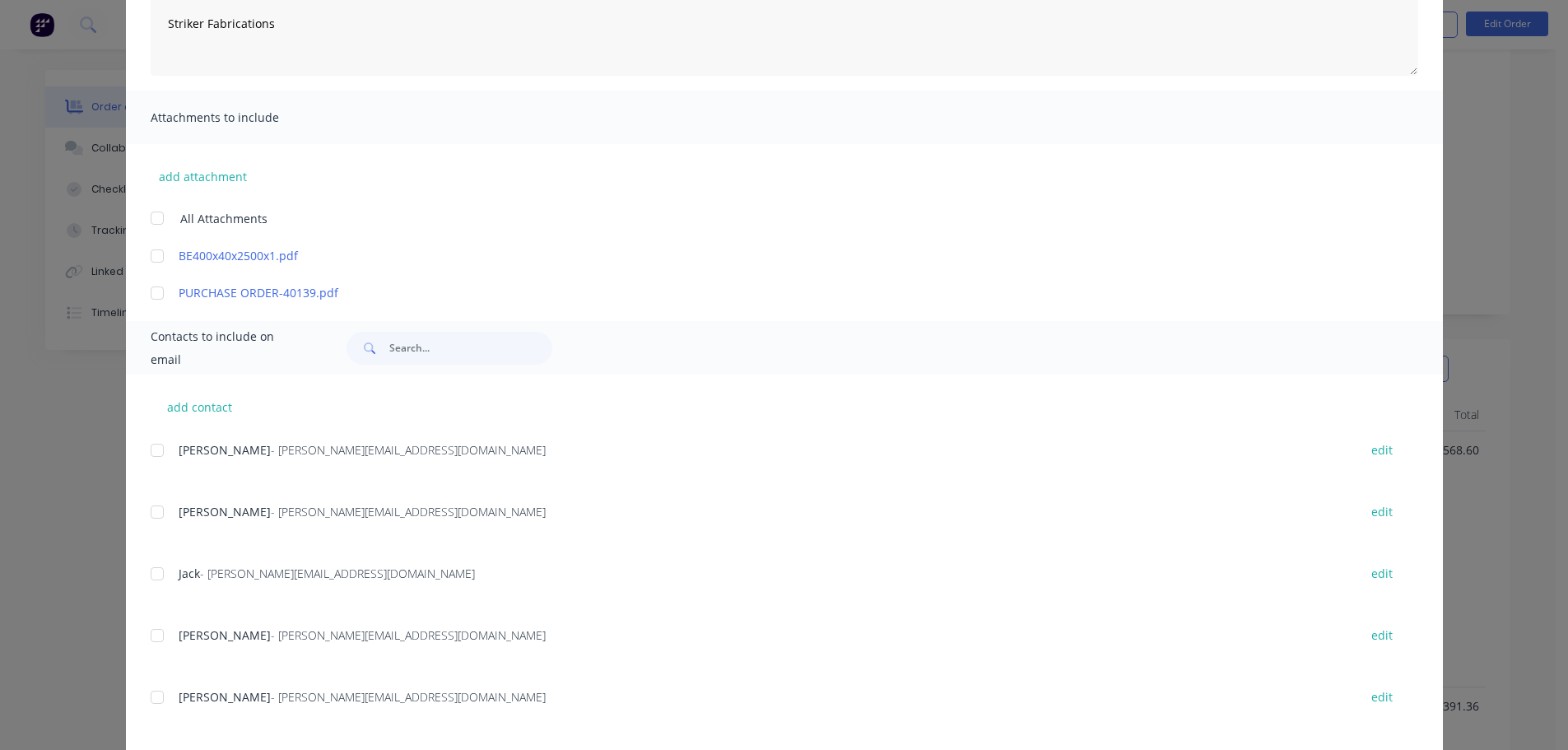
scroll to position [34, 0]
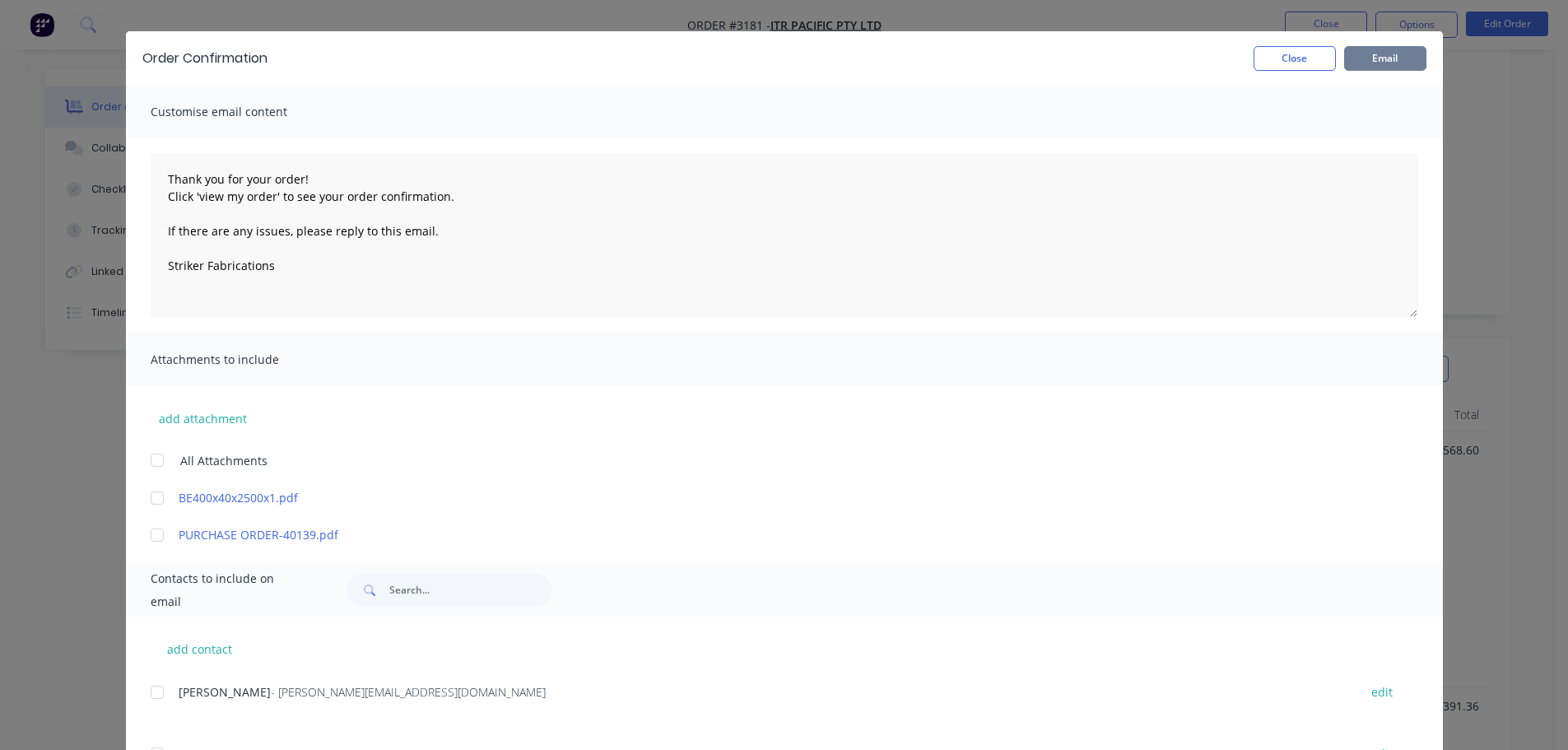
click at [1401, 63] on button "Email" at bounding box center [1385, 58] width 83 height 25
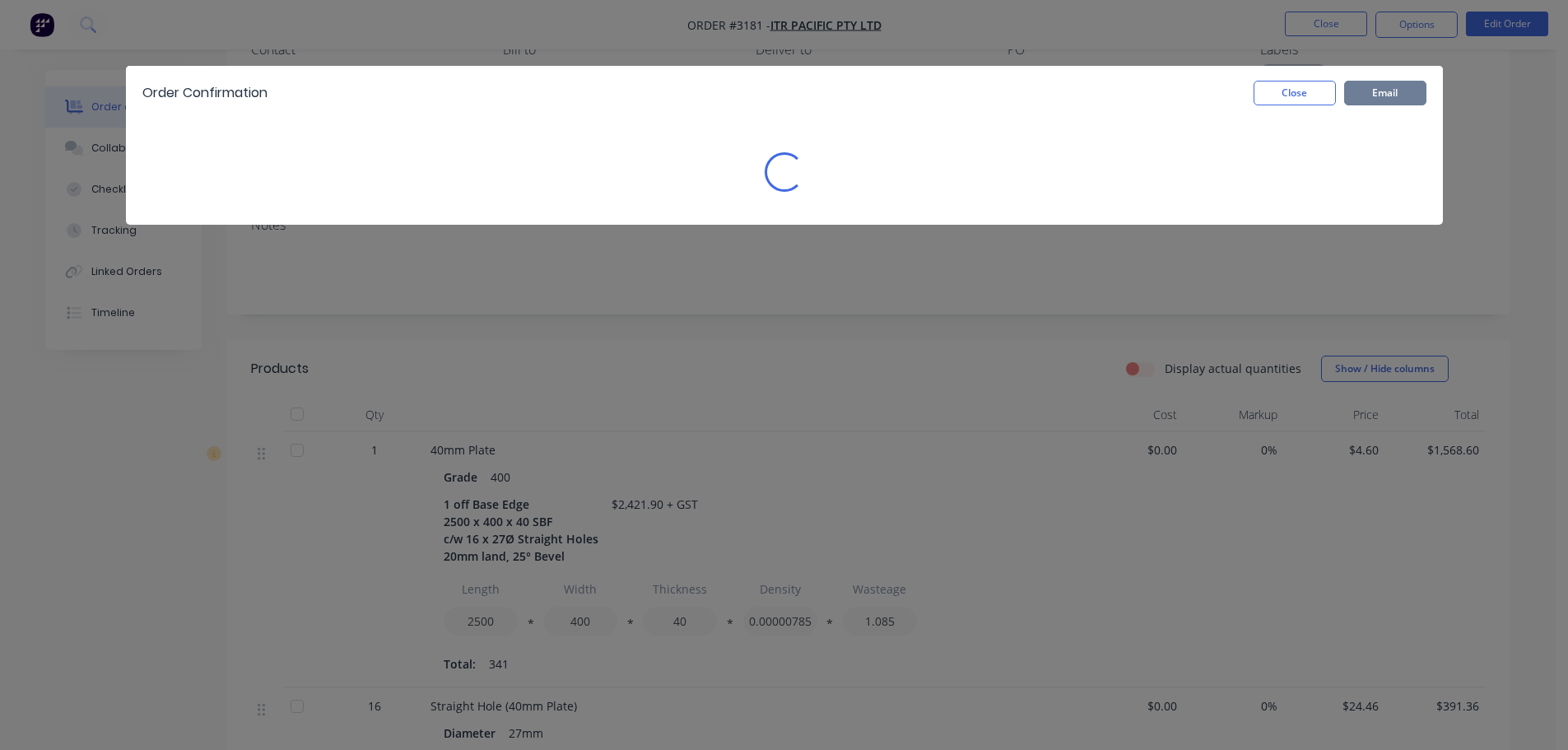
scroll to position [0, 0]
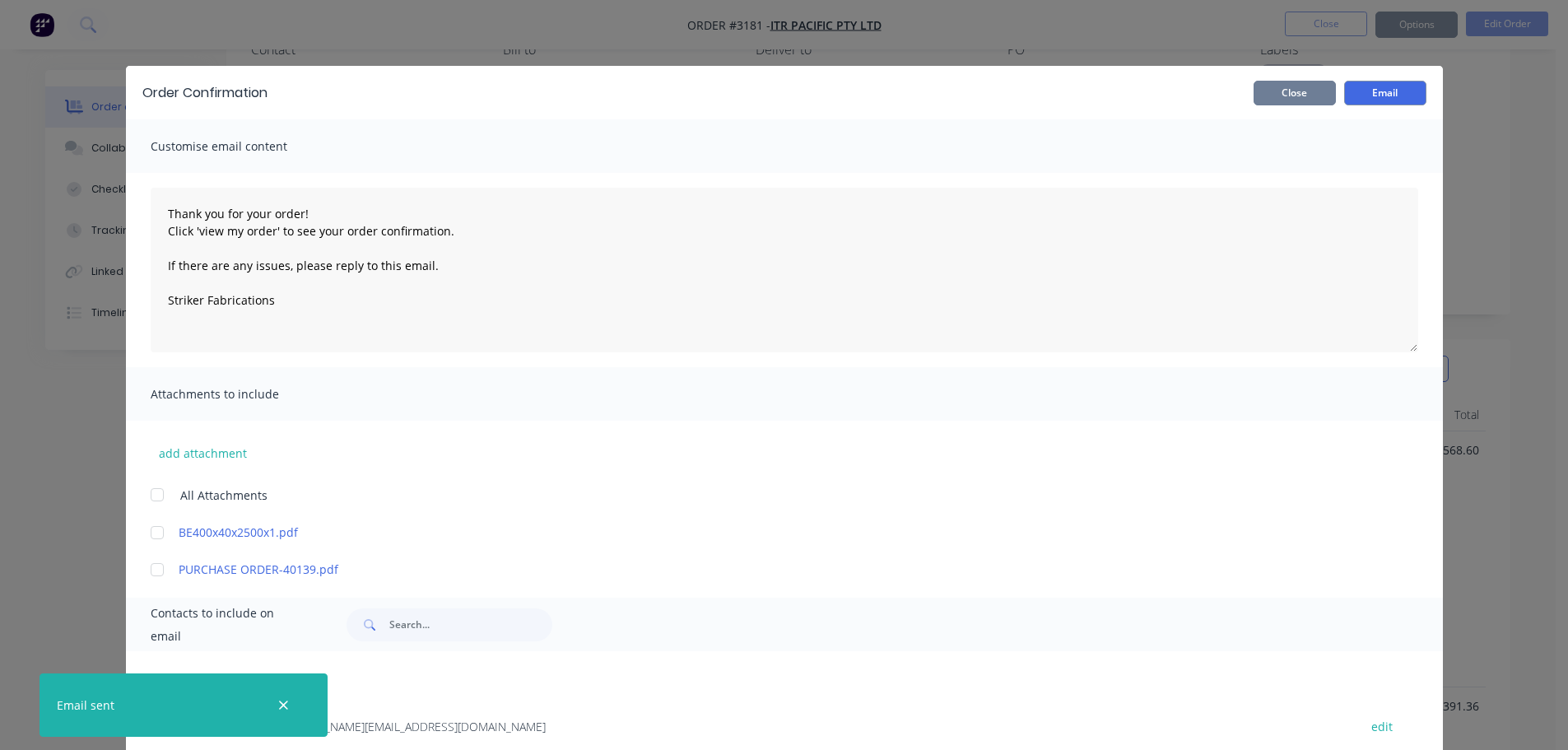
click at [1281, 91] on button "Close" at bounding box center [1295, 93] width 83 height 25
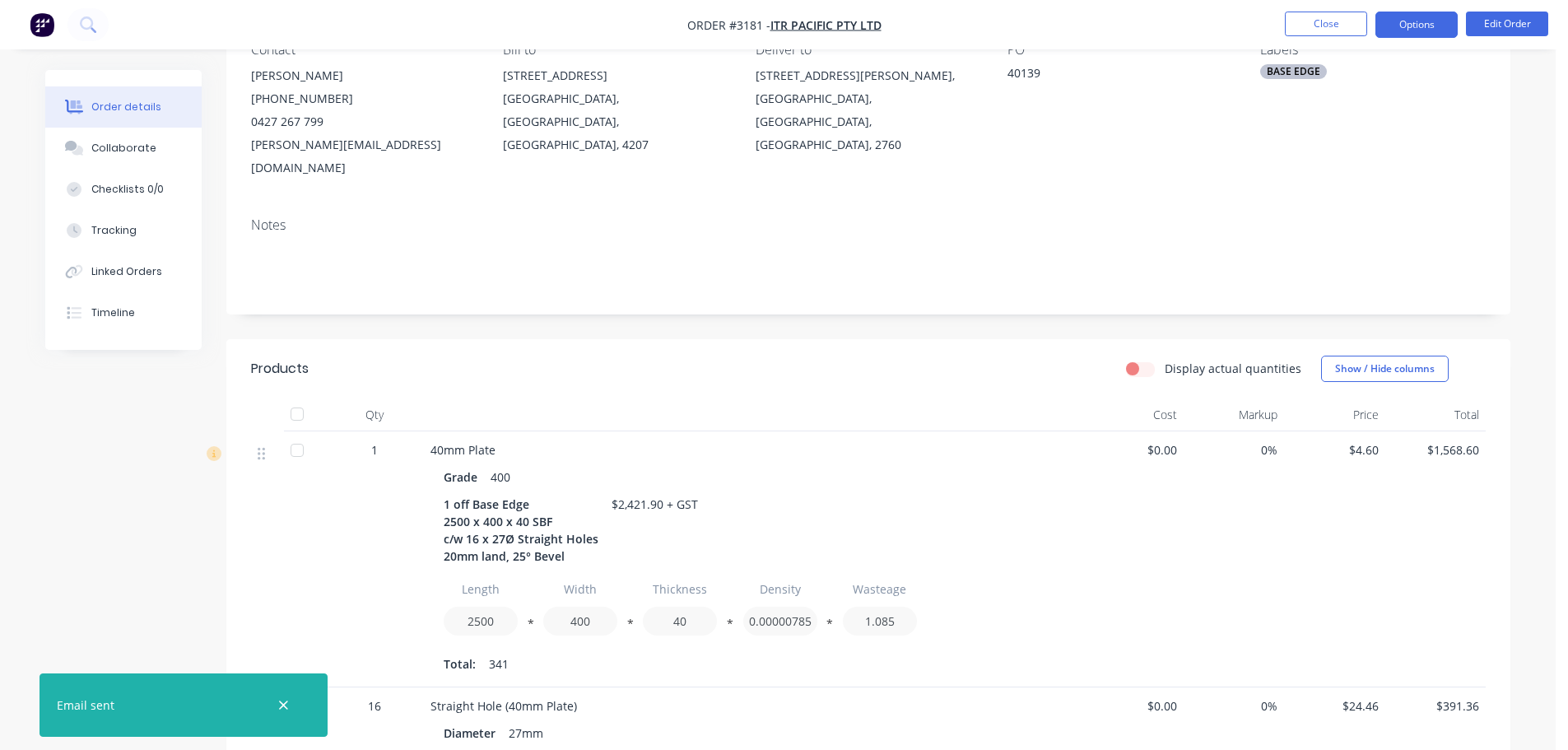
click at [1415, 19] on button "Options" at bounding box center [1416, 25] width 83 height 26
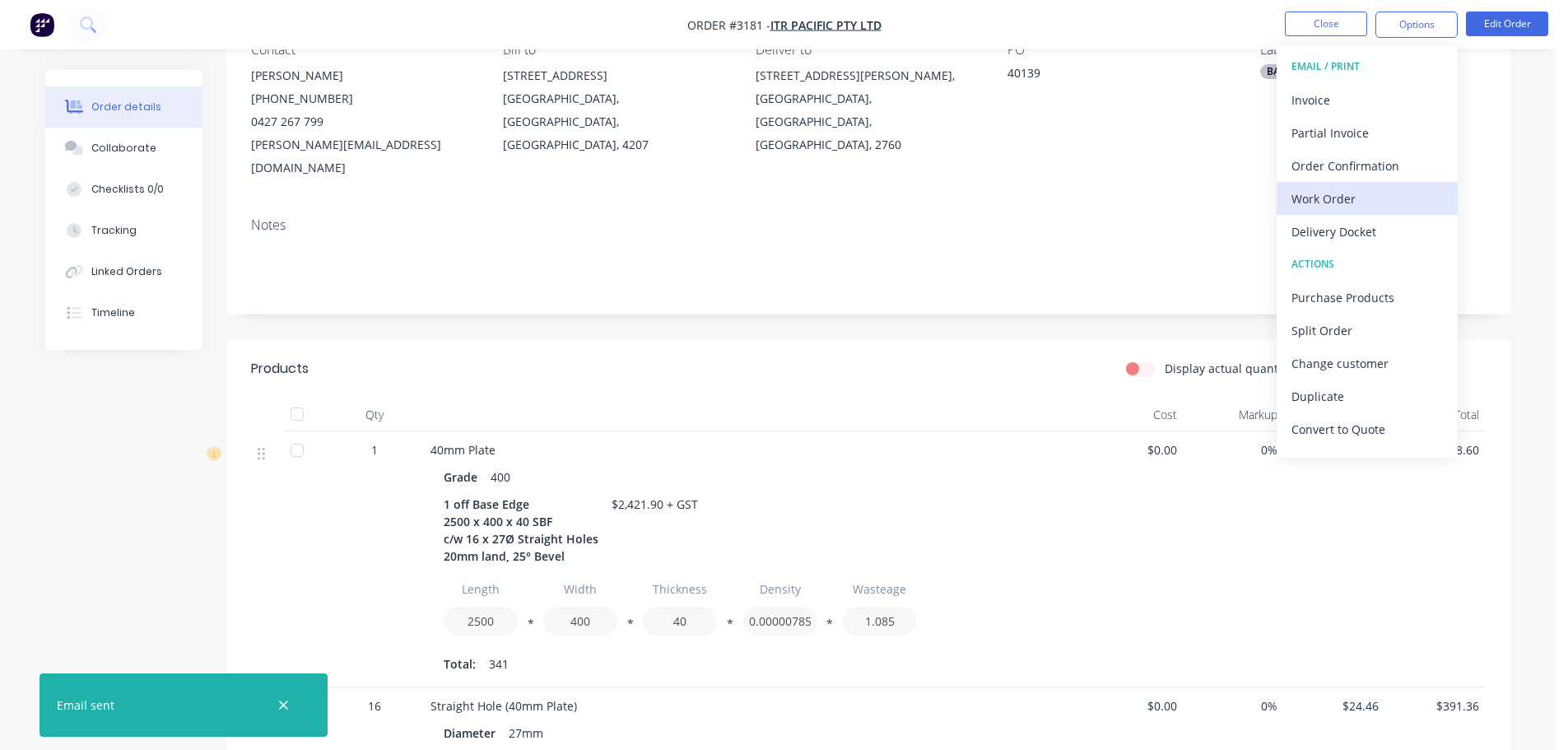
click at [1307, 204] on div "Work Order" at bounding box center [1367, 198] width 151 height 24
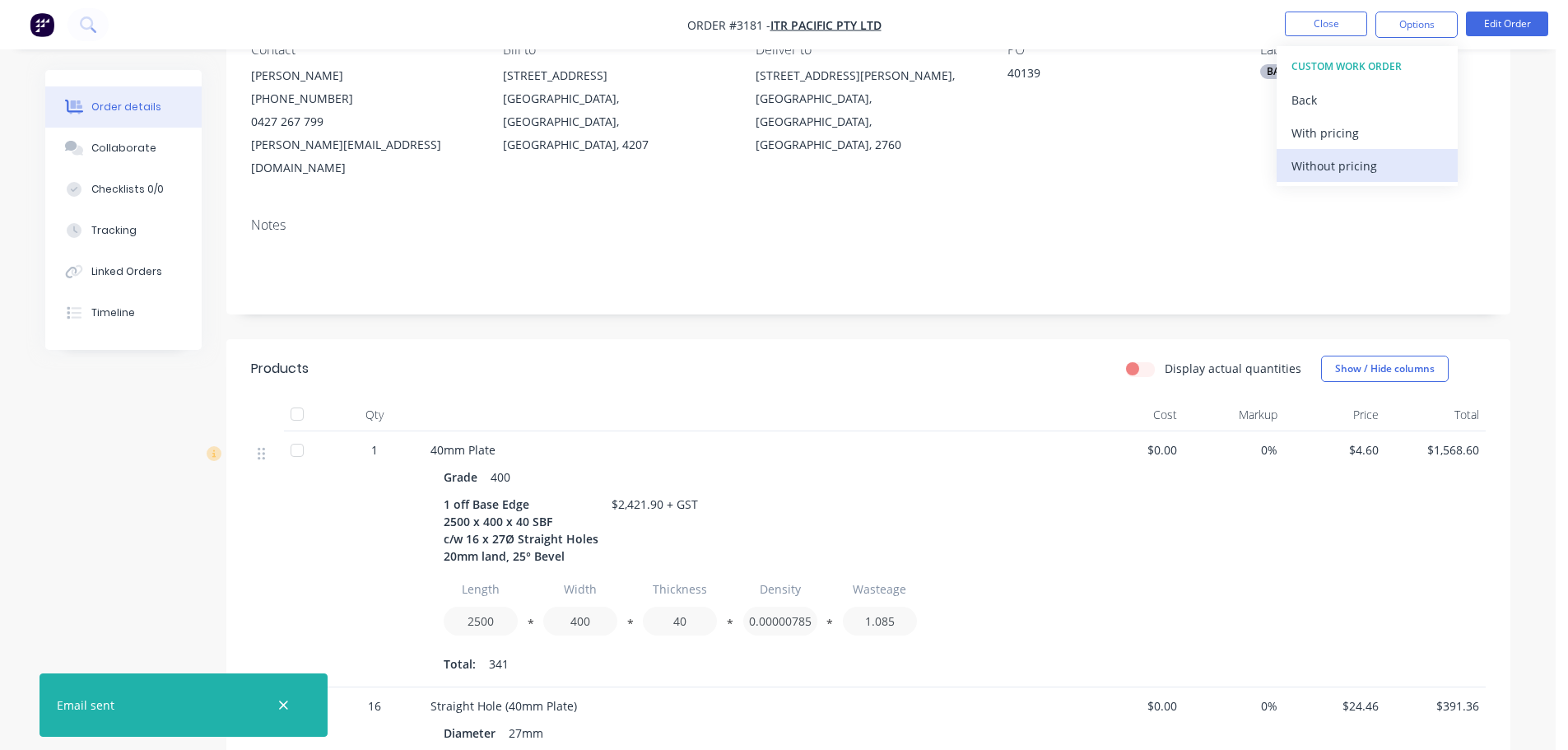
click at [1314, 169] on div "Without pricing" at bounding box center [1367, 165] width 151 height 24
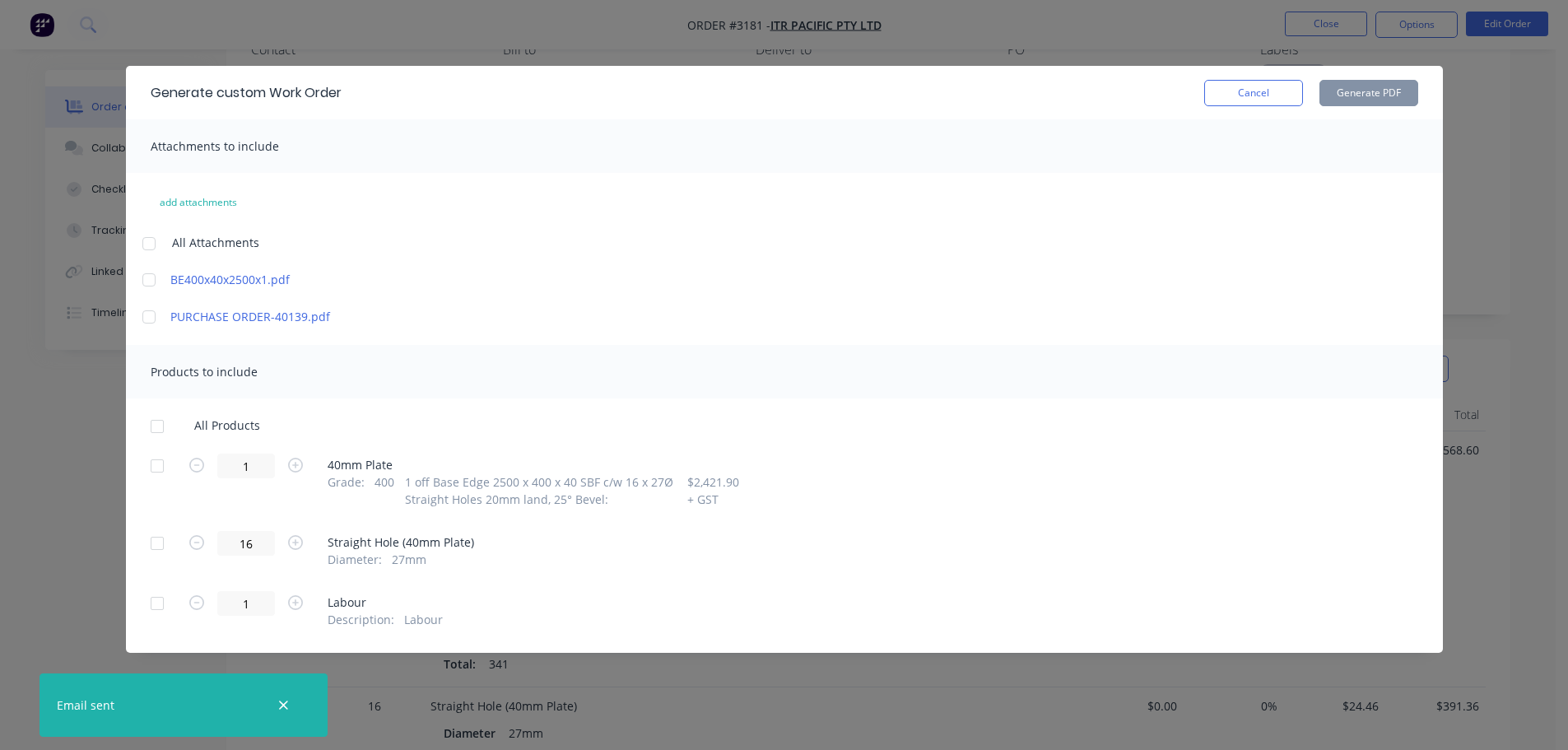
click at [144, 458] on div at bounding box center [156, 465] width 32 height 32
click at [1332, 96] on button "Generate PDF" at bounding box center [1369, 93] width 98 height 26
click at [1274, 85] on button "Cancel" at bounding box center [1253, 93] width 98 height 26
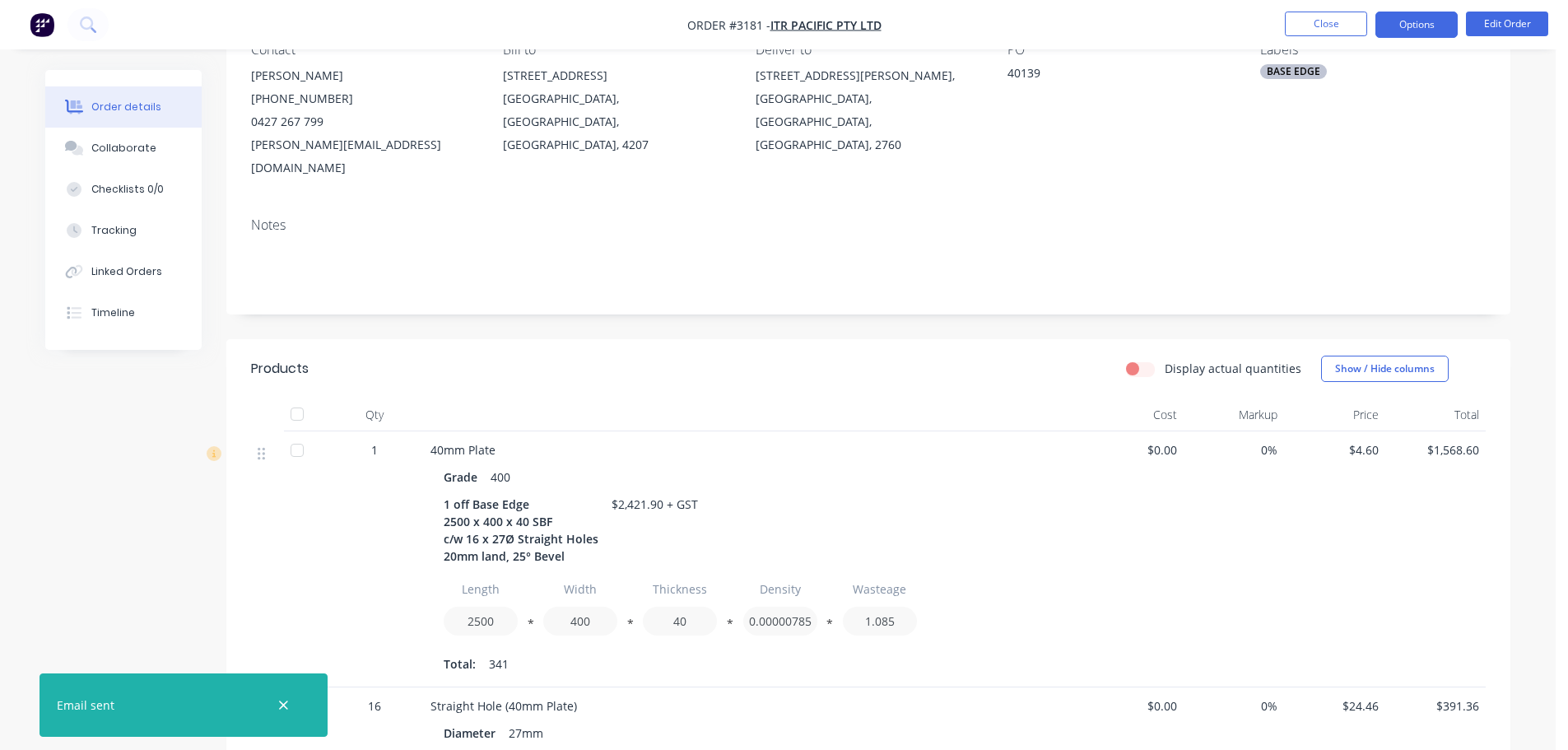
click at [1413, 25] on button "Options" at bounding box center [1416, 25] width 83 height 26
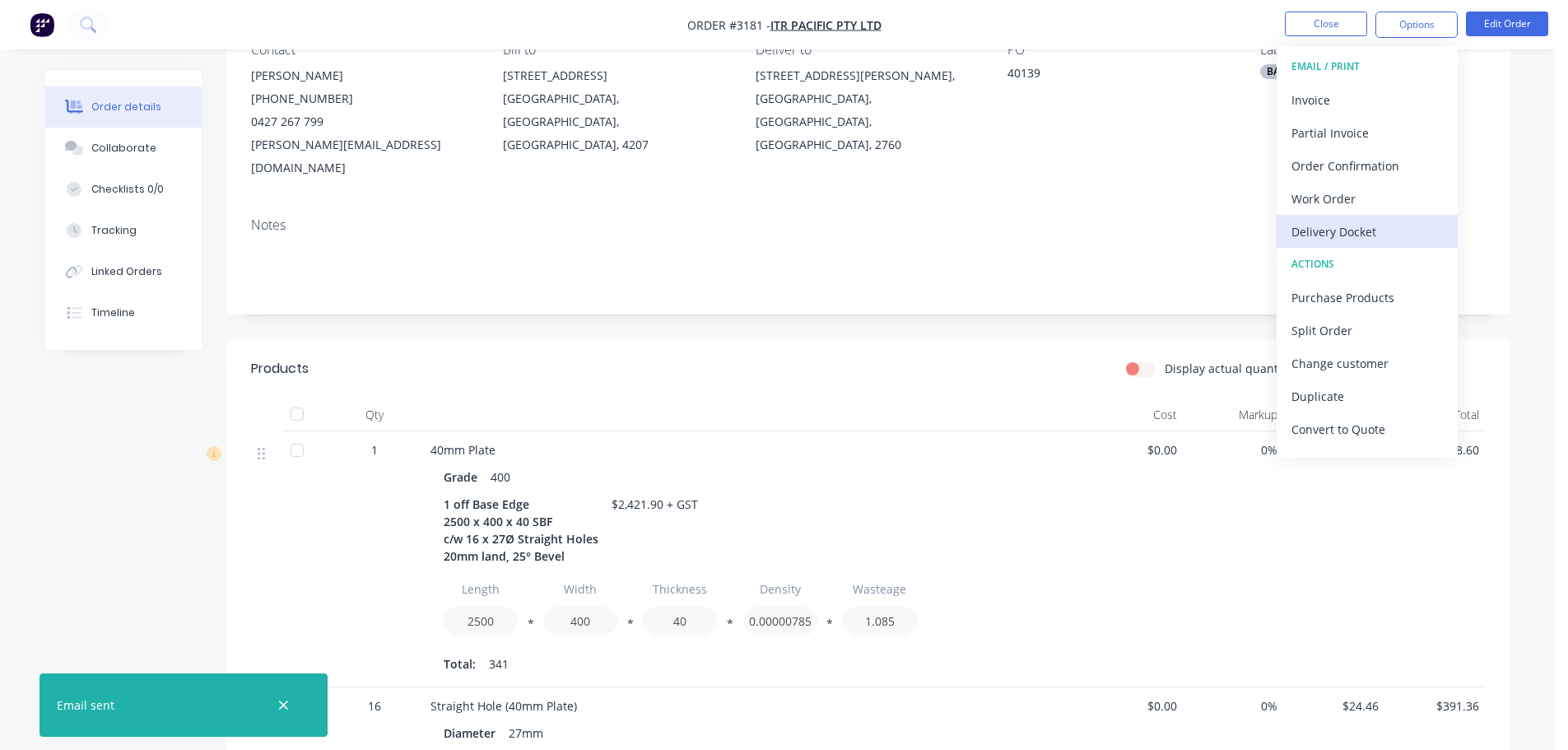
click at [1349, 232] on div "Delivery Docket" at bounding box center [1367, 231] width 151 height 24
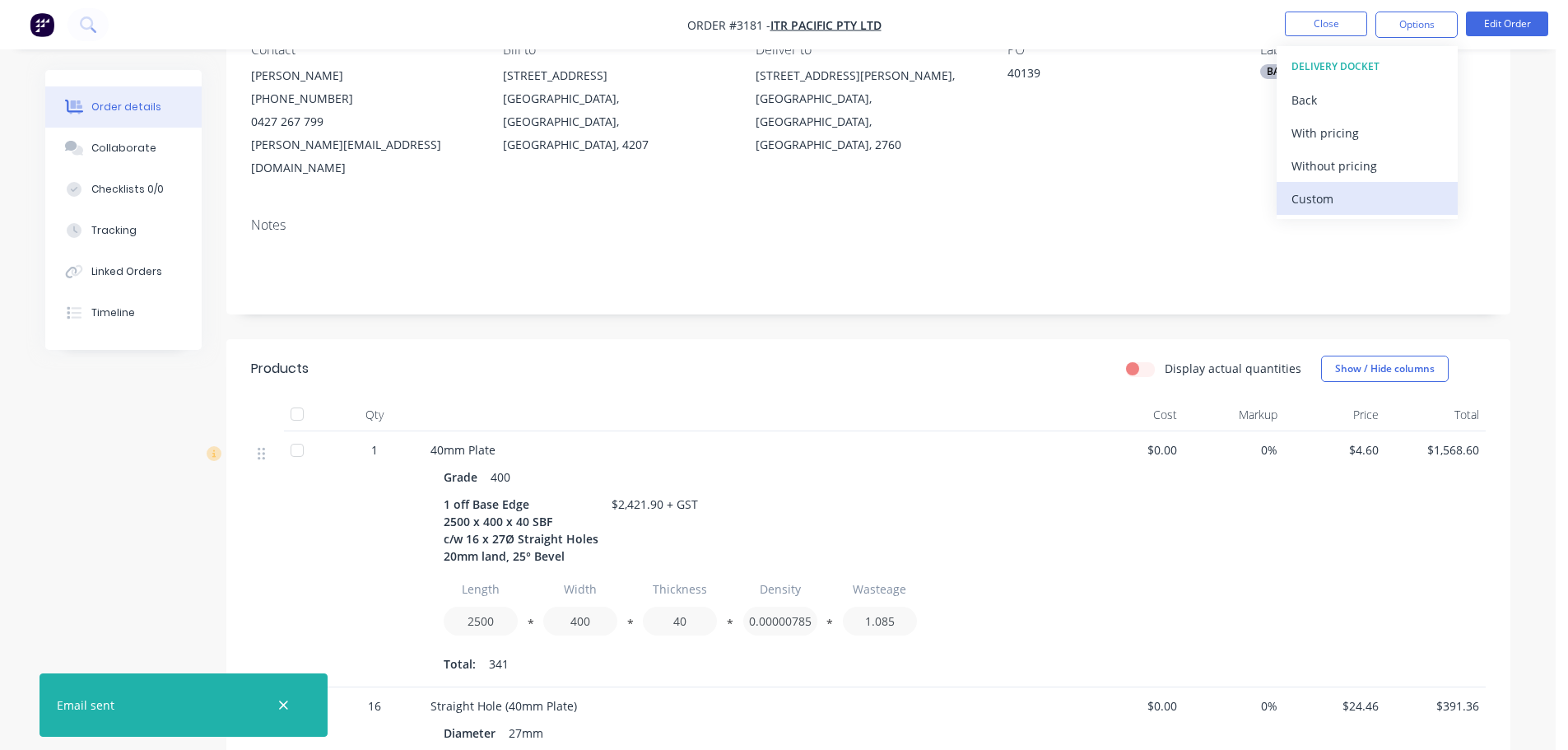
click at [1347, 191] on div "Custom" at bounding box center [1367, 198] width 151 height 24
click at [1346, 162] on div "Without pricing" at bounding box center [1367, 165] width 151 height 24
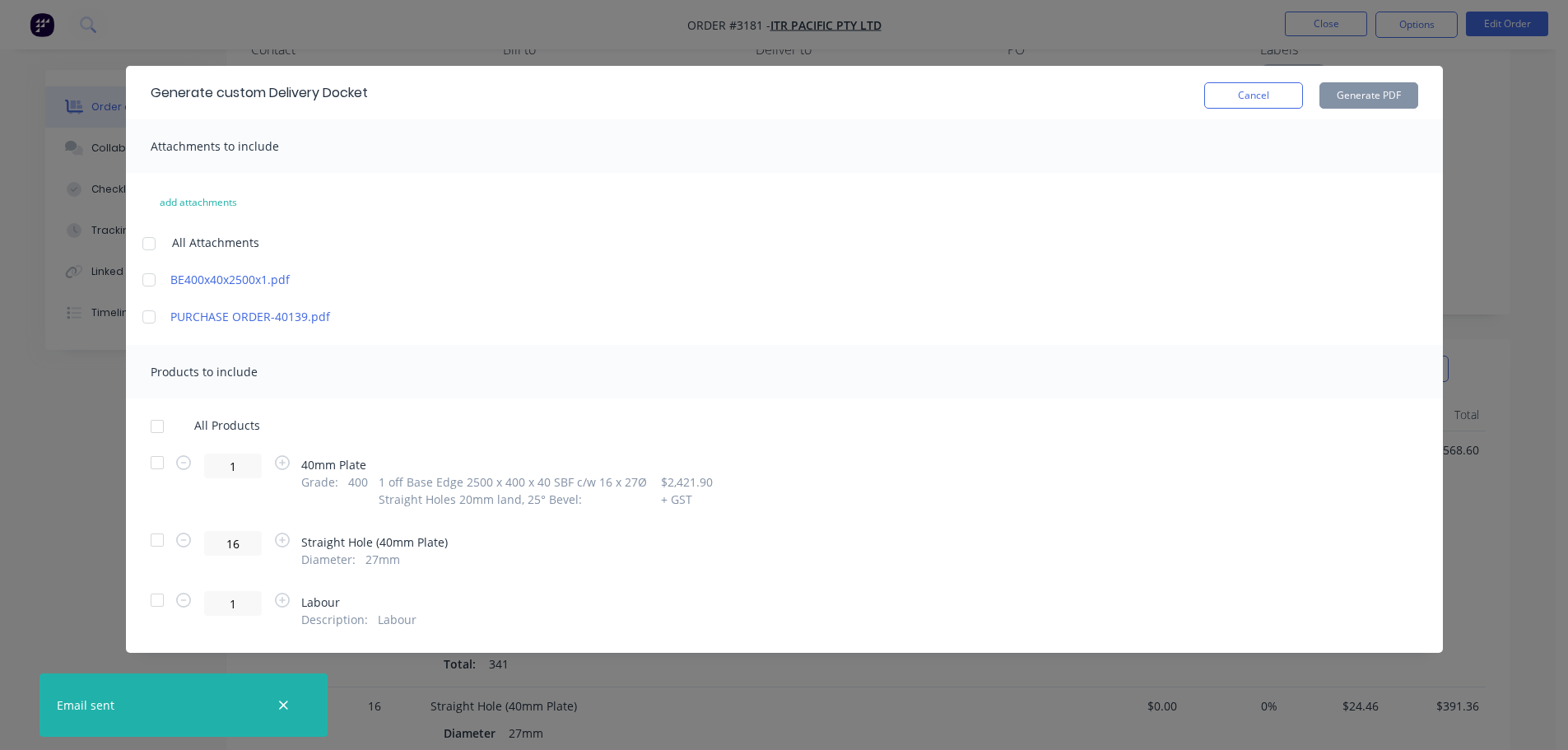
click at [146, 463] on div at bounding box center [156, 462] width 32 height 32
click at [1370, 100] on button "Generate PDF" at bounding box center [1369, 96] width 98 height 26
click at [1238, 82] on div "Cancel Generate PDF" at bounding box center [1311, 92] width 214 height 32
click at [1287, 83] on button "Cancel" at bounding box center [1253, 96] width 98 height 26
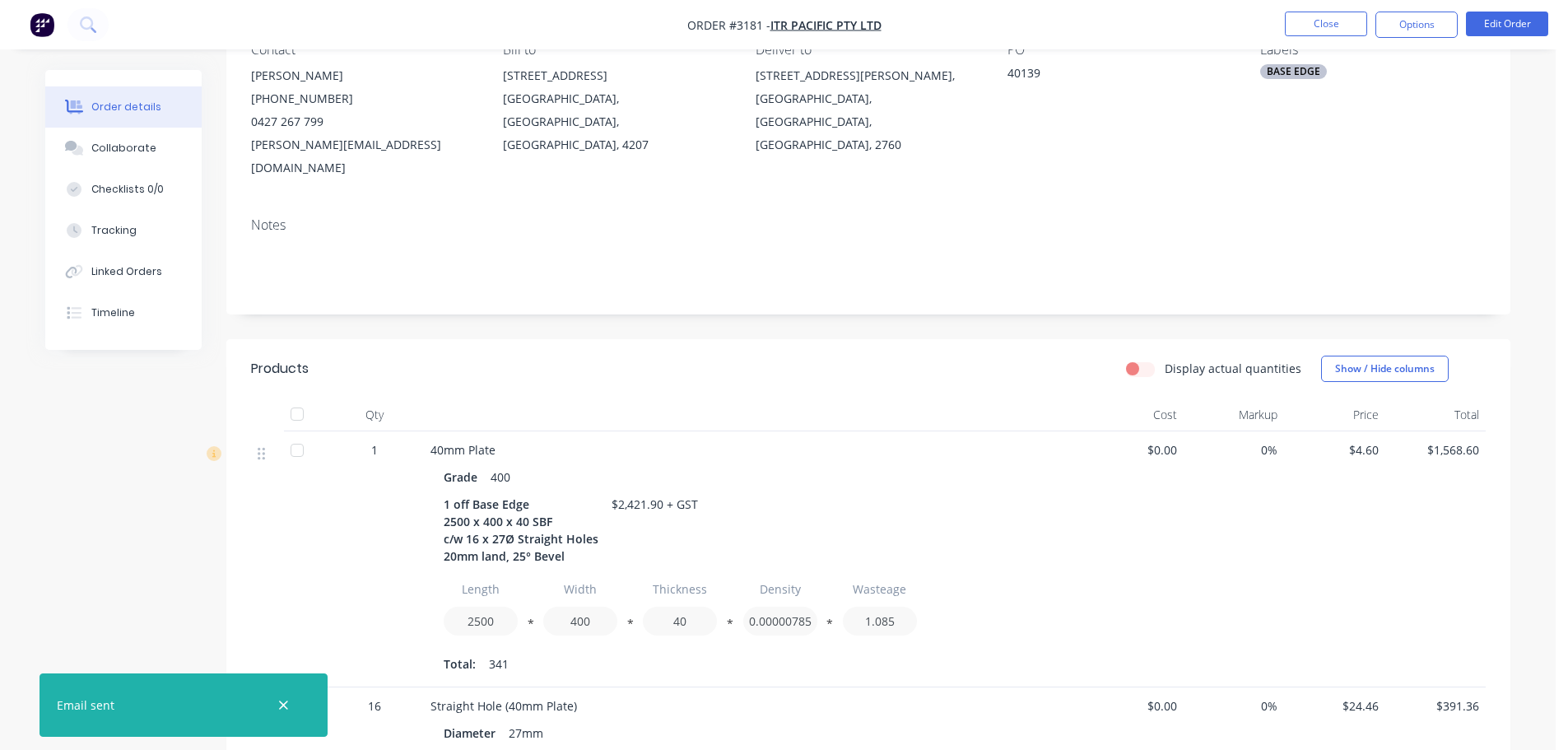
click at [1373, 25] on ul "Close Options Edit Order" at bounding box center [1416, 25] width 303 height 26
click at [1388, 29] on button "Options" at bounding box center [1416, 25] width 83 height 26
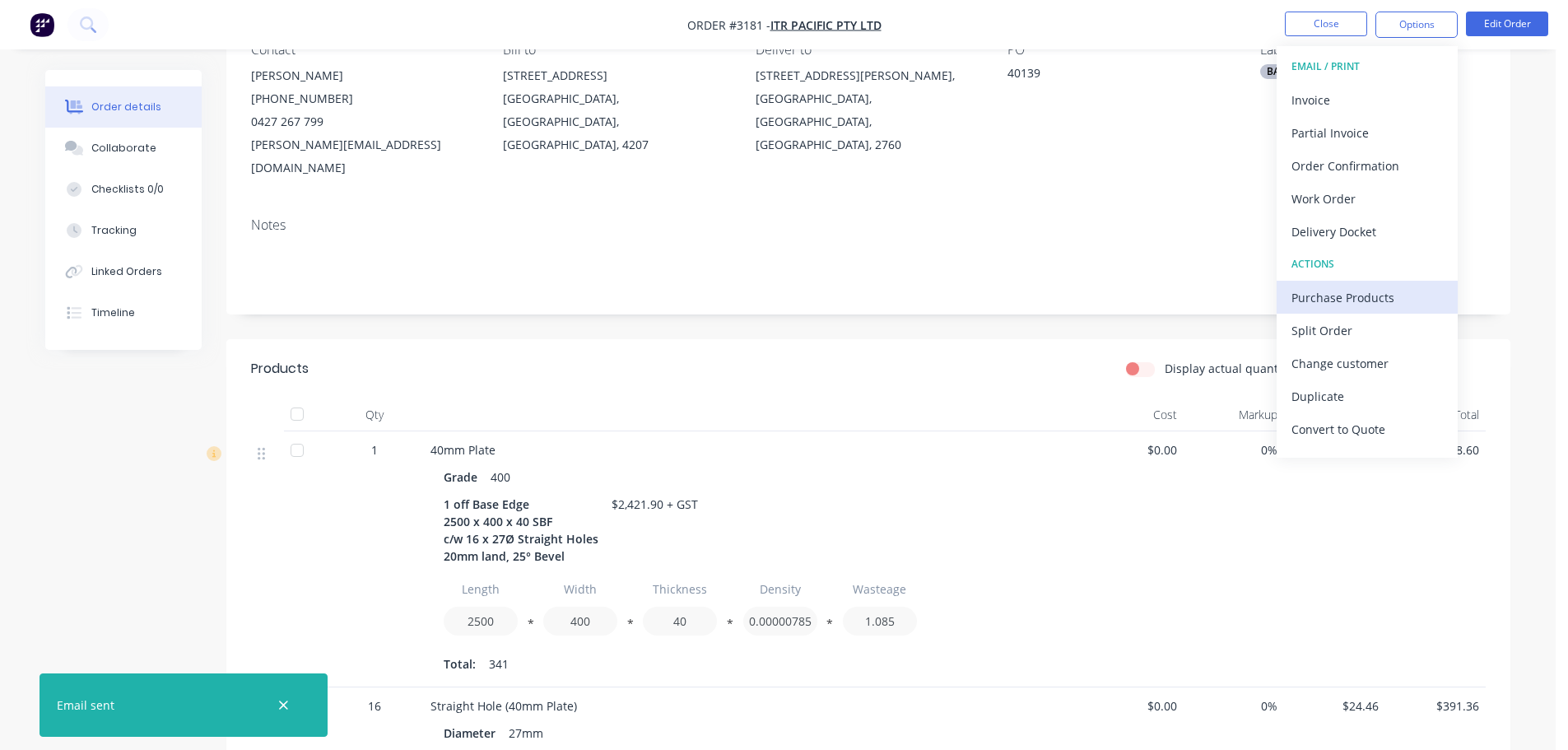
click at [1334, 296] on div "Purchase Products" at bounding box center [1367, 297] width 151 height 24
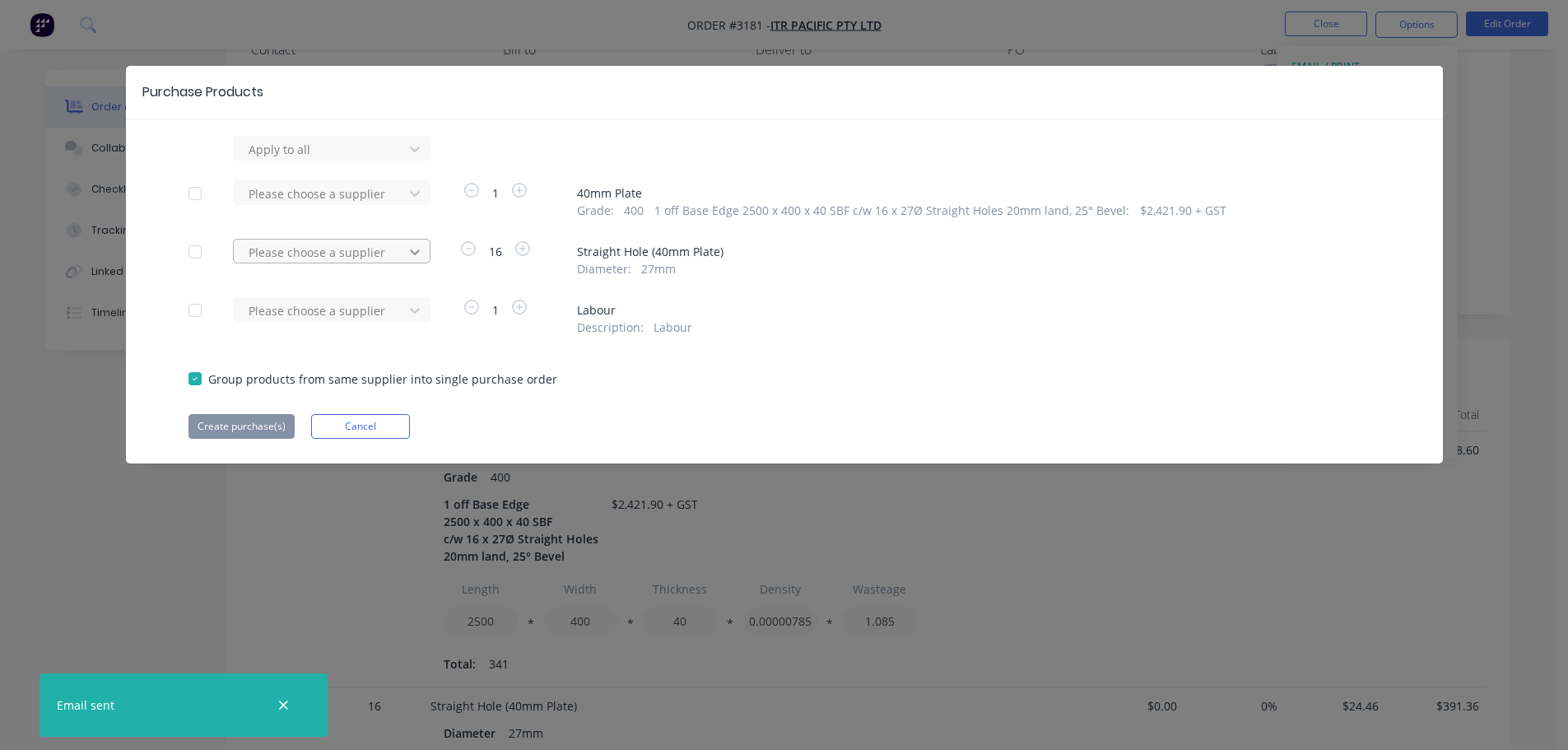
click at [401, 162] on div at bounding box center [415, 149] width 30 height 26
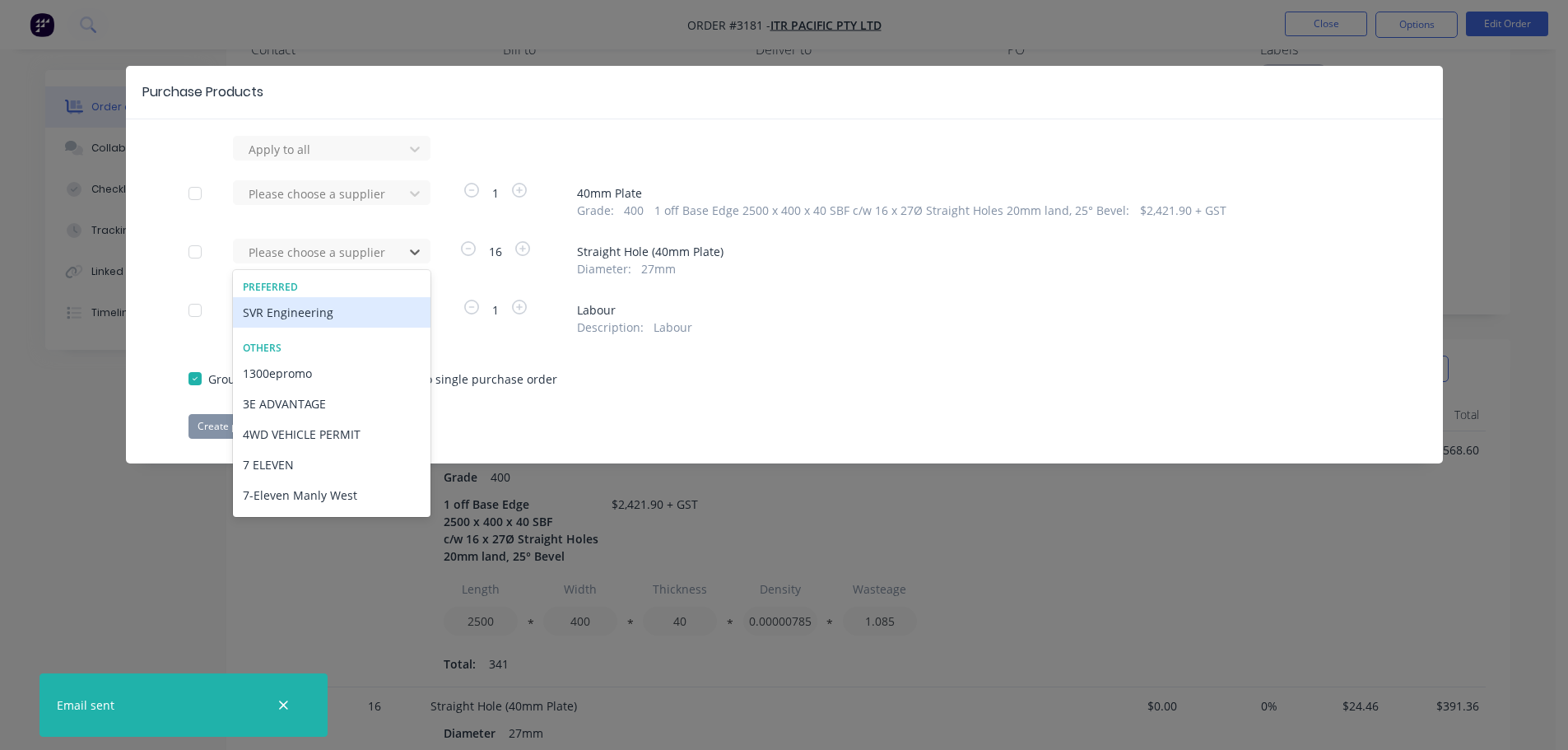
click at [369, 307] on div "SVR Engineering" at bounding box center [331, 312] width 198 height 31
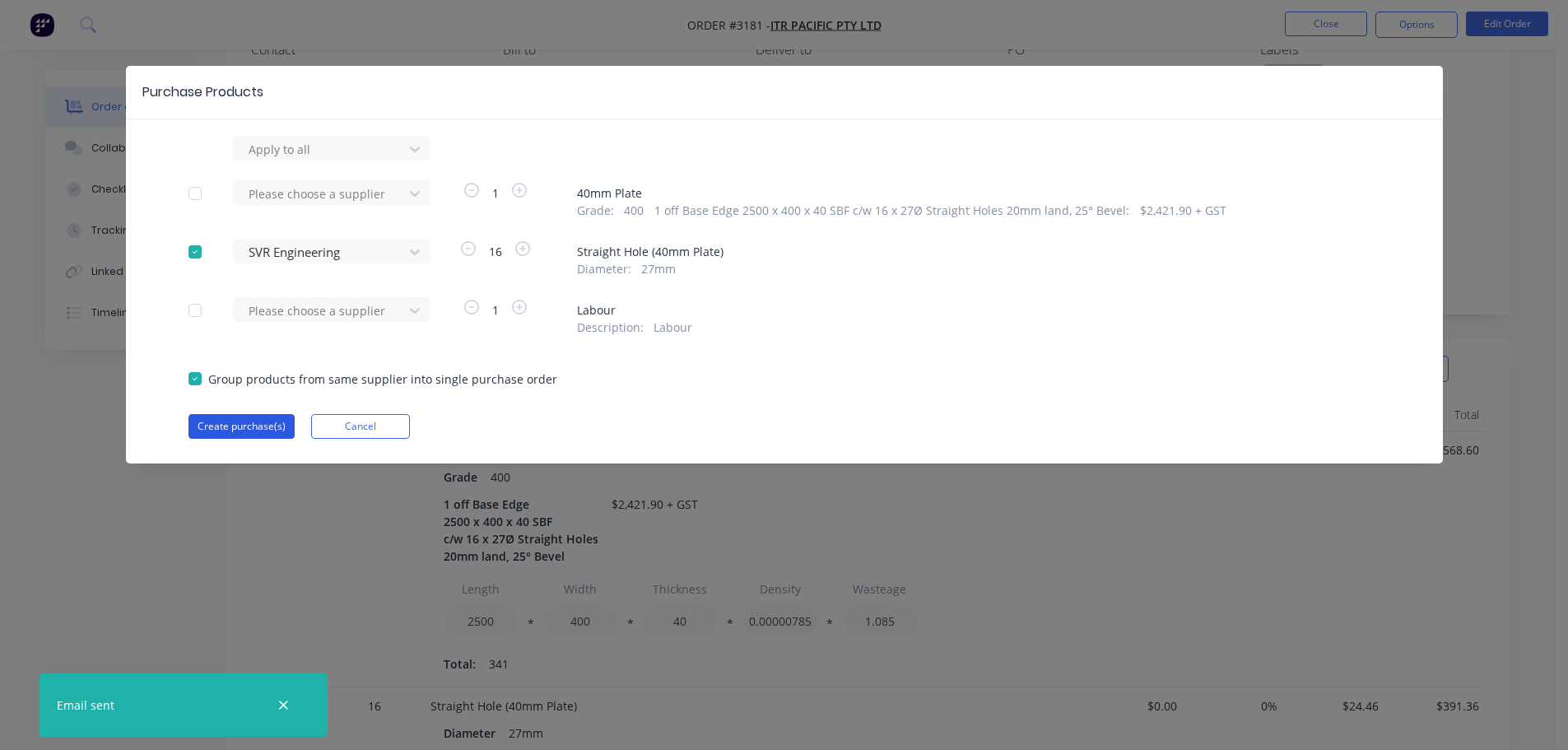
drag, startPoint x: 249, startPoint y: 444, endPoint x: 256, endPoint y: 433, distance: 13.0
click at [249, 443] on div "Purchase Products Apply to all Please choose a supplier 1 40mm Plate Grade : 40…" at bounding box center [784, 264] width 1317 height 398
click at [257, 431] on button "Create purchase(s)" at bounding box center [241, 427] width 106 height 25
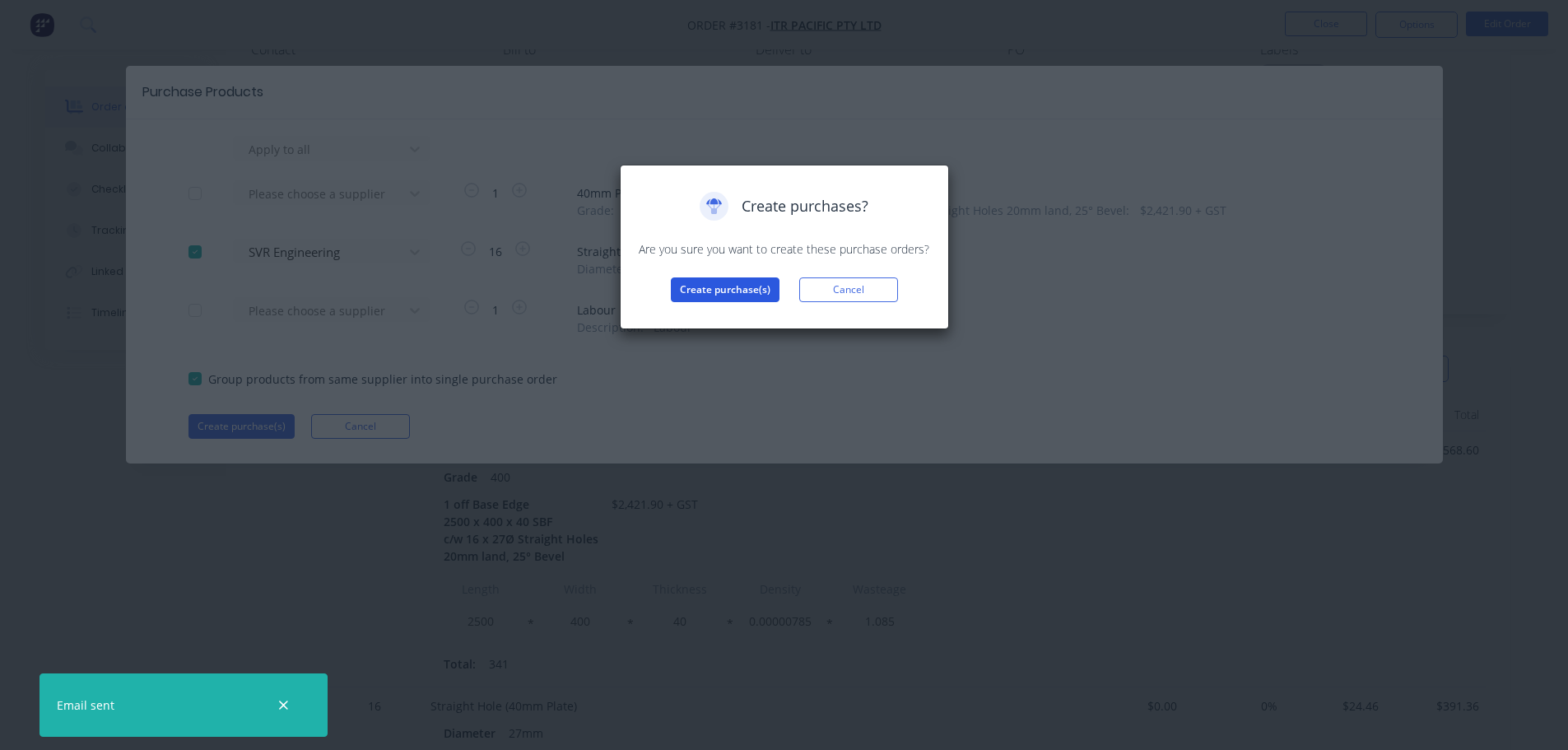
click at [723, 282] on button "Create purchase(s)" at bounding box center [725, 290] width 109 height 25
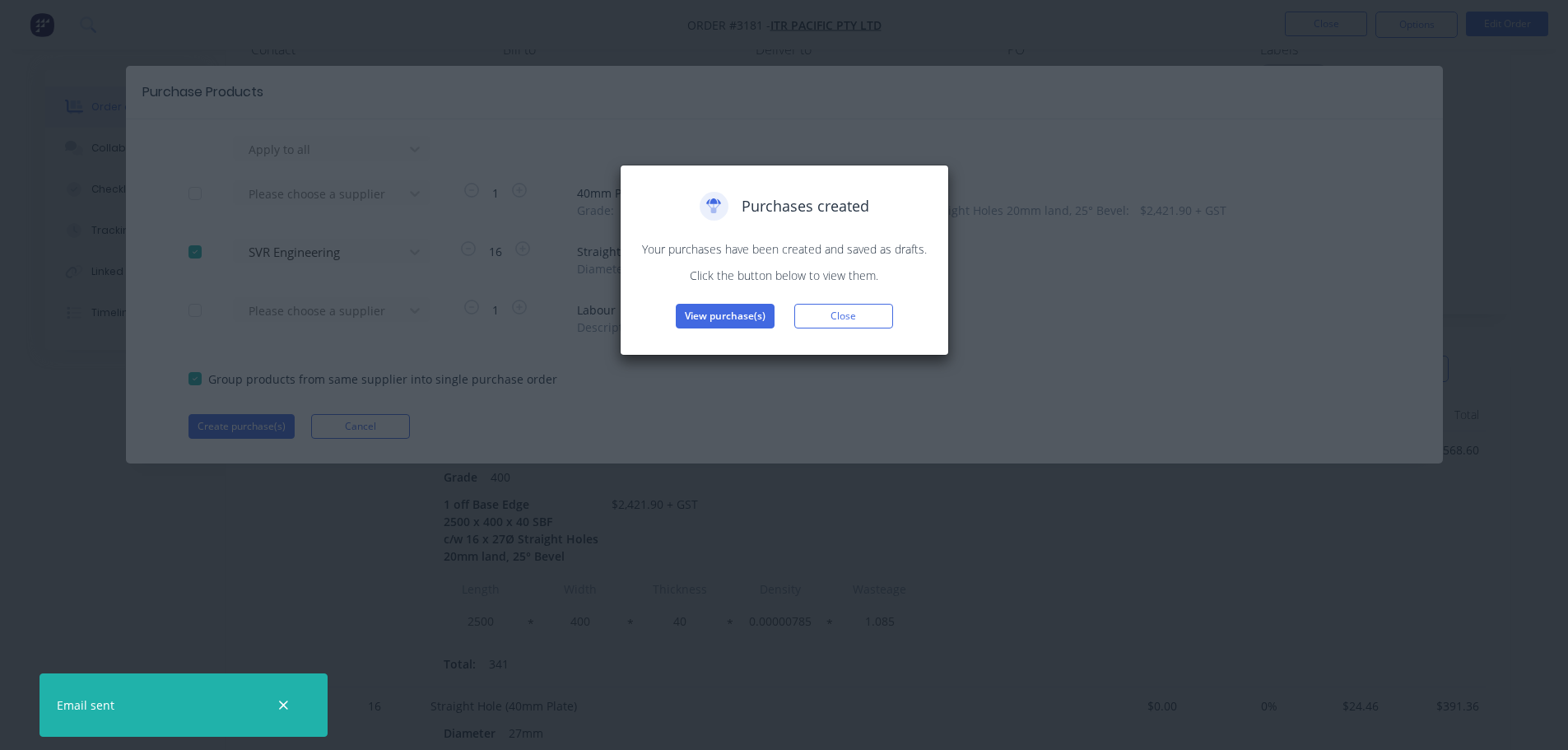
click at [710, 316] on button "View purchase(s)" at bounding box center [725, 316] width 98 height 25
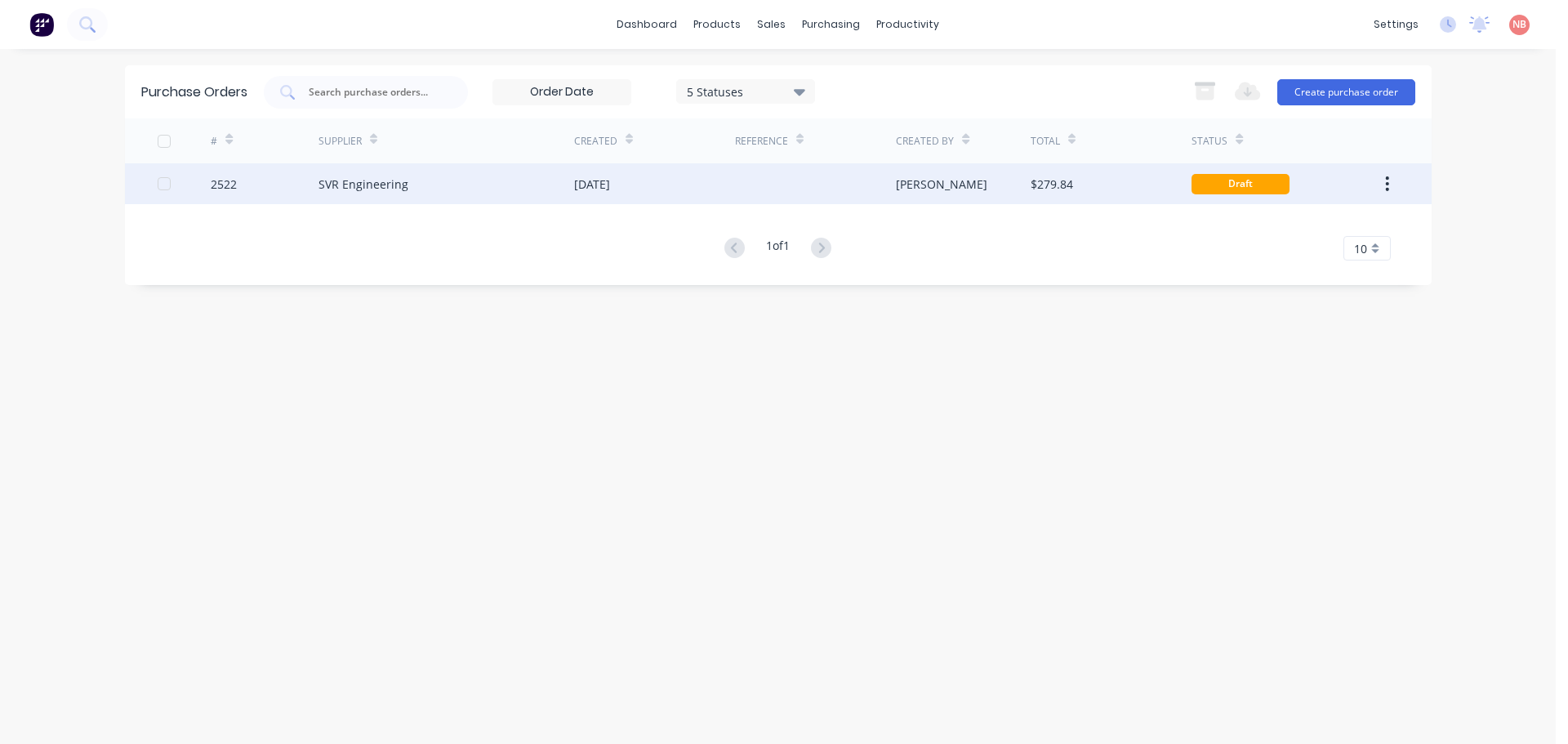
click at [610, 184] on div "[DATE]" at bounding box center [591, 185] width 36 height 17
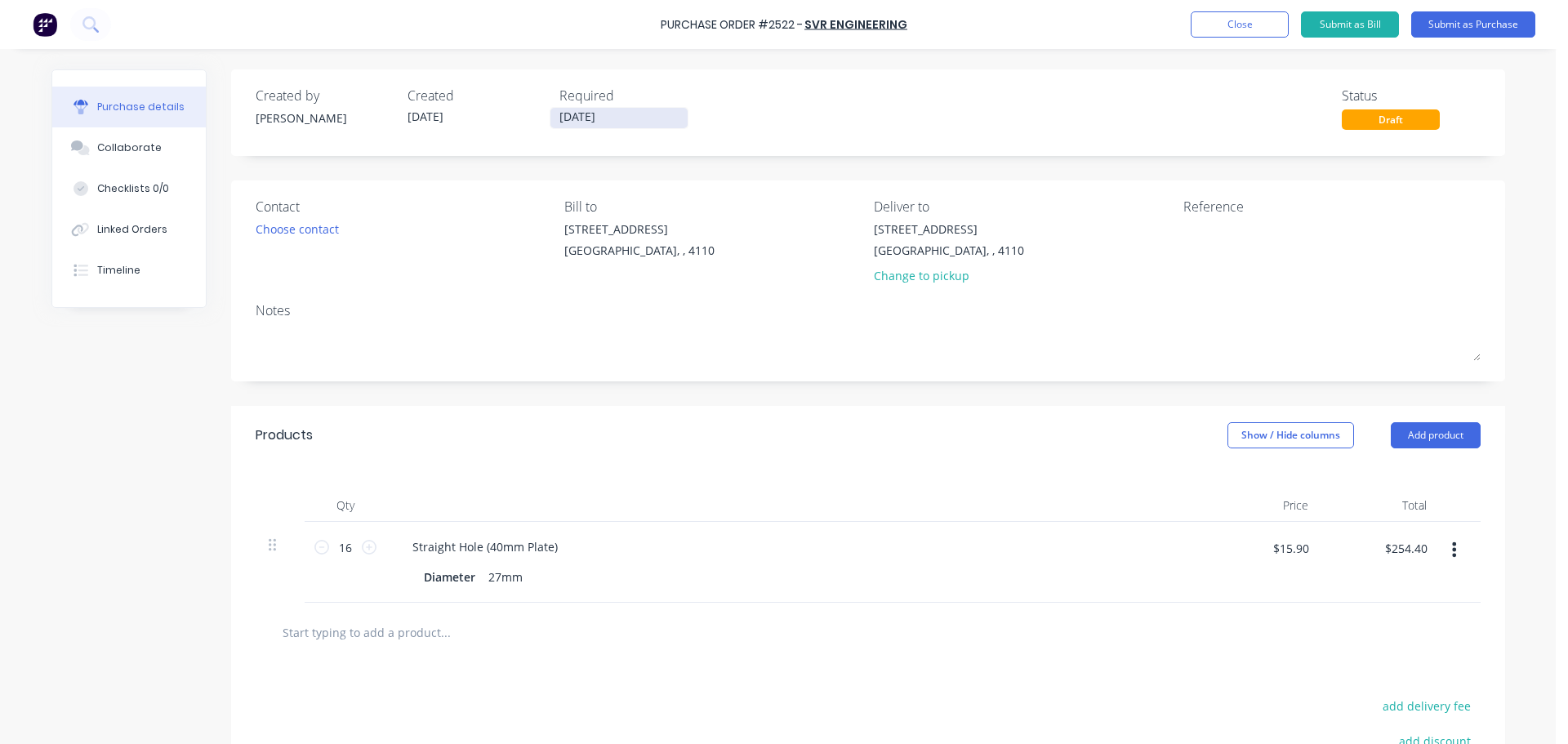
click at [597, 124] on input "[DATE]" at bounding box center [618, 118] width 137 height 20
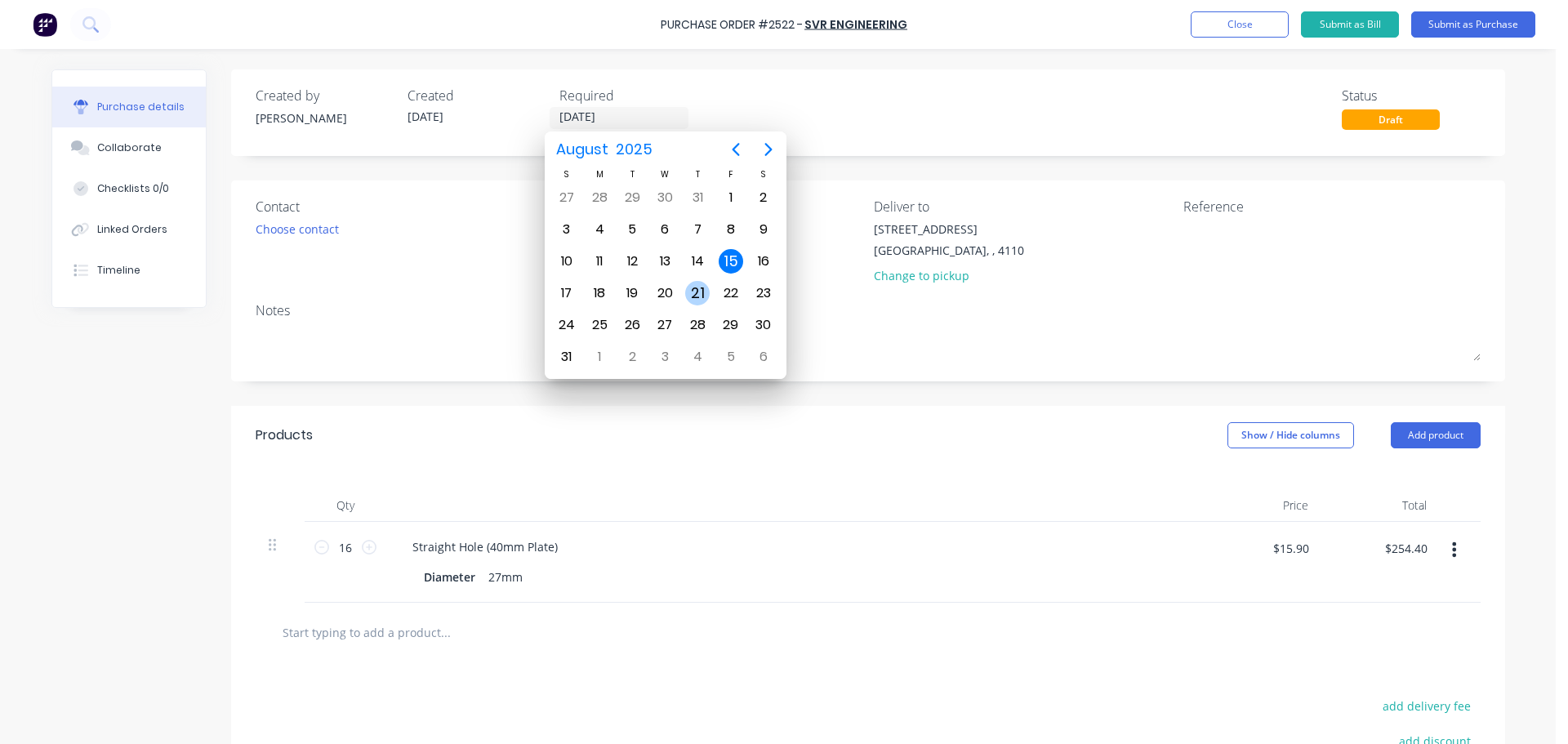
click at [696, 289] on div "21" at bounding box center [697, 293] width 24 height 24
type input "[DATE]"
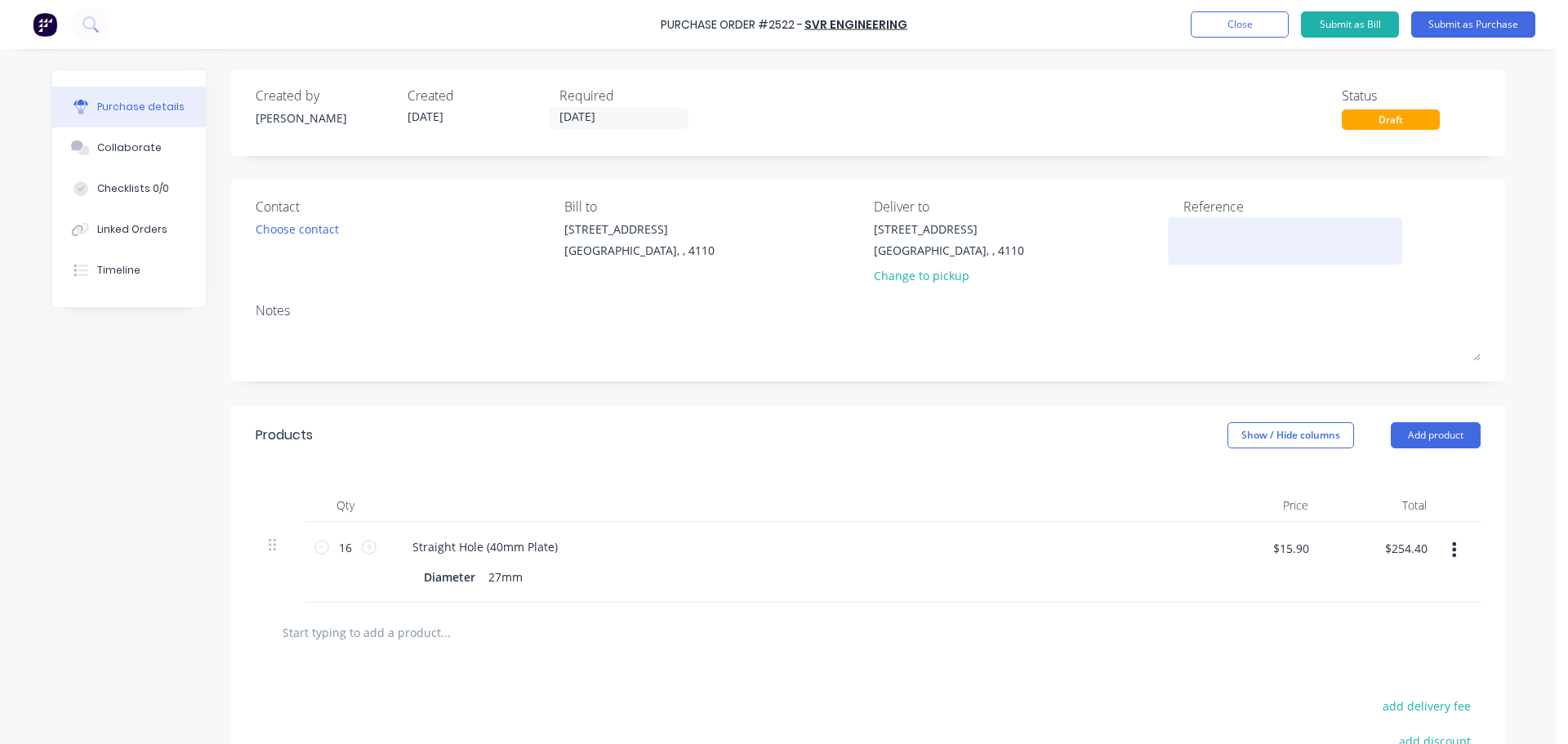
click at [1204, 237] on textarea at bounding box center [1285, 239] width 204 height 37
type textarea "ITR"
type textarea "x"
type textarea "ITR 4"
type textarea "x"
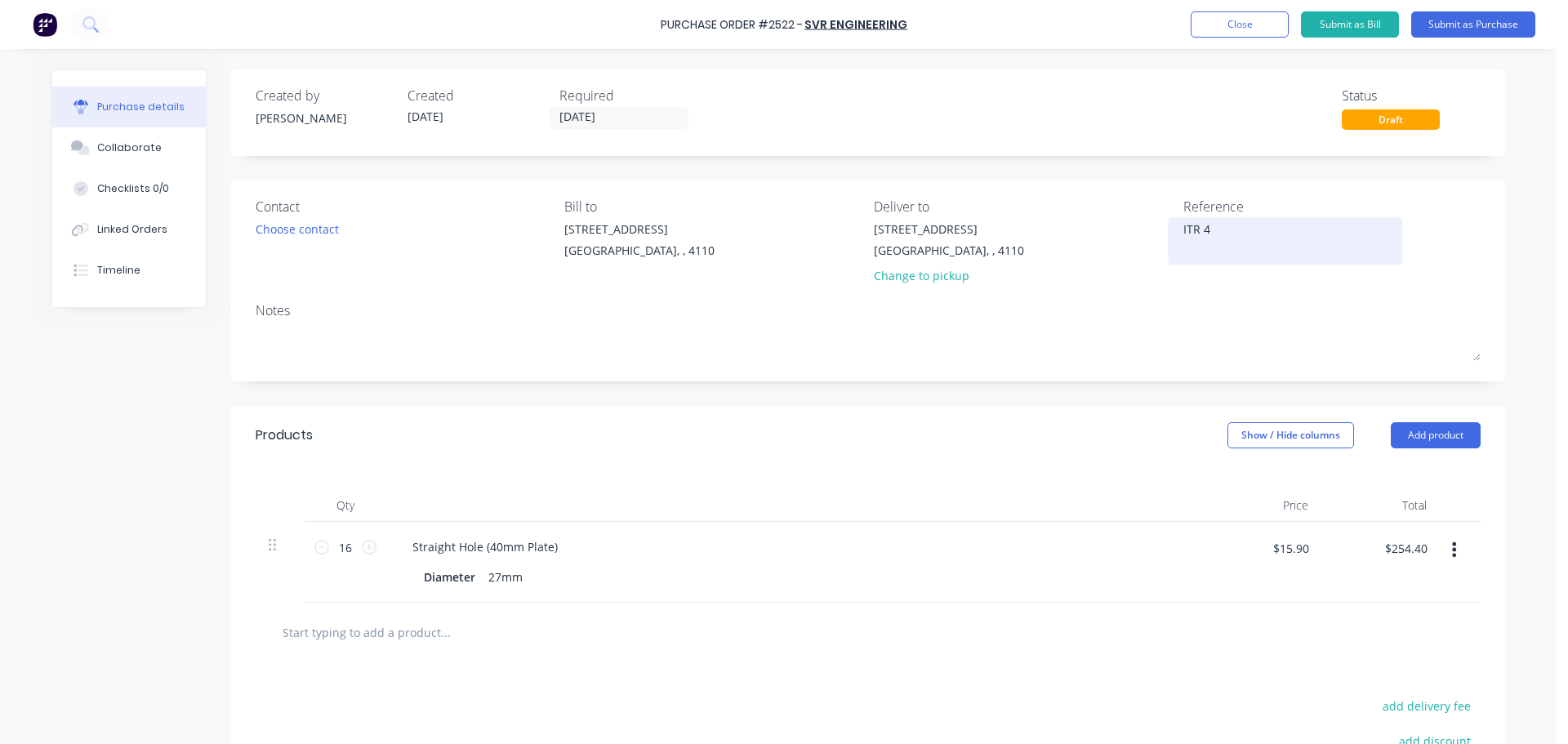
type textarea "ITR 40"
type textarea "x"
type textarea "ITR 401"
type textarea "x"
type textarea "ITR 4013"
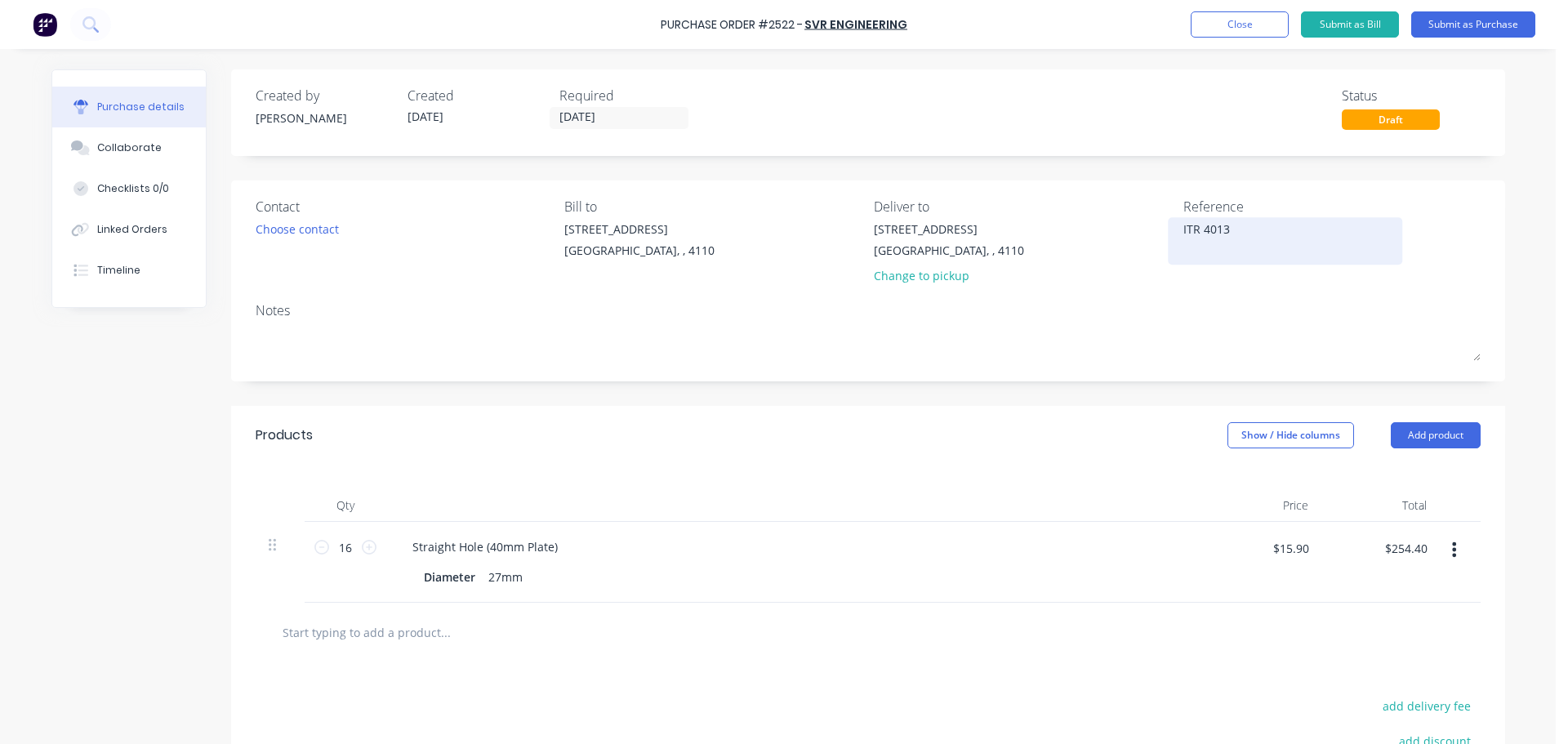
type textarea "x"
type textarea "ITR 40139"
type textarea "x"
type textarea "ITR 40139"
click at [1480, 26] on button "Submit as Purchase" at bounding box center [1473, 24] width 124 height 26
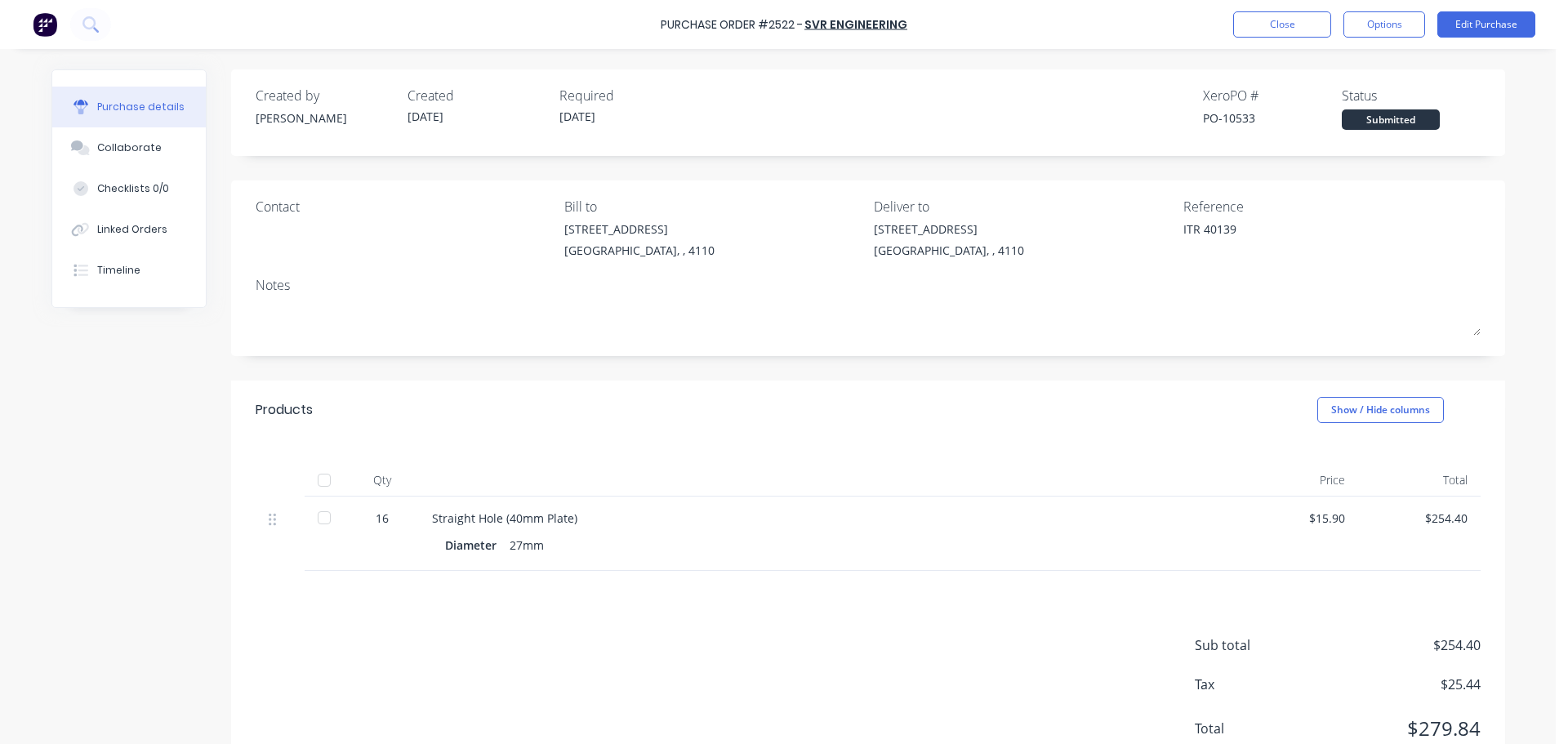
click at [1373, 39] on div "Purchase Order #2522 - SVR Engineering Close Options Edit Purchase" at bounding box center [784, 24] width 1568 height 49
click at [1375, 20] on button "Options" at bounding box center [1384, 24] width 82 height 26
click at [1348, 57] on div "Print / Email" at bounding box center [1347, 66] width 125 height 24
click at [1328, 91] on div "With pricing" at bounding box center [1347, 98] width 125 height 24
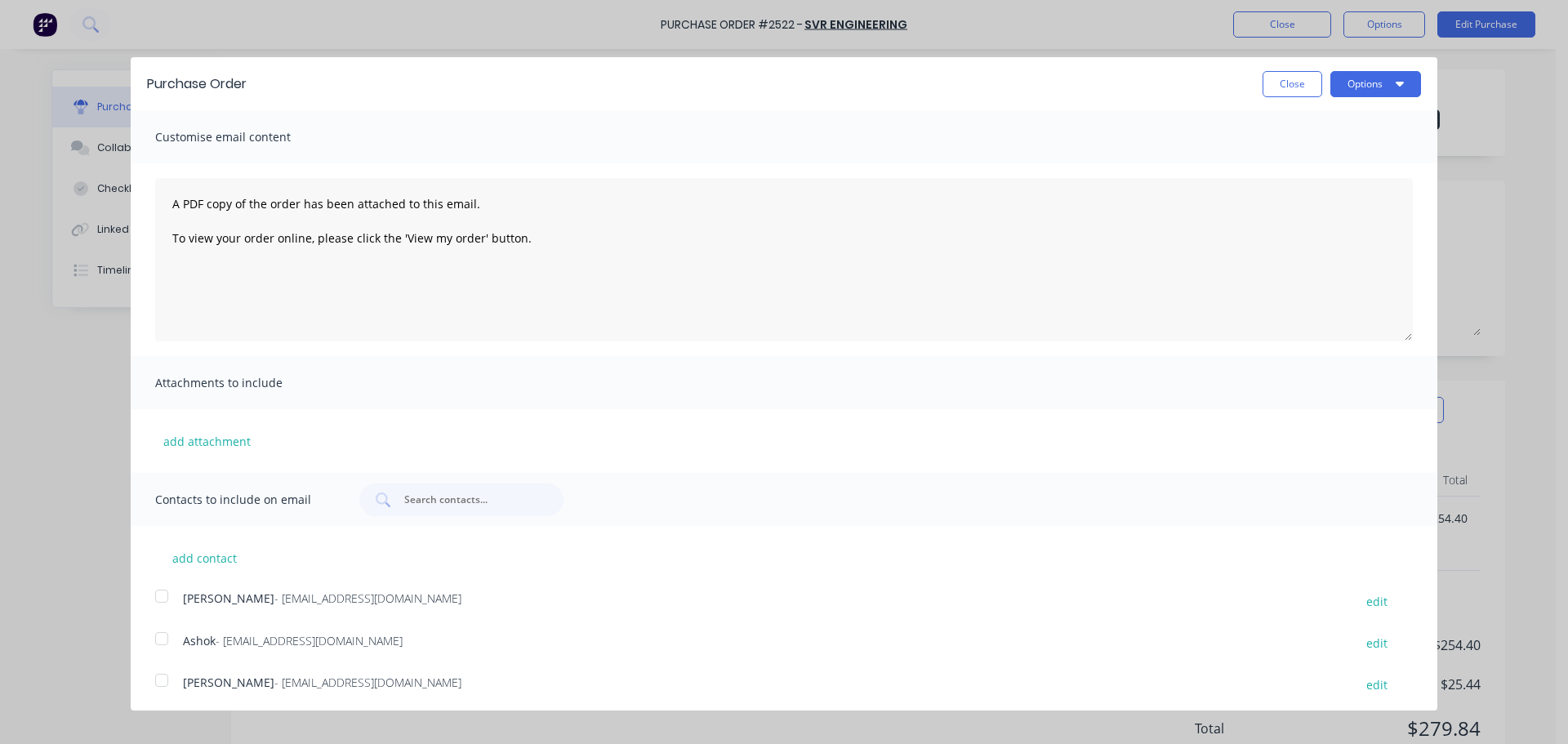
drag, startPoint x: 159, startPoint y: 639, endPoint x: 171, endPoint y: 634, distance: 13.0
click at [159, 639] on div at bounding box center [161, 638] width 32 height 32
click at [1330, 82] on button "Options" at bounding box center [1375, 85] width 91 height 26
click at [1295, 125] on div "Print" at bounding box center [1343, 125] width 125 height 24
click at [1311, 142] on button "Email" at bounding box center [1343, 158] width 155 height 32
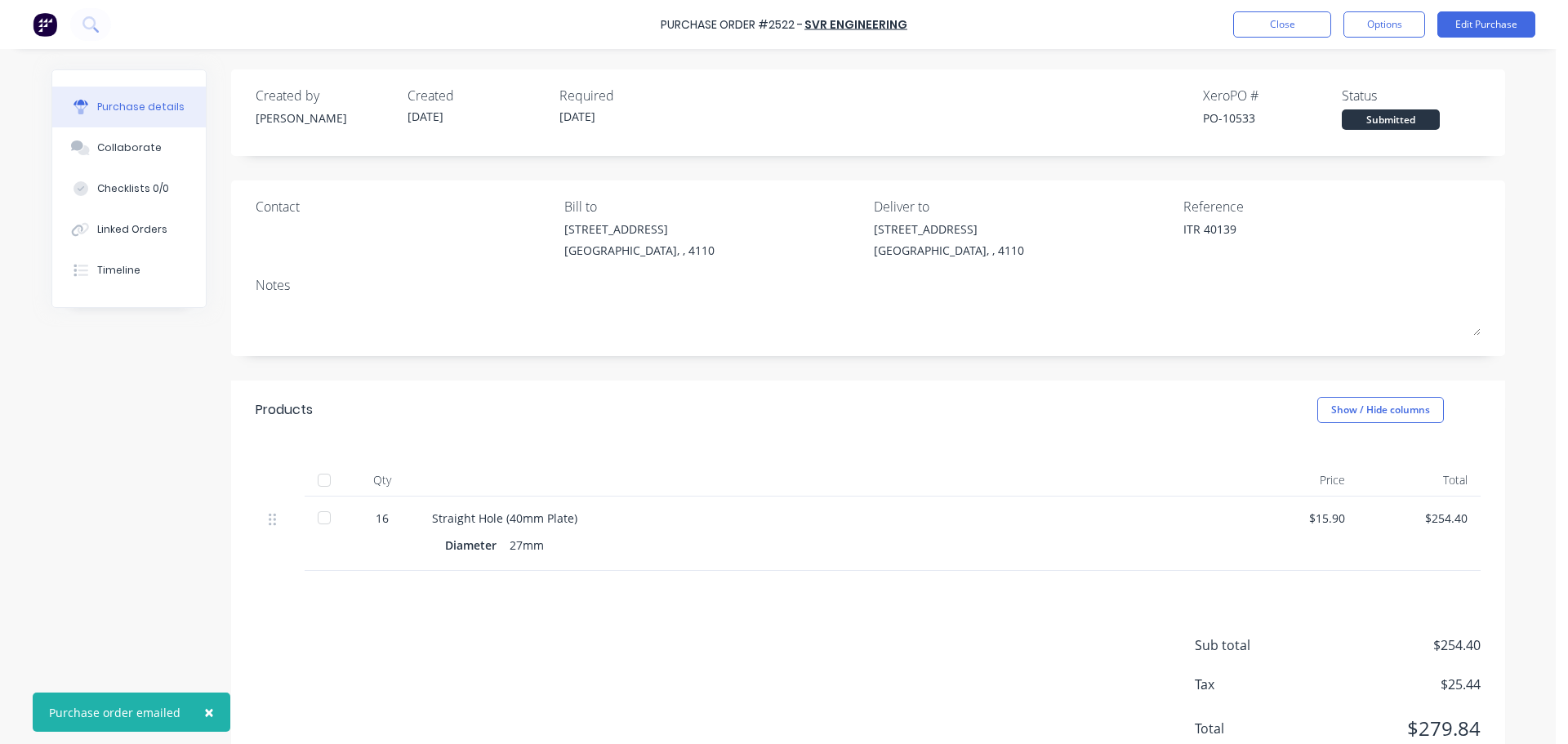
type textarea "x"
